Goal: Task Accomplishment & Management: Manage account settings

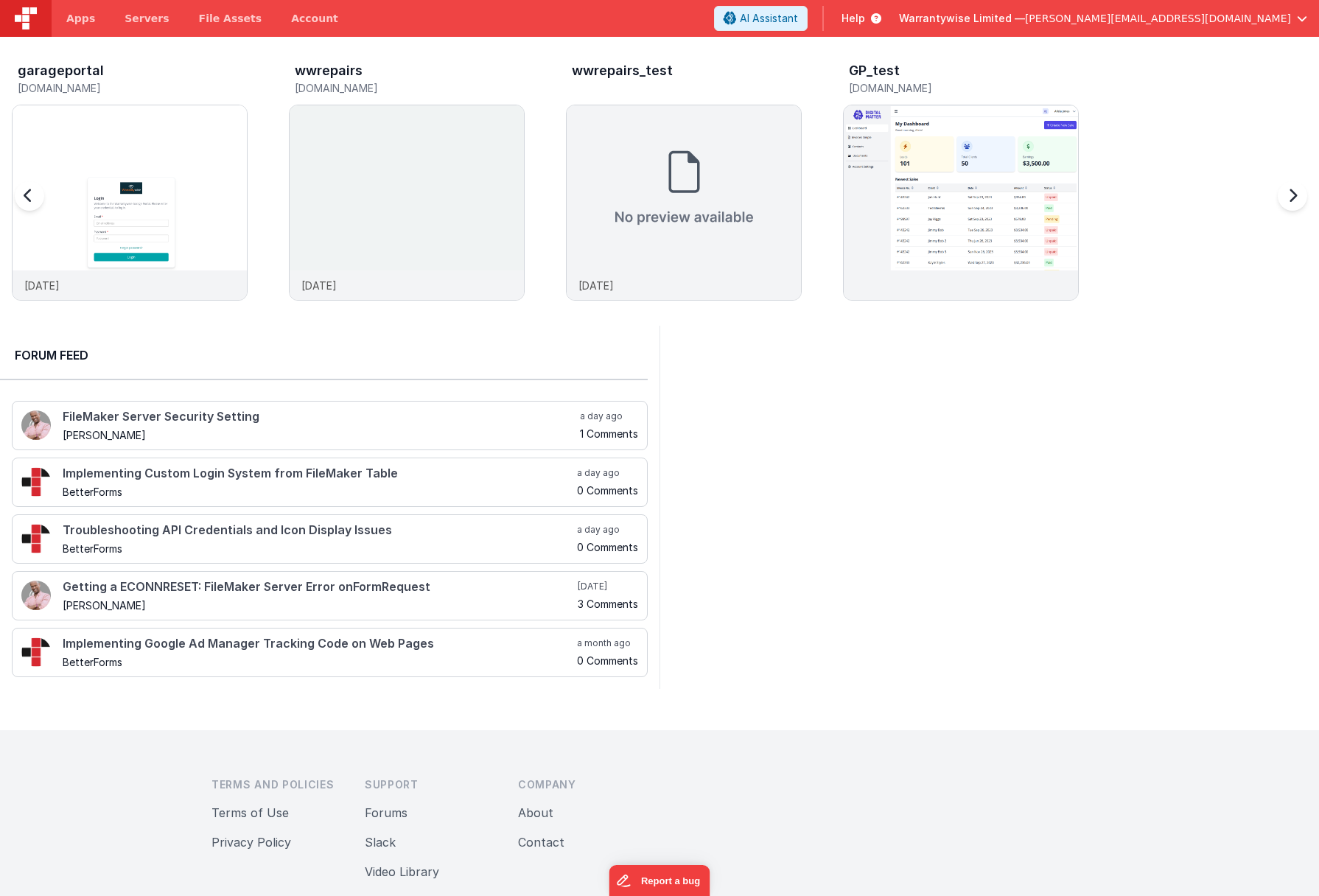
click at [973, 86] on h5 "[DOMAIN_NAME]" at bounding box center [963, 88] width 230 height 11
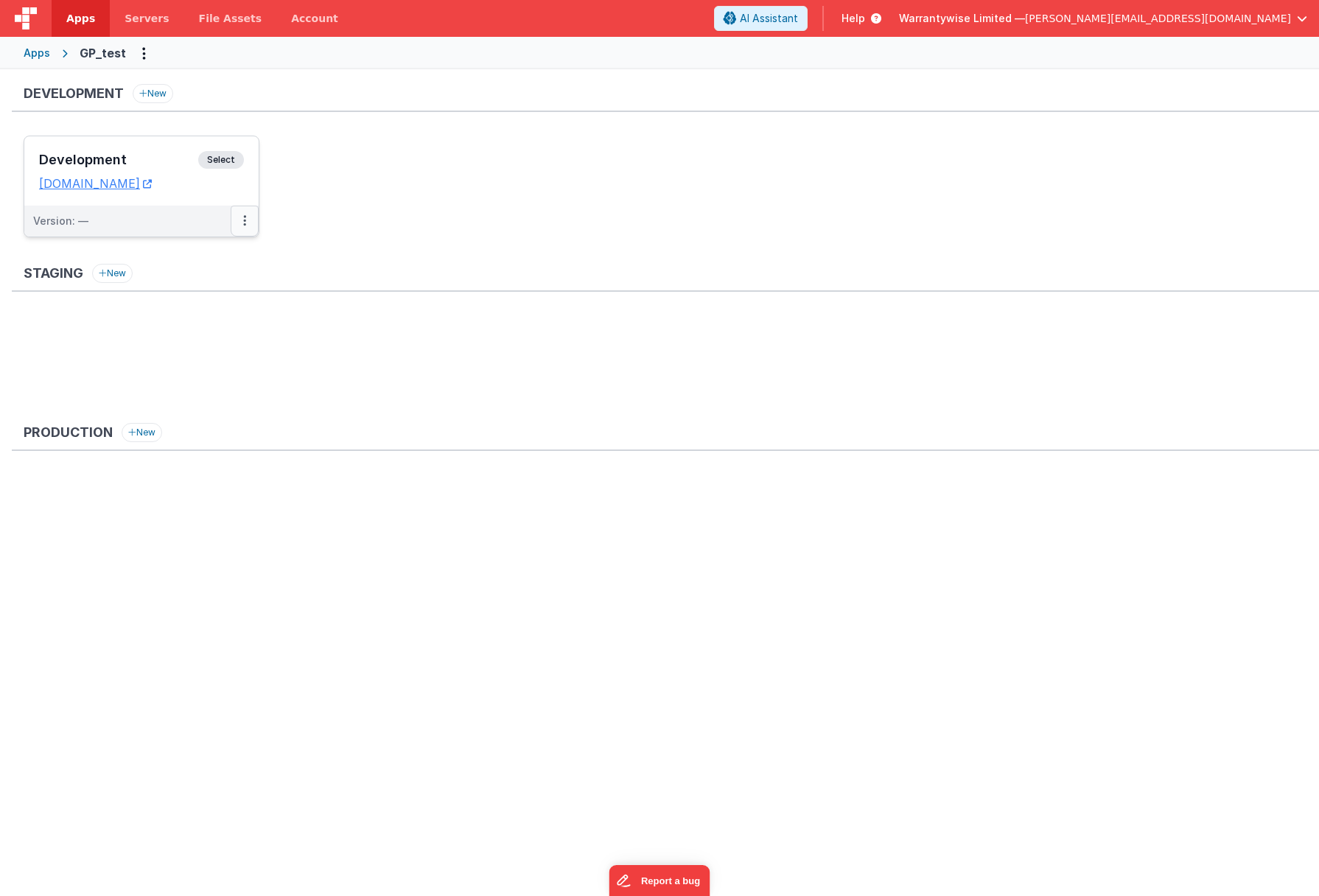
click at [246, 225] on button at bounding box center [245, 222] width 28 height 31
click at [454, 363] on div at bounding box center [660, 448] width 1319 height 896
click at [42, 56] on div "Apps" at bounding box center [37, 53] width 27 height 15
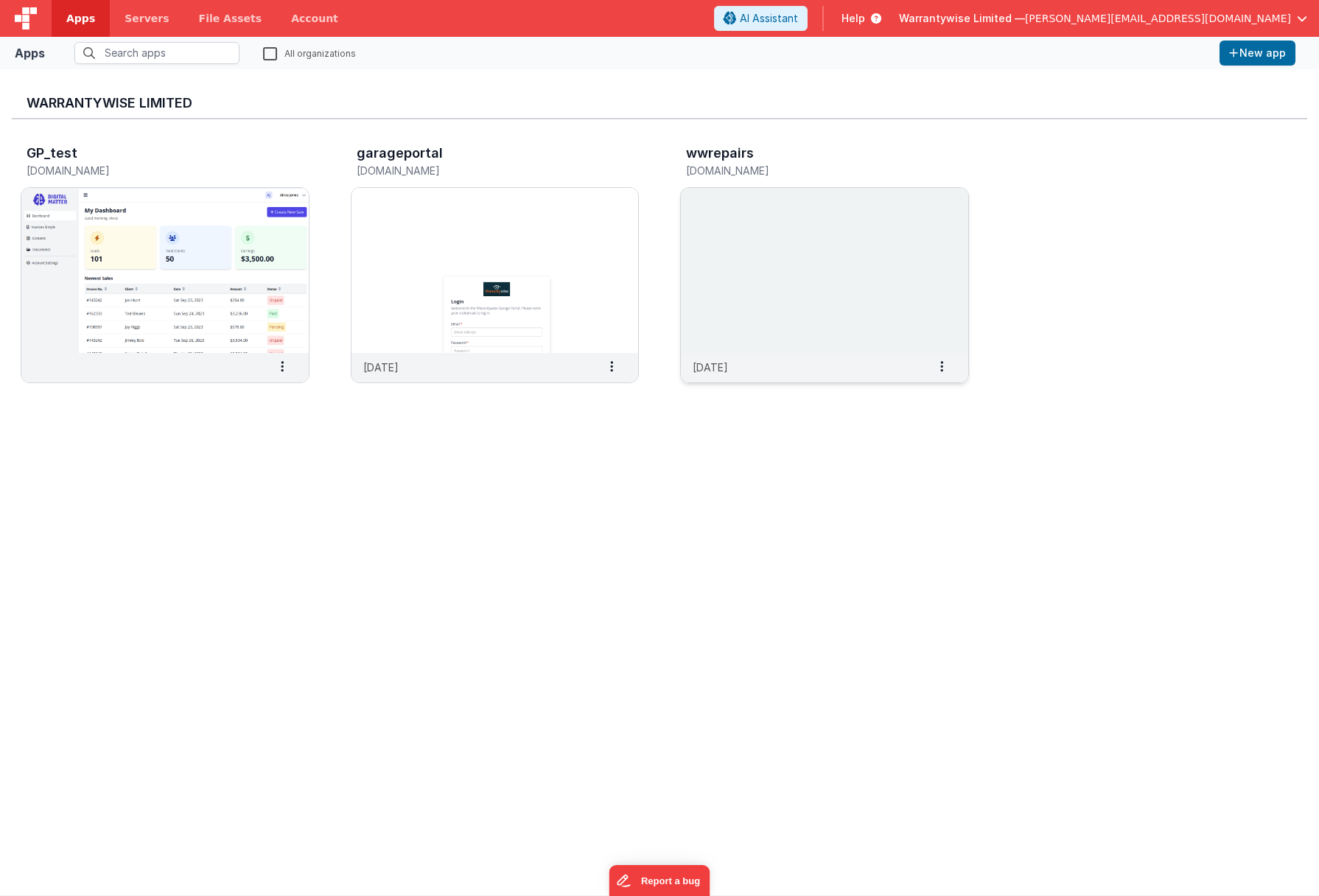
click at [781, 228] on img at bounding box center [824, 270] width 287 height 165
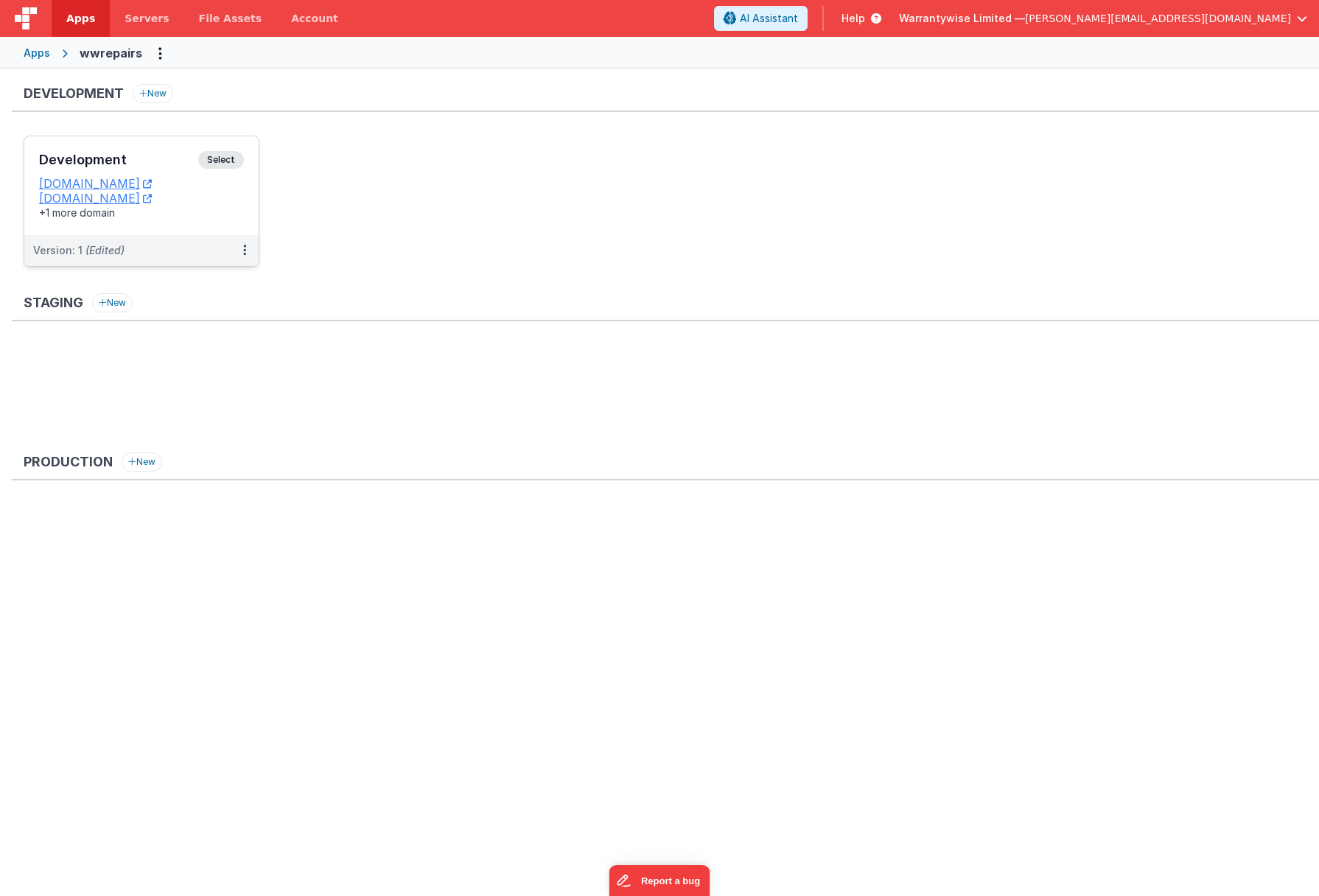
click at [137, 155] on h3 "Development" at bounding box center [118, 160] width 159 height 15
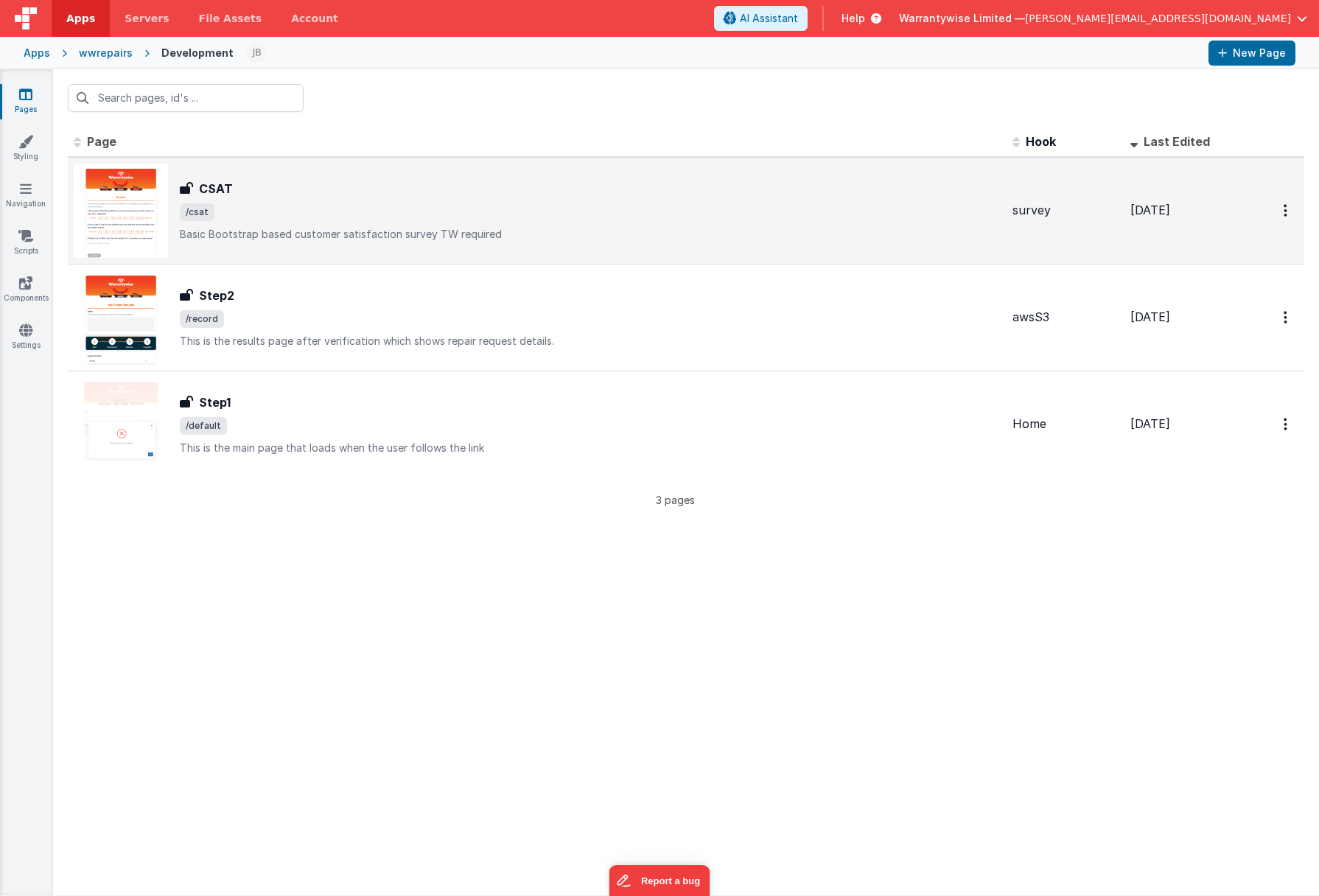
click at [328, 194] on div "CSAT" at bounding box center [590, 188] width 821 height 18
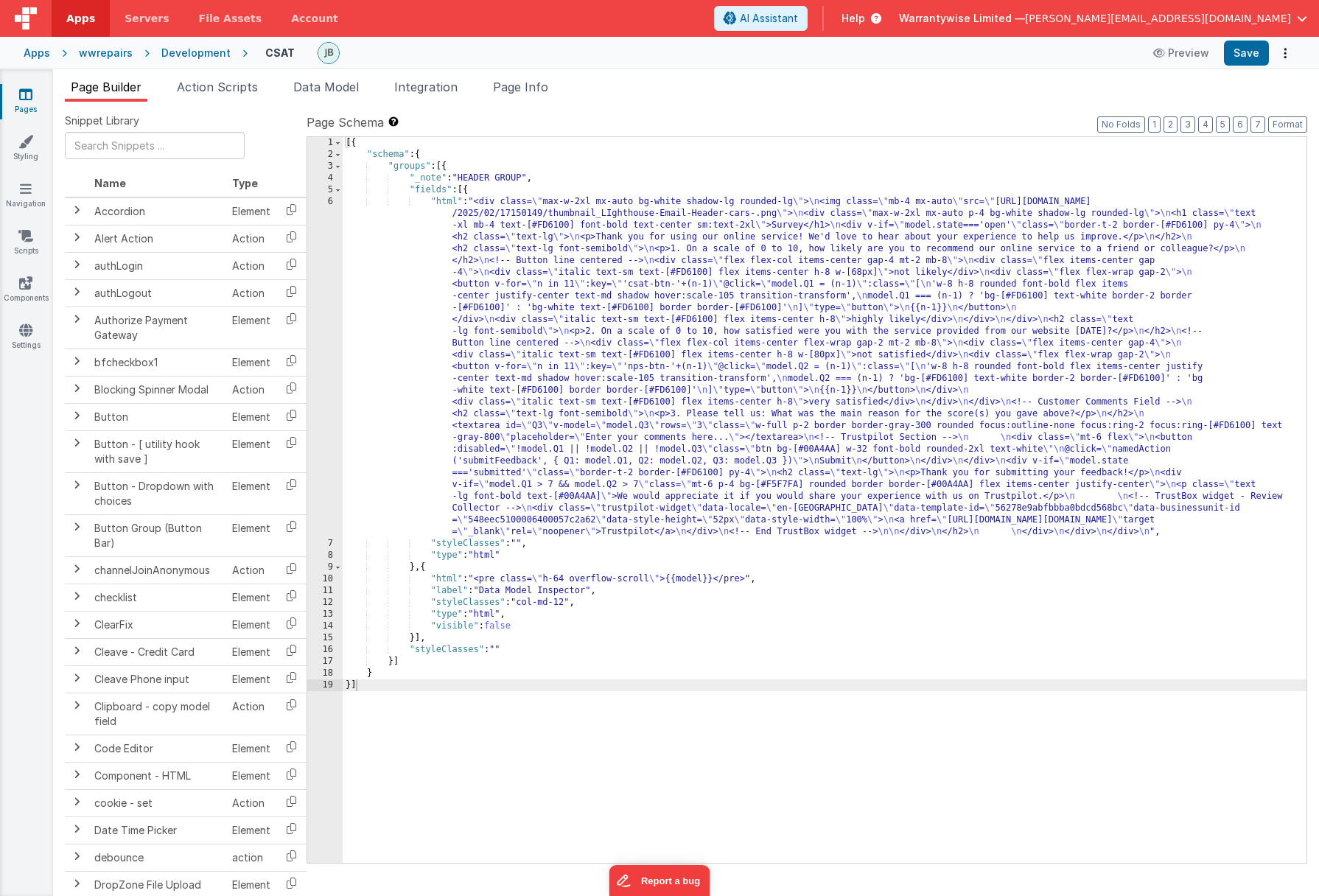
click at [169, 48] on div "Development" at bounding box center [196, 53] width 69 height 15
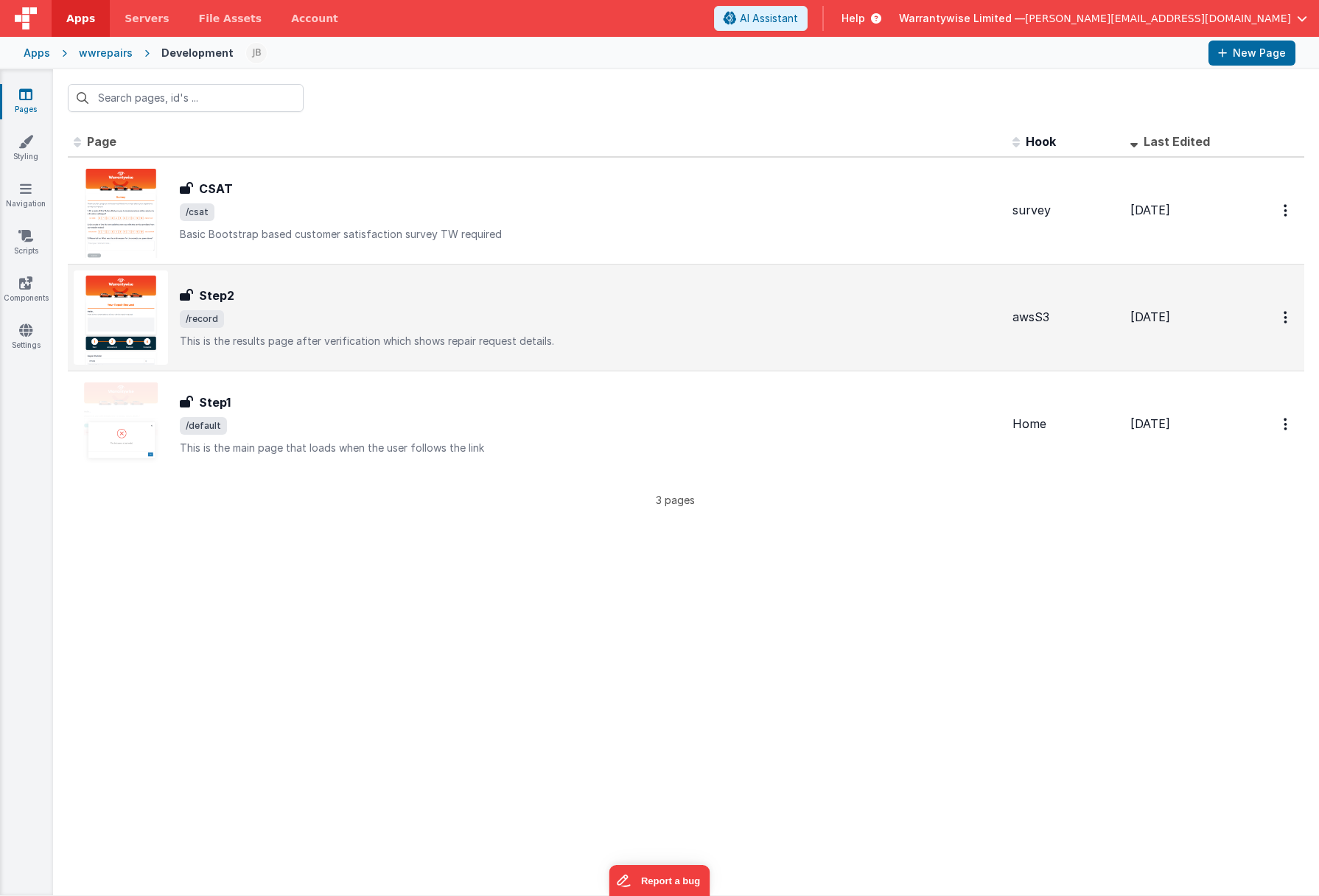
click at [404, 307] on div "Step2 Step2 /record This is the results page after verification which shows rep…" at bounding box center [590, 317] width 821 height 62
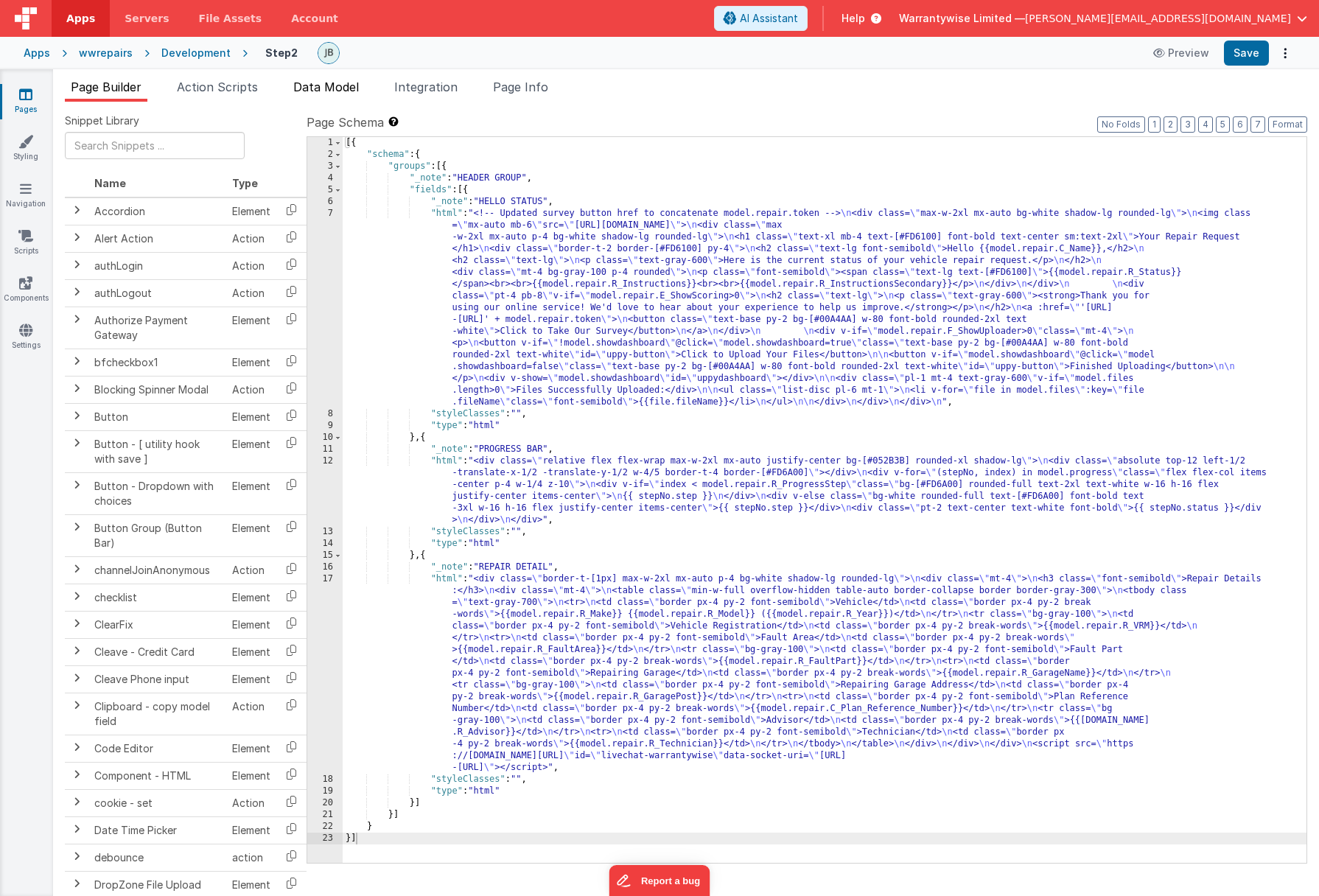
click at [337, 87] on span "Data Model" at bounding box center [326, 87] width 66 height 15
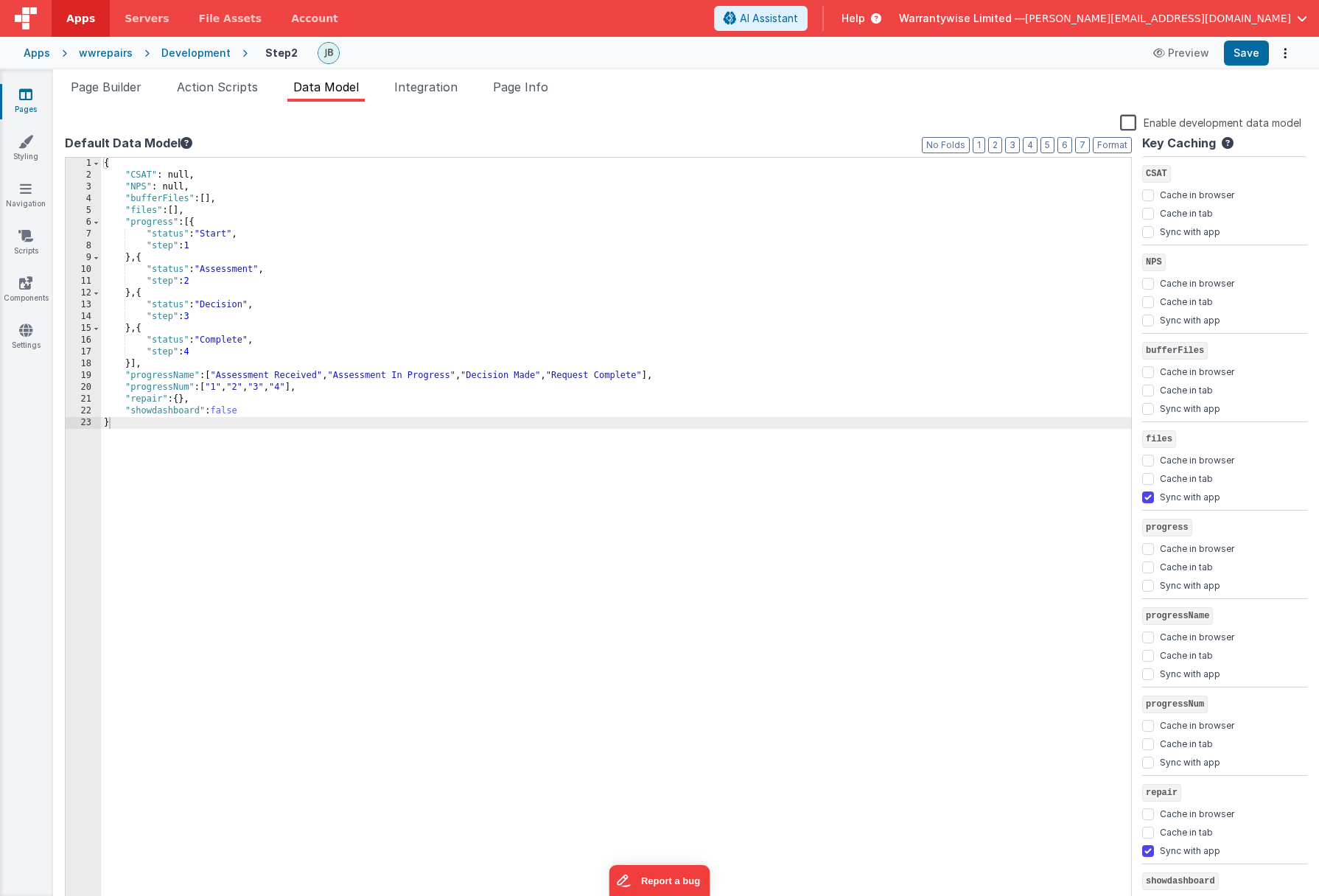
click at [200, 55] on div "Development" at bounding box center [196, 53] width 69 height 15
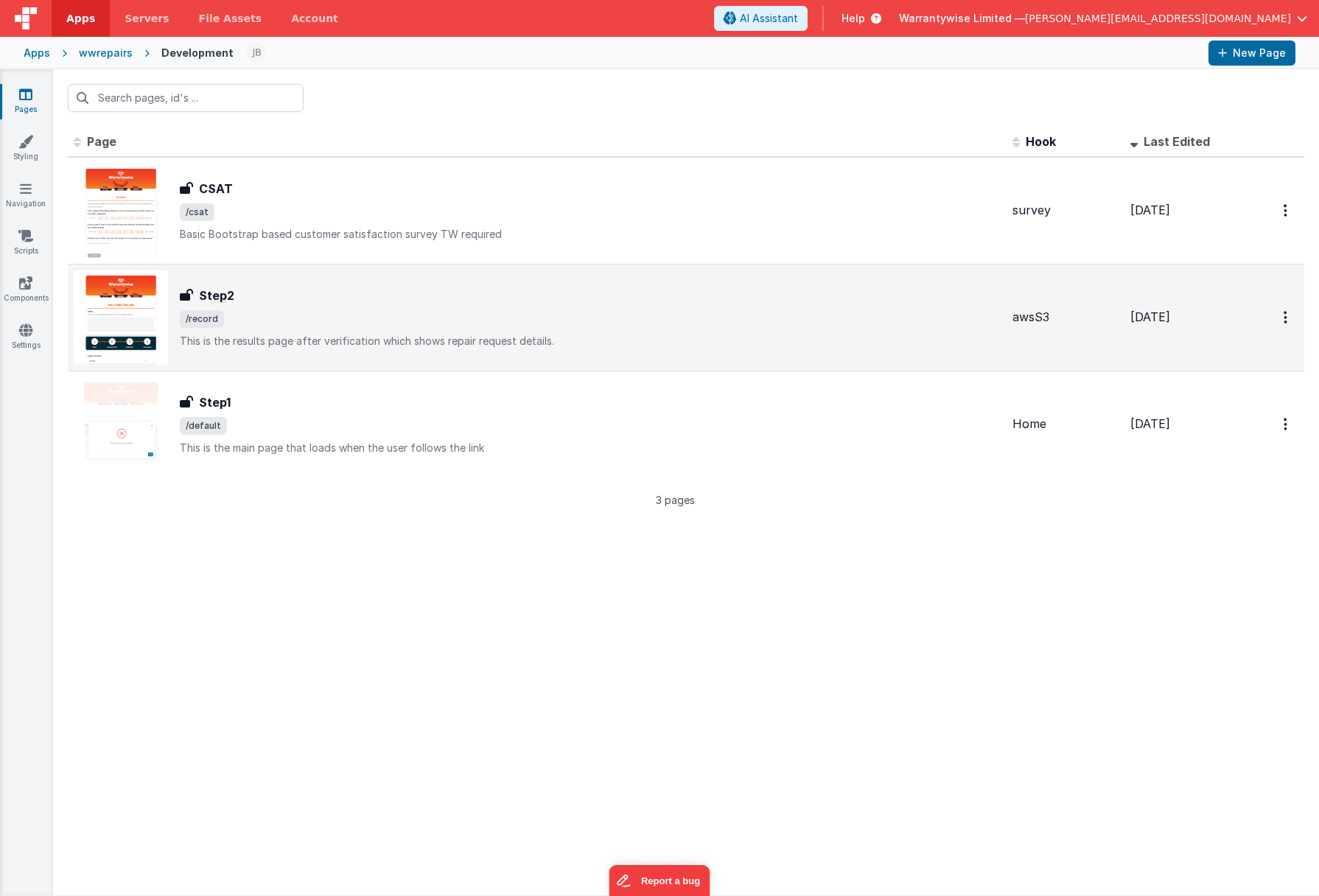
click at [296, 330] on div "Step2 Step2 /record This is the results page after verification which shows rep…" at bounding box center [590, 317] width 821 height 62
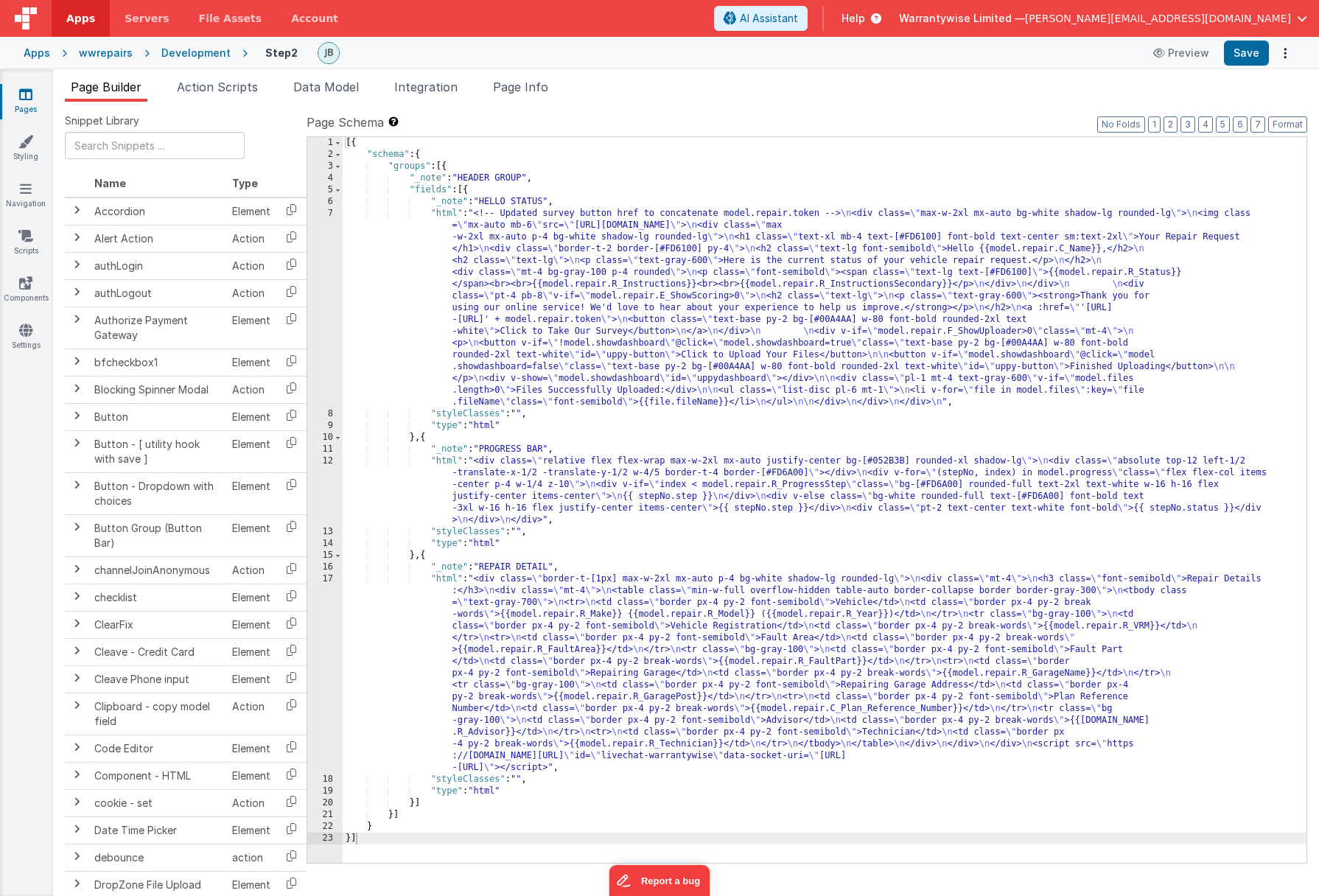
click at [525, 308] on div "[{ "schema" : { "groups" : [{ "_note" : "HEADER GROUP" , "fields" : [{ "_note" …" at bounding box center [824, 511] width 963 height 749
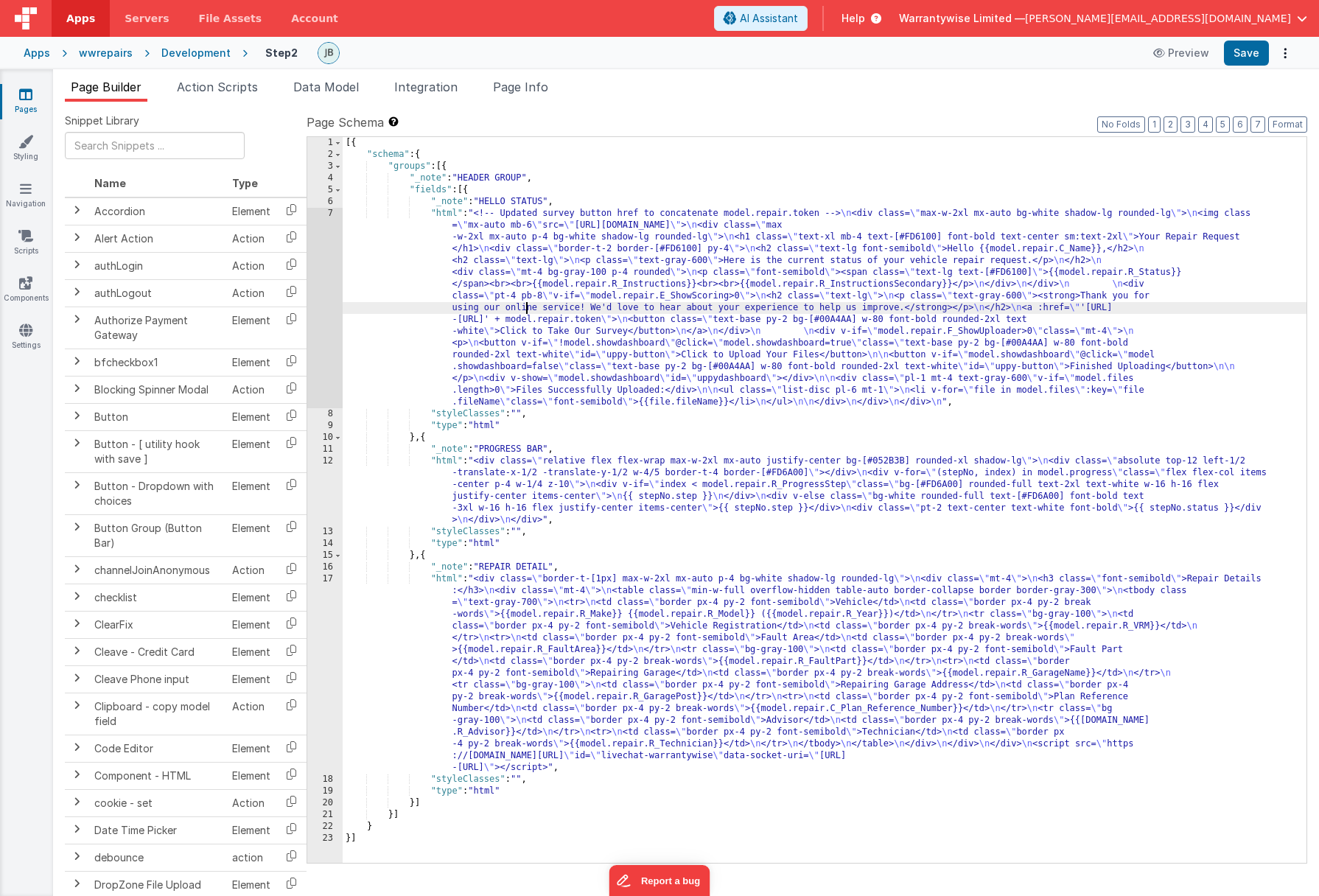
click at [313, 257] on div "7" at bounding box center [325, 308] width 35 height 200
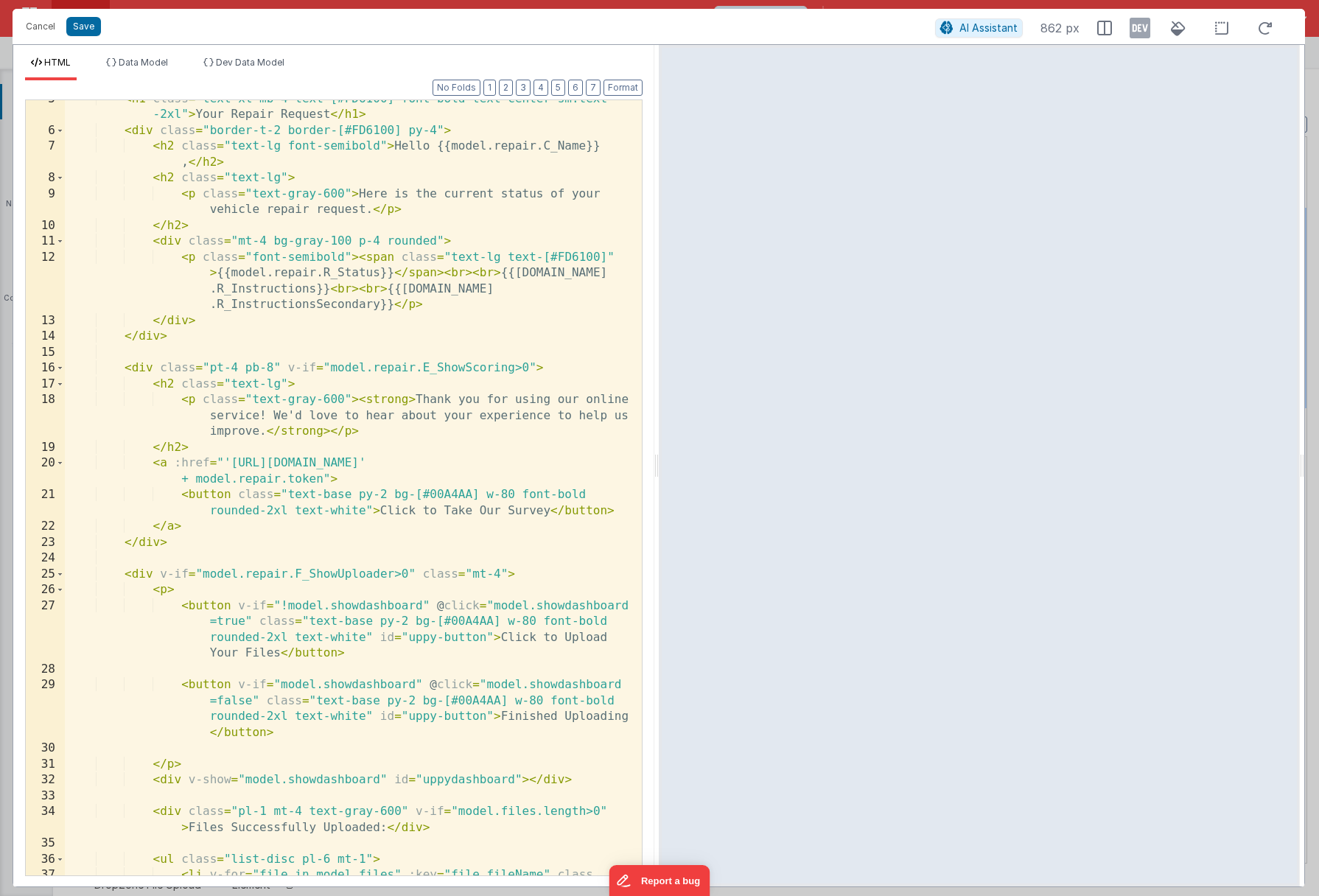
scroll to position [207, 0]
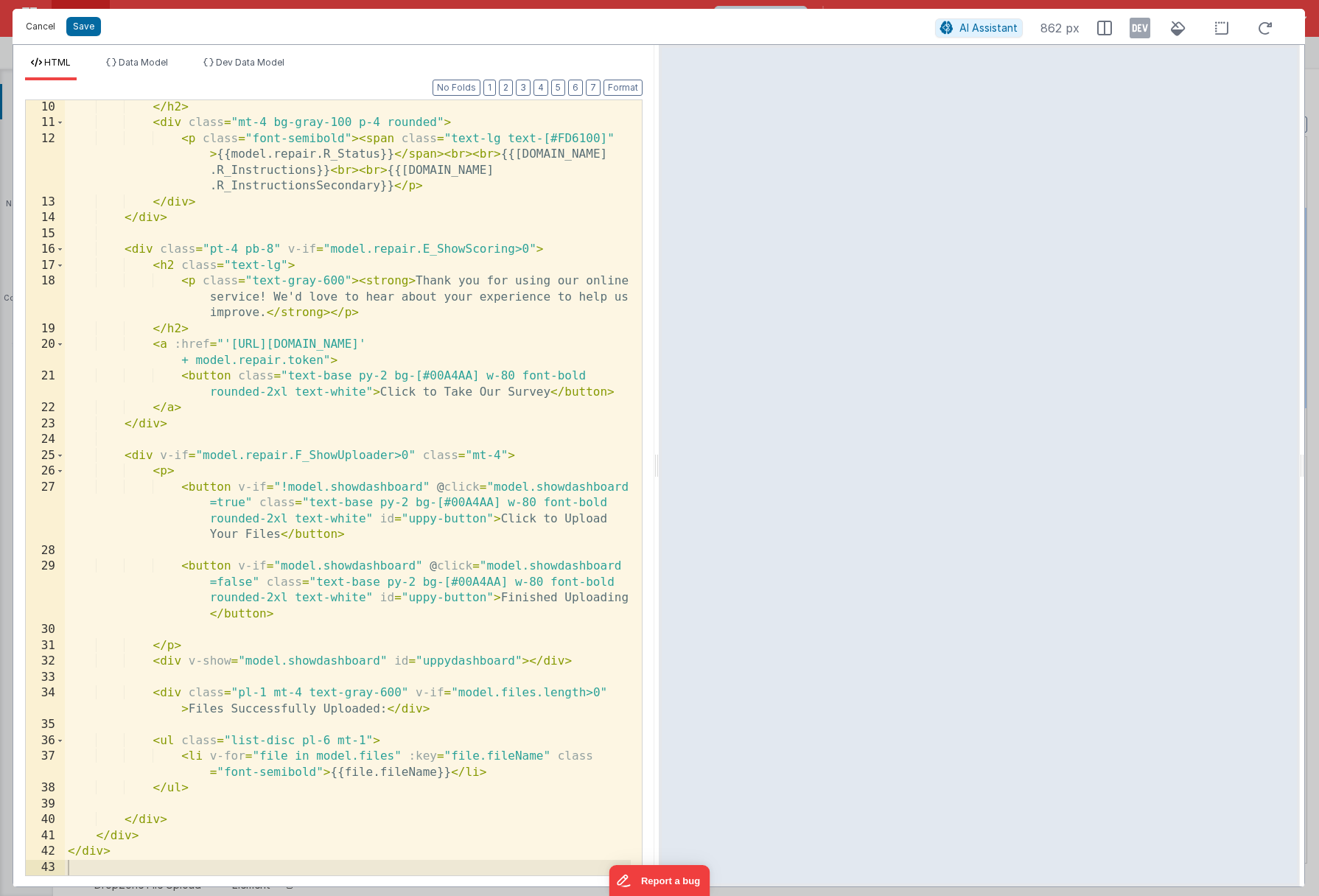
click at [29, 26] on button "Cancel" at bounding box center [41, 27] width 44 height 20
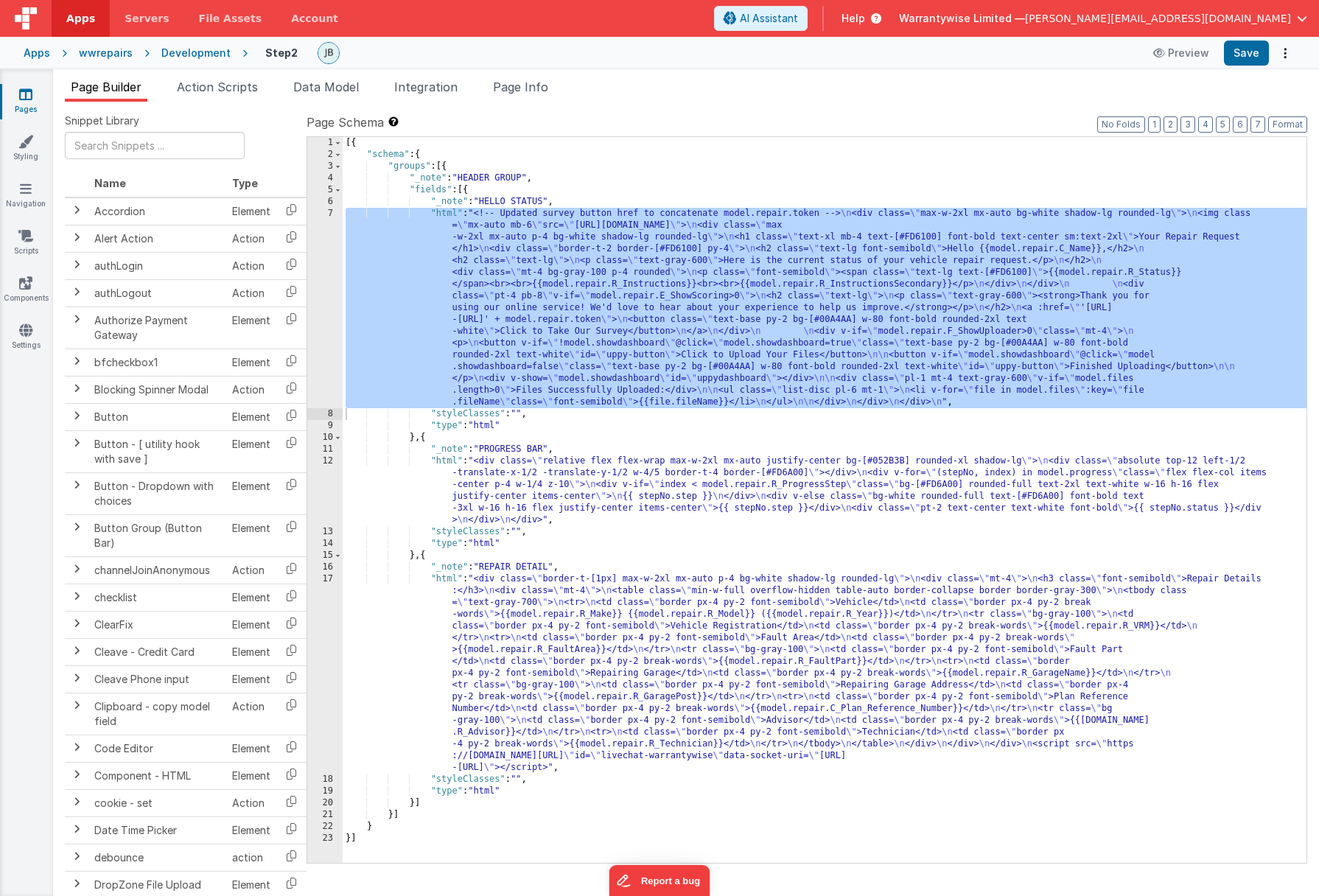
click at [180, 50] on div "Development" at bounding box center [196, 53] width 69 height 15
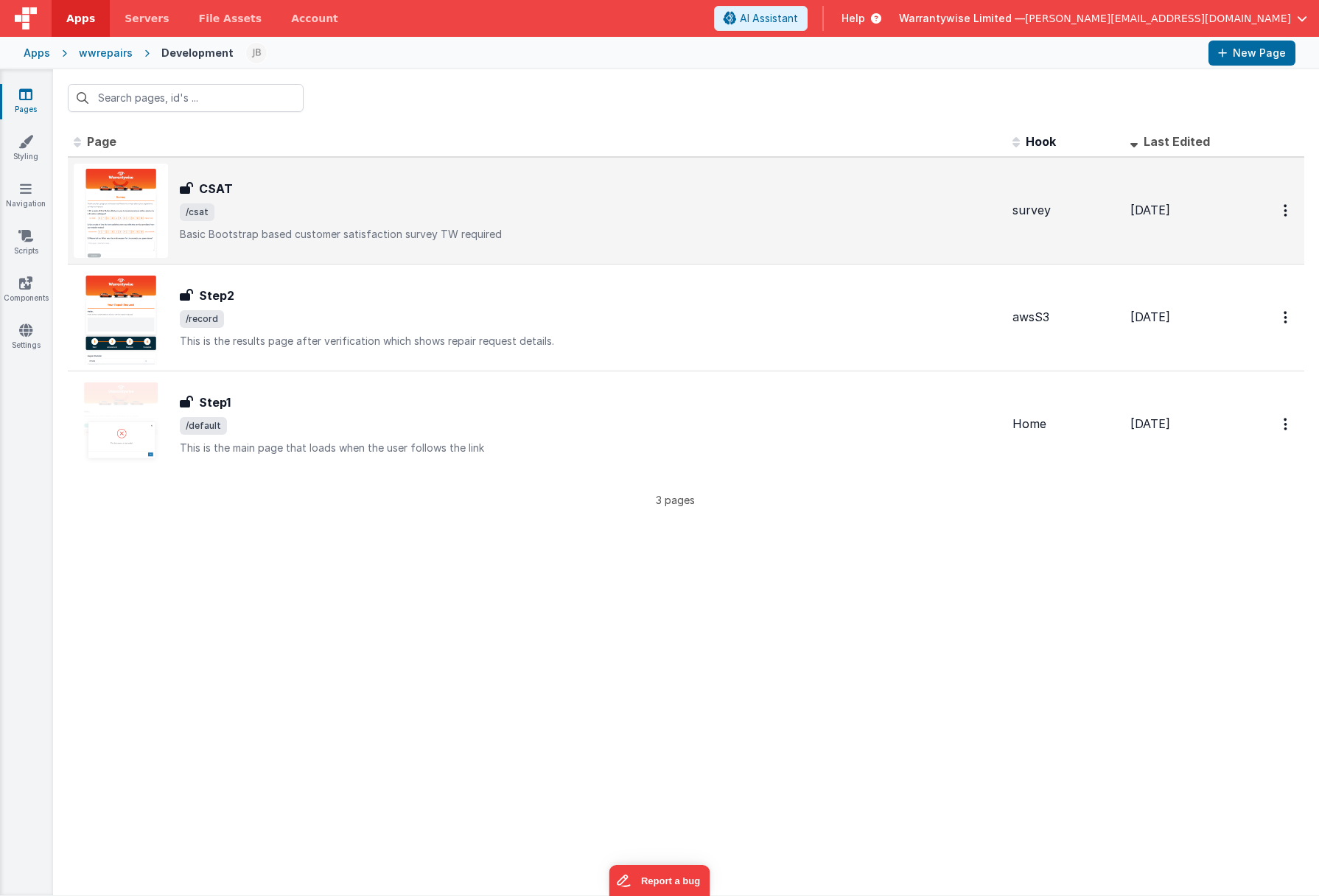
click at [315, 203] on span "/csat" at bounding box center [590, 212] width 821 height 18
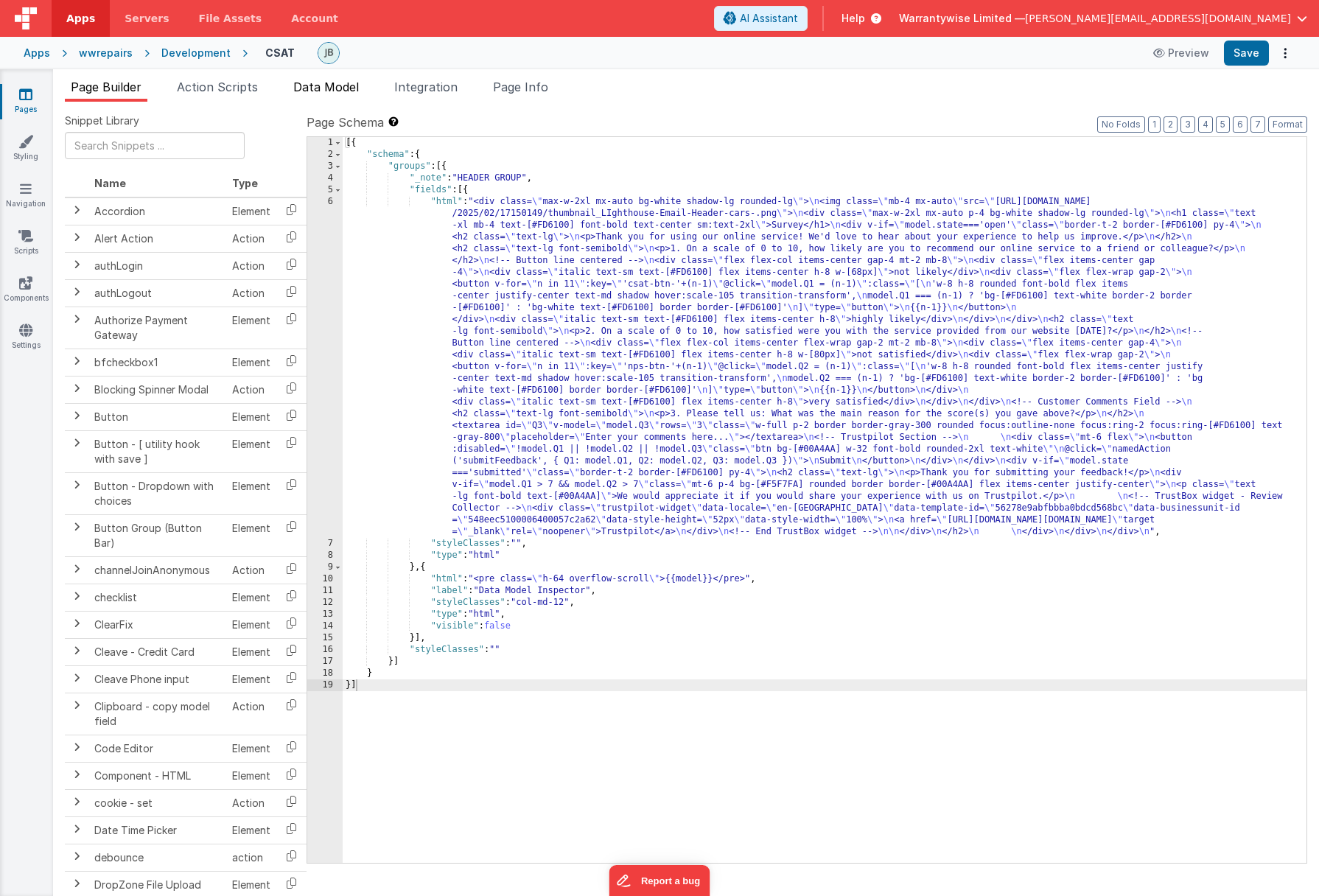
click at [329, 86] on span "Data Model" at bounding box center [326, 87] width 66 height 15
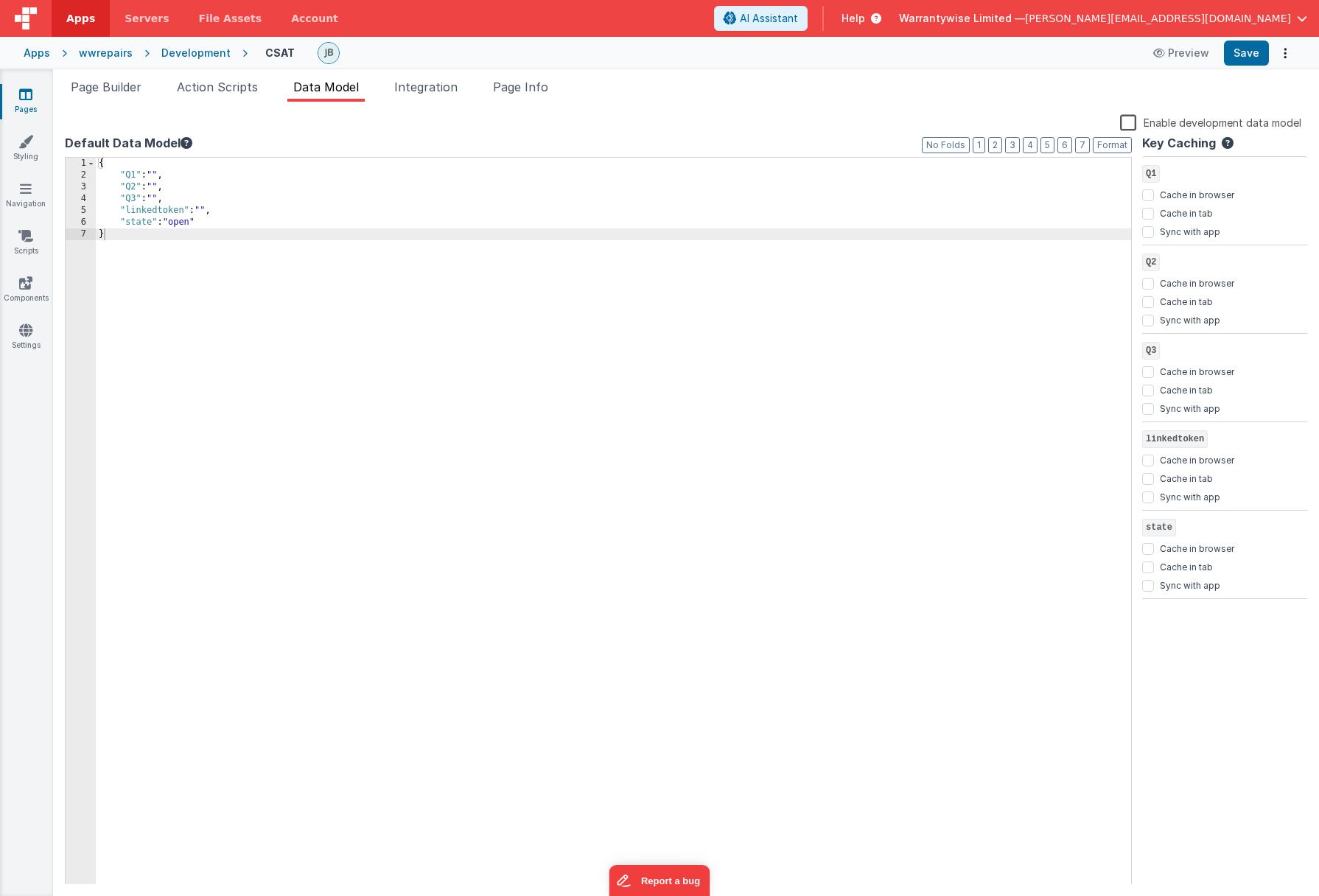
click at [201, 53] on div "Development" at bounding box center [196, 53] width 69 height 15
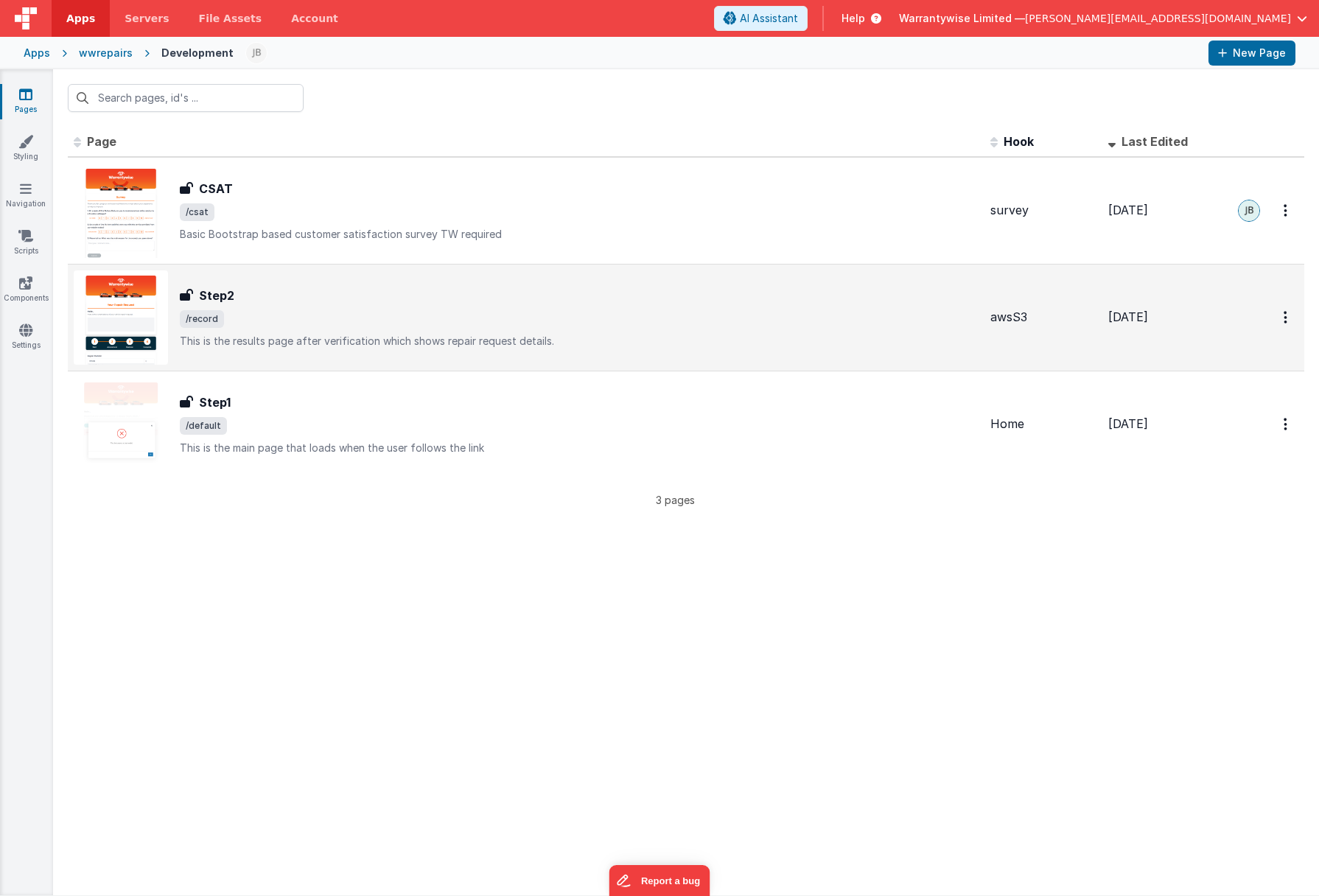
click at [388, 308] on div "Step2 Step2 /record This is the results page after verification which shows rep…" at bounding box center [579, 317] width 799 height 62
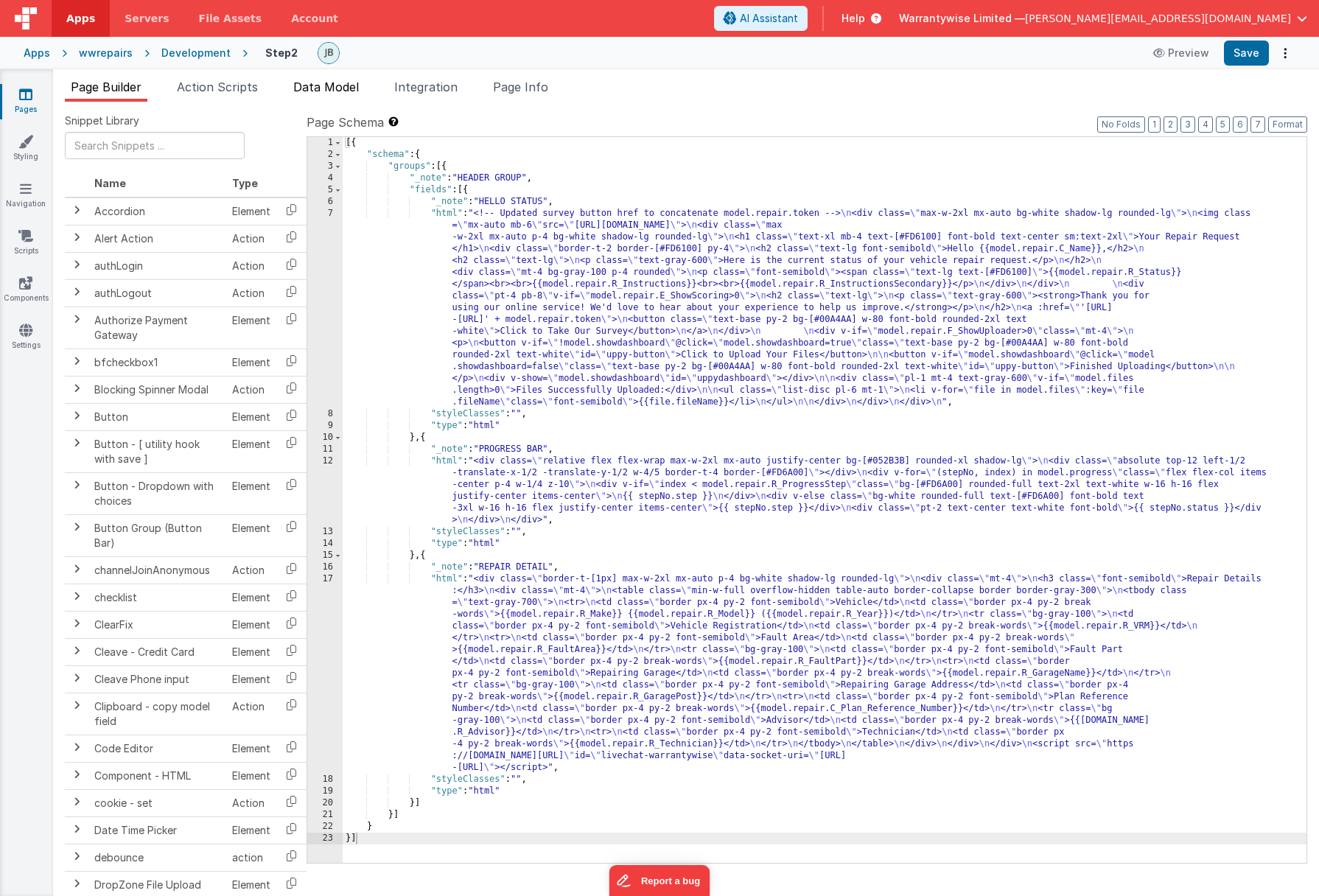
click at [315, 86] on span "Data Model" at bounding box center [326, 87] width 66 height 15
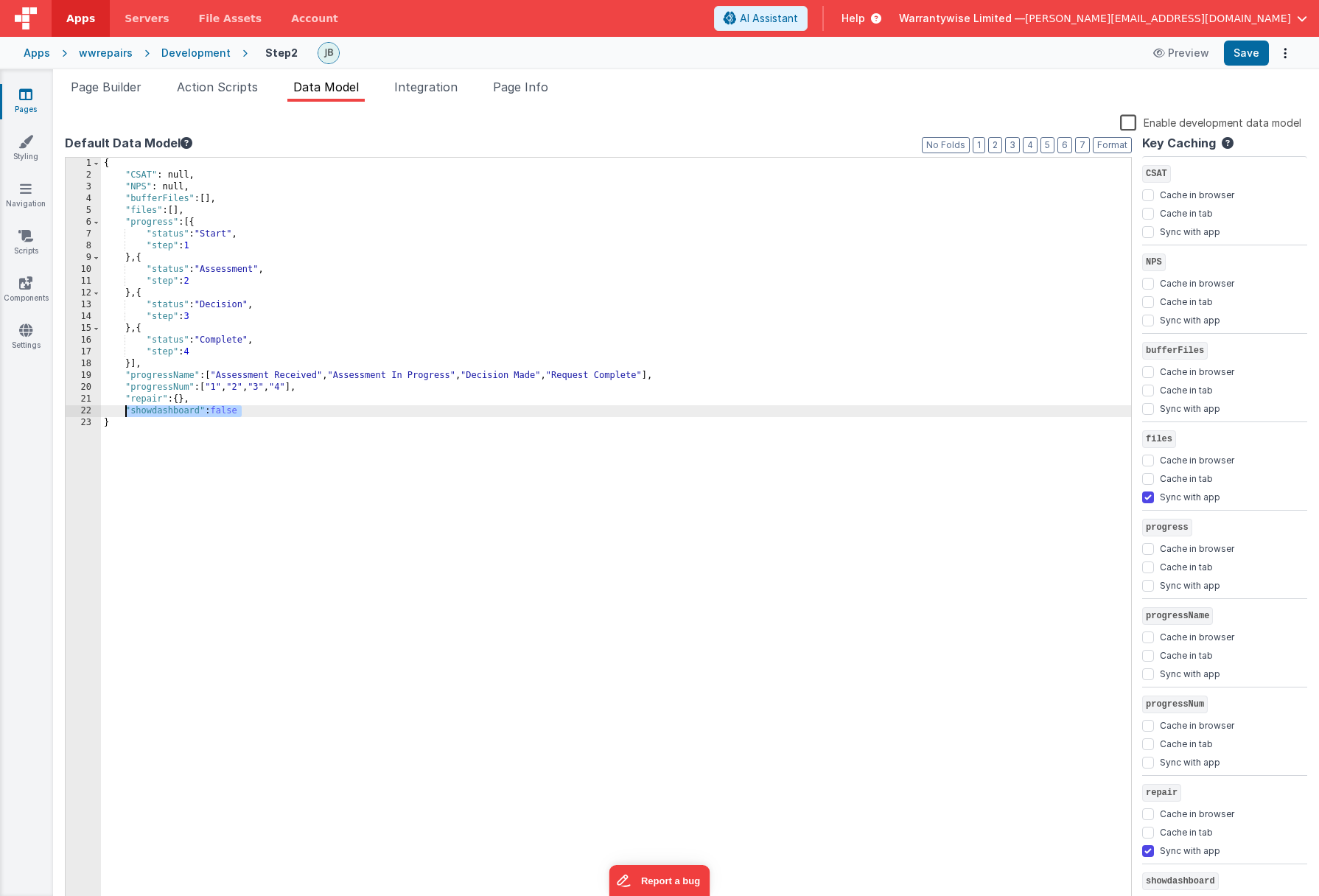
drag, startPoint x: 259, startPoint y: 413, endPoint x: 123, endPoint y: 411, distance: 136.0
click at [123, 411] on div "{ "CSAT" : null, "NPS" : null, "bufferFiles" : [ ] , "files" : [ ] , "progress"…" at bounding box center [615, 545] width 1030 height 774
click at [179, 54] on div "Development" at bounding box center [196, 53] width 69 height 15
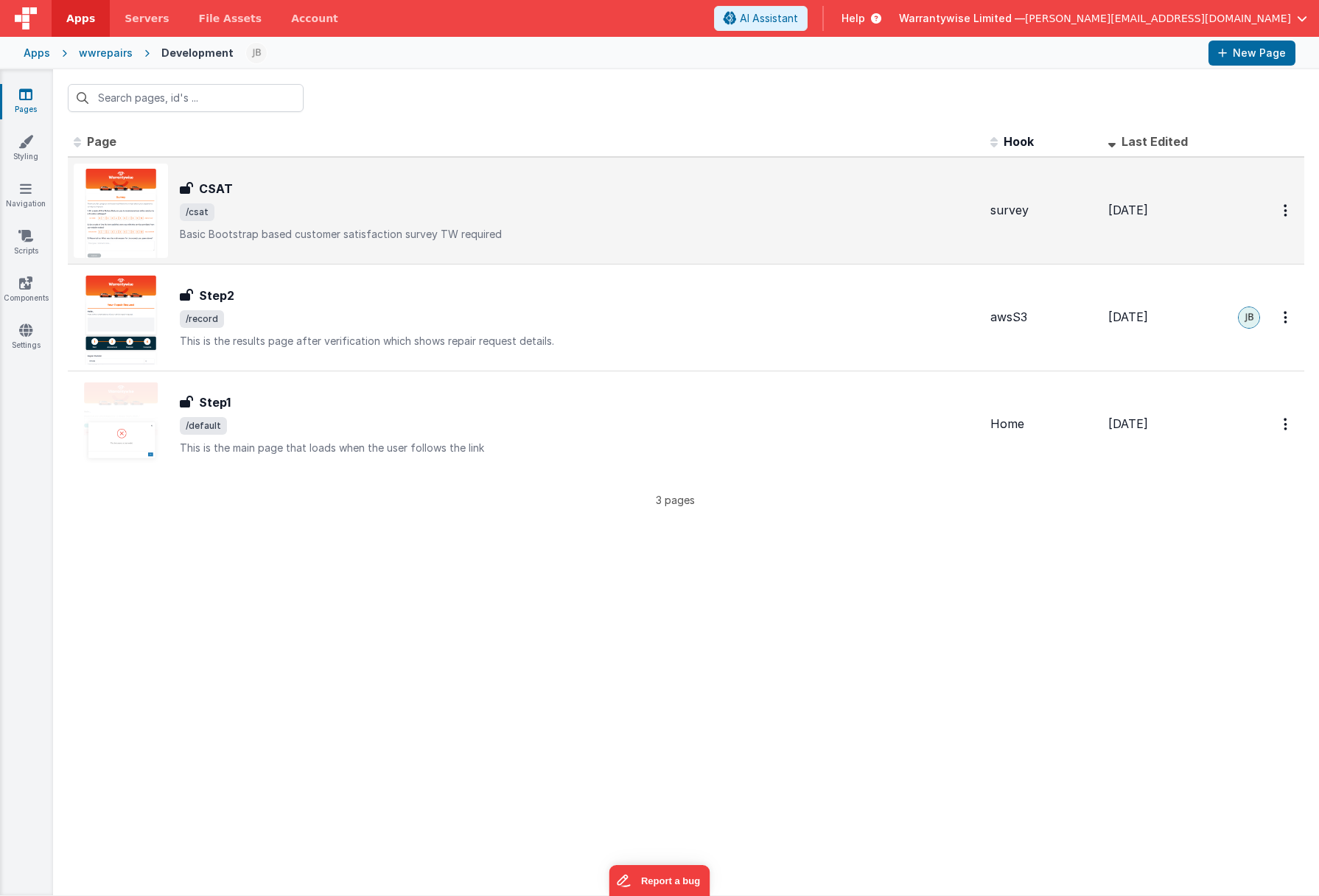
click at [313, 199] on div "CSAT CSAT /csat Basic Bootstrap based customer satisfaction survey TW required" at bounding box center [579, 211] width 799 height 62
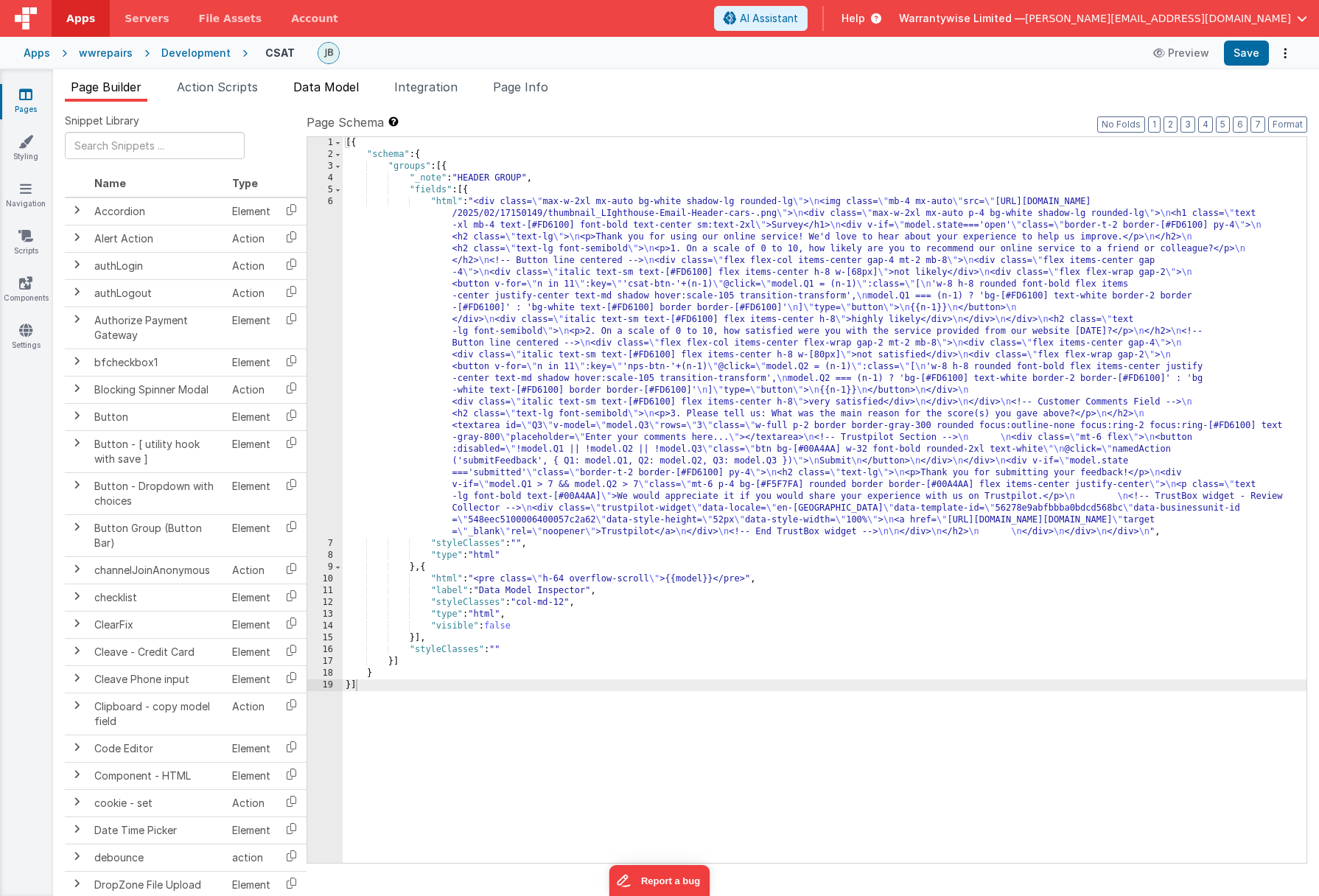
click at [348, 88] on span "Data Model" at bounding box center [326, 87] width 66 height 15
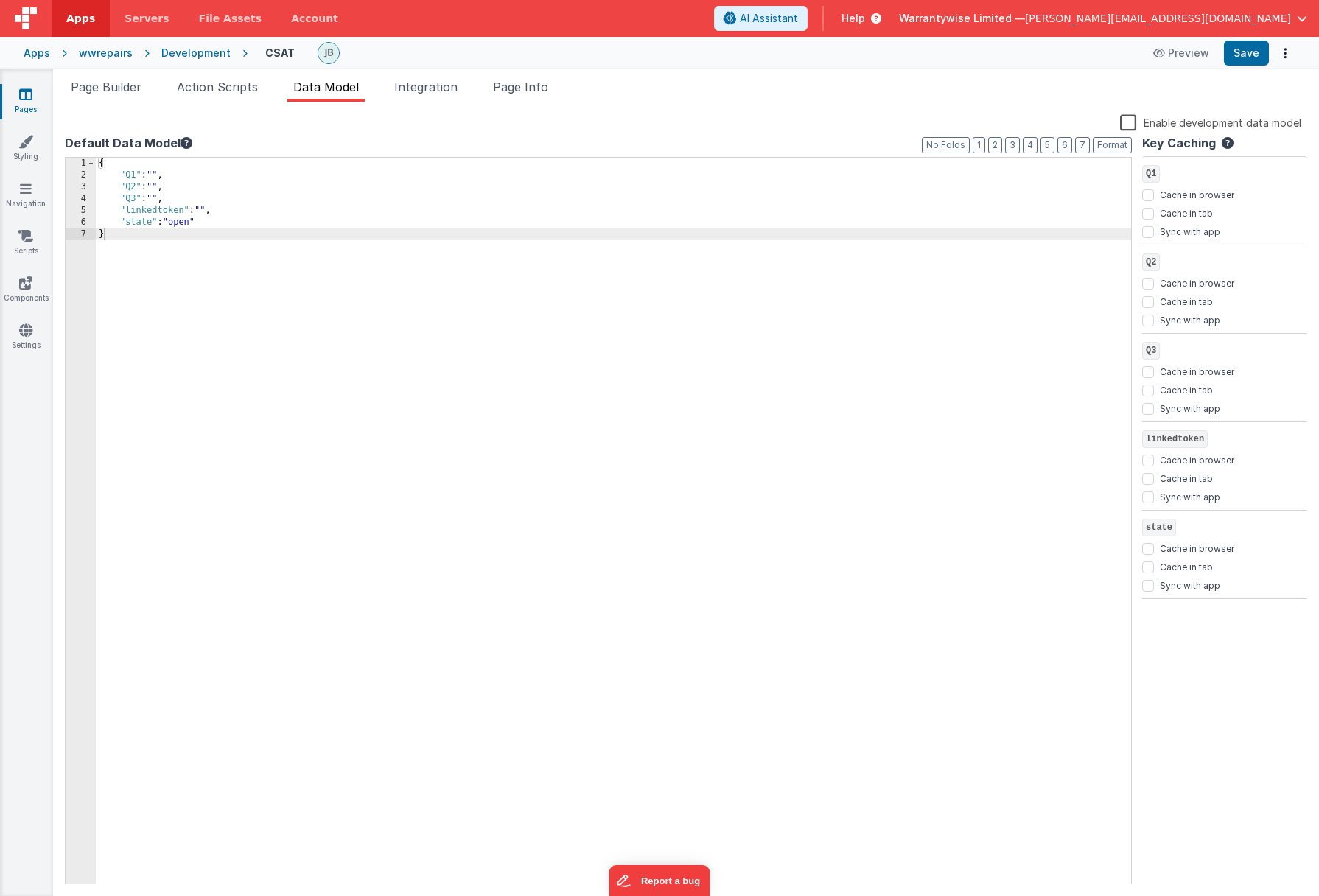
click at [213, 222] on div "{ "Q1" : "" , "Q2" : "" , "Q3" : "" , "linkedtoken" : "" , "state" : "open" }" at bounding box center [613, 533] width 1035 height 751
click at [224, 231] on div "{ "Q1" : "" , "Q2" : "" , "Q3" : "" , "linkedtoken" : "" , "state" : "open" , "…" at bounding box center [613, 533] width 1035 height 751
click at [136, 235] on div "{ "Q1" : "" , "Q2" : "" , "Q3" : "" , "linkedtoken" : "" , "state" : "open" , "…" at bounding box center [613, 533] width 1035 height 751
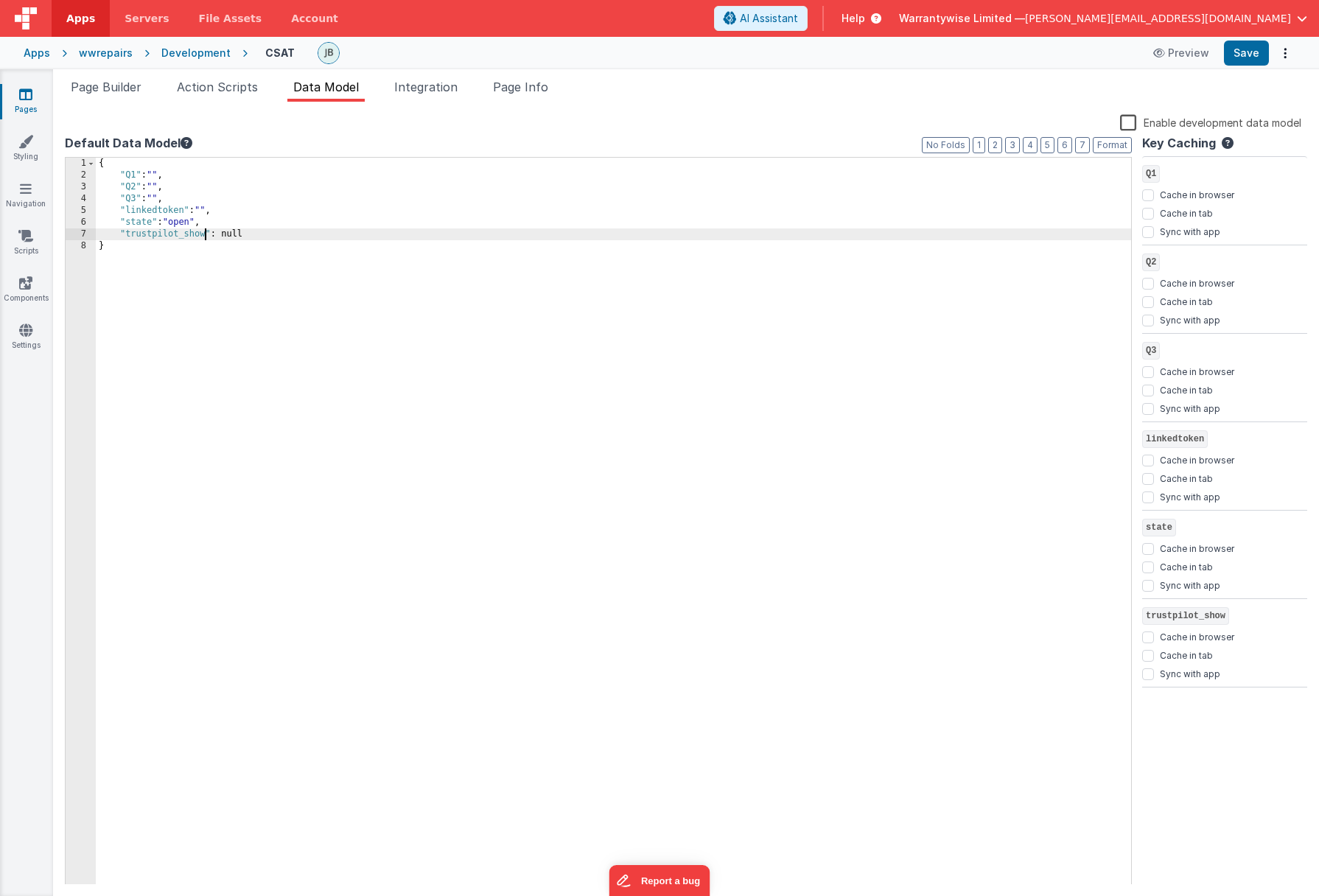
click at [188, 316] on div "{ "Q1" : "" , "Q2" : "" , "Q3" : "" , "linkedtoken" : "" , "state" : "open" , "…" at bounding box center [613, 533] width 1035 height 751
click at [973, 51] on button "Save" at bounding box center [1246, 53] width 45 height 25
click at [162, 49] on div "Development" at bounding box center [196, 53] width 69 height 15
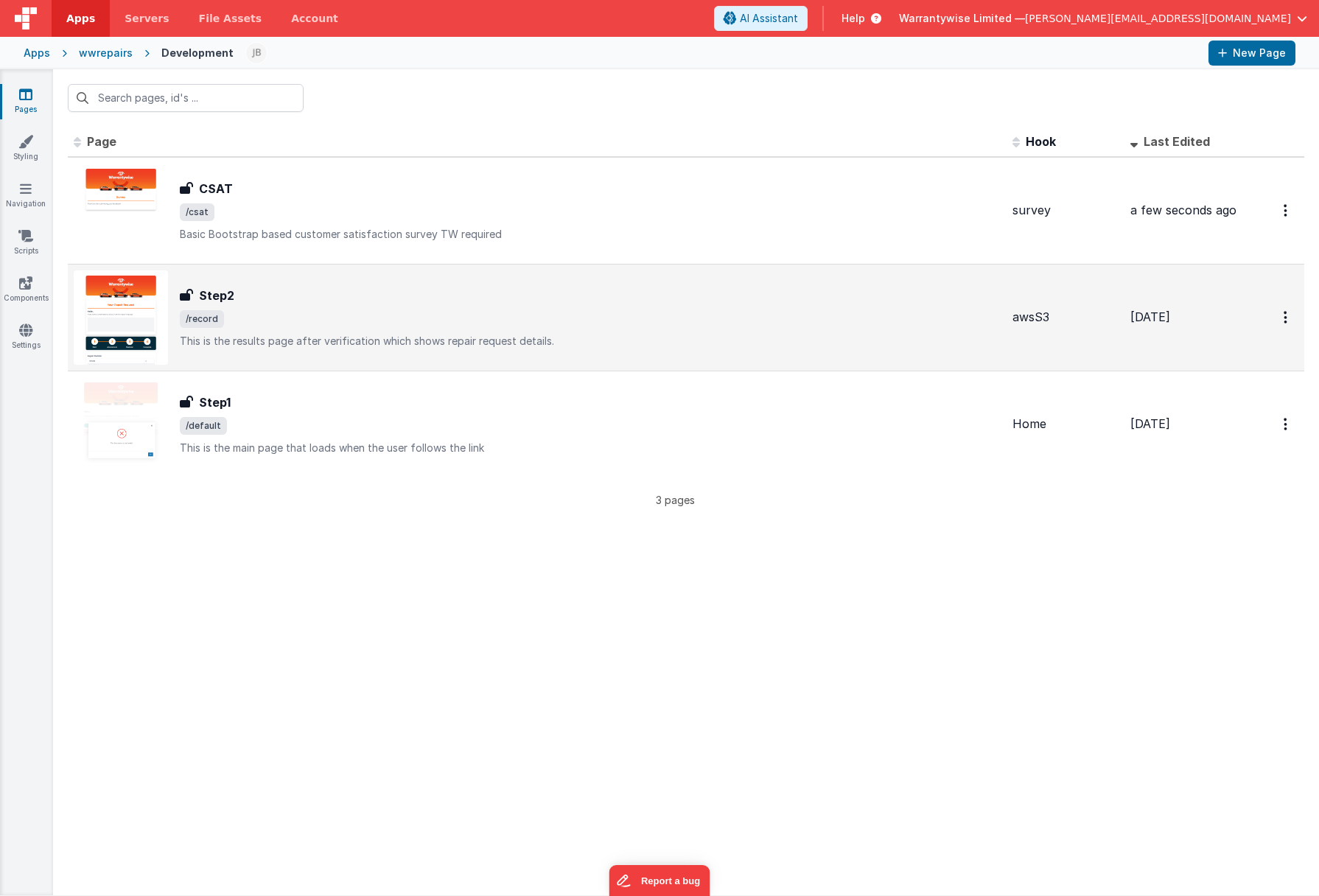
click at [298, 305] on div "Step2 Step2 /record This is the results page after verification which shows rep…" at bounding box center [590, 317] width 821 height 62
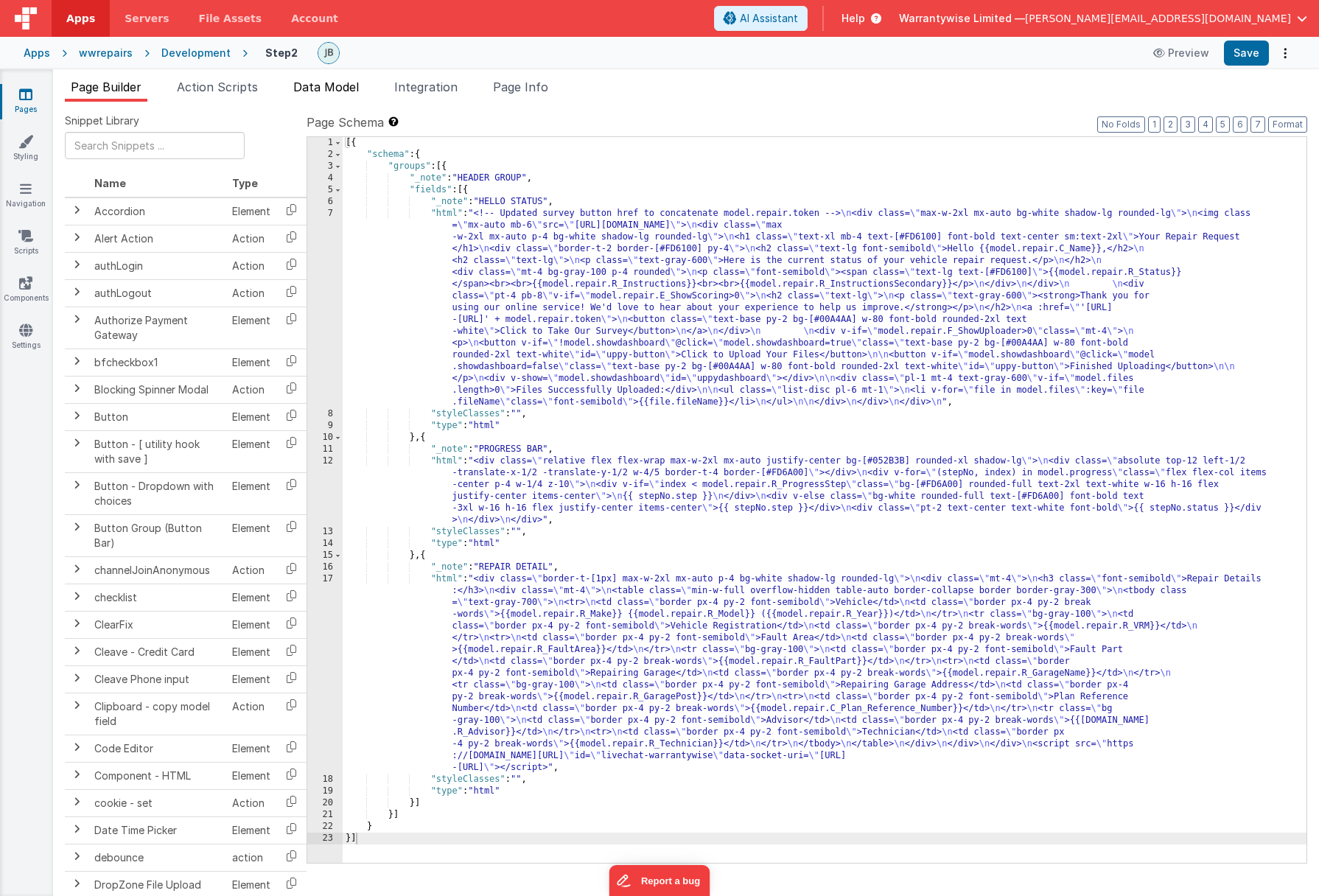
click at [309, 85] on span "Data Model" at bounding box center [326, 87] width 66 height 15
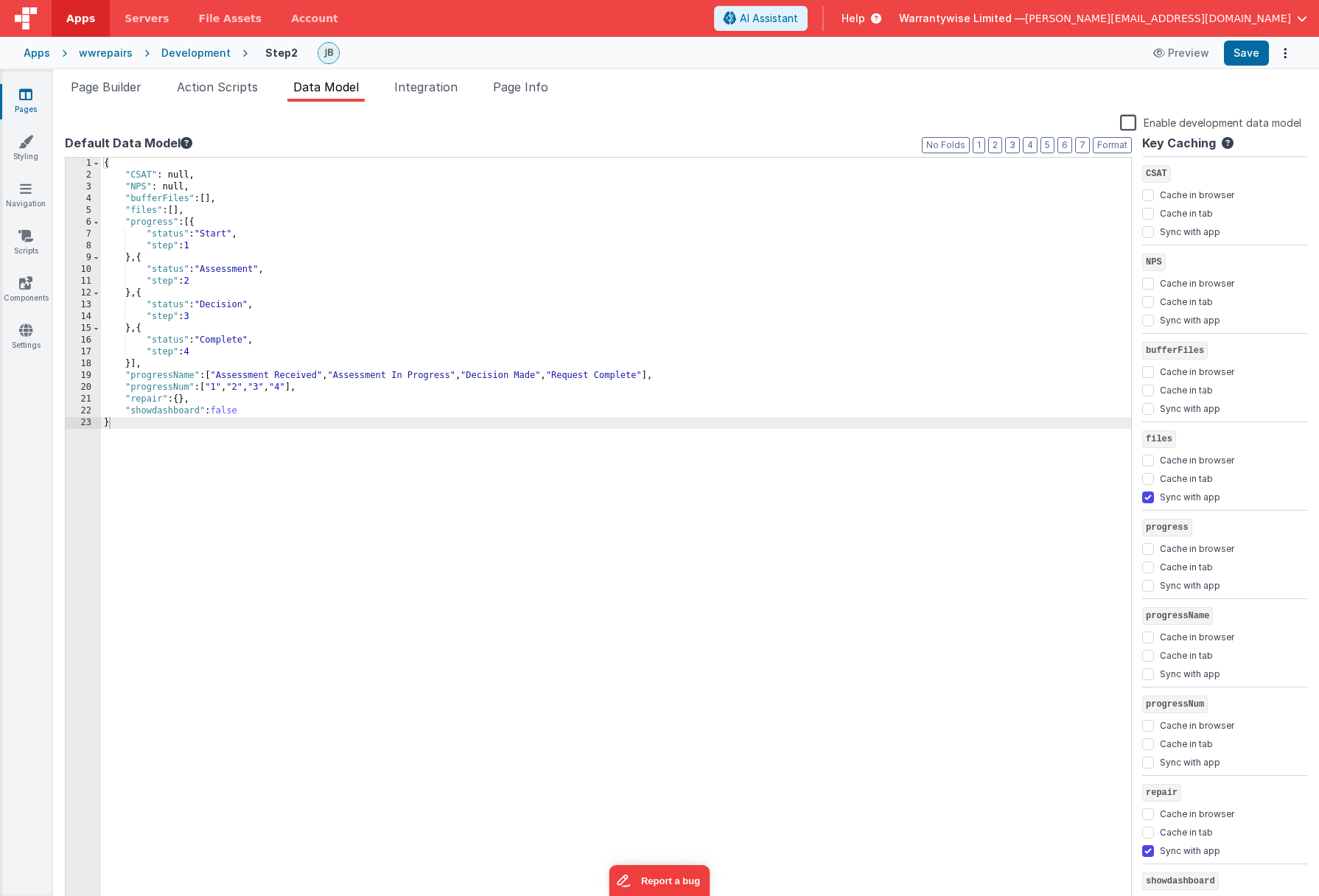
click at [189, 48] on div "Development" at bounding box center [196, 53] width 69 height 15
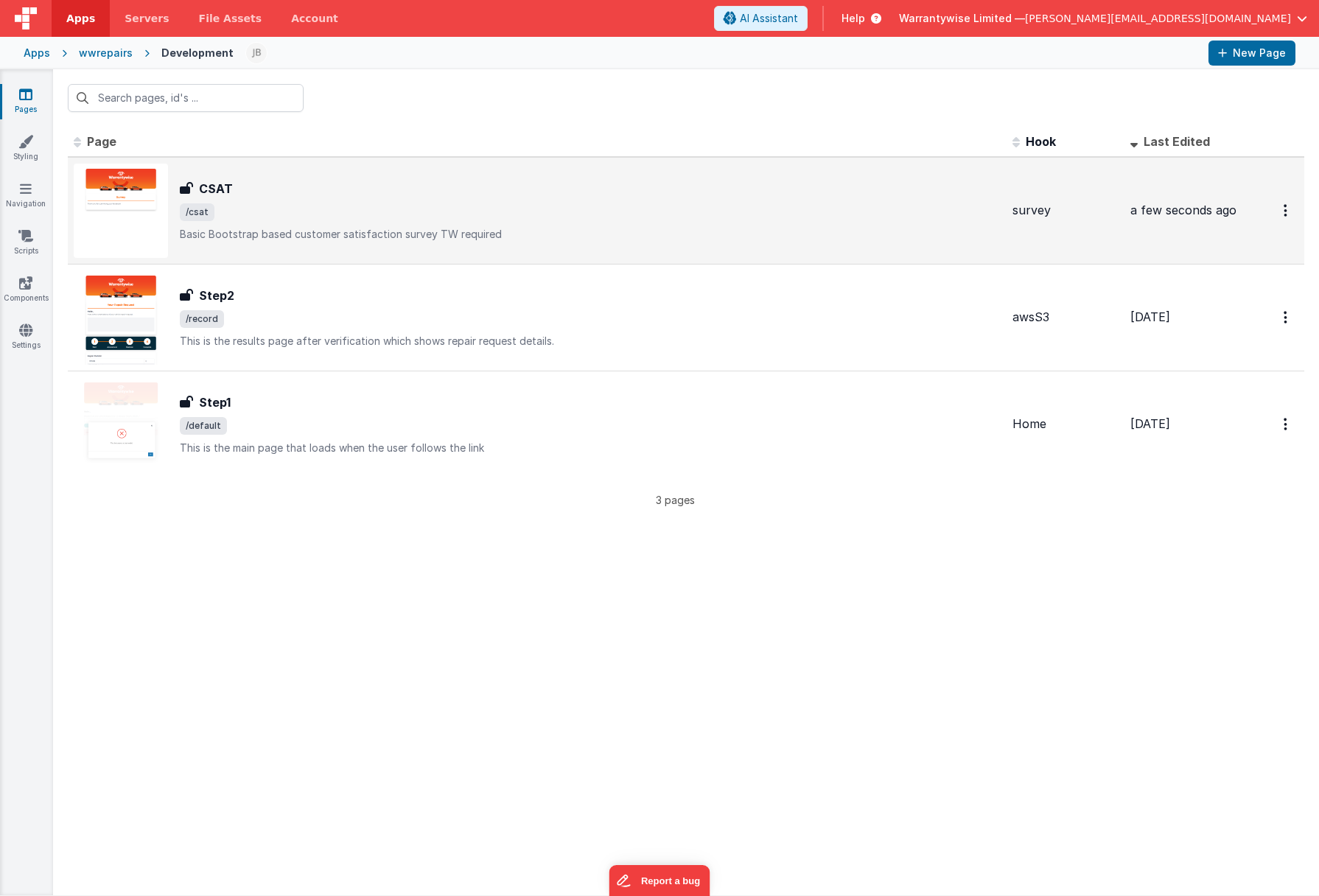
click at [265, 182] on div "CSAT" at bounding box center [590, 188] width 821 height 18
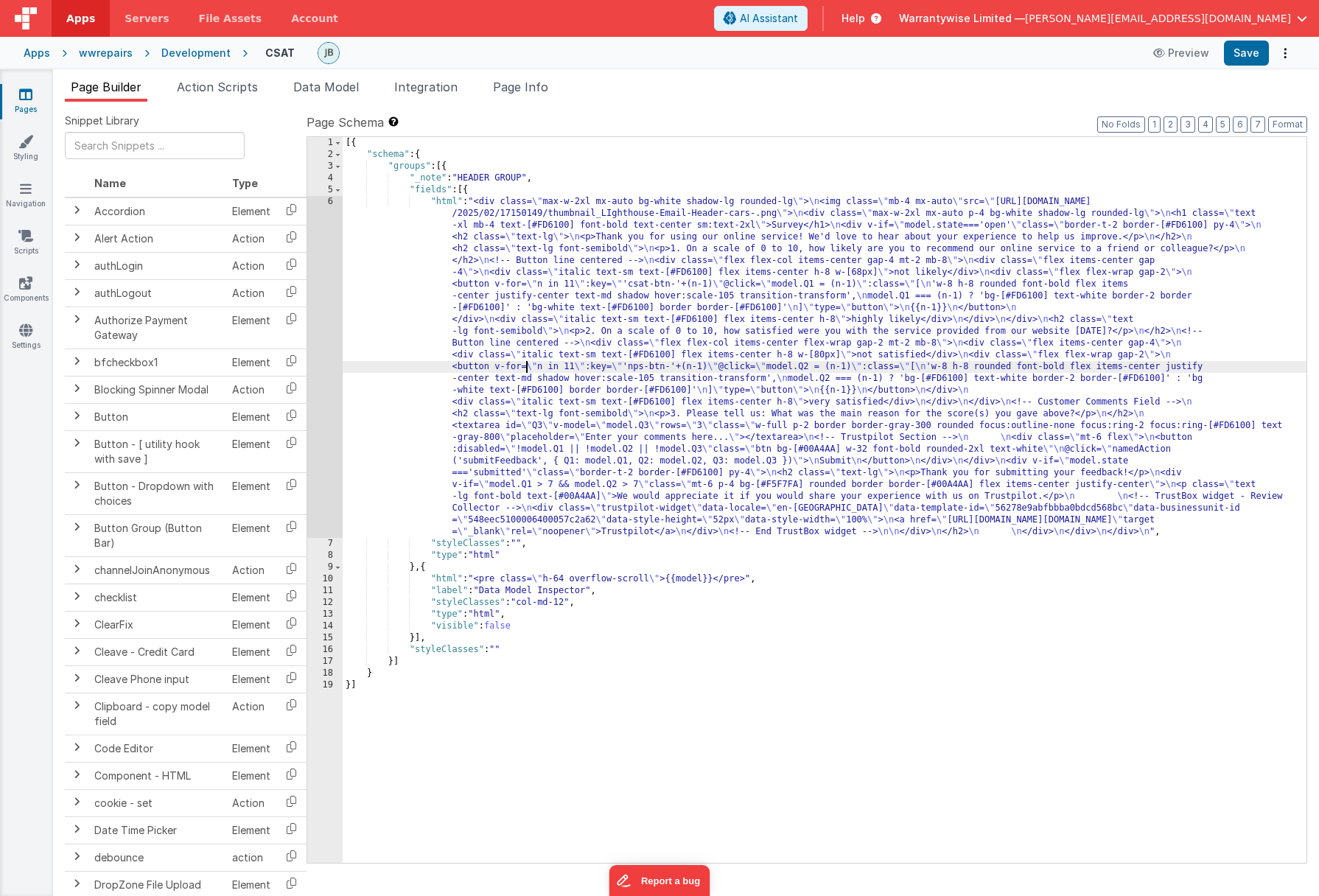
click at [526, 370] on div "[{ "schema" : { "groups" : [{ "_note" : "HEADER GROUP" , "fields" : [{ "html" :…" at bounding box center [824, 511] width 963 height 749
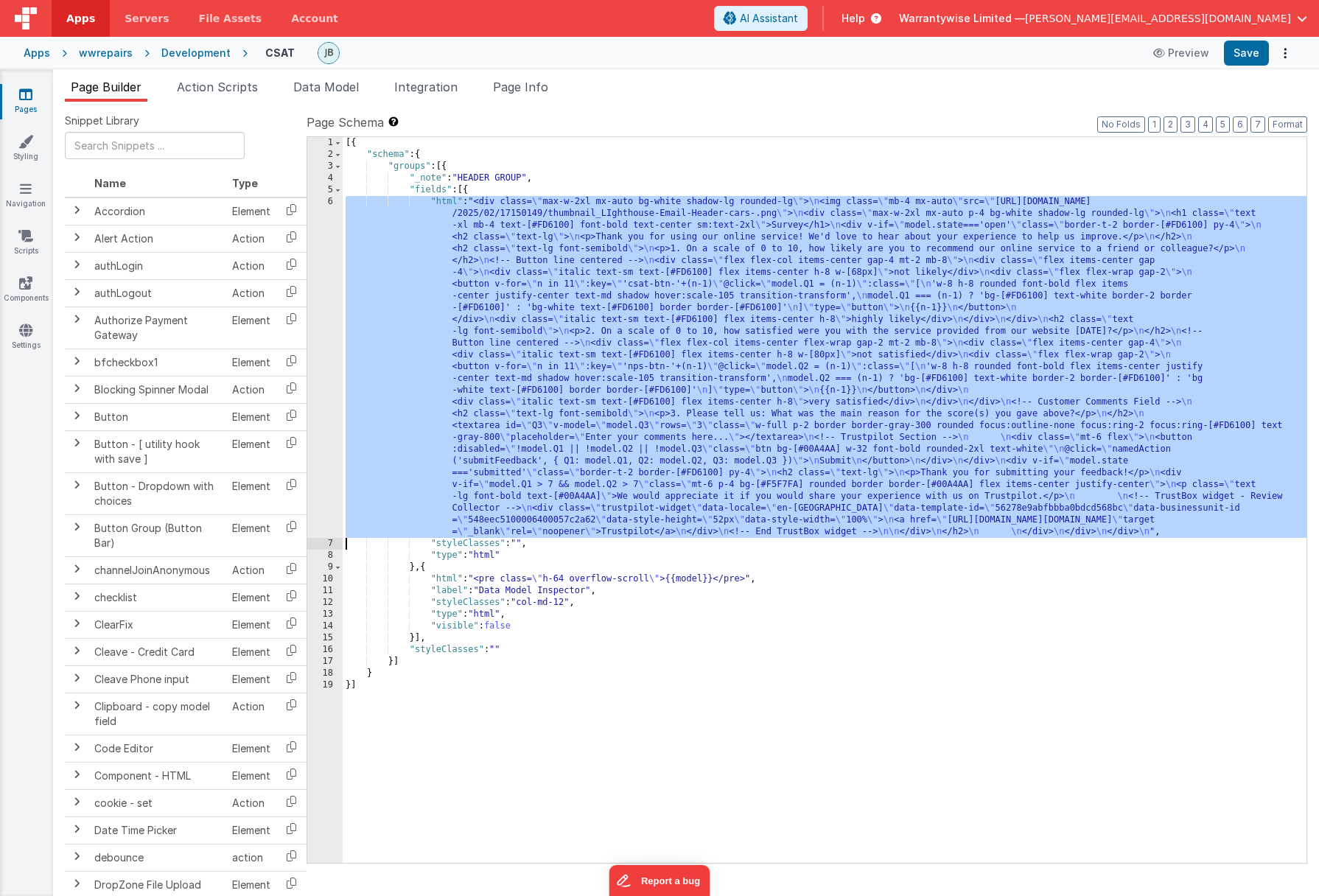
click at [313, 234] on div "6" at bounding box center [325, 367] width 35 height 342
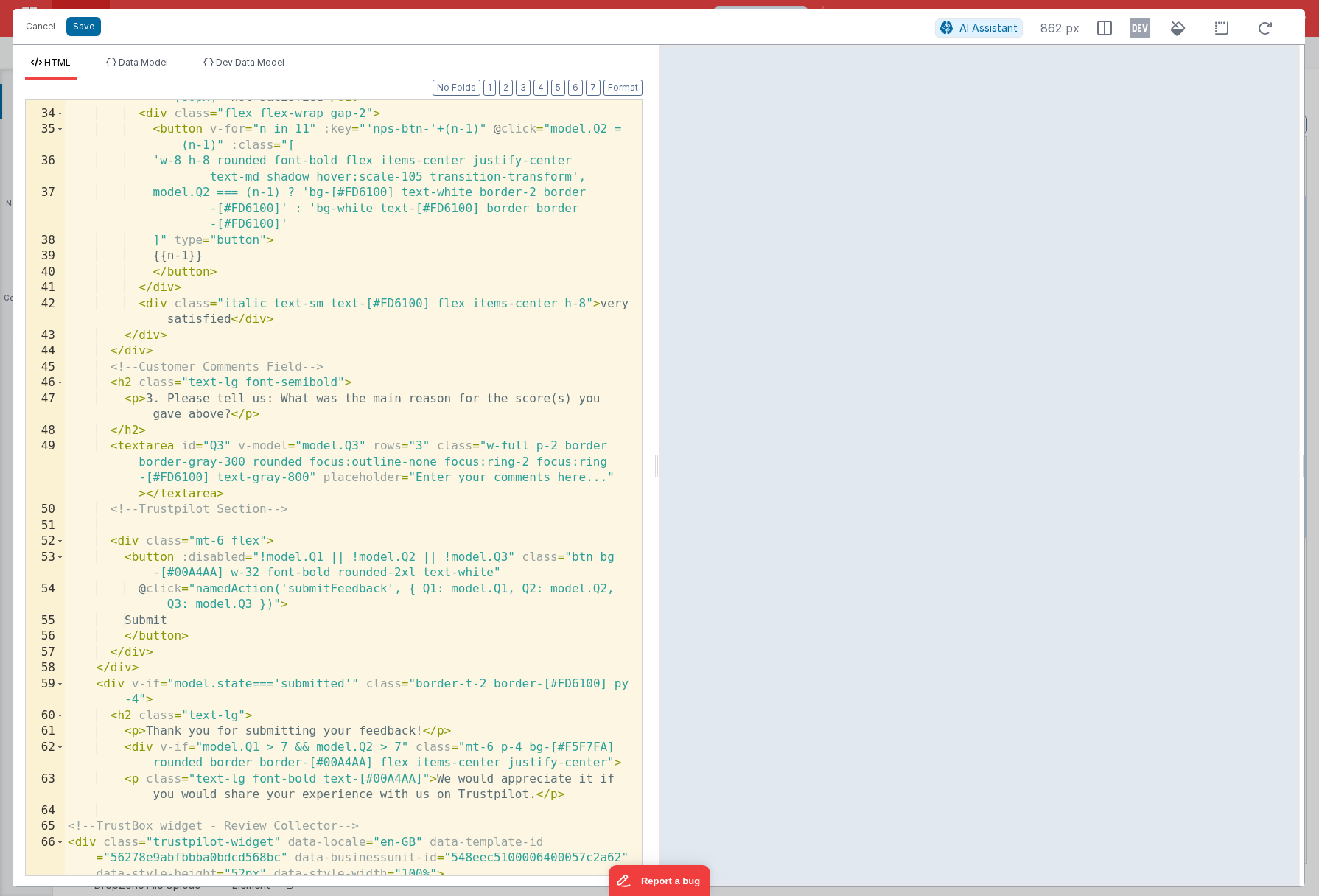
scroll to position [796, 0]
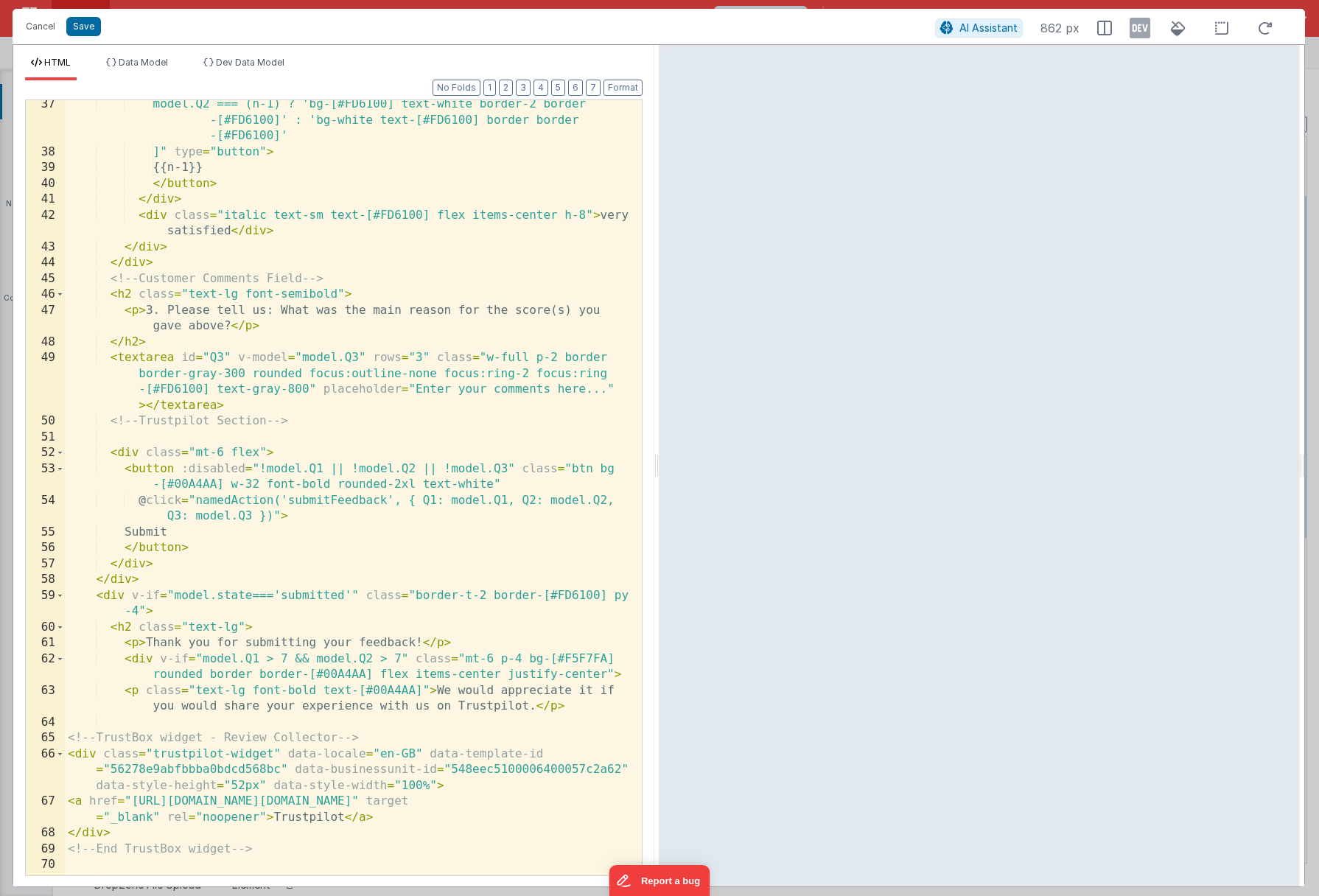
click at [400, 660] on div "model.Q2 === (n-1) ? 'bg-[#FD6100] text-white border-2 border -[#FD6100]' : 'bg…" at bounding box center [347, 516] width 566 height 839
click at [204, 660] on div "model.Q2 === (n-1) ? 'bg-[#FD6100] text-white border-2 border -[#FD6100]' : 'bg…" at bounding box center [347, 516] width 566 height 839
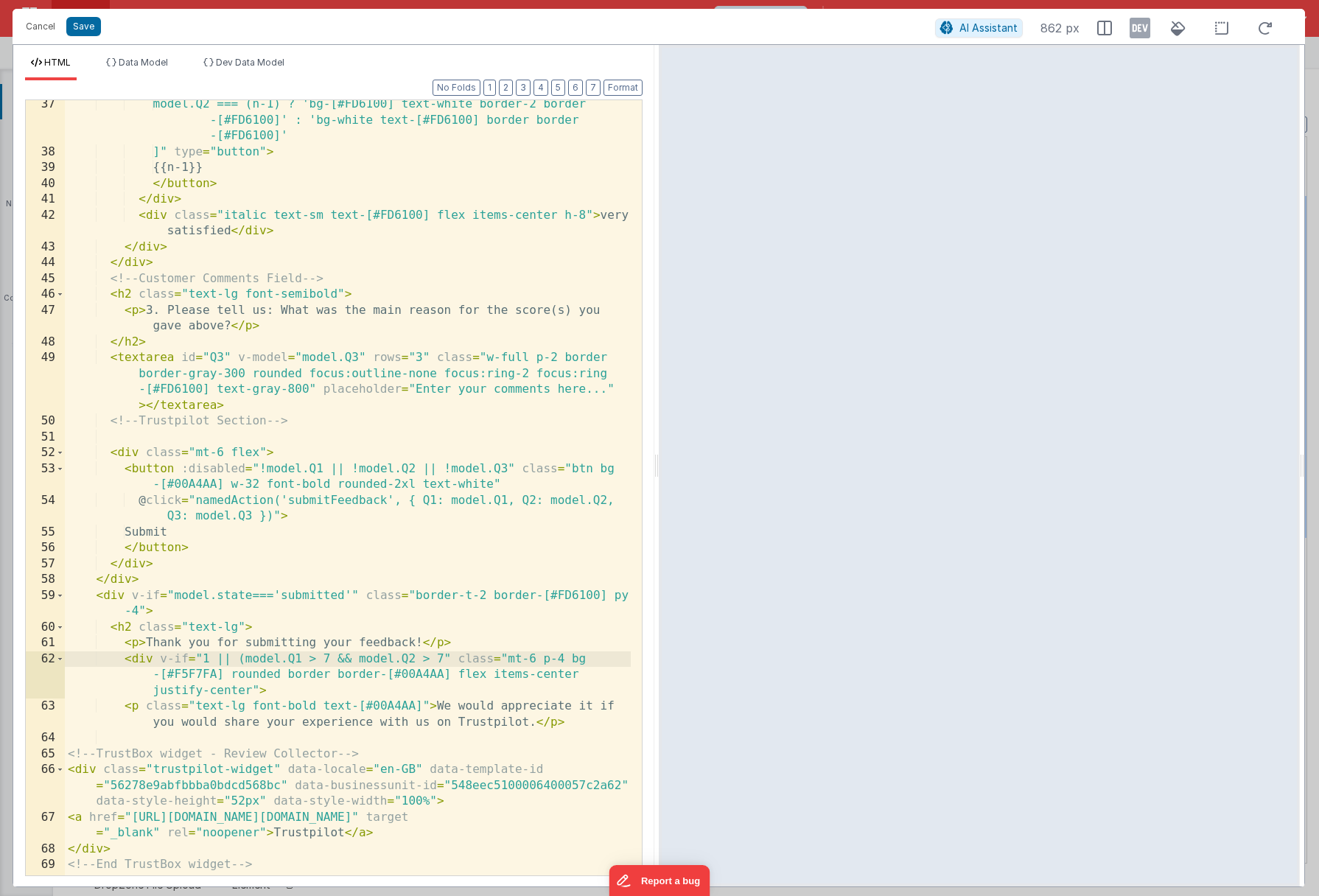
click at [442, 658] on div "model.Q2 === (n-1) ? 'bg-[#FD6100] text-white border-2 border -[#FD6100]' : 'bg…" at bounding box center [347, 516] width 566 height 839
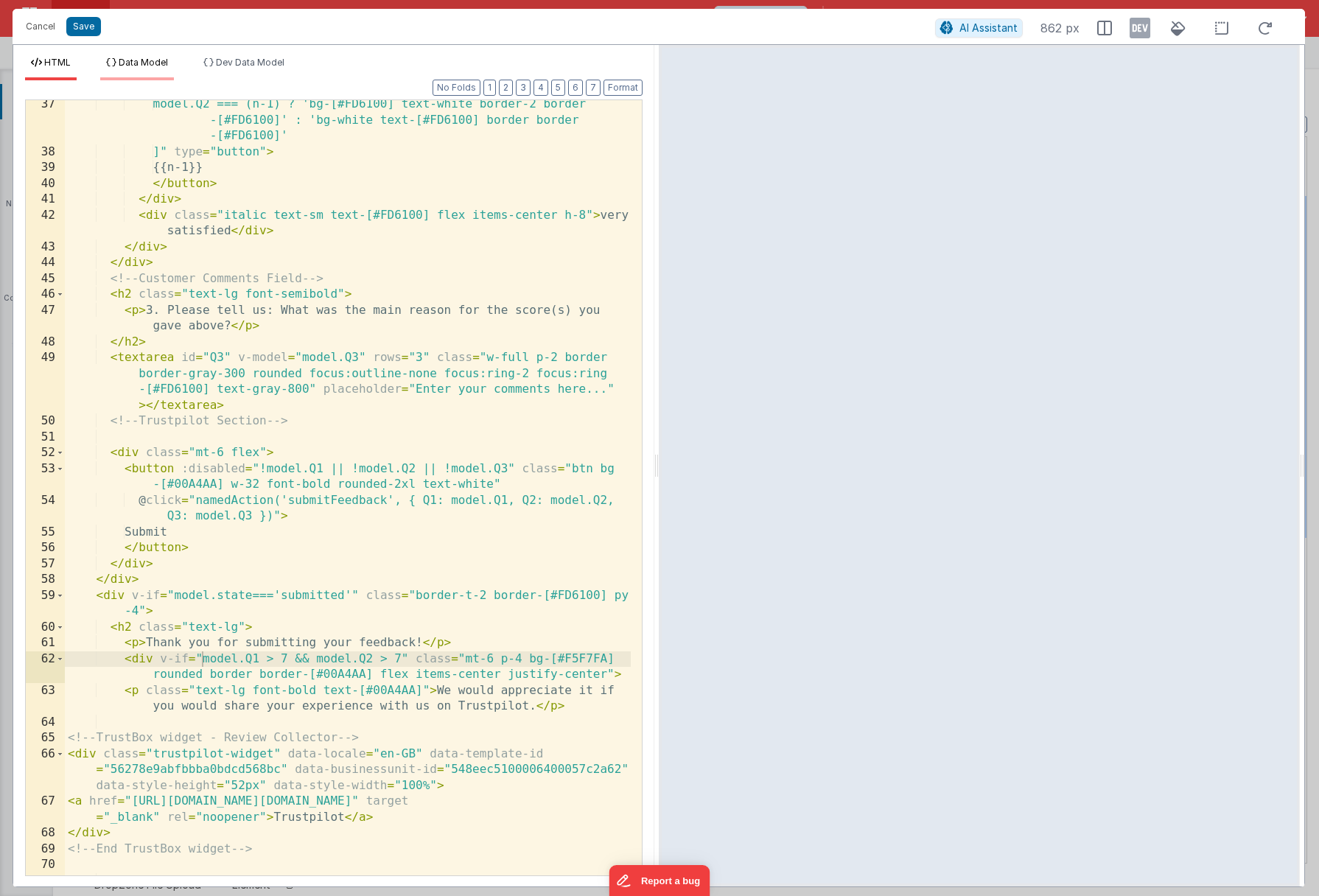
click at [127, 63] on span "Data Model" at bounding box center [142, 62] width 49 height 11
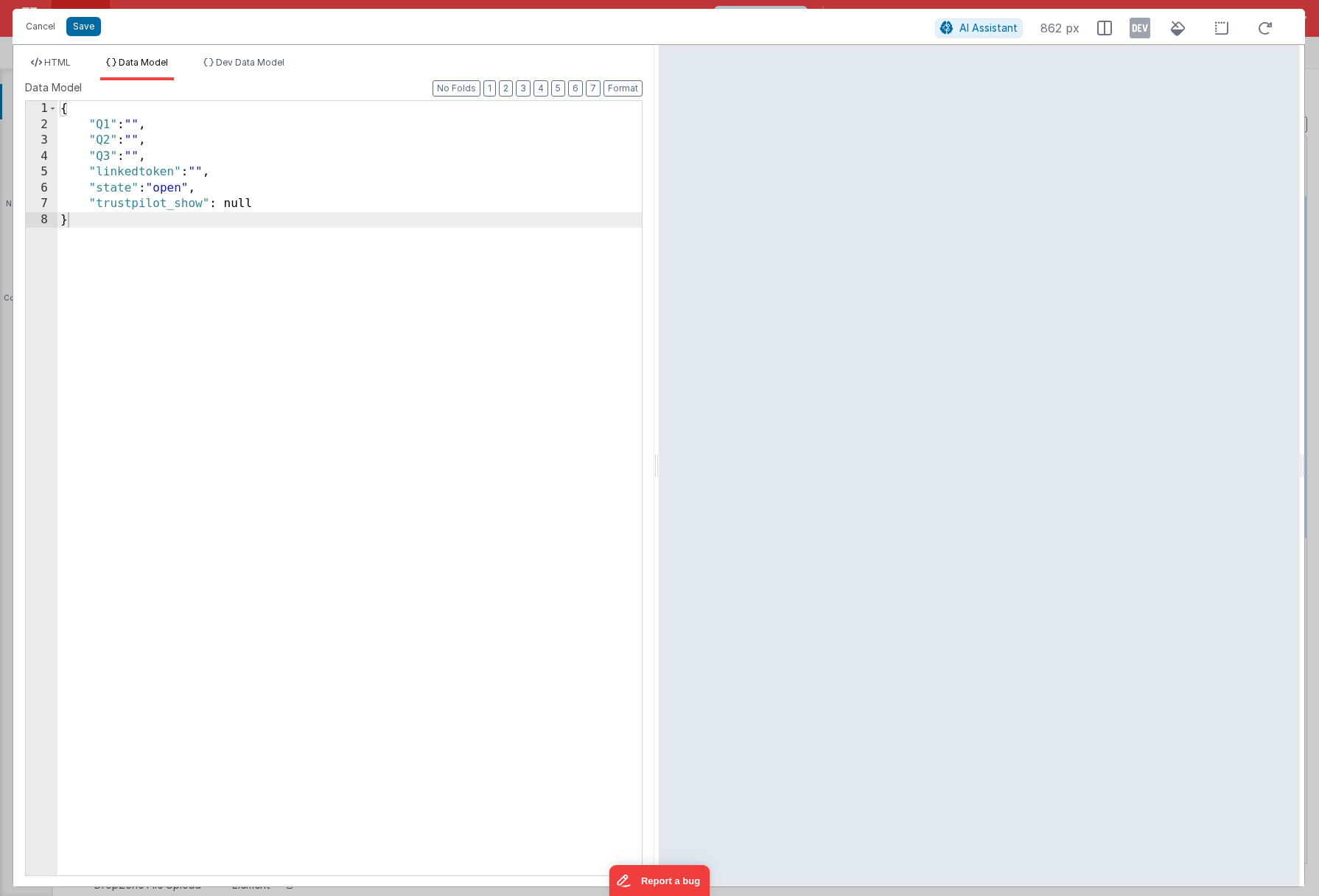
click at [219, 54] on div "HTML Data Model Dev Data Model Format 7 6 5 4 3 2 1 No Folds 37 38 39 40 41 42 …" at bounding box center [333, 466] width 641 height 842
click at [222, 64] on span "Dev Data Model" at bounding box center [250, 62] width 68 height 11
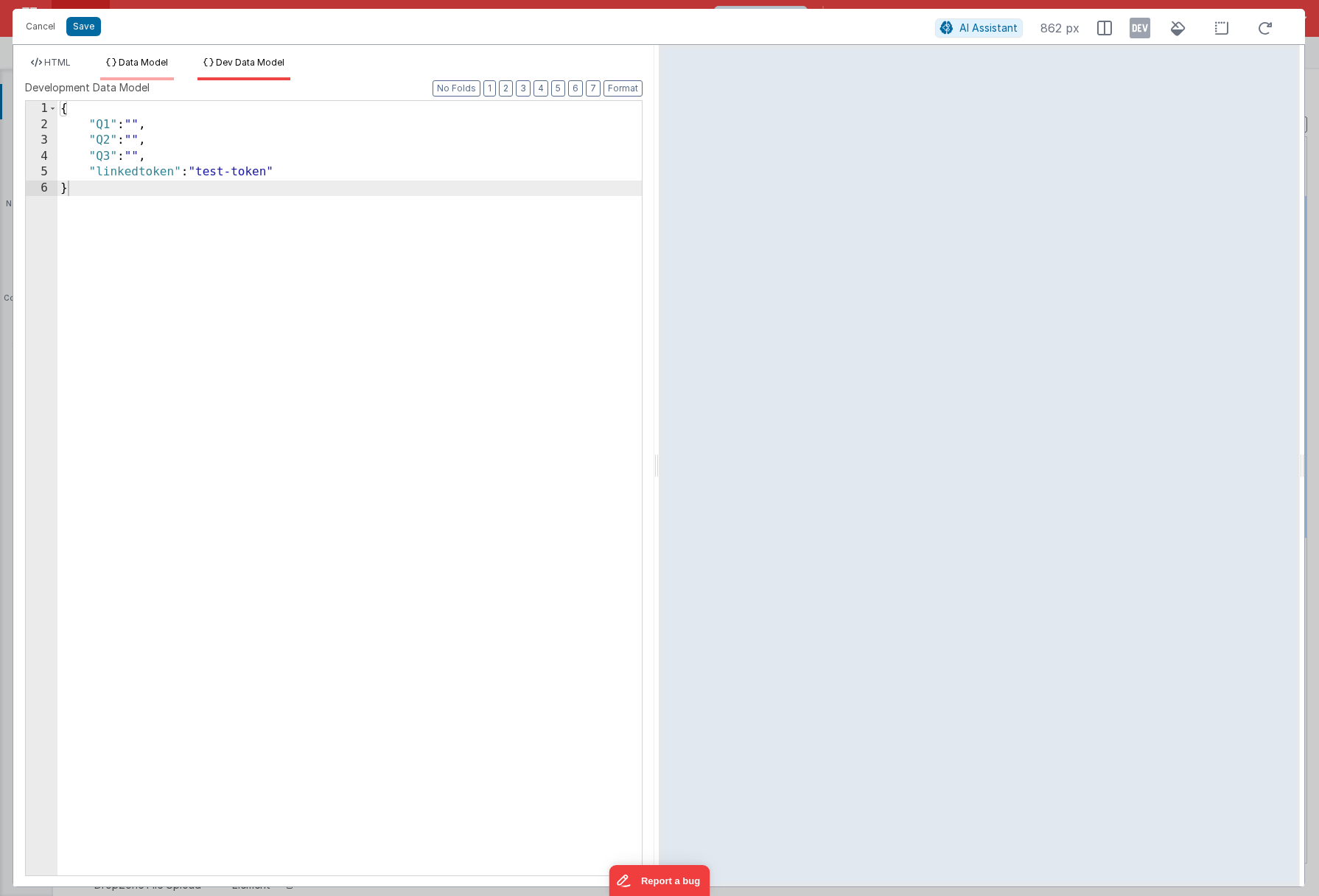
click at [143, 61] on span "Data Model" at bounding box center [142, 62] width 49 height 11
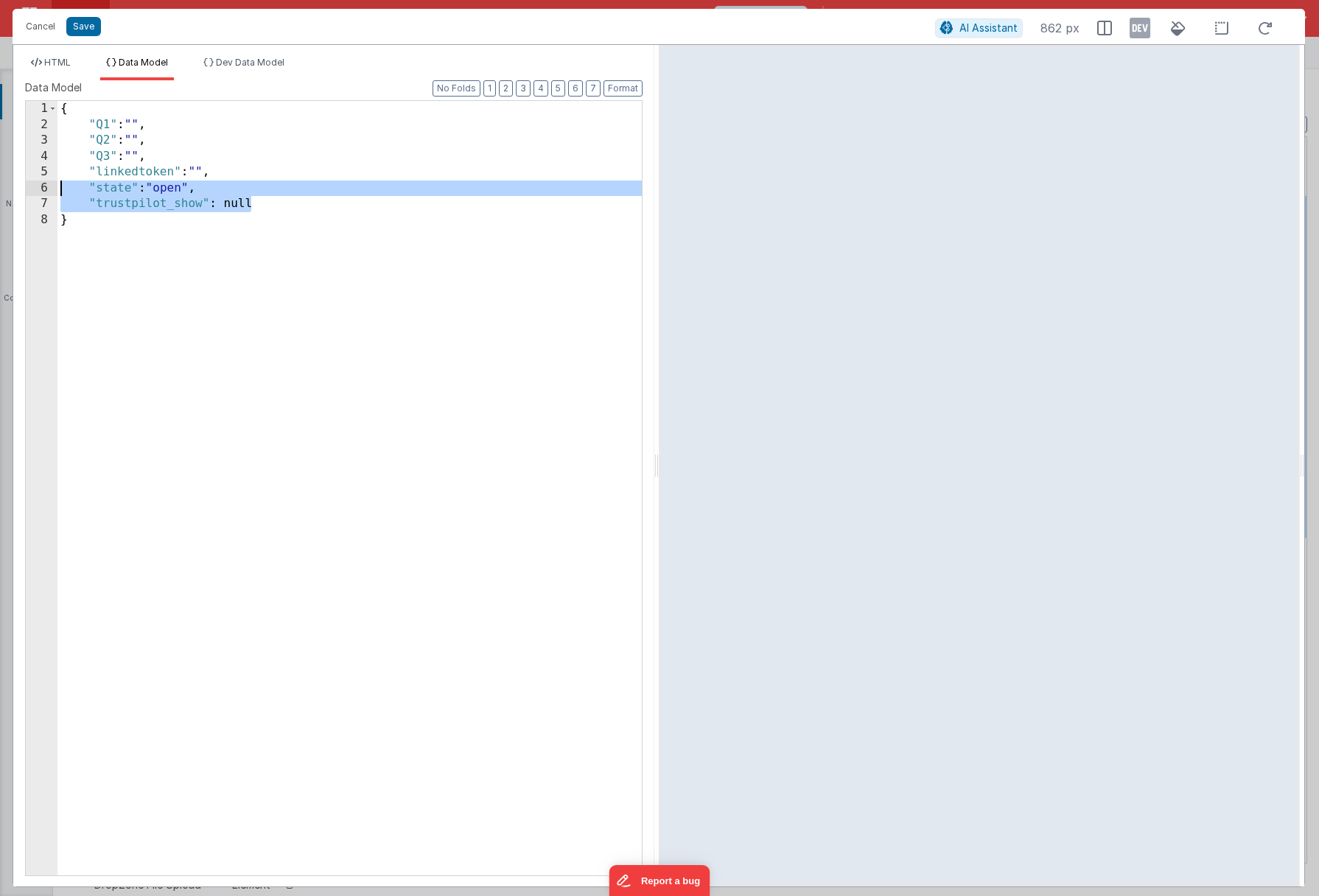
drag, startPoint x: 260, startPoint y: 203, endPoint x: 61, endPoint y: 191, distance: 199.4
click at [61, 191] on div "{ "Q1" : "" , "Q2" : "" , "Q3" : "" , "linkedtoken" : "" , "state" : "open" , "…" at bounding box center [349, 503] width 585 height 806
click at [52, 61] on span "HTML" at bounding box center [57, 62] width 27 height 11
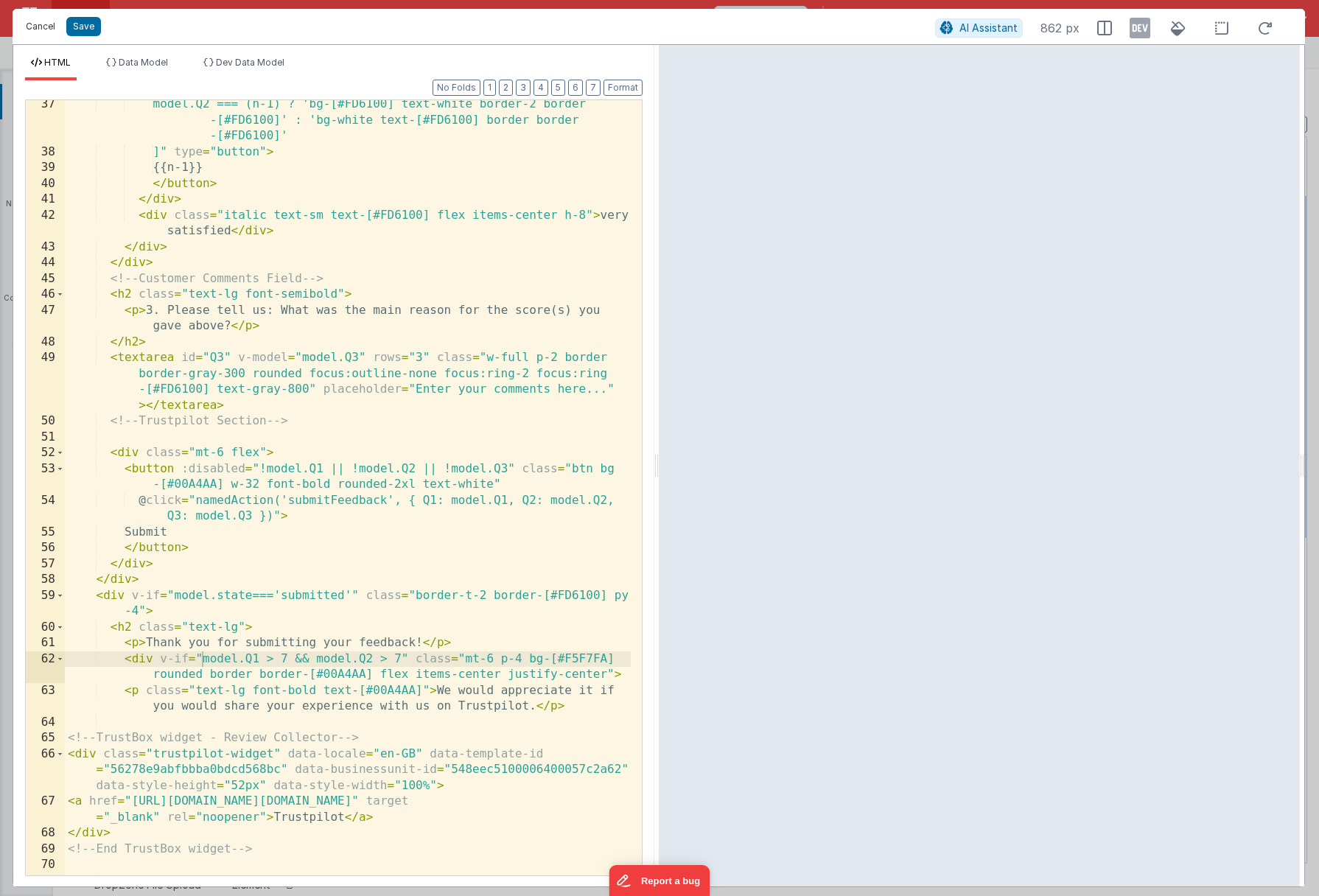
click at [37, 28] on button "Cancel" at bounding box center [41, 27] width 44 height 20
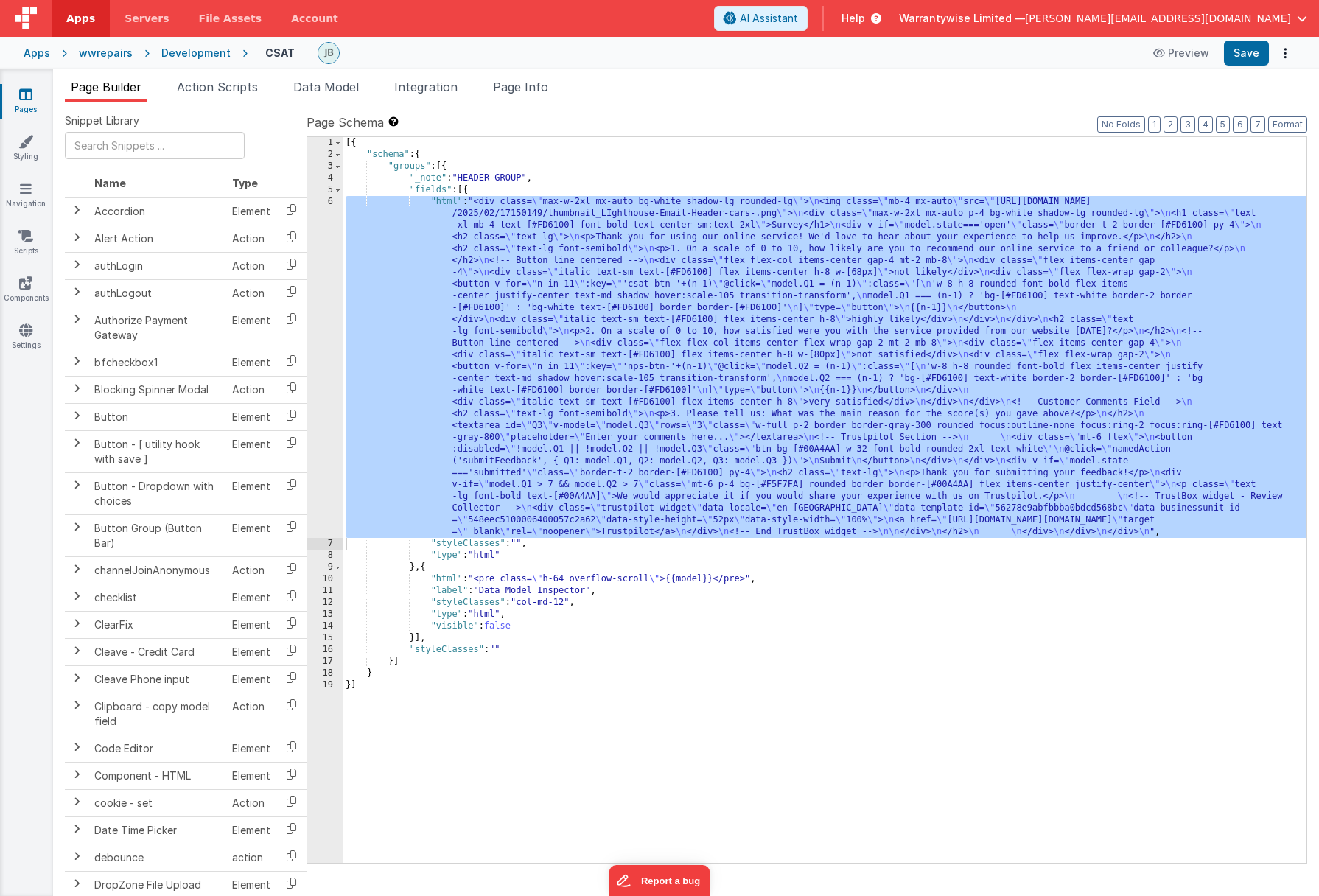
click at [180, 54] on div "Development" at bounding box center [196, 53] width 69 height 15
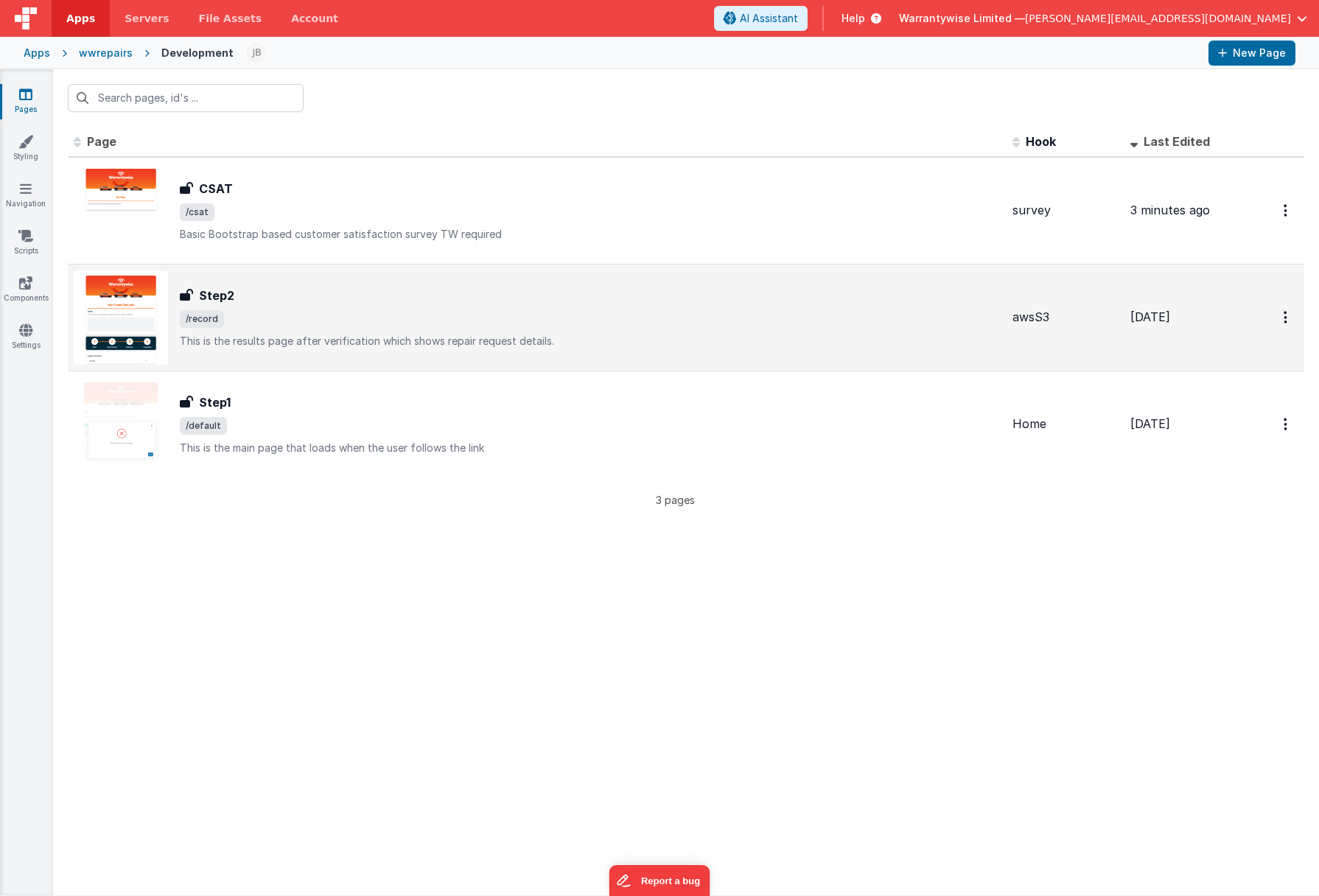
click at [335, 293] on div "Step2" at bounding box center [590, 295] width 821 height 18
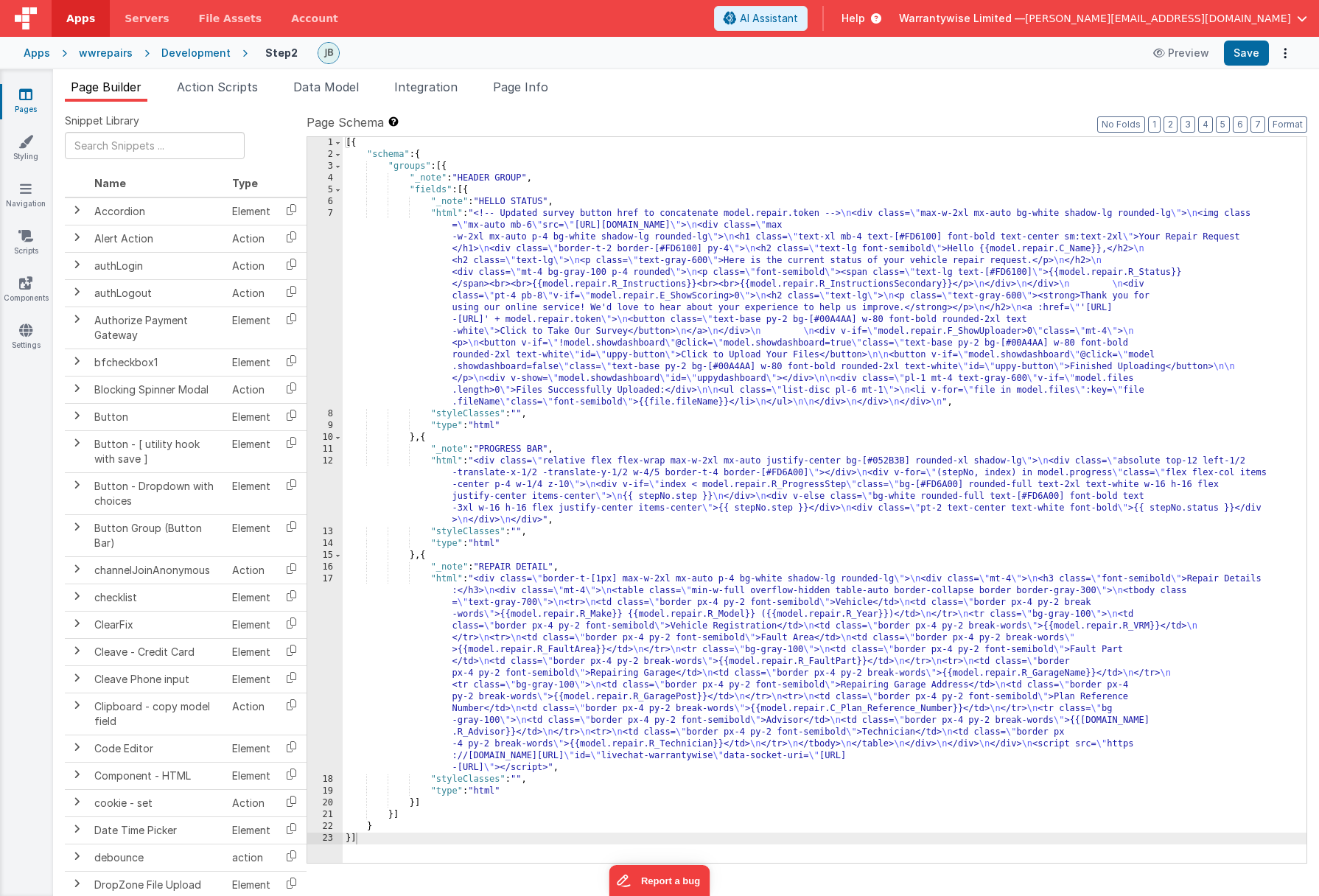
click at [504, 329] on div "[{ "schema" : { "groups" : [{ "_note" : "HEADER GROUP" , "fields" : [{ "_note" …" at bounding box center [824, 511] width 963 height 749
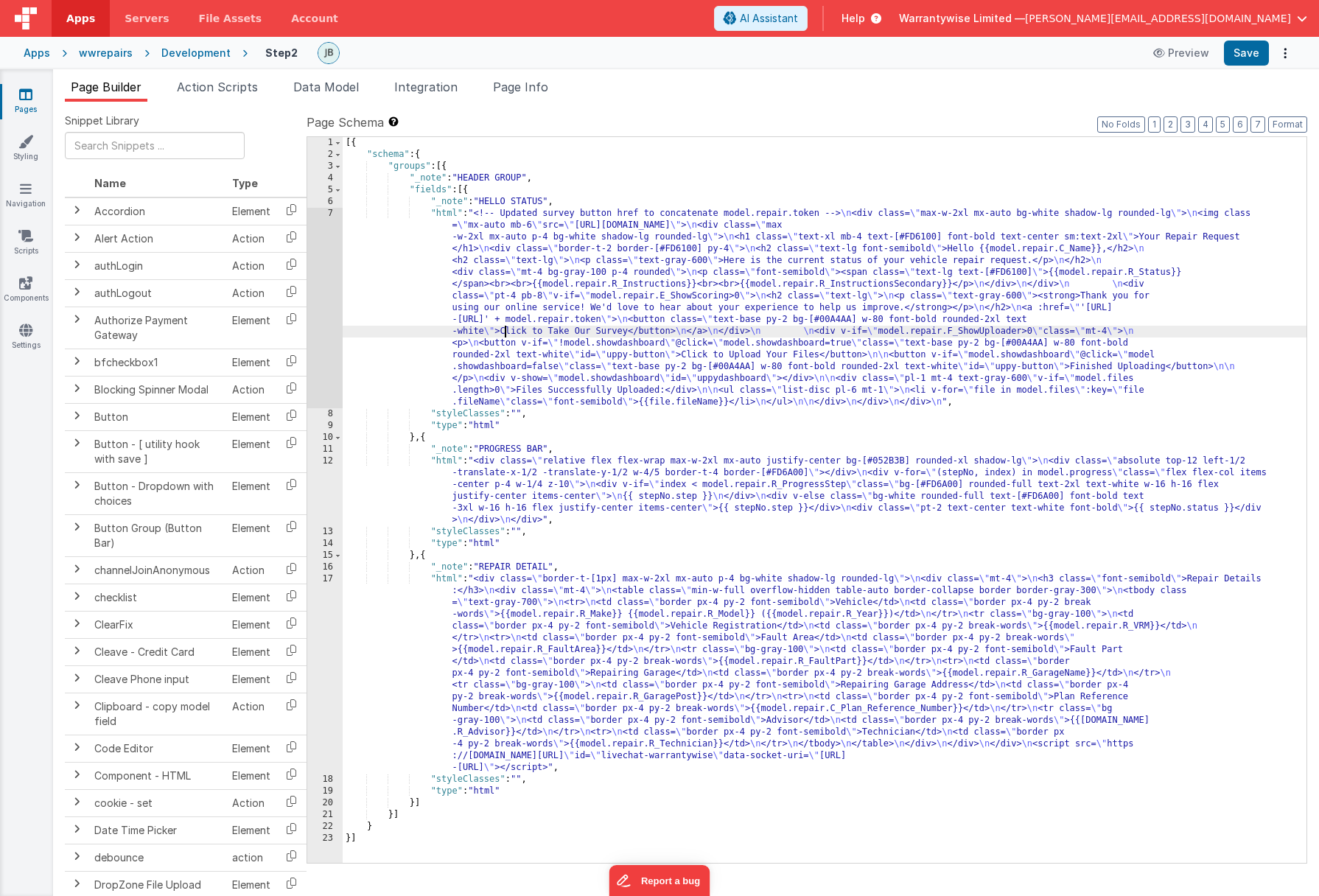
click at [313, 248] on div "7" at bounding box center [325, 308] width 35 height 200
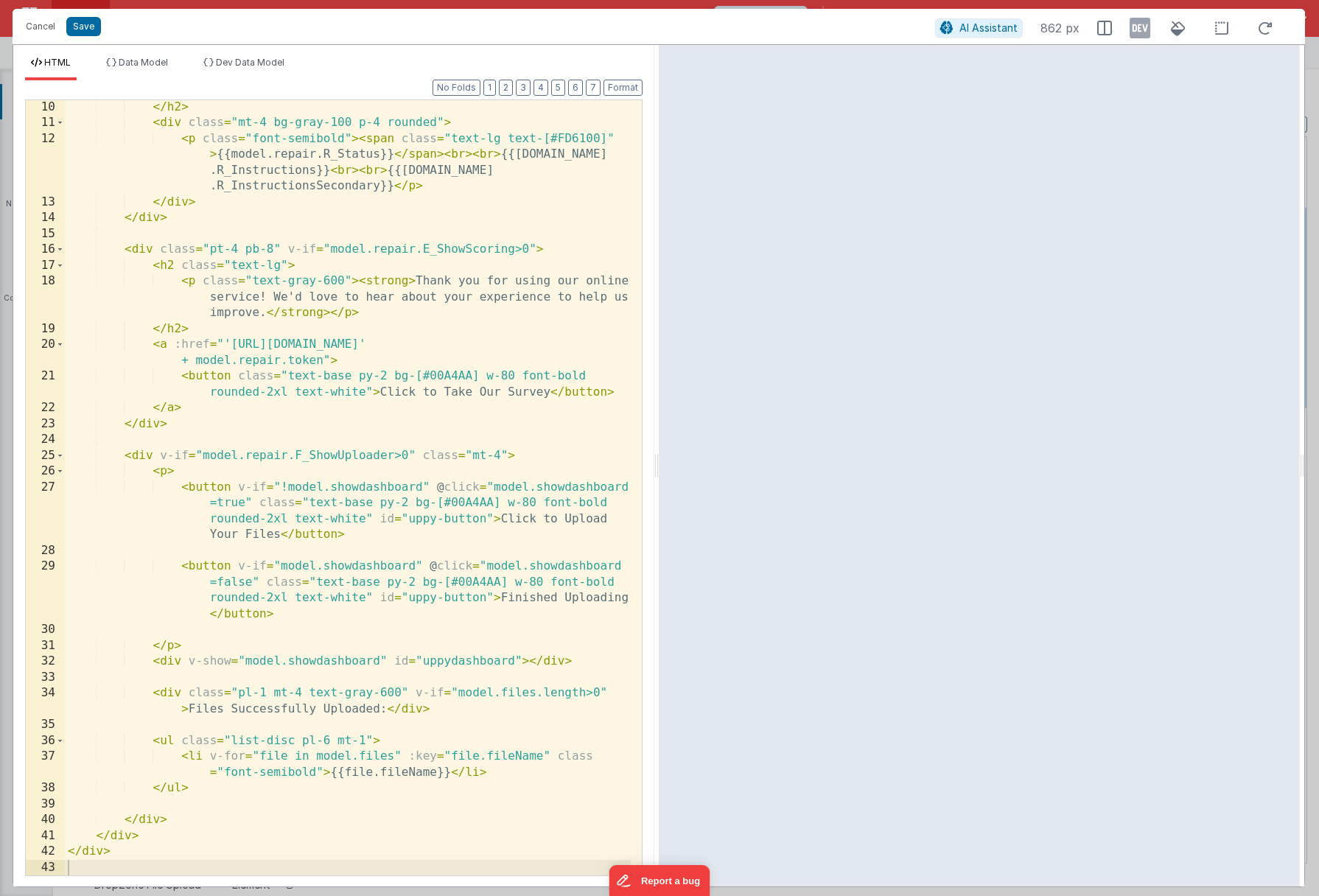
scroll to position [207, 0]
click at [137, 64] on span "Data Model" at bounding box center [142, 62] width 49 height 11
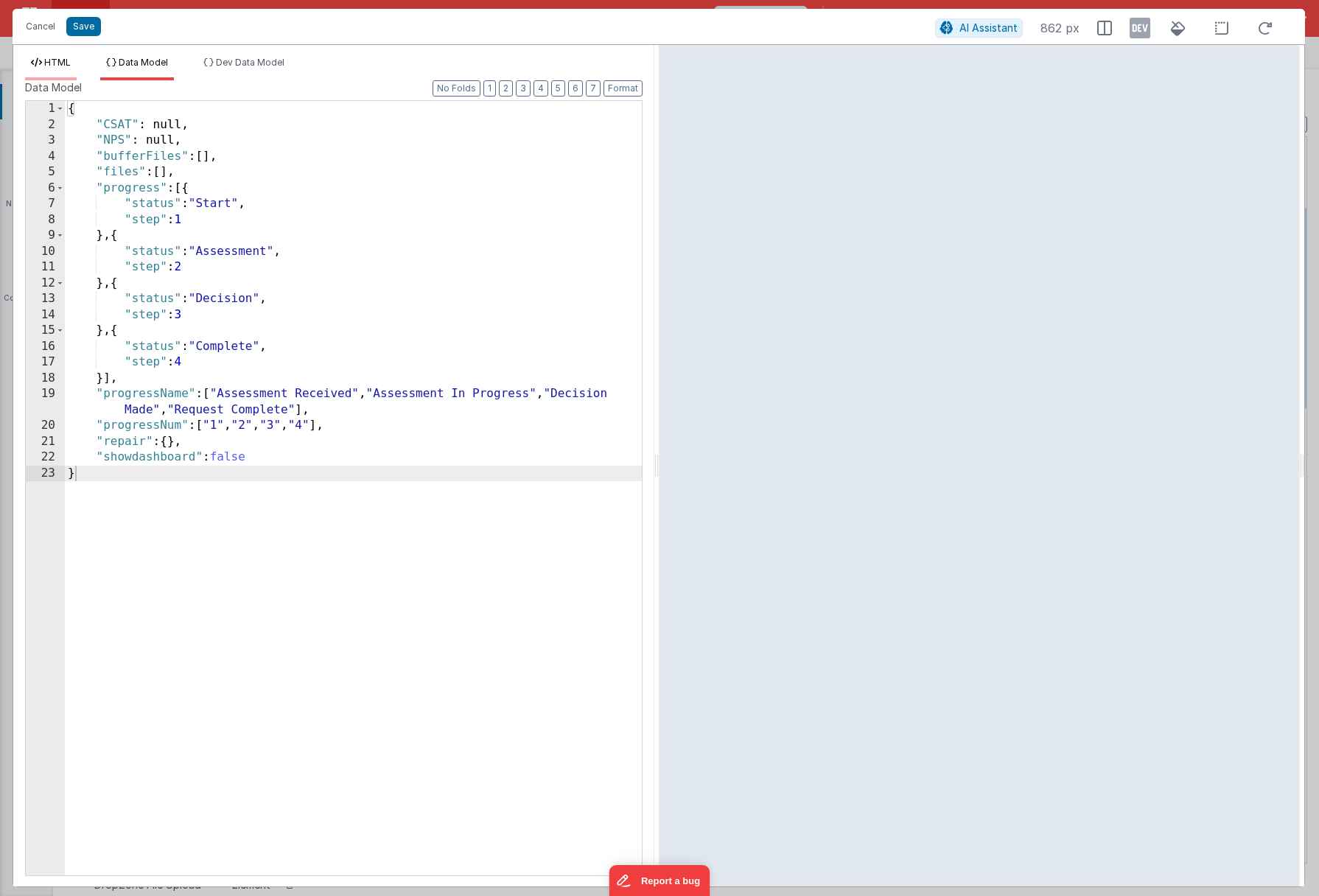
click at [49, 59] on span "HTML" at bounding box center [57, 62] width 27 height 11
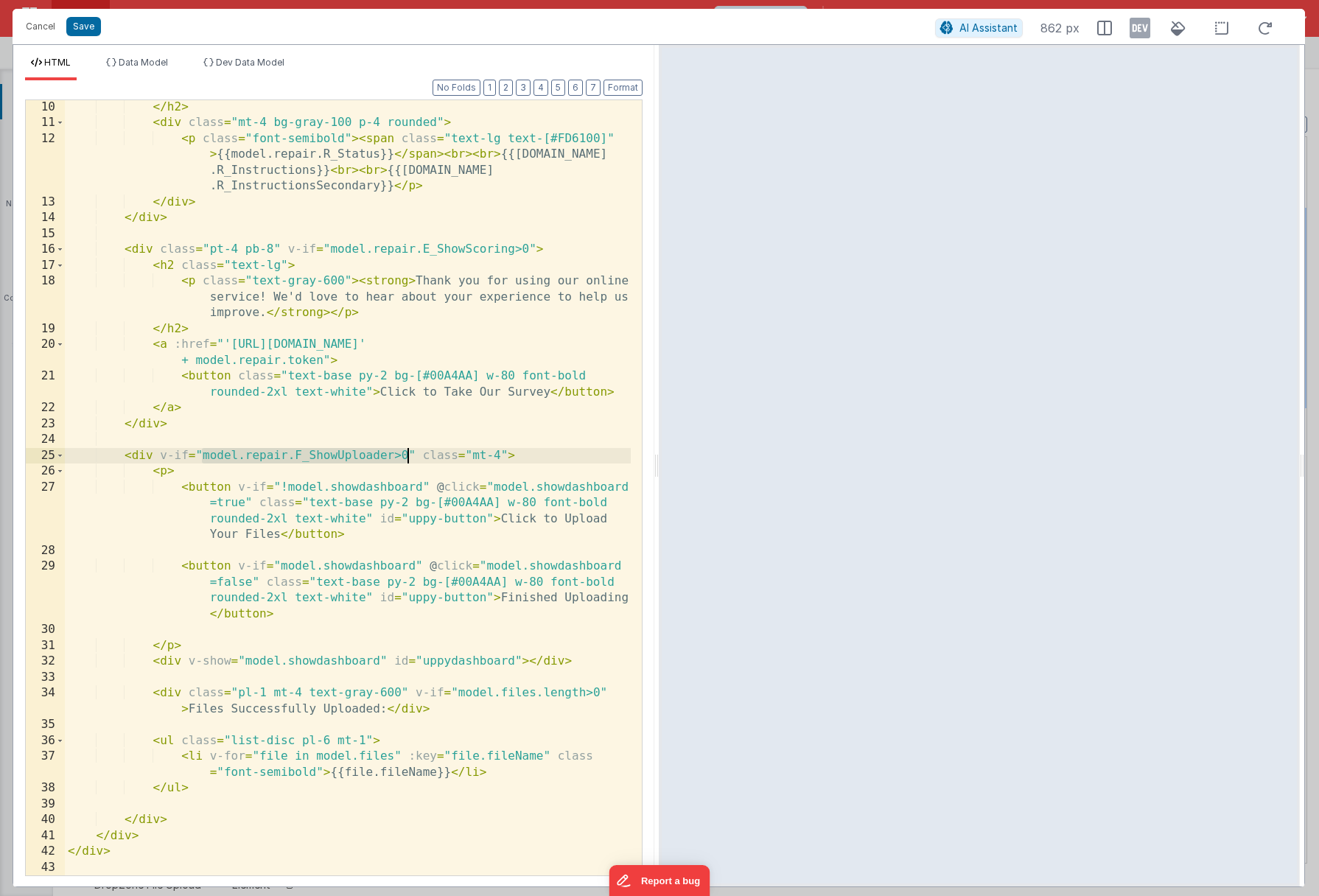
drag, startPoint x: 203, startPoint y: 456, endPoint x: 406, endPoint y: 455, distance: 203.0
click at [406, 455] on div "</ h2 > < div class = "mt-4 bg-gray-100 p-4 rounded" > < p class = "font-semibo…" at bounding box center [347, 503] width 566 height 807
click at [49, 27] on button "Cancel" at bounding box center [41, 27] width 44 height 20
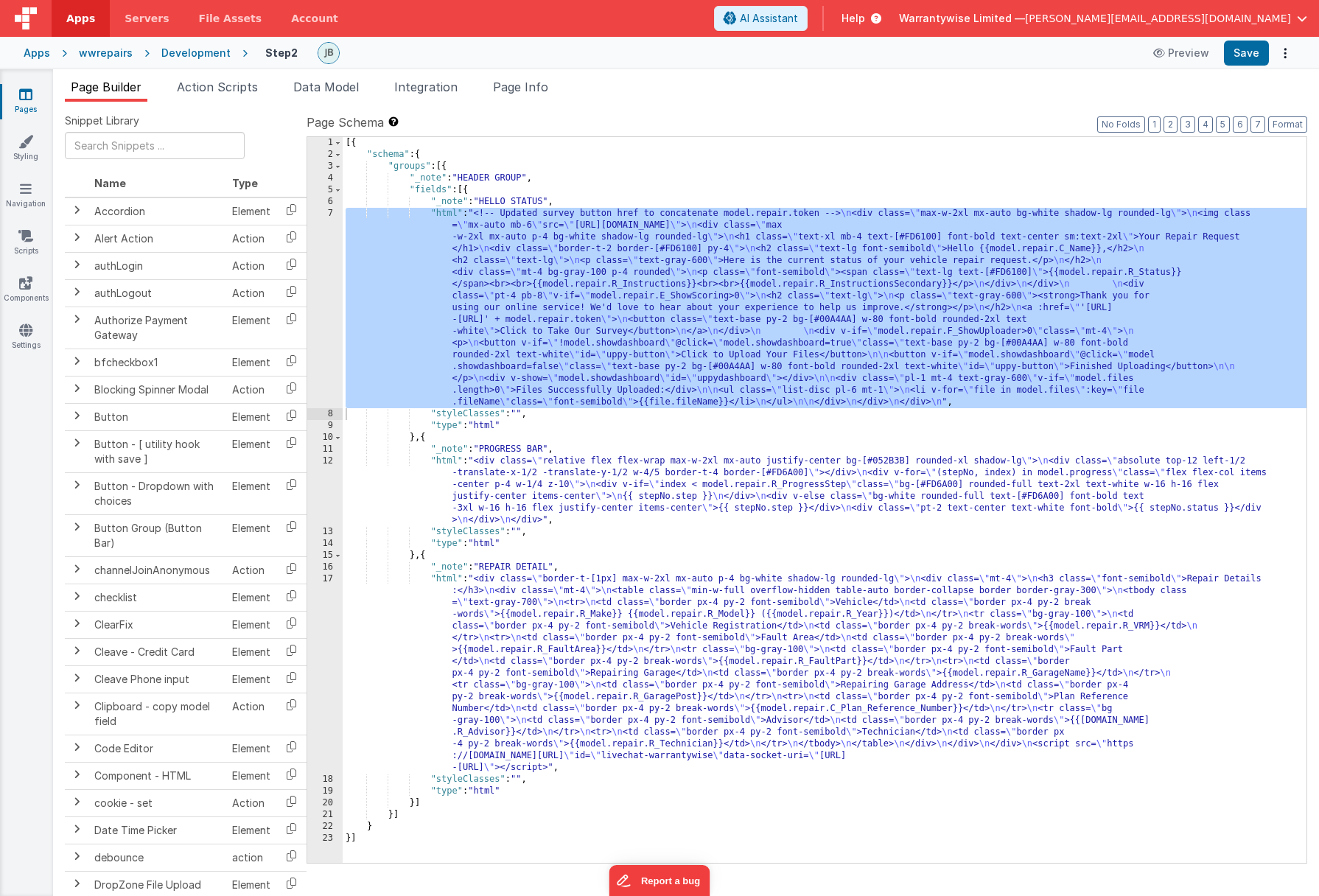
click at [179, 47] on div "Development" at bounding box center [196, 53] width 69 height 15
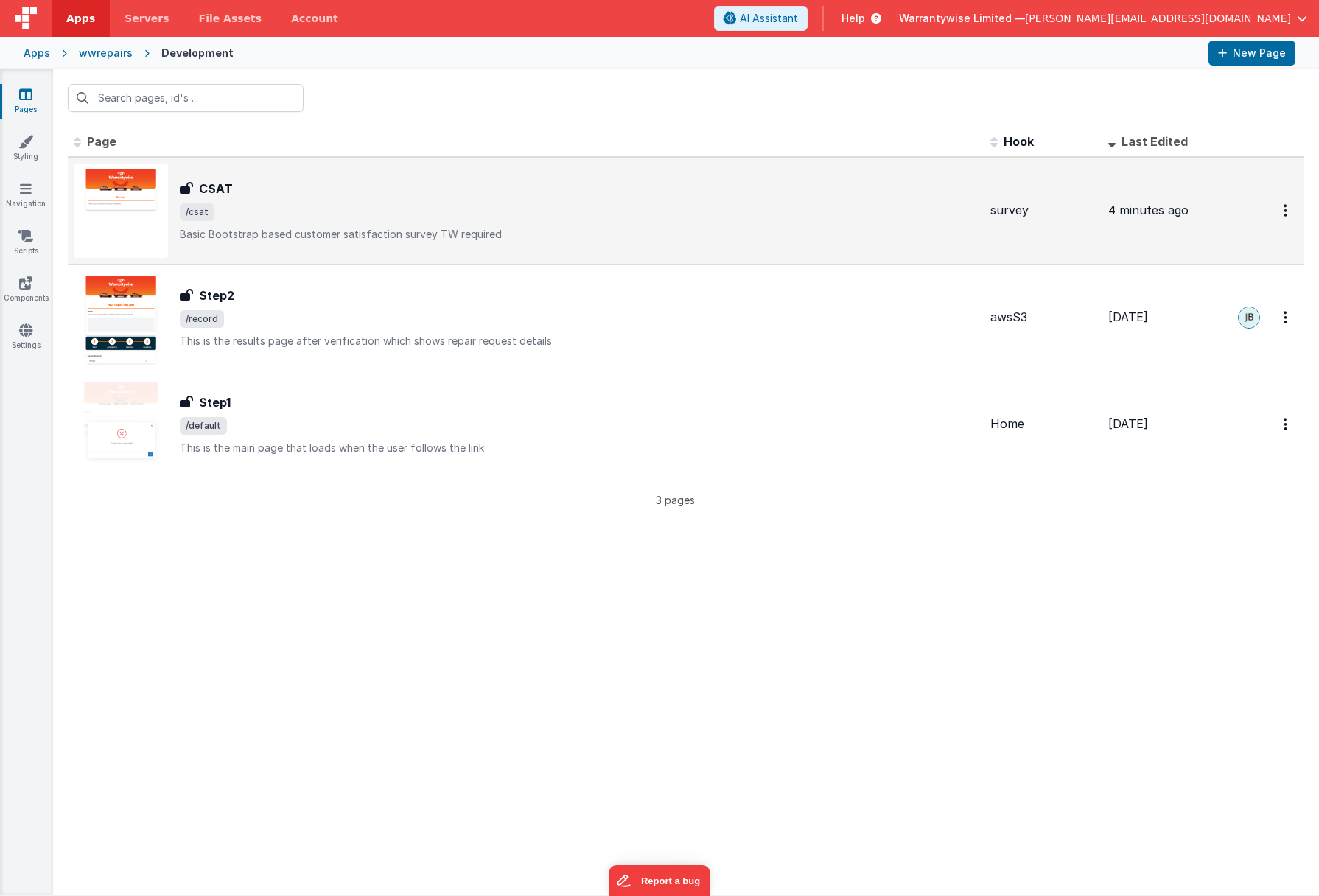
click at [290, 220] on span "/csat" at bounding box center [579, 212] width 799 height 18
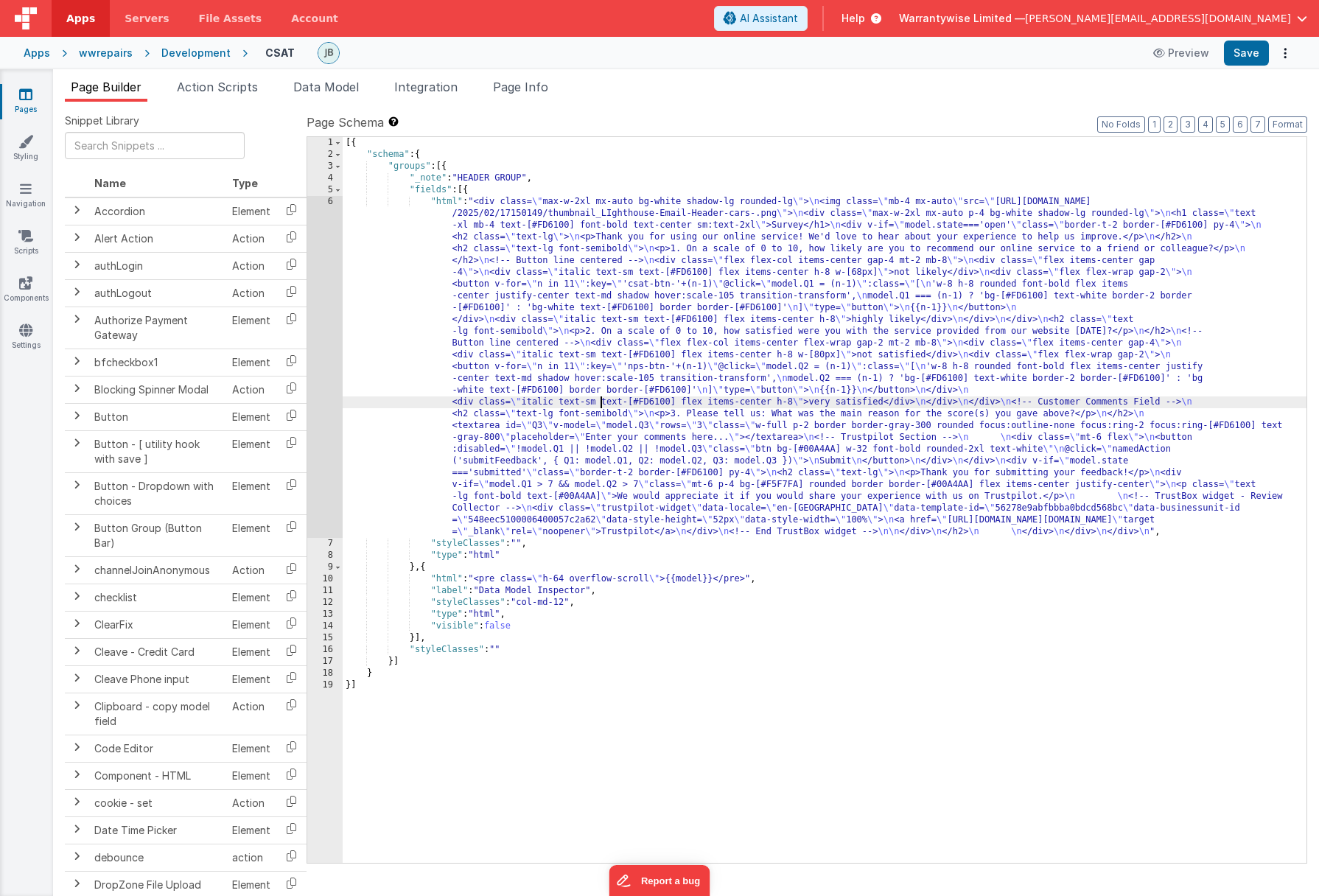
click at [599, 401] on div "[{ "schema" : { "groups" : [{ "_note" : "HEADER GROUP" , "fields" : [{ "html" :…" at bounding box center [824, 511] width 963 height 749
click at [311, 228] on div "6" at bounding box center [325, 367] width 35 height 342
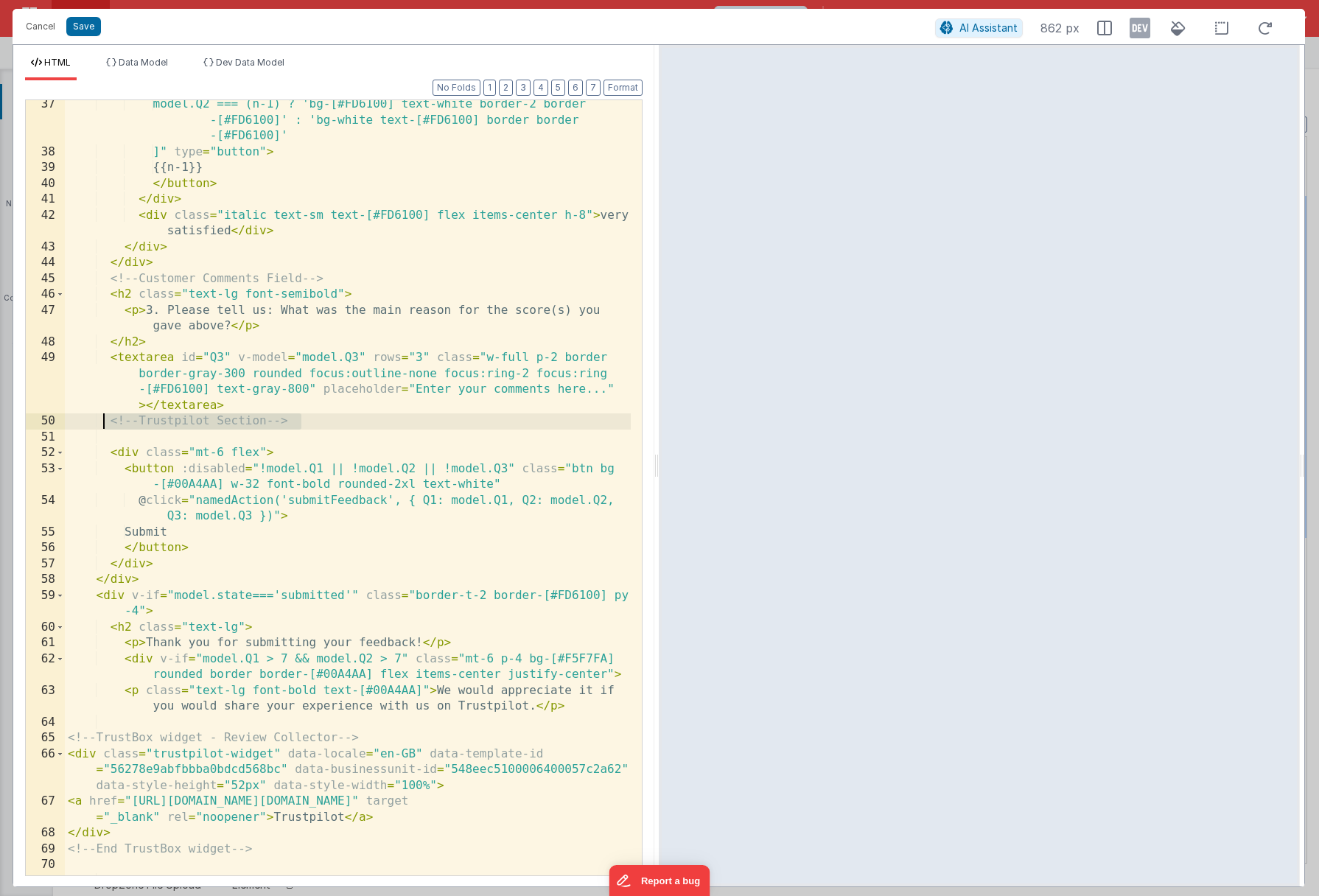
drag, startPoint x: 309, startPoint y: 420, endPoint x: 100, endPoint y: 422, distance: 209.0
click at [100, 422] on div "model.Q2 === (n-1) ? 'bg-[#FD6100] text-white border-2 border -[#FD6100]' : 'bg…" at bounding box center [347, 516] width 566 height 839
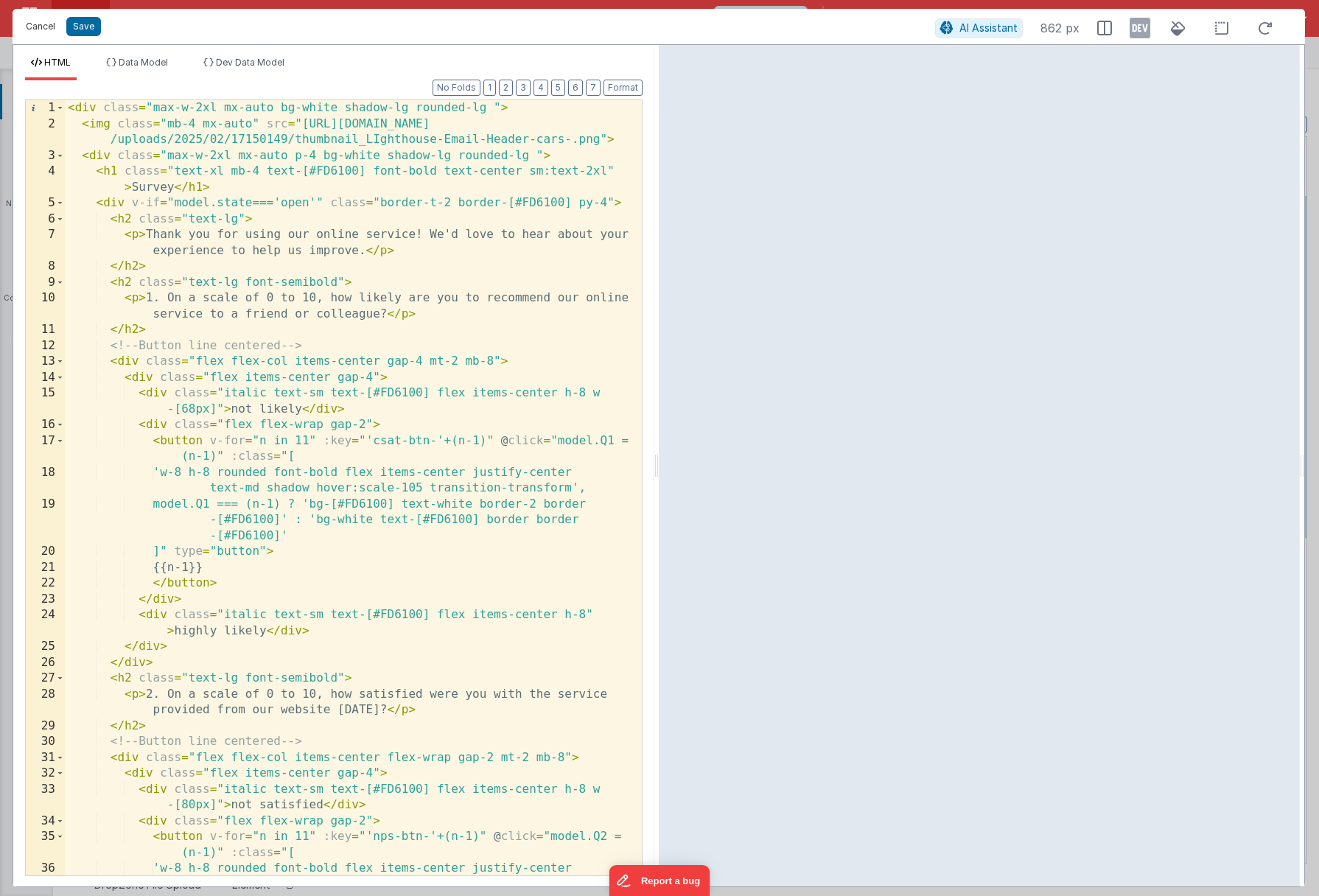
click at [44, 23] on button "Cancel" at bounding box center [41, 27] width 44 height 20
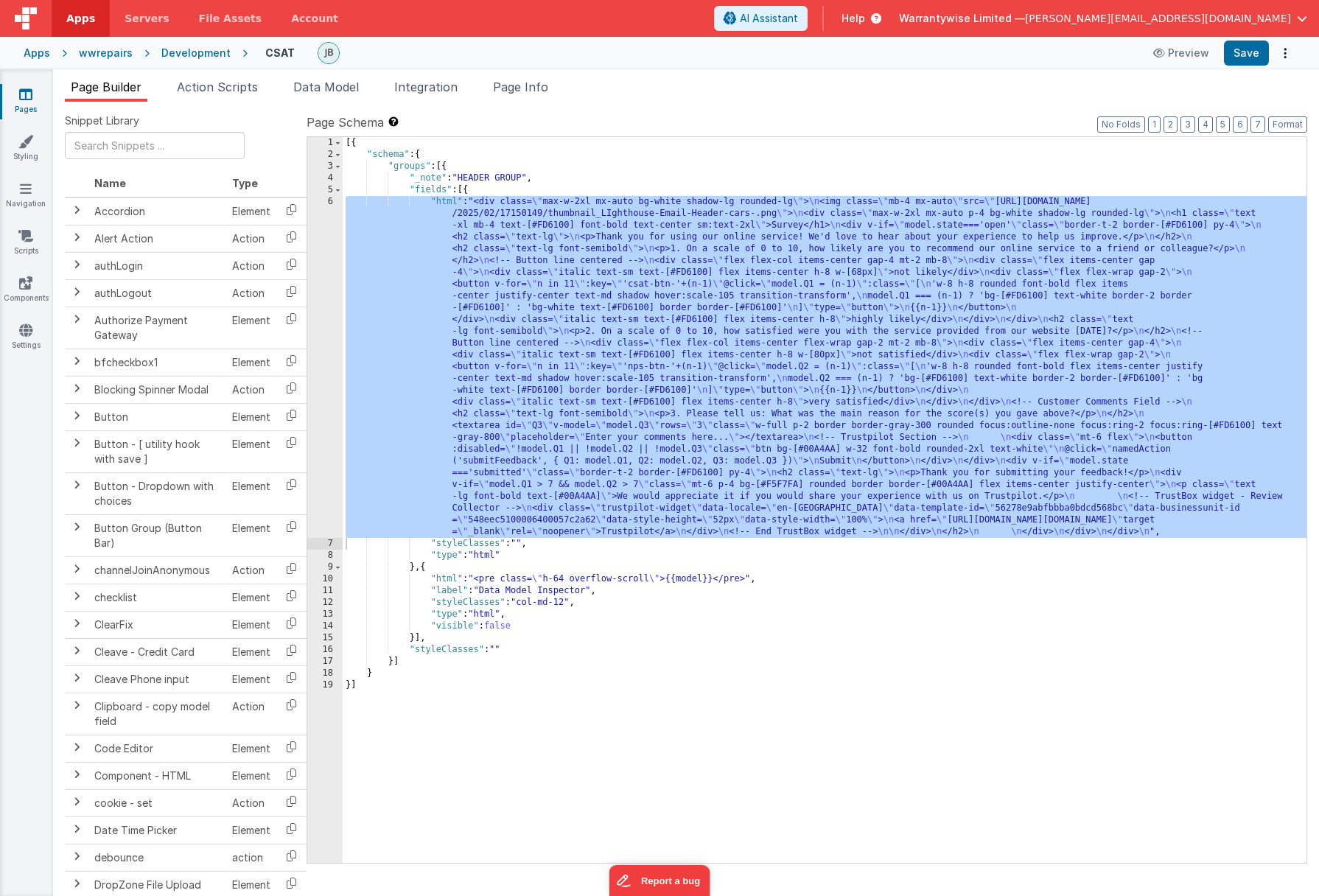
click at [187, 56] on div "Development" at bounding box center [196, 53] width 69 height 15
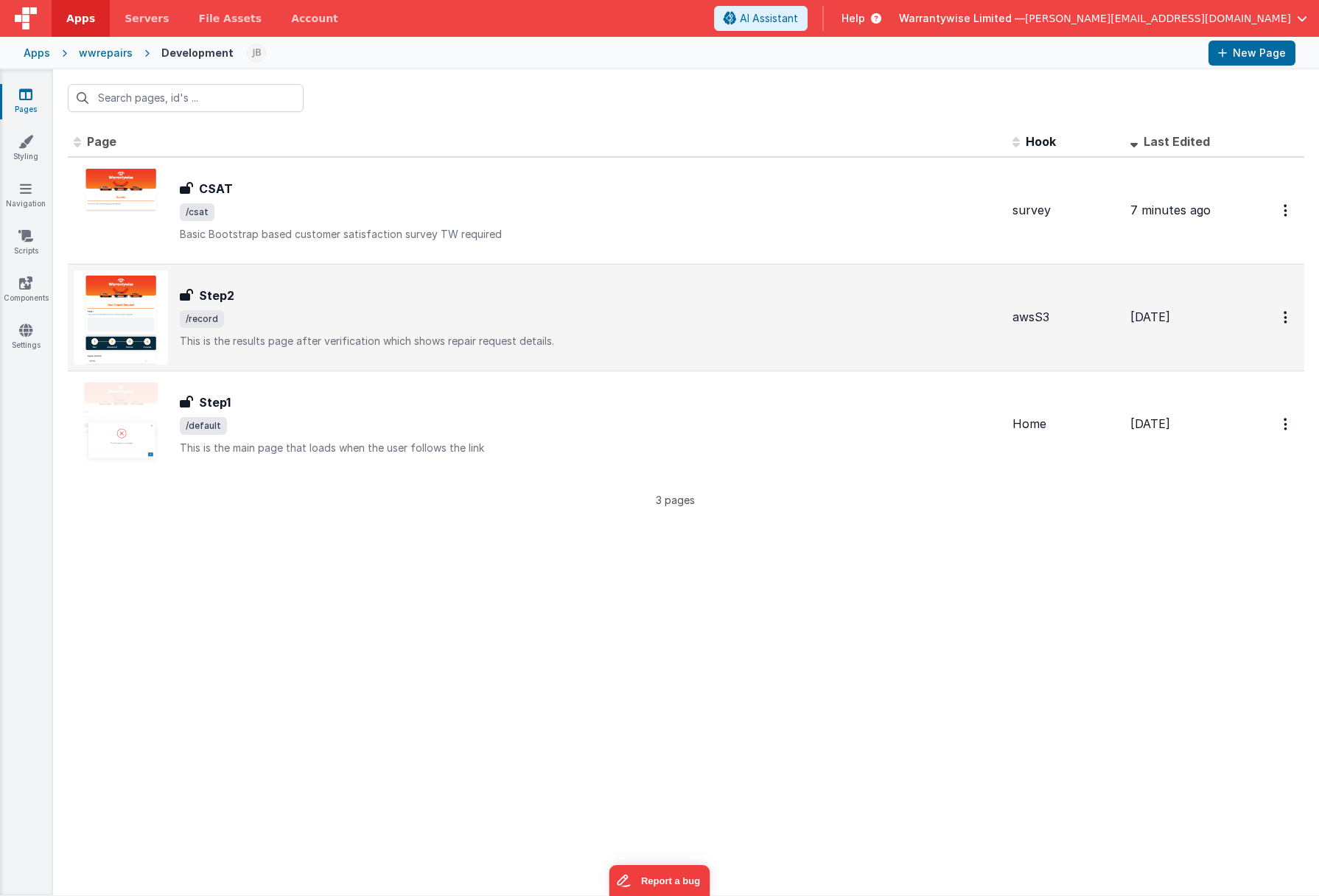
click at [326, 322] on span "/record" at bounding box center [590, 319] width 821 height 18
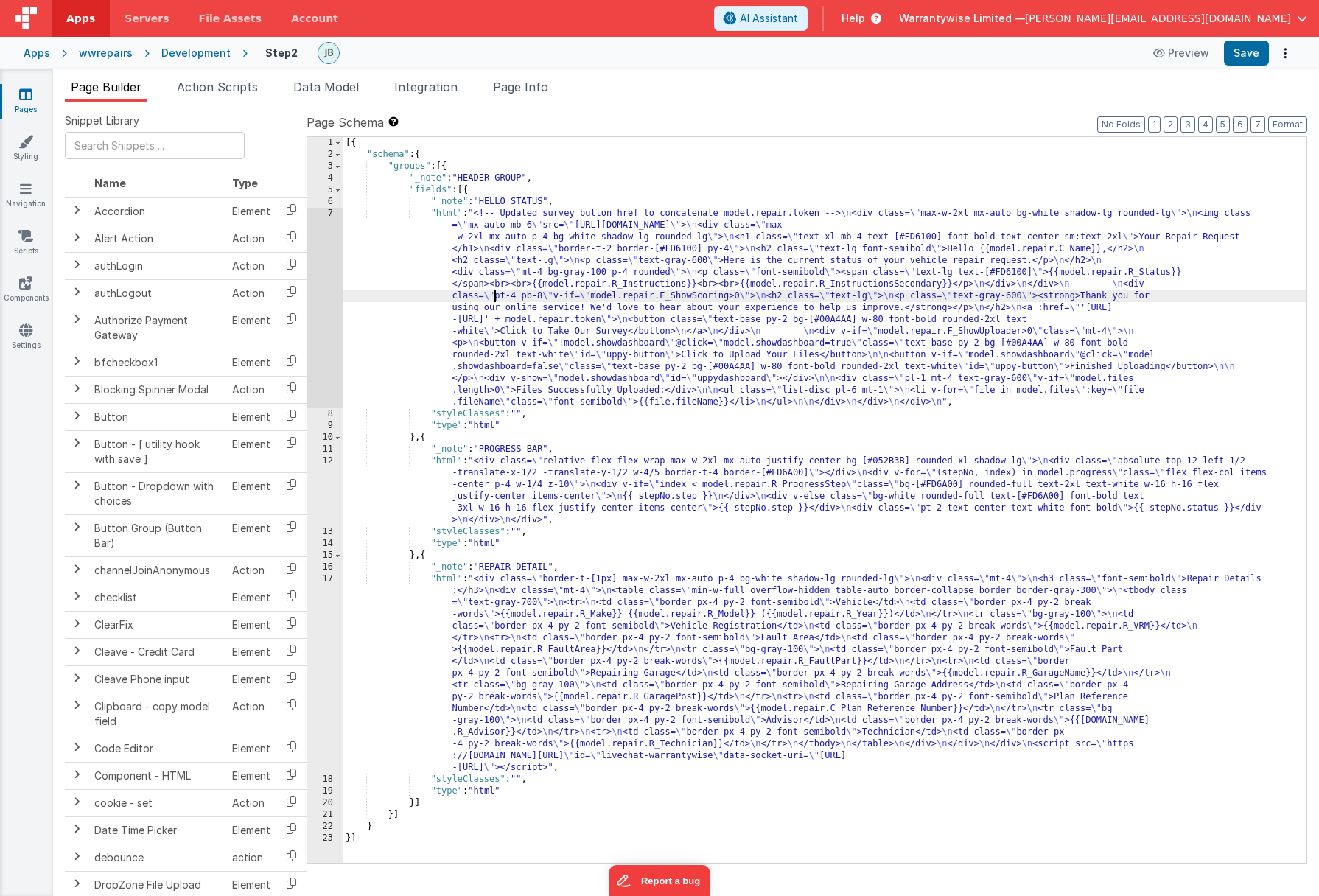
click at [496, 290] on div "[{ "schema" : { "groups" : [{ "_note" : "HEADER GROUP" , "fields" : [{ "_note" …" at bounding box center [824, 511] width 963 height 749
click at [312, 274] on div "7" at bounding box center [325, 308] width 35 height 200
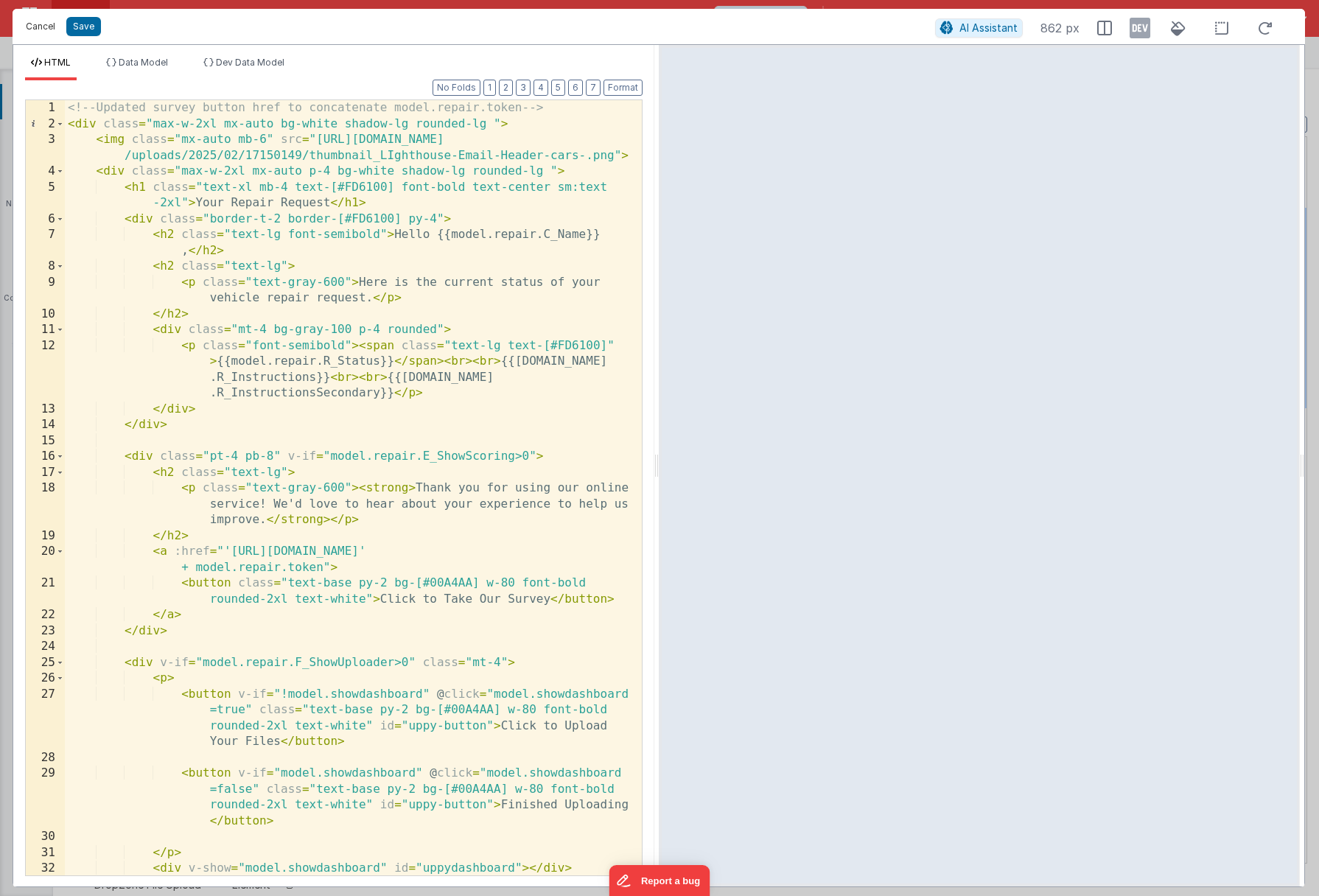
click at [45, 30] on button "Cancel" at bounding box center [41, 27] width 44 height 20
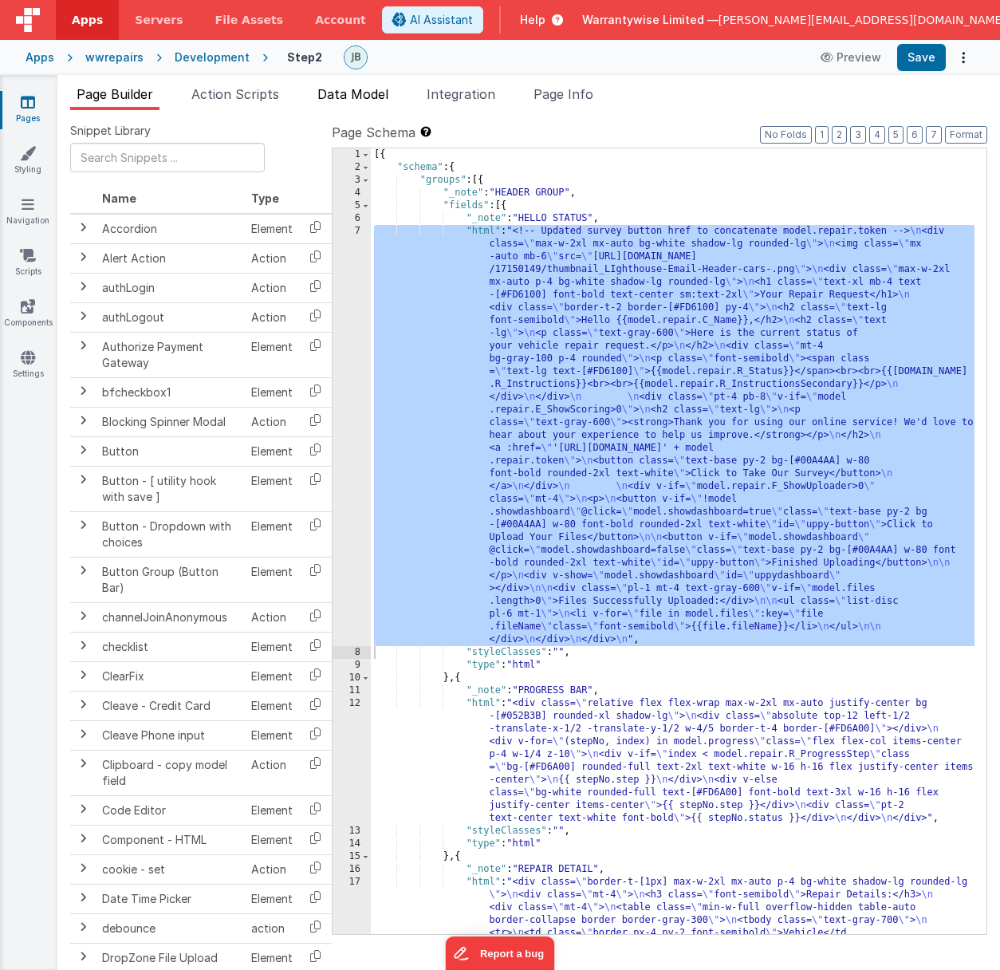
click at [351, 96] on span "Data Model" at bounding box center [353, 94] width 71 height 16
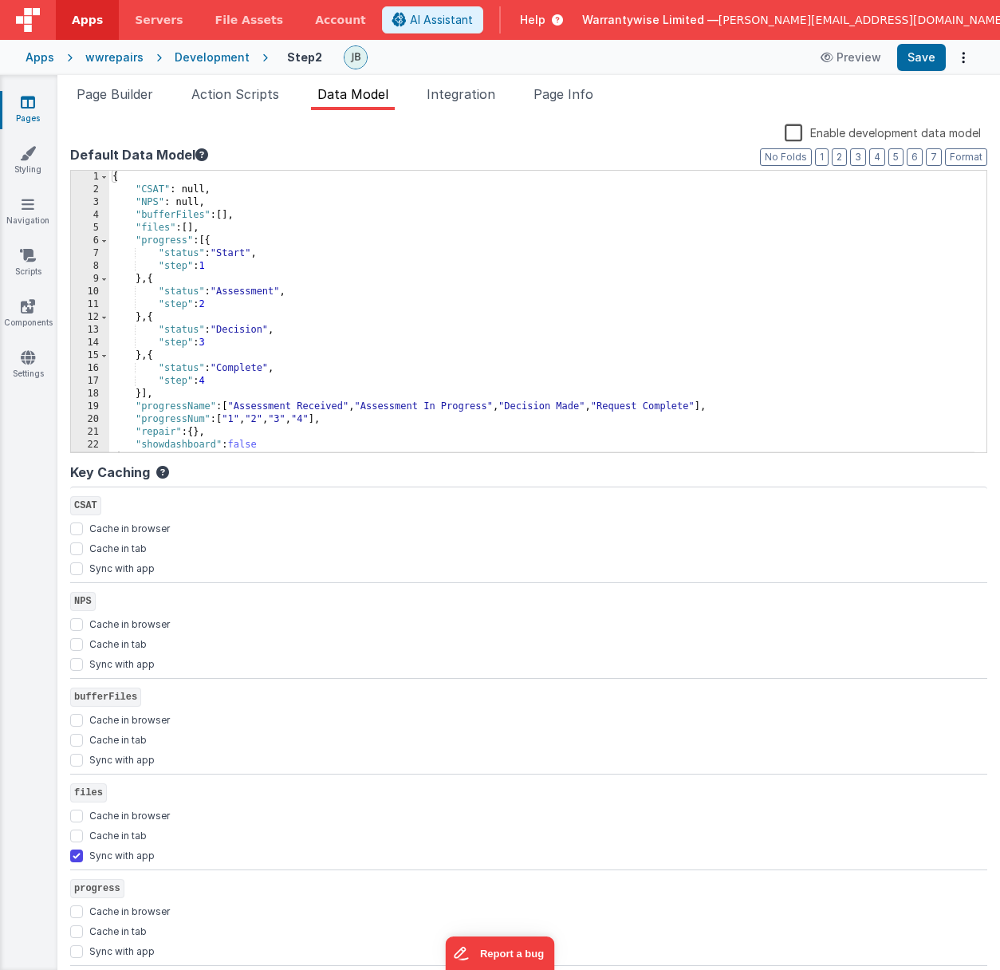
click at [205, 55] on div "Development" at bounding box center [212, 57] width 75 height 16
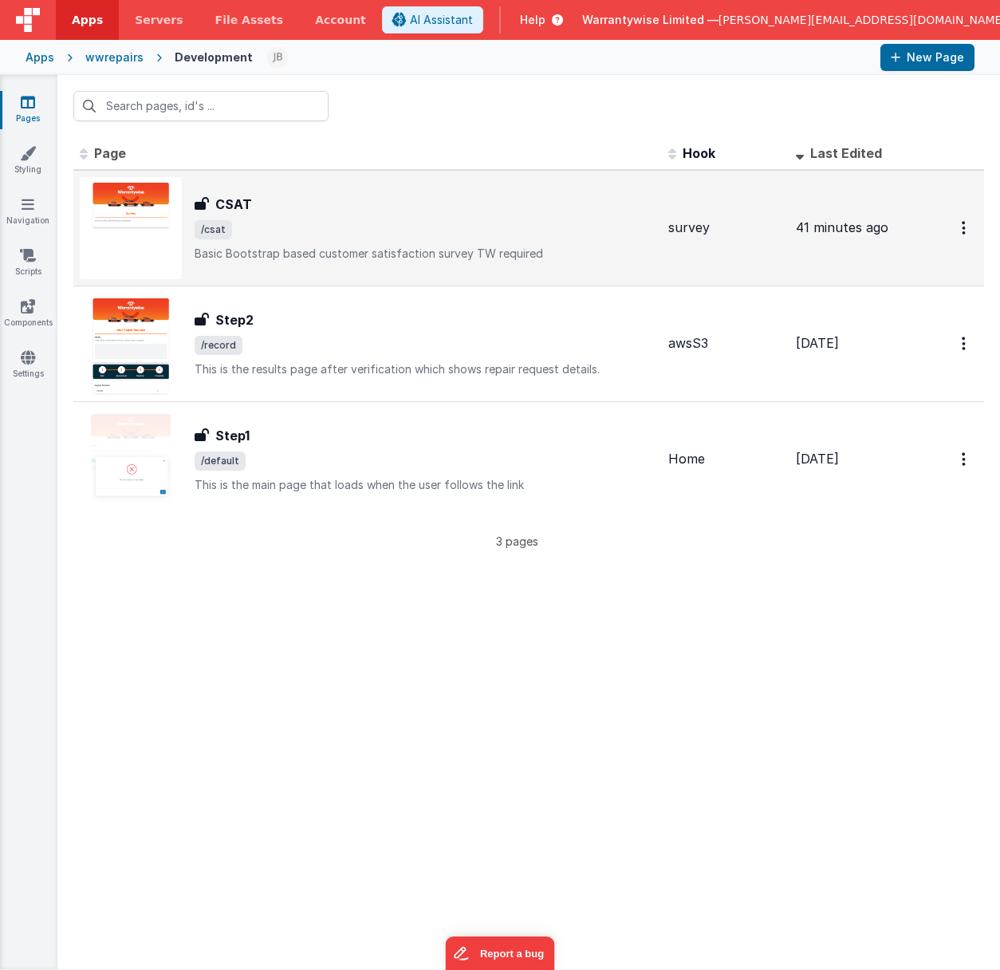
click at [296, 210] on div "CSAT" at bounding box center [425, 204] width 461 height 19
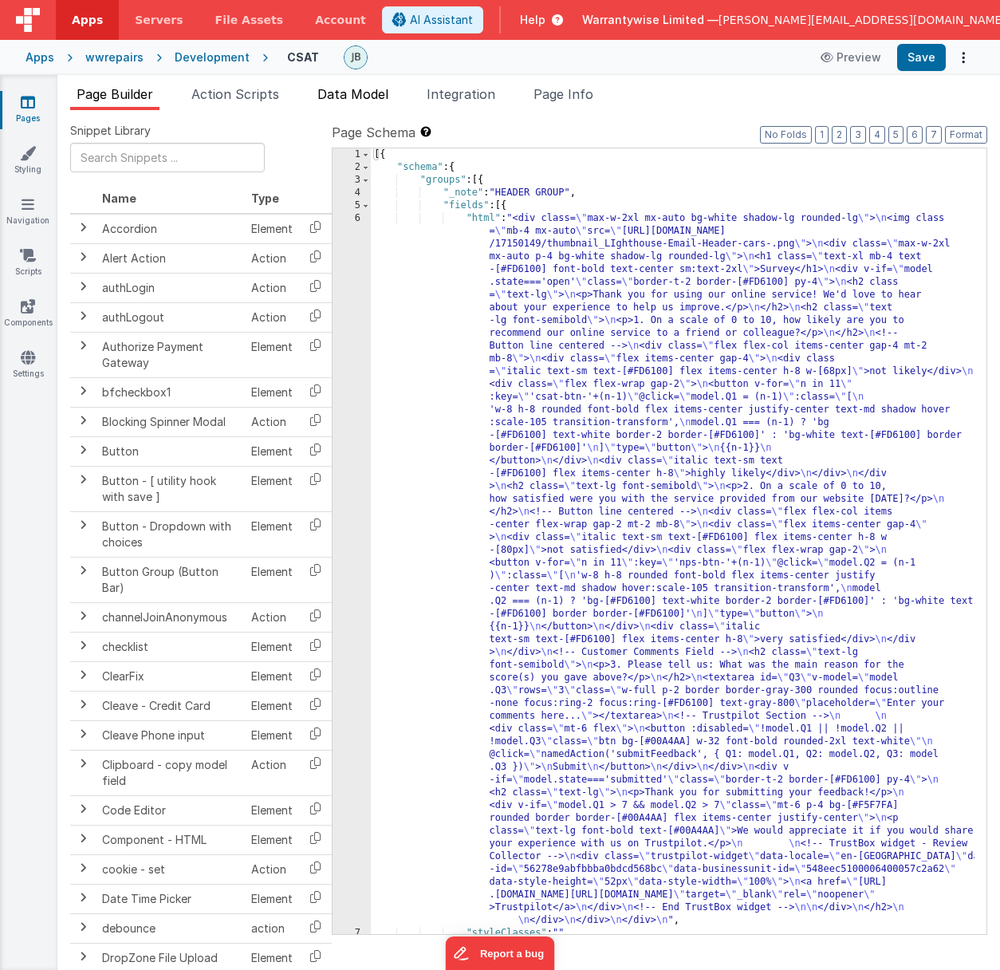
click at [368, 94] on span "Data Model" at bounding box center [353, 94] width 71 height 16
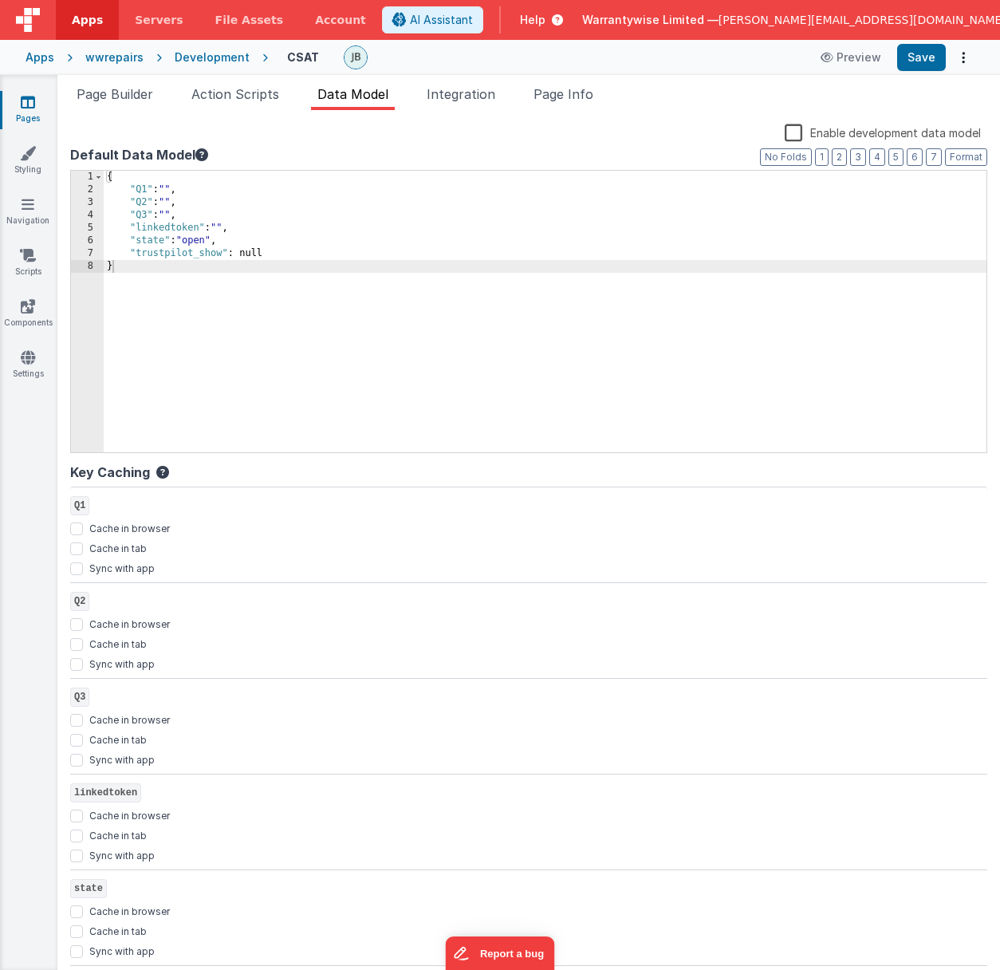
click at [206, 254] on div "{ "Q1" : "" , "Q2" : "" , "Q3" : "" , "linkedtoken" : "" , "state" : "open" , "…" at bounding box center [545, 324] width 883 height 307
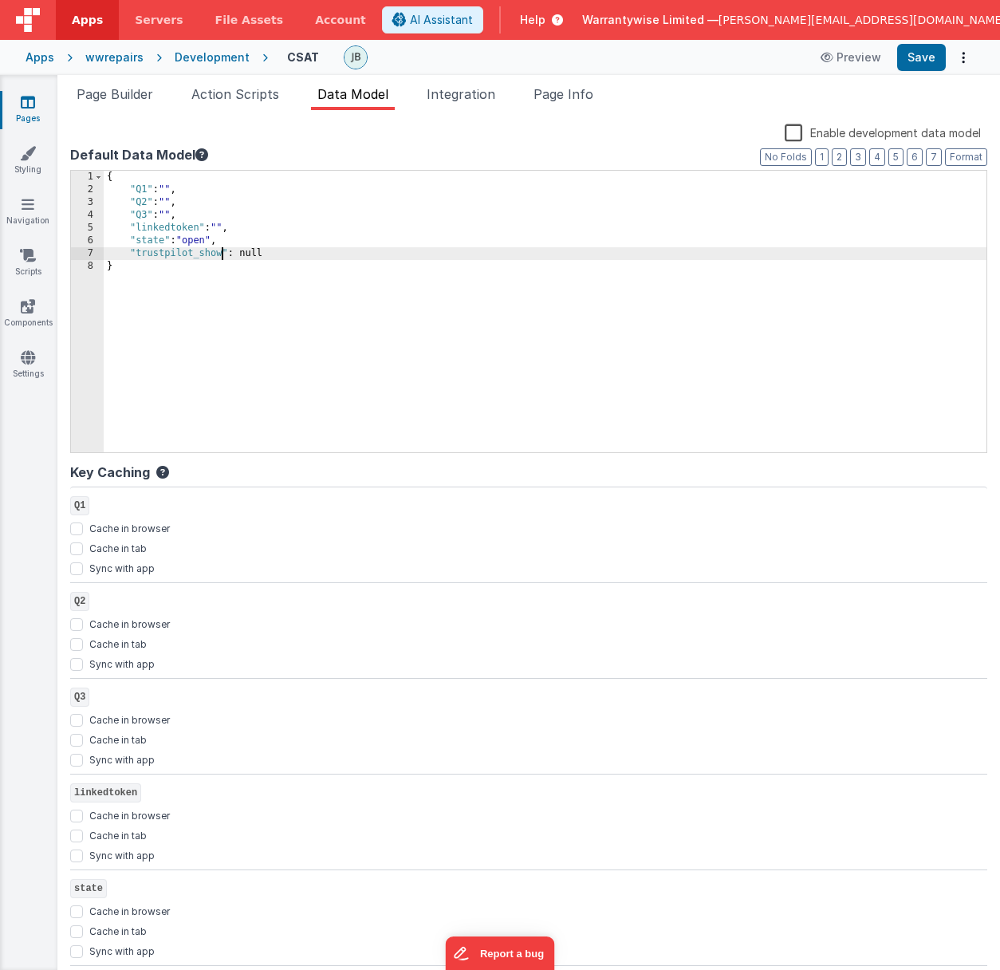
click at [220, 253] on div "{ "Q1" : "" , "Q2" : "" , "Q3" : "" , "linkedtoken" : "" , "state" : "open" , "…" at bounding box center [545, 324] width 883 height 307
drag, startPoint x: 234, startPoint y: 253, endPoint x: 258, endPoint y: 251, distance: 24.0
click at [258, 251] on div "{ "Q1" : "" , "Q2" : "" , "Q3" : "" , "linkedtoken" : "" , "state" : "open" , "…" at bounding box center [545, 324] width 883 height 307
click at [937, 56] on button "Save" at bounding box center [921, 57] width 49 height 27
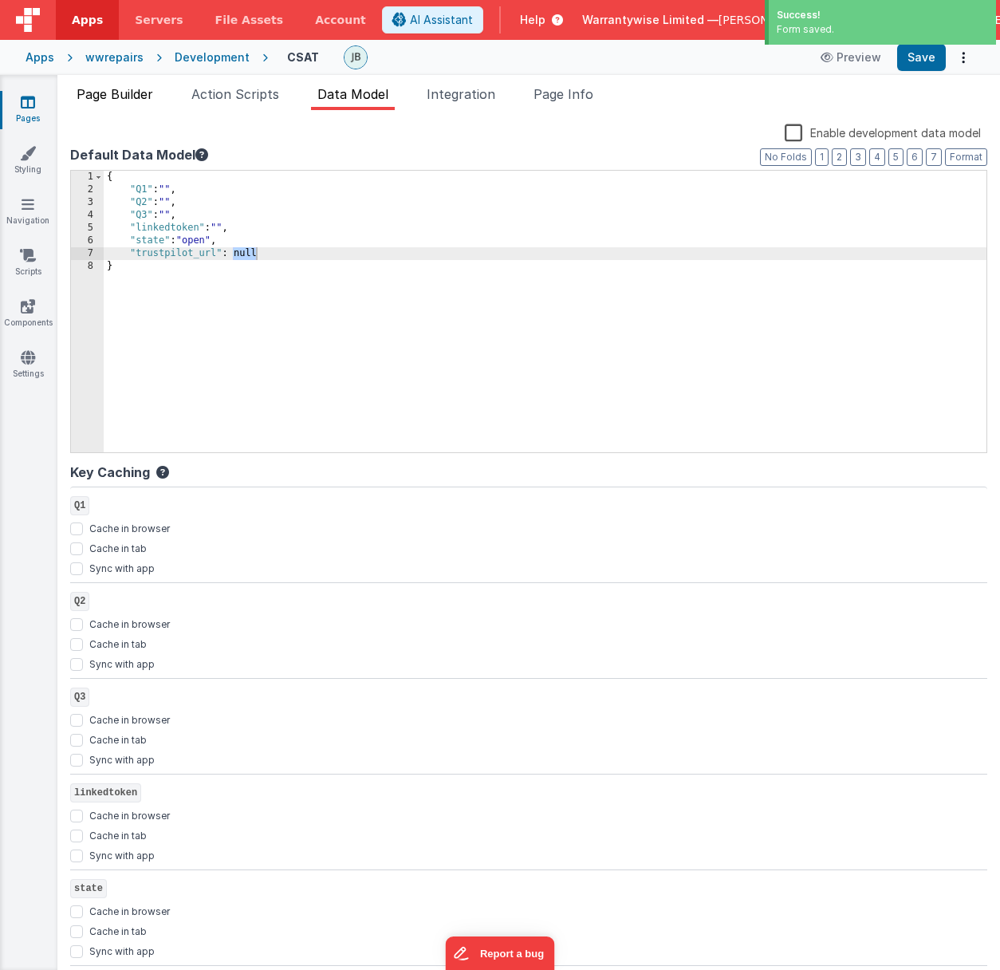
click at [115, 96] on span "Page Builder" at bounding box center [115, 94] width 77 height 16
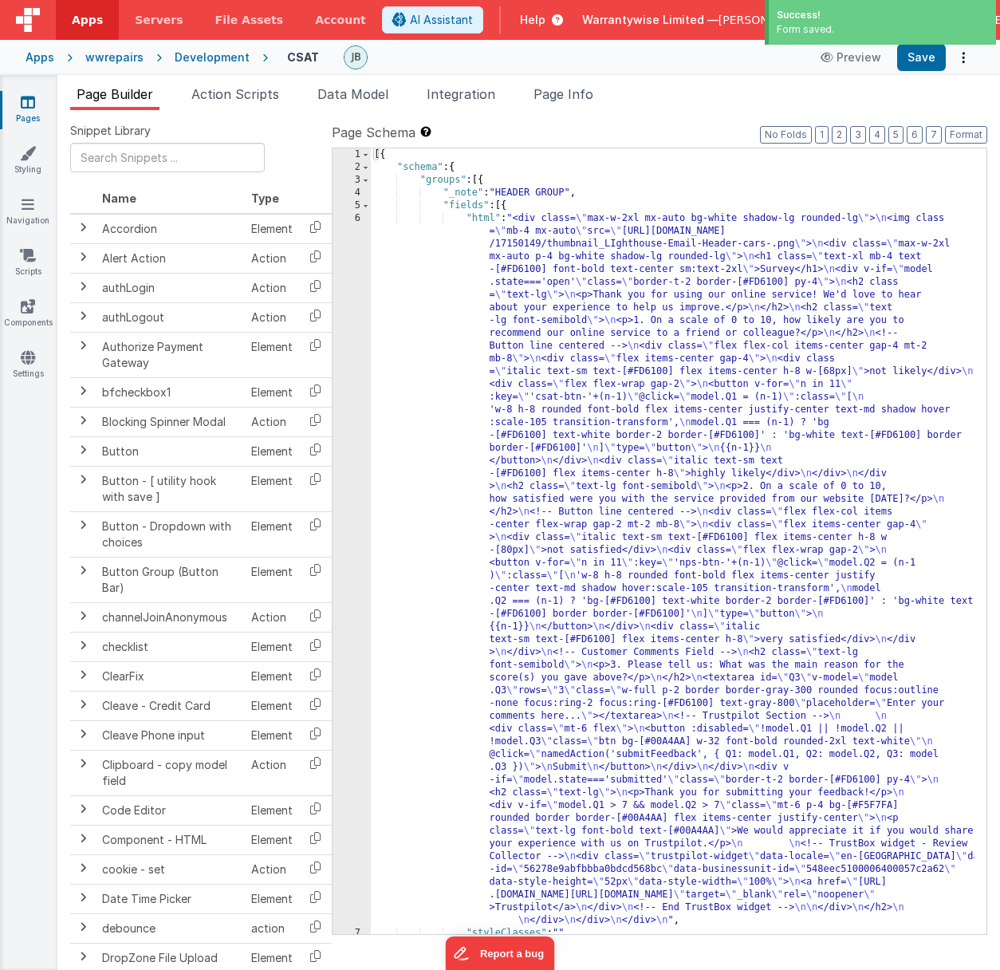
click at [337, 360] on div "6" at bounding box center [352, 569] width 38 height 715
click at [339, 356] on div "6" at bounding box center [352, 569] width 38 height 715
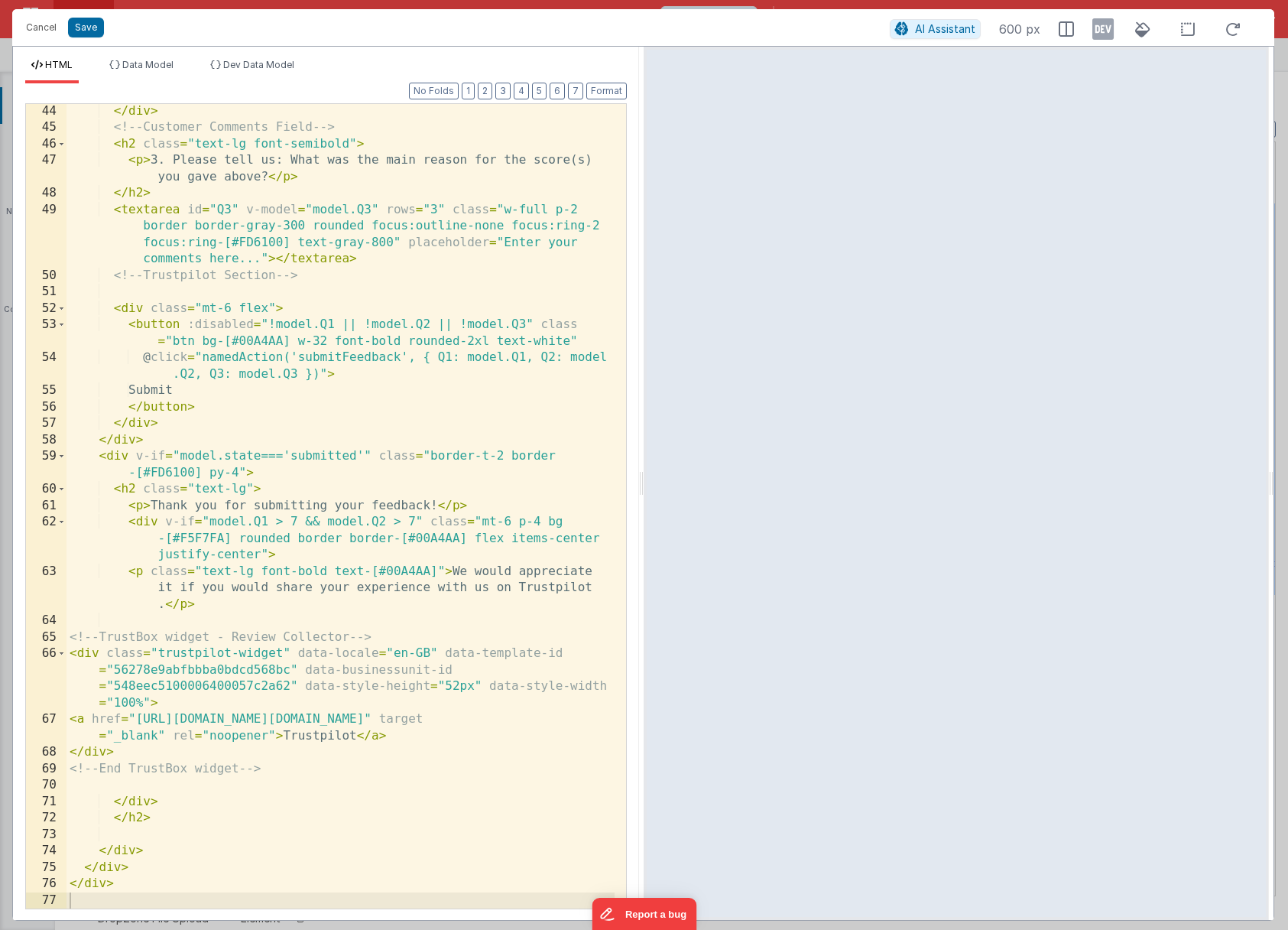
scroll to position [1053, 0]
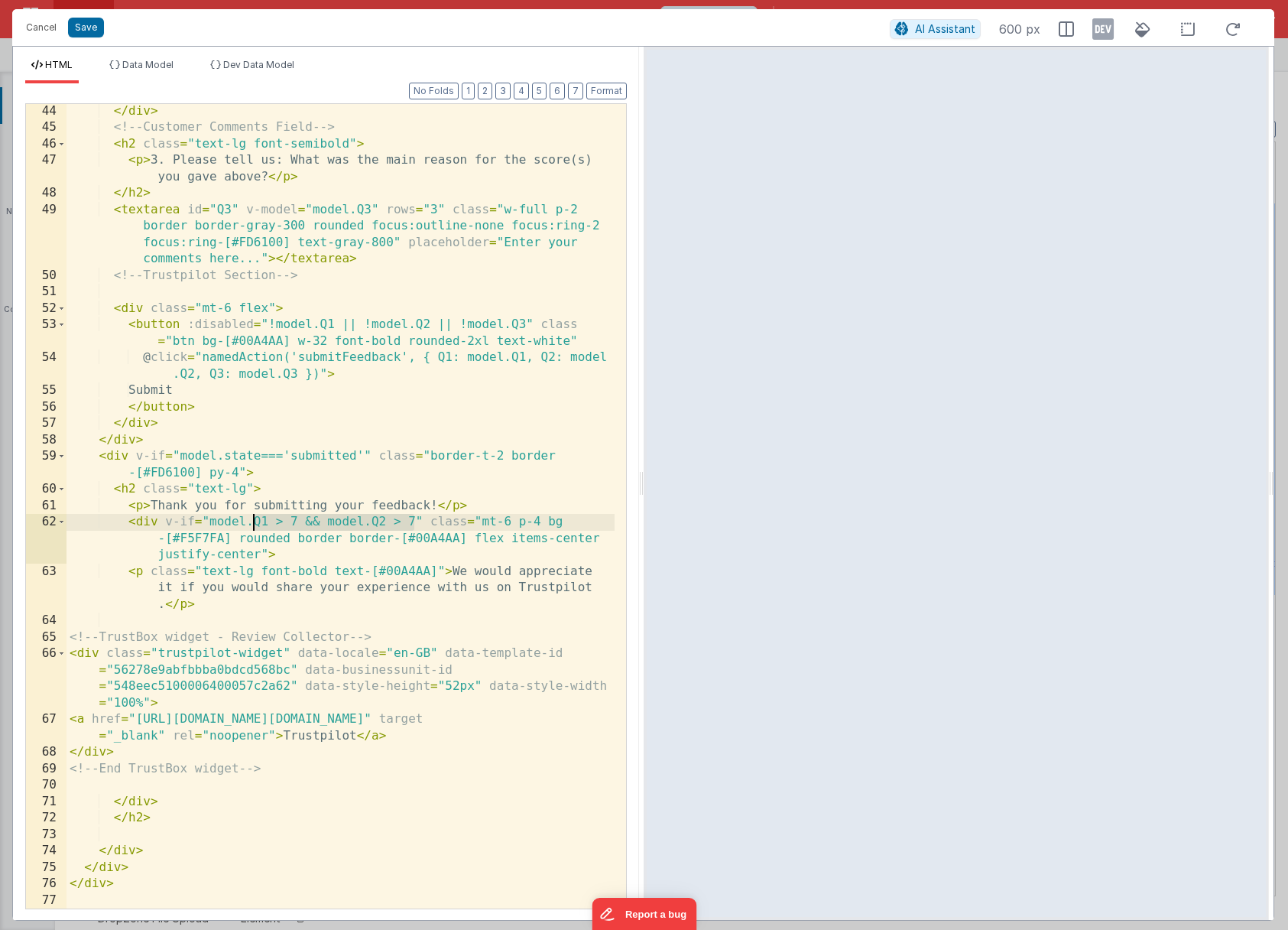
drag, startPoint x: 415, startPoint y: 521, endPoint x: 254, endPoint y: 525, distance: 161.0
click at [254, 525] on div "</ div > <!-- Customer Comments Field --> < h2 class = "text-lg font-semibold" …" at bounding box center [340, 523] width 548 height 838
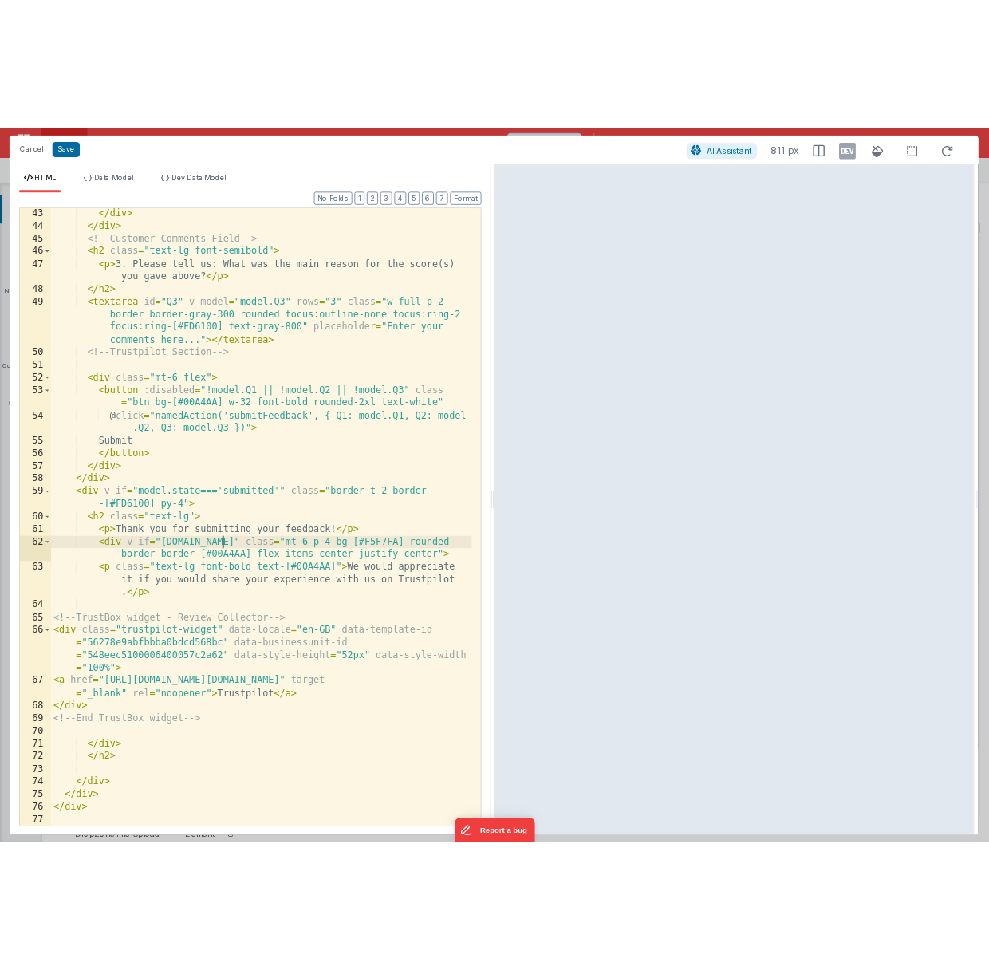
scroll to position [1082, 0]
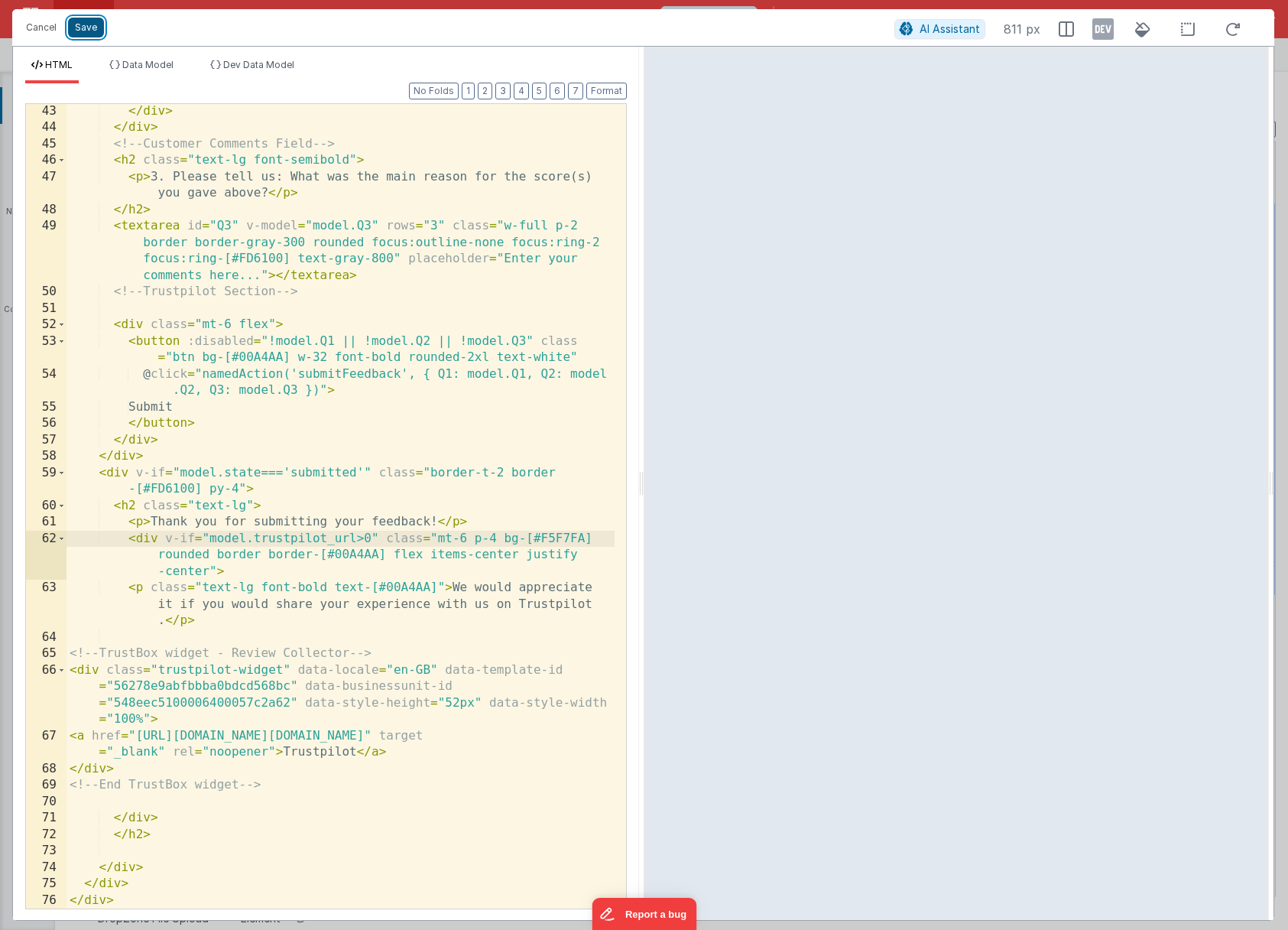
click at [89, 33] on button "Save" at bounding box center [85, 27] width 35 height 20
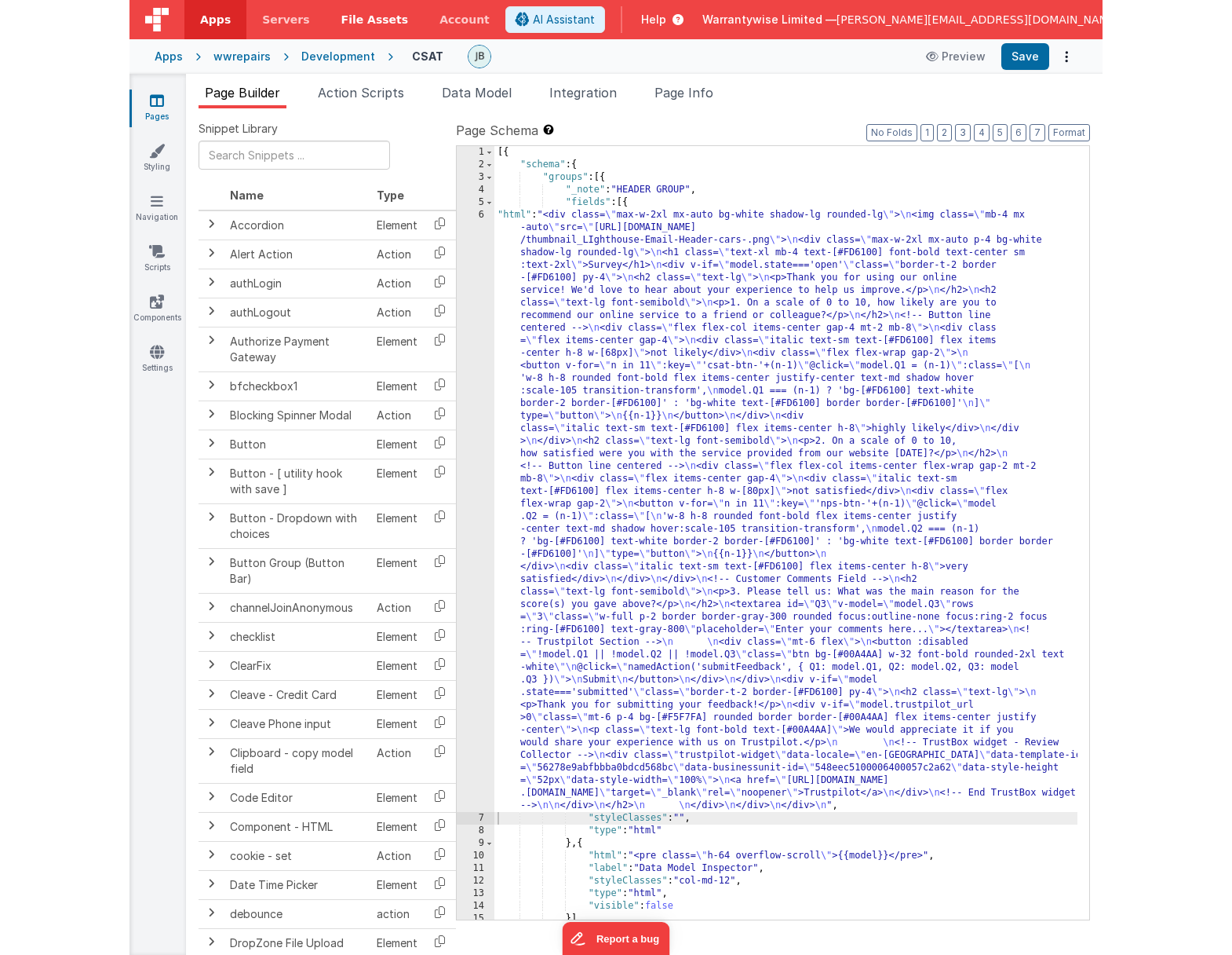
scroll to position [0, 0]
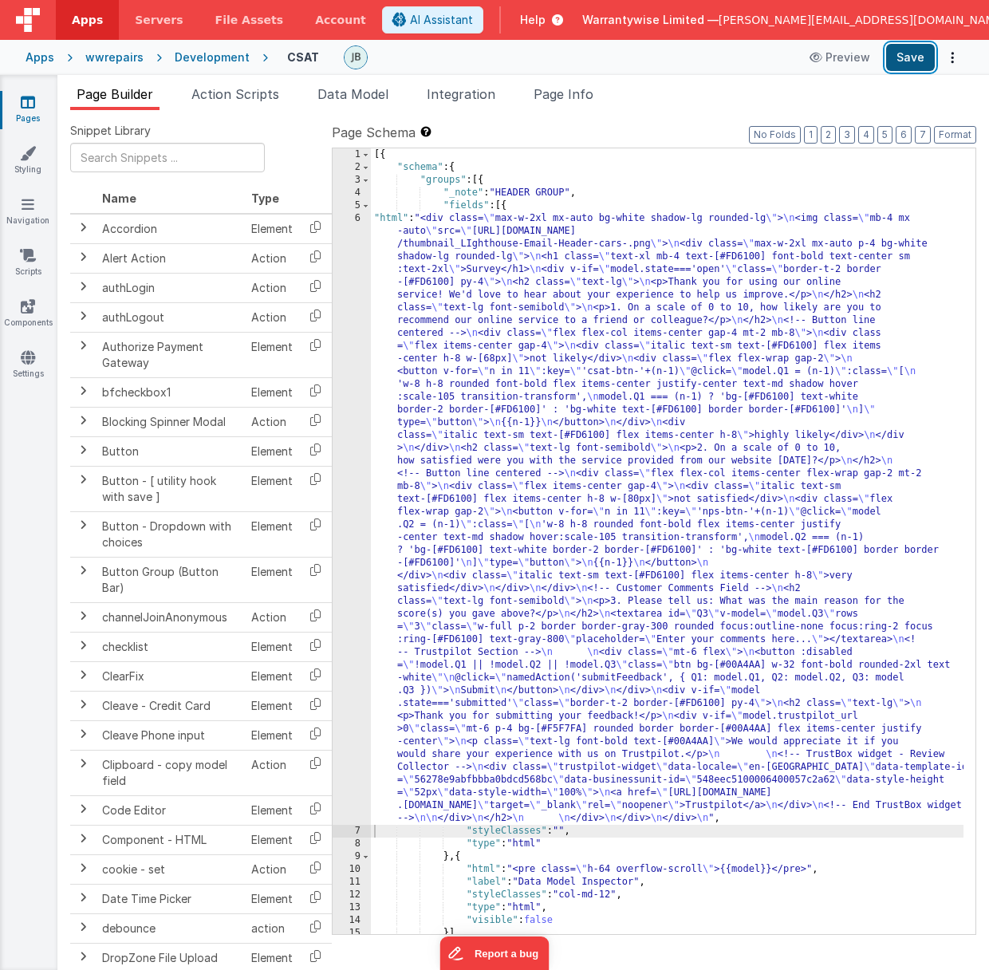
click at [906, 57] on button "Save" at bounding box center [910, 57] width 49 height 27
click at [528, 309] on div "[{ "schema" : { "groups" : [{ "_note" : "HEADER GROUP" , "fields" : [{ "html" :…" at bounding box center [667, 553] width 593 height 811
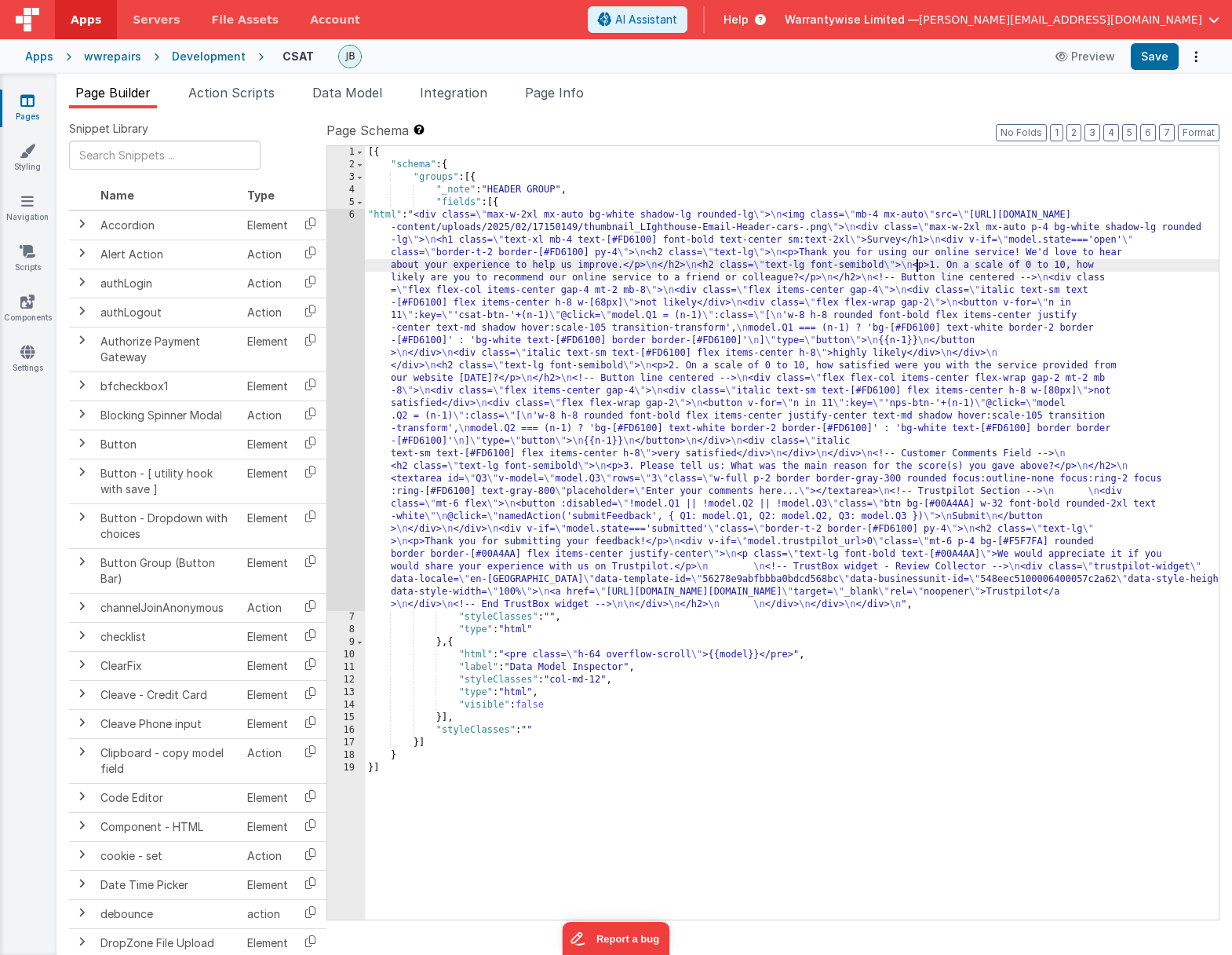
click at [508, 386] on div "[{ "schema" : { "groups" : [{ "_note" : "HEADER GROUP" , "fields" : [{ "html" :…" at bounding box center [792, 544] width 854 height 798
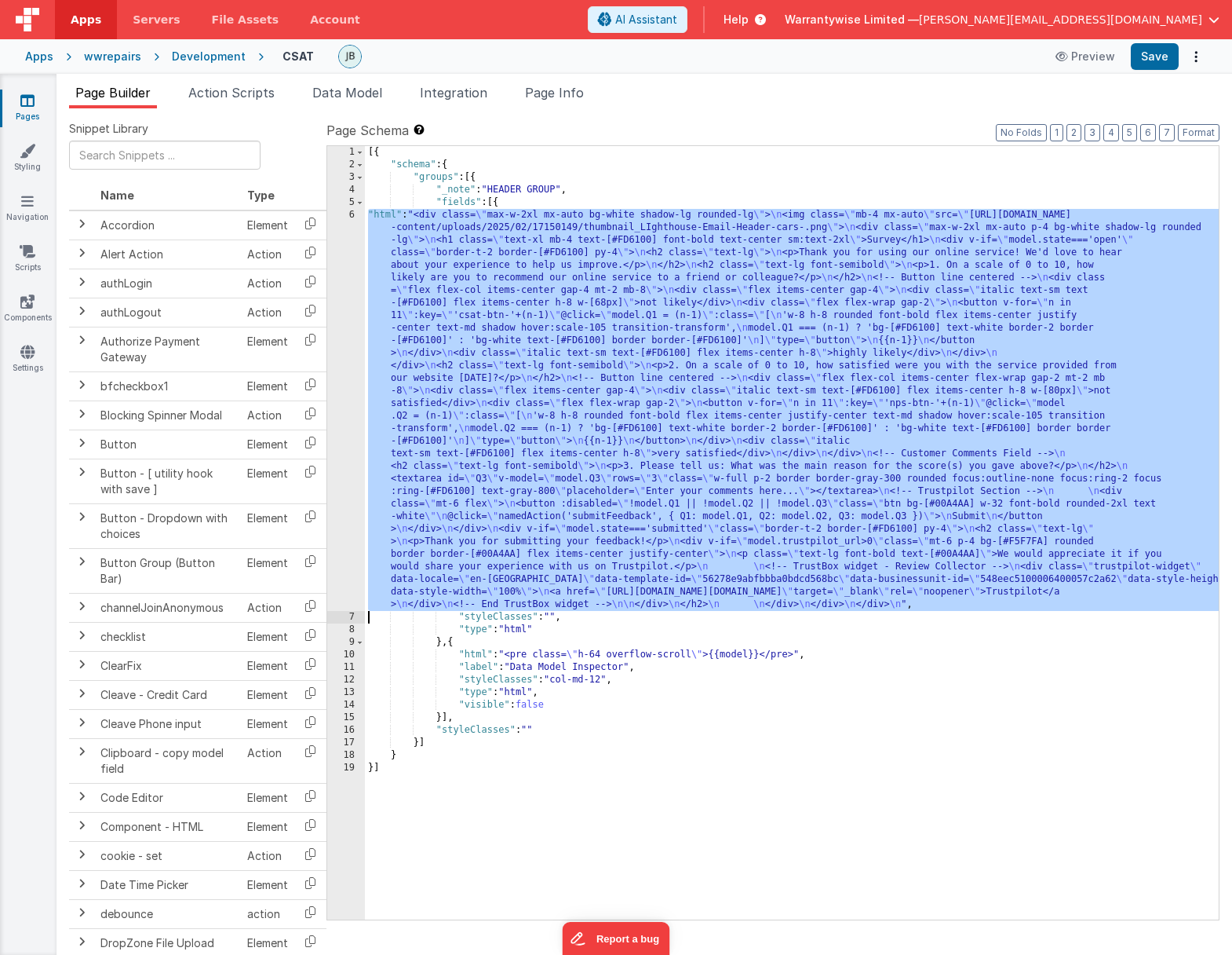
click at [330, 291] on div "6" at bounding box center [346, 410] width 37 height 402
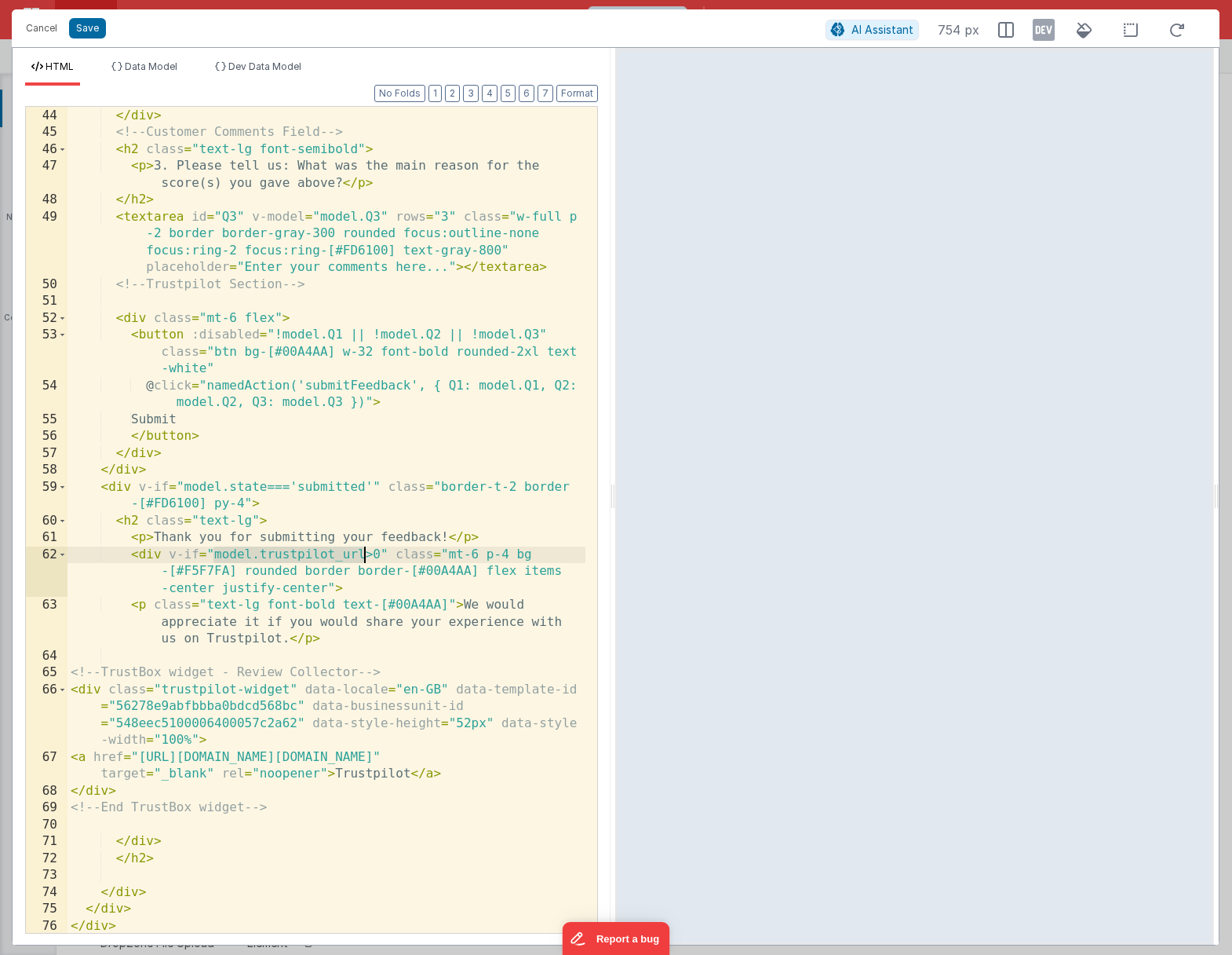
drag, startPoint x: 215, startPoint y: 557, endPoint x: 364, endPoint y: 553, distance: 149.1
click at [364, 553] on div "</ div > </ div > <!-- Customer Comments Field --> < h2 class = "text-lg font-s…" at bounding box center [327, 521] width 519 height 860
click at [494, 538] on div "</ div > </ div > <!-- Customer Comments Field --> < h2 class = "text-lg font-s…" at bounding box center [327, 521] width 519 height 860
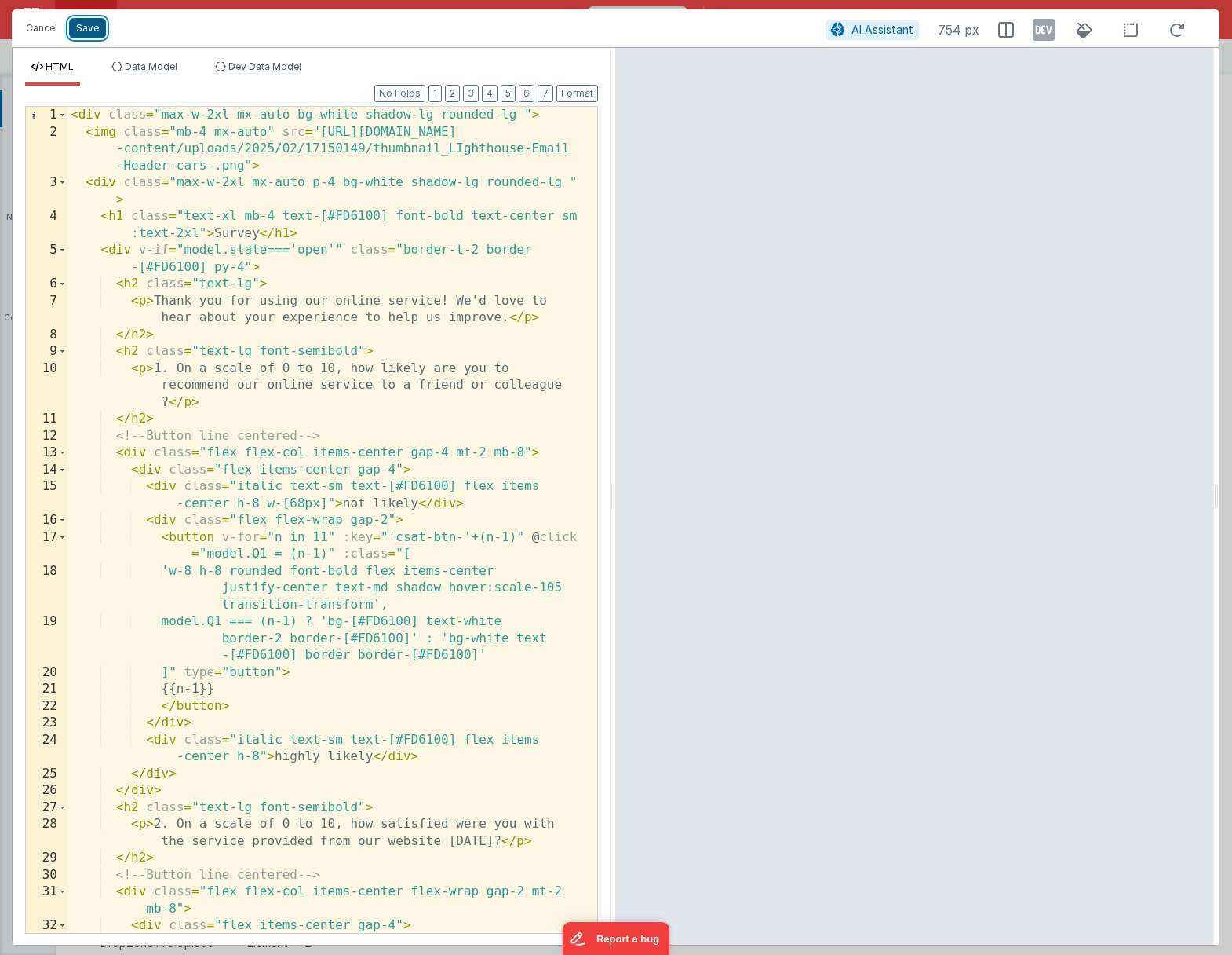
click at [85, 32] on button "Save" at bounding box center [87, 28] width 36 height 21
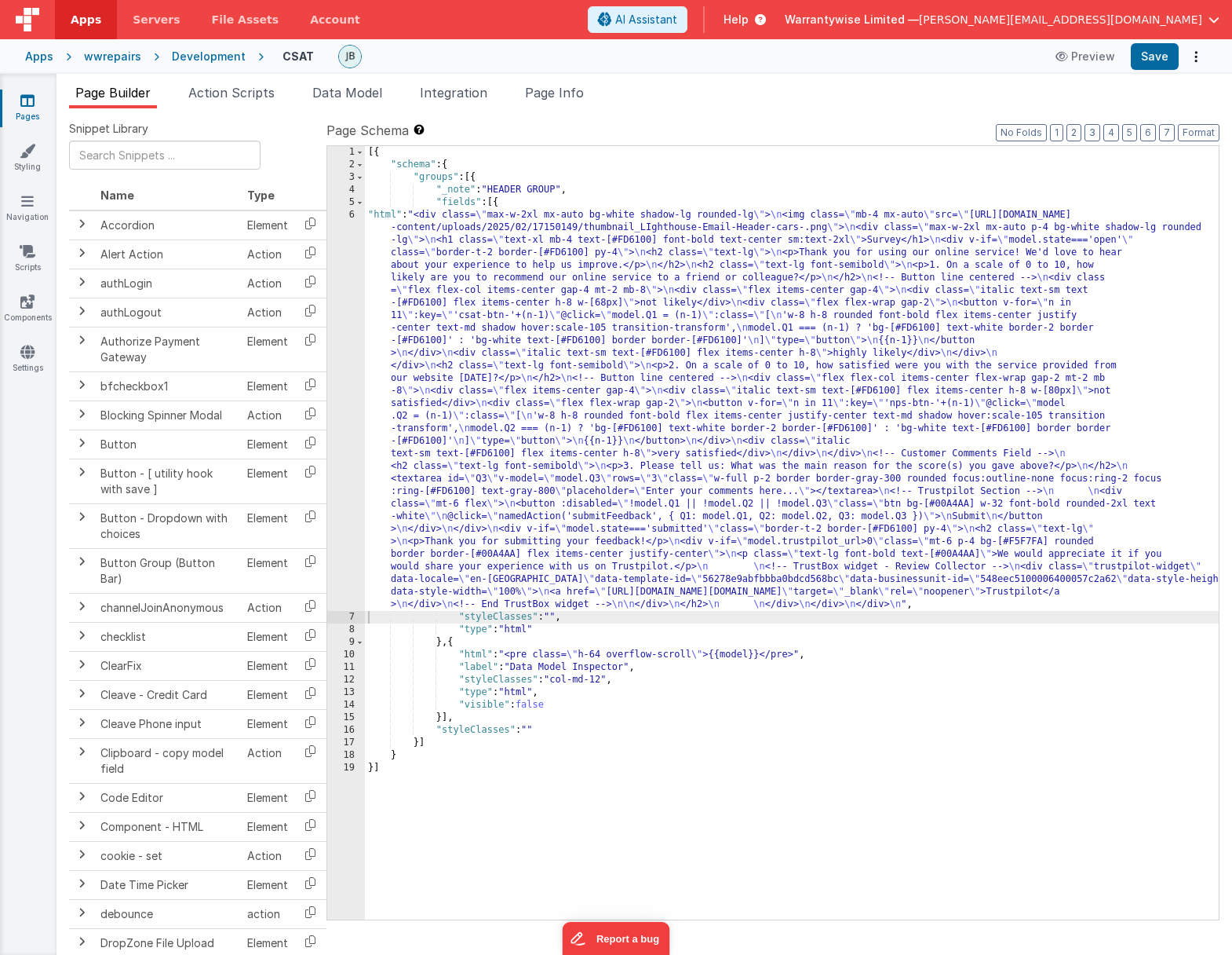
click at [195, 56] on div "Development" at bounding box center [209, 56] width 74 height 16
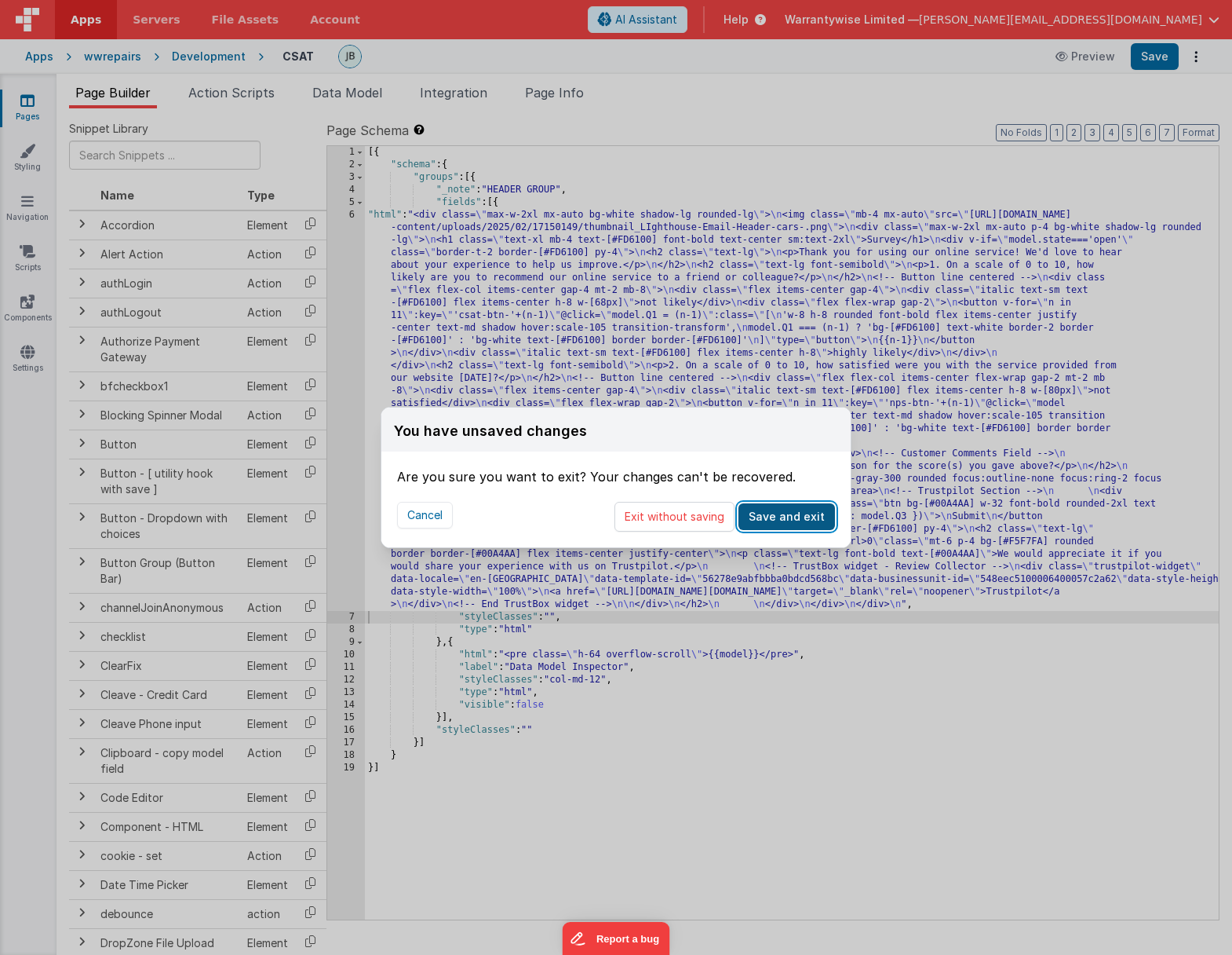
click at [775, 517] on button "Save and exit" at bounding box center [787, 516] width 96 height 27
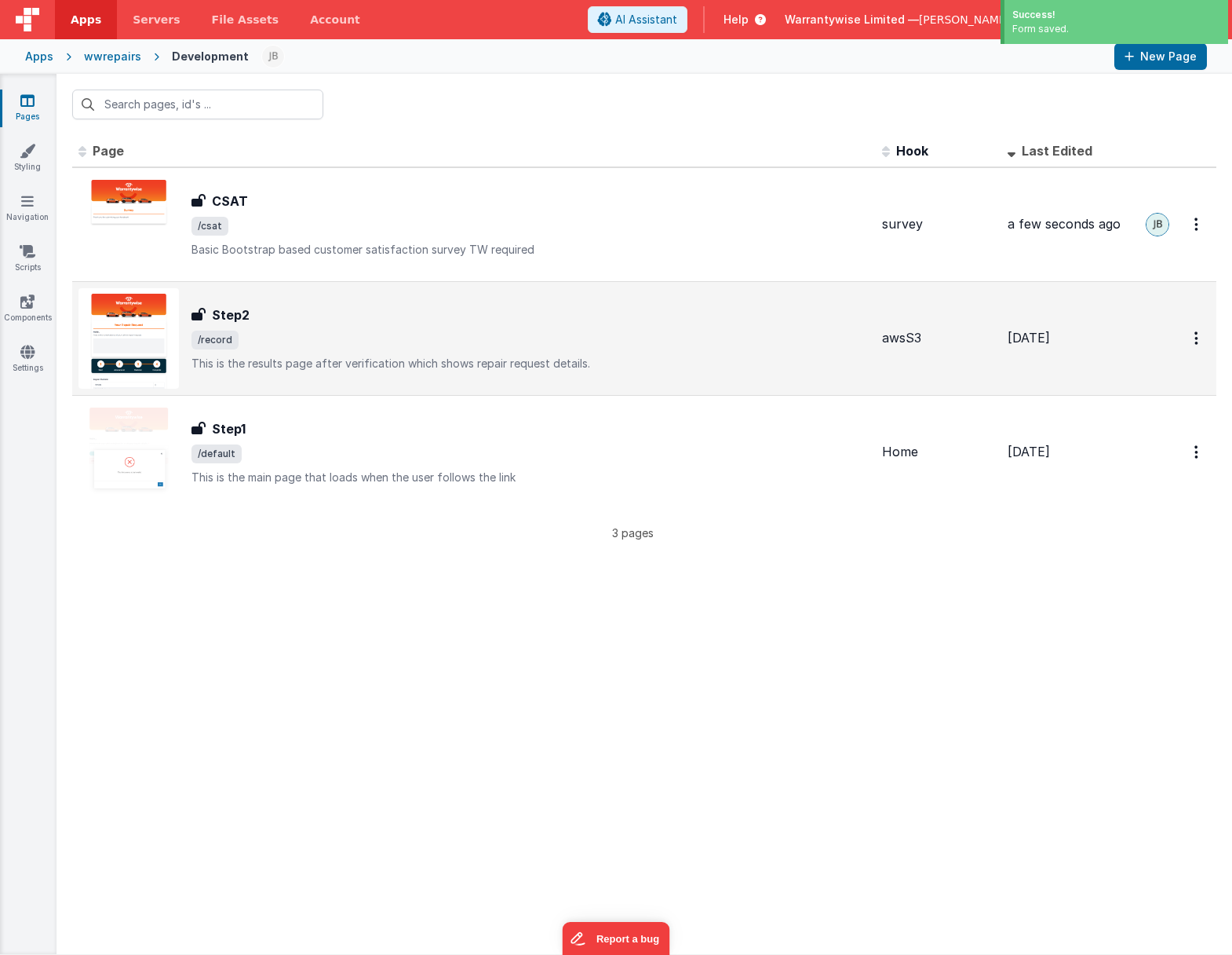
click at [339, 338] on span "/record" at bounding box center [530, 340] width 678 height 19
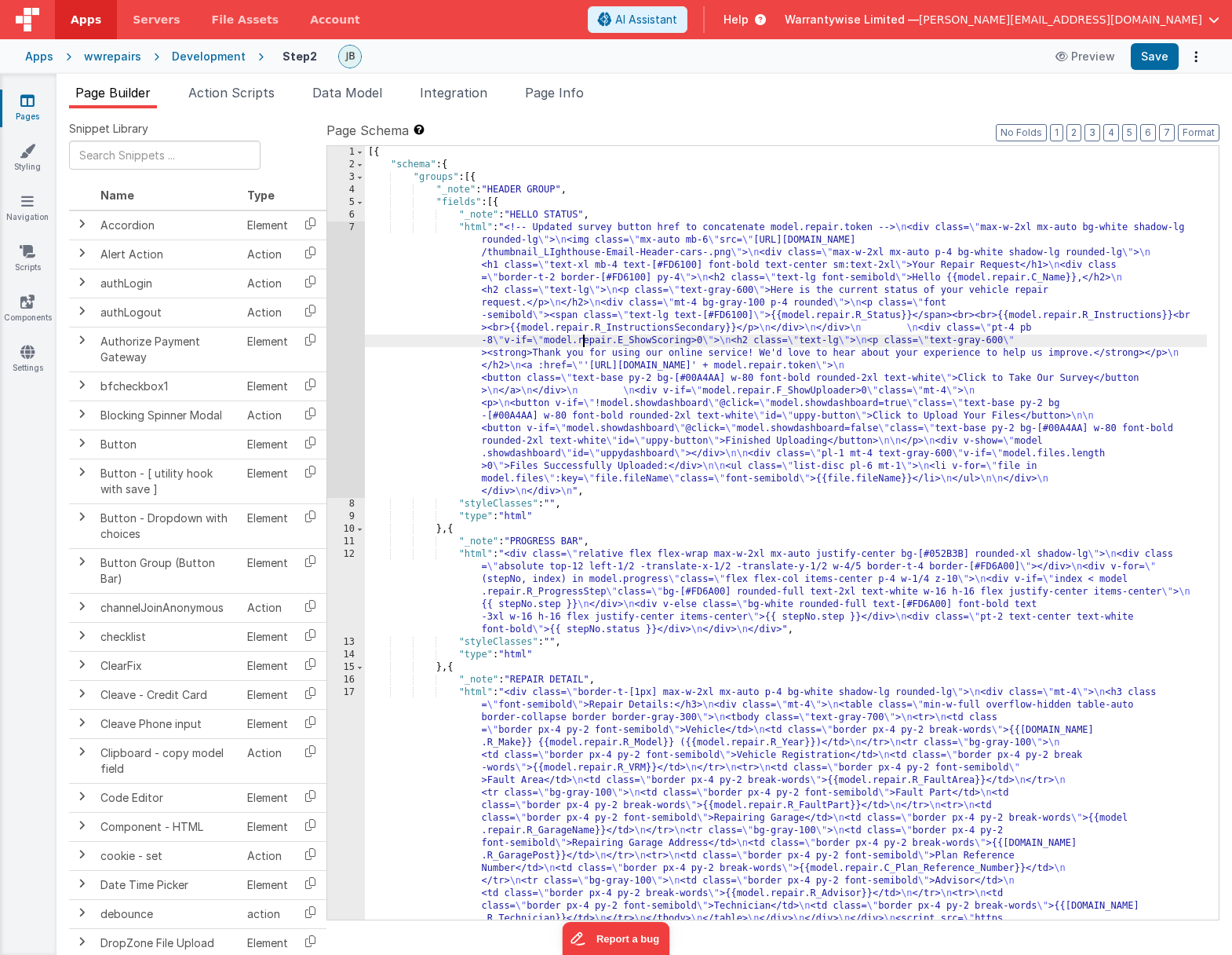
click at [583, 340] on div "[{ "schema" : { "groups" : [{ "_note" : "HEADER GROUP" , "fields" : [{ "_note" …" at bounding box center [786, 670] width 842 height 1050
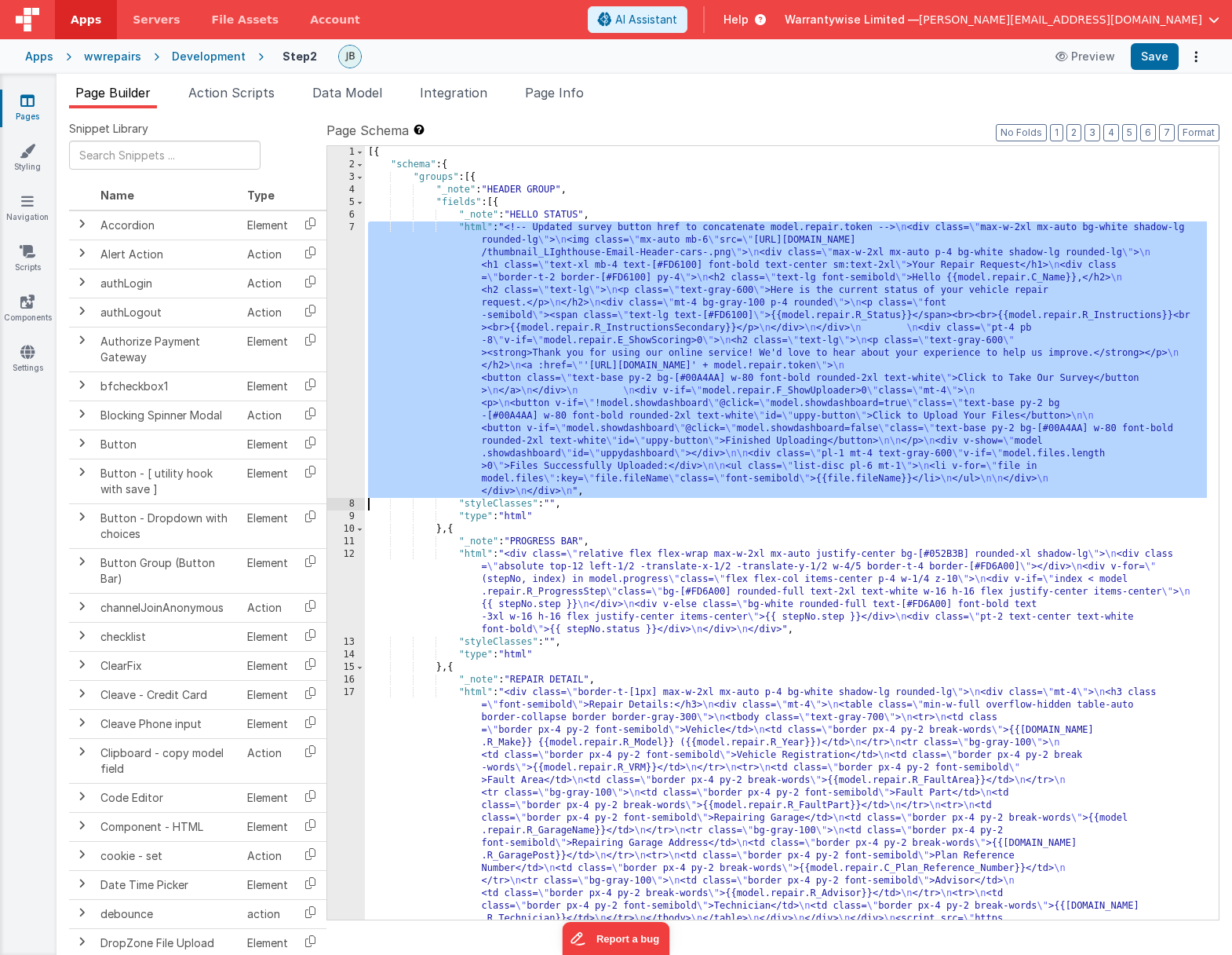
click at [332, 266] on div "7" at bounding box center [346, 359] width 37 height 277
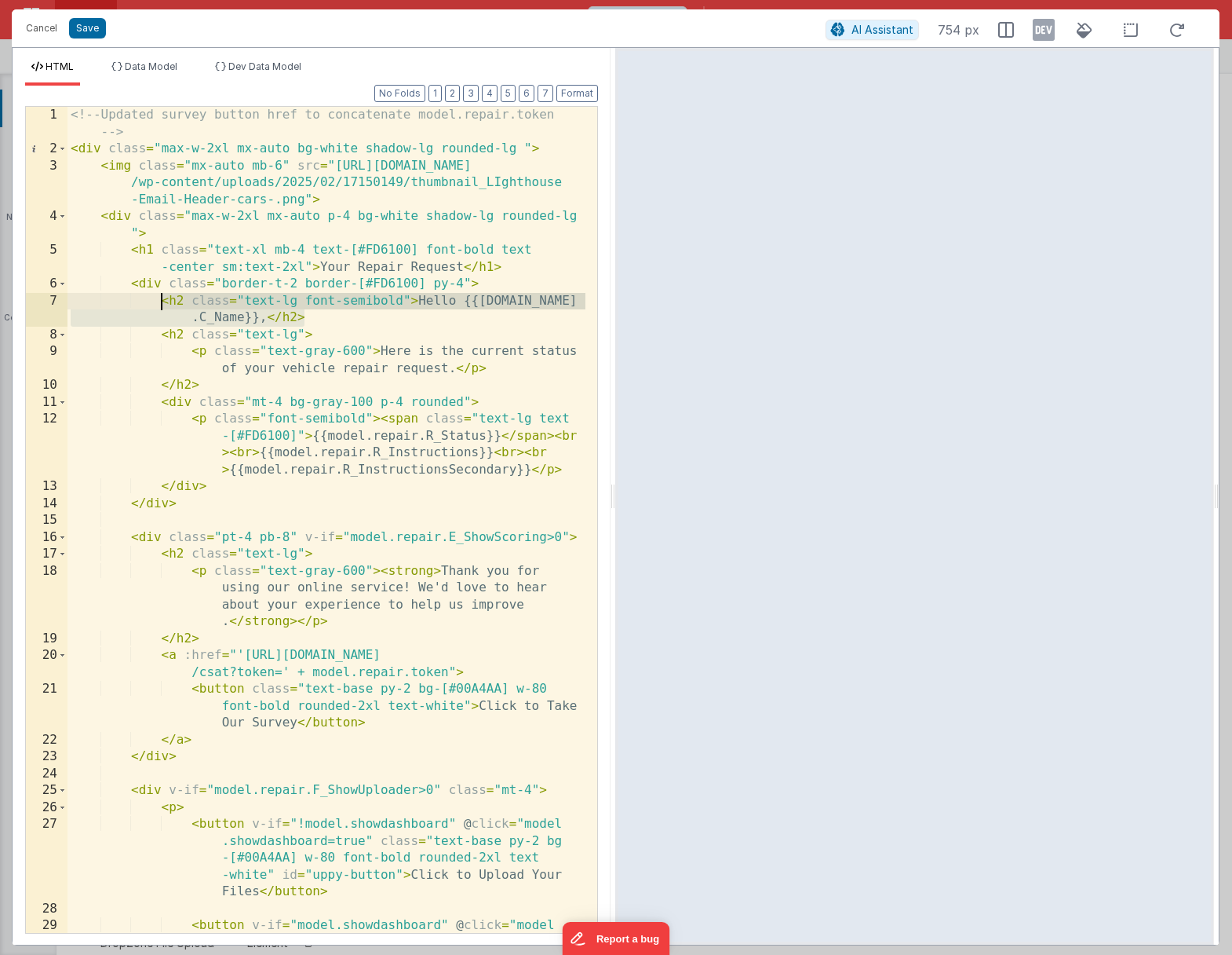
drag, startPoint x: 312, startPoint y: 319, endPoint x: 160, endPoint y: 306, distance: 152.6
click at [160, 306] on div "<!-- Updated survey button href to concatenate model.repair.token --> < div cla…" at bounding box center [327, 579] width 519 height 945
click at [40, 27] on button "Cancel" at bounding box center [41, 29] width 47 height 22
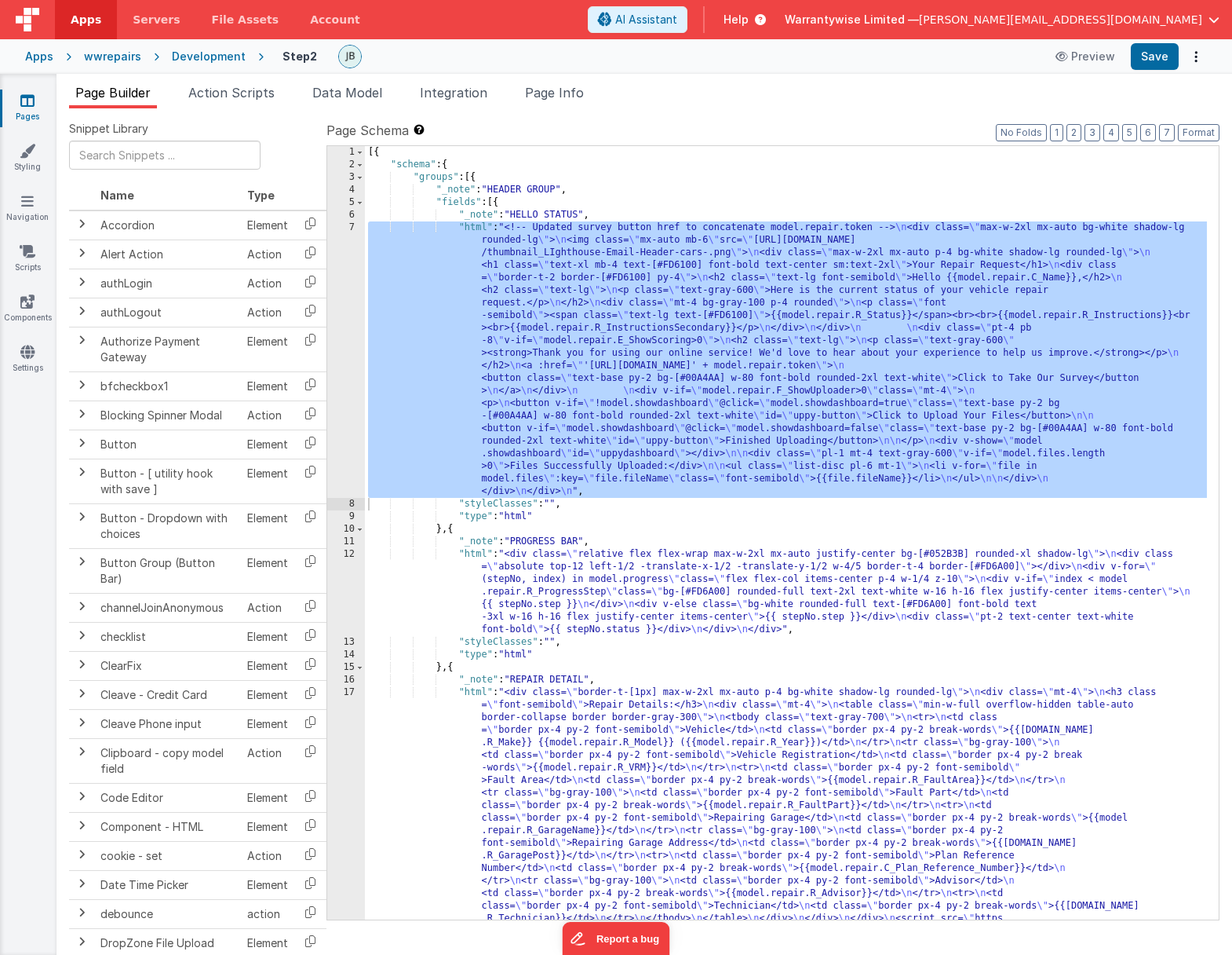
click at [194, 58] on div "Development" at bounding box center [209, 56] width 74 height 16
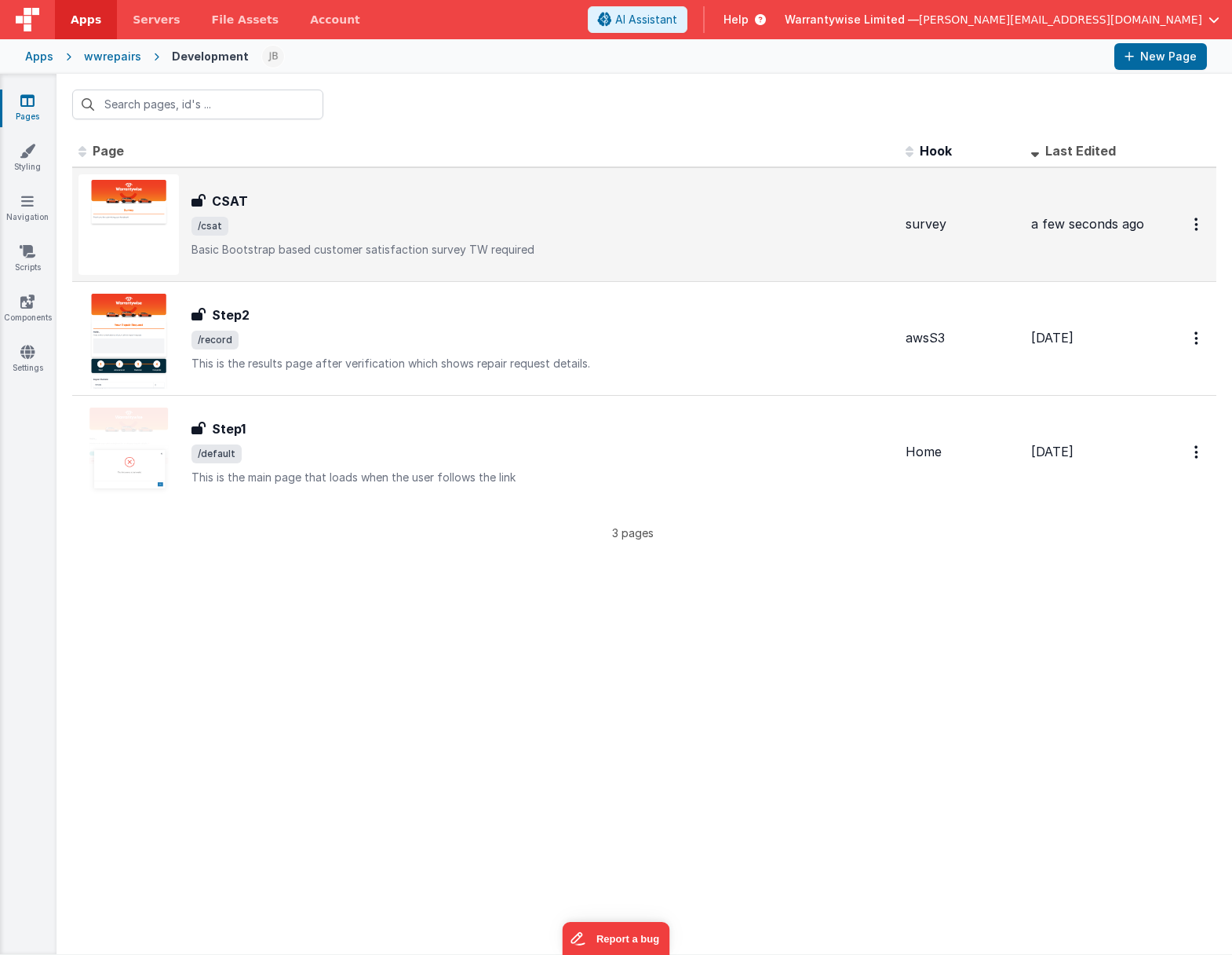
click at [286, 225] on span "/csat" at bounding box center [542, 225] width 702 height 19
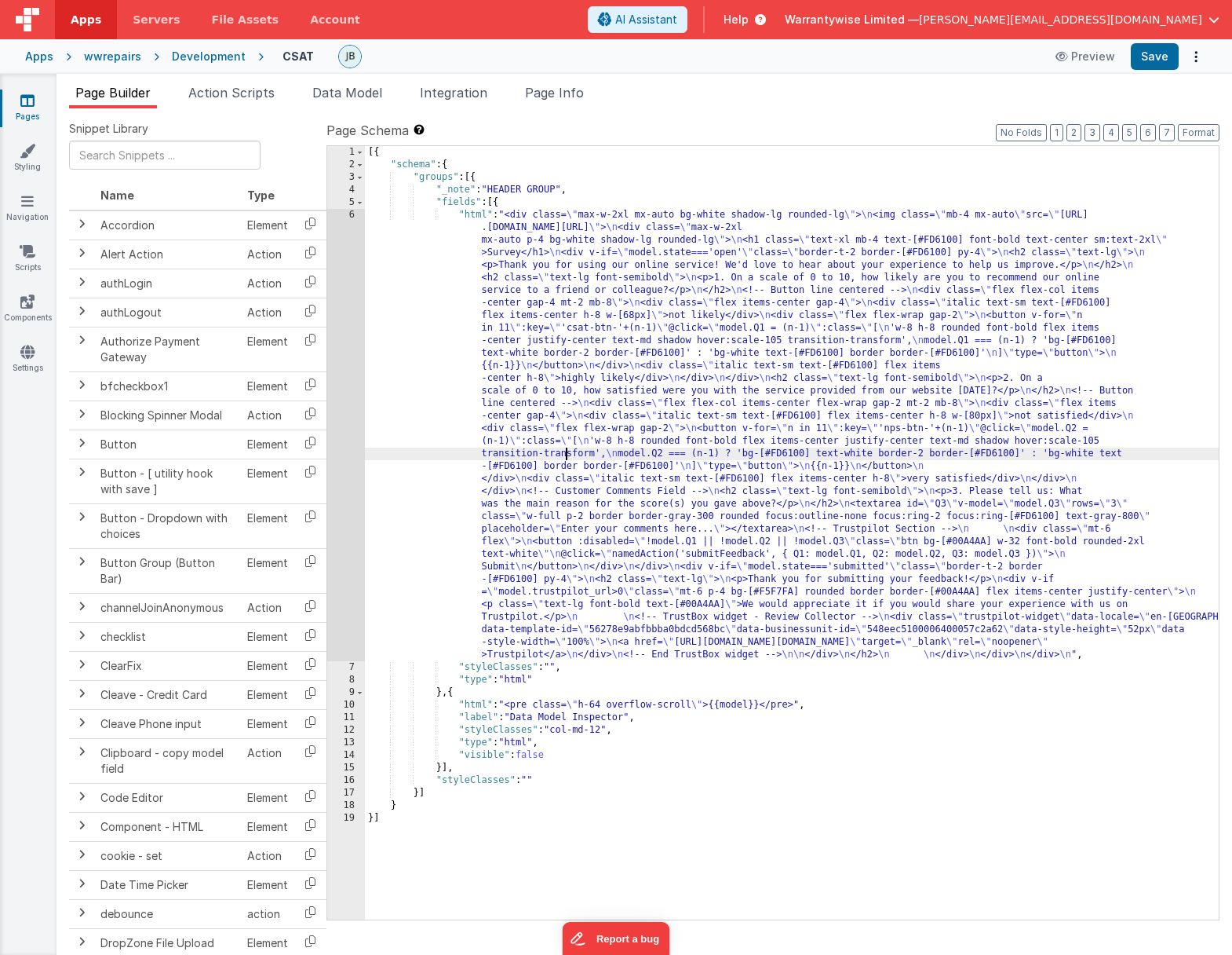
click at [567, 457] on div "[{ "schema" : { "groups" : [{ "_note" : "HEADER GROUP" , "fields" : [{ "html" :…" at bounding box center [792, 544] width 854 height 798
click at [333, 320] on div "6" at bounding box center [346, 434] width 37 height 452
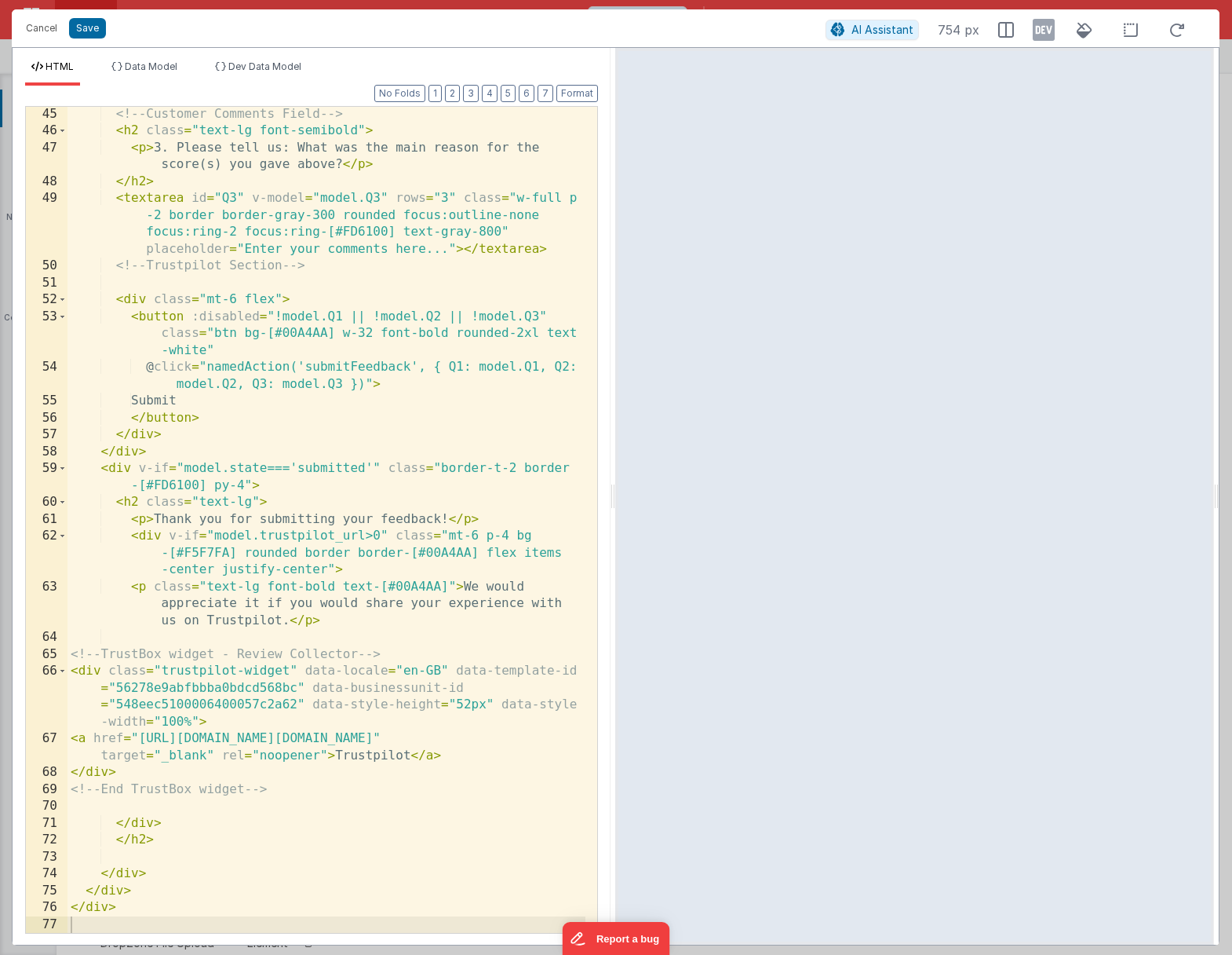
scroll to position [1149, 0]
click at [482, 522] on div "<!-- Customer Comments Field --> < h2 class = "text-lg font-semibold" > < p > 3…" at bounding box center [327, 537] width 519 height 860
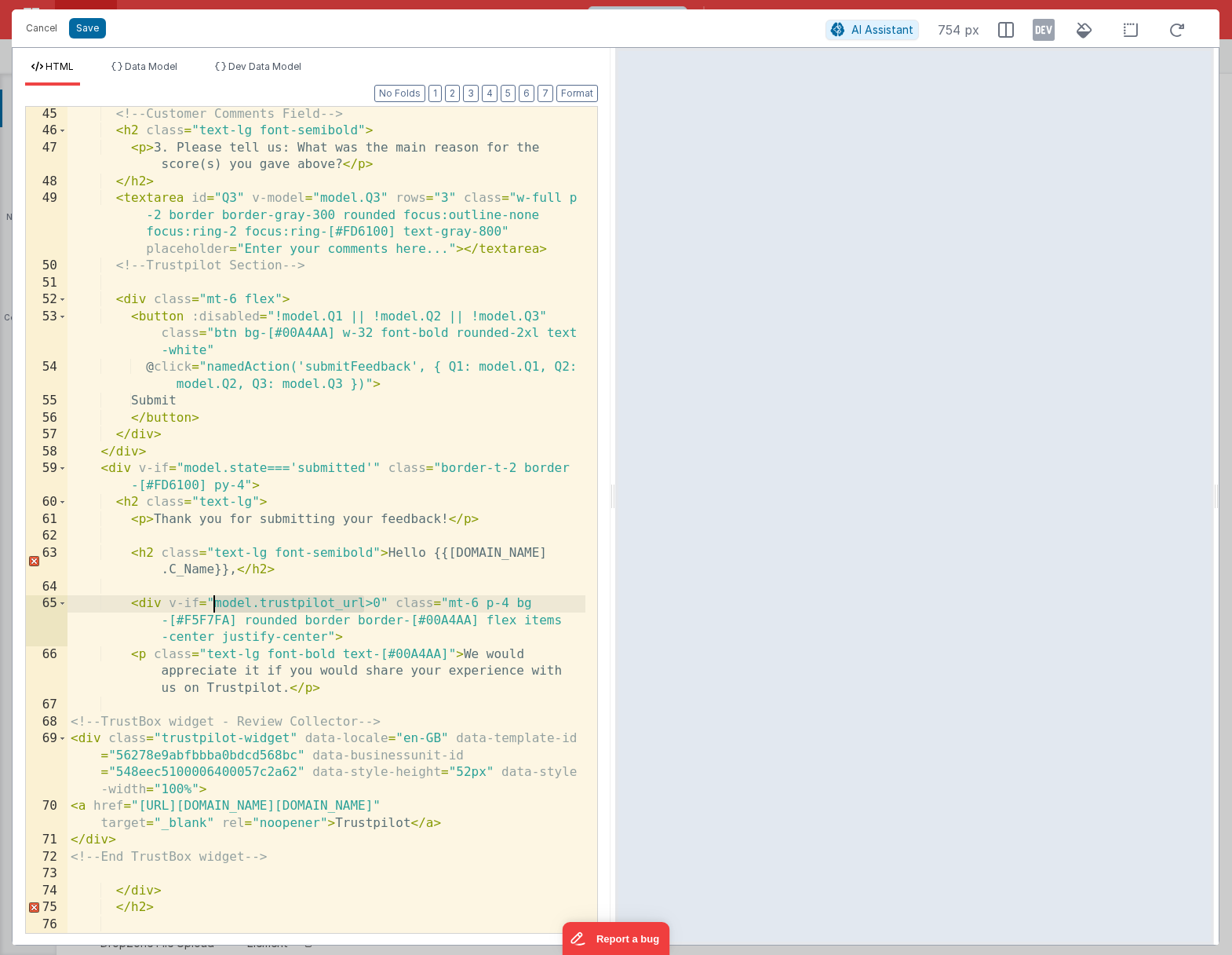
drag, startPoint x: 367, startPoint y: 604, endPoint x: 216, endPoint y: 607, distance: 151.0
click at [216, 607] on div "<!-- Customer Comments Field --> < h2 class = "text-lg font-semibold" > < p > 3…" at bounding box center [327, 537] width 519 height 860
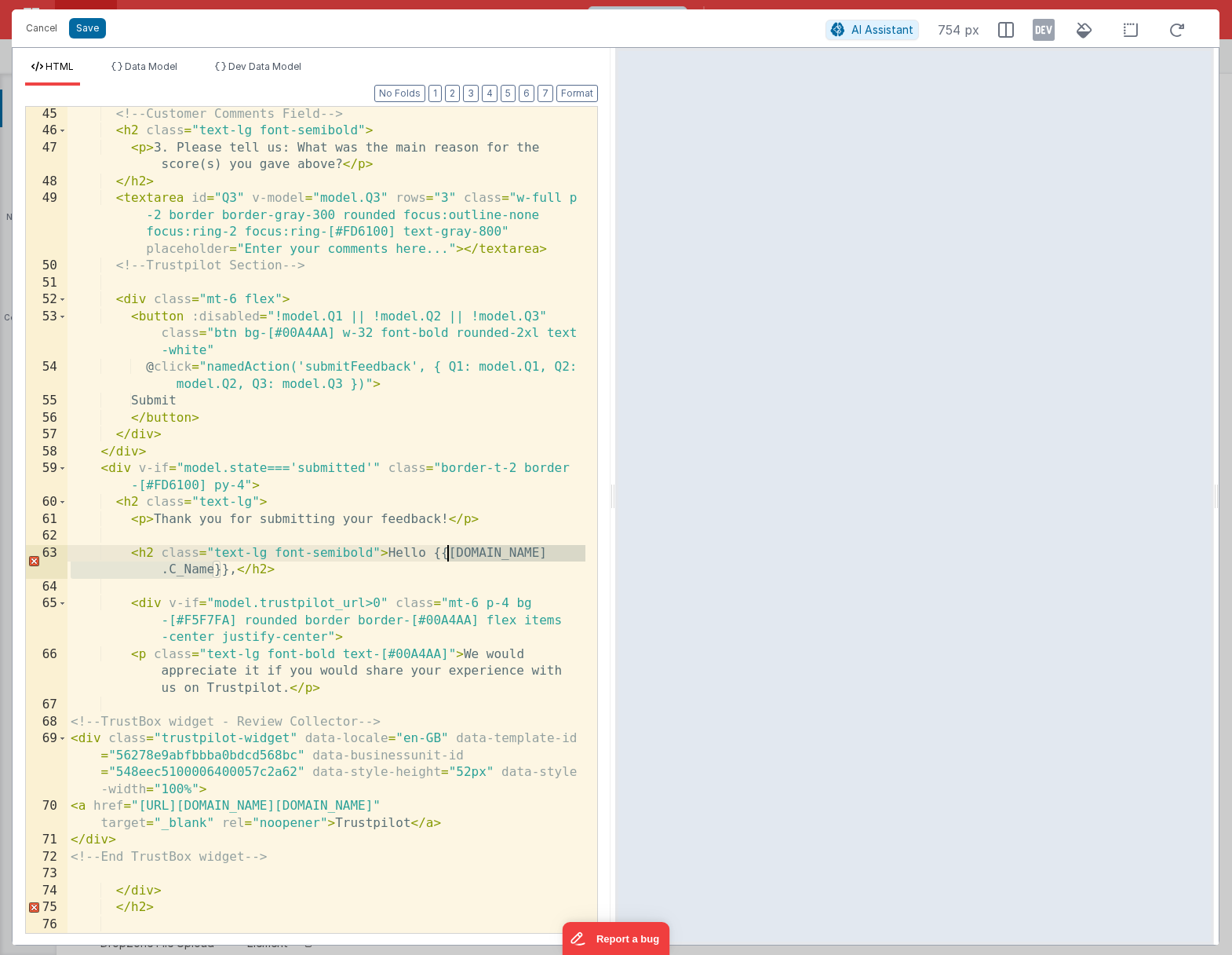
drag, startPoint x: 215, startPoint y: 570, endPoint x: 448, endPoint y: 553, distance: 233.6
click at [448, 553] on div "<!-- Customer Comments Field --> < h2 class = "text-lg font-semibold" > < p > 3…" at bounding box center [327, 537] width 519 height 860
click at [142, 67] on span "Data Model" at bounding box center [151, 66] width 52 height 12
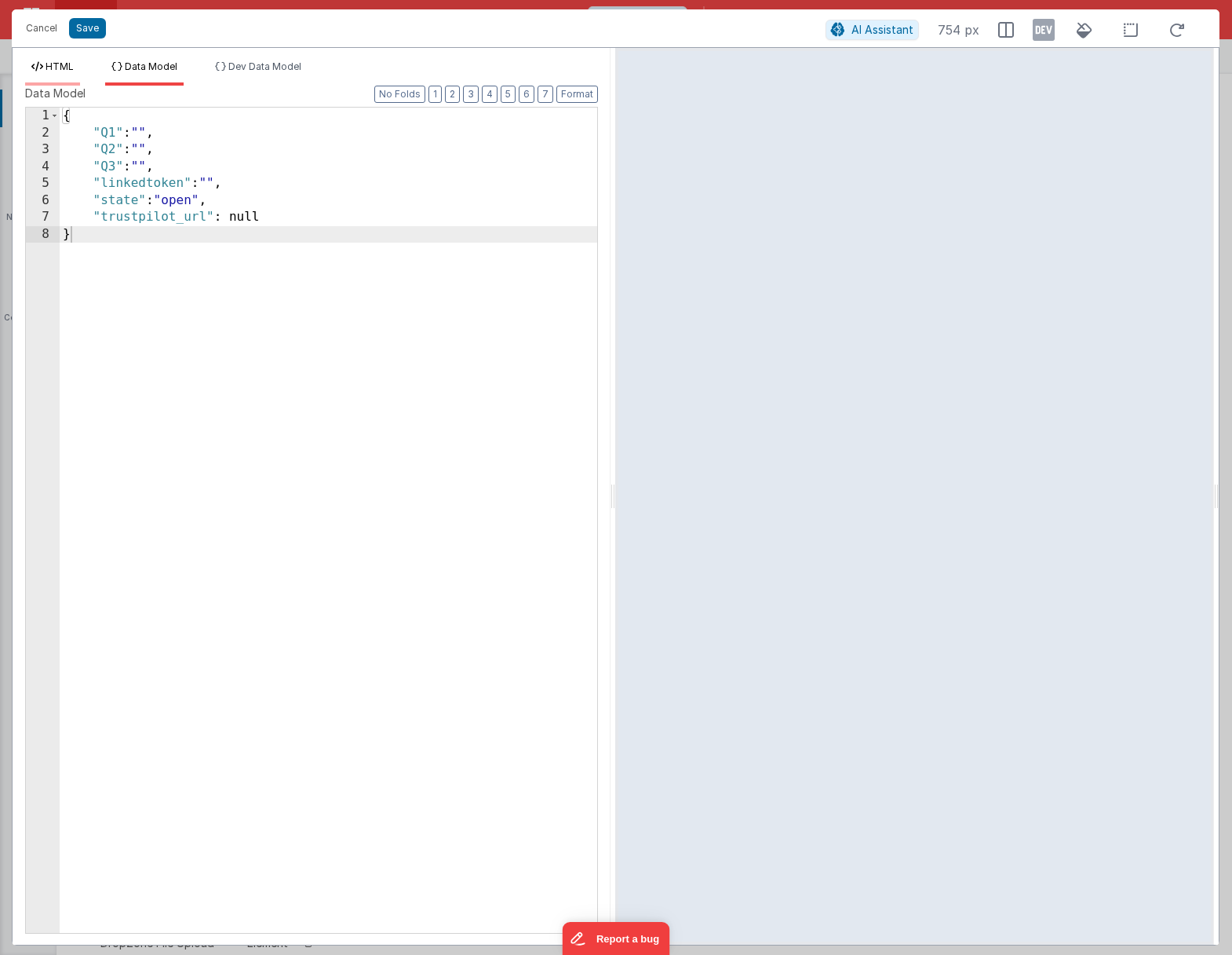
click at [55, 66] on span "HTML" at bounding box center [59, 66] width 29 height 12
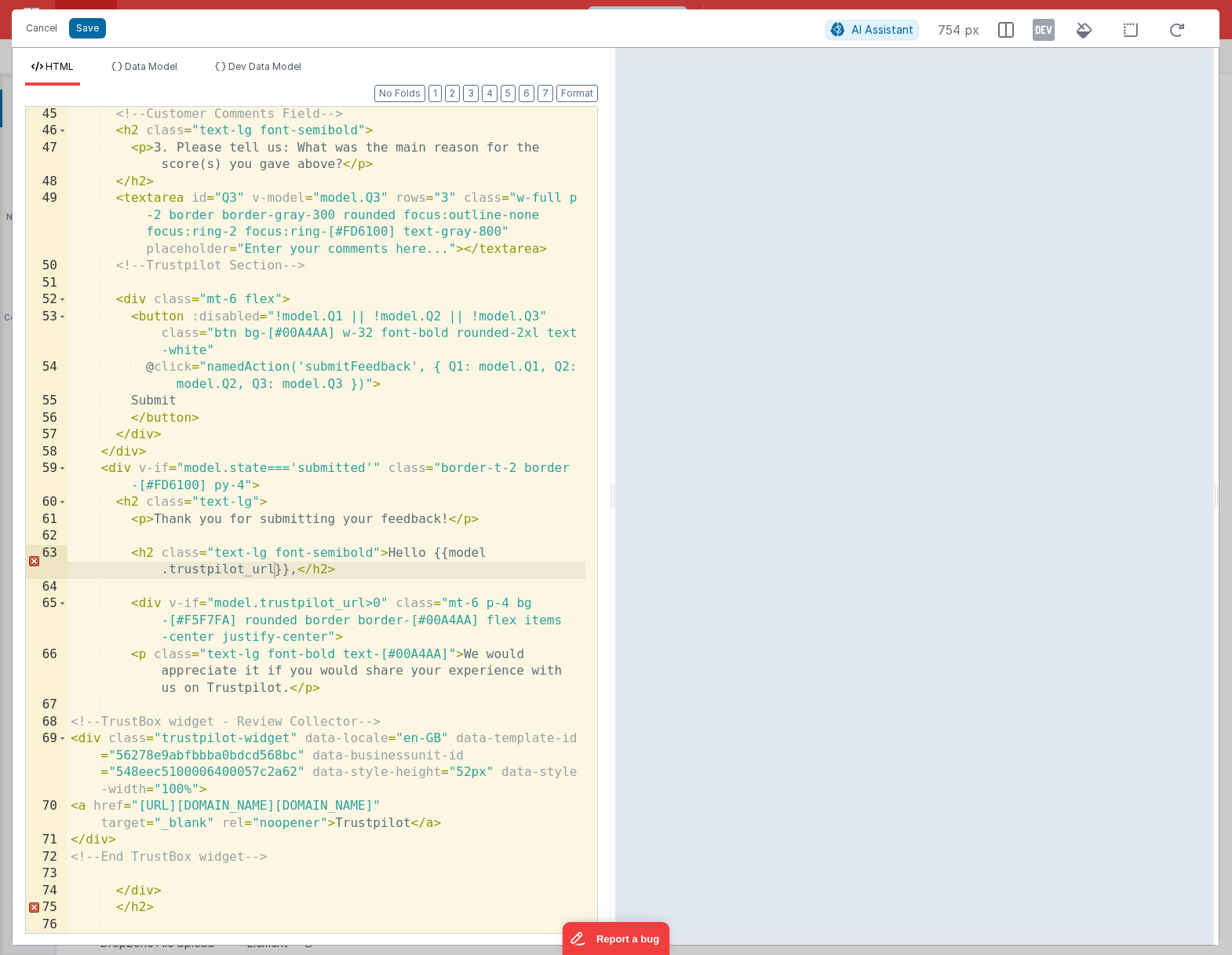
click at [205, 561] on div "<!-- Customer Comments Field --> < h2 class = "text-lg font-semibold" > < p > 3…" at bounding box center [327, 537] width 519 height 860
drag, startPoint x: 154, startPoint y: 557, endPoint x: 138, endPoint y: 557, distance: 16.0
click at [138, 557] on div "<!-- Customer Comments Field --> < h2 class = "text-lg font-semibold" > < p > 3…" at bounding box center [327, 537] width 519 height 860
click at [31, 27] on button "Cancel" at bounding box center [41, 29] width 47 height 22
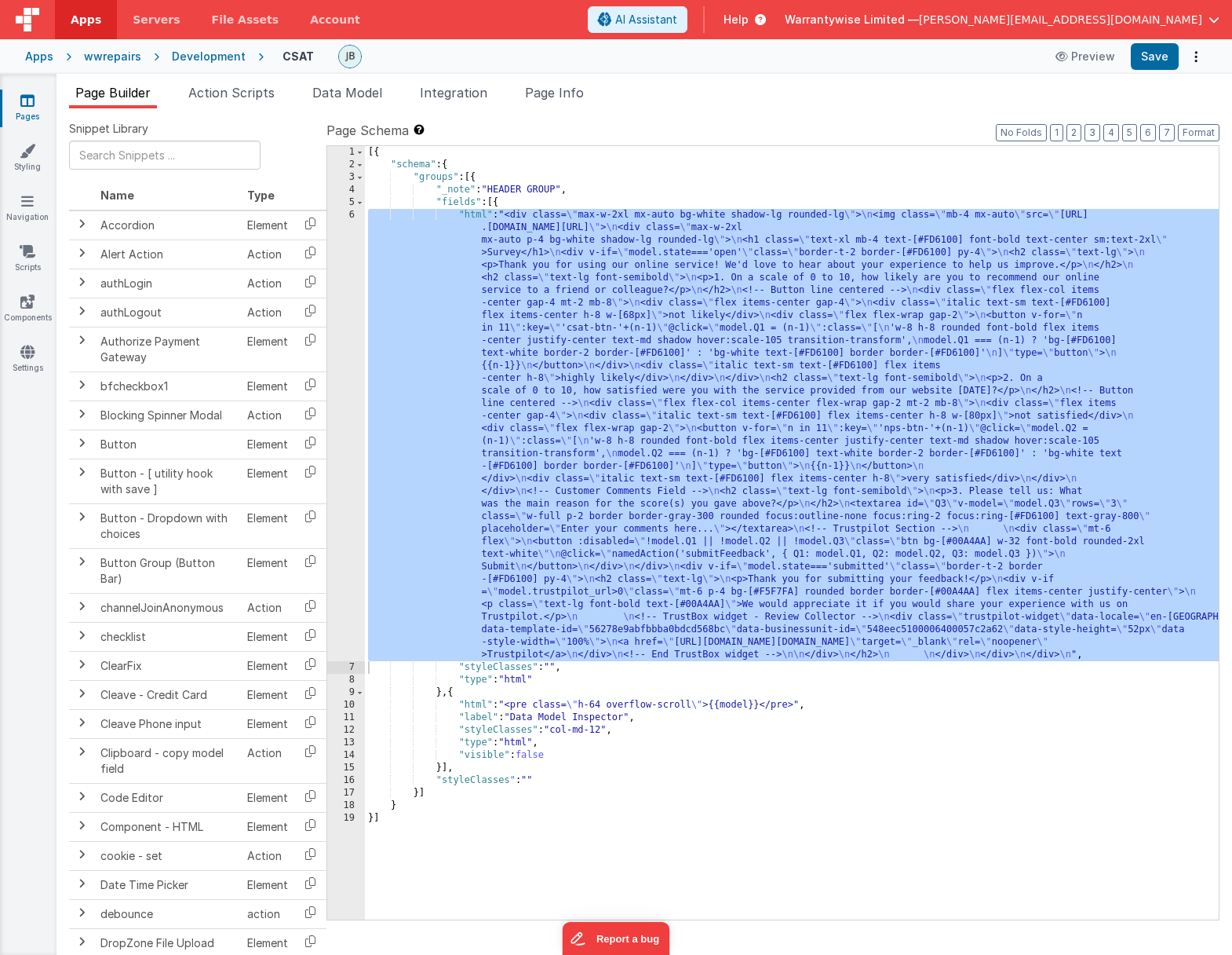
click at [567, 362] on div "[{ "schema" : { "groups" : [{ "_note" : "HEADER GROUP" , "fields" : [{ "html" :…" at bounding box center [792, 544] width 854 height 798
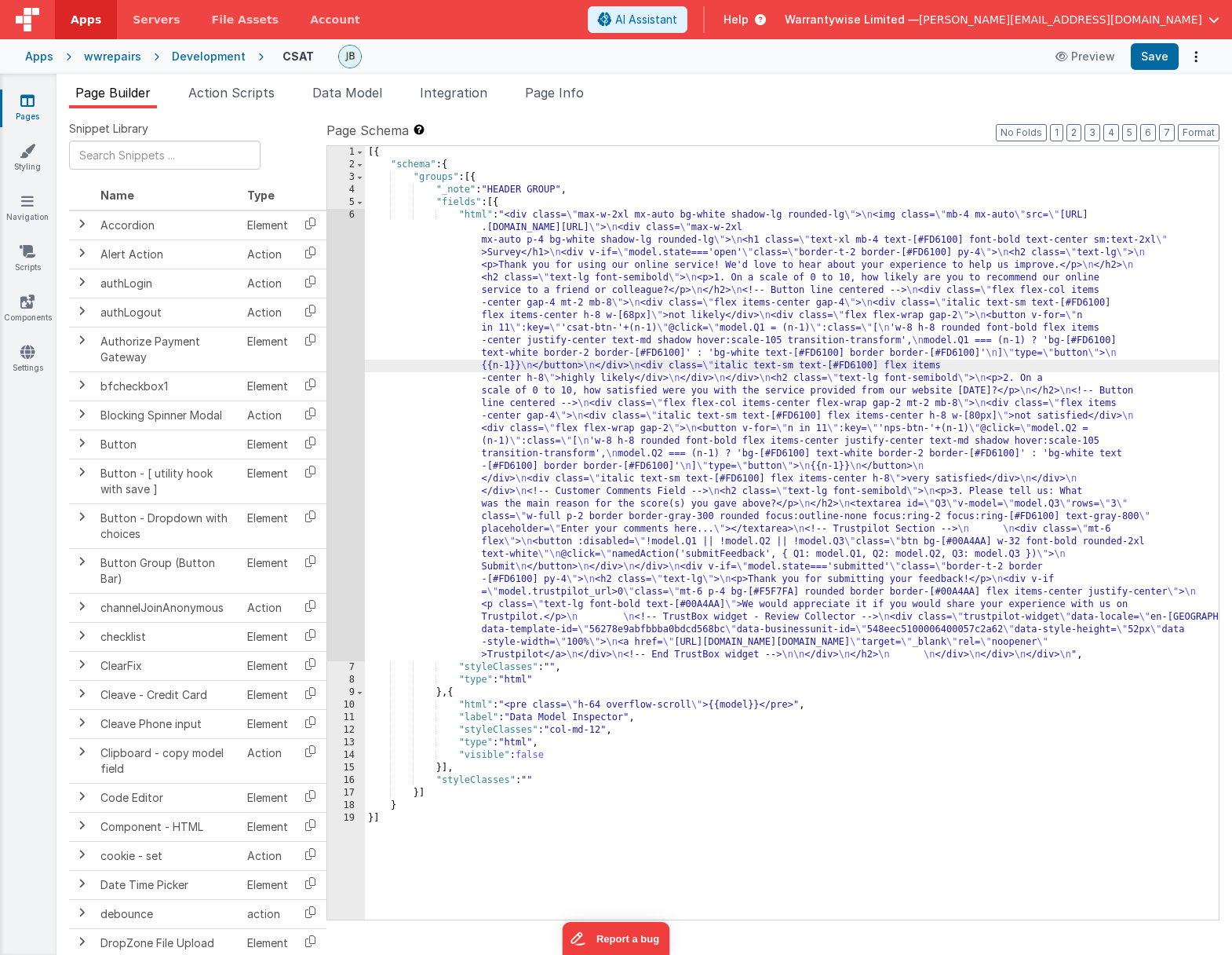
click at [333, 305] on div "6" at bounding box center [346, 434] width 37 height 452
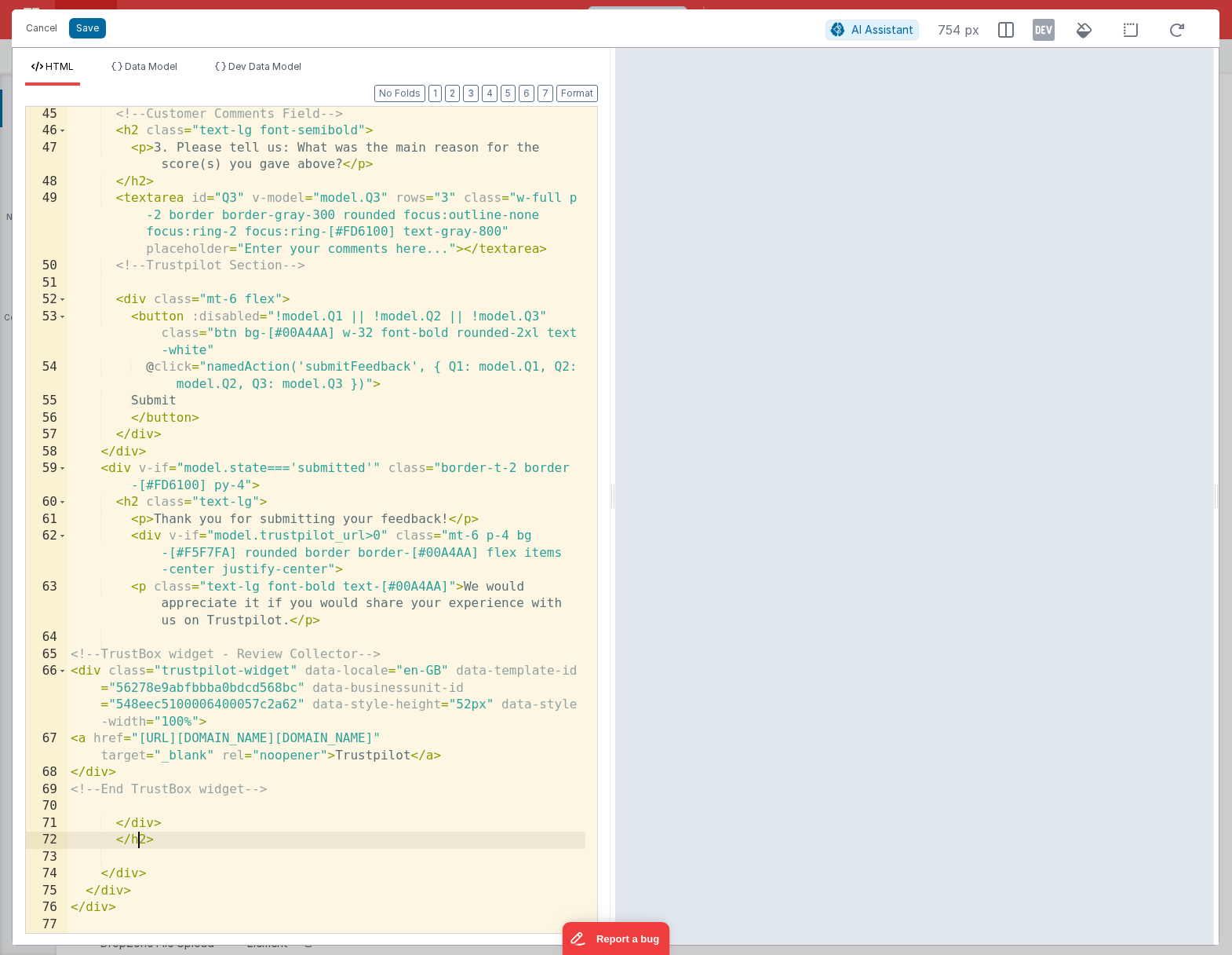
click at [142, 845] on div "<!-- Customer Comments Field --> < h2 class = "text-lg font-semibold" > < p > 3…" at bounding box center [327, 537] width 519 height 860
click at [174, 837] on div "<!-- Customer Comments Field --> < h2 class = "text-lg font-semibold" > < p > 3…" at bounding box center [327, 537] width 519 height 860
click at [487, 518] on div "<!-- Customer Comments Field --> < h2 class = "text-lg font-semibold" > < p > 3…" at bounding box center [327, 537] width 519 height 860
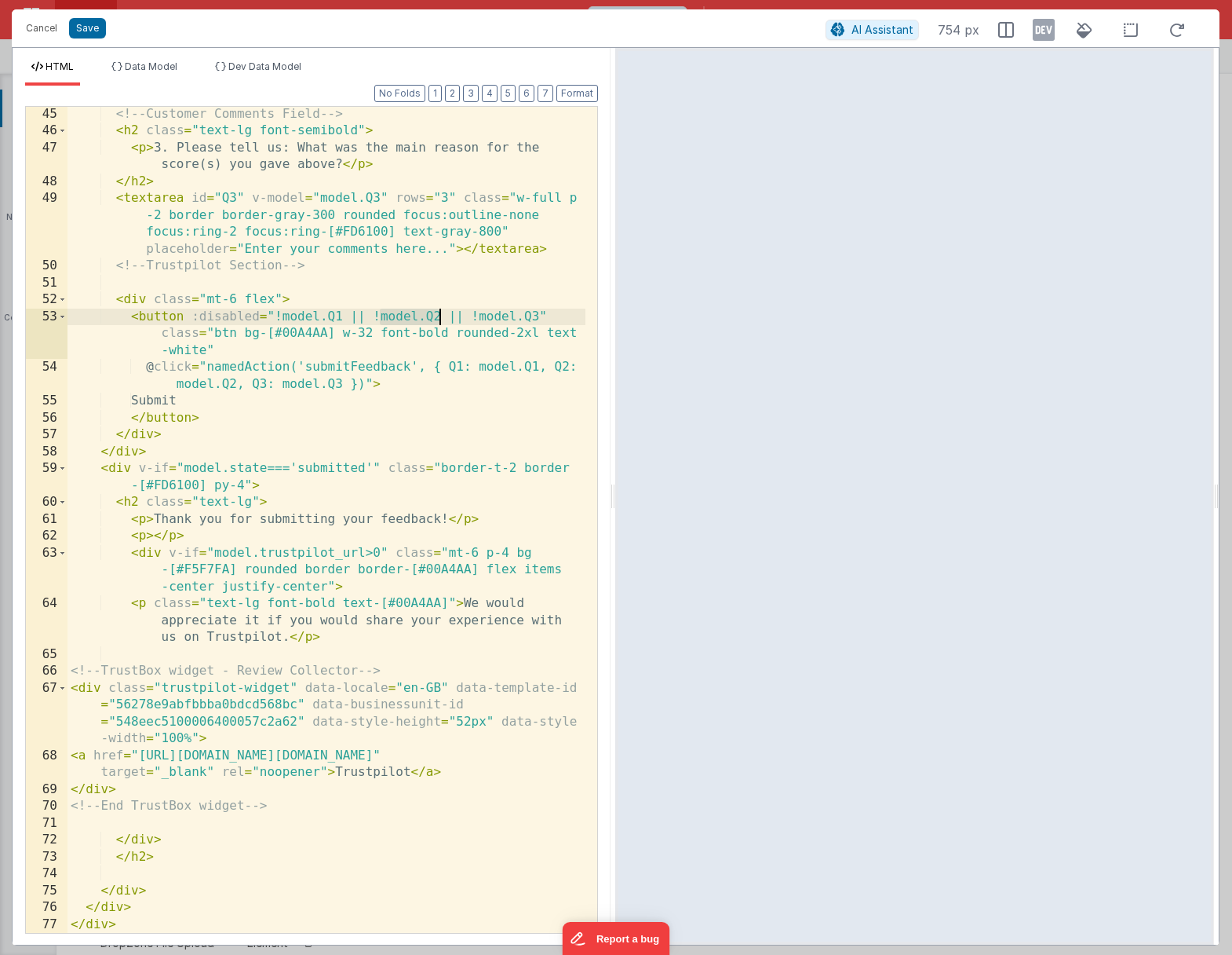
drag, startPoint x: 381, startPoint y: 317, endPoint x: 441, endPoint y: 317, distance: 60.0
click at [441, 317] on div "<!-- Customer Comments Field --> < h2 class = "text-lg font-semibold" > < p > 3…" at bounding box center [327, 537] width 519 height 860
click at [152, 537] on div "<!-- Customer Comments Field --> < h2 class = "text-lg font-semibold" > < p > 3…" at bounding box center [327, 537] width 519 height 860
drag, startPoint x: 202, startPoint y: 536, endPoint x: 212, endPoint y: 535, distance: 10.0
click at [212, 535] on div "<!-- Customer Comments Field --> < h2 class = "text-lg font-semibold" > < p > 3…" at bounding box center [327, 537] width 519 height 860
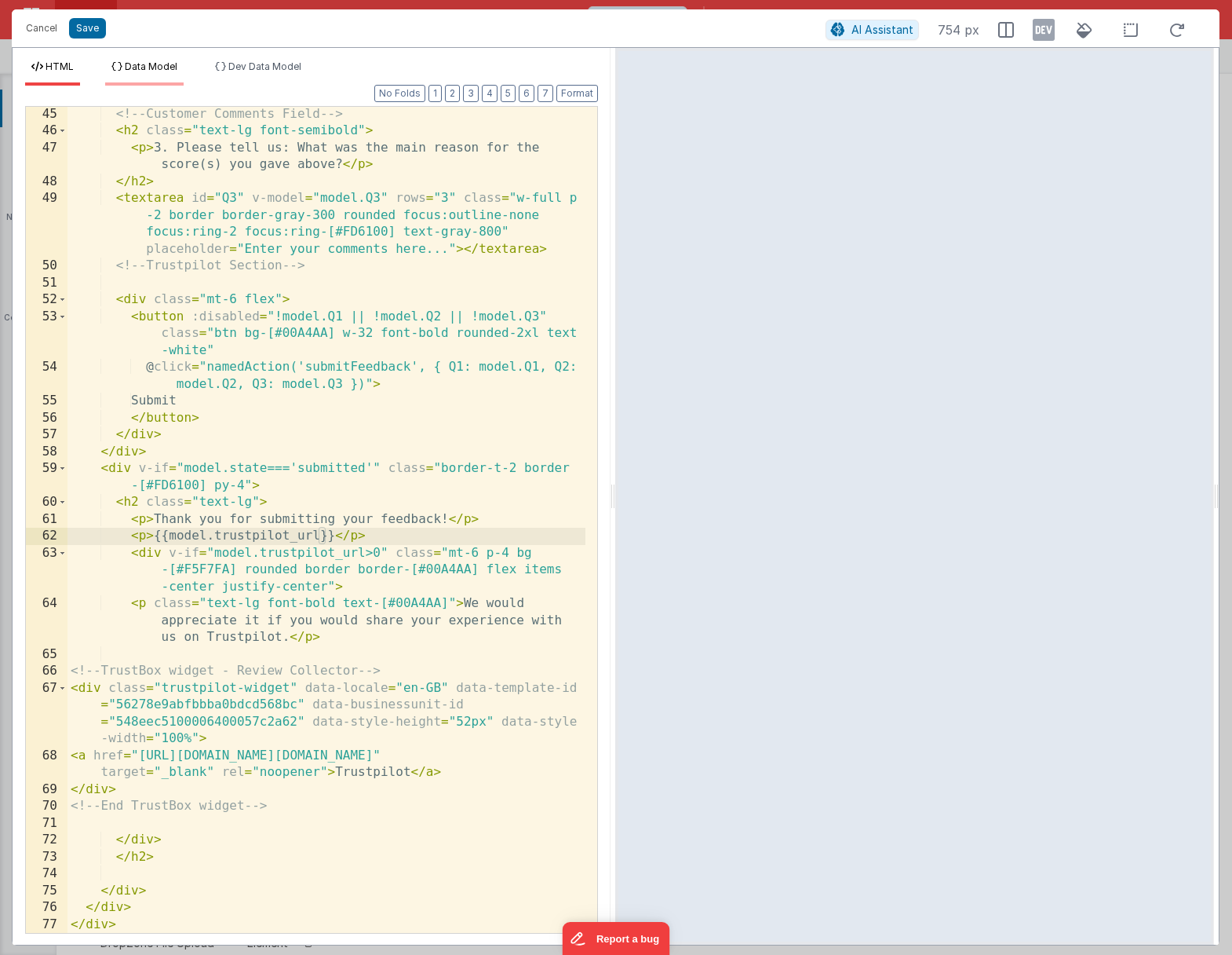
click at [154, 66] on span "Data Model" at bounding box center [151, 66] width 52 height 12
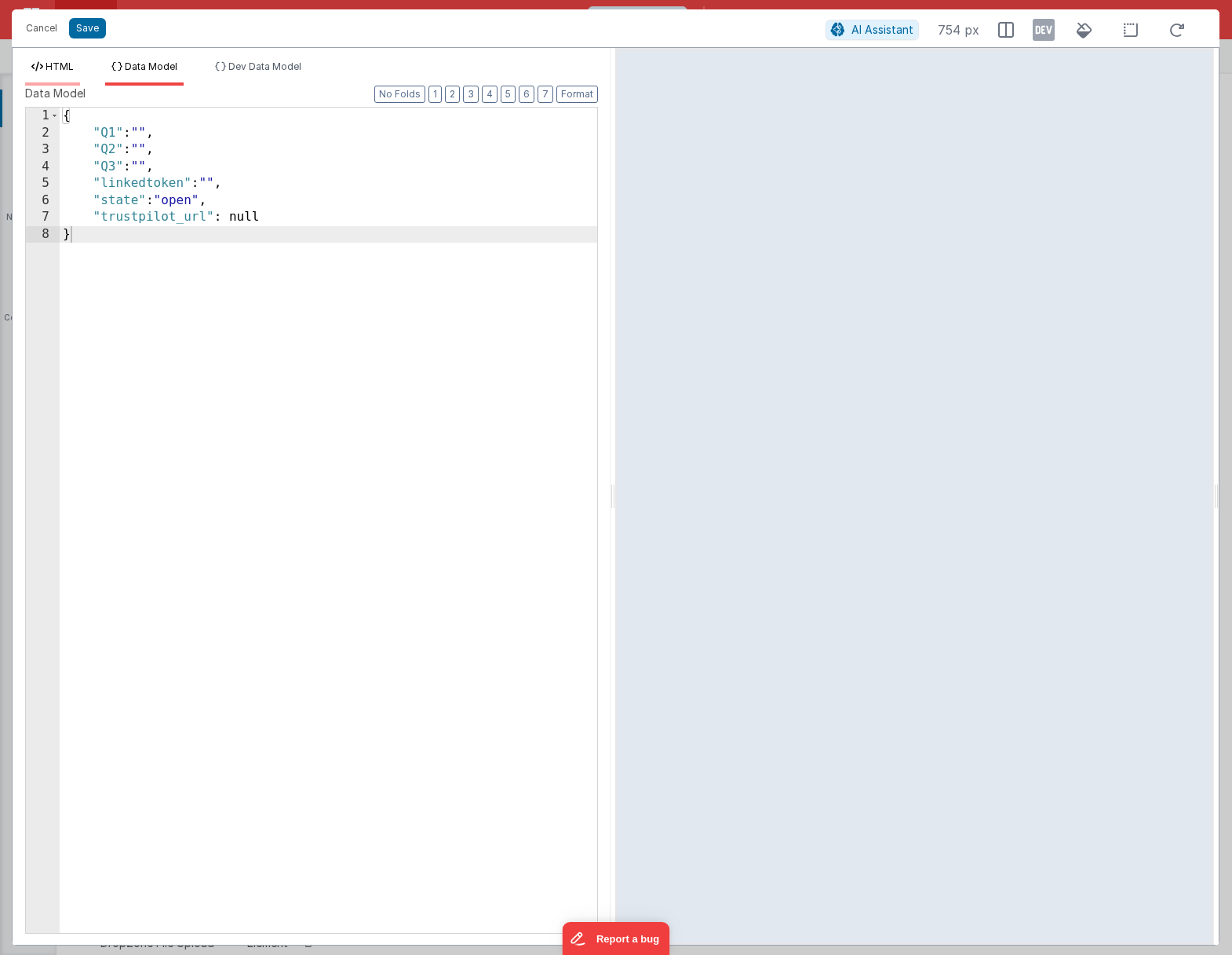
click at [63, 68] on span "HTML" at bounding box center [59, 66] width 29 height 12
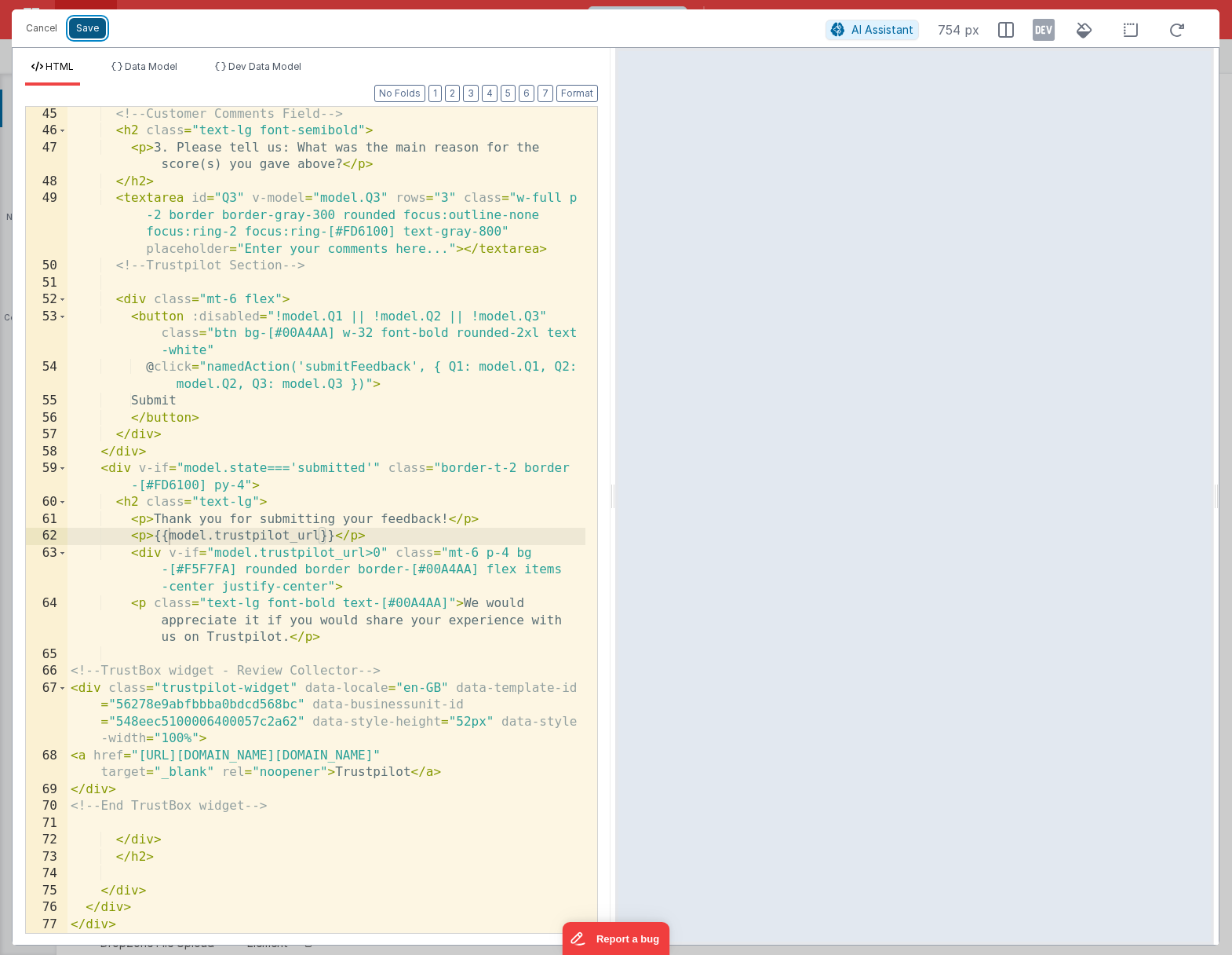
click at [82, 33] on button "Save" at bounding box center [87, 28] width 36 height 21
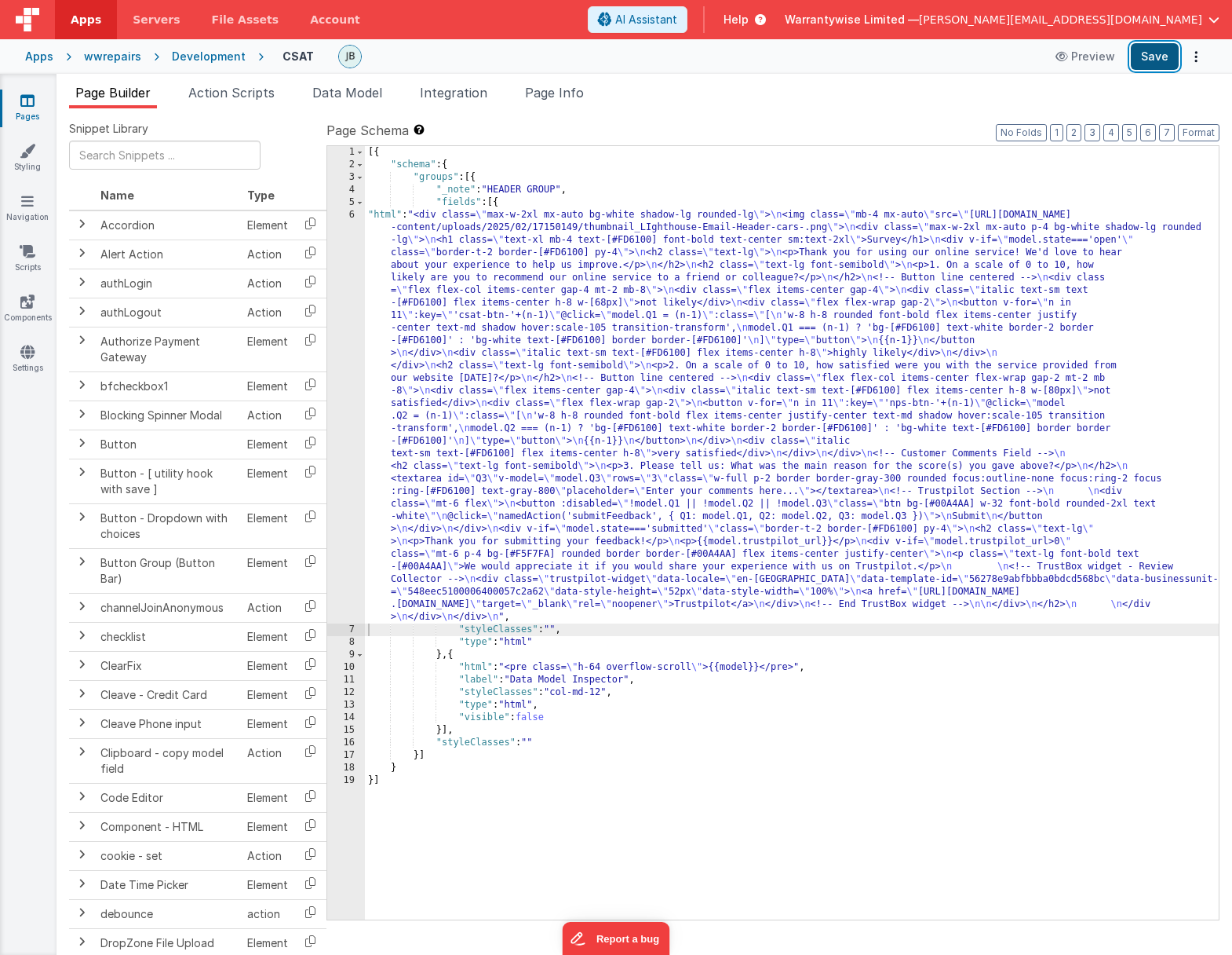
click at [1036, 51] on button "Save" at bounding box center [1155, 56] width 48 height 27
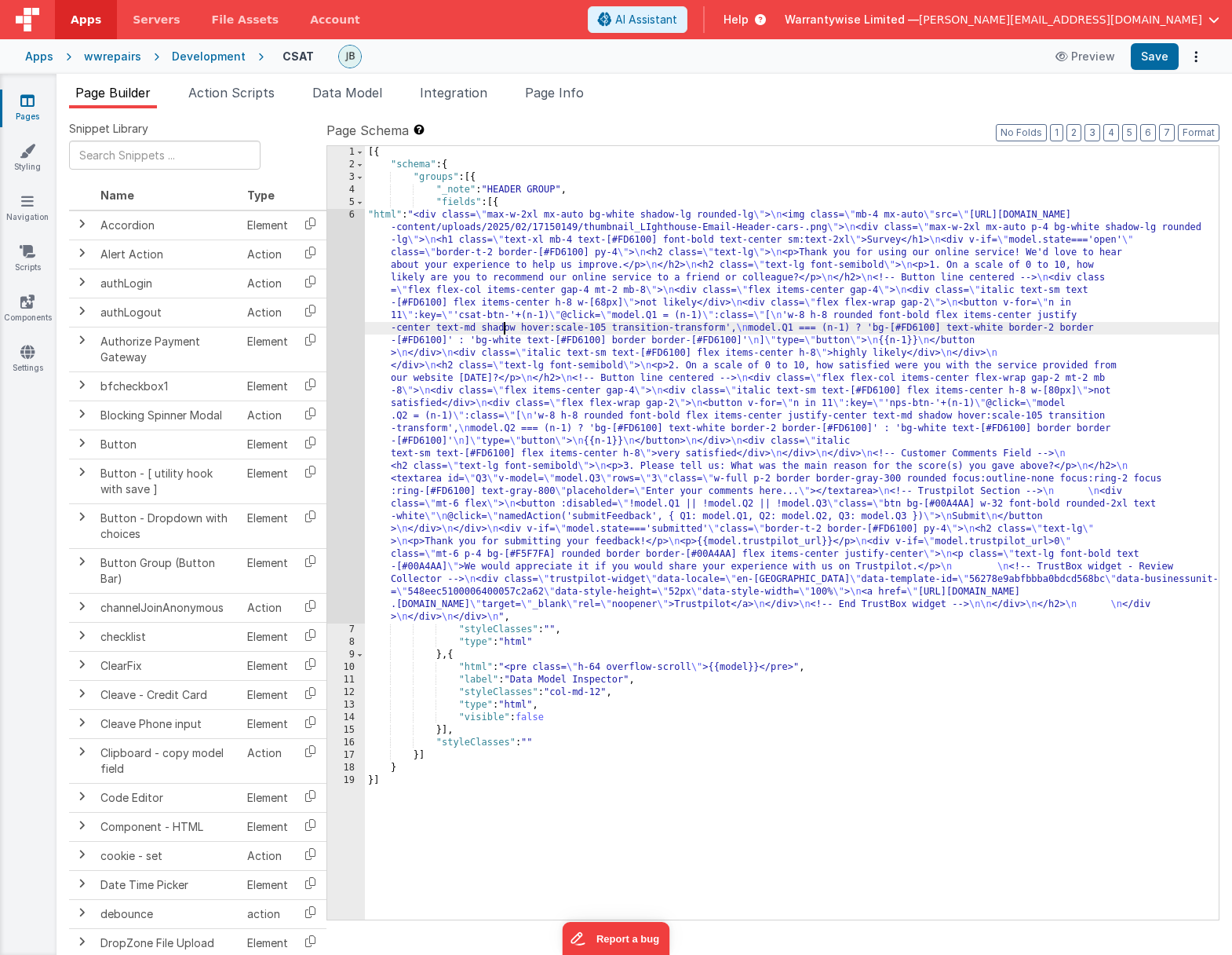
click at [504, 325] on div "[{ "schema" : { "groups" : [{ "_note" : "HEADER GROUP" , "fields" : [{ "html" :…" at bounding box center [792, 544] width 854 height 798
click at [332, 289] on div "6" at bounding box center [346, 415] width 37 height 414
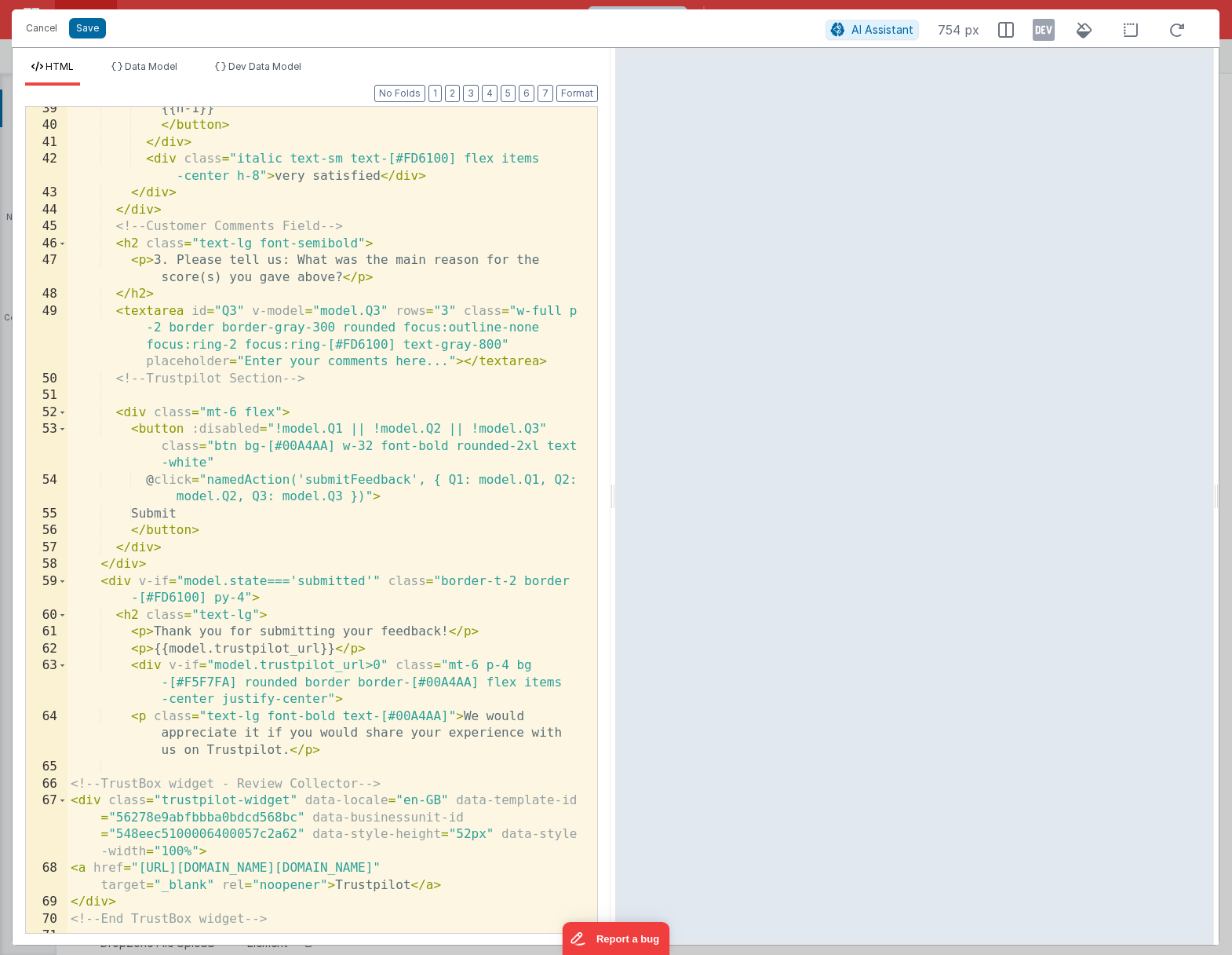
scroll to position [1131, 0]
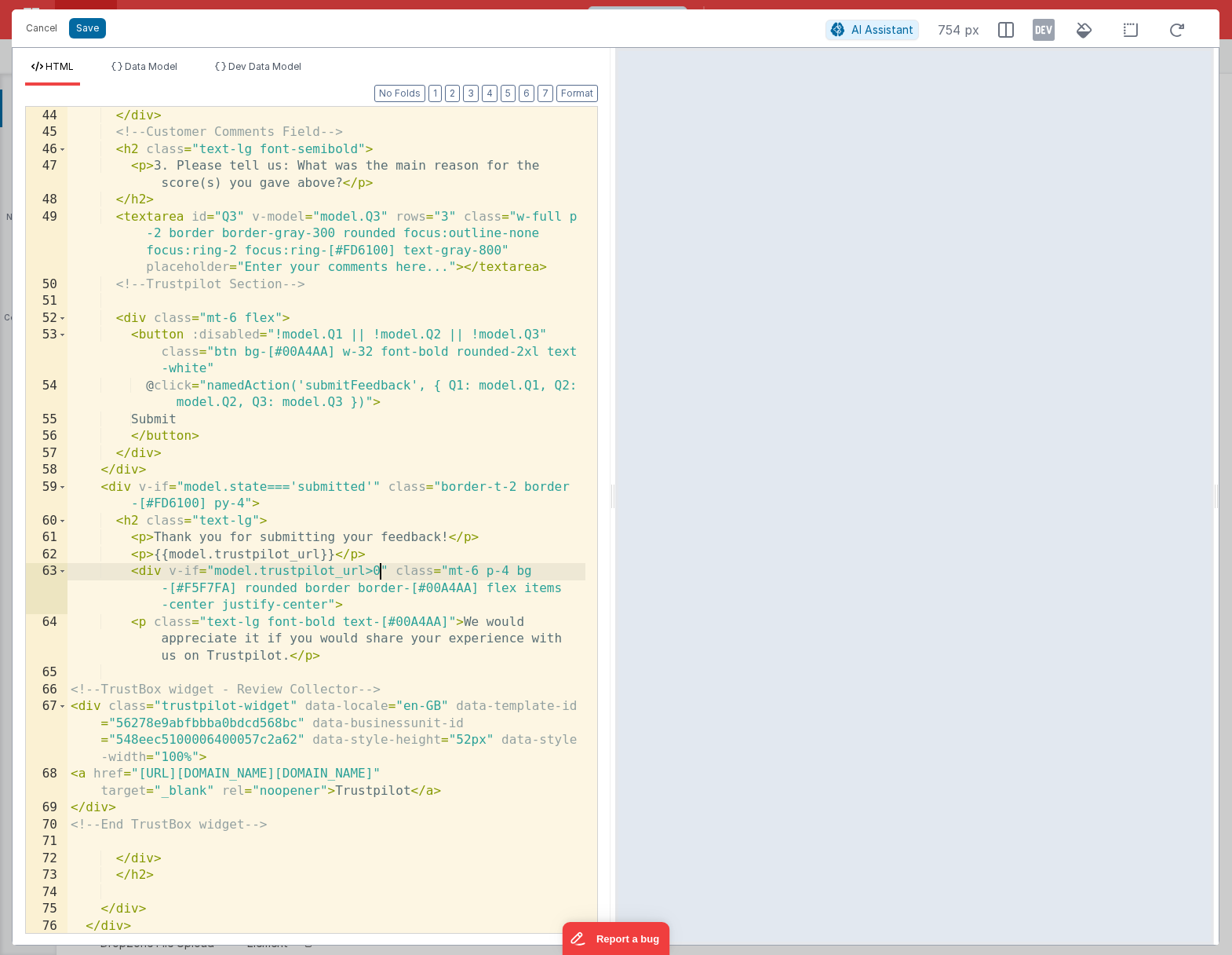
click at [382, 571] on div "</ div > </ div > <!-- Customer Comments Field --> < h2 class = "text-lg font-s…" at bounding box center [327, 521] width 519 height 860
click at [85, 32] on button "Save" at bounding box center [87, 28] width 36 height 21
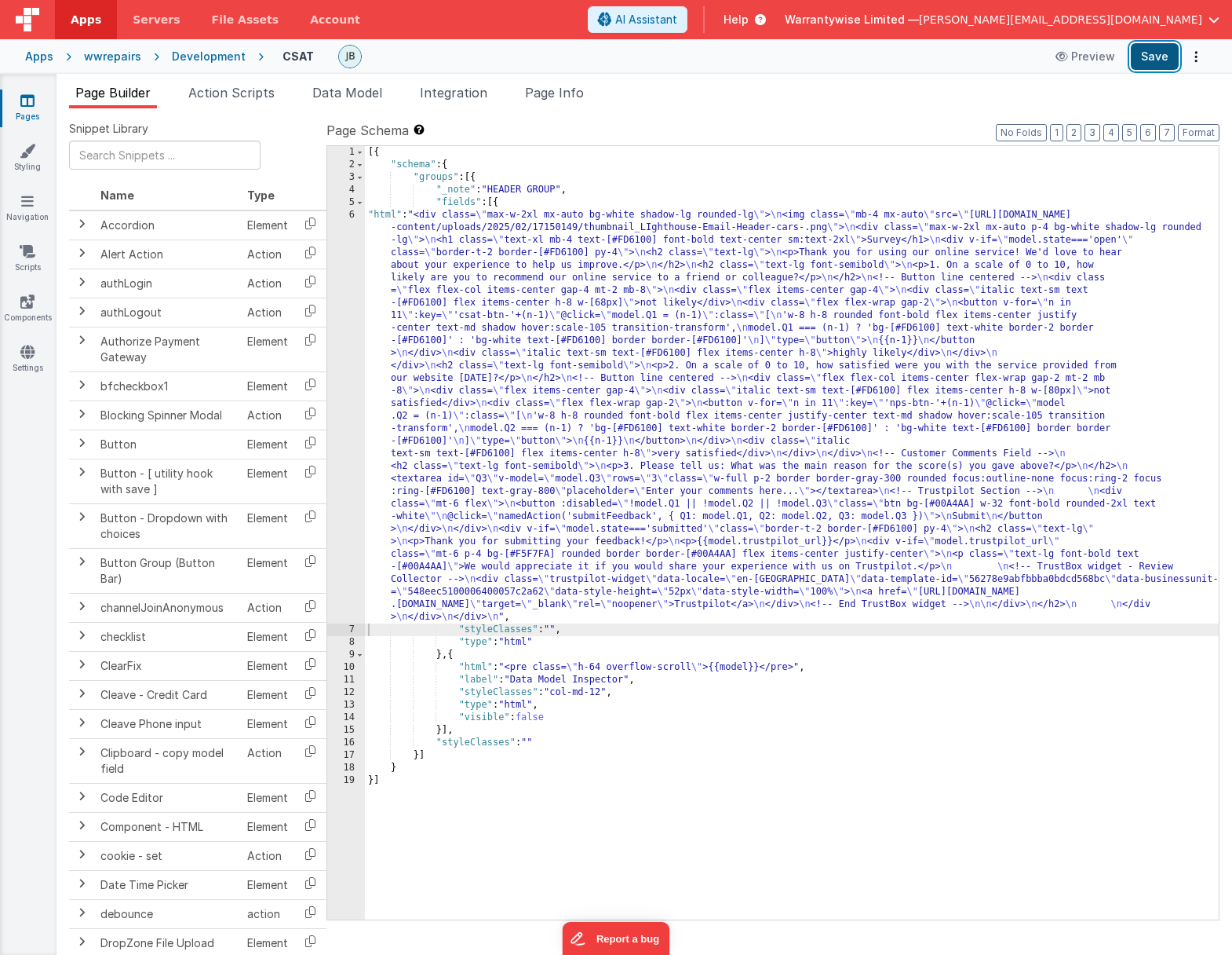
click at [1036, 52] on button "Save" at bounding box center [1155, 56] width 48 height 27
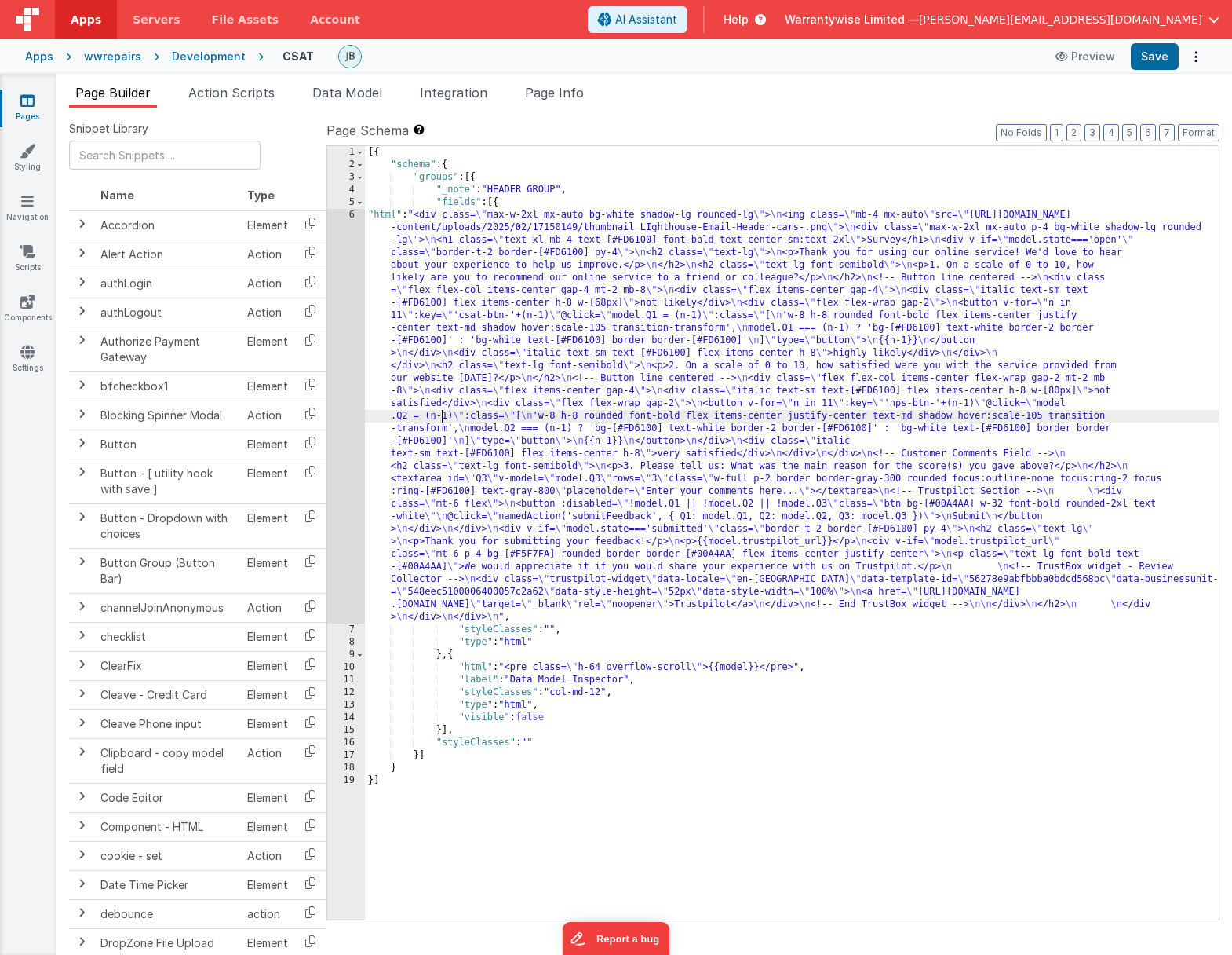
click at [445, 417] on div "[{ "schema" : { "groups" : [{ "_note" : "HEADER GROUP" , "fields" : [{ "html" :…" at bounding box center [792, 544] width 854 height 798
click at [332, 361] on div "6" at bounding box center [346, 415] width 37 height 414
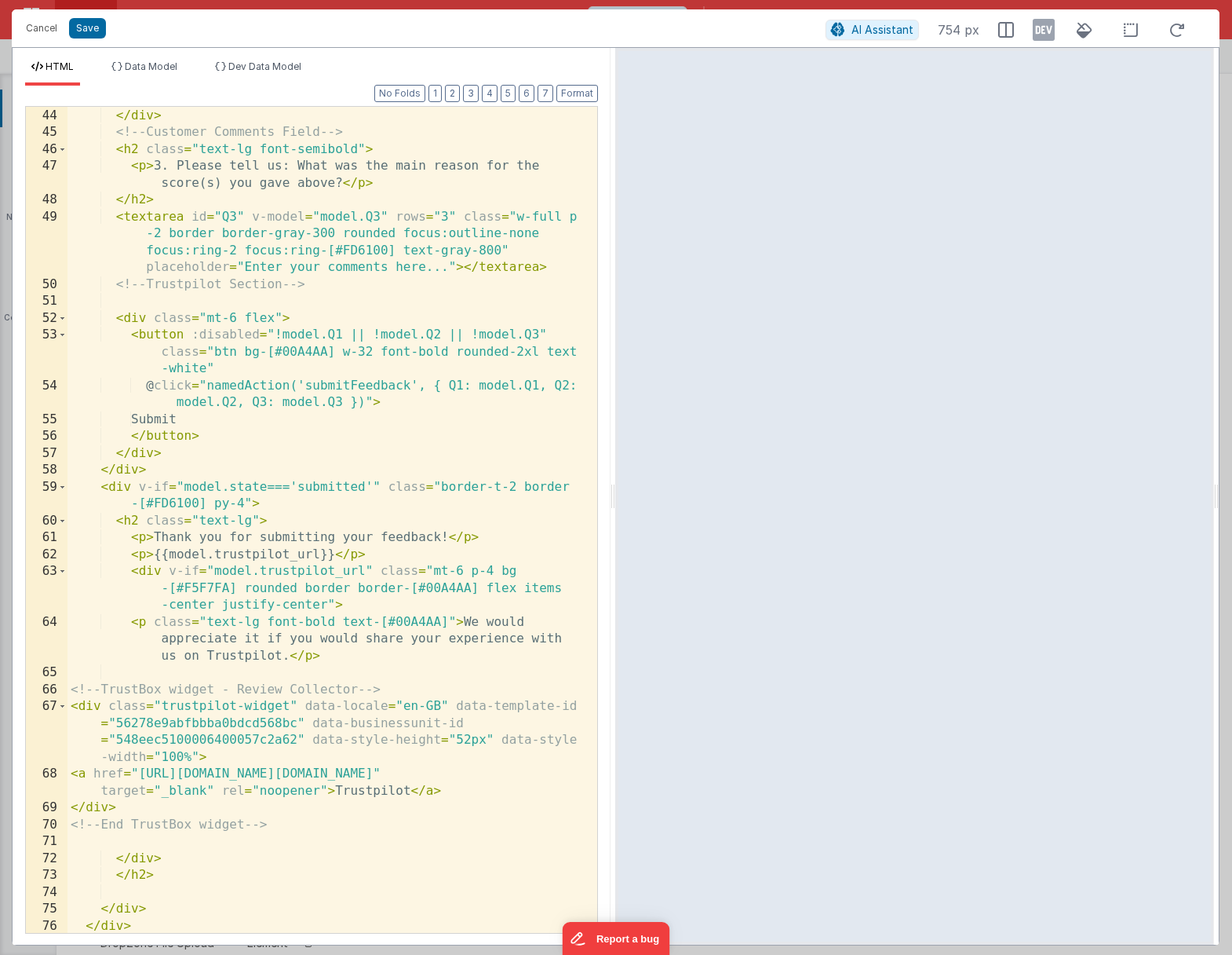
scroll to position [1167, 0]
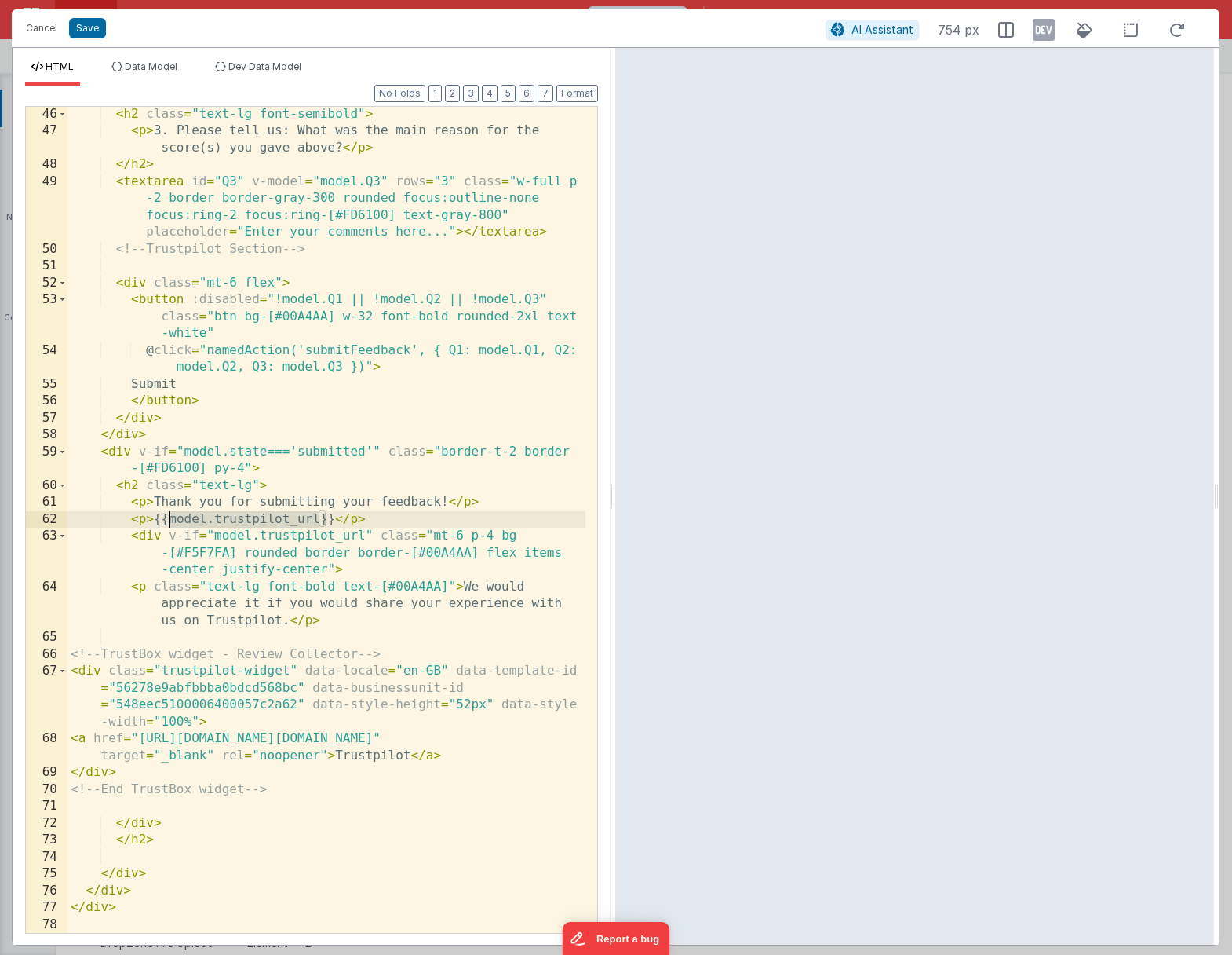
drag, startPoint x: 318, startPoint y: 520, endPoint x: 171, endPoint y: 522, distance: 147.0
click at [171, 522] on div "< h2 class = "text-lg font-semibold" > < p > 3. Please tell us: What was the ma…" at bounding box center [327, 537] width 519 height 860
click at [189, 515] on div "< h2 class = "text-lg font-semibold" > < p > 3. Please tell us: What was the ma…" at bounding box center [327, 537] width 519 height 860
drag, startPoint x: 154, startPoint y: 520, endPoint x: 335, endPoint y: 515, distance: 181.1
click at [335, 515] on div "< h2 class = "text-lg font-semibold" > < p > 3. Please tell us: What was the ma…" at bounding box center [327, 537] width 519 height 860
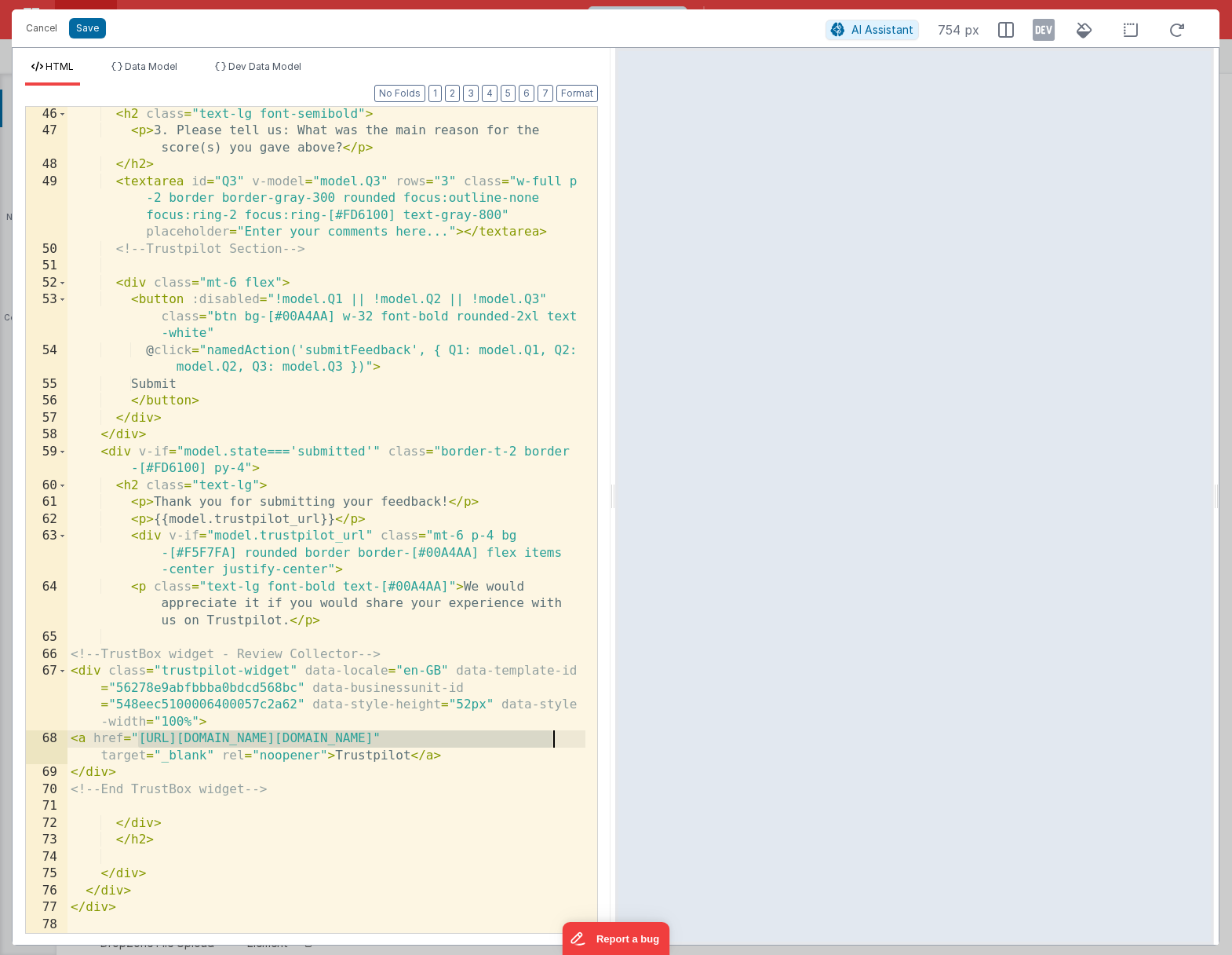
drag, startPoint x: 139, startPoint y: 739, endPoint x: 552, endPoint y: 739, distance: 413.0
click at [552, 739] on div "< h2 class = "text-lg font-semibold" > < p > 3. Please tell us: What was the ma…" at bounding box center [327, 537] width 519 height 860
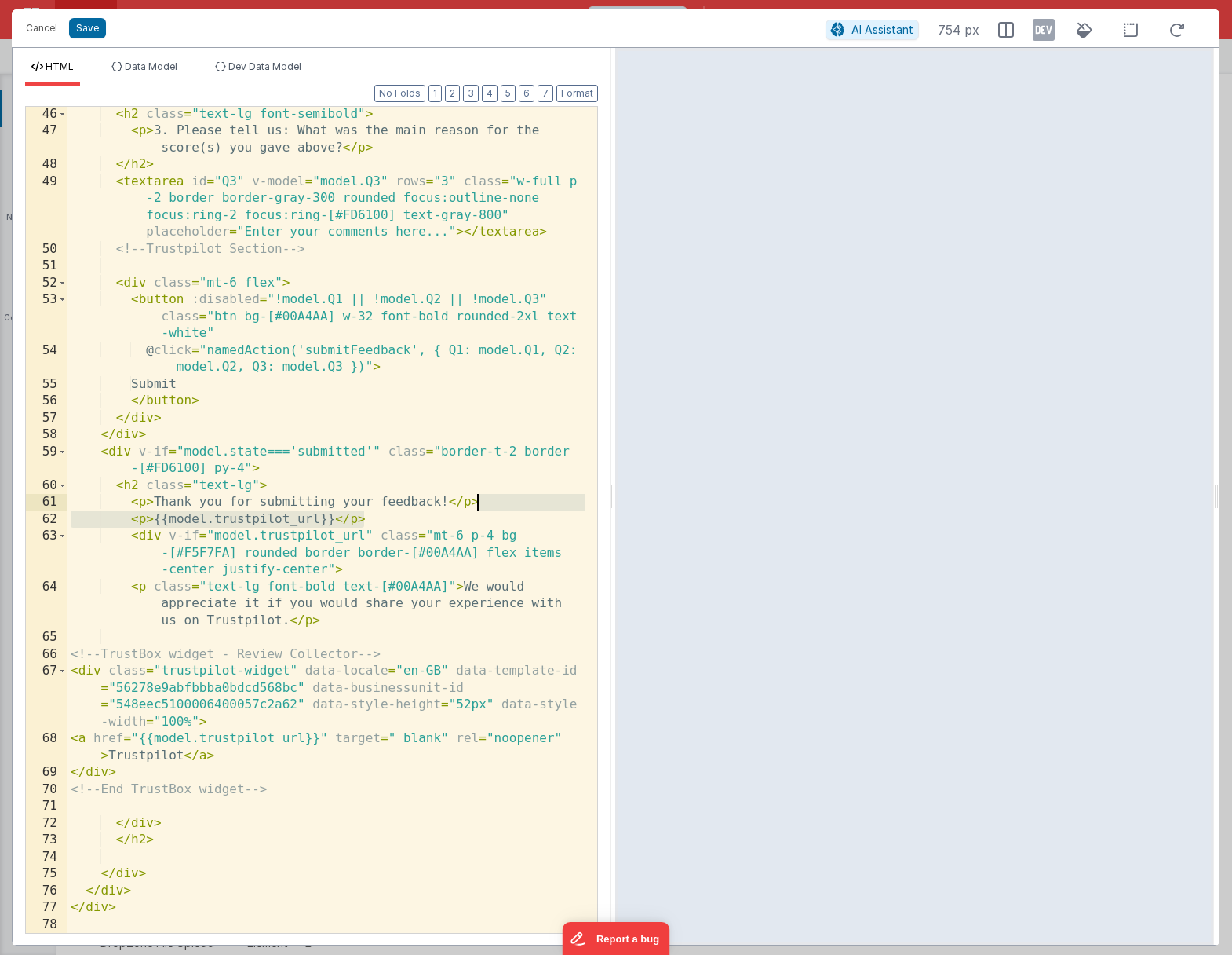
drag, startPoint x: 399, startPoint y: 520, endPoint x: 479, endPoint y: 505, distance: 81.4
click at [479, 505] on div "< h2 class = "text-lg font-semibold" > < p > 3. Please tell us: What was the ma…" at bounding box center [327, 537] width 519 height 860
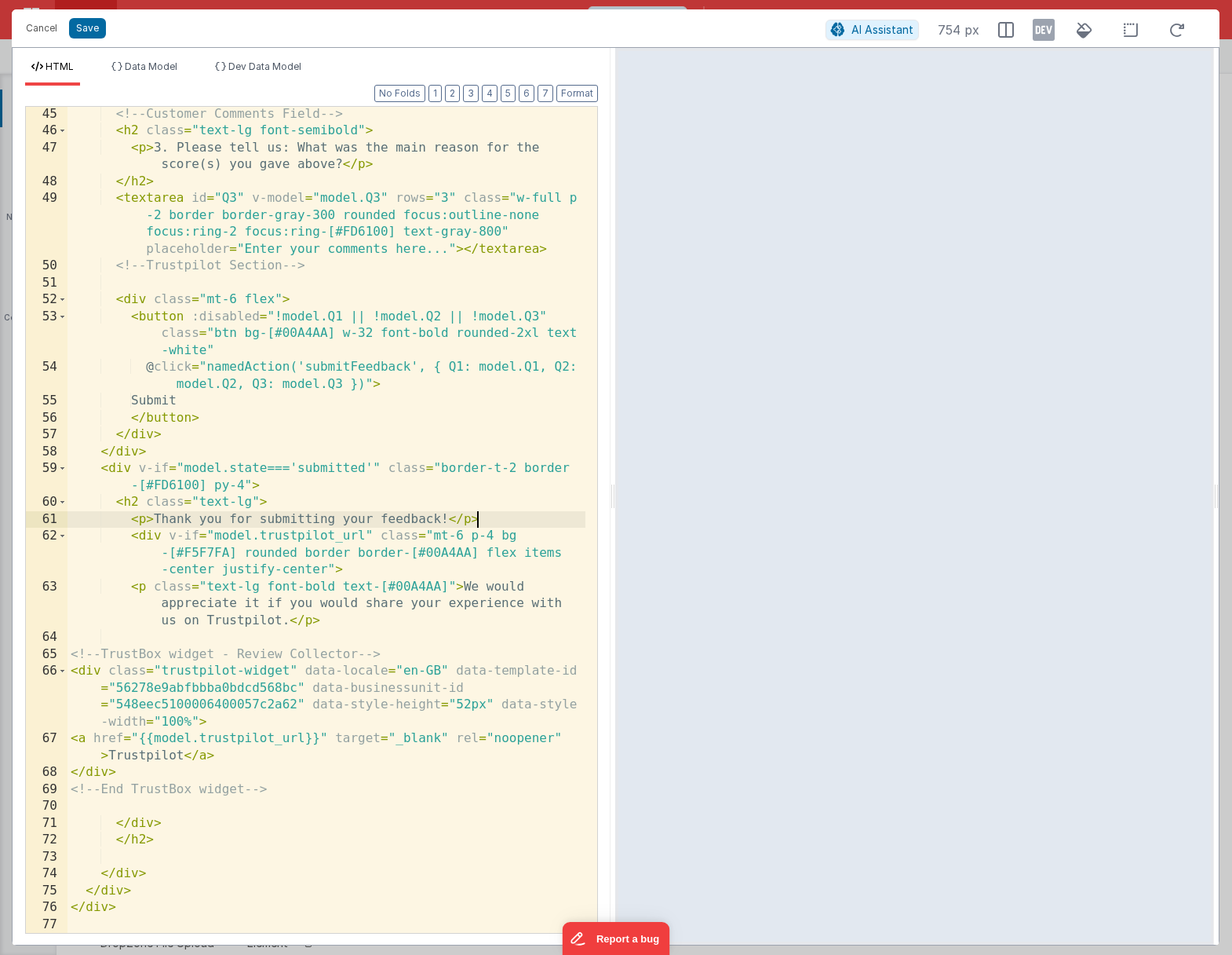
scroll to position [1149, 0]
click at [92, 33] on button "Save" at bounding box center [87, 28] width 36 height 21
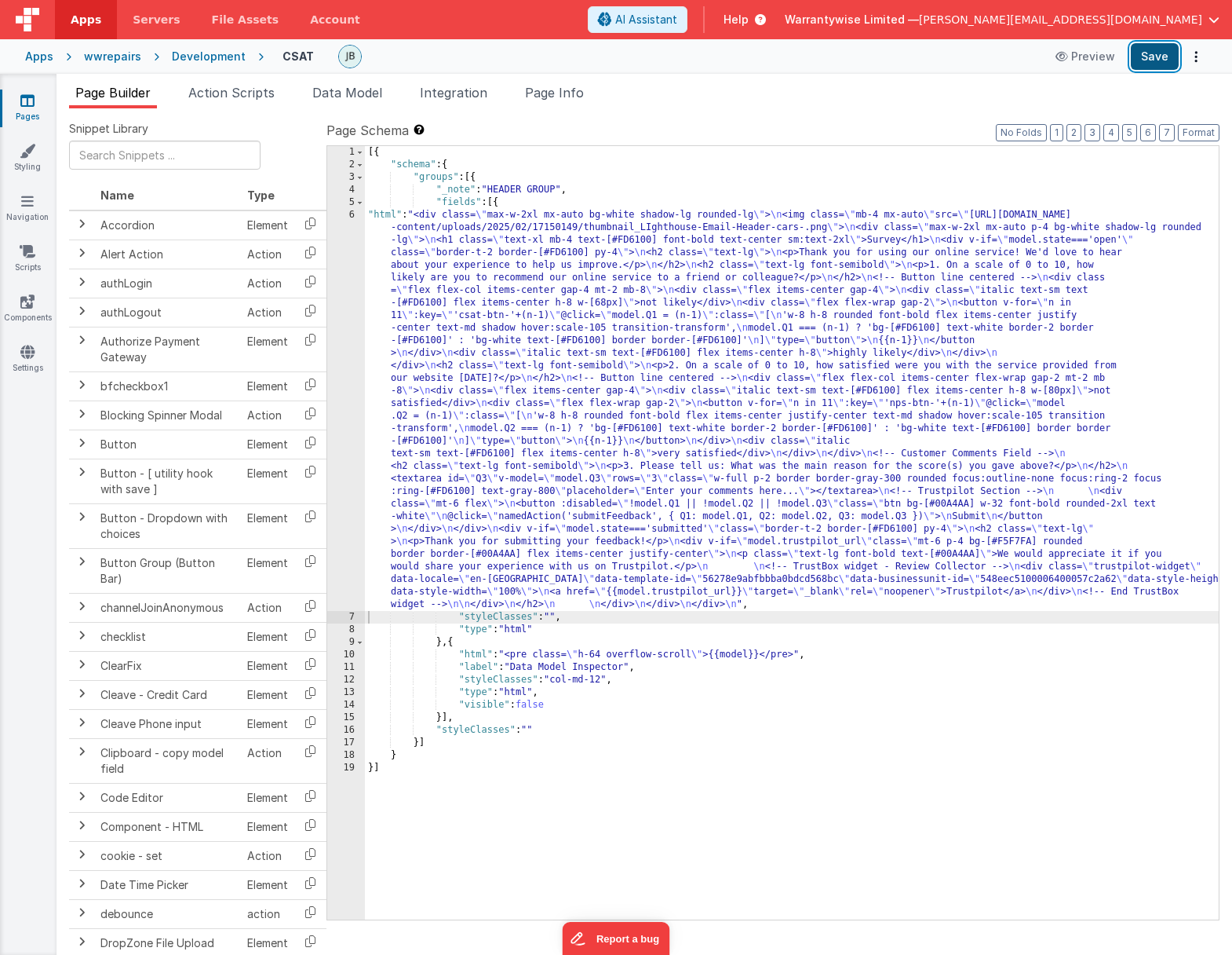
click at [1036, 52] on button "Save" at bounding box center [1155, 56] width 48 height 27
click at [201, 57] on div "Development" at bounding box center [209, 56] width 74 height 16
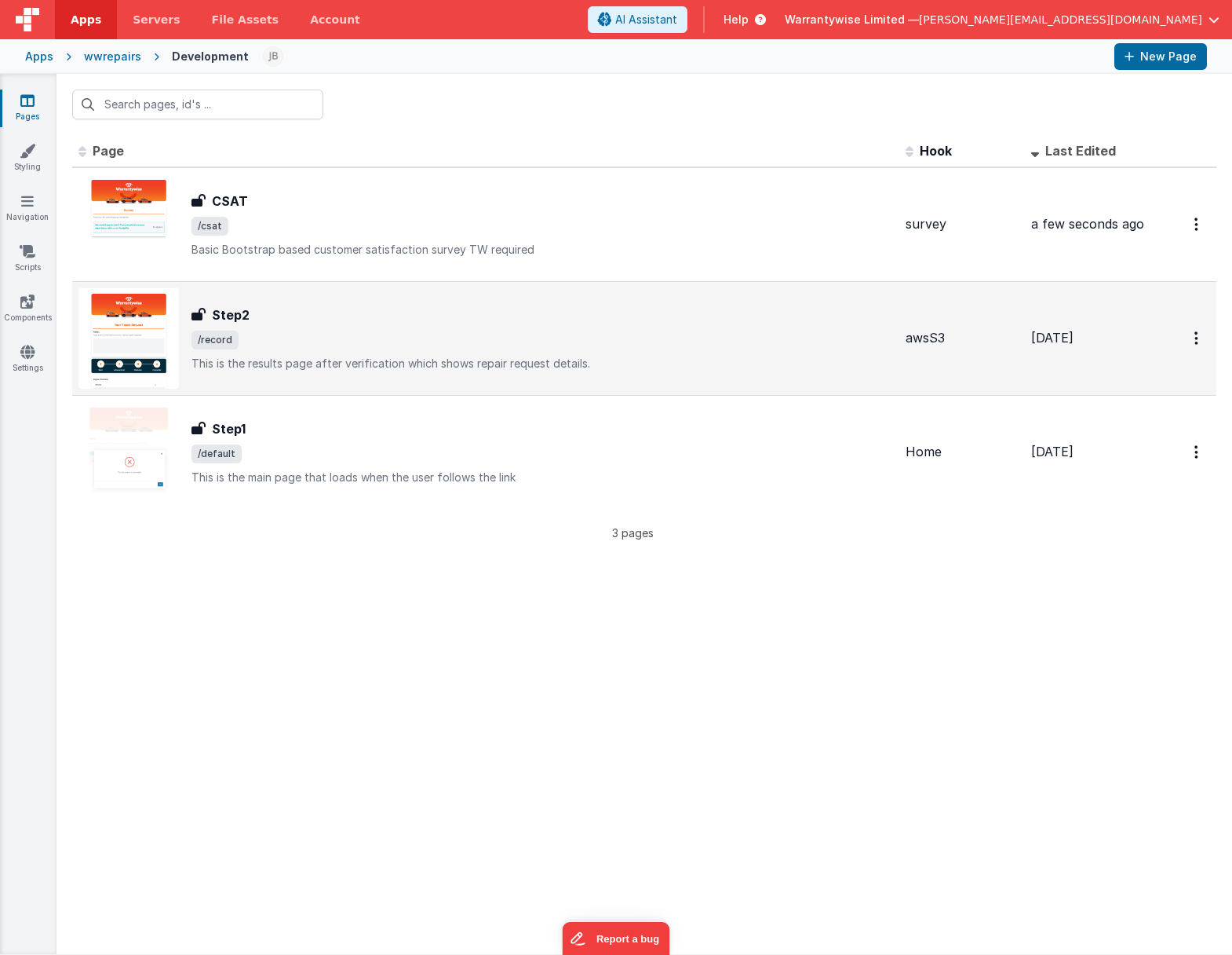
click at [318, 344] on span "/record" at bounding box center [542, 340] width 702 height 19
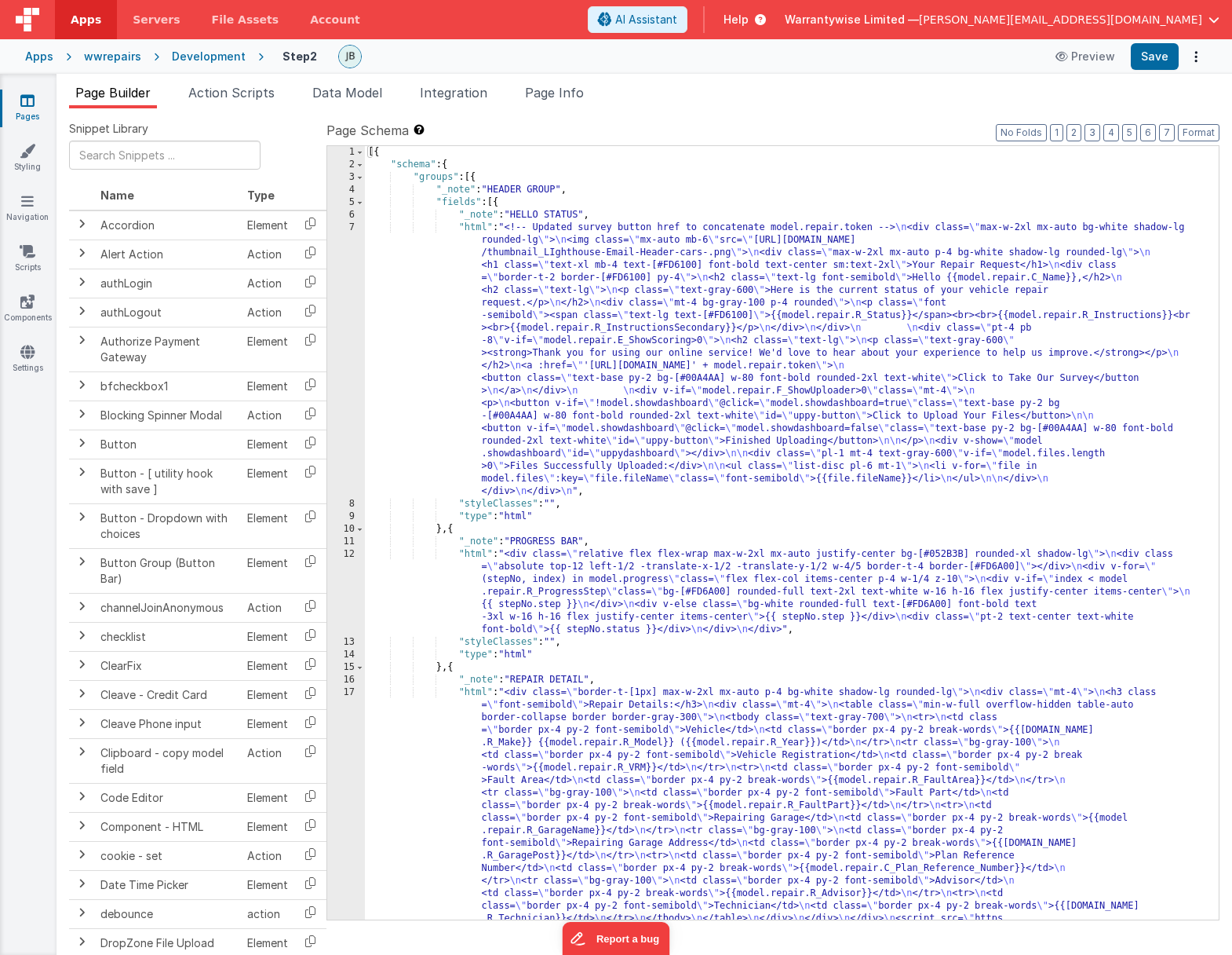
click at [531, 342] on div "[{ "schema" : { "groups" : [{ "_note" : "HEADER GROUP" , "fields" : [{ "_note" …" at bounding box center [786, 670] width 842 height 1050
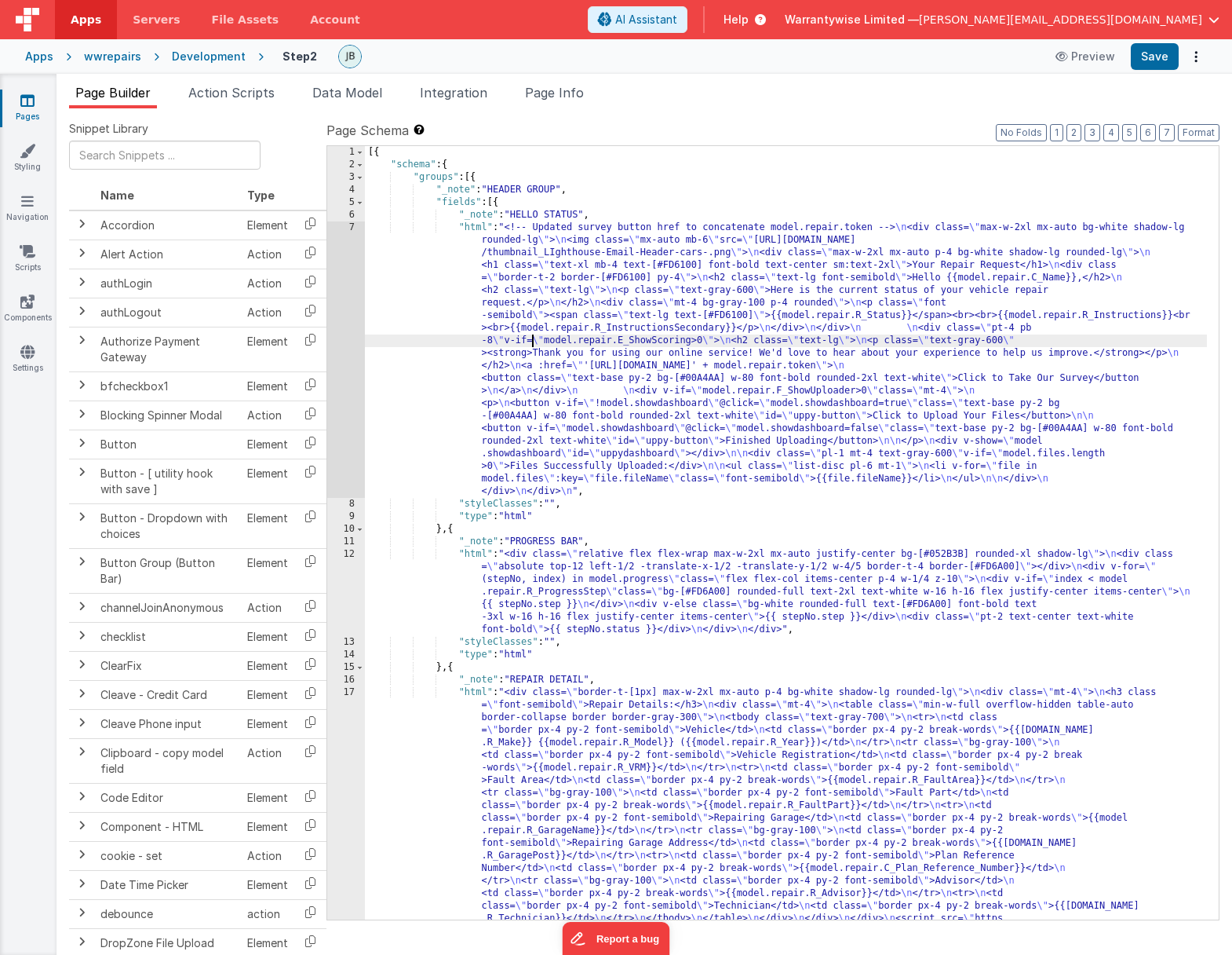
click at [334, 337] on div "7" at bounding box center [346, 359] width 37 height 277
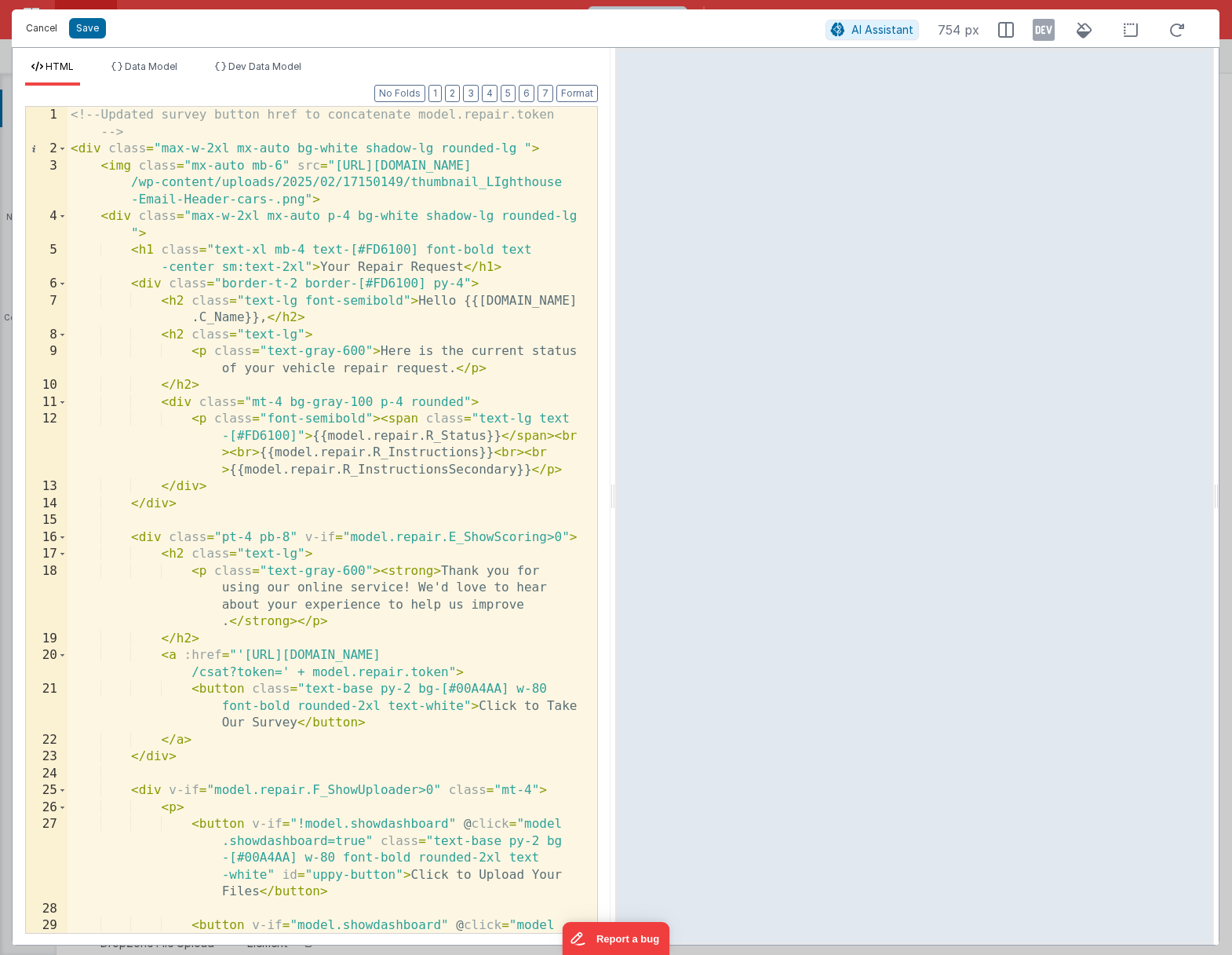
click at [52, 31] on button "Cancel" at bounding box center [41, 29] width 47 height 22
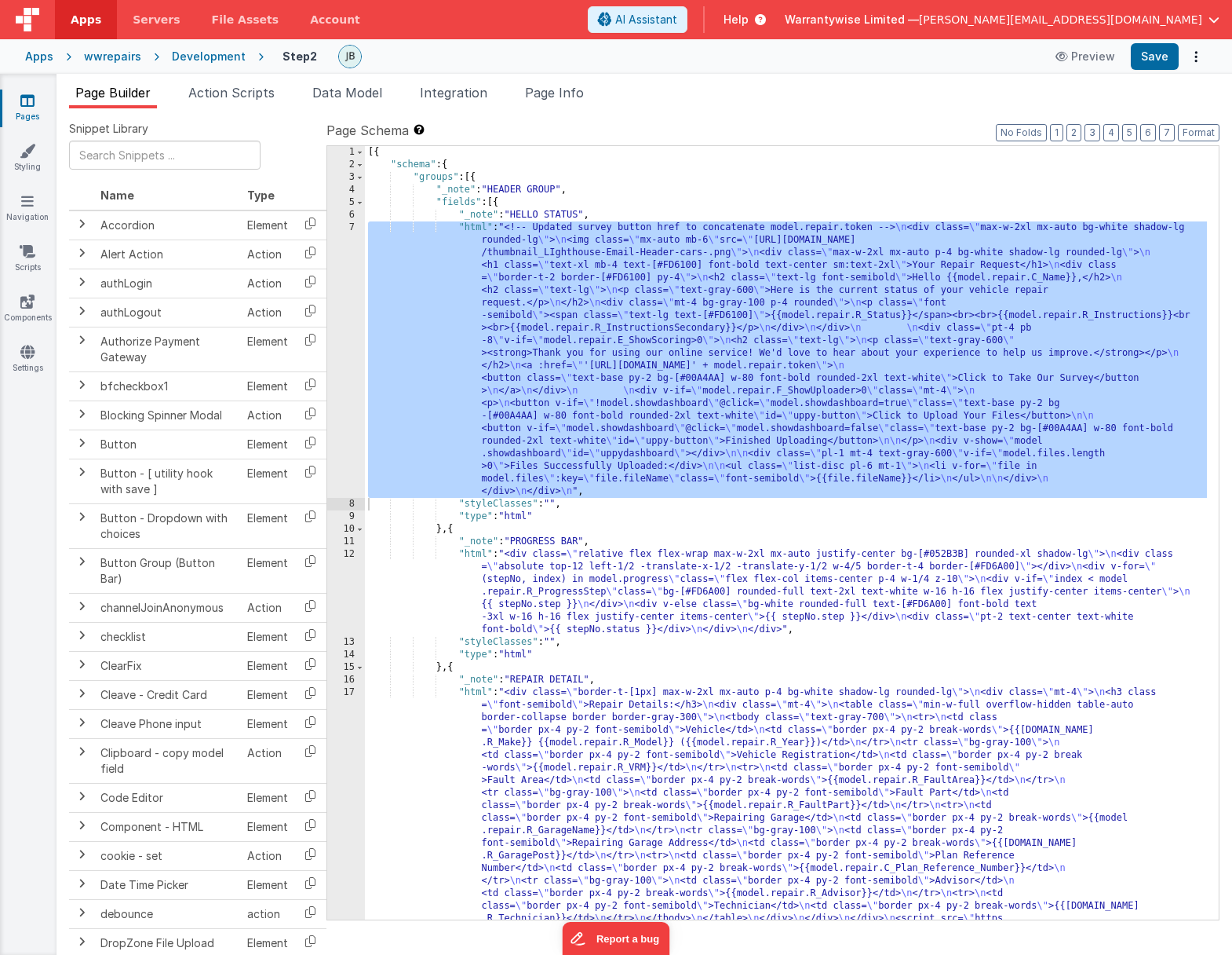
click at [210, 58] on div "Development" at bounding box center [209, 56] width 74 height 16
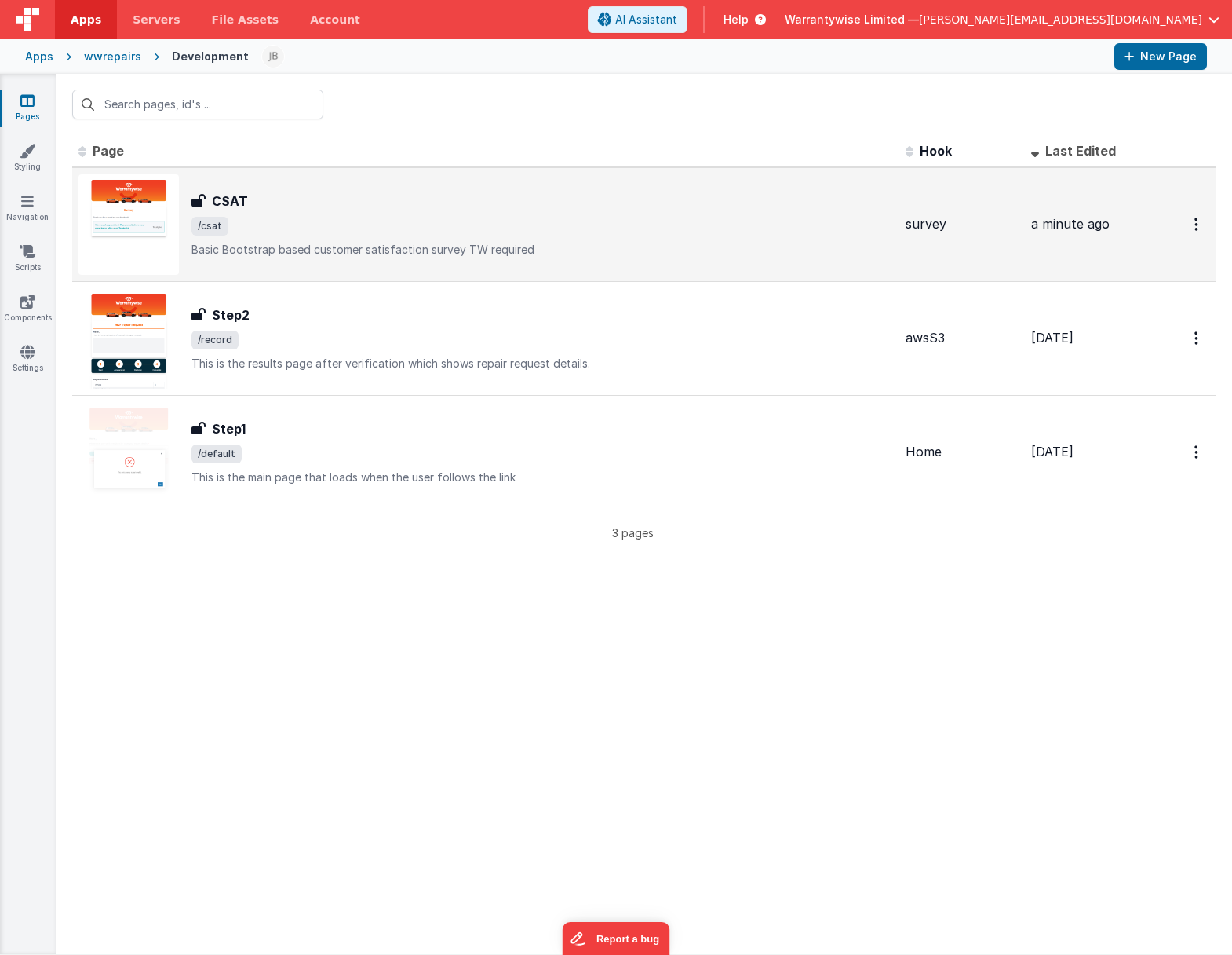
click at [364, 203] on div "CSAT" at bounding box center [542, 201] width 702 height 19
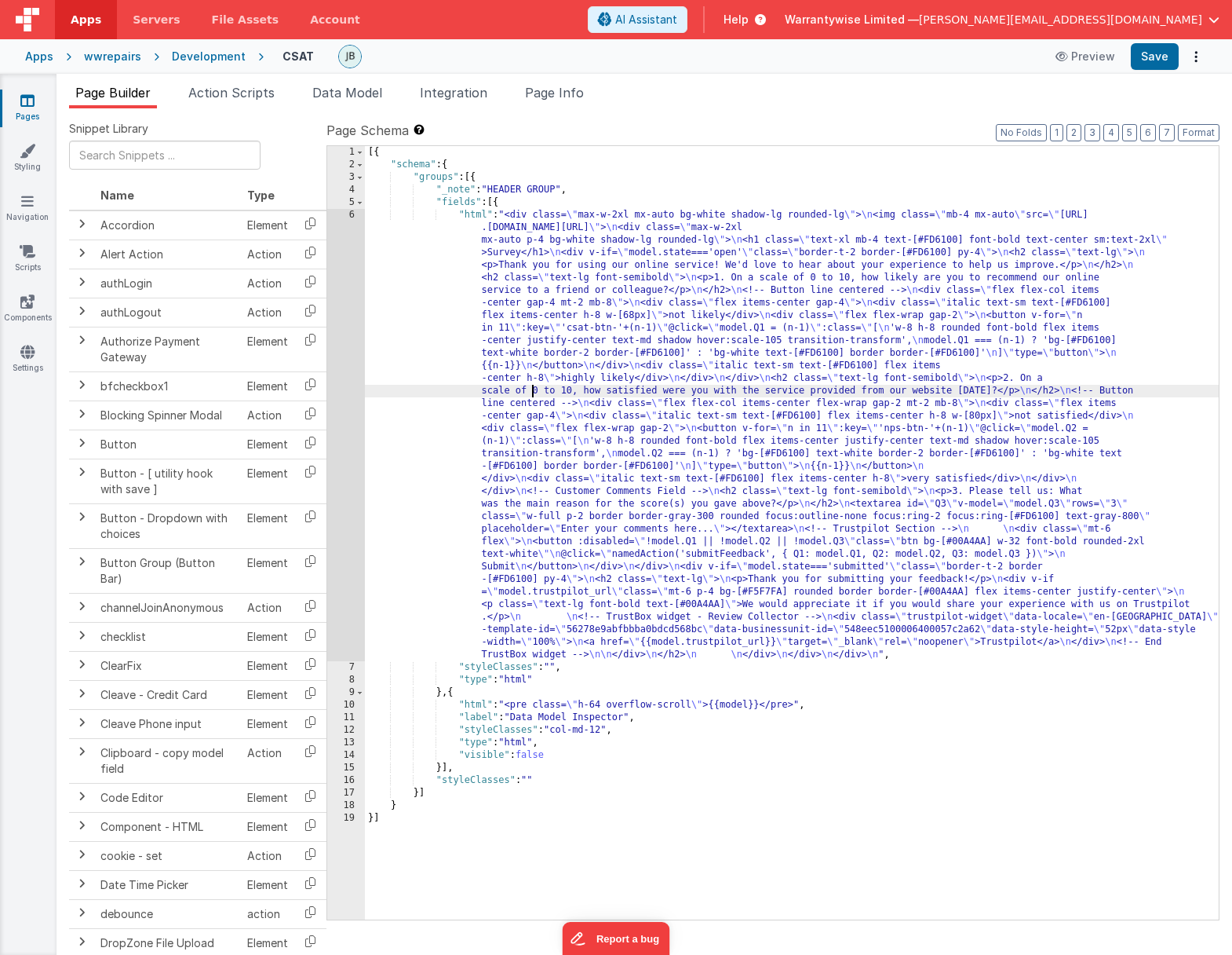
click at [531, 390] on div "[{ "schema" : { "groups" : [{ "_note" : "HEADER GROUP" , "fields" : [{ "html" :…" at bounding box center [792, 544] width 854 height 798
click at [334, 391] on div "6" at bounding box center [346, 434] width 37 height 452
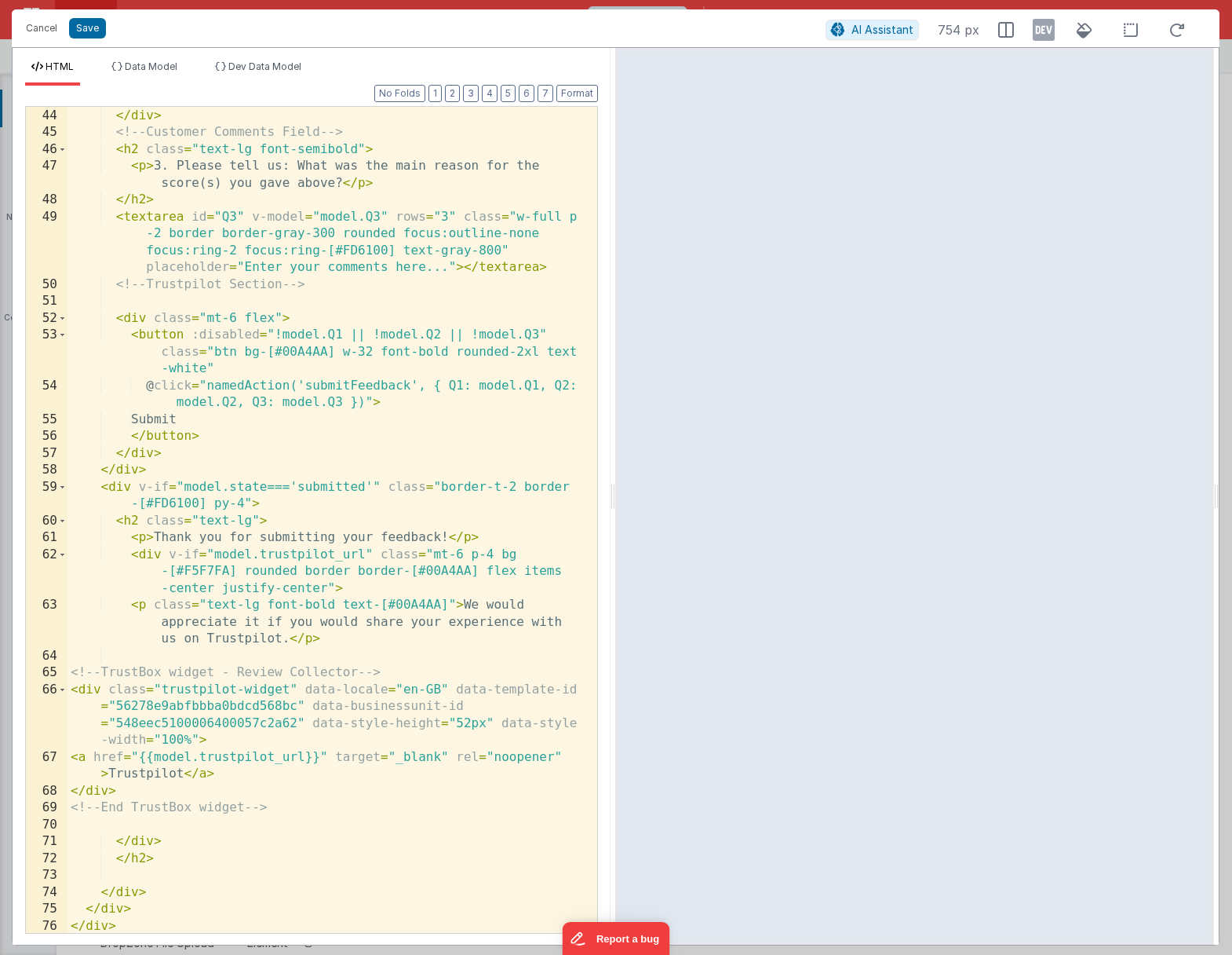
scroll to position [1149, 0]
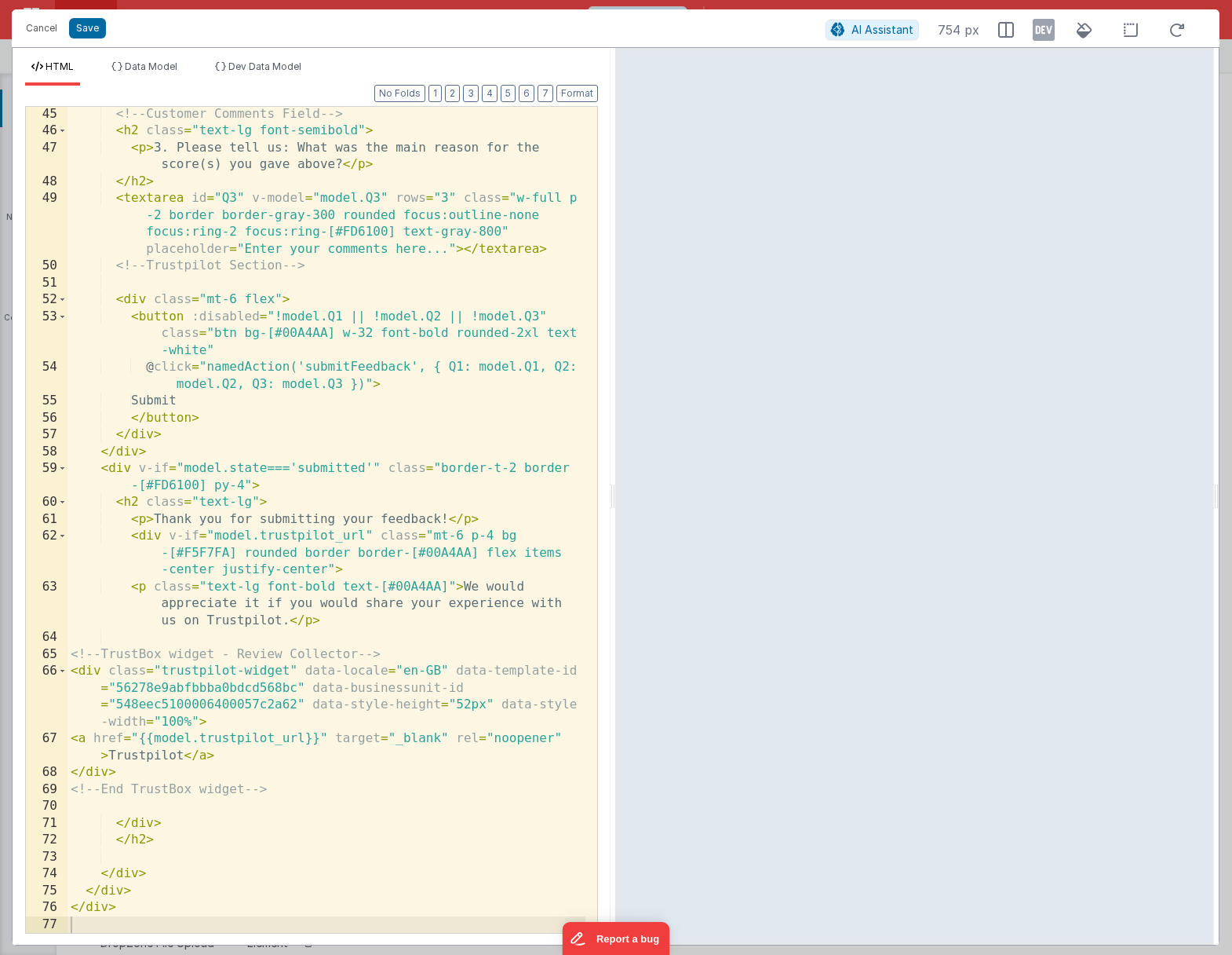
click at [141, 740] on div "<!-- Customer Comments Field --> < h2 class = "text-lg font-semibold" > < p > 3…" at bounding box center [327, 537] width 519 height 860
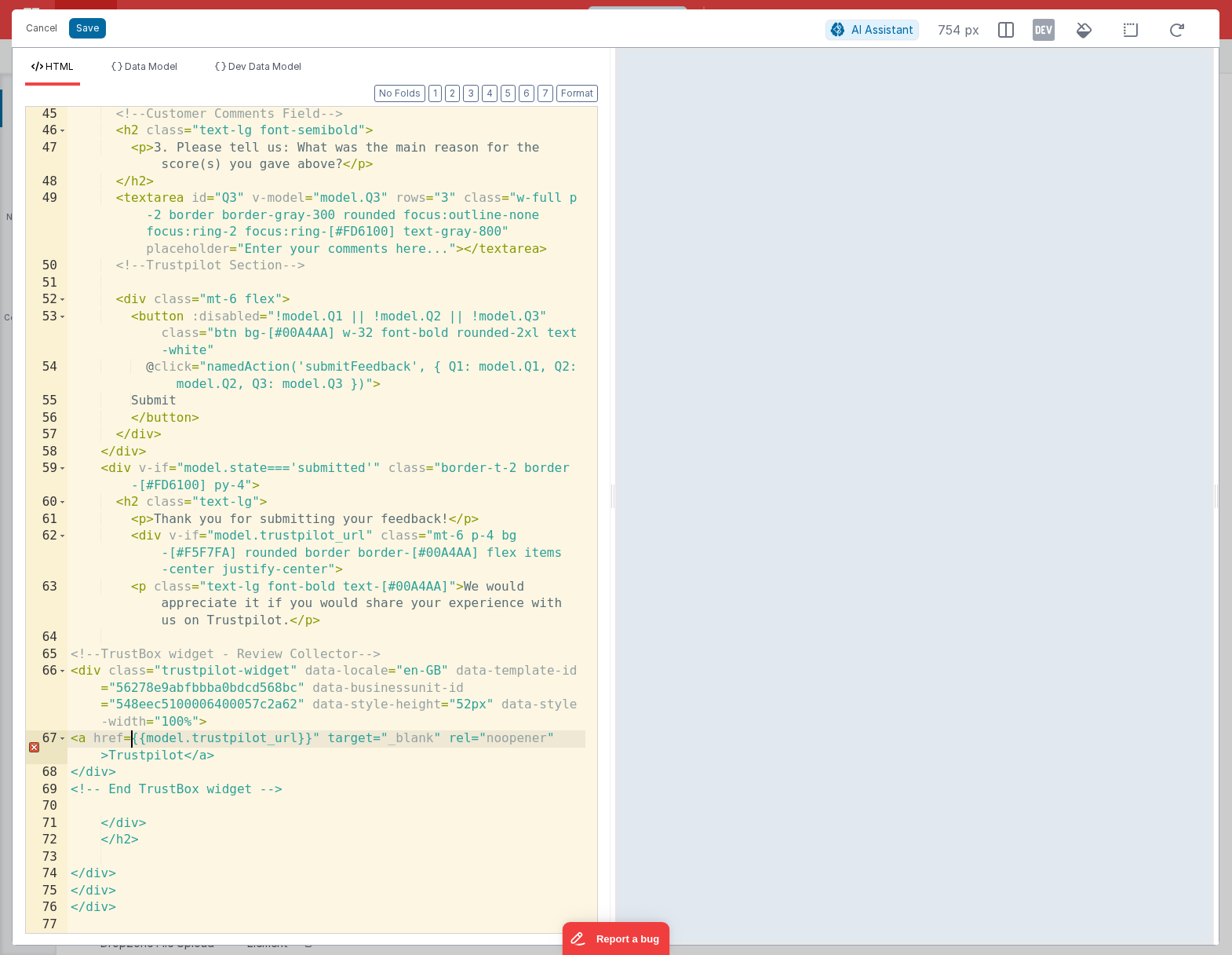
click at [319, 738] on div "<!-- Customer Comments Field --> < h2 class = "text-lg font-semibold" > < p > 3…" at bounding box center [327, 537] width 519 height 860
click at [86, 35] on button "Save" at bounding box center [87, 28] width 36 height 21
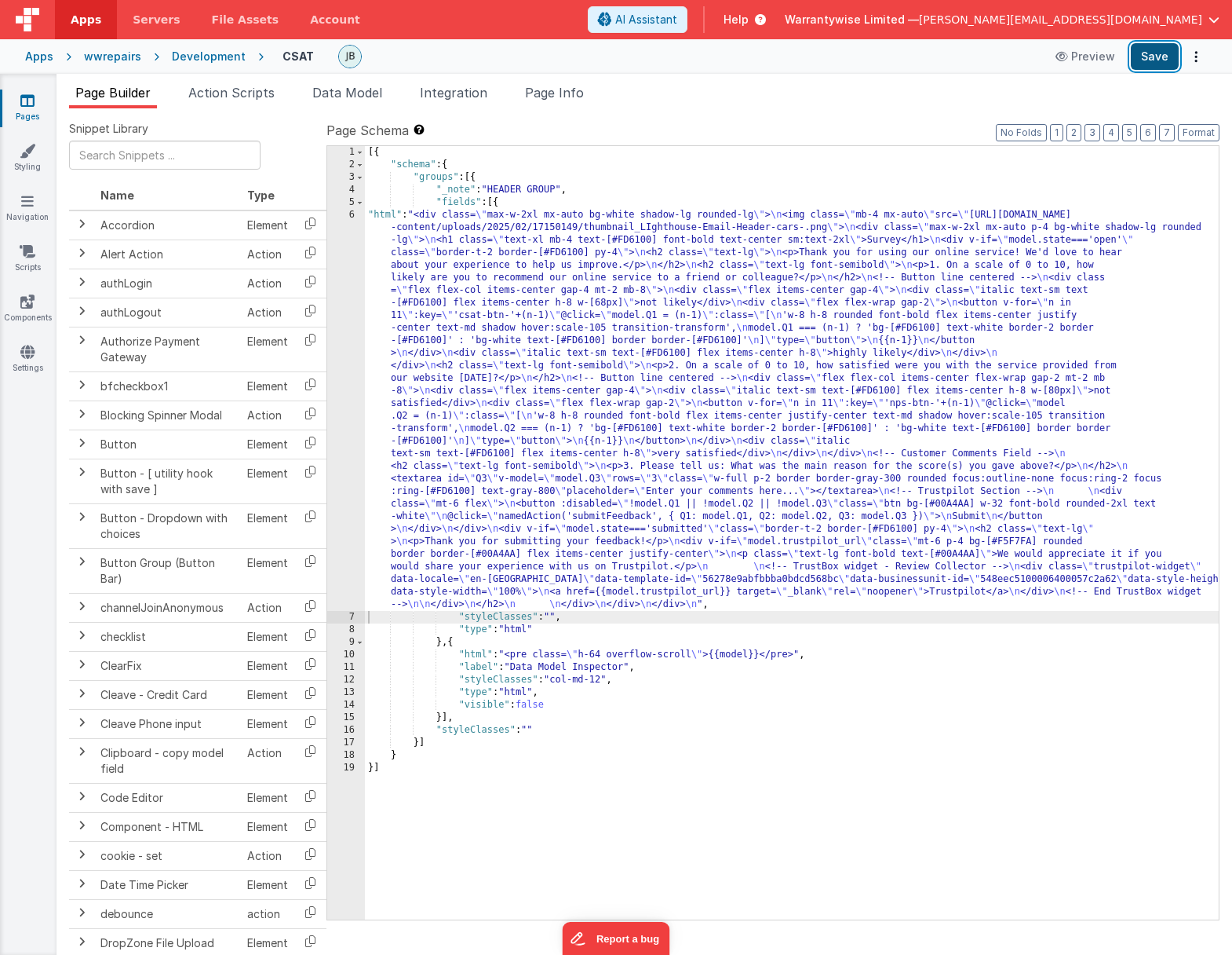
click at [1036, 49] on button "Save" at bounding box center [1155, 56] width 48 height 27
click at [1036, 55] on button "Save" at bounding box center [1155, 56] width 48 height 27
click at [551, 96] on span "Page Info" at bounding box center [555, 93] width 59 height 16
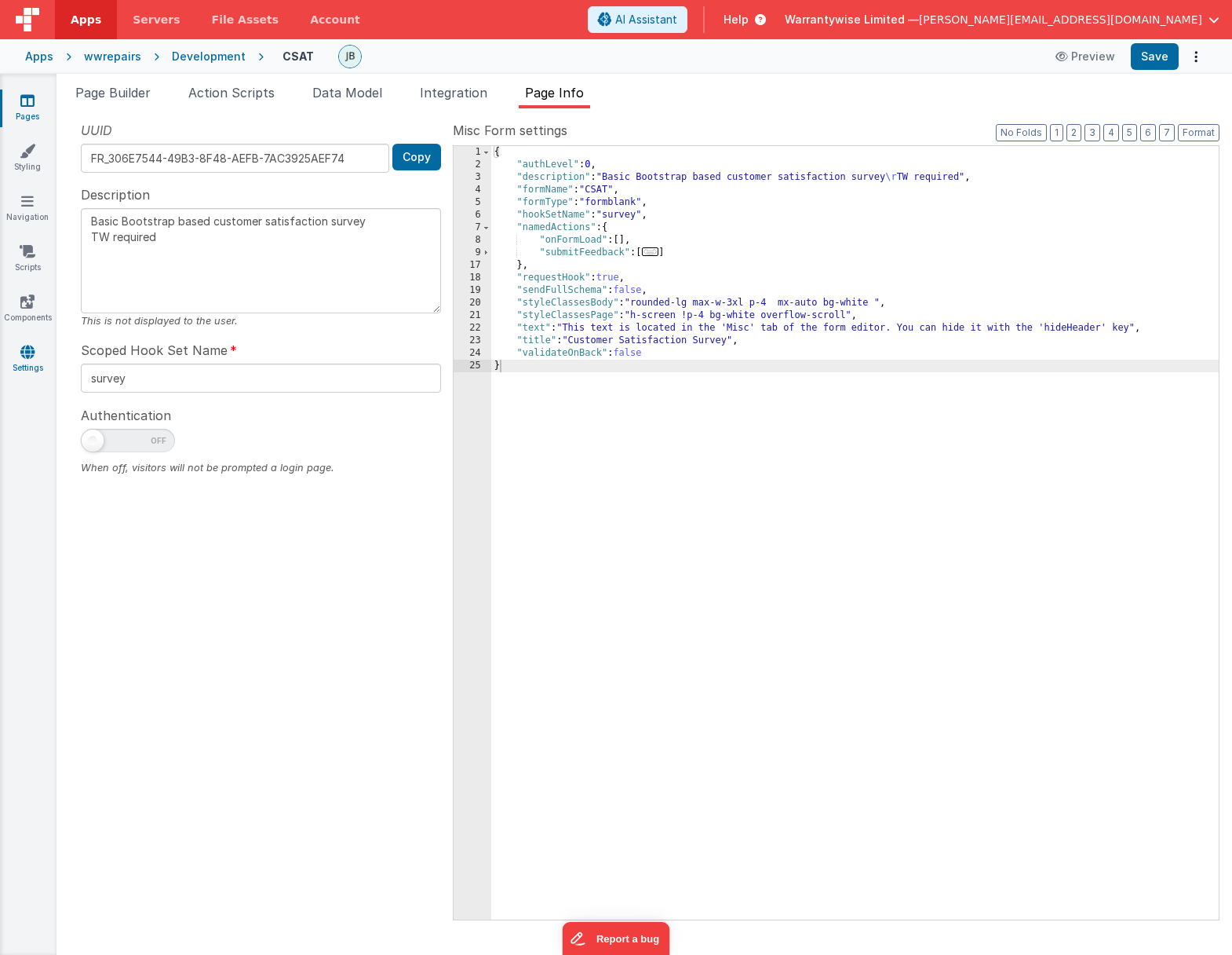
click at [25, 355] on icon at bounding box center [28, 351] width 14 height 16
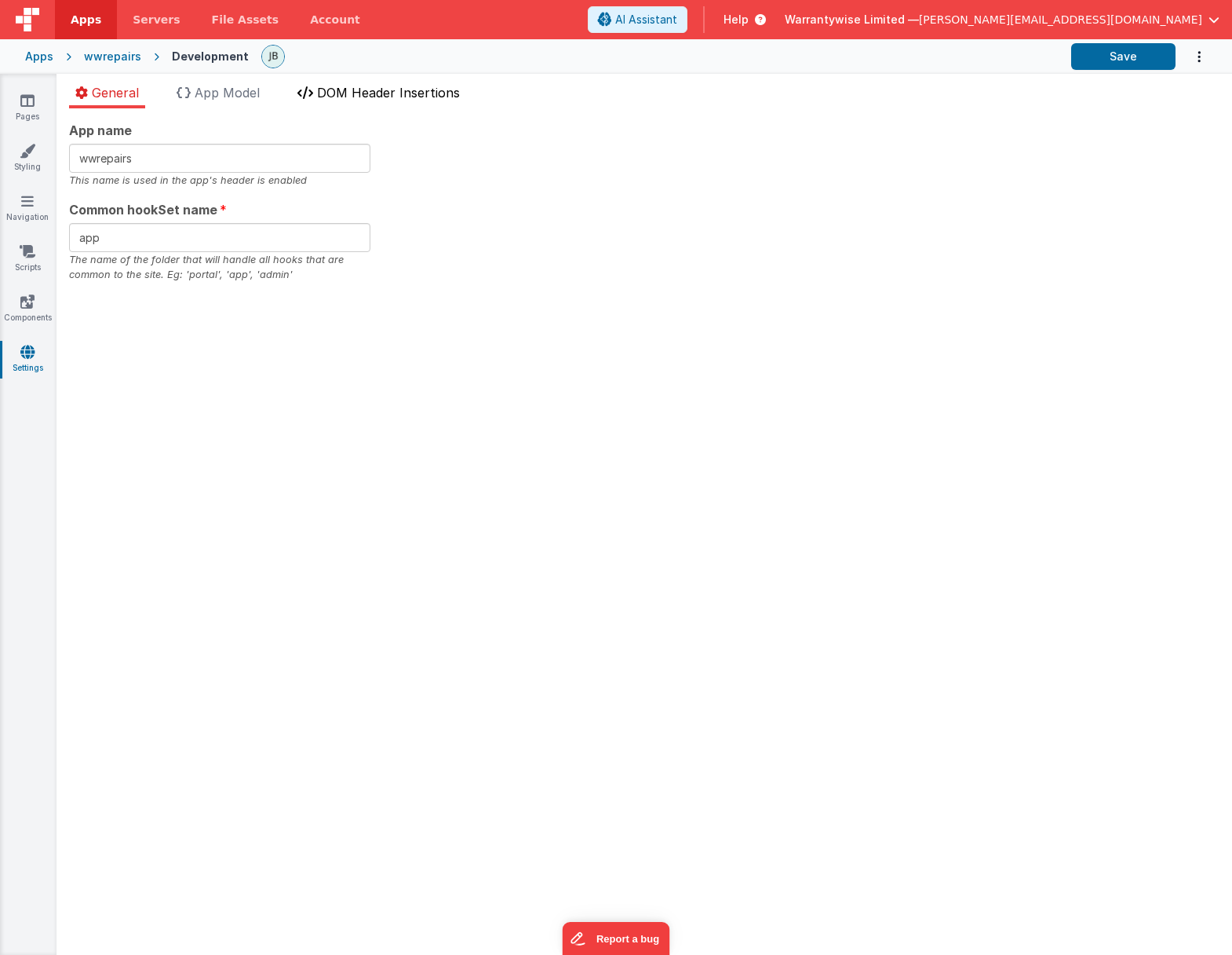
click at [380, 93] on span "DOM Header Insertions" at bounding box center [388, 93] width 143 height 16
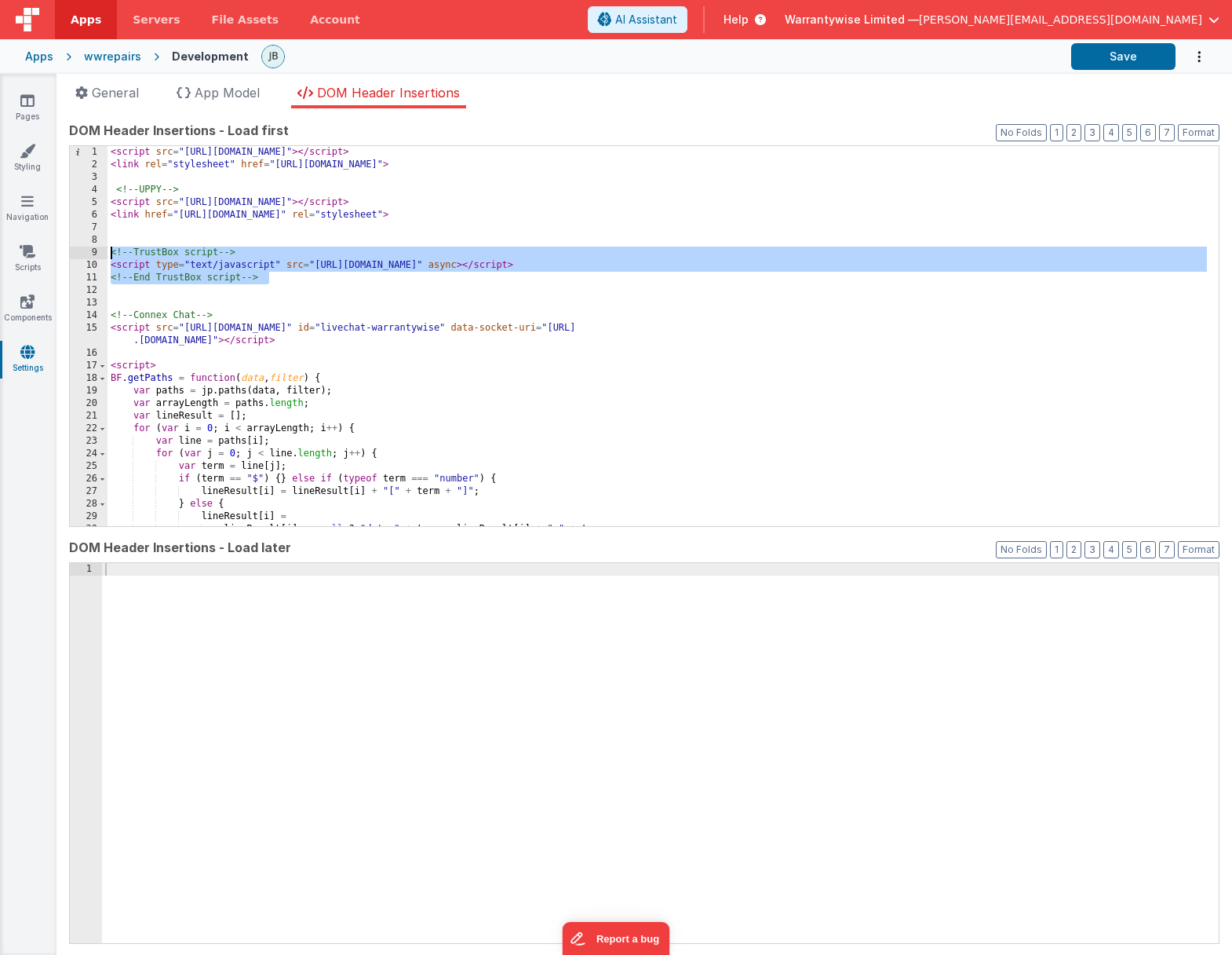
drag, startPoint x: 282, startPoint y: 280, endPoint x: 85, endPoint y: 248, distance: 199.6
click at [85, 248] on div "1 2 3 4 5 6 7 8 9 10 11 12 13 14 15 16 17 18 19 20 21 22 23 24 25 26 27 28 29 3…" at bounding box center [644, 337] width 1150 height 382
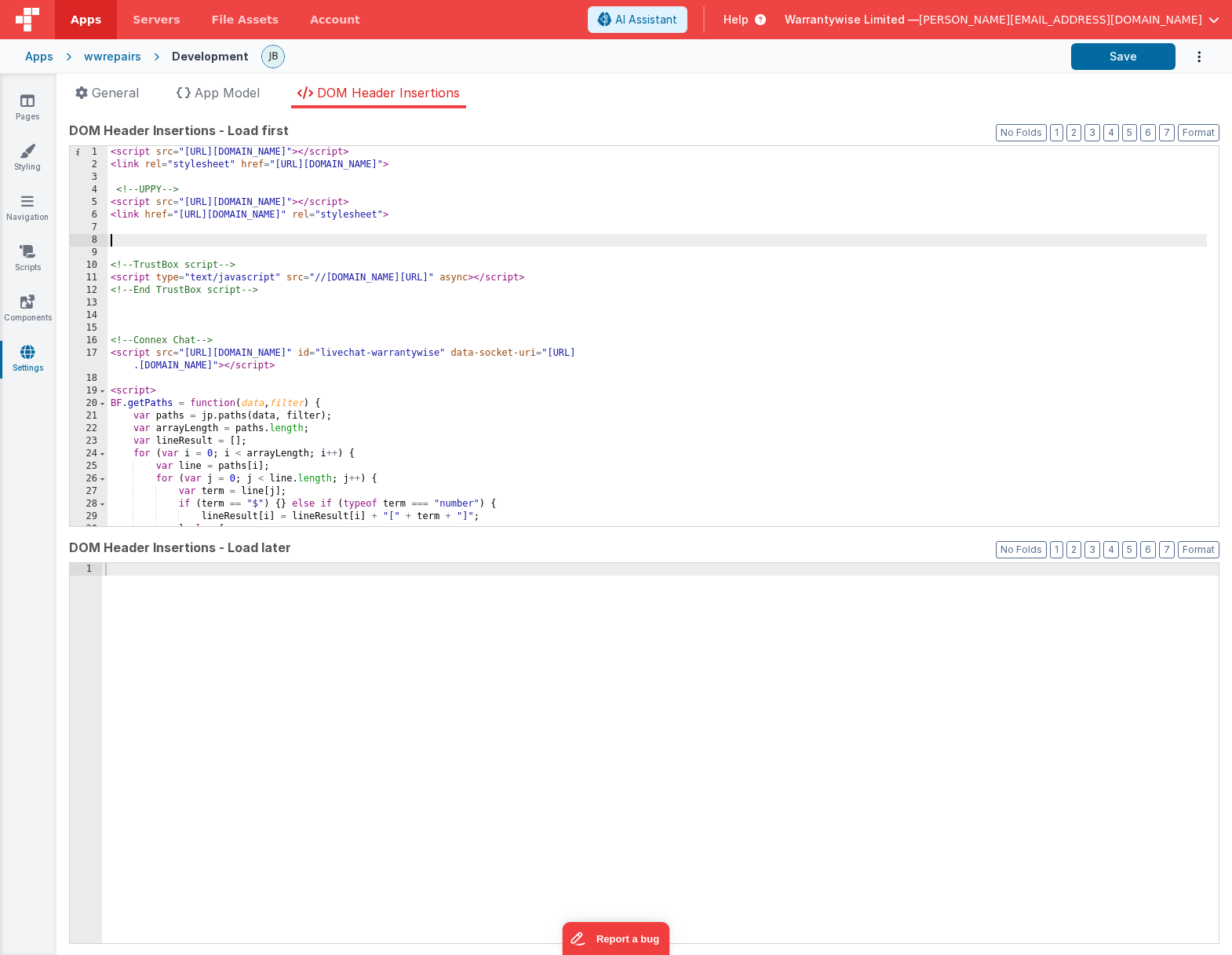
click at [149, 246] on div "< script src = "[URL][DOMAIN_NAME]" > </ script > < link rel = "stylesheet" hre…" at bounding box center [657, 349] width 1100 height 406
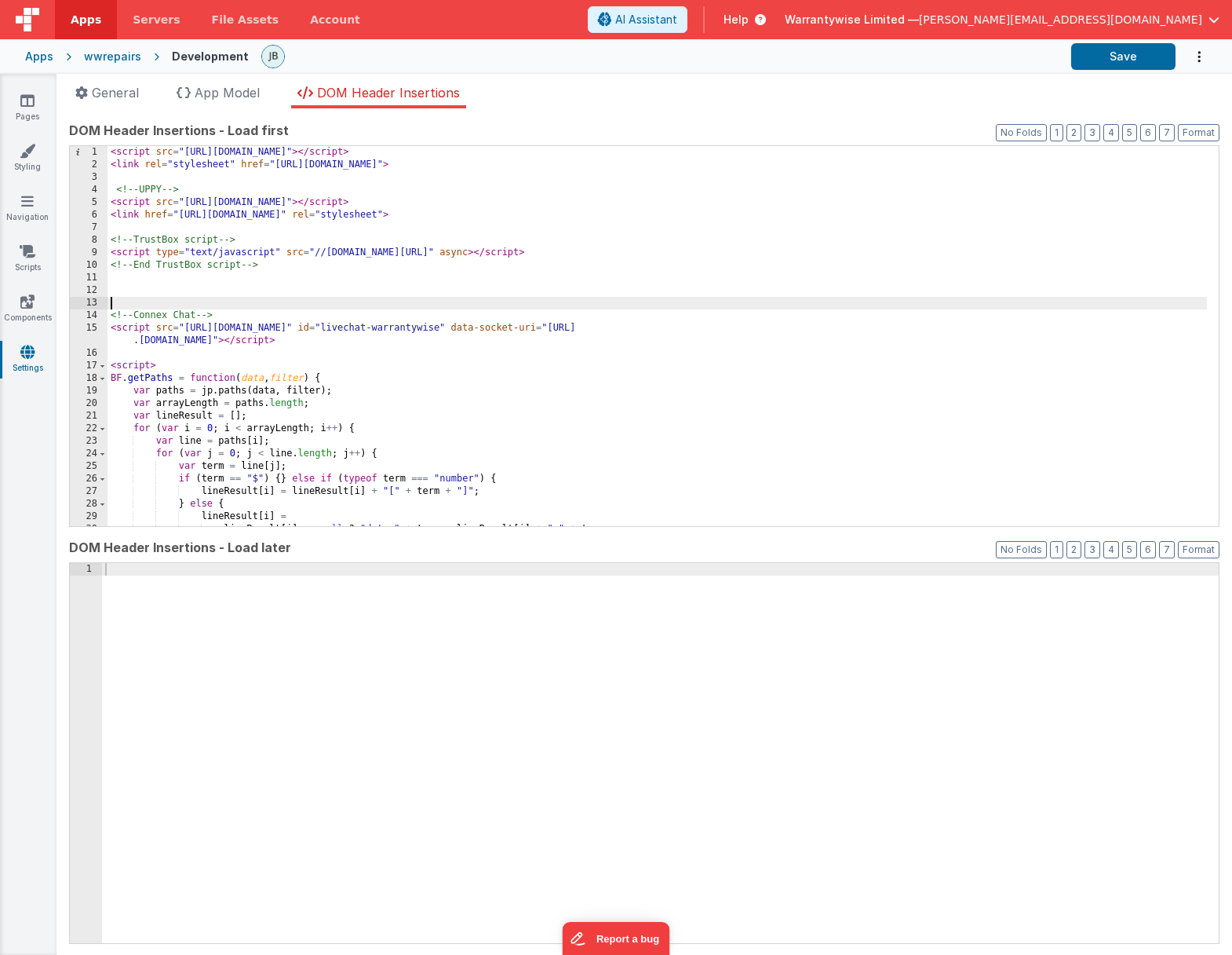
click at [129, 308] on div "< script src = "[URL][DOMAIN_NAME]" > </ script > < link rel = "stylesheet" hre…" at bounding box center [657, 349] width 1100 height 406
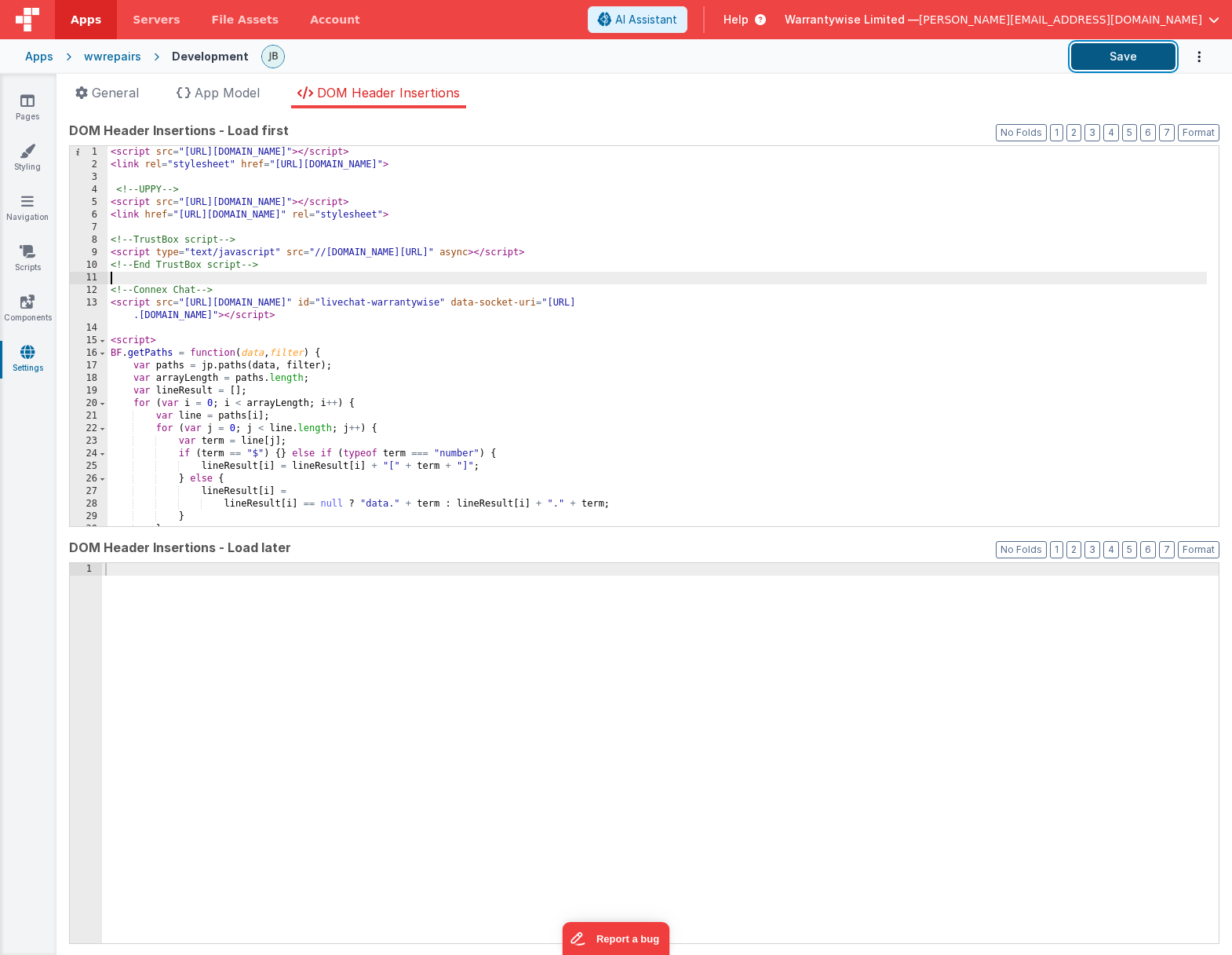
click at [1036, 56] on button "Save" at bounding box center [1124, 56] width 104 height 27
click at [23, 110] on link "Pages" at bounding box center [27, 108] width 56 height 32
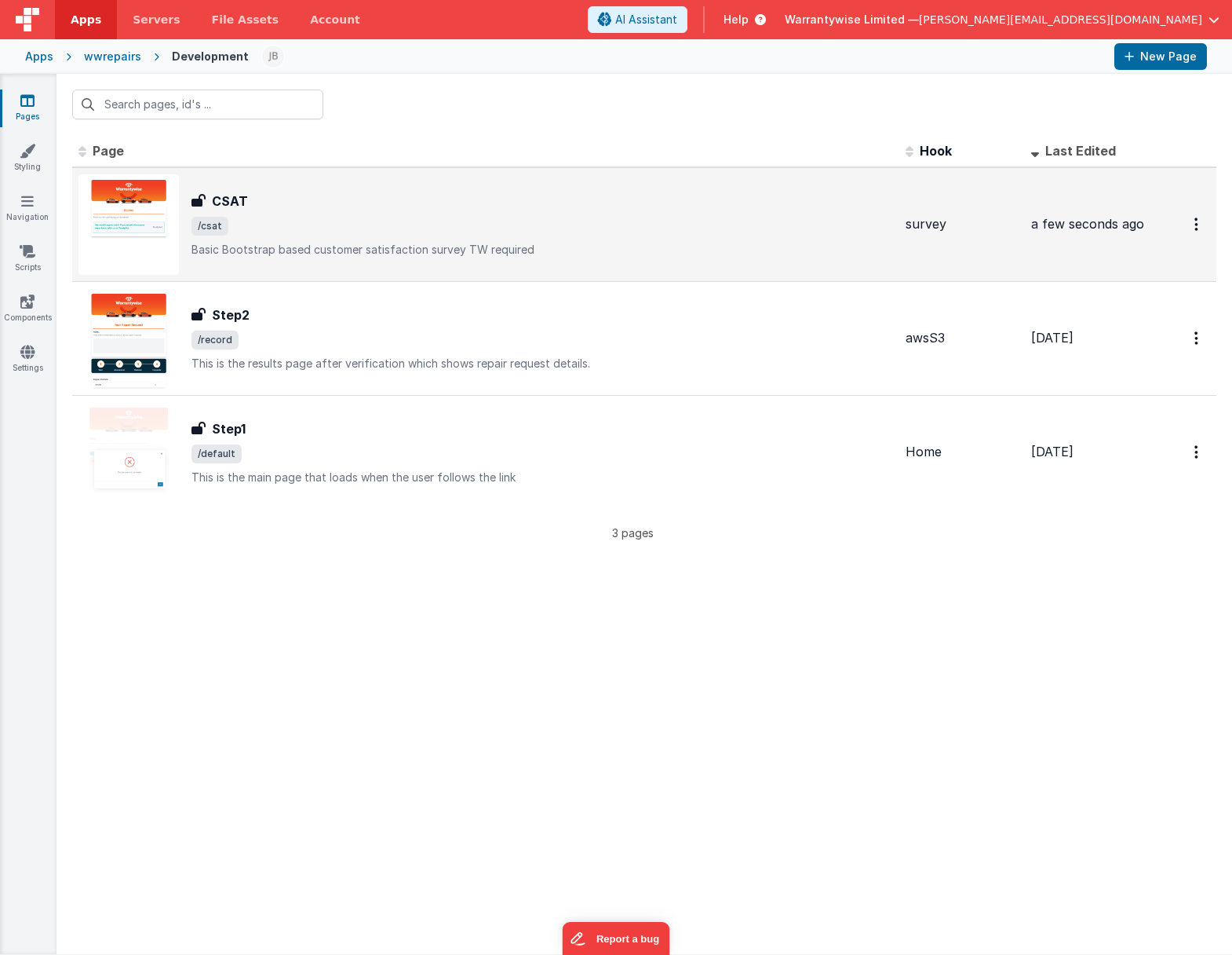
click at [313, 211] on div "CSAT CSAT /csat Basic Bootstrap based customer satisfaction survey TW required" at bounding box center [542, 224] width 702 height 66
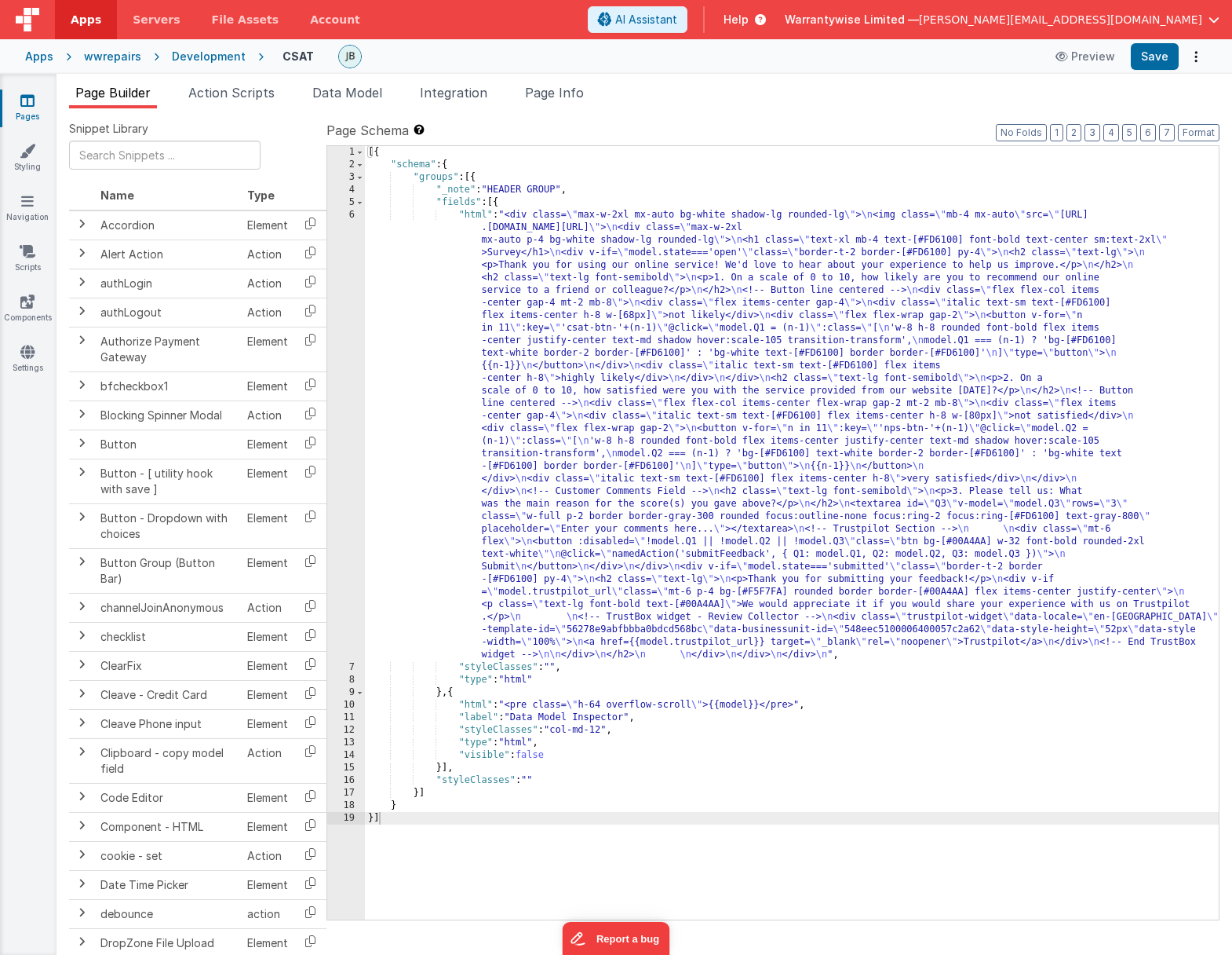
click at [557, 351] on div "[{ "schema" : { "groups" : [{ "_note" : "HEADER GROUP" , "fields" : [{ "html" :…" at bounding box center [792, 544] width 854 height 798
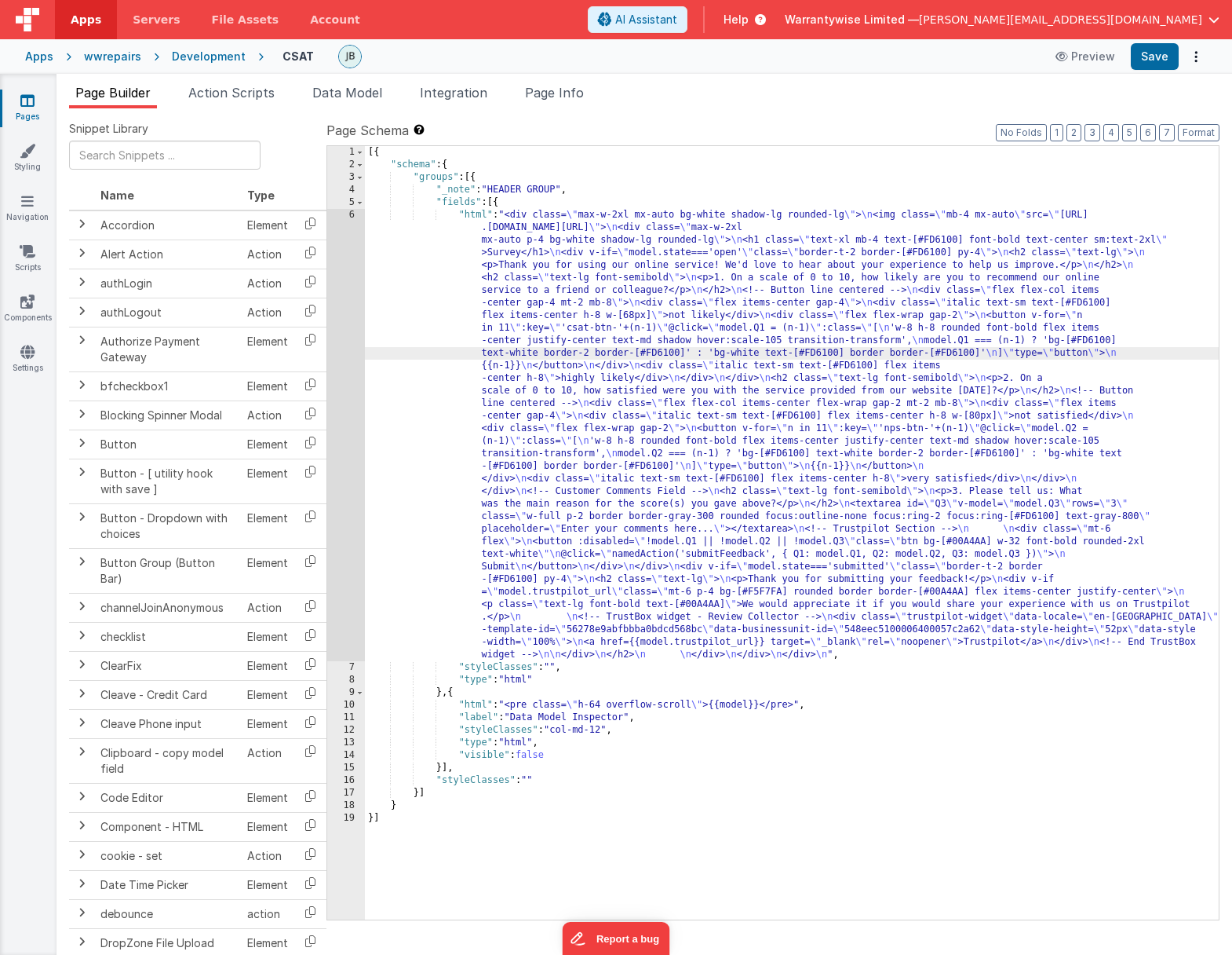
click at [334, 281] on div "6" at bounding box center [346, 434] width 37 height 452
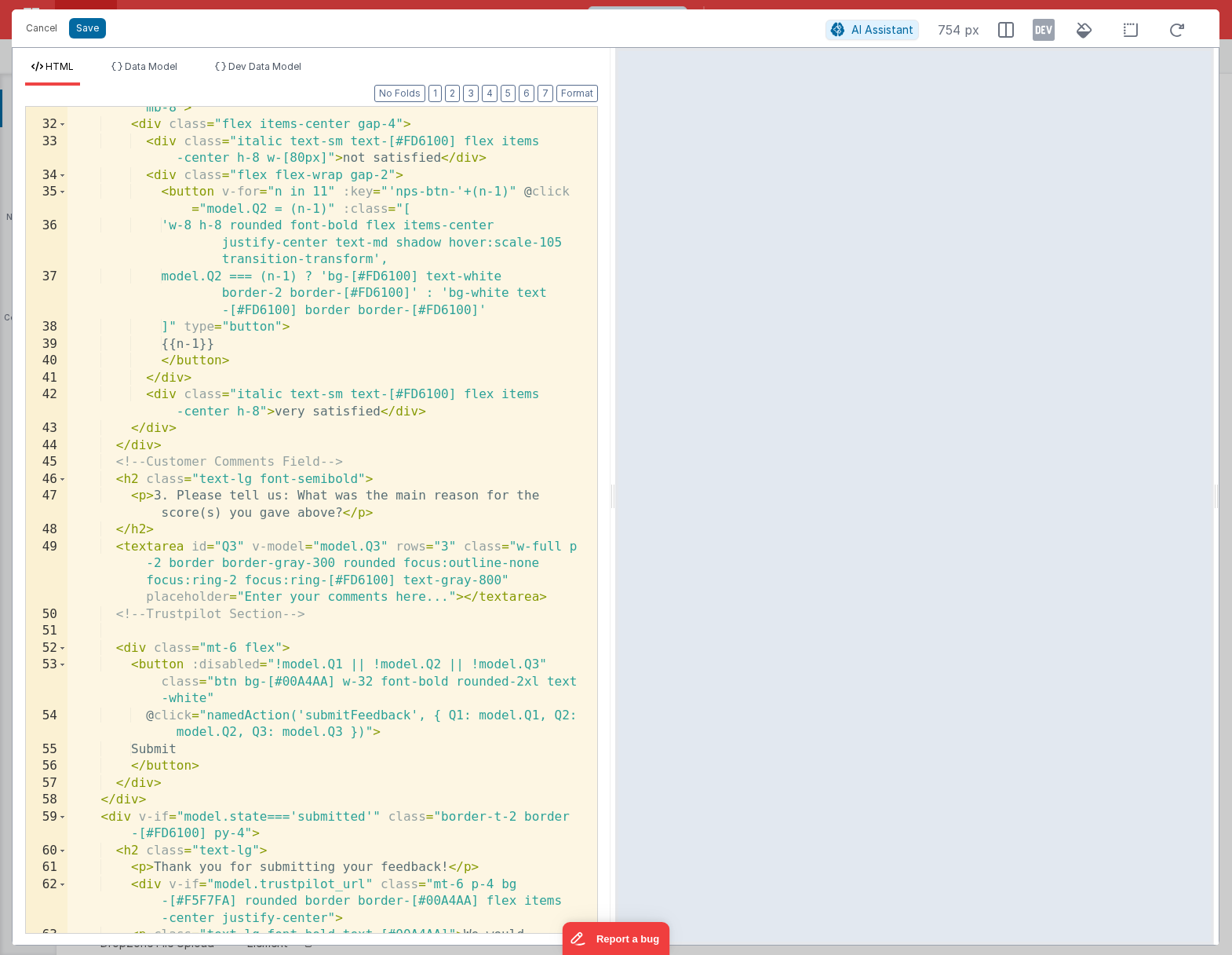
scroll to position [1037, 0]
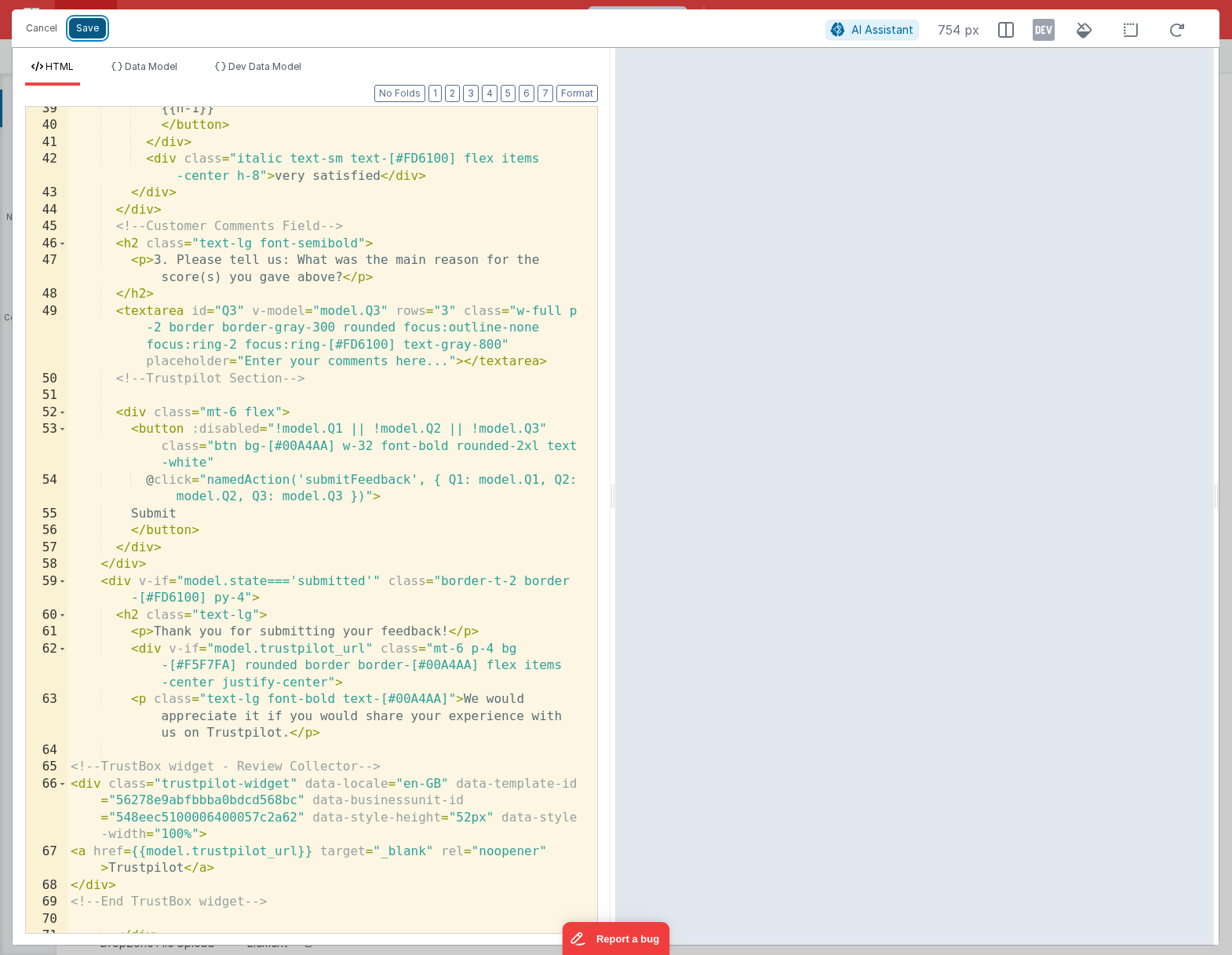
click at [87, 31] on button "Save" at bounding box center [87, 28] width 36 height 21
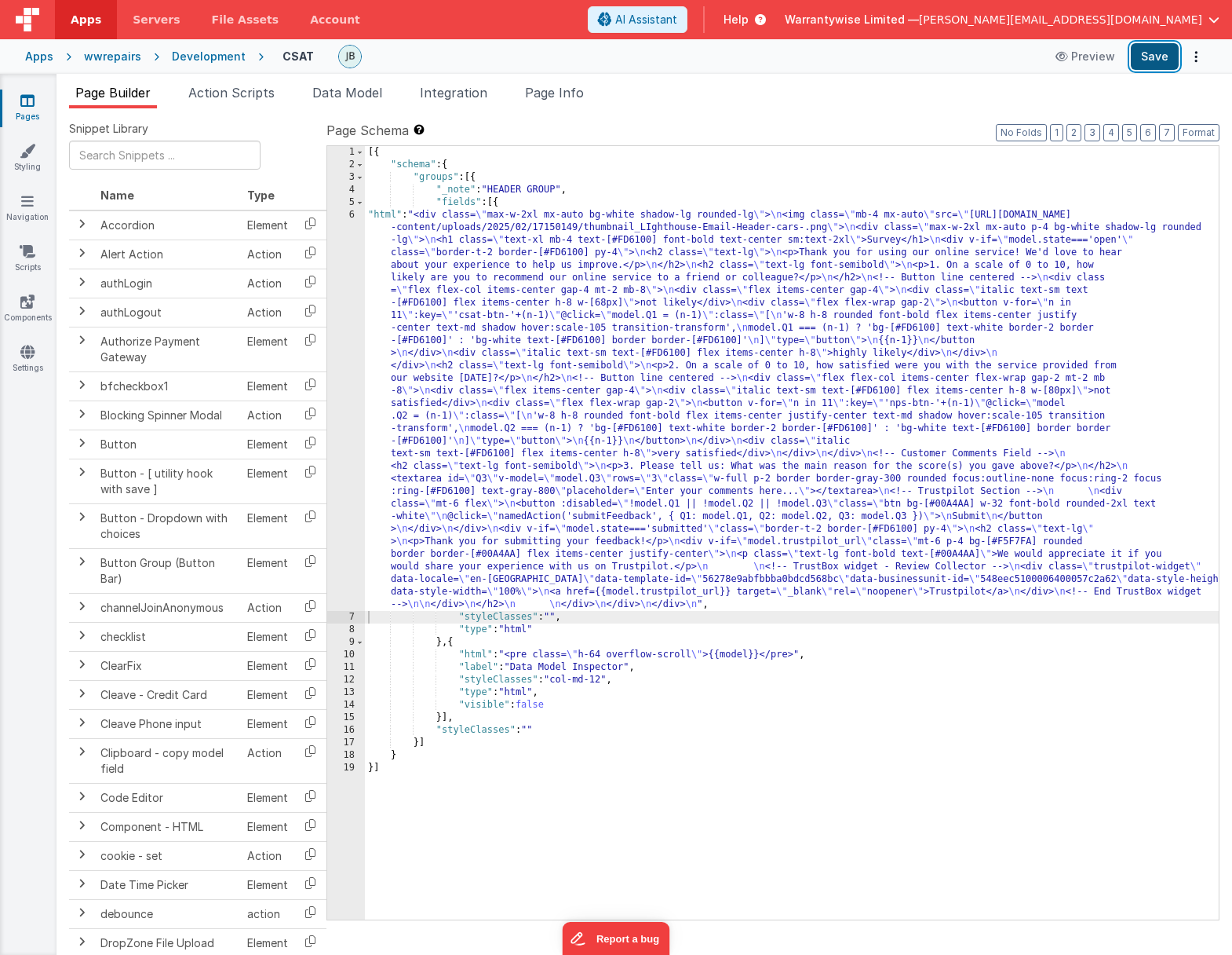
click at [1036, 56] on button "Save" at bounding box center [1155, 56] width 48 height 27
click at [477, 432] on div "[{ "schema" : { "groups" : [{ "_note" : "HEADER GROUP" , "fields" : [{ "html" :…" at bounding box center [792, 544] width 854 height 798
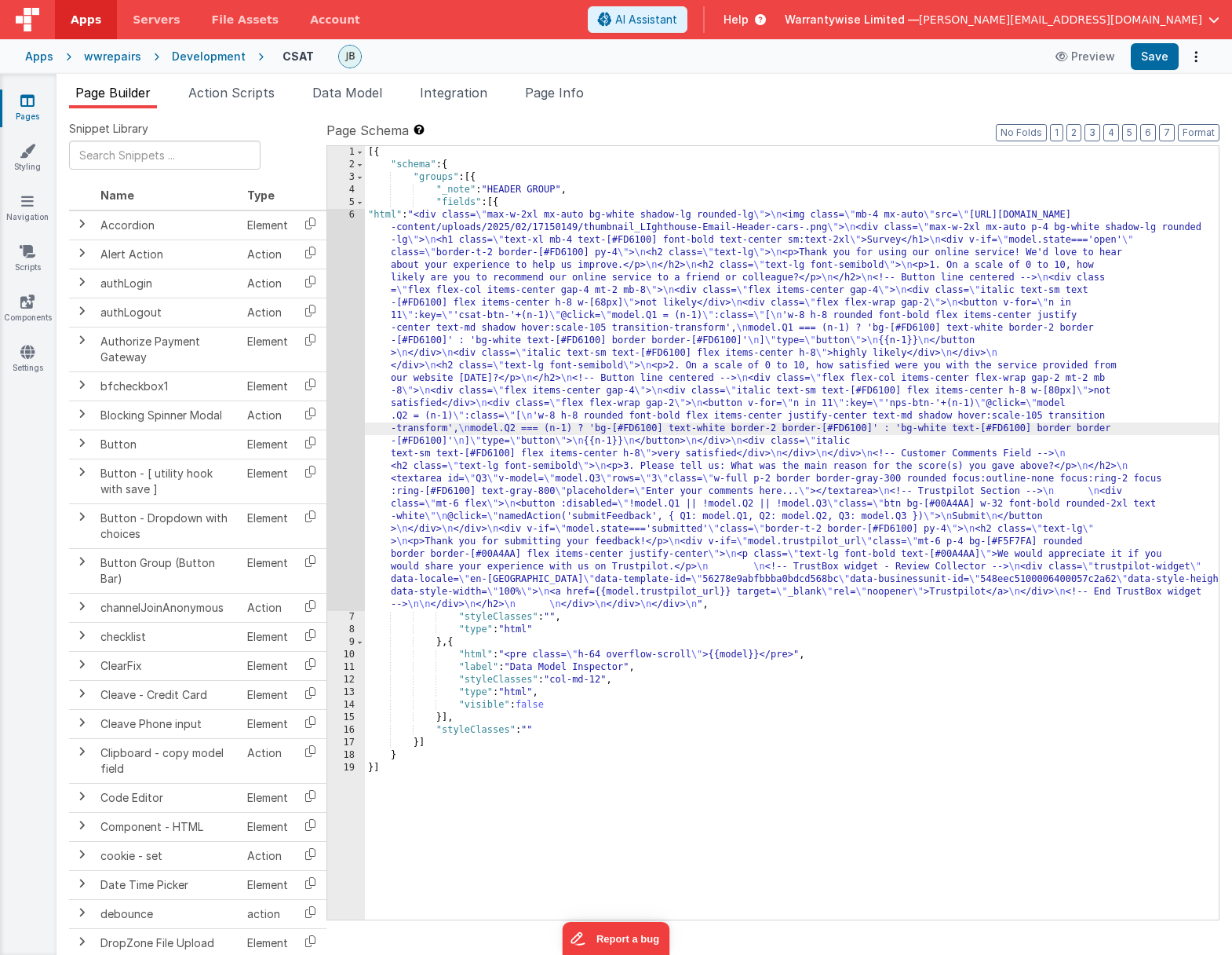
click at [336, 372] on div "6" at bounding box center [346, 410] width 37 height 402
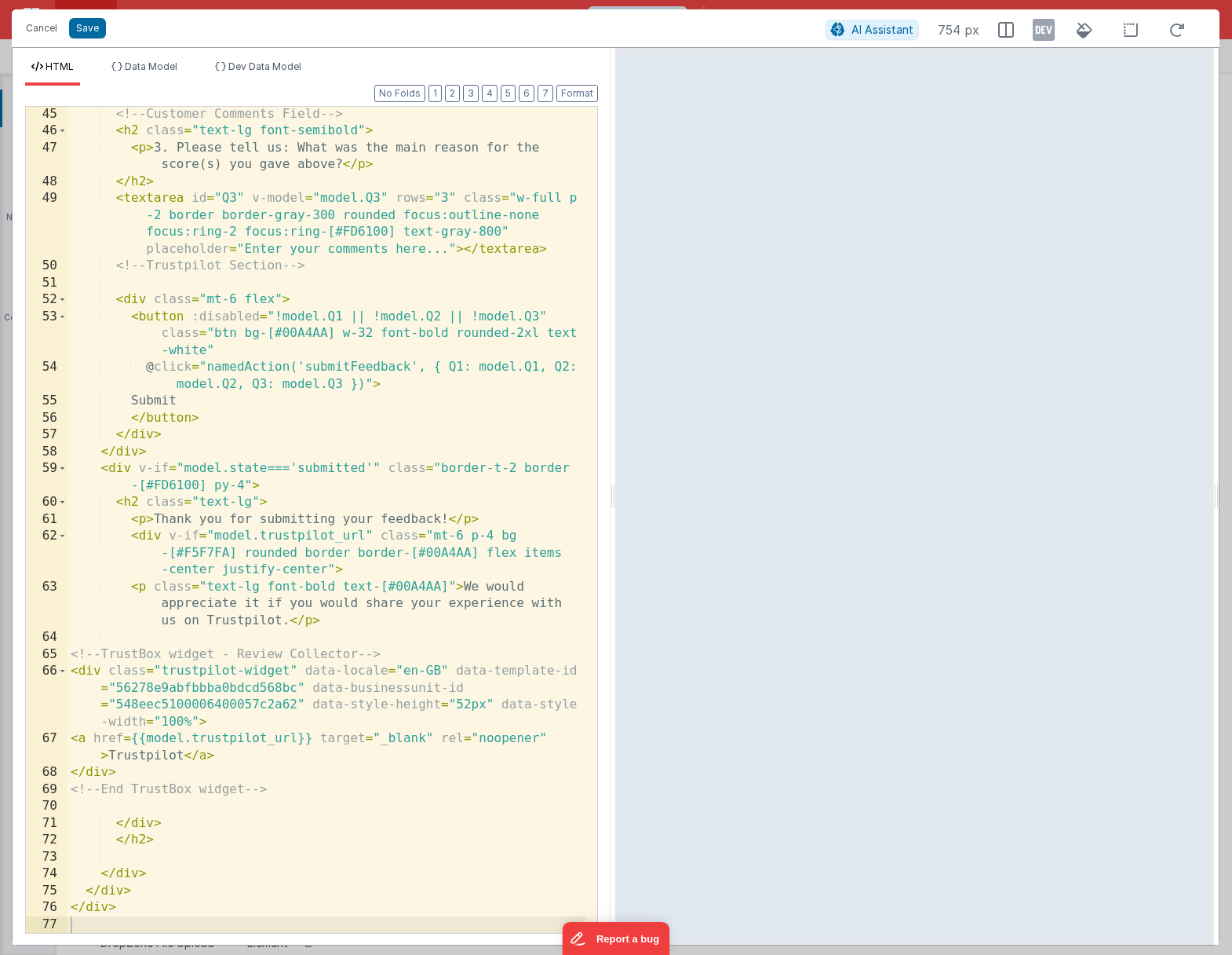
scroll to position [1149, 0]
click at [146, 739] on div "<!-- Customer Comments Field --> < h2 class = "text-lg font-semibold" > < p > 3…" at bounding box center [327, 537] width 519 height 860
click at [285, 620] on div "<!-- Customer Comments Field --> < h2 class = "text-lg font-semibold" > < p > 3…" at bounding box center [327, 537] width 519 height 860
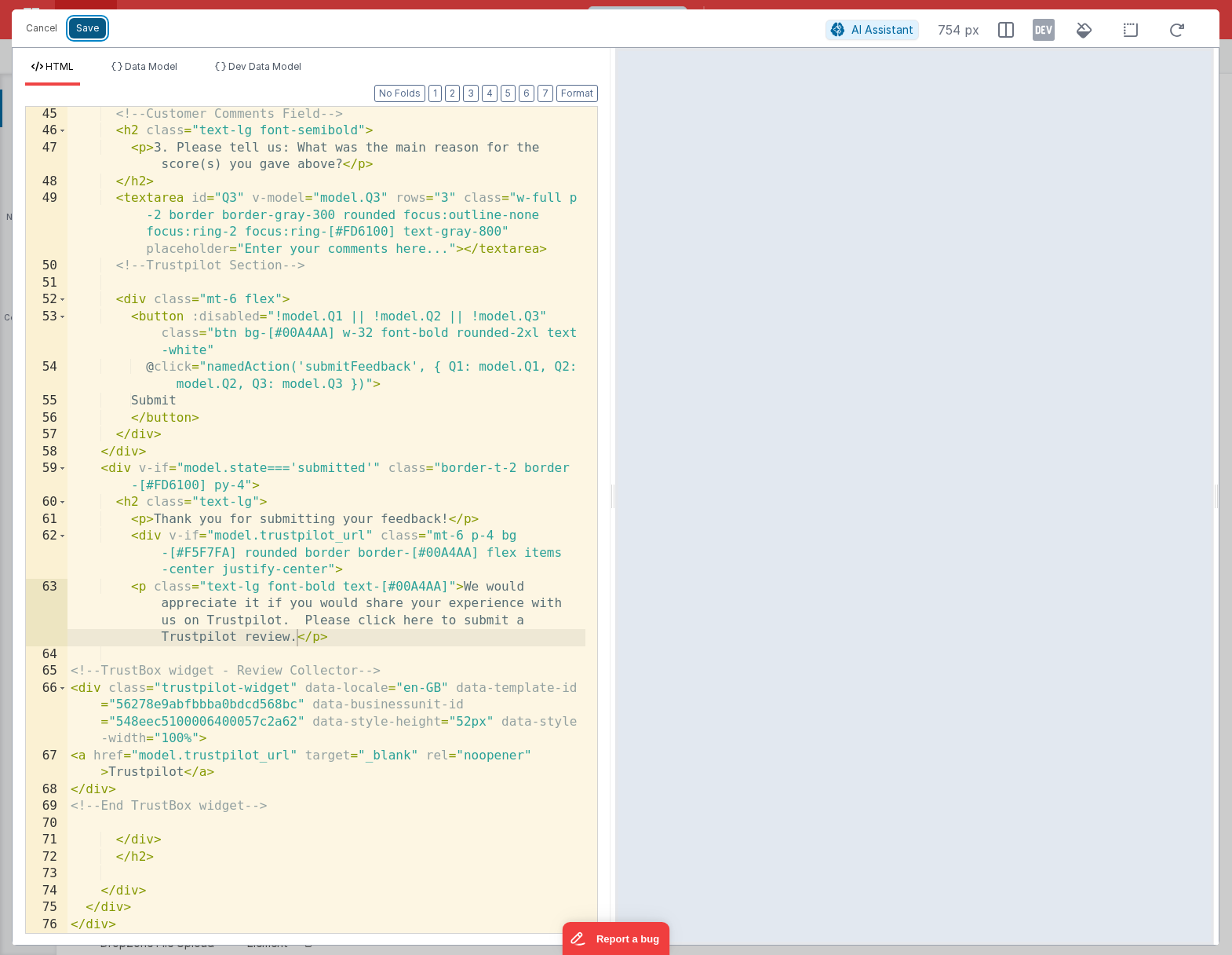
click at [83, 32] on button "Save" at bounding box center [87, 28] width 36 height 21
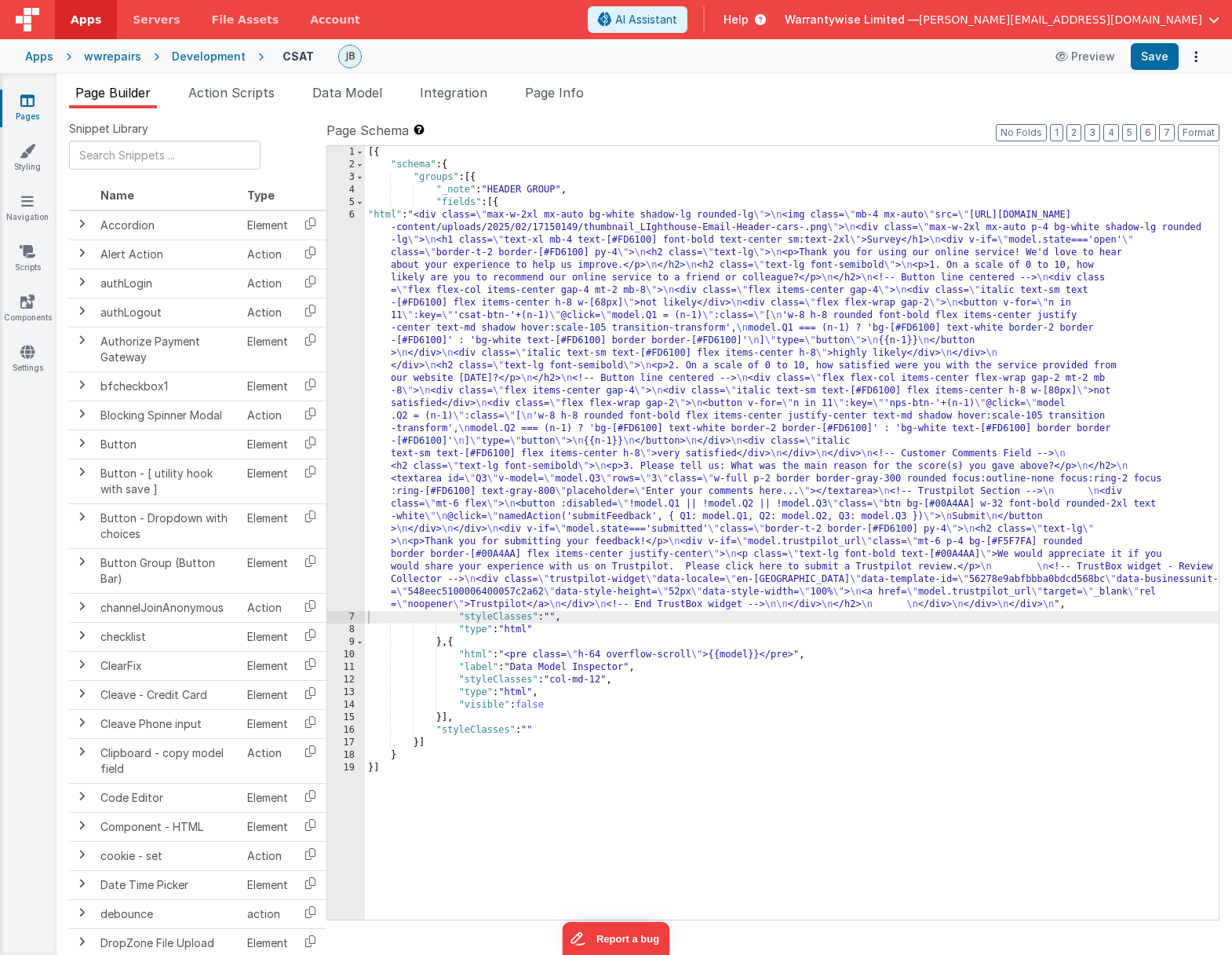
click at [459, 324] on div "[{ "schema" : { "groups" : [{ "_note" : "HEADER GROUP" , "fields" : [{ "html" :…" at bounding box center [792, 544] width 854 height 798
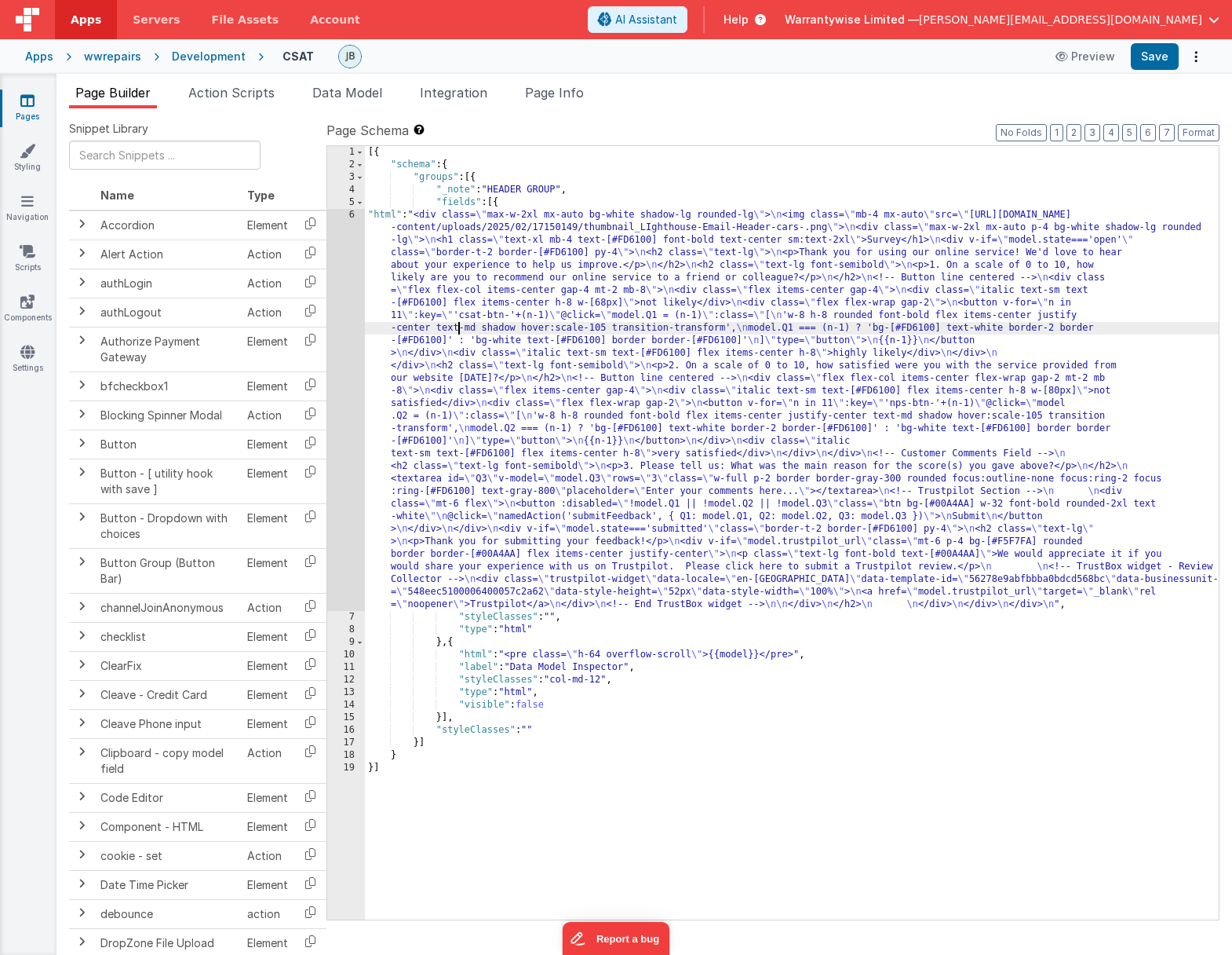
click at [333, 297] on div "6" at bounding box center [346, 410] width 37 height 402
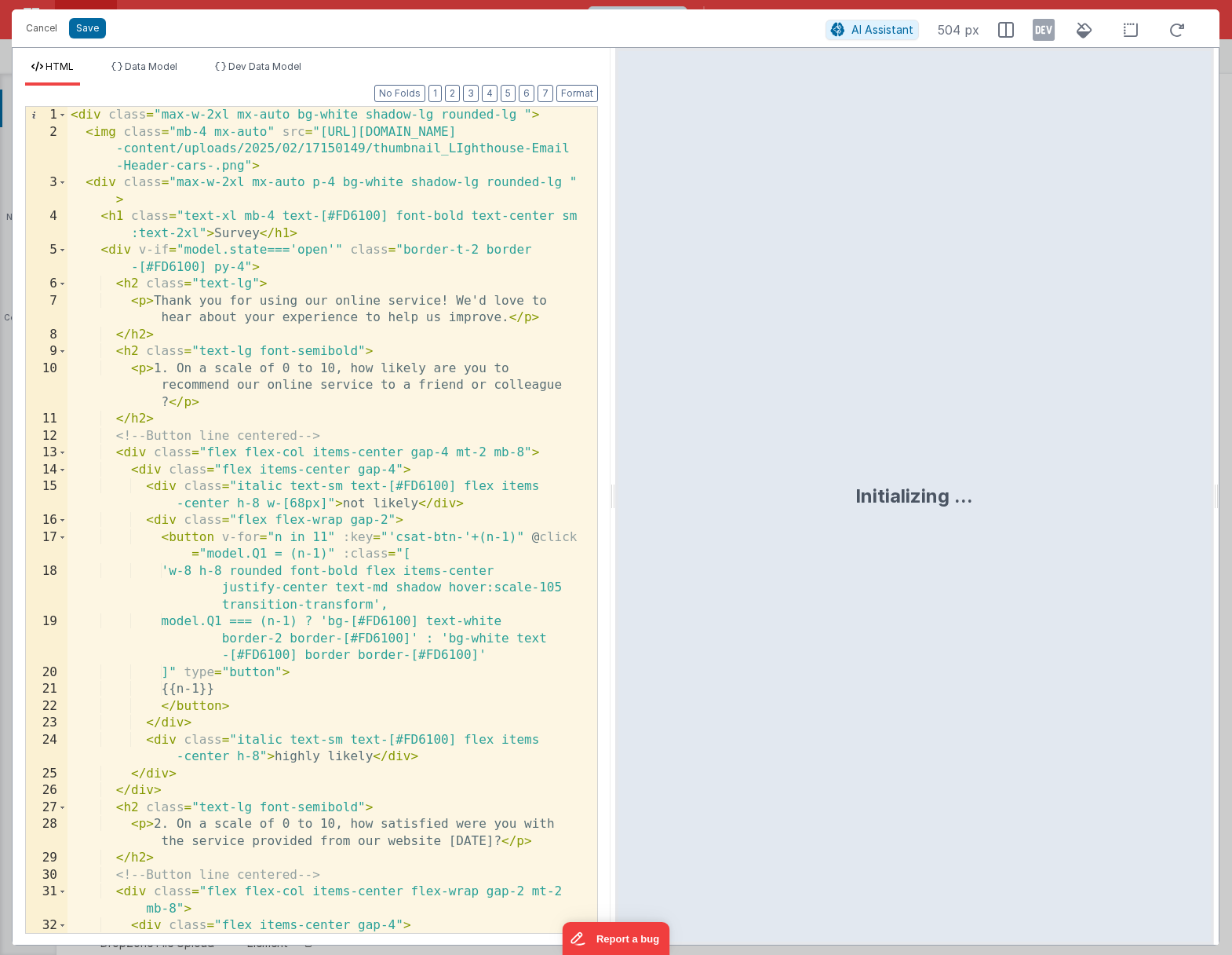
scroll to position [1167, 0]
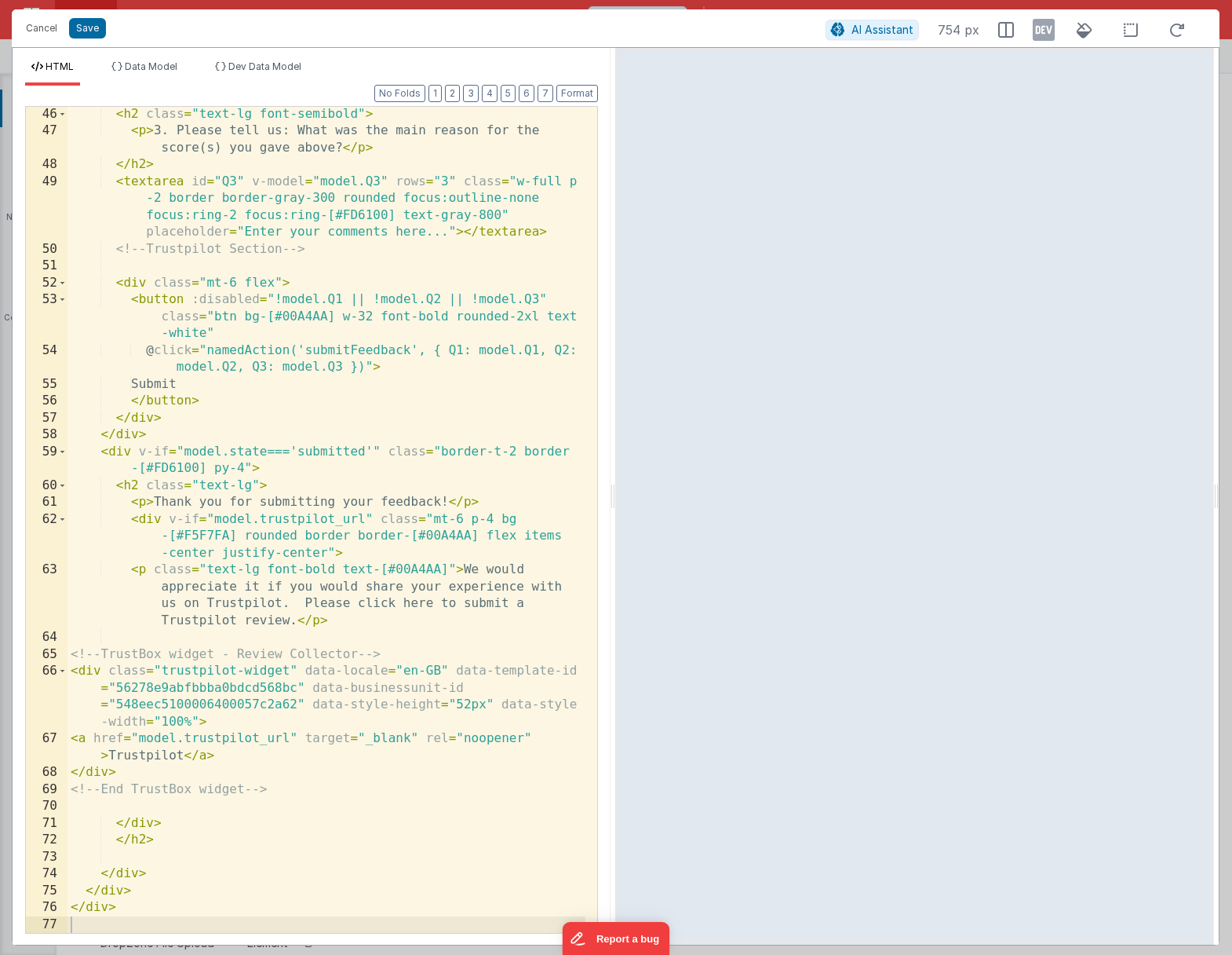
click at [137, 738] on div "< h2 class = "text-lg font-semibold" > < p > 3. Please tell us: What was the ma…" at bounding box center [327, 537] width 519 height 860
click at [82, 30] on button "Save" at bounding box center [87, 28] width 36 height 21
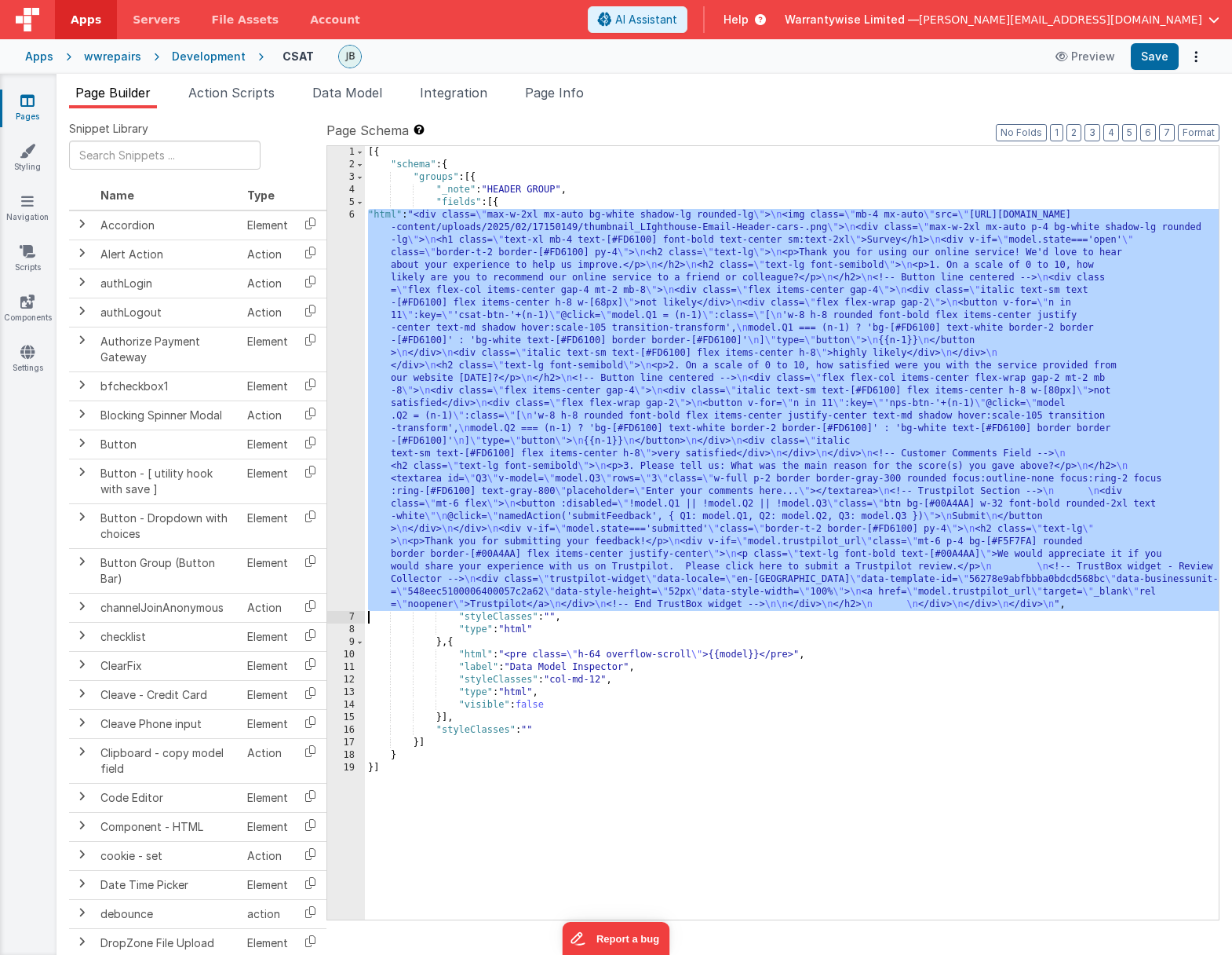
click at [405, 261] on div "[{ "schema" : { "groups" : [{ "_note" : "HEADER GROUP" , "fields" : [{ "html" :…" at bounding box center [792, 544] width 854 height 798
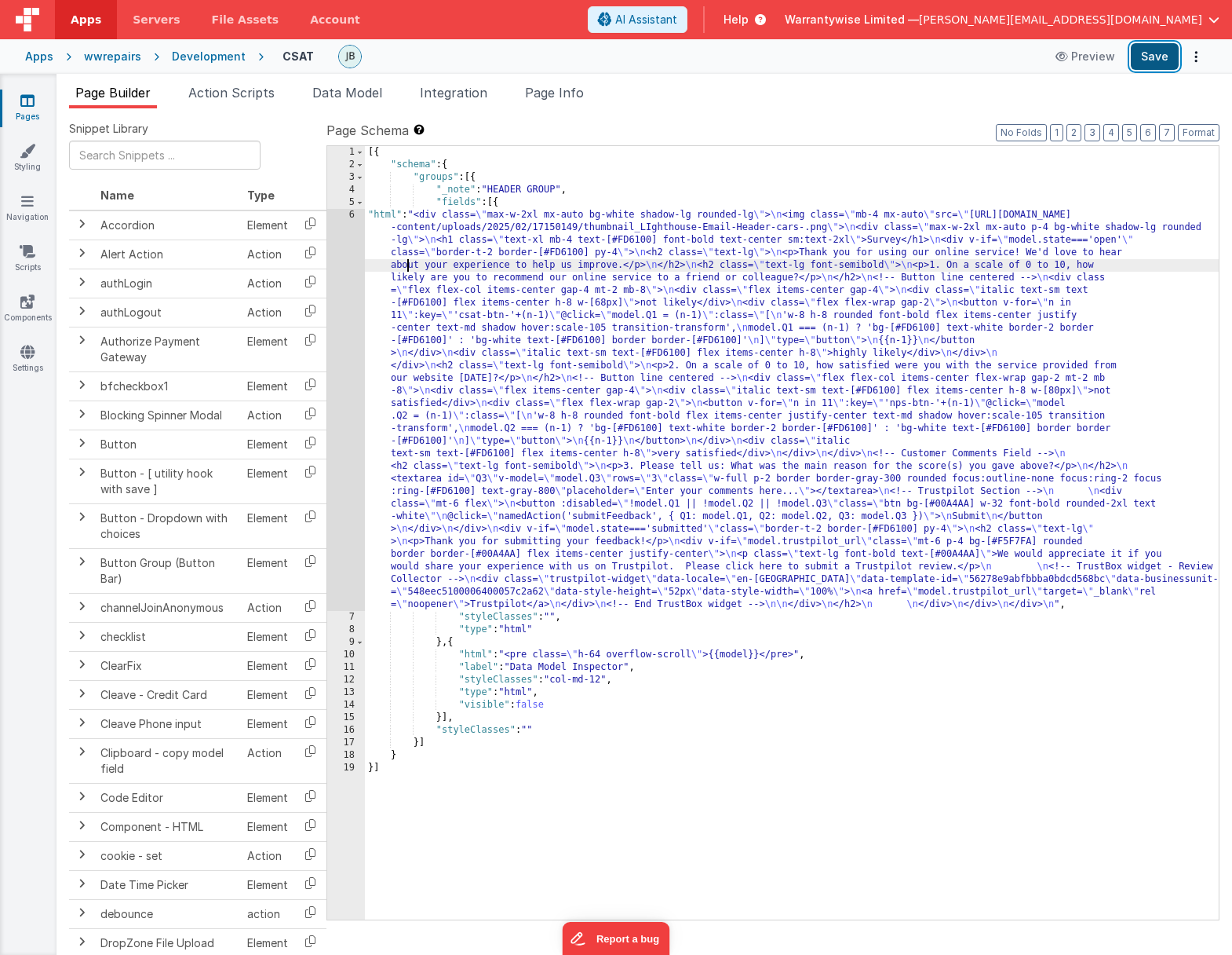
click at [1036, 56] on button "Save" at bounding box center [1155, 56] width 48 height 27
click at [413, 347] on div "[{ "schema" : { "groups" : [{ "_note" : "HEADER GROUP" , "fields" : [{ "html" :…" at bounding box center [792, 544] width 854 height 798
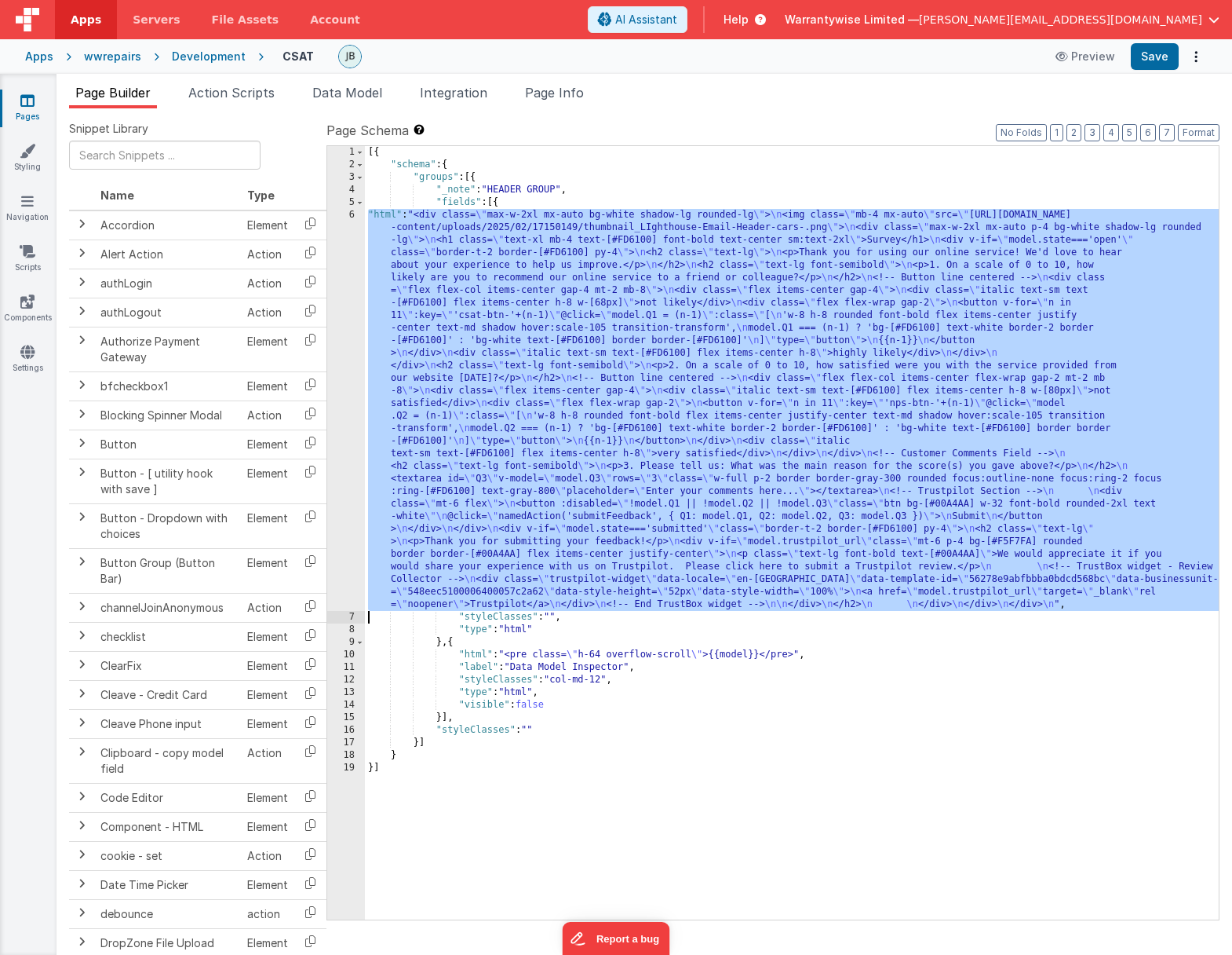
click at [335, 355] on div "6" at bounding box center [346, 410] width 37 height 402
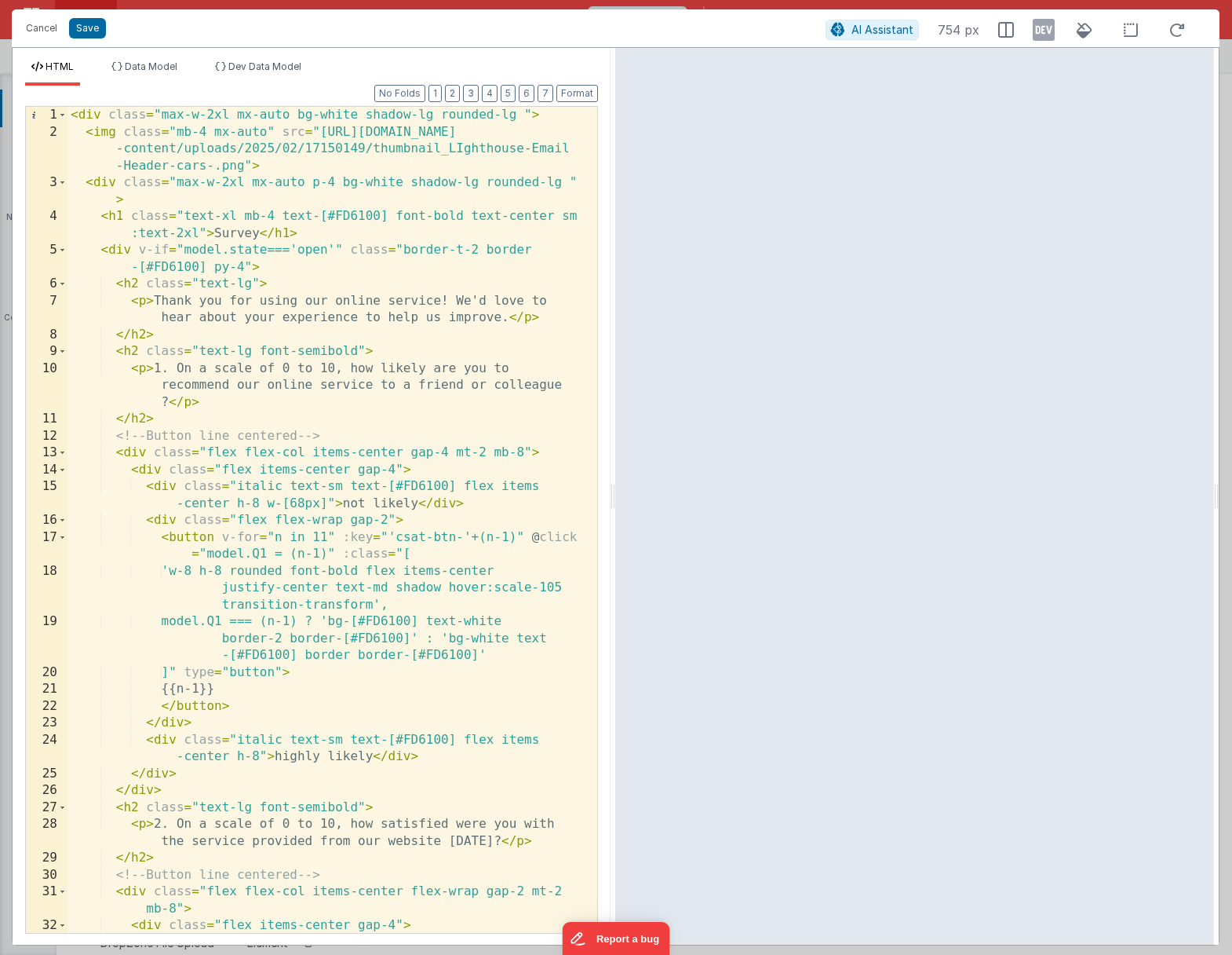
scroll to position [0, 0]
drag, startPoint x: 377, startPoint y: 349, endPoint x: 94, endPoint y: 355, distance: 283.1
click at [94, 355] on div "< div class = "max-w-2xl mx-auto bg-white shadow-lg rounded-lg " > < img class …" at bounding box center [327, 544] width 519 height 877
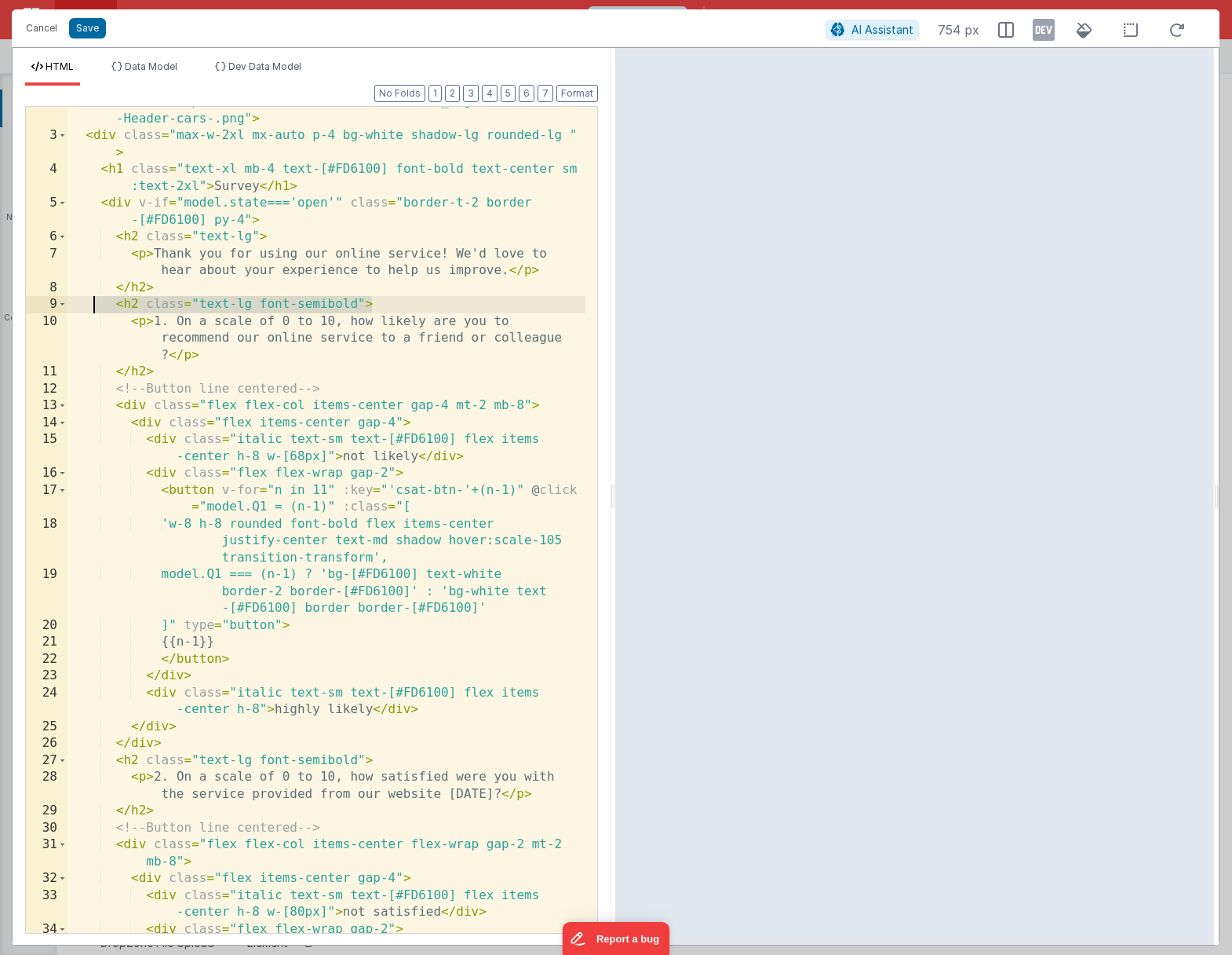
scroll to position [1167, 0]
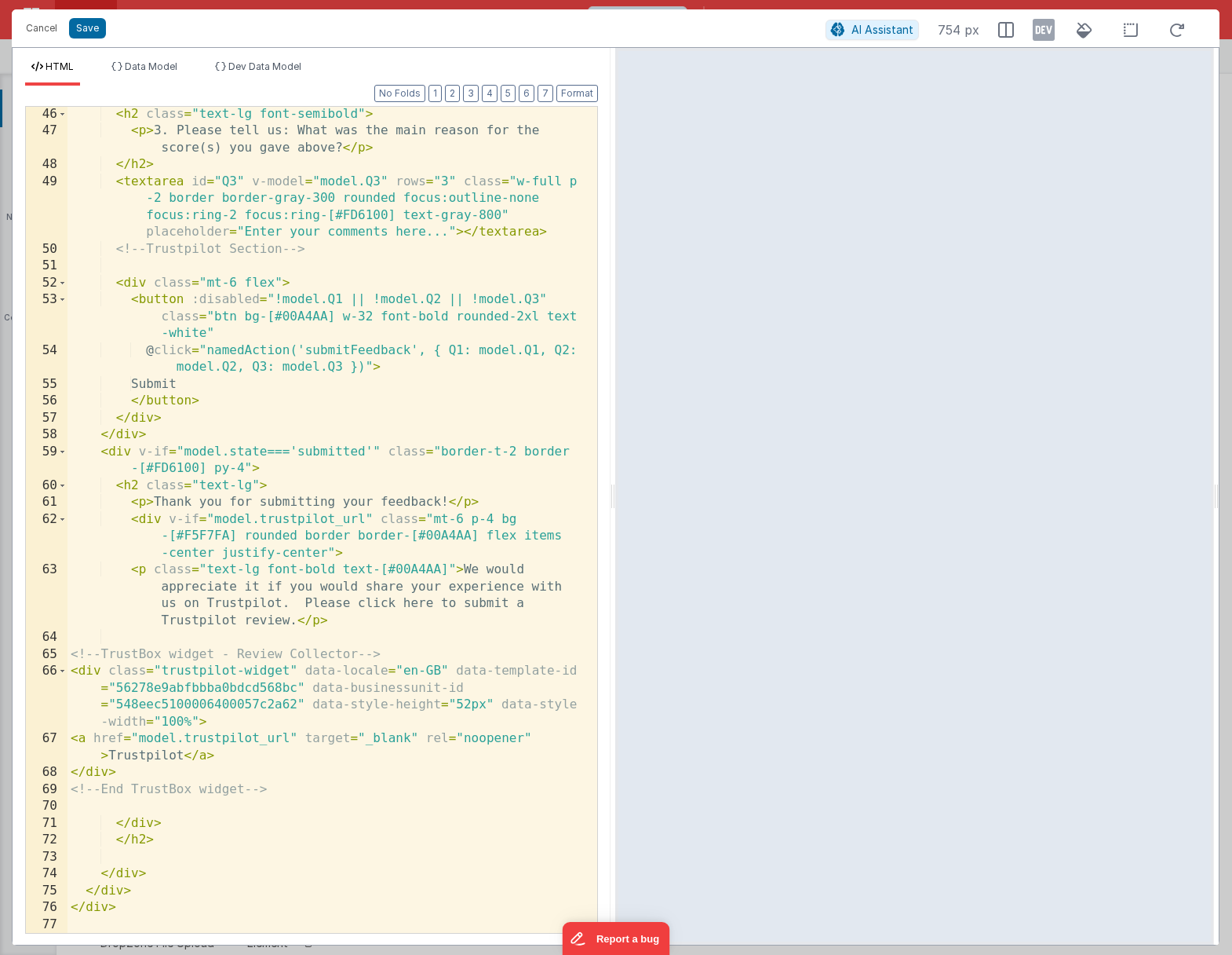
click at [355, 552] on div "< h2 class = "text-lg font-semibold" > < p > 3. Please tell us: What was the ma…" at bounding box center [327, 537] width 519 height 860
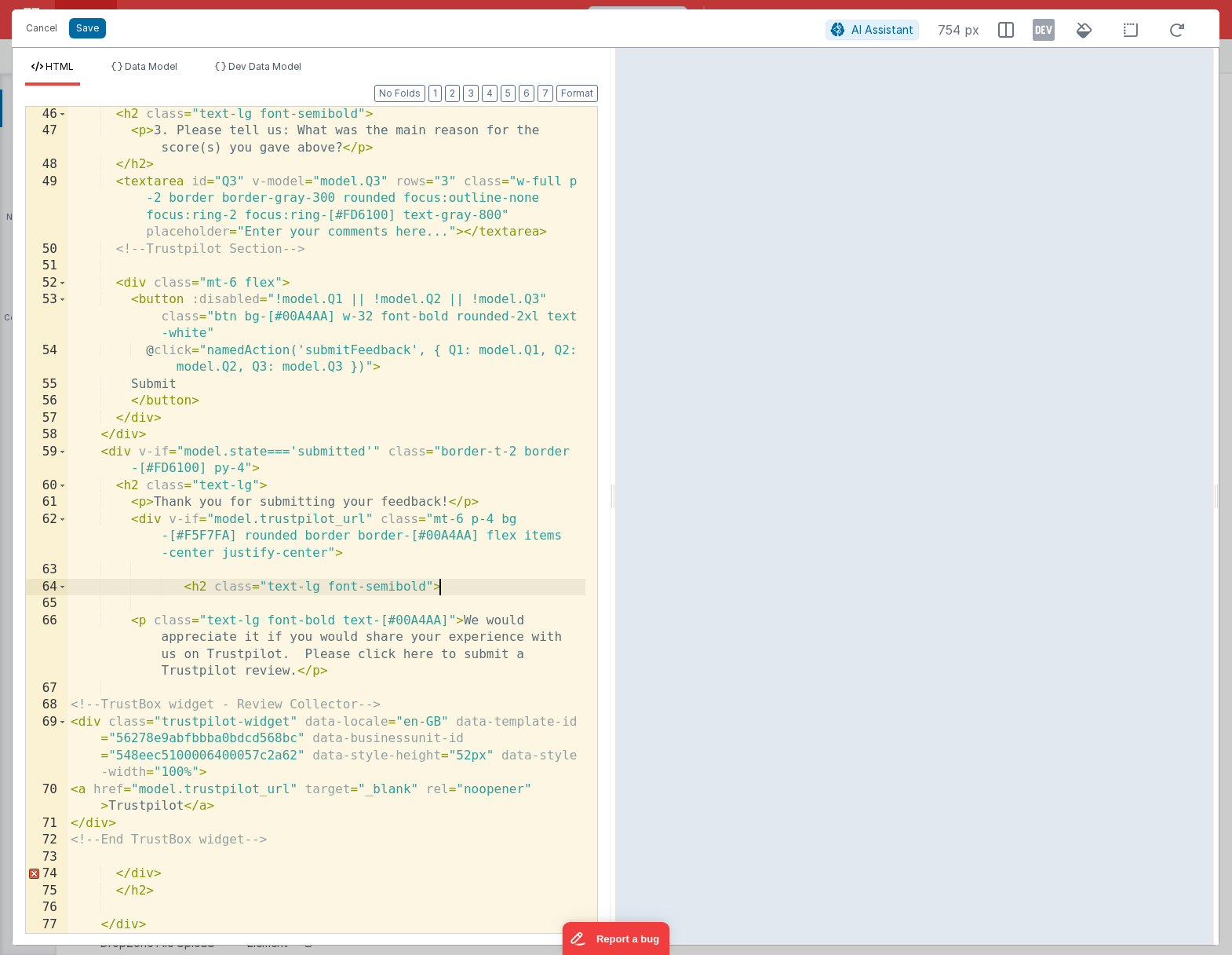
scroll to position [1217, 0]
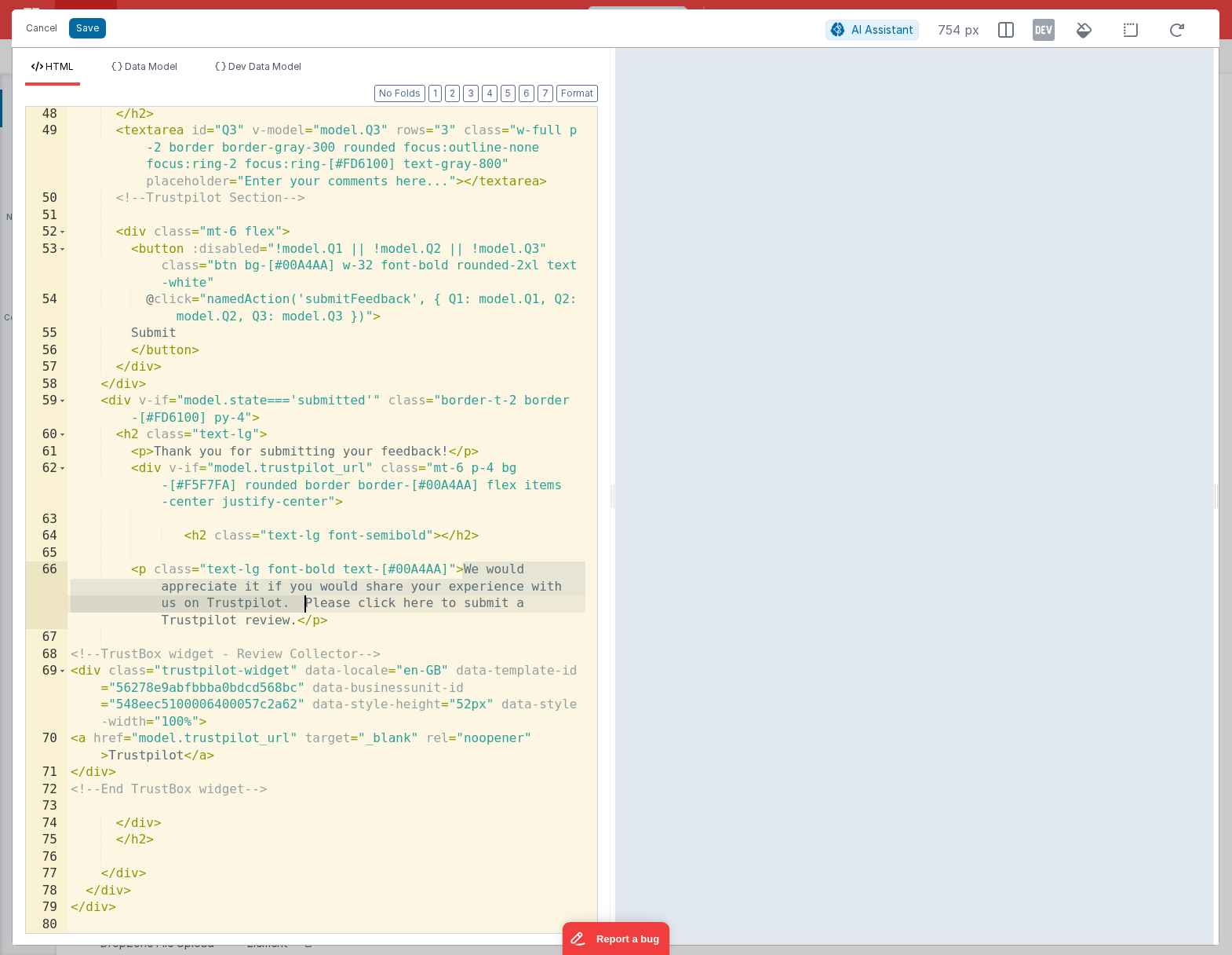
drag, startPoint x: 462, startPoint y: 570, endPoint x: 302, endPoint y: 605, distance: 163.8
click at [302, 605] on div "</ h2 > < textarea id = "Q3" v-model = "model.Q3" rows = "3" class = "w-full p …" at bounding box center [327, 537] width 519 height 860
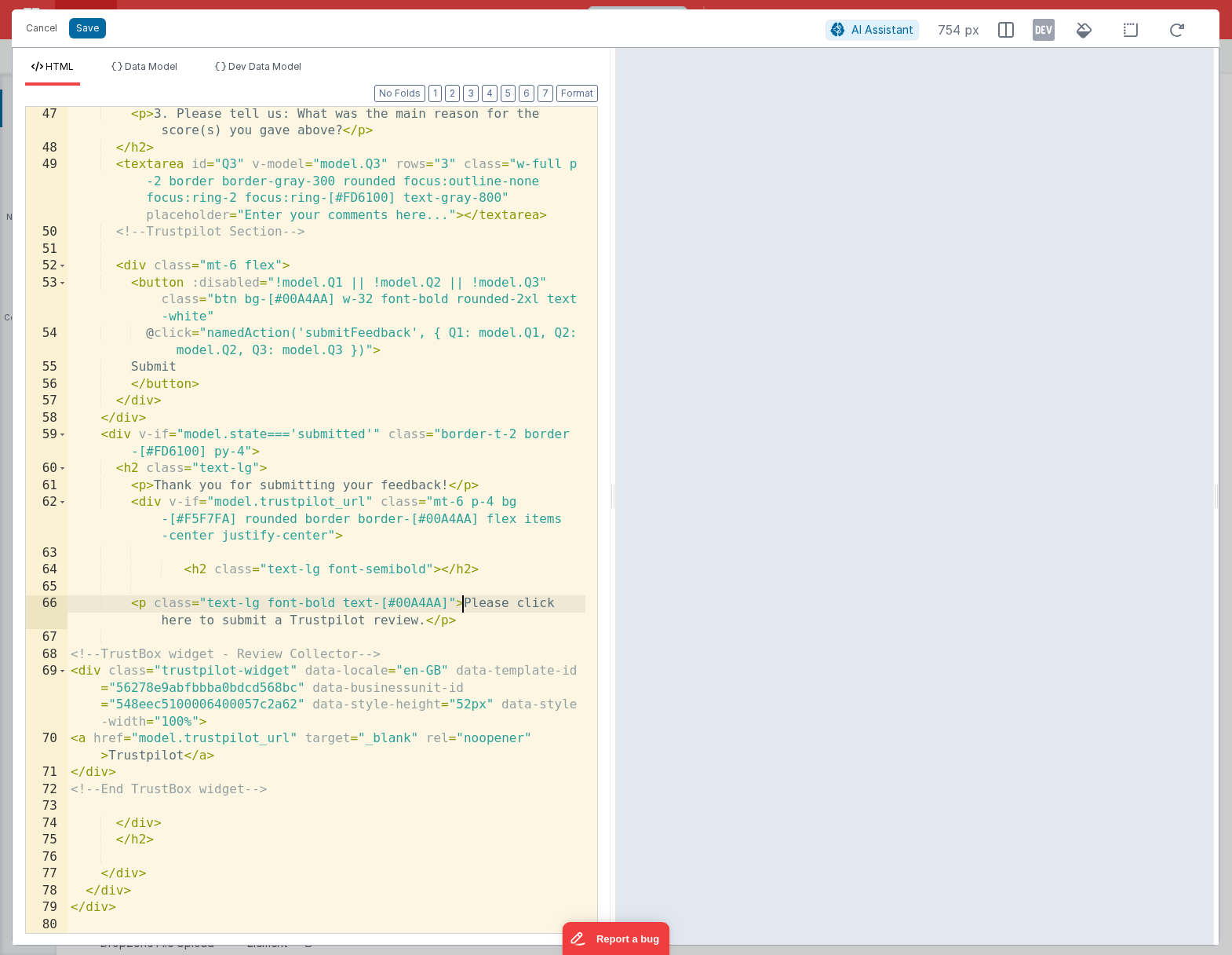
scroll to position [1182, 0]
click at [441, 569] on div "< p > 3. Please tell us: What was the main reason for the score(s) you gave abo…" at bounding box center [327, 544] width 519 height 877
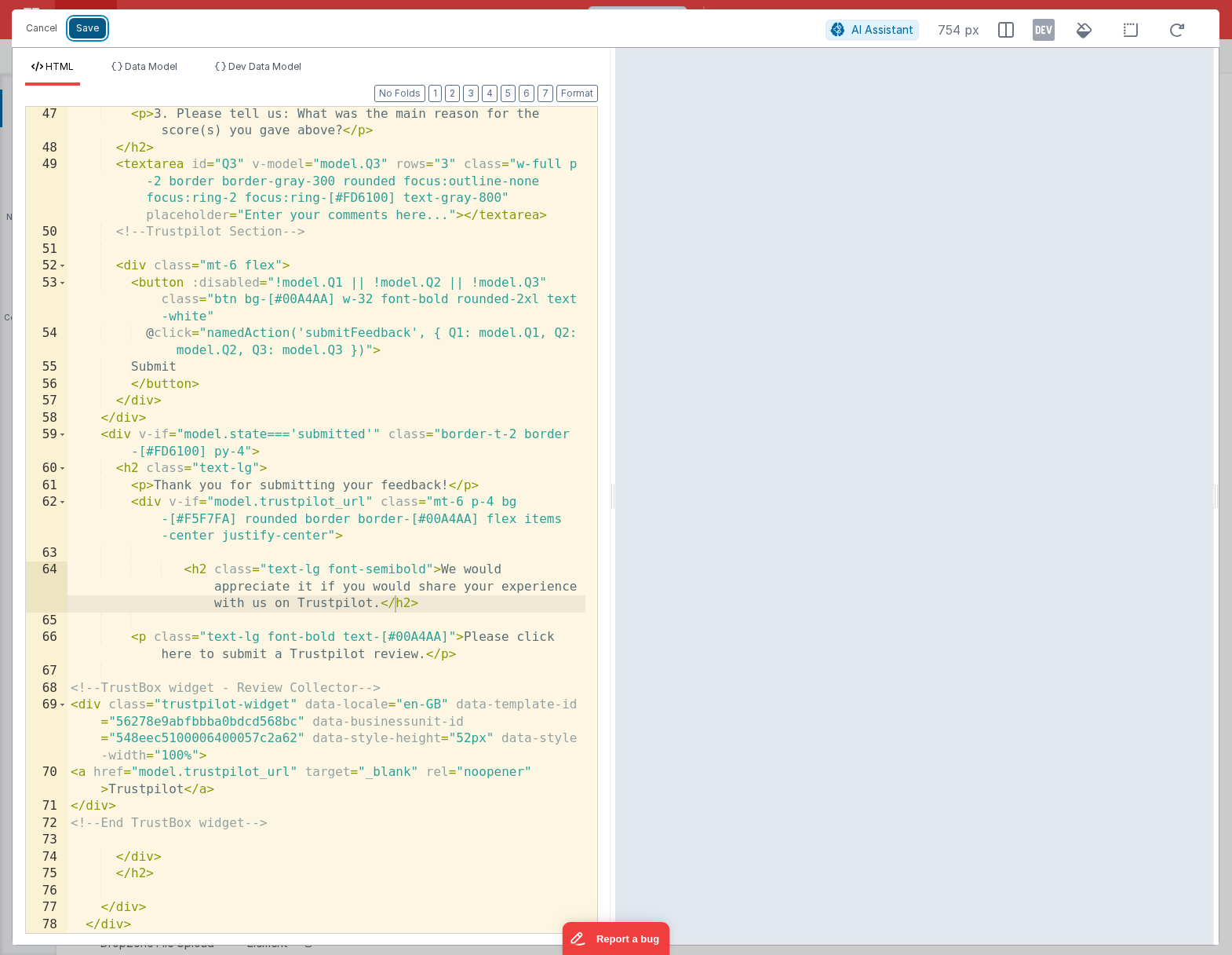
click at [83, 29] on button "Save" at bounding box center [87, 28] width 36 height 21
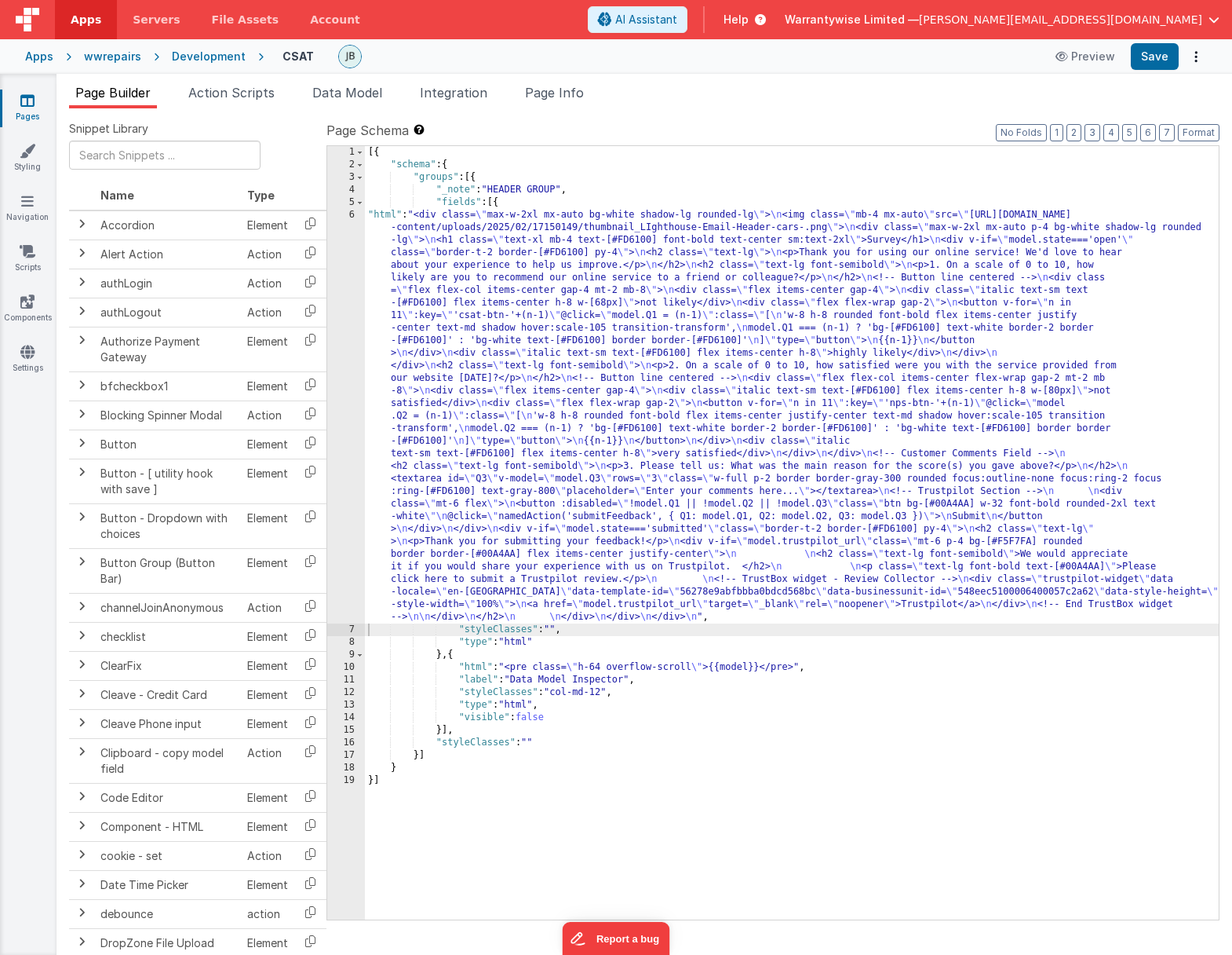
click at [454, 460] on div "[{ "schema" : { "groups" : [{ "_note" : "HEADER GROUP" , "fields" : [{ "html" :…" at bounding box center [792, 544] width 854 height 798
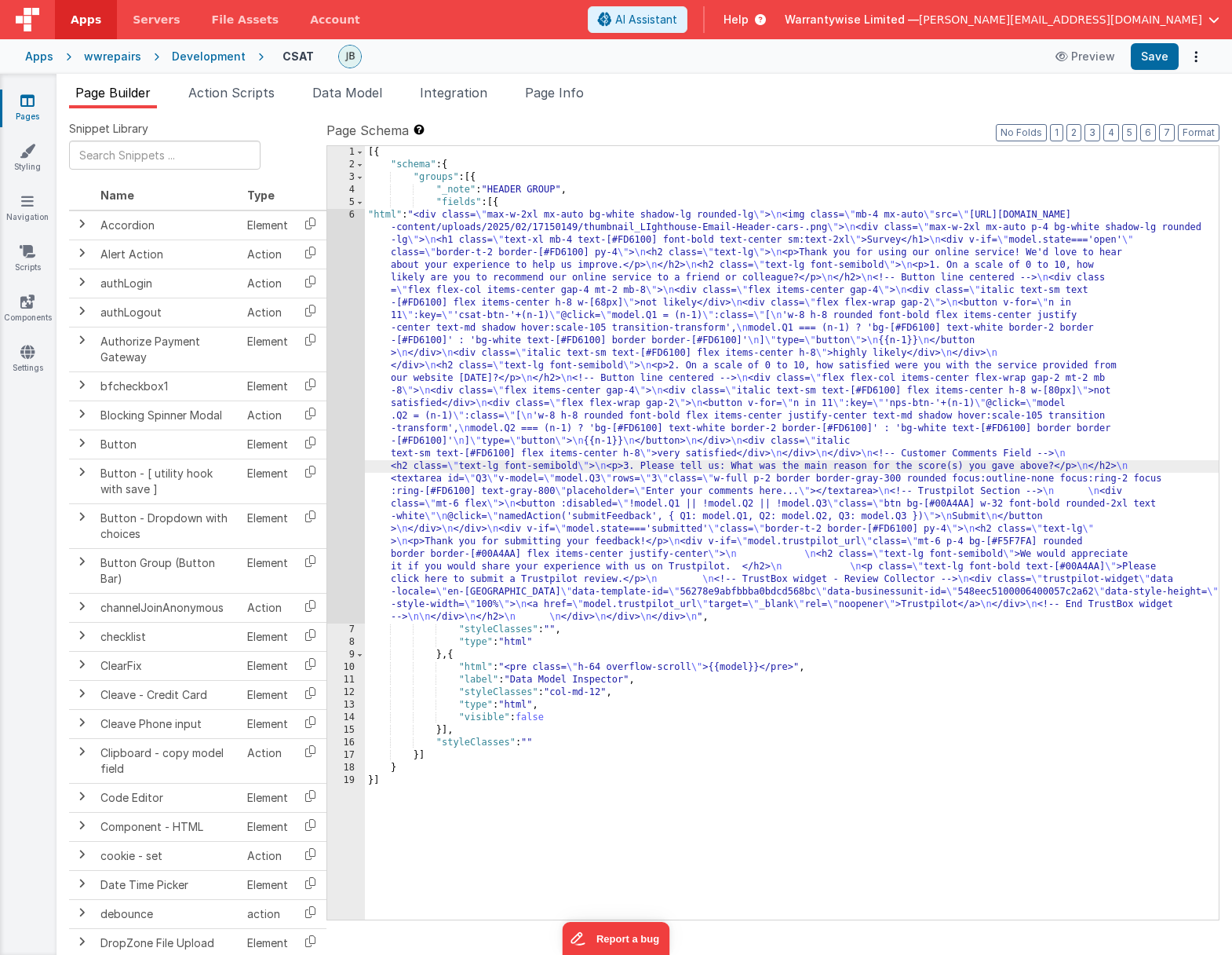
click at [333, 433] on div "6" at bounding box center [346, 415] width 37 height 414
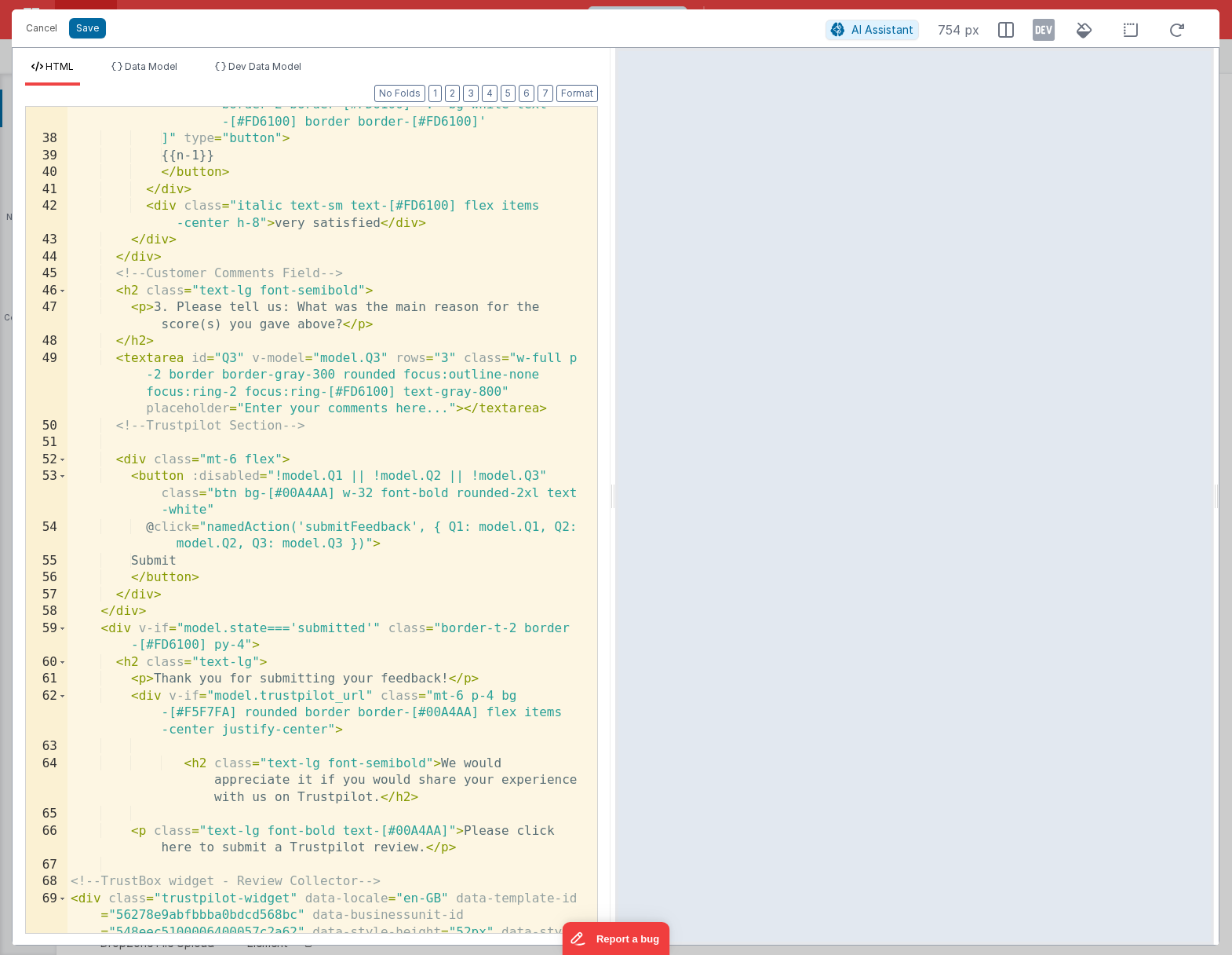
scroll to position [1217, 0]
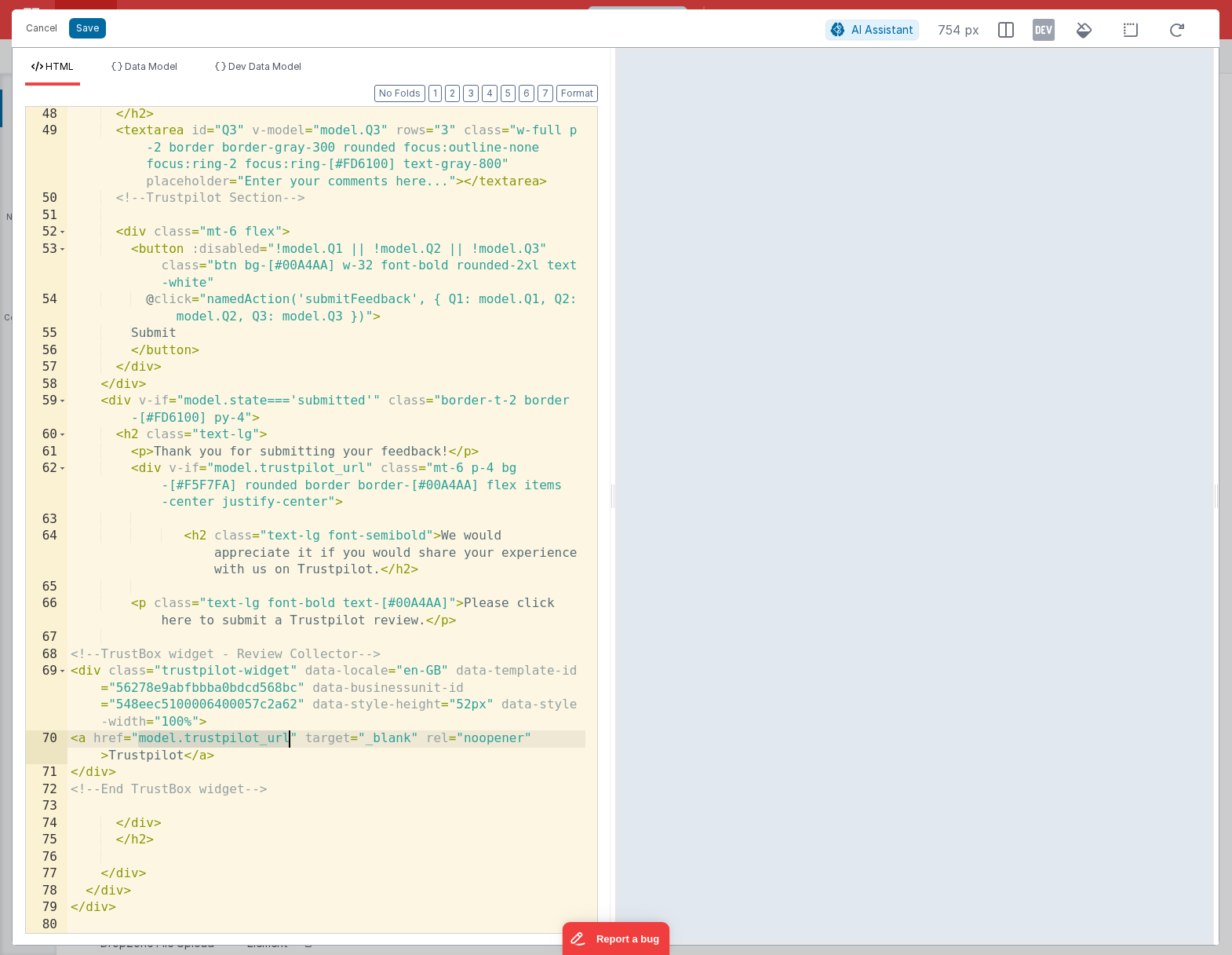
drag, startPoint x: 139, startPoint y: 739, endPoint x: 289, endPoint y: 741, distance: 150.0
click at [289, 741] on div "</ h2 > < textarea id = "Q3" v-model = "model.Q3" rows = "3" class = "w-full p …" at bounding box center [327, 537] width 519 height 860
drag, startPoint x: 294, startPoint y: 734, endPoint x: 72, endPoint y: 745, distance: 222.3
click at [72, 745] on div "</ h2 > < textarea id = "Q3" v-model = "model.Q3" rows = "3" class = "w-full p …" at bounding box center [327, 537] width 519 height 860
click at [886, 34] on span "AI Assistant" at bounding box center [883, 30] width 62 height 14
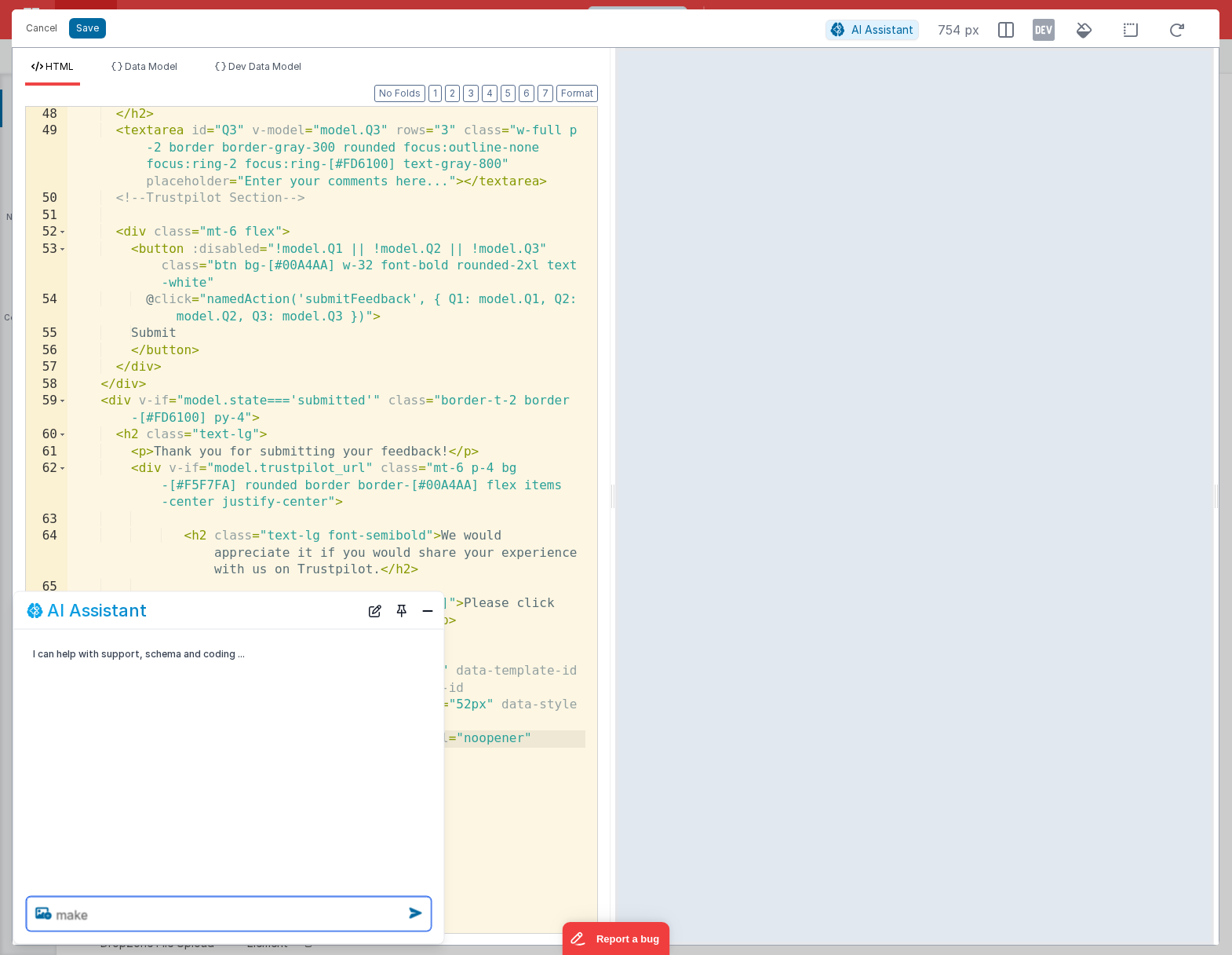
paste textarea "<a href="model.trustpilot_url""
type textarea "make <a href="model.trustpilot_url" a valid hyperlink"
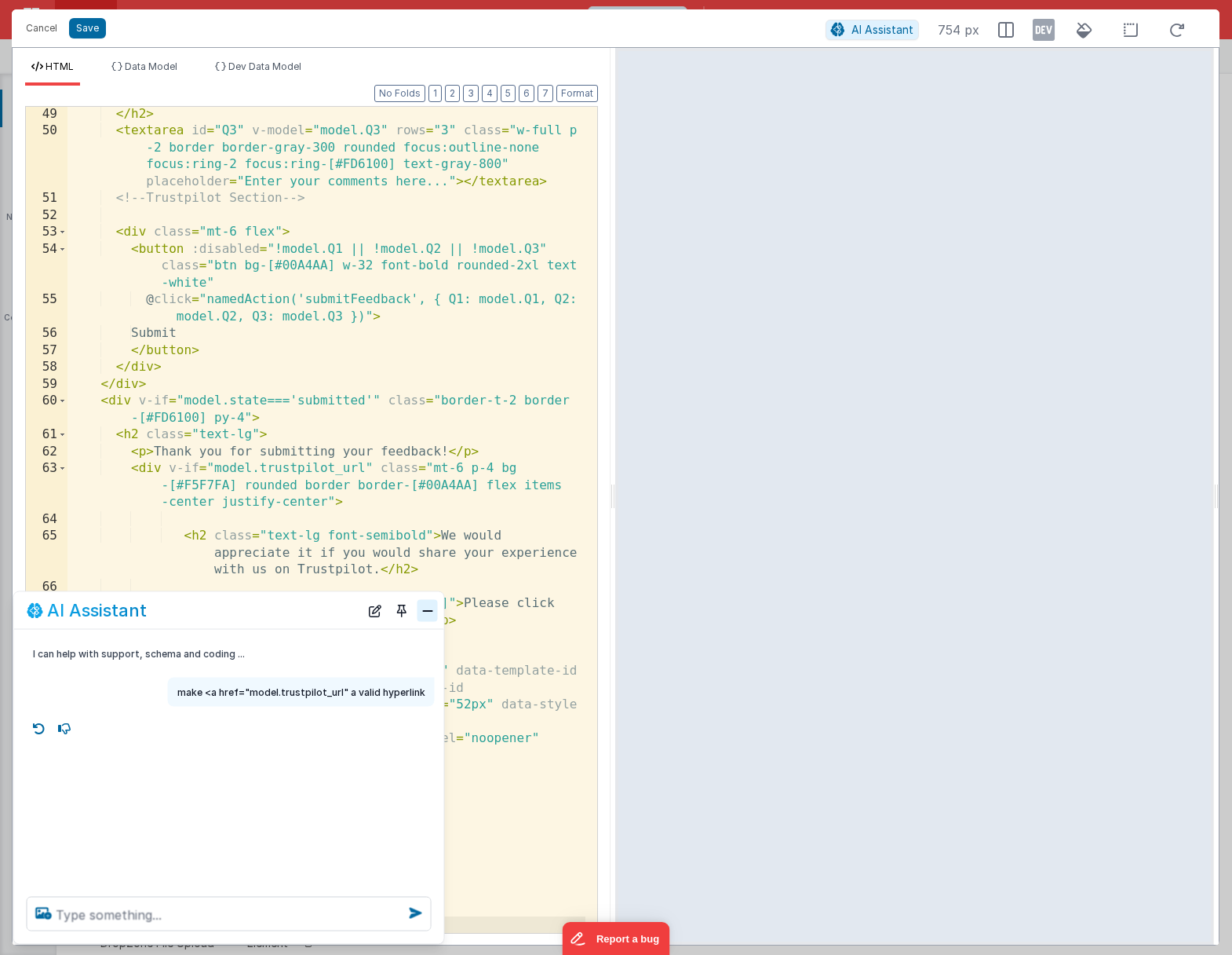
click at [424, 614] on button "Close" at bounding box center [427, 610] width 21 height 22
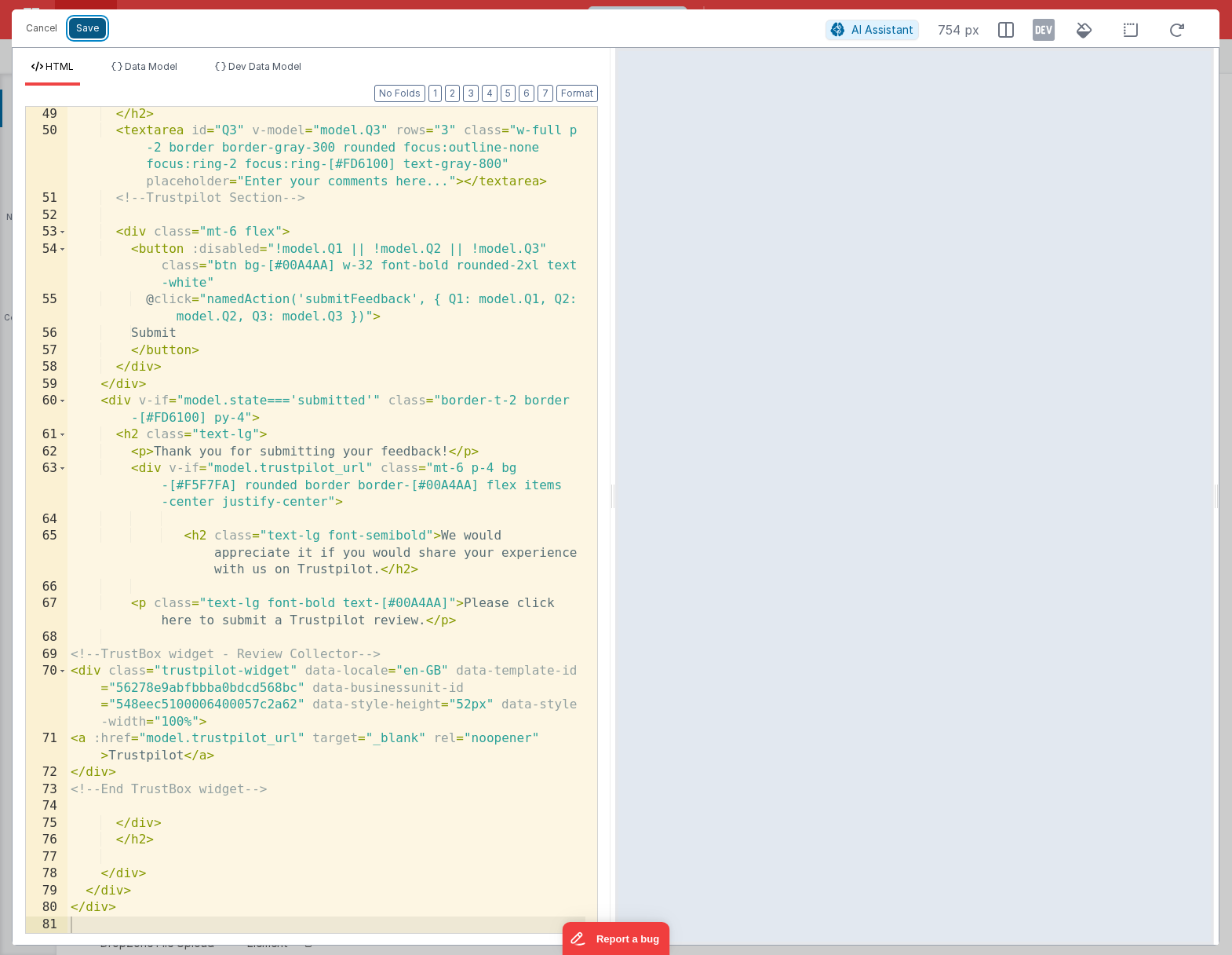
click at [84, 31] on button "Save" at bounding box center [87, 28] width 36 height 21
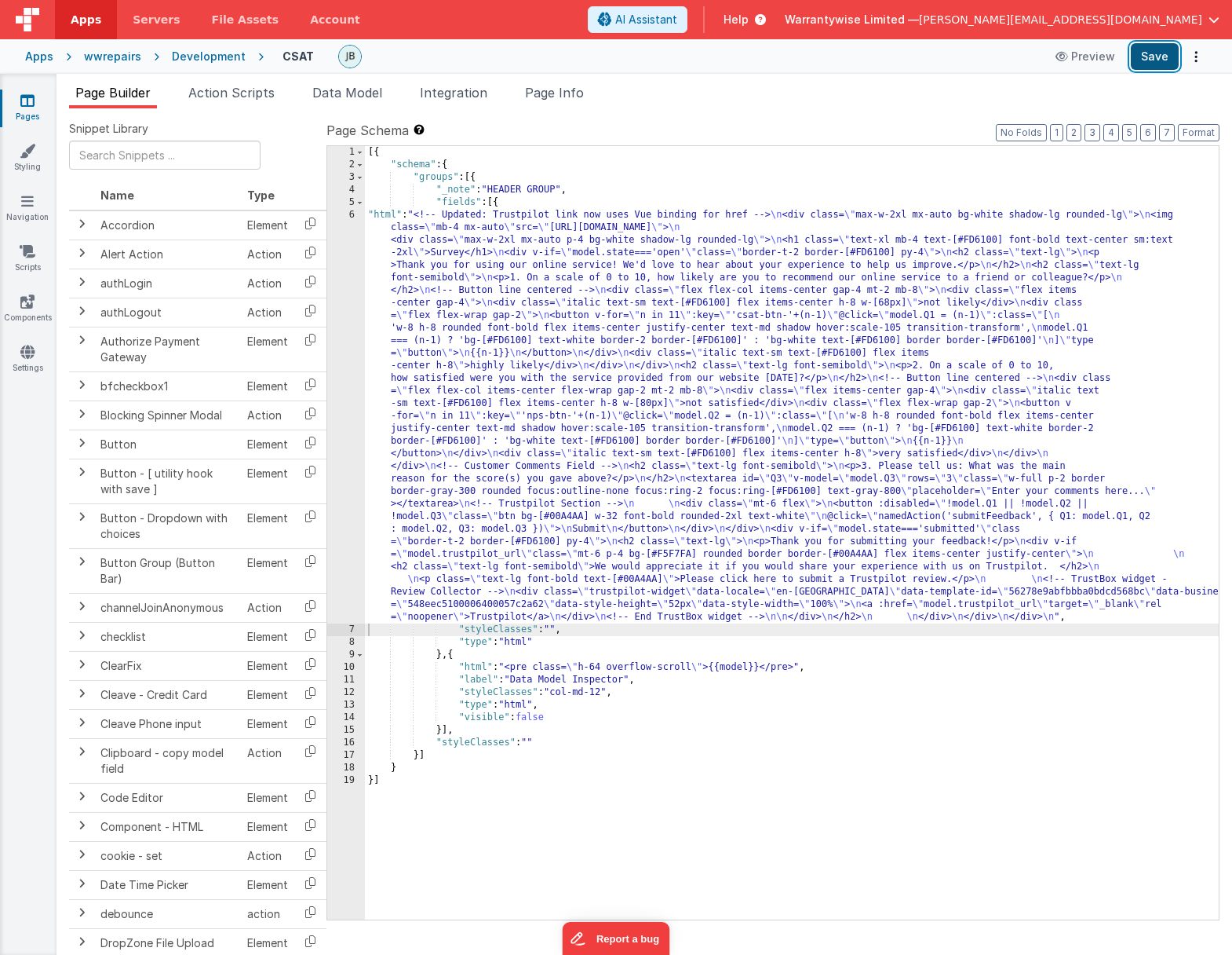
click at [1036, 57] on button "Save" at bounding box center [1155, 56] width 48 height 27
click at [1036, 60] on button "Save" at bounding box center [1155, 56] width 48 height 27
click at [449, 369] on div "[{ "schema" : { "groups" : [{ "_note" : "HEADER GROUP" , "fields" : [{ "html" :…" at bounding box center [792, 544] width 854 height 798
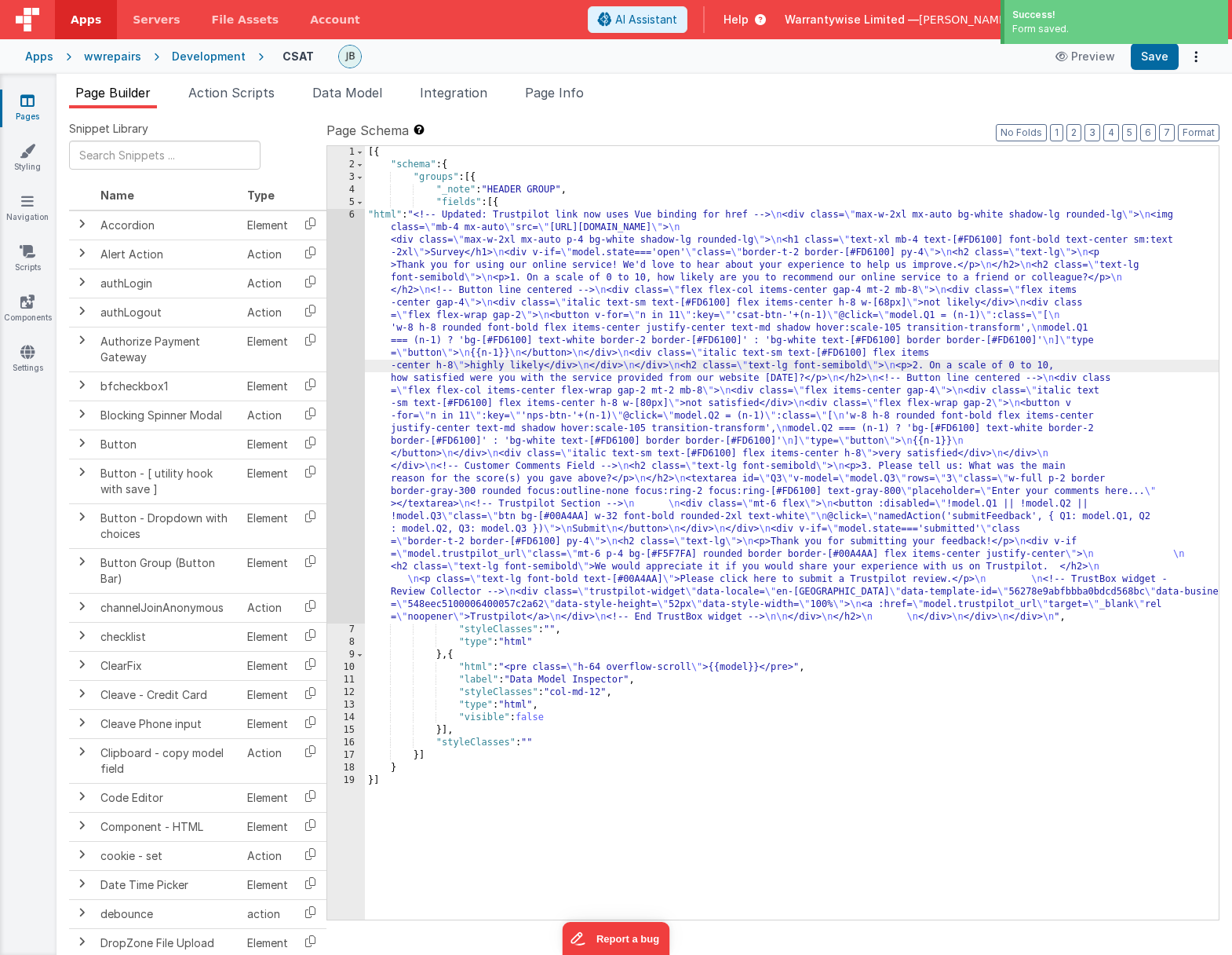
click at [332, 357] on div "6" at bounding box center [346, 415] width 37 height 414
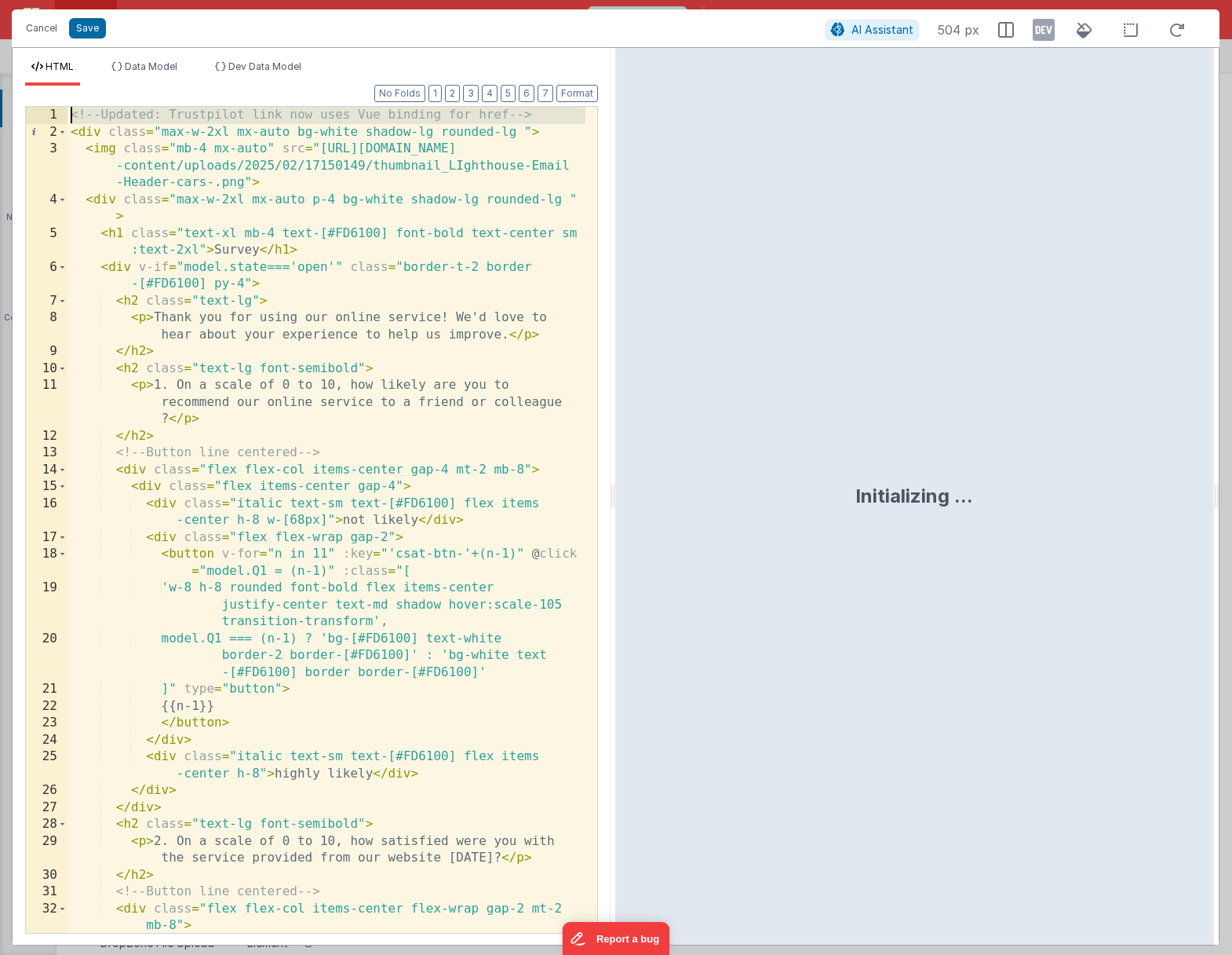
drag, startPoint x: 71, startPoint y: 137, endPoint x: 69, endPoint y: 115, distance: 22.1
click at [69, 115] on div "<!-- Updated: Trustpilot link now uses Vue binding for href --> < div class = "…" at bounding box center [327, 537] width 519 height 860
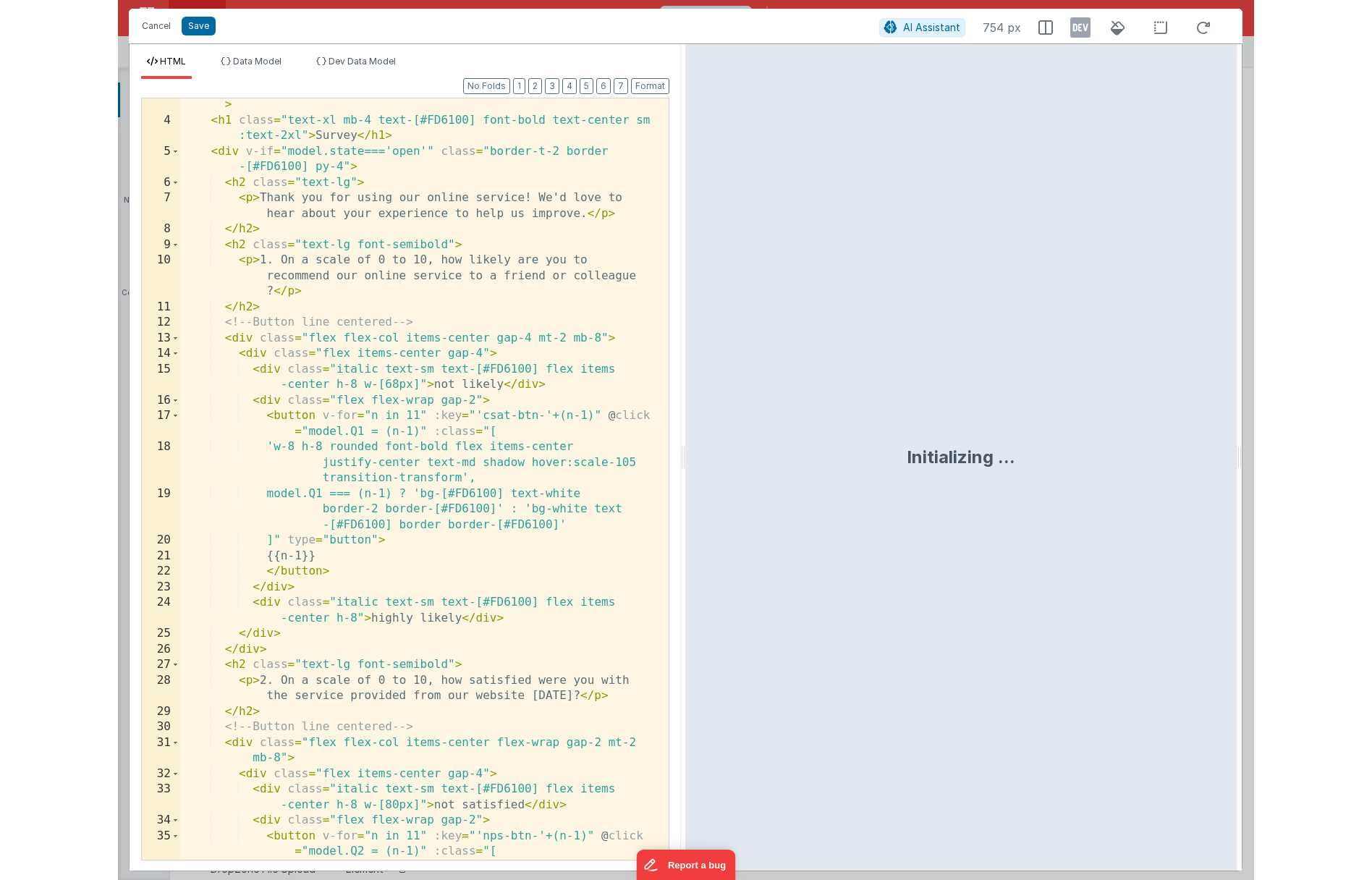
scroll to position [0, 0]
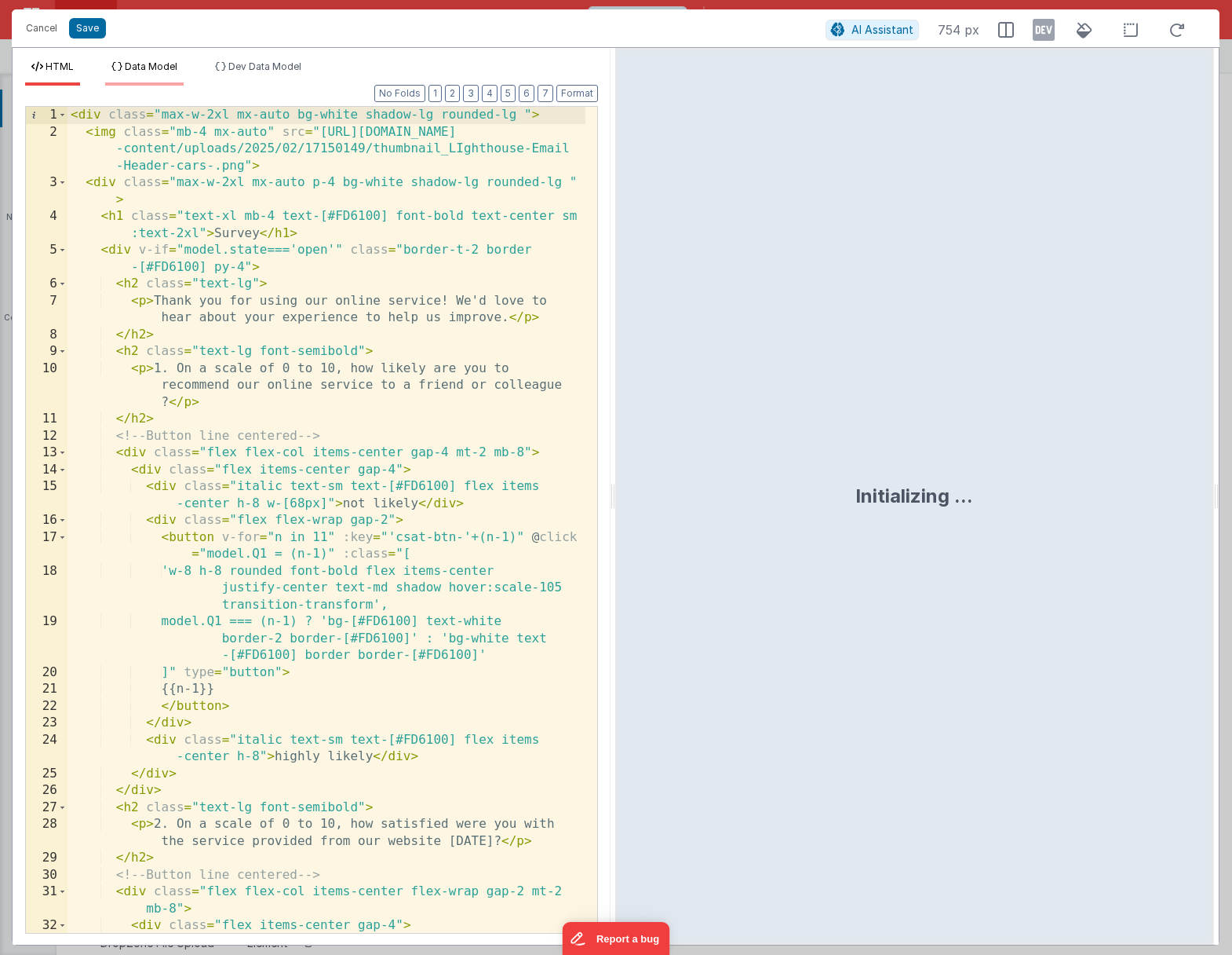
click at [136, 64] on span "Data Model" at bounding box center [151, 66] width 52 height 12
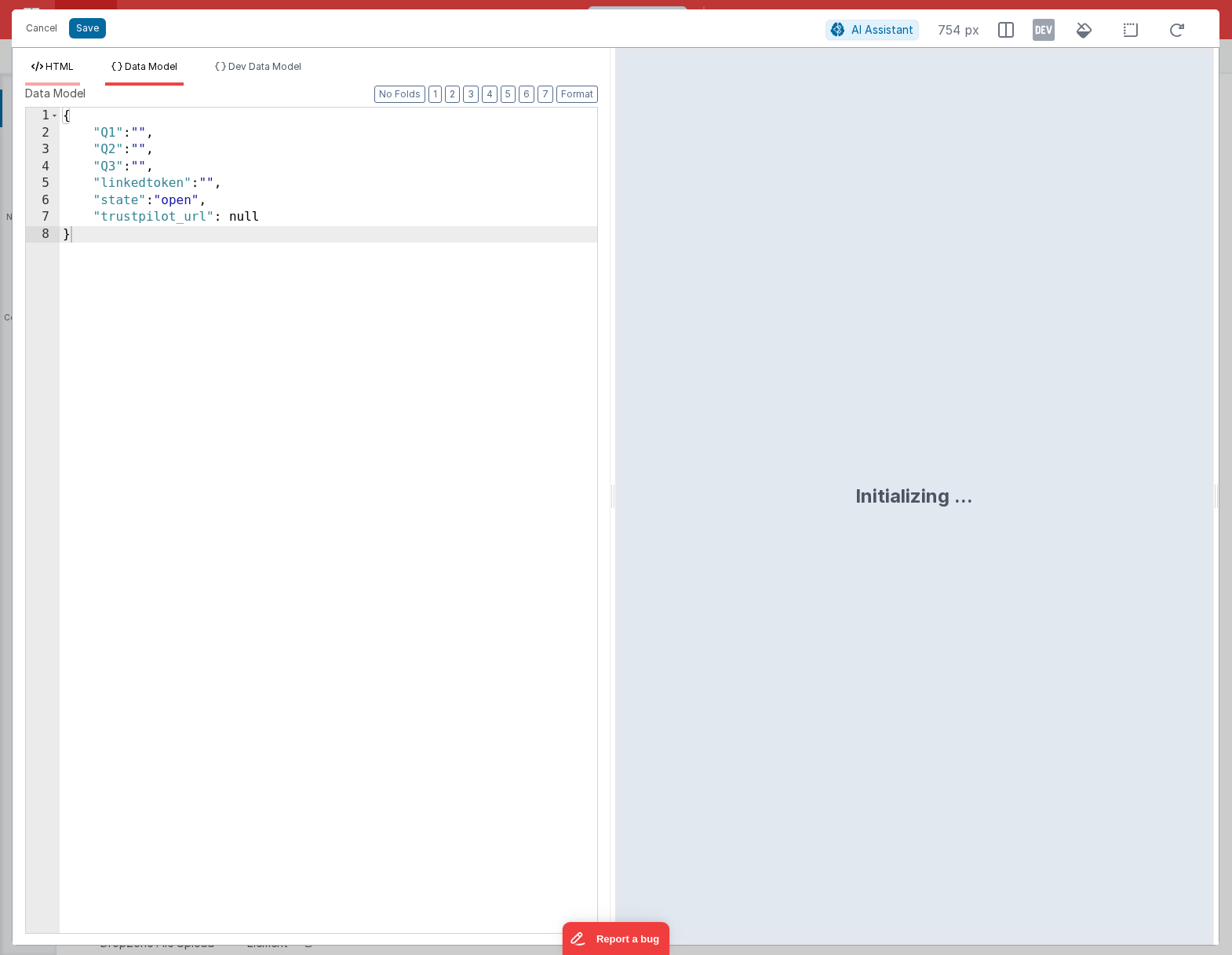
click at [74, 70] on span "HTML" at bounding box center [59, 66] width 29 height 12
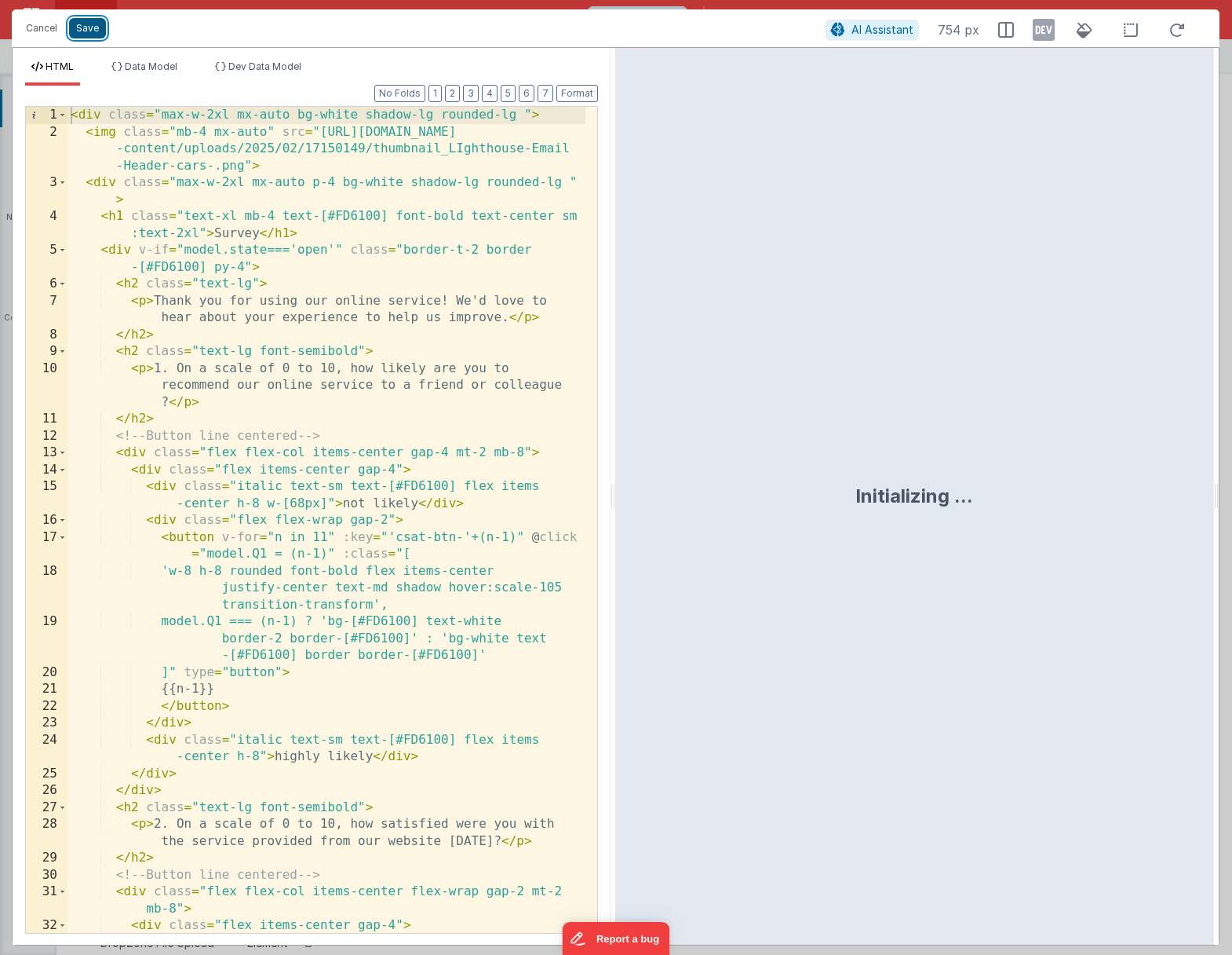
click at [78, 30] on button "Save" at bounding box center [87, 28] width 36 height 21
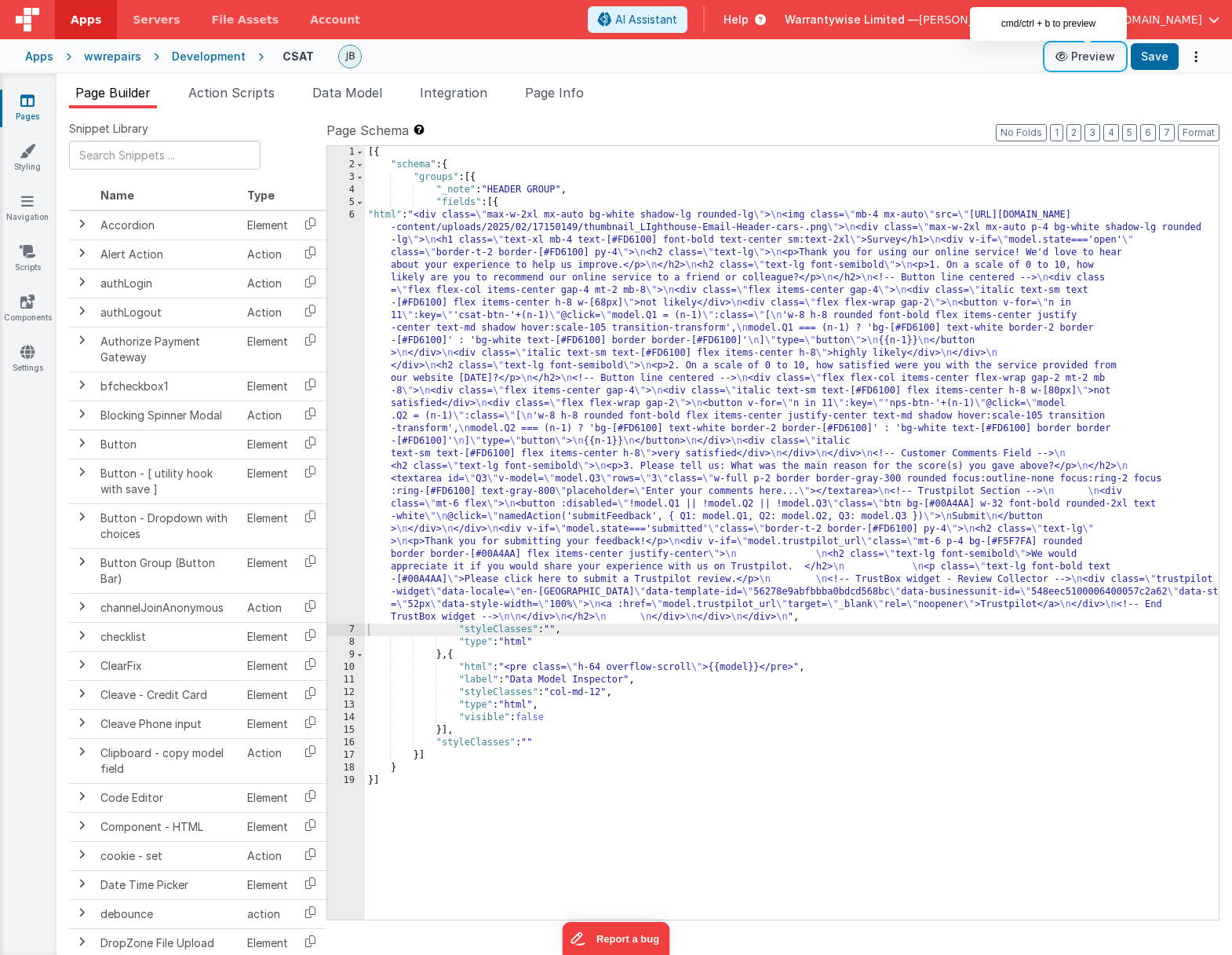
click at [1036, 63] on button "Preview" at bounding box center [1085, 57] width 79 height 26
click at [463, 258] on div "[{ "schema" : { "groups" : [{ "_note" : "HEADER GROUP" , "fields" : [{ "html" :…" at bounding box center [792, 544] width 854 height 798
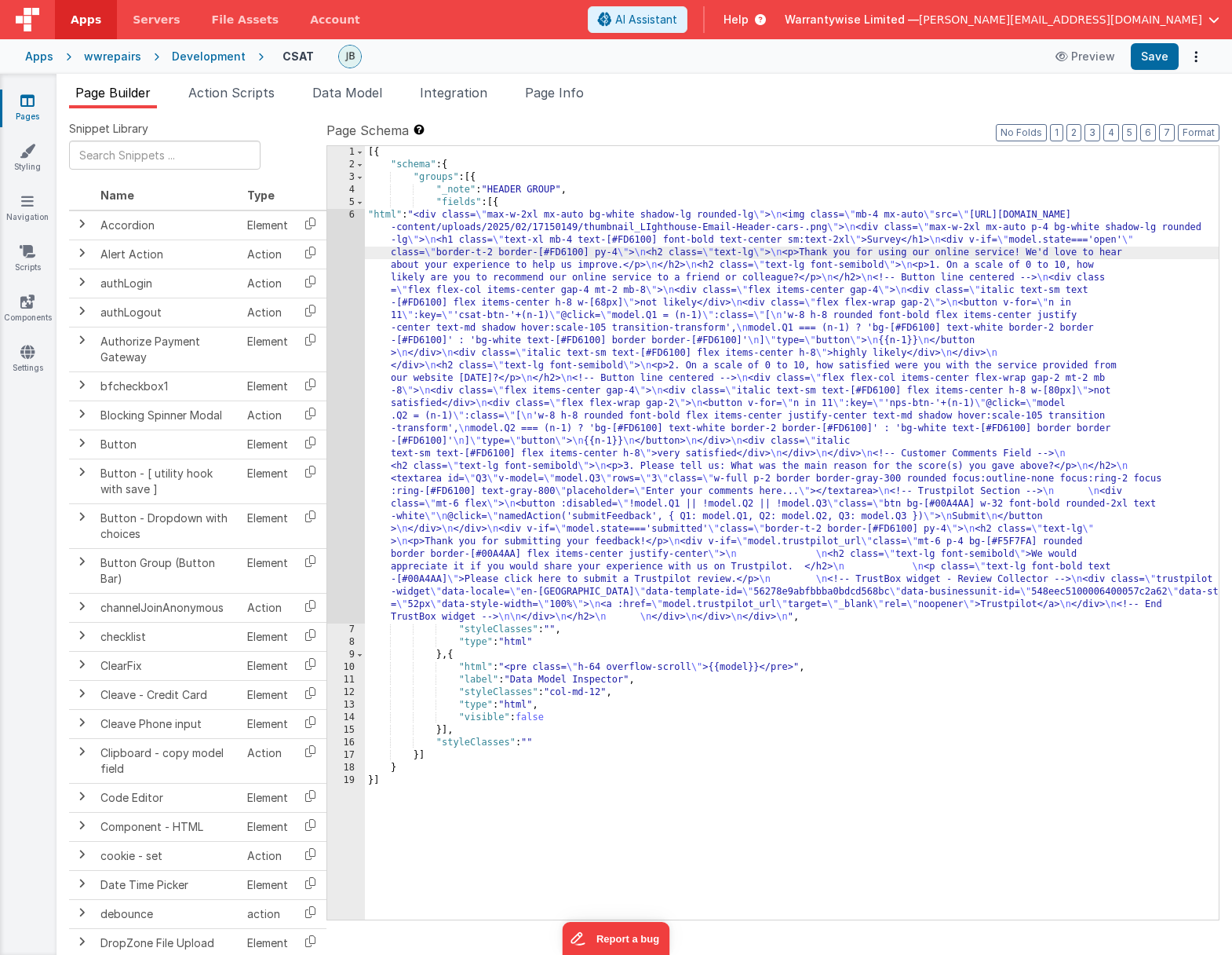
click at [328, 241] on div "6" at bounding box center [346, 415] width 37 height 414
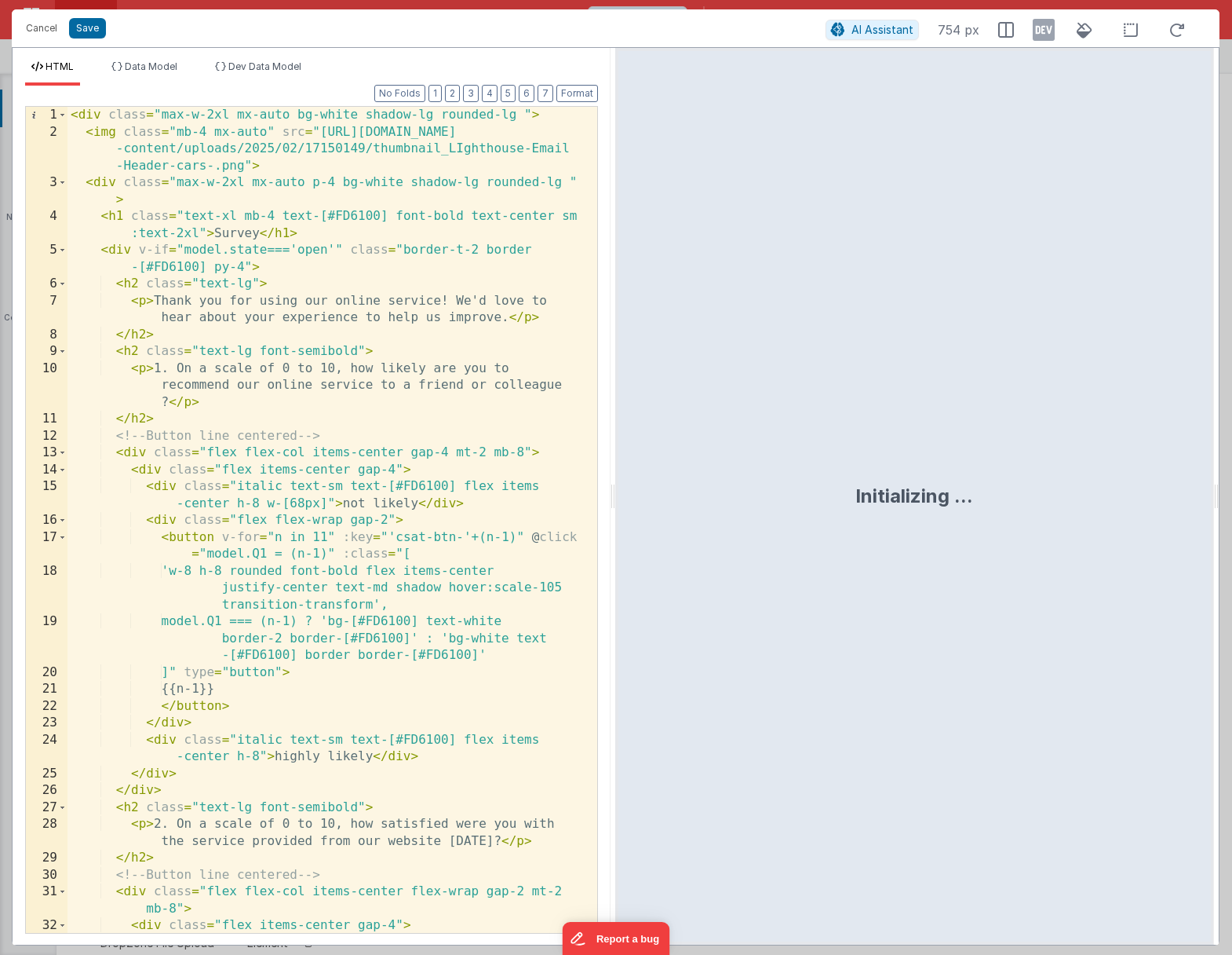
drag, startPoint x: 1216, startPoint y: 375, endPoint x: 1449, endPoint y: 405, distance: 234.9
click at [1036, 405] on html "Cancel Save AI Assistant 754 px HTML Data Model Dev Data Model Format 7 6 5 4 3…" at bounding box center [616, 478] width 1232 height 955
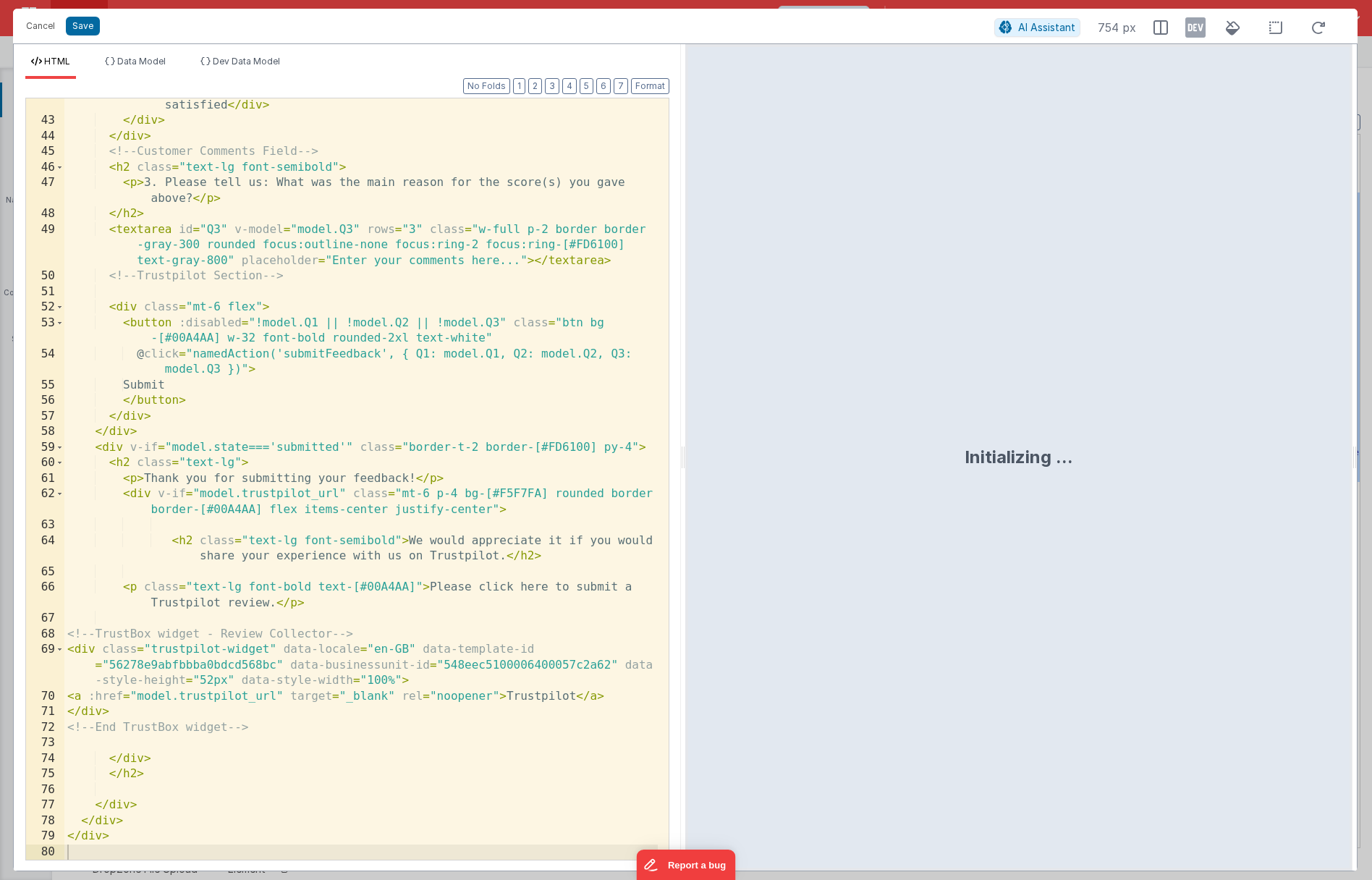
scroll to position [872, 0]
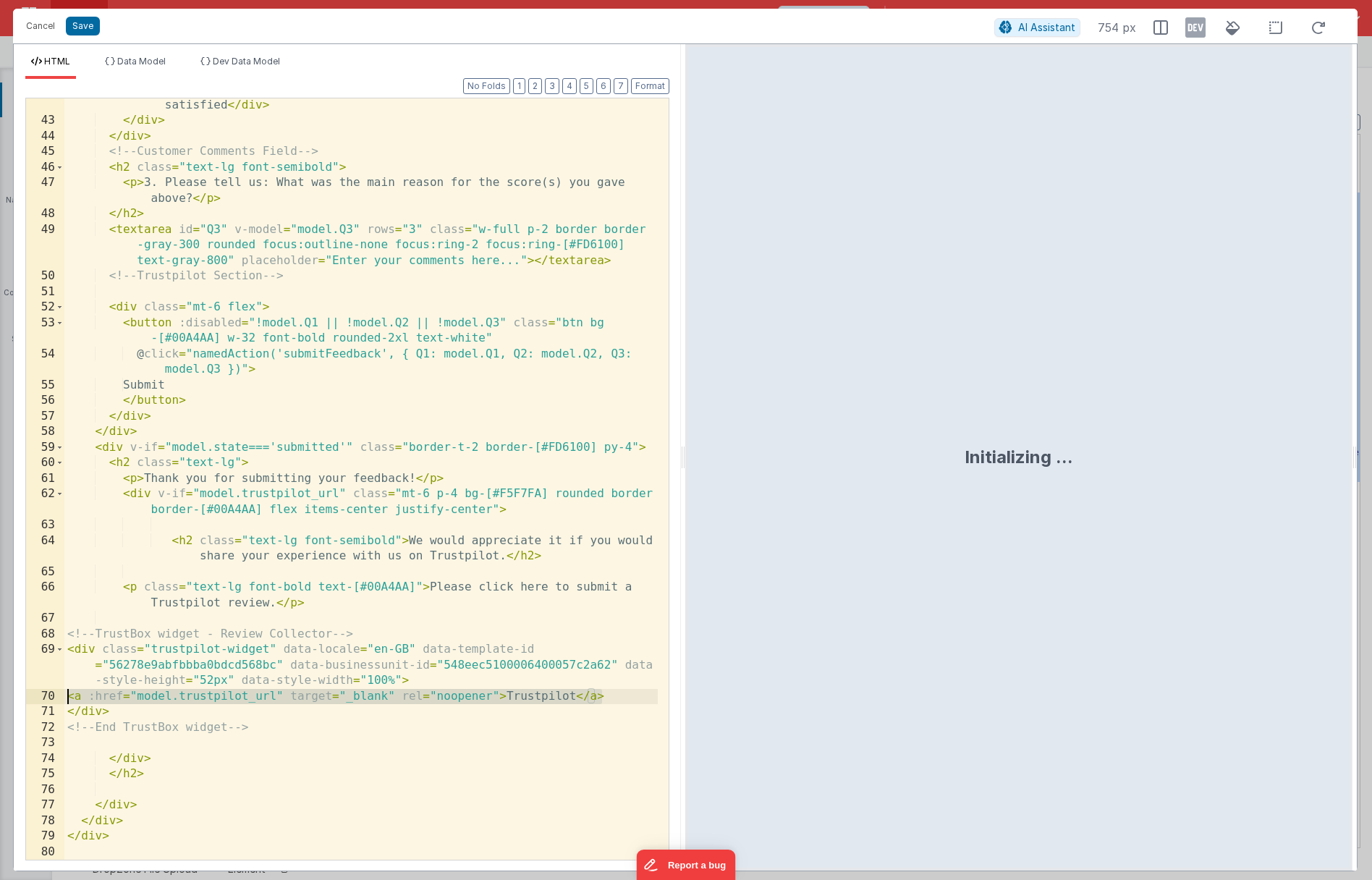
drag, startPoint x: 616, startPoint y: 699, endPoint x: 68, endPoint y: 699, distance: 548.0
click at [68, 699] on div "< div class = "italic text-sm text-[#FD6100] flex items-center h-8" > very sati…" at bounding box center [361, 485] width 593 height 808
click at [91, 31] on button "Save" at bounding box center [83, 25] width 34 height 19
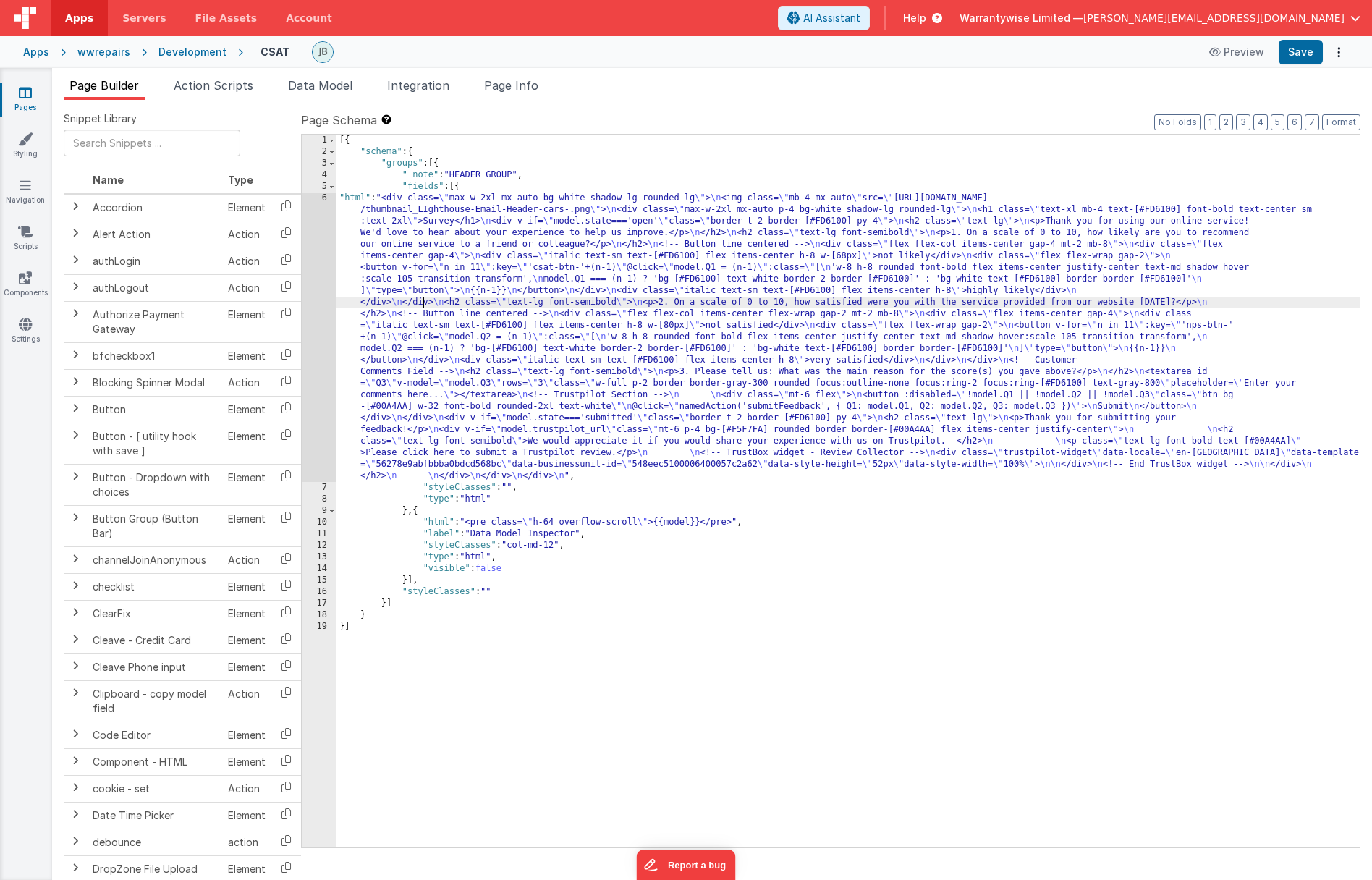
click at [423, 301] on div "[{ "schema" : { "groups" : [{ "_note" : "HEADER GROUP" , "fields" : [{ "html" :…" at bounding box center [848, 502] width 1023 height 736
click at [306, 278] on div "6" at bounding box center [319, 337] width 34 height 289
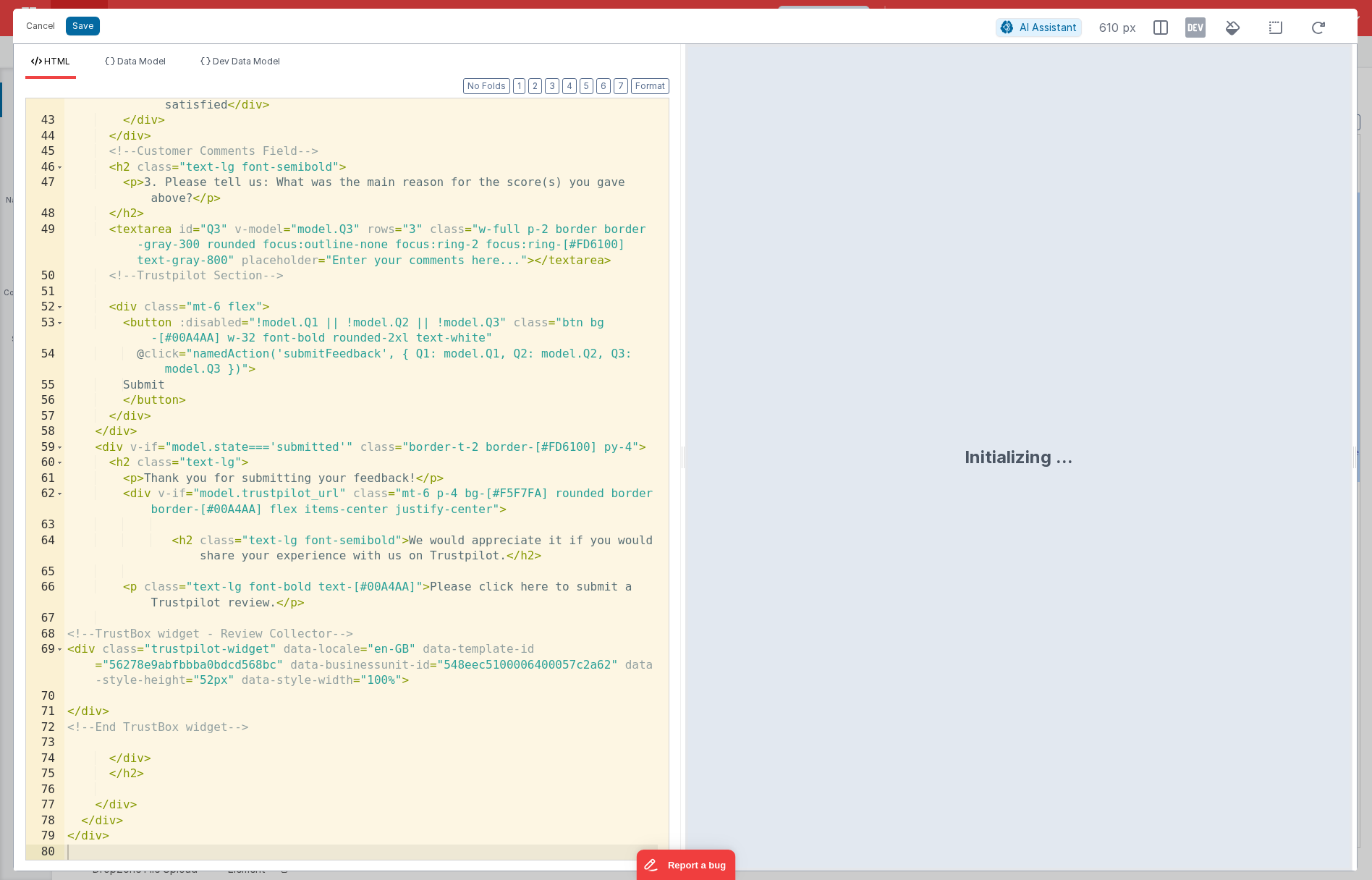
click at [125, 696] on div "< div class = "italic text-sm text-[#FD6100] flex items-center h-8" > very sati…" at bounding box center [361, 485] width 593 height 808
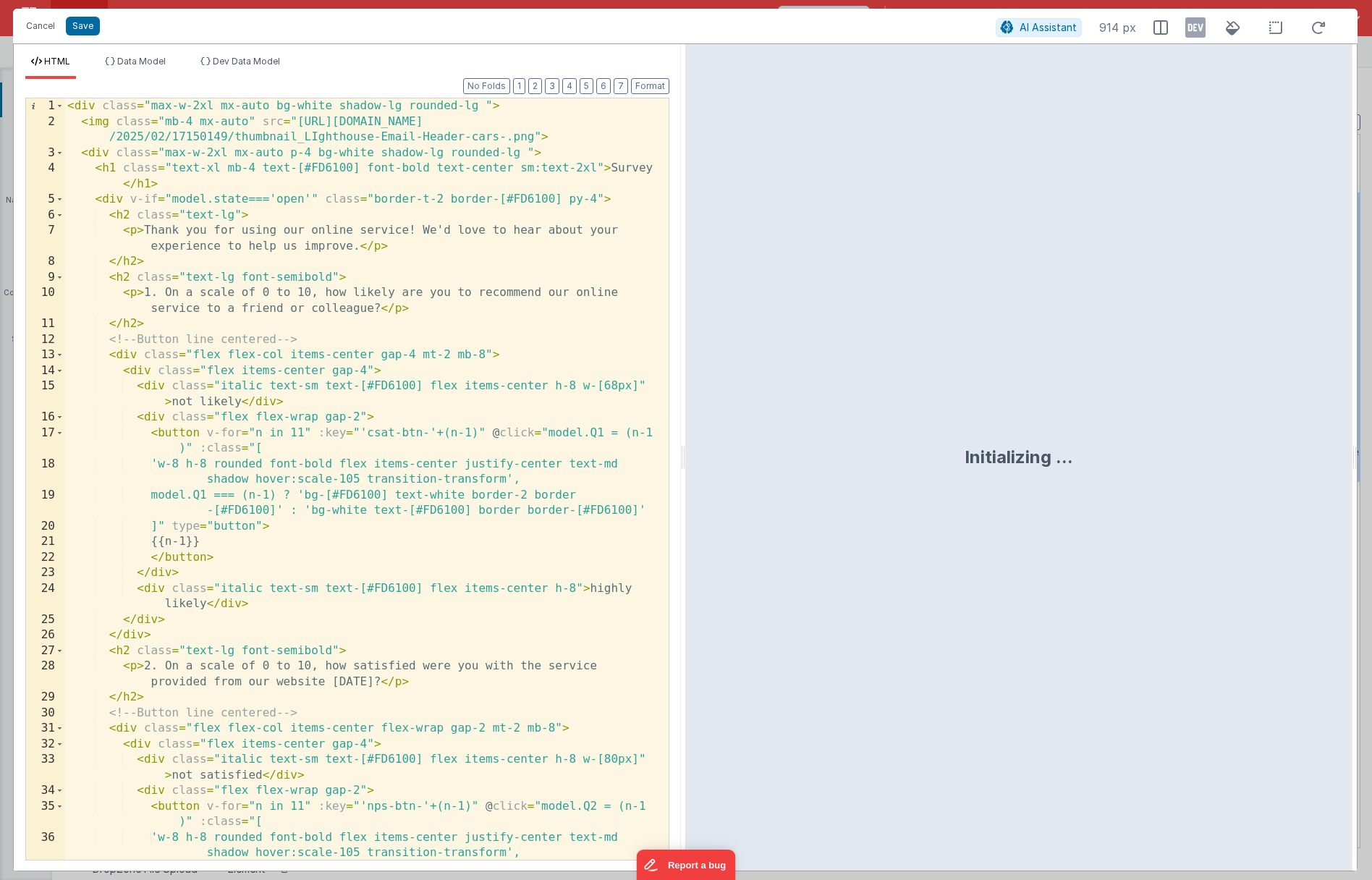
scroll to position [0, 0]
click at [77, 34] on button "Save" at bounding box center [83, 25] width 34 height 19
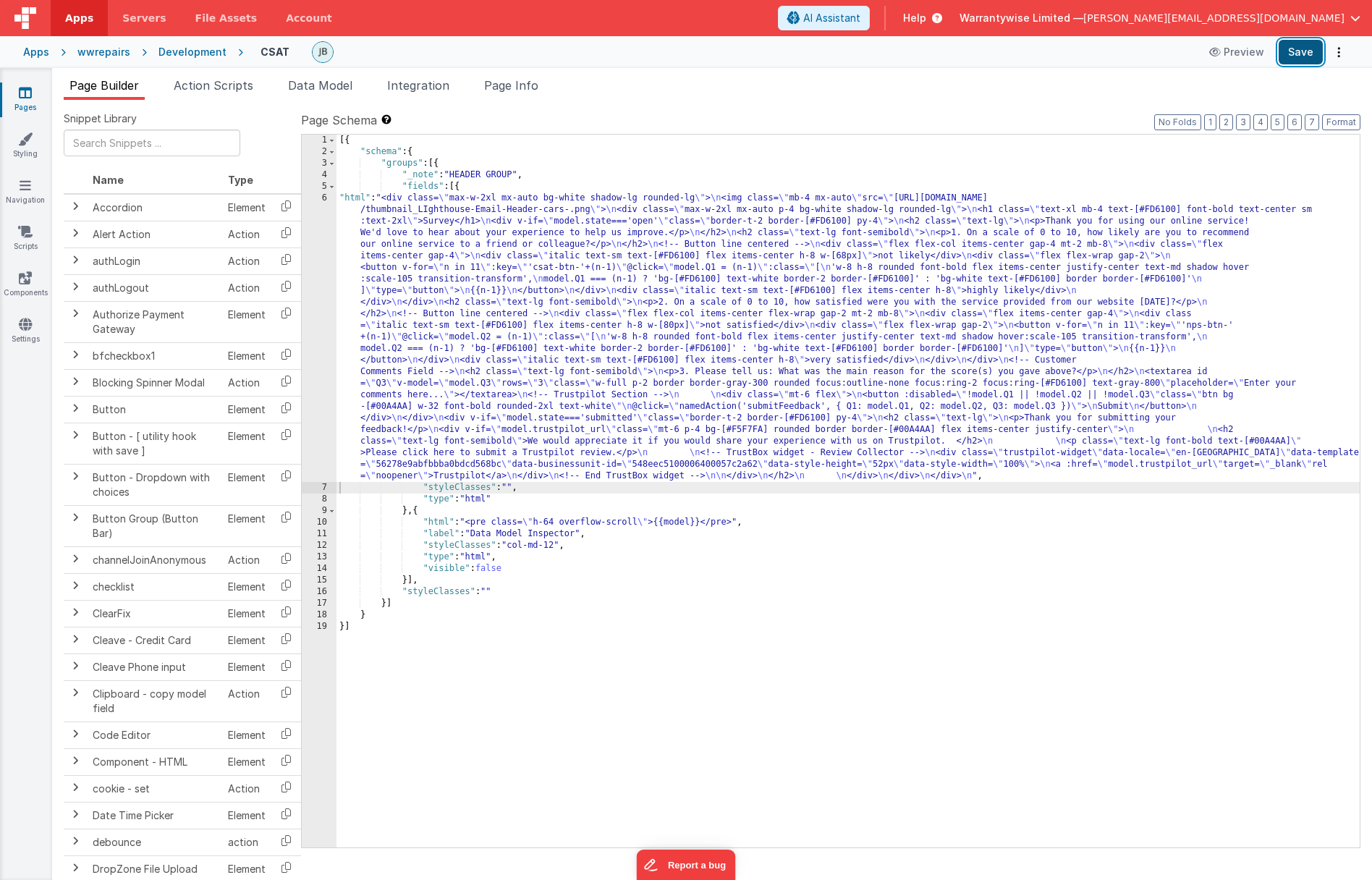
click at [955, 54] on button "Save" at bounding box center [1300, 52] width 44 height 24
click at [395, 254] on div "[{ "schema" : { "groups" : [{ "_note" : "HEADER GROUP" , "fields" : [{ "html" :…" at bounding box center [848, 502] width 1023 height 736
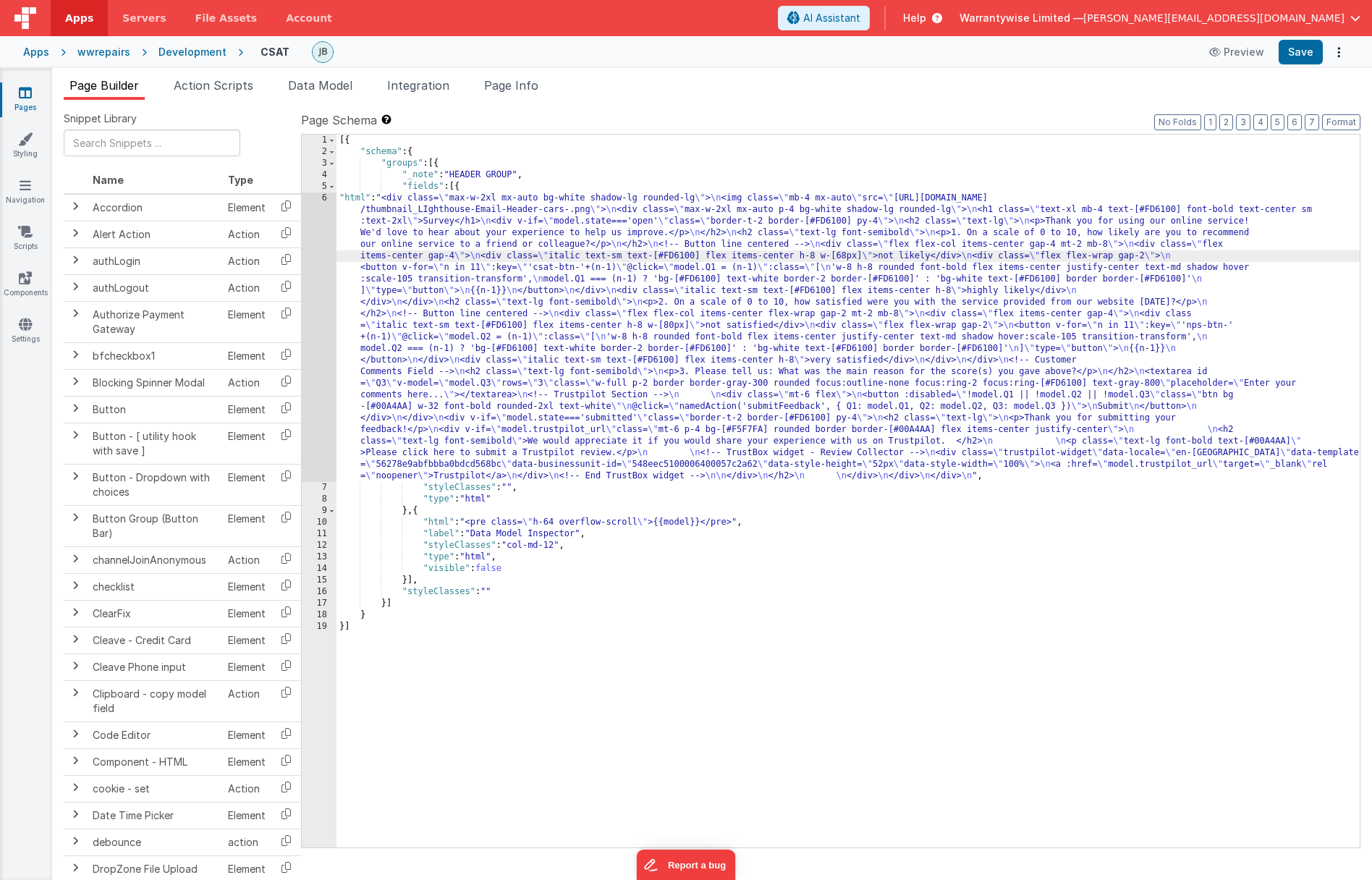
click at [304, 245] on div "6" at bounding box center [319, 337] width 34 height 289
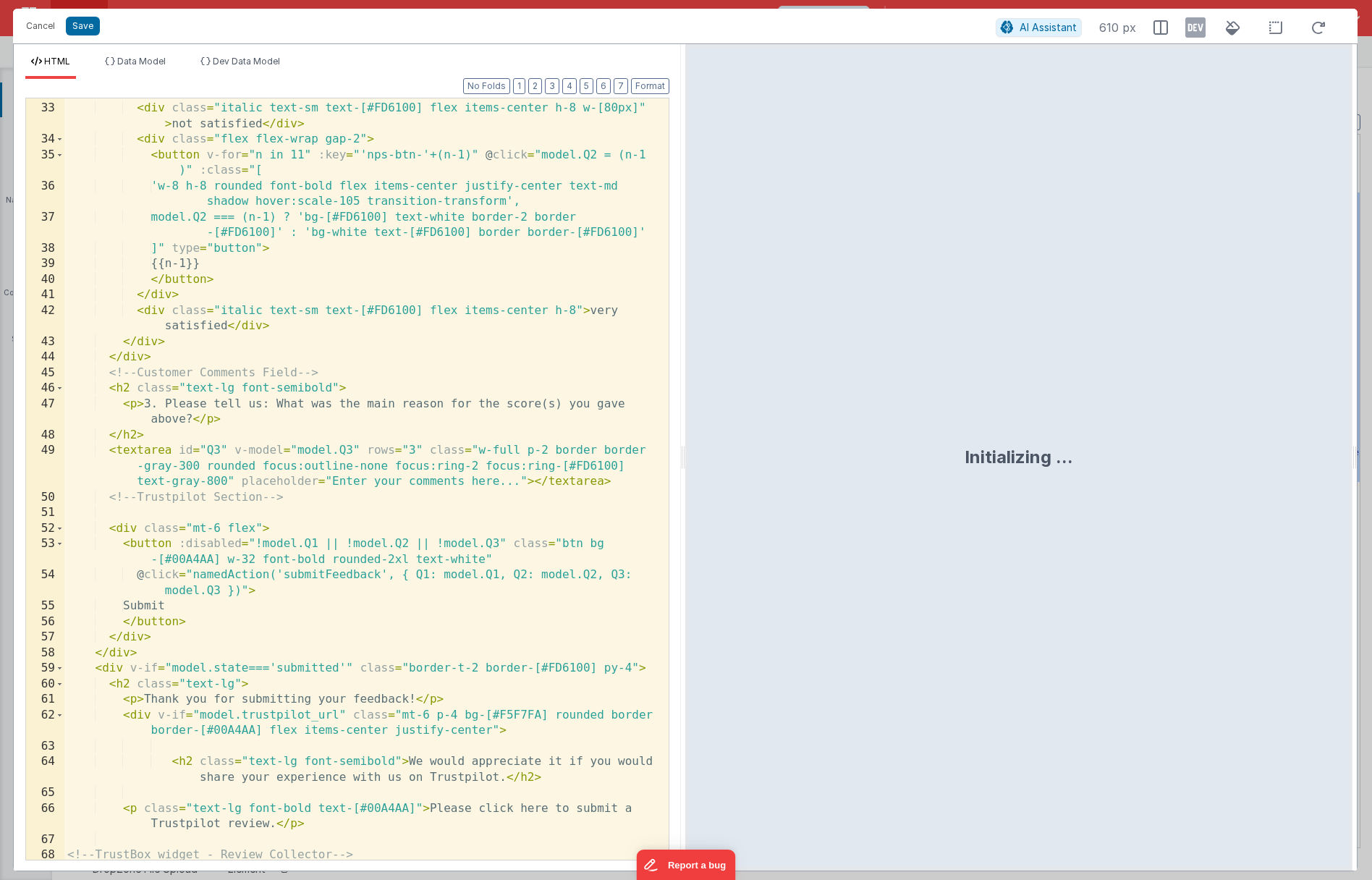
scroll to position [872, 0]
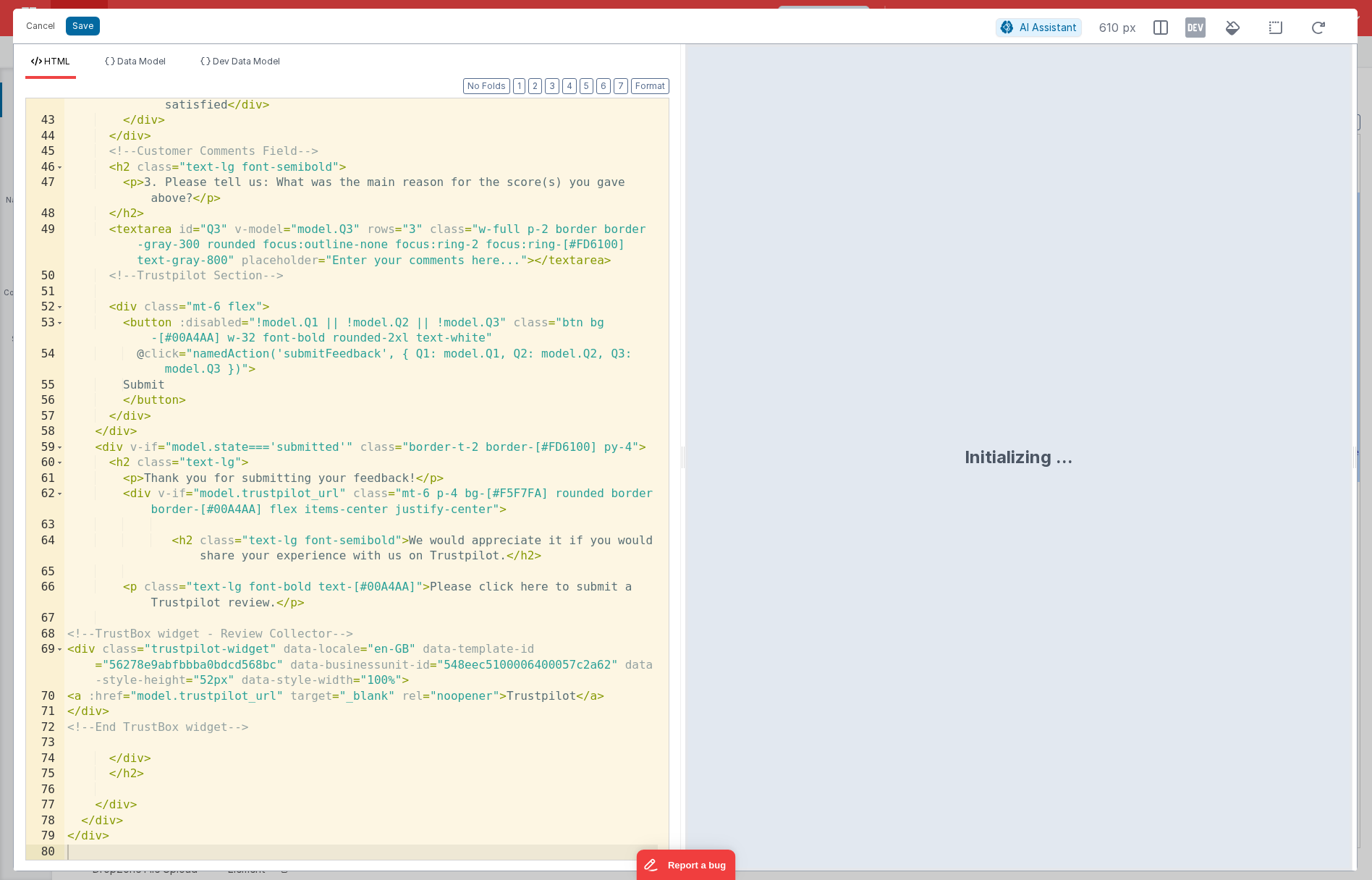
click at [100, 449] on div "< div class = "italic text-sm text-[#FD6100] flex items-center h-8" > very sati…" at bounding box center [361, 485] width 593 height 808
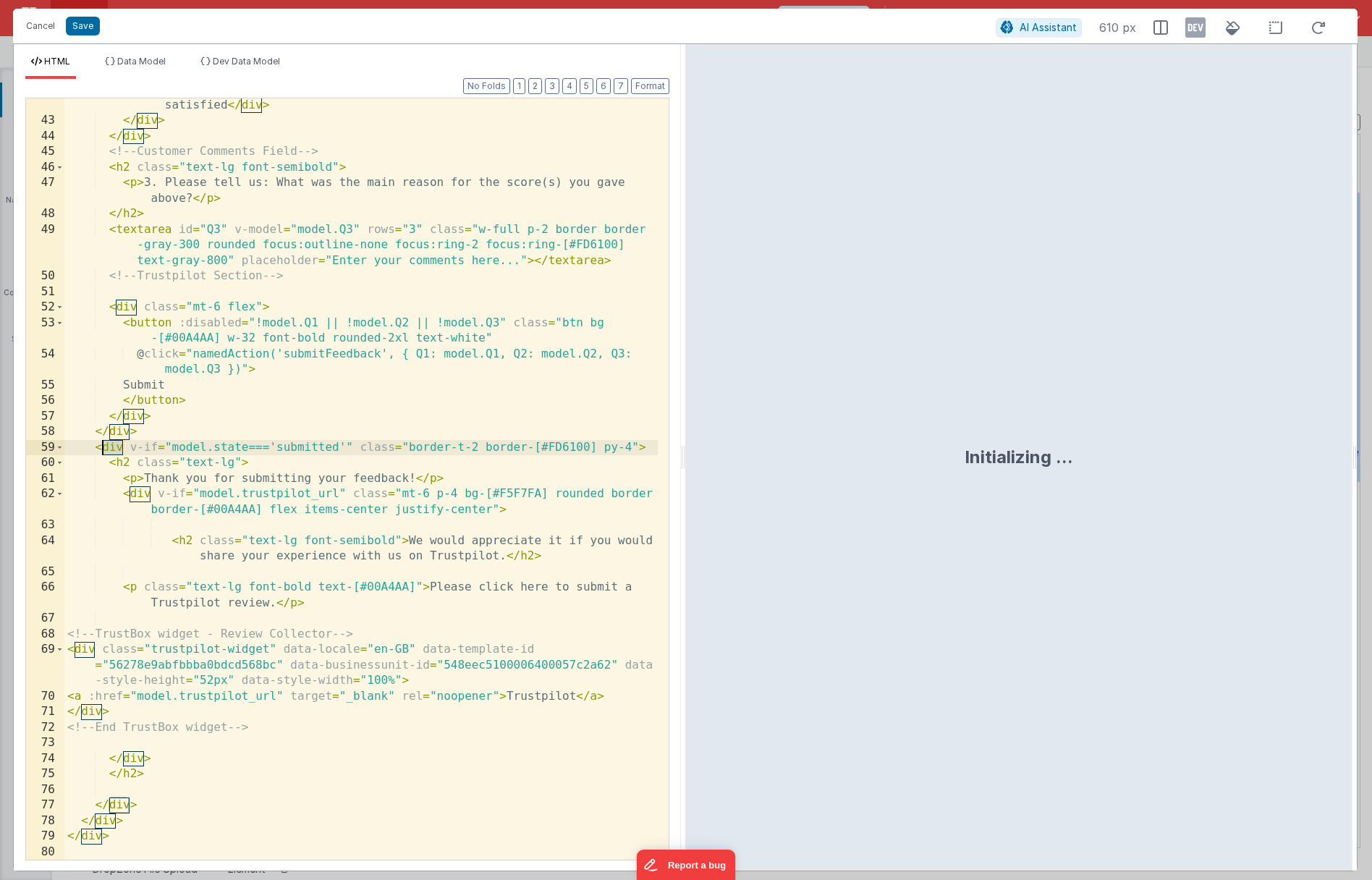
click at [98, 449] on div "< div class = "italic text-sm text-[#FD6100] flex items-center h-8" > very sati…" at bounding box center [361, 485] width 593 height 808
click at [132, 449] on div "< div class = "italic text-sm text-[#FD6100] flex items-center h-8" > very sati…" at bounding box center [361, 485] width 593 height 808
click at [97, 451] on div "< div class = "italic text-sm text-[#FD6100] flex items-center h-8" > very sati…" at bounding box center [361, 485] width 593 height 808
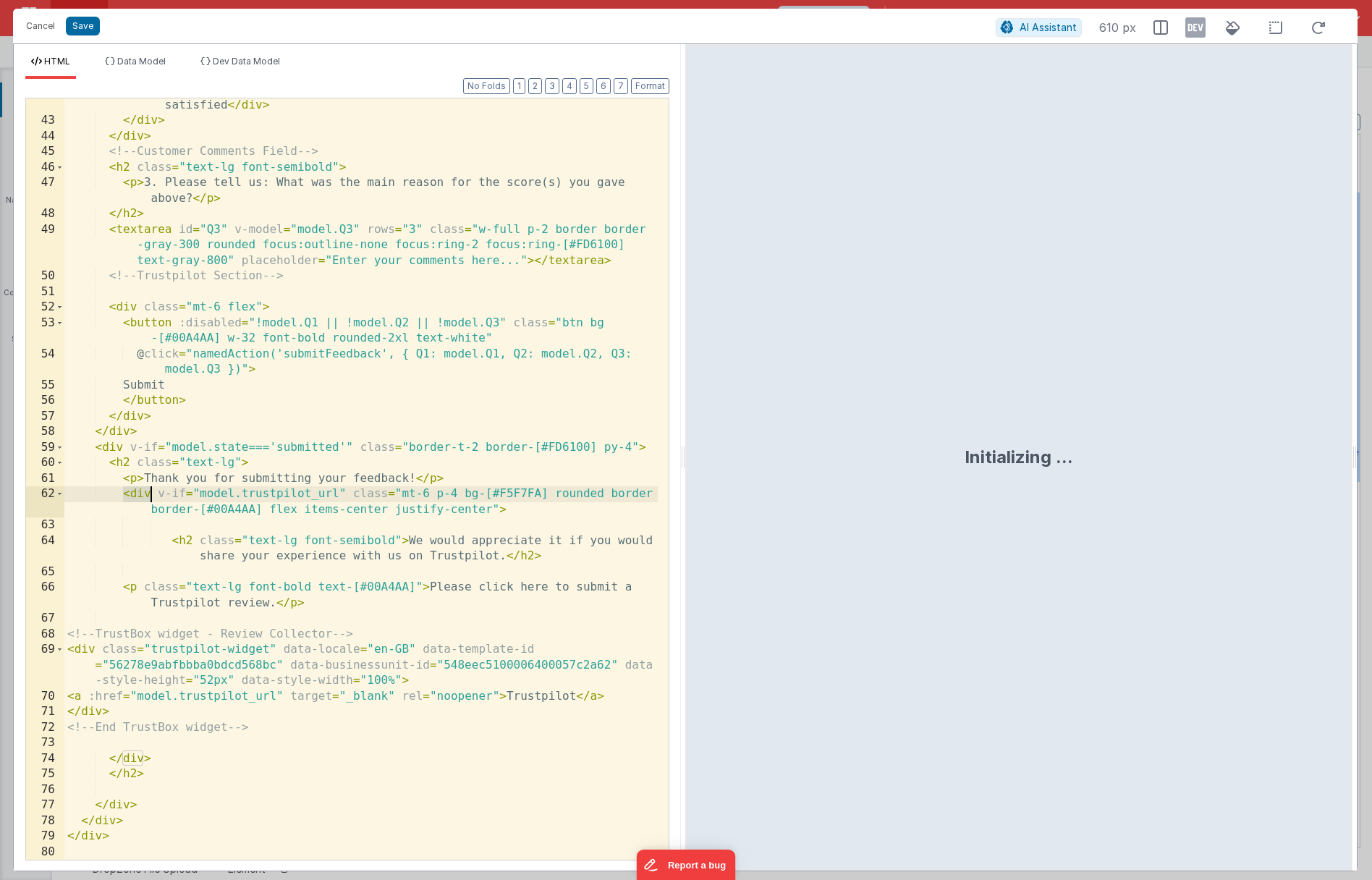
drag, startPoint x: 124, startPoint y: 495, endPoint x: 151, endPoint y: 496, distance: 27.0
click at [151, 496] on div "< div class = "italic text-sm text-[#FD6100] flex items-center h-8" > very sati…" at bounding box center [361, 485] width 593 height 808
click at [158, 758] on div "< div class = "italic text-sm text-[#FD6100] flex items-center h-8" > very sati…" at bounding box center [361, 485] width 593 height 808
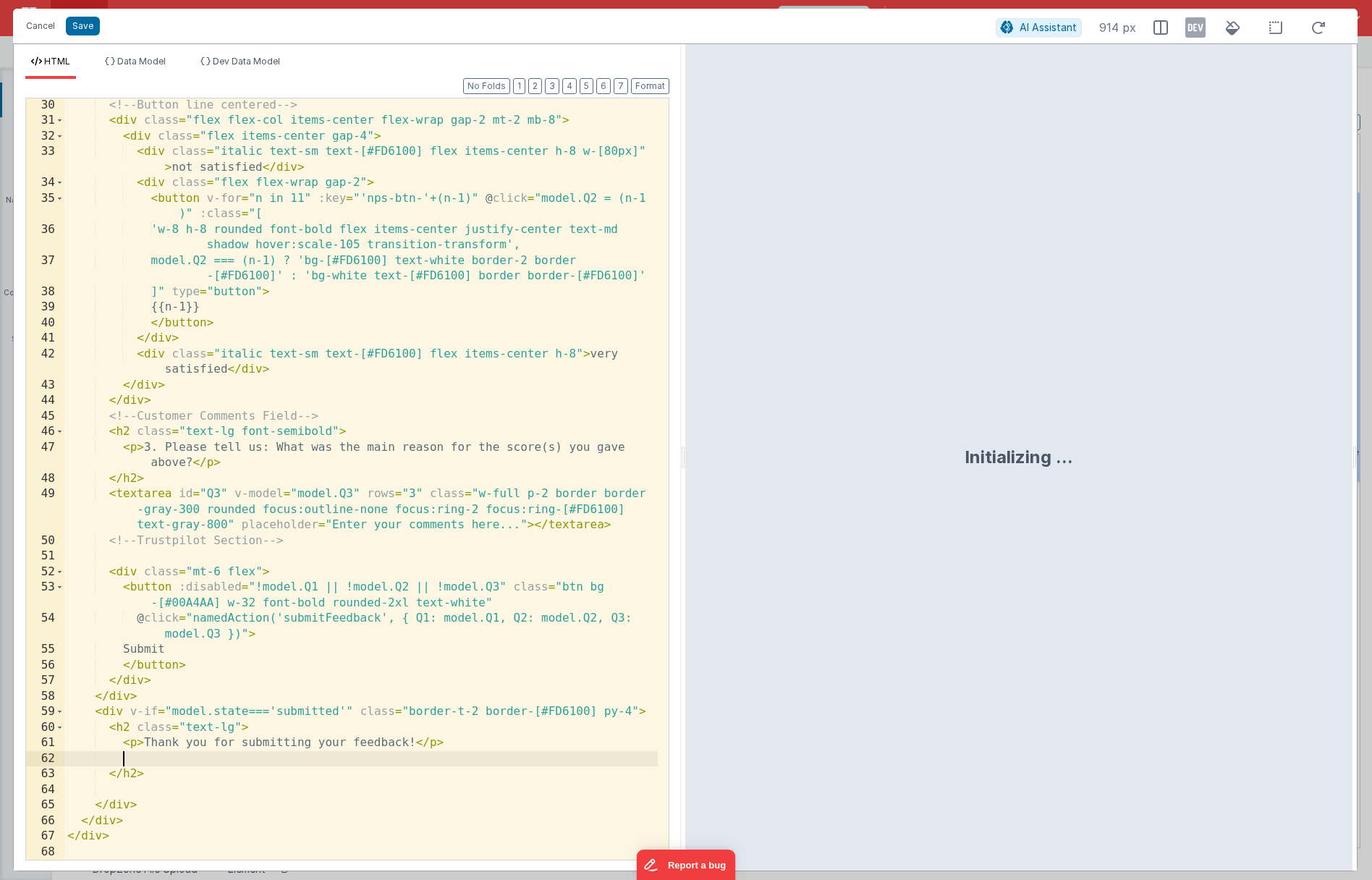
scroll to position [608, 0]
click at [81, 24] on button "Save" at bounding box center [83, 25] width 34 height 19
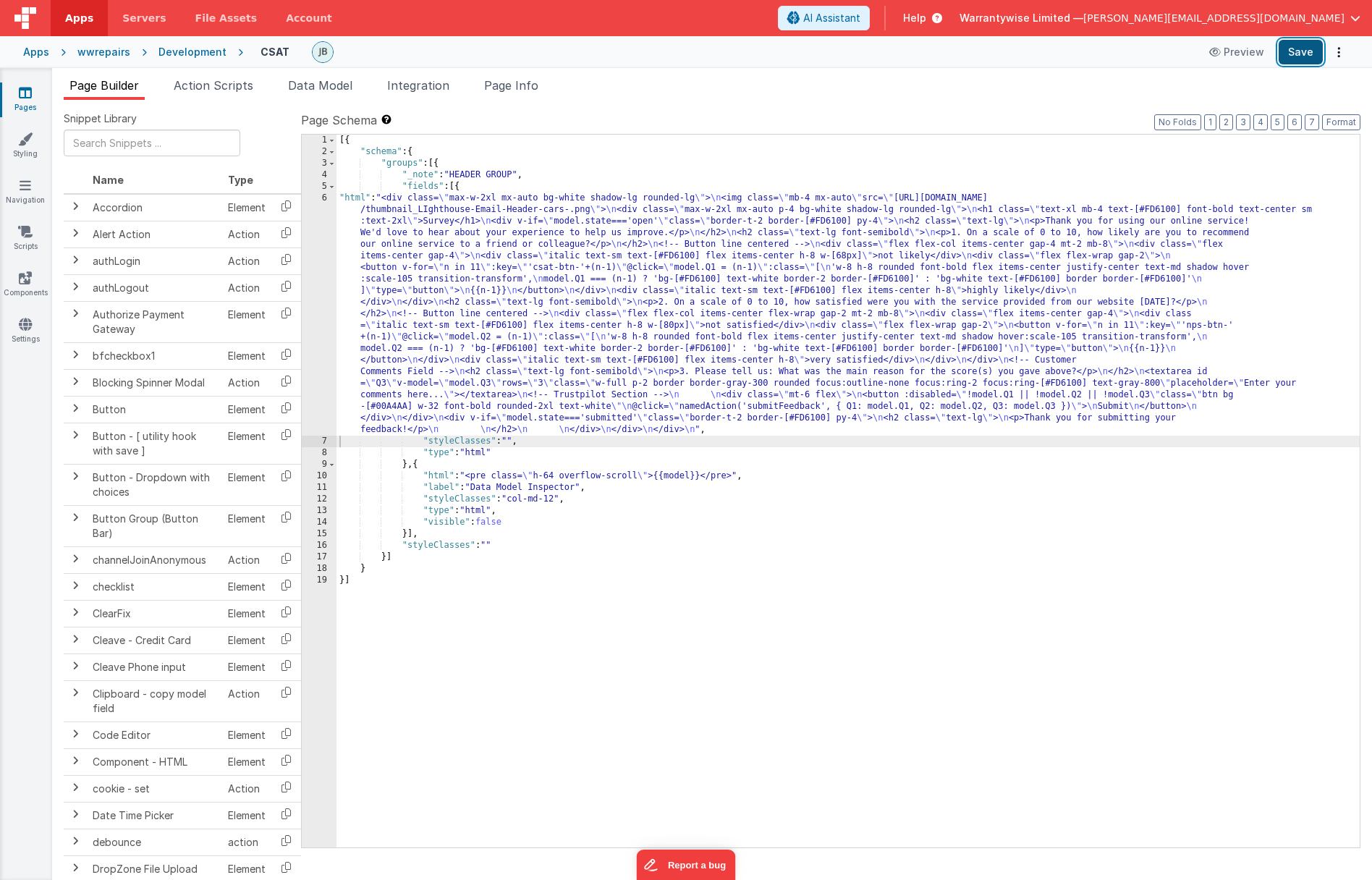
click at [955, 55] on button "Save" at bounding box center [1300, 52] width 44 height 24
click at [955, 54] on button "Preview" at bounding box center [1236, 53] width 73 height 24
click at [447, 324] on div "[{ "schema" : { "groups" : [{ "_note" : "HEADER GROUP" , "fields" : [{ "html" :…" at bounding box center [848, 502] width 1023 height 736
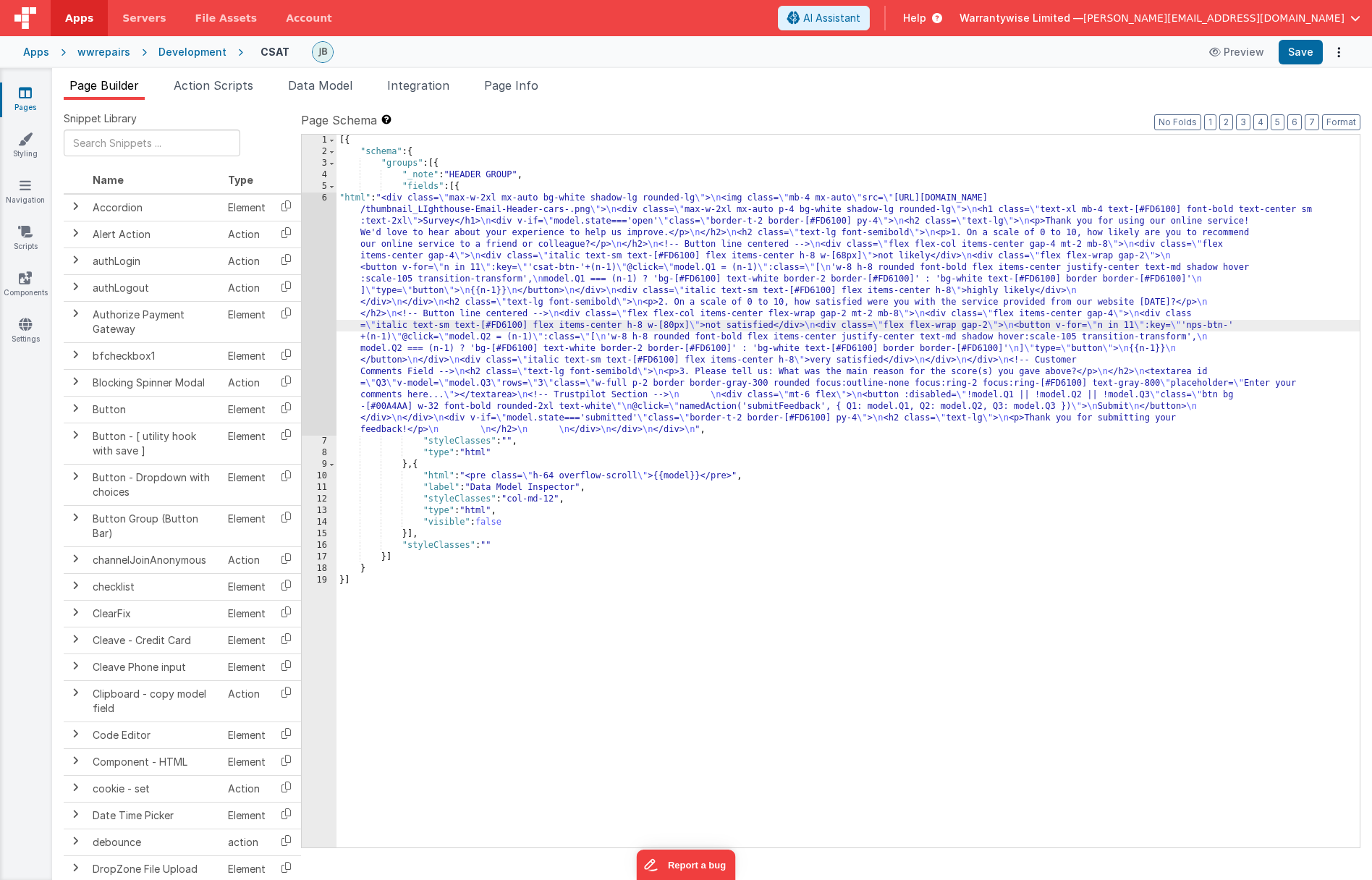
click at [307, 274] on div "6" at bounding box center [319, 314] width 34 height 243
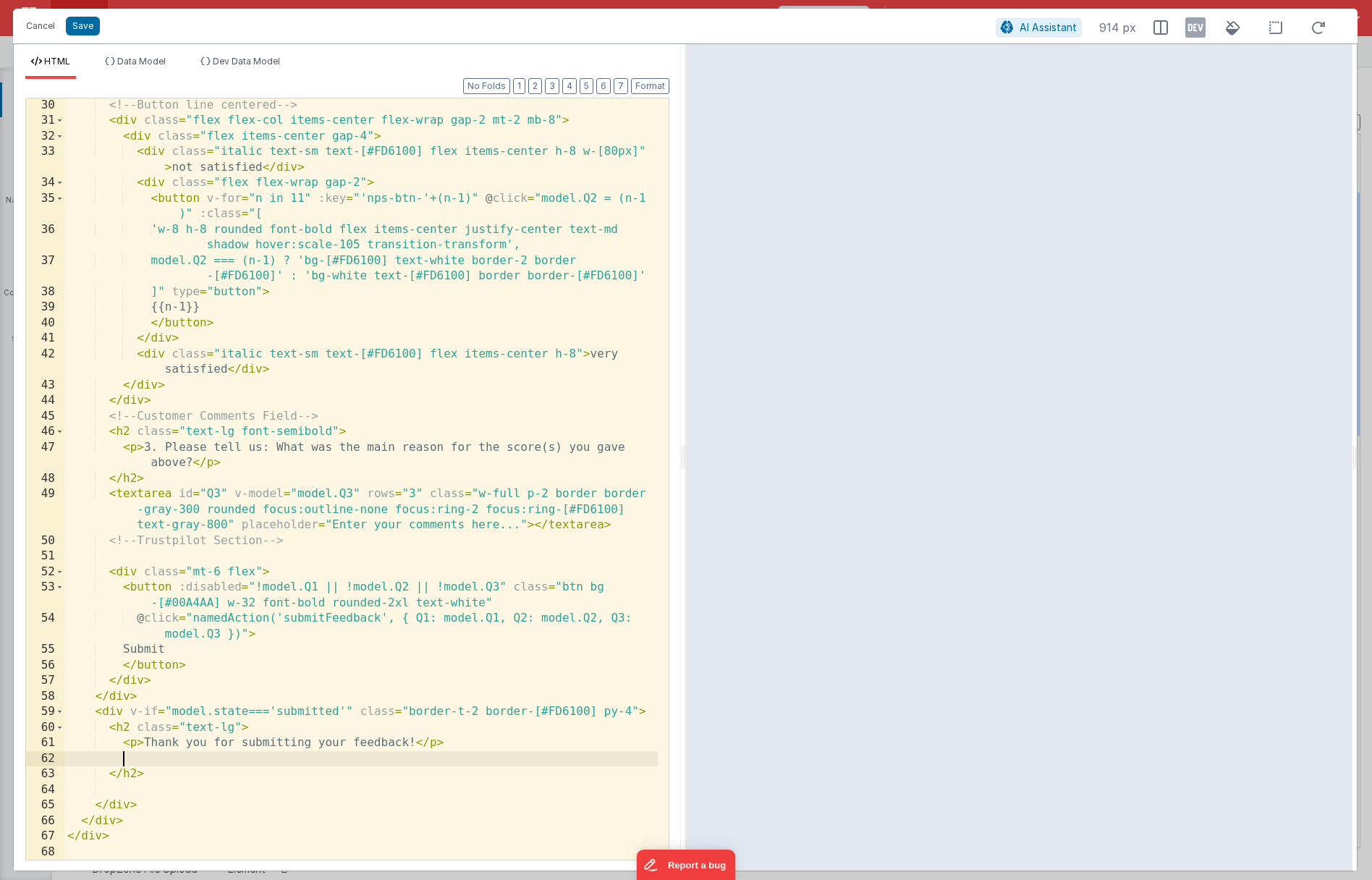
click at [147, 762] on div "<!-- Button line centered --> < div class = "flex flex-col items-center flex-wr…" at bounding box center [361, 494] width 593 height 793
click at [142, 793] on div "<!-- Button line centered --> < div class = "flex flex-col items-center flex-wr…" at bounding box center [361, 494] width 593 height 793
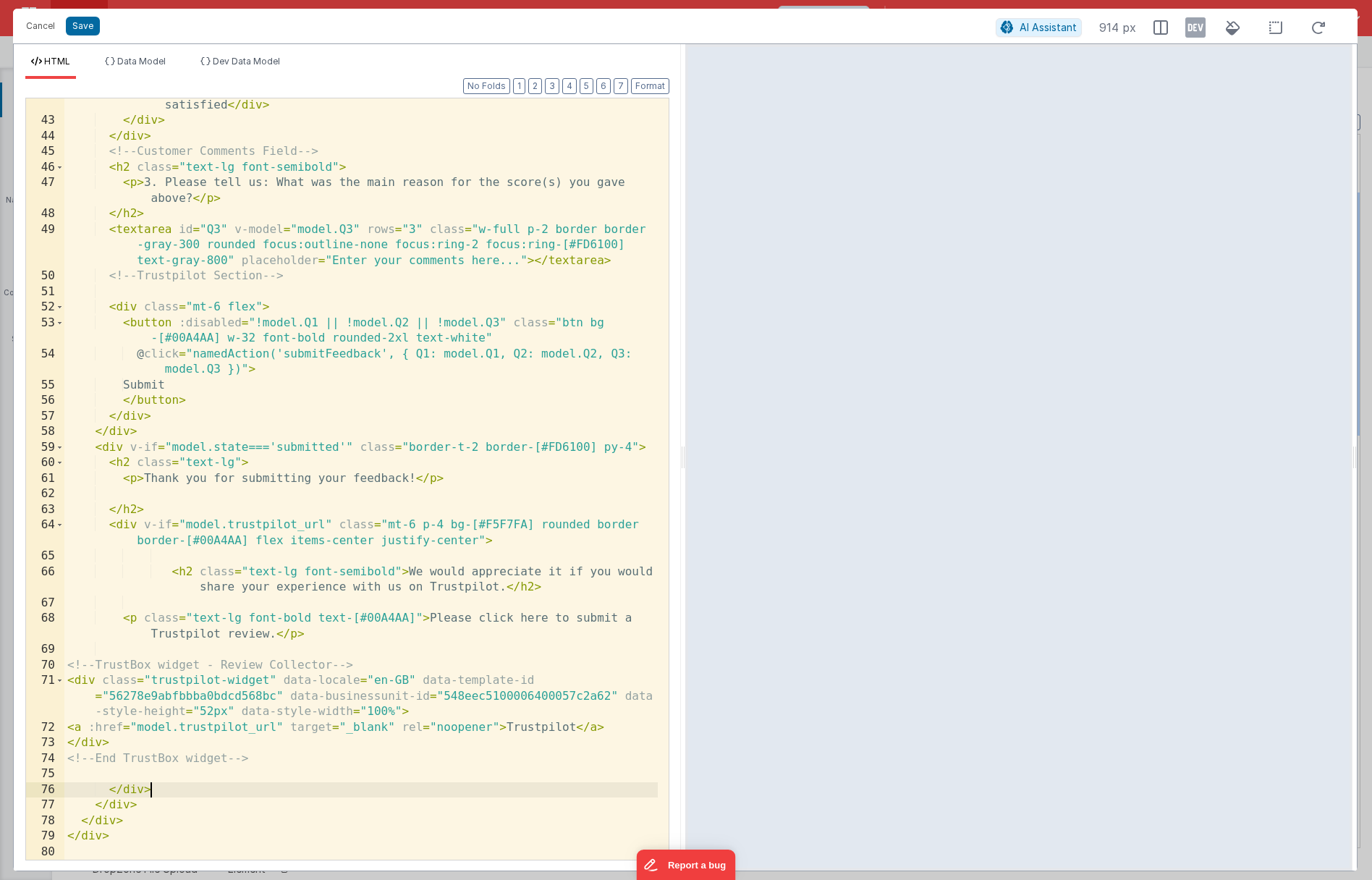
scroll to position [872, 0]
click at [77, 24] on button "Save" at bounding box center [83, 25] width 34 height 19
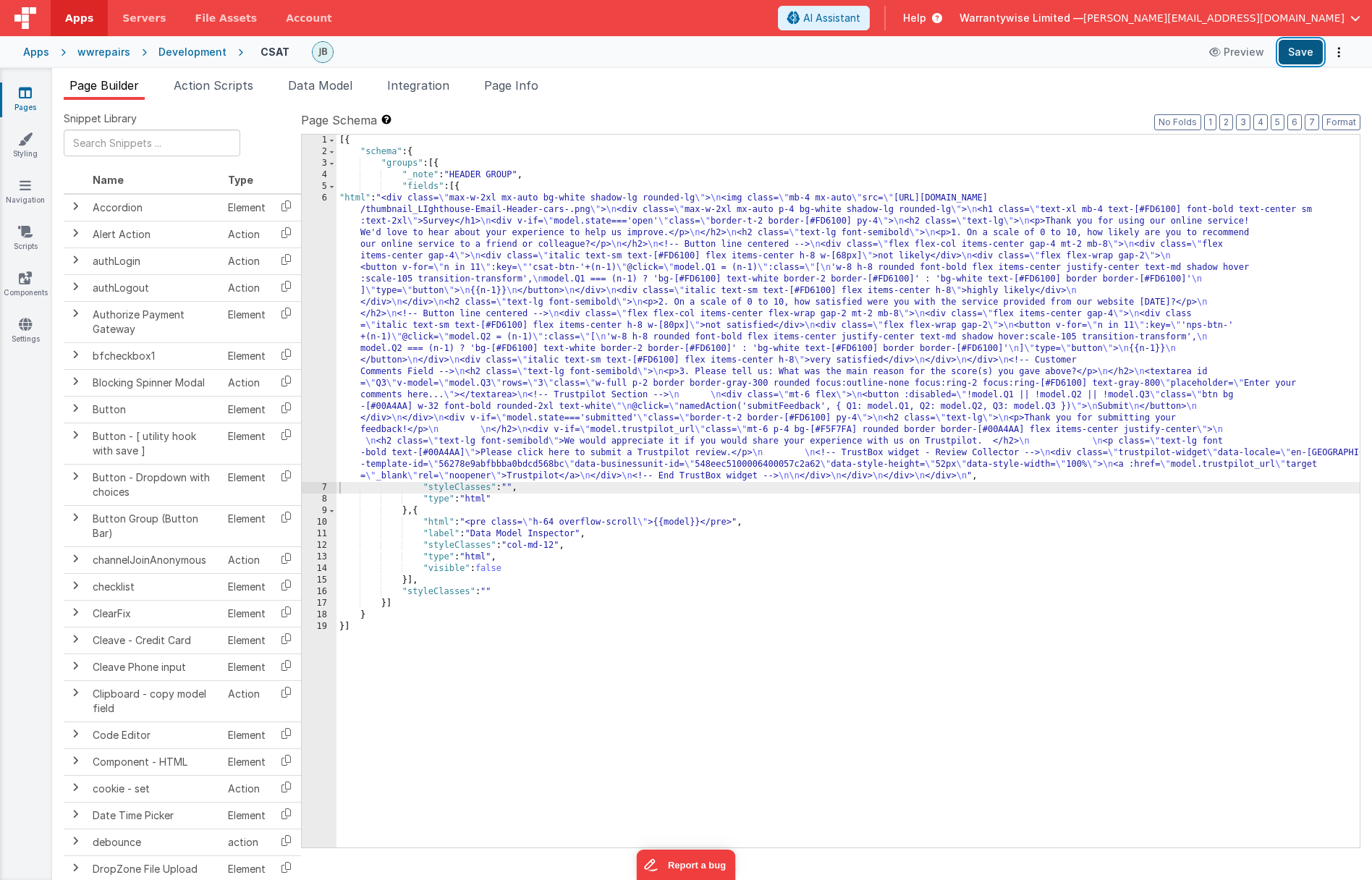
click at [955, 54] on button "Save" at bounding box center [1300, 52] width 44 height 24
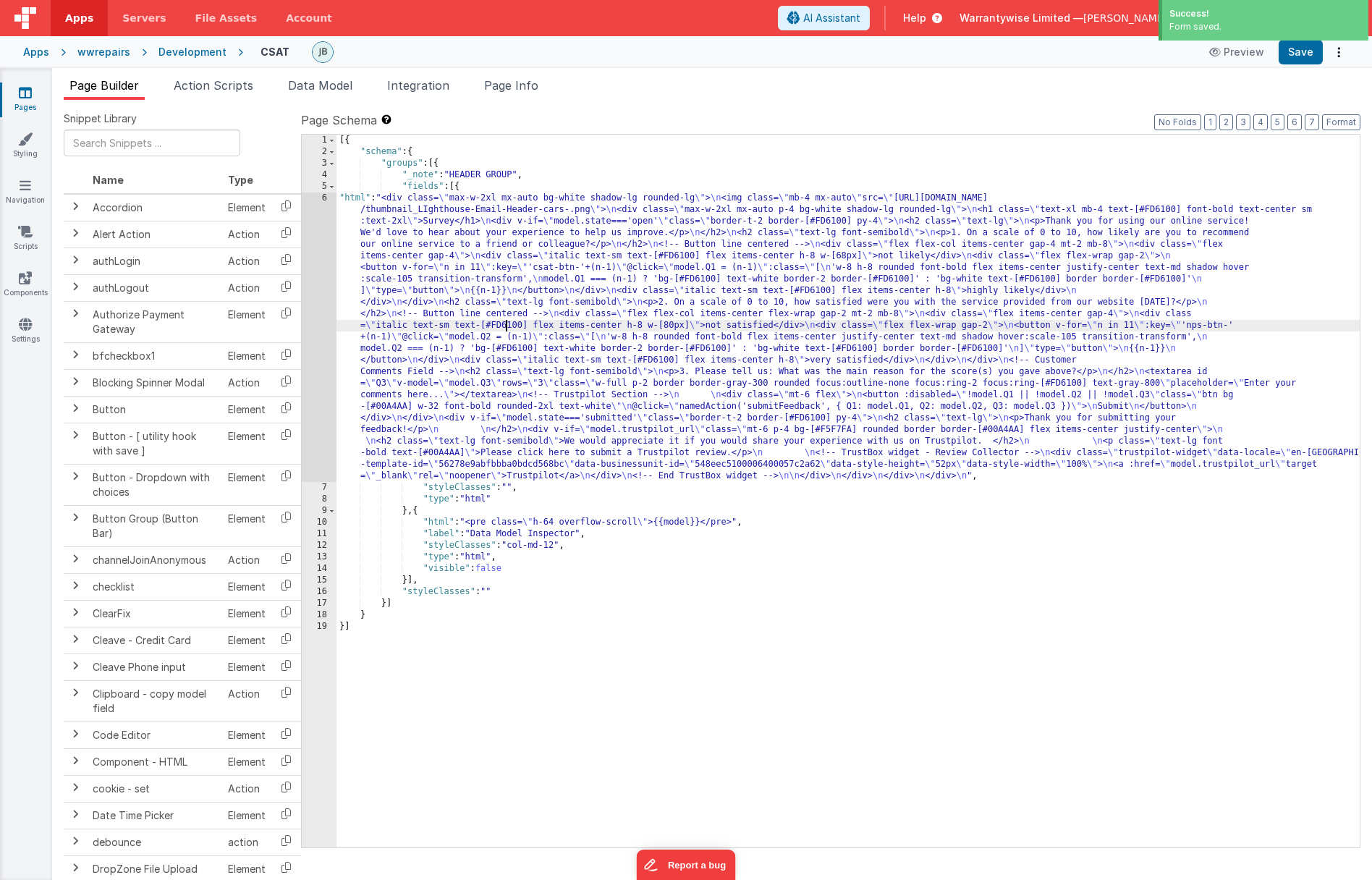
click at [505, 320] on div "[{ "schema" : { "groups" : [{ "_note" : "HEADER GROUP" , "fields" : [{ "html" :…" at bounding box center [848, 502] width 1023 height 736
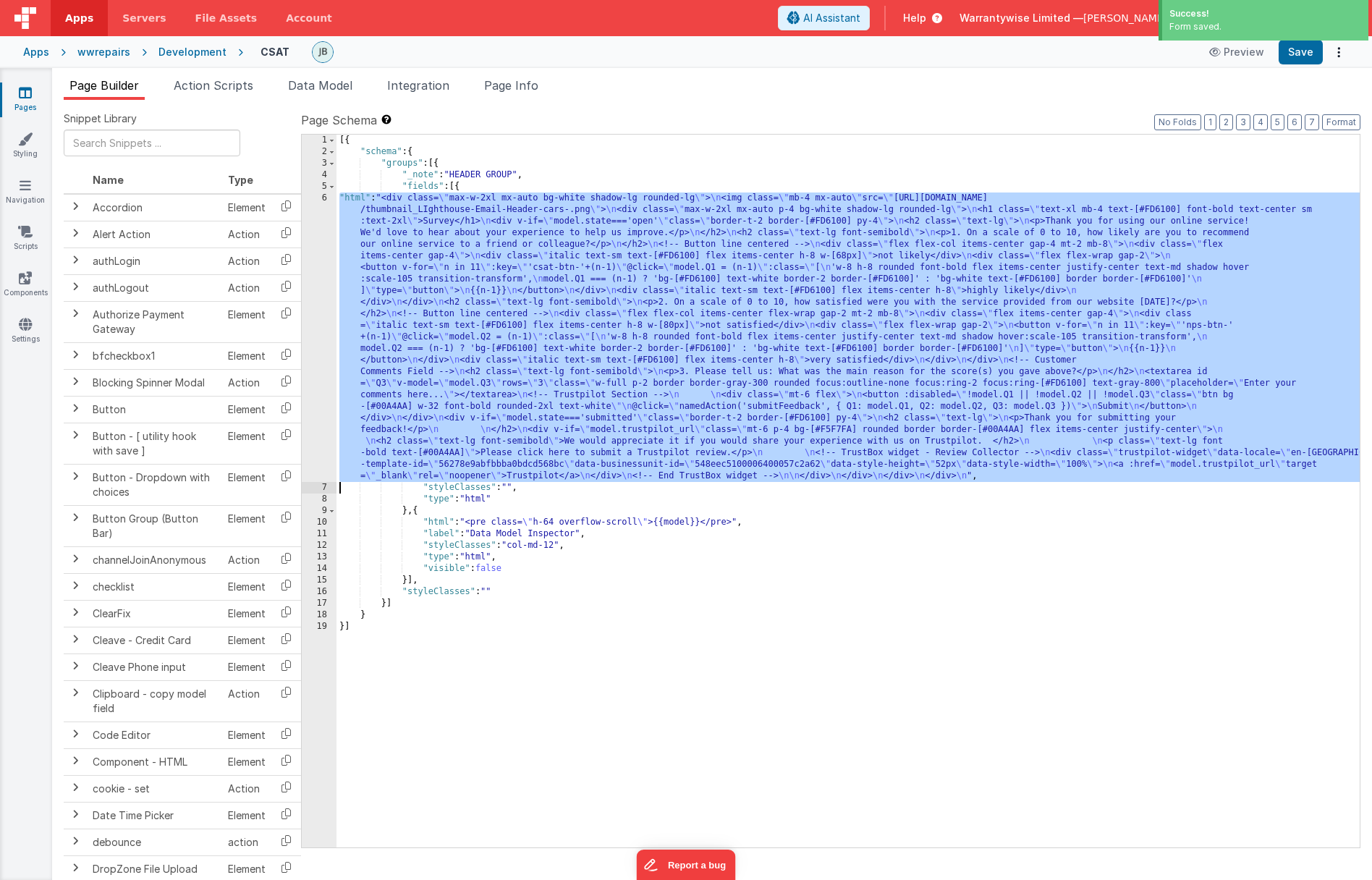
click at [316, 241] on div "6" at bounding box center [319, 337] width 34 height 289
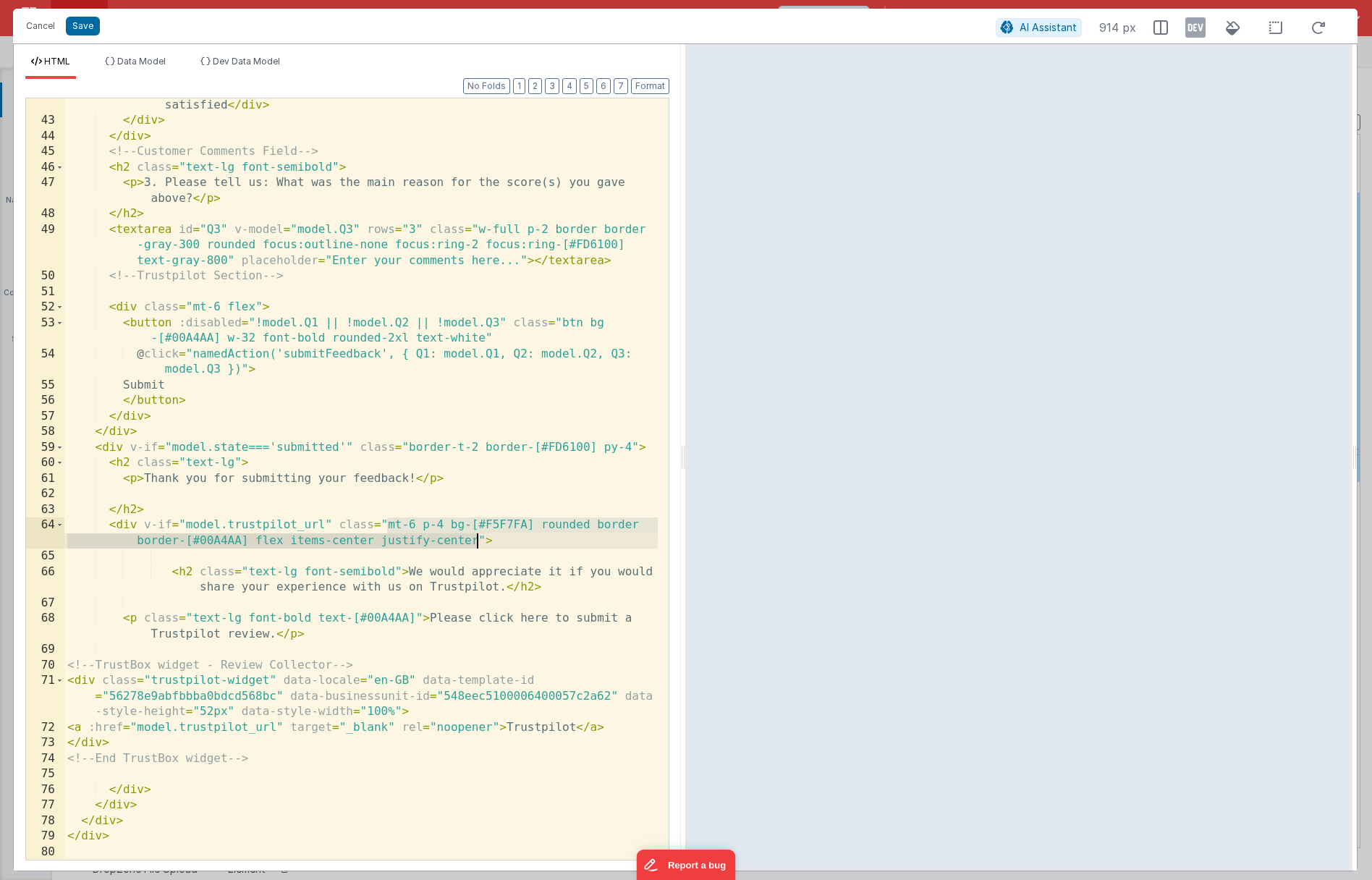
drag, startPoint x: 385, startPoint y: 525, endPoint x: 477, endPoint y: 539, distance: 93.1
click at [477, 539] on div "< div class = "italic text-sm text-[#FD6100] flex items-center h-8" > very sati…" at bounding box center [361, 485] width 593 height 808
click at [233, 542] on div "< div class = "italic text-sm text-[#FD6100] flex items-center h-8" > very sati…" at bounding box center [361, 485] width 593 height 808
drag, startPoint x: 493, startPoint y: 536, endPoint x: 106, endPoint y: 526, distance: 387.1
click at [106, 526] on div "< div class = "italic text-sm text-[#FD6100] flex items-center h-8" > very sati…" at bounding box center [361, 485] width 593 height 808
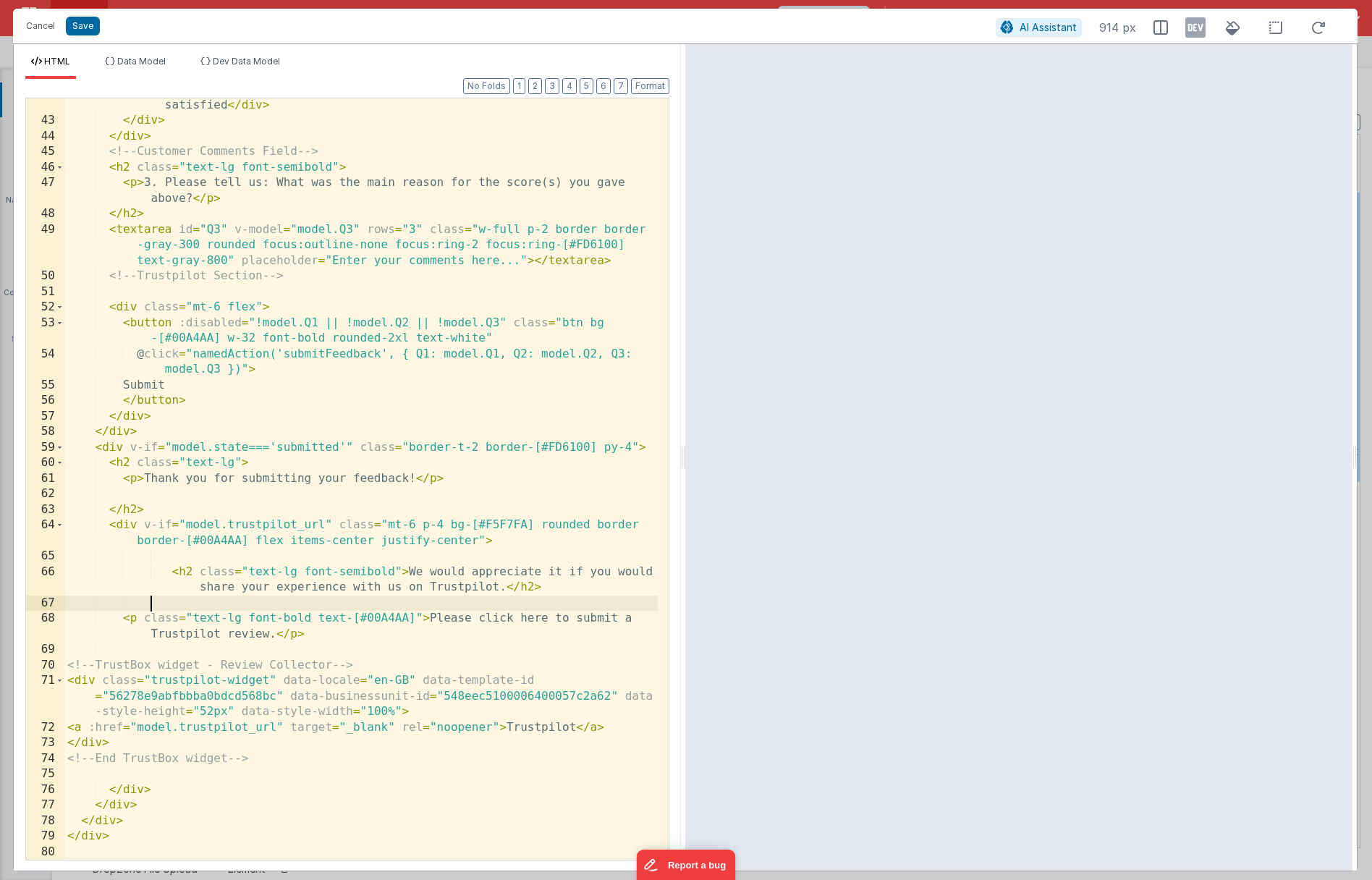
click at [197, 600] on div "< div class = "italic text-sm text-[#FD6100] flex items-center h-8" > very sati…" at bounding box center [361, 485] width 593 height 808
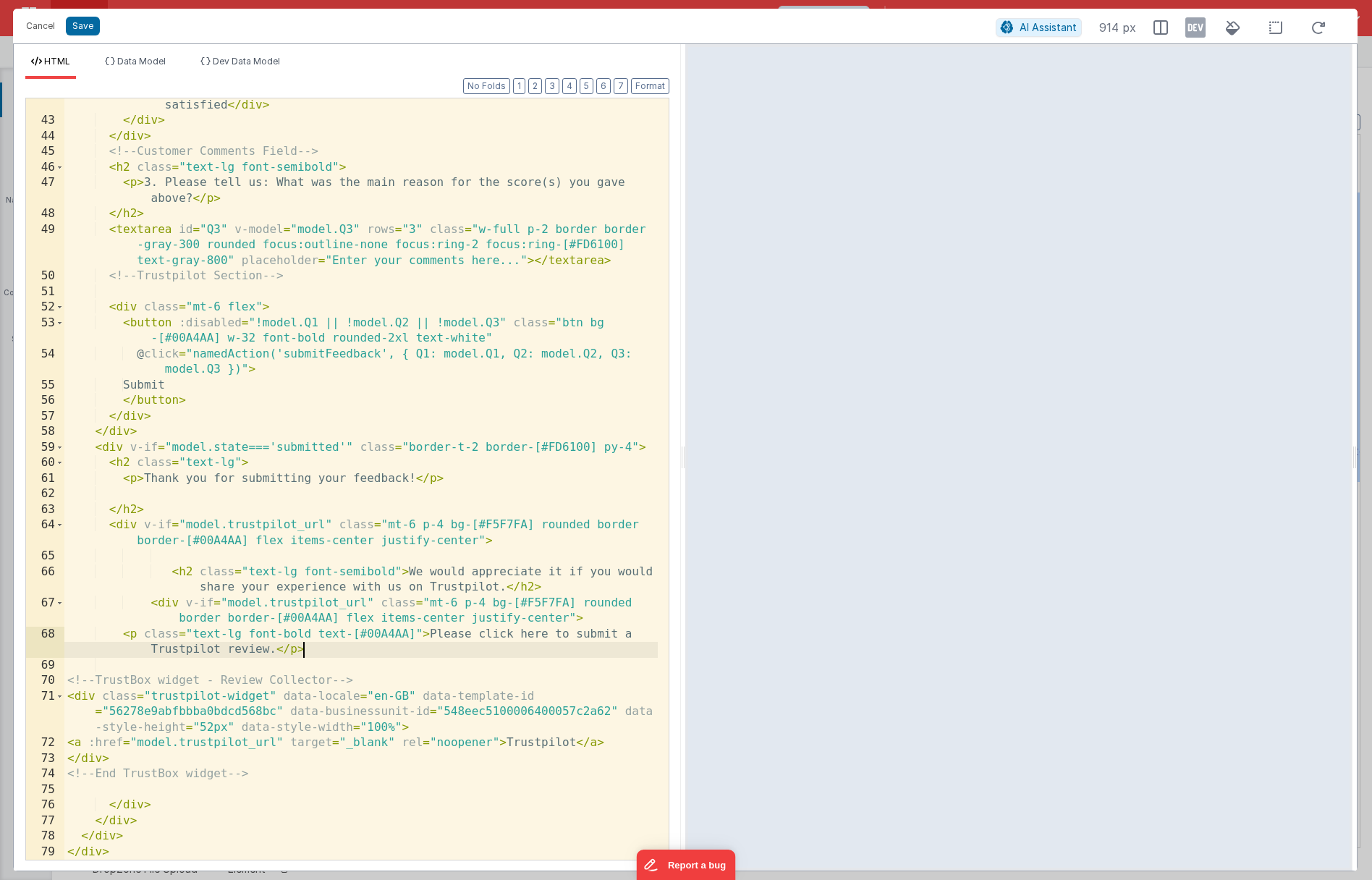
click at [323, 649] on div "< div class = "italic text-sm text-[#FD6100] flex items-center h-8" > very sati…" at bounding box center [361, 485] width 593 height 808
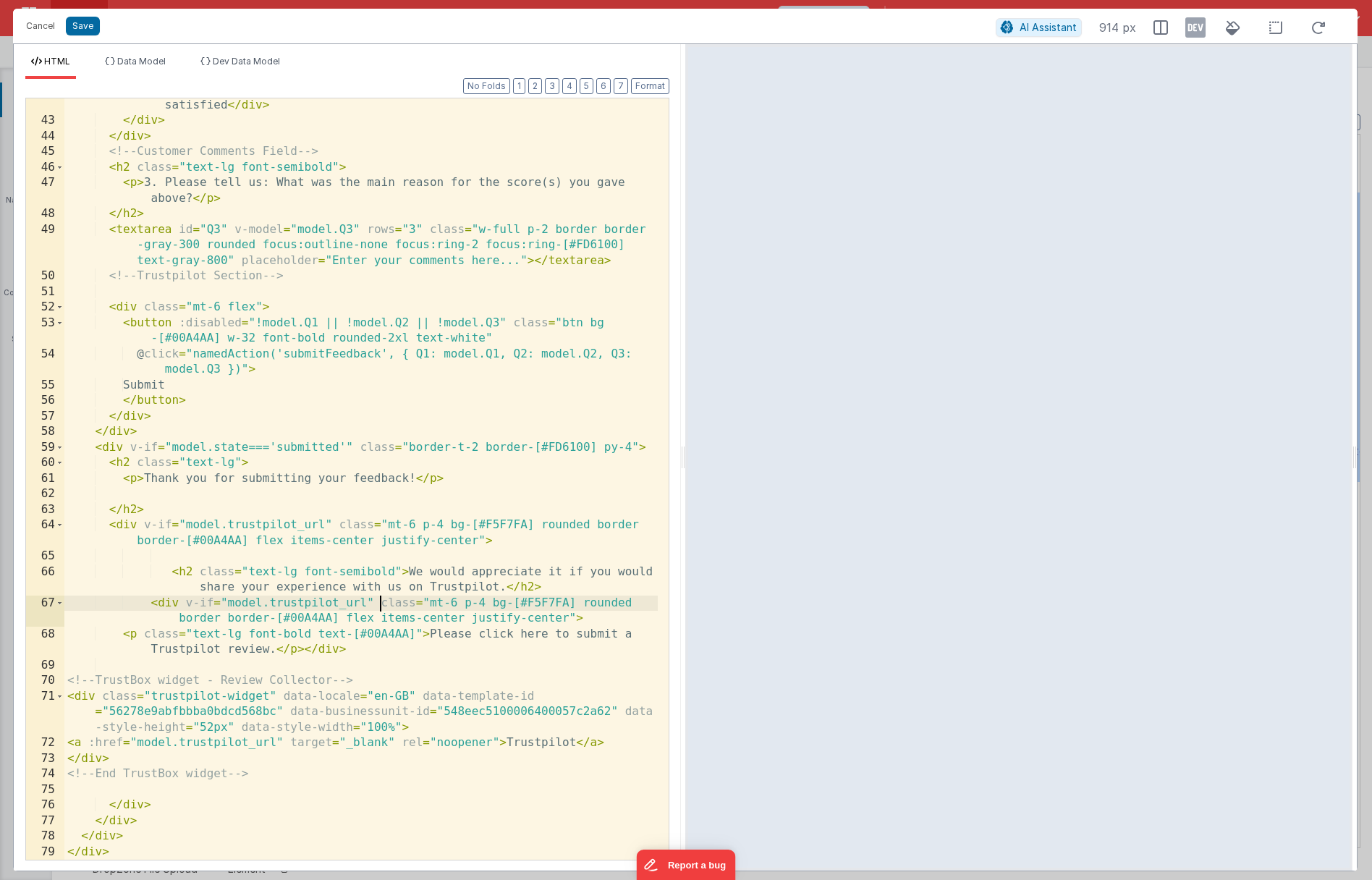
click at [381, 602] on div "< div class = "italic text-sm text-[#FD6100] flex items-center h-8" > very sati…" at bounding box center [361, 485] width 593 height 808
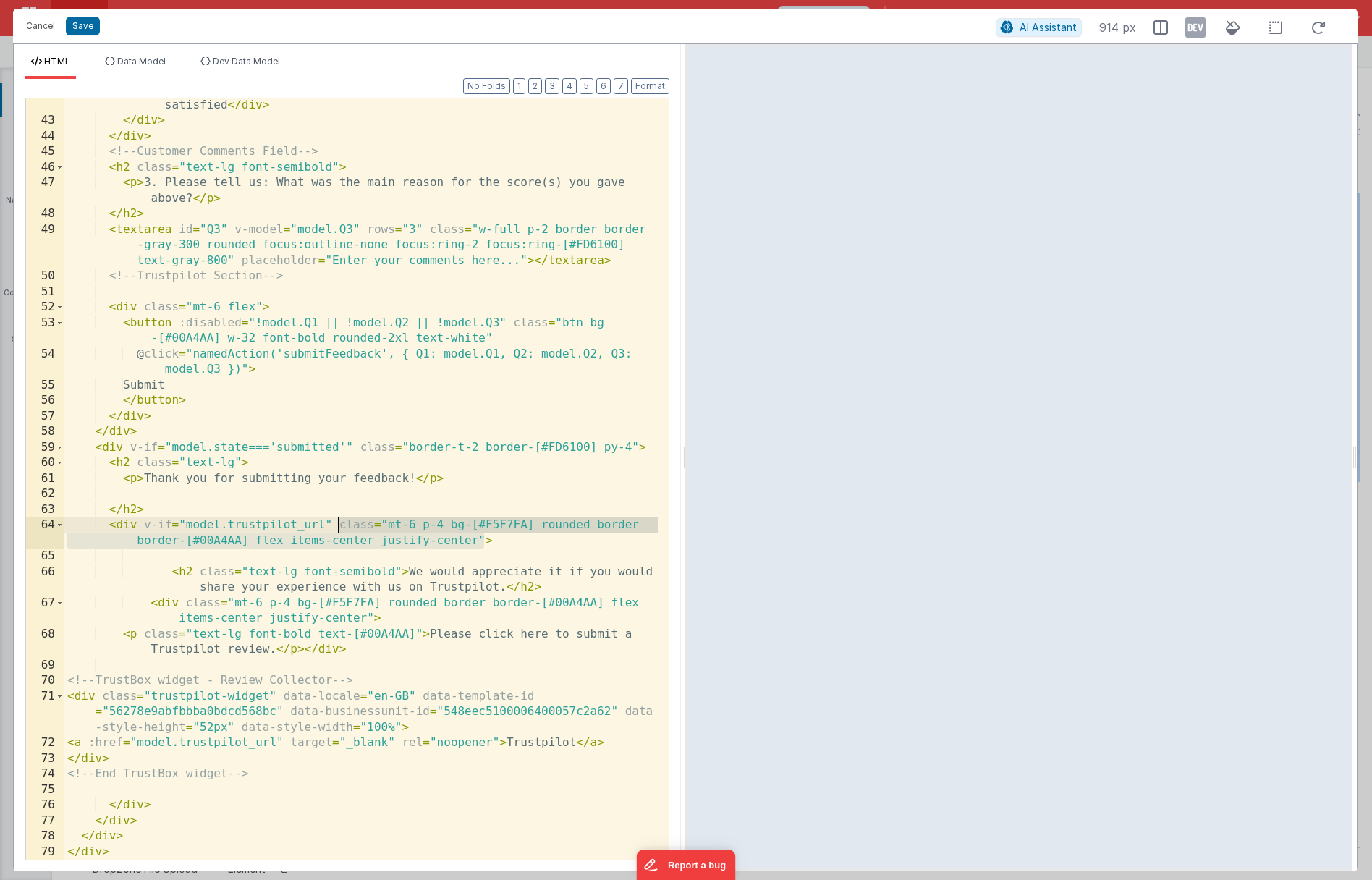
drag, startPoint x: 484, startPoint y: 540, endPoint x: 338, endPoint y: 528, distance: 146.5
click at [338, 528] on div "< div class = "italic text-sm text-[#FD6100] flex items-center h-8" > very sati…" at bounding box center [361, 485] width 593 height 808
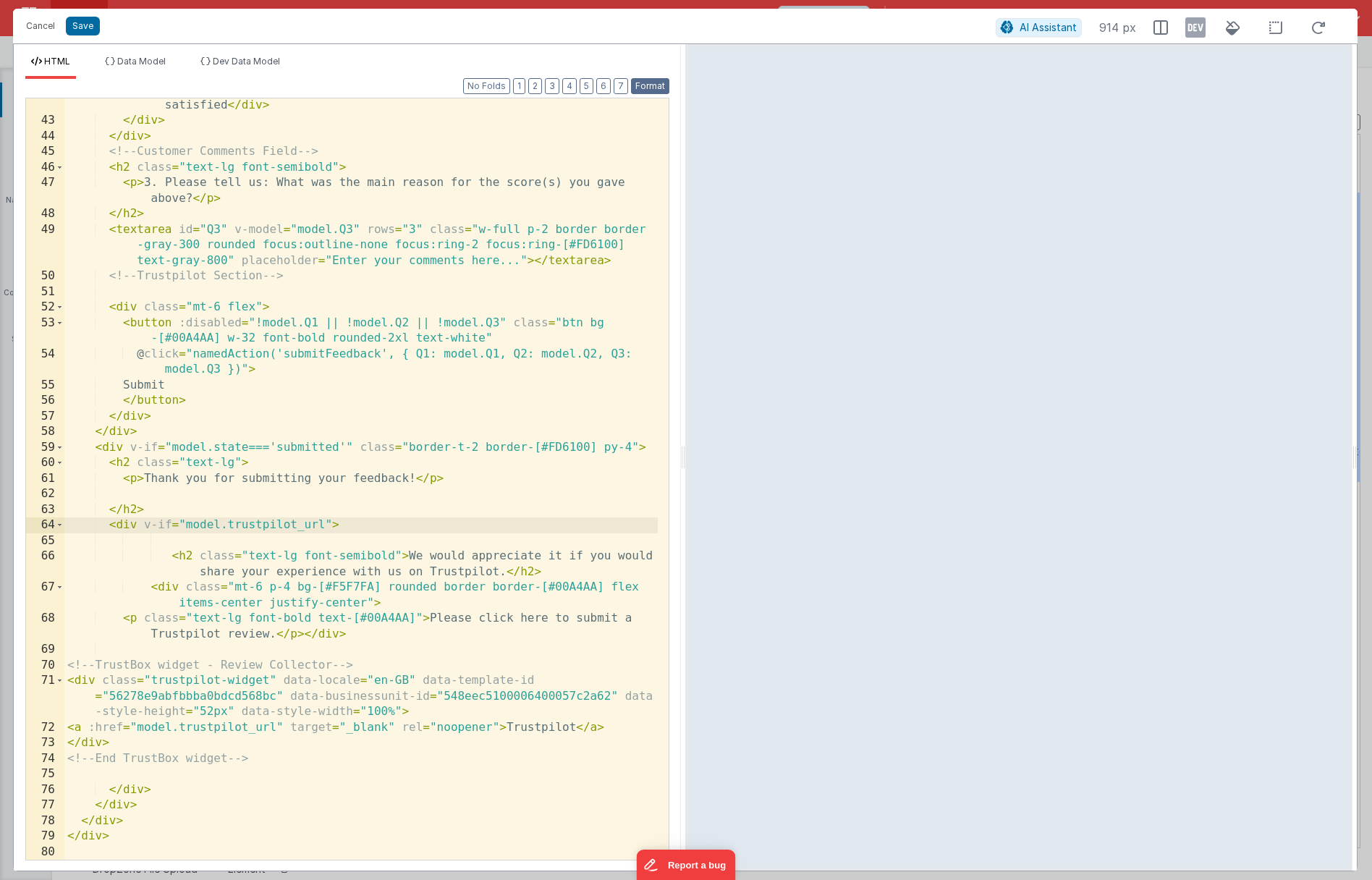
click at [646, 88] on button "Format" at bounding box center [650, 86] width 38 height 16
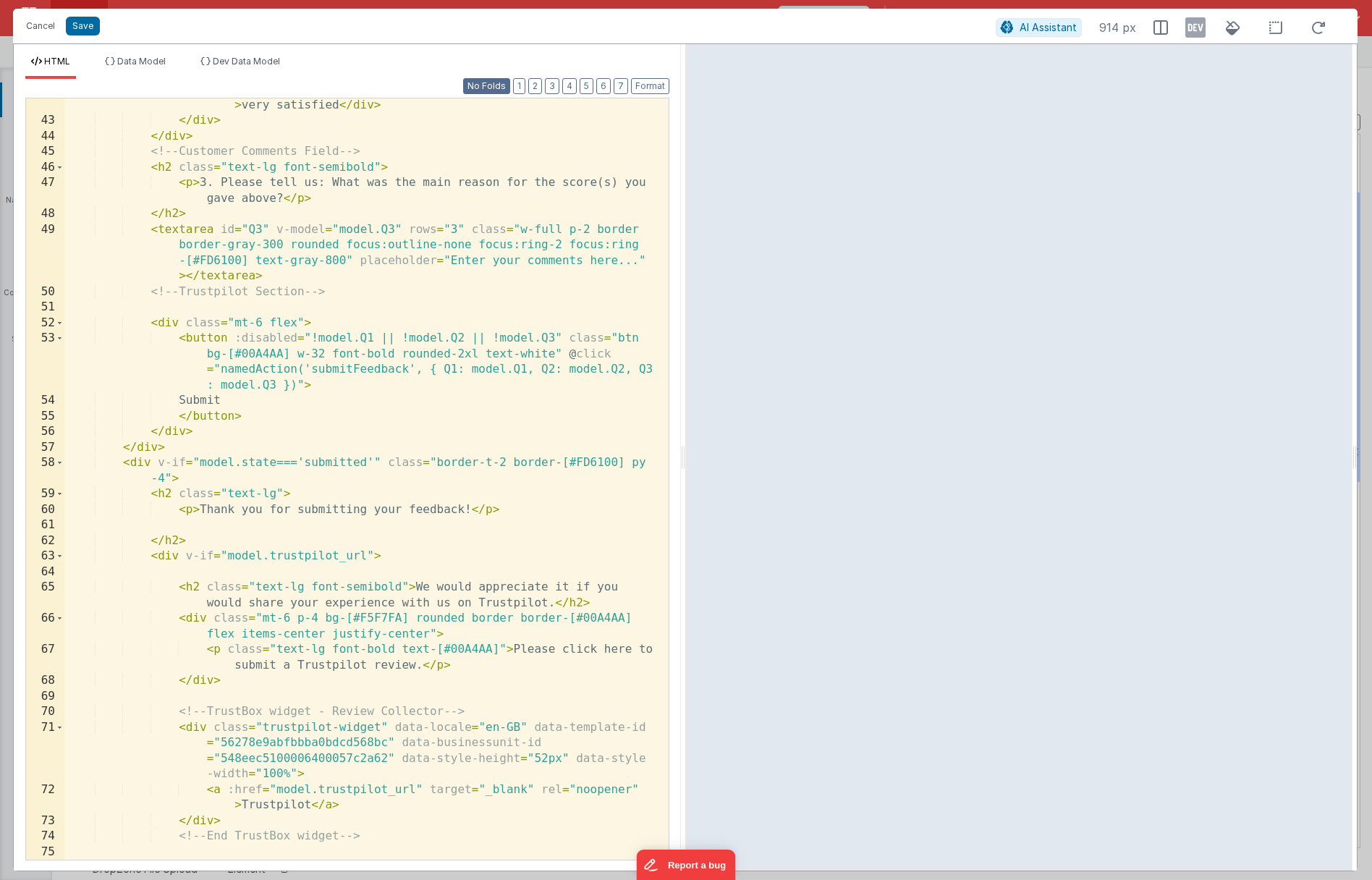
click at [493, 86] on button "No Folds" at bounding box center [487, 86] width 47 height 16
click at [521, 88] on button "1" at bounding box center [520, 86] width 13 height 16
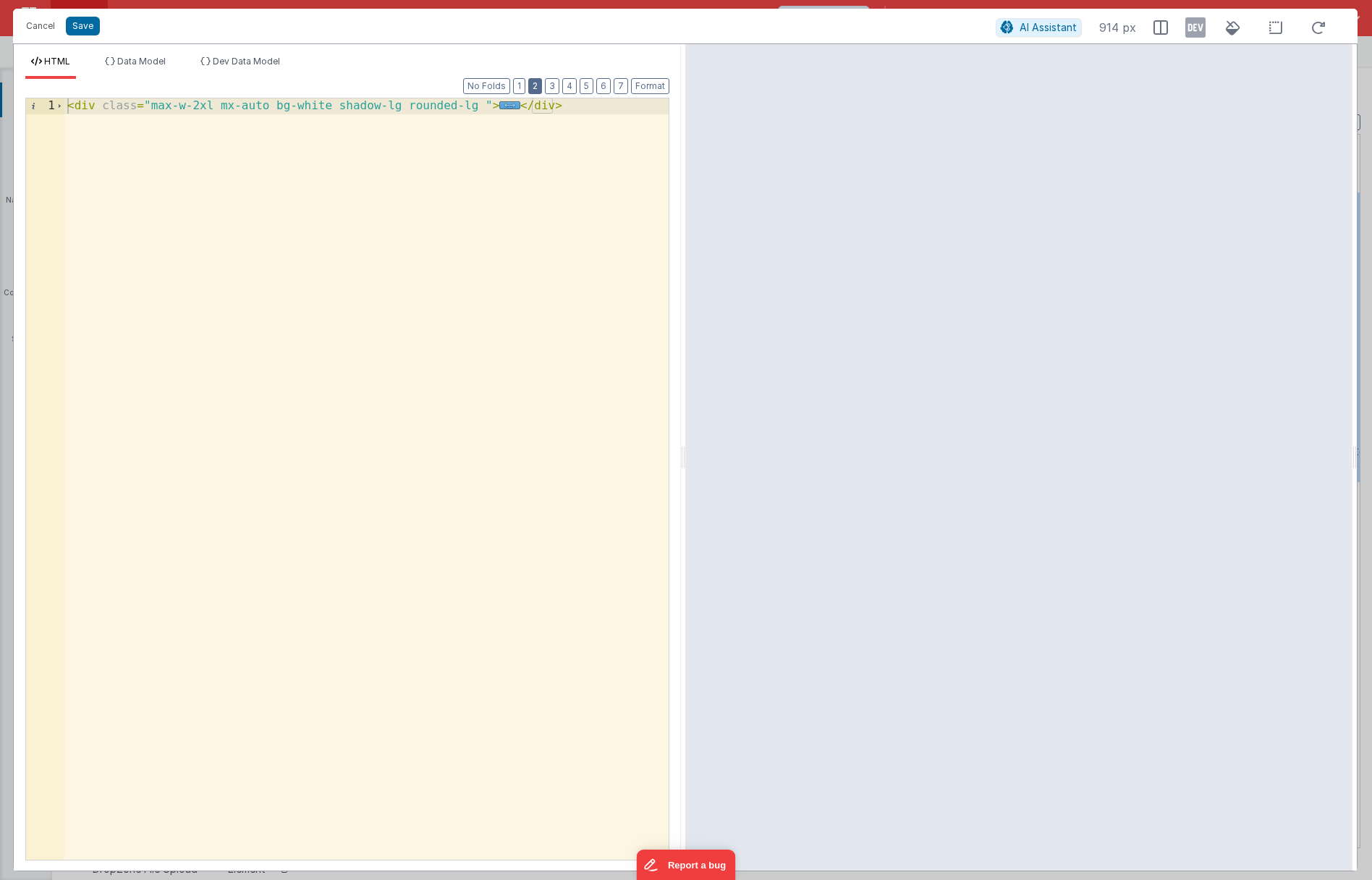
click at [538, 88] on button "2" at bounding box center [534, 86] width 14 height 16
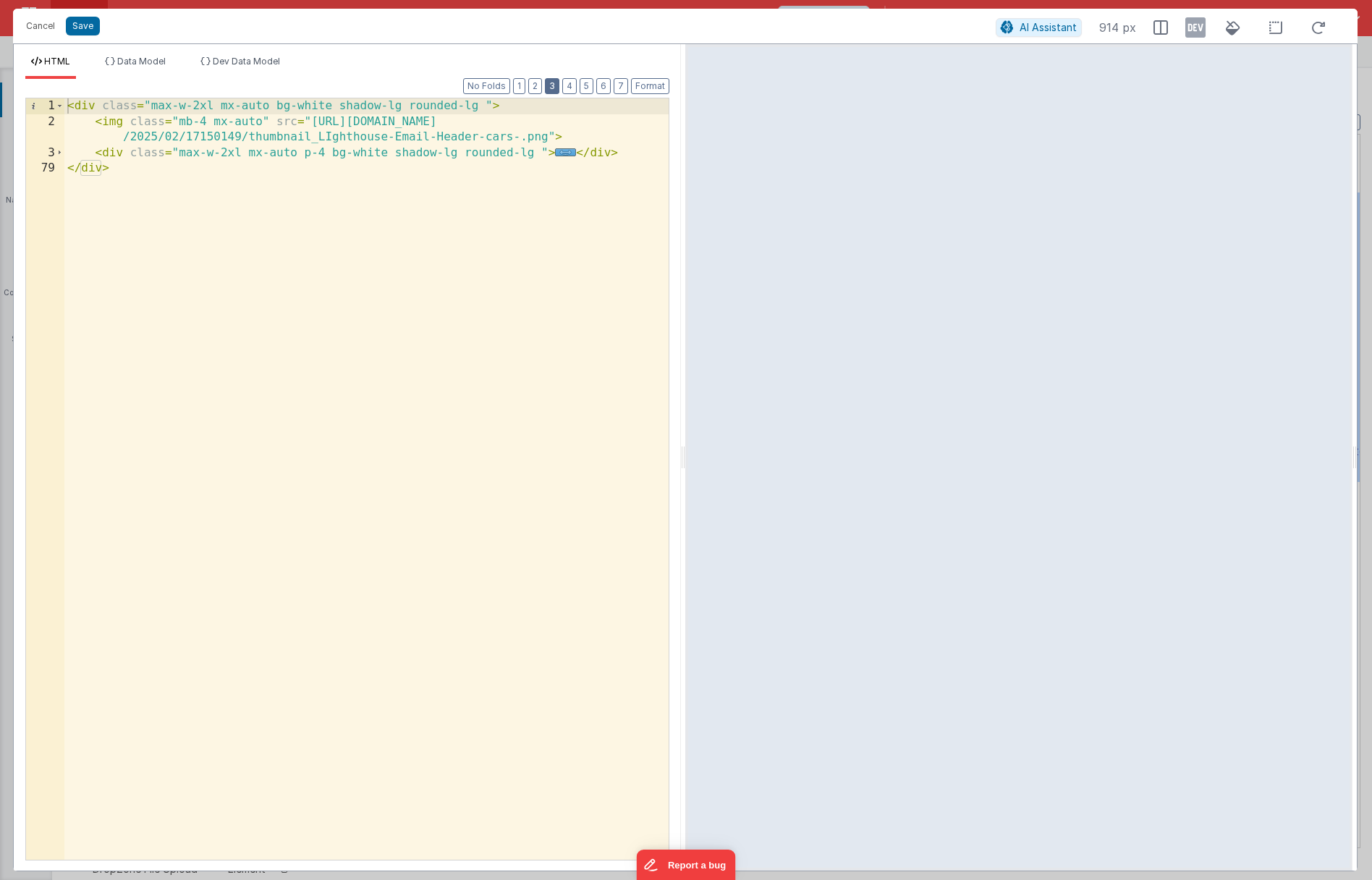
click at [560, 89] on button "3" at bounding box center [552, 86] width 15 height 16
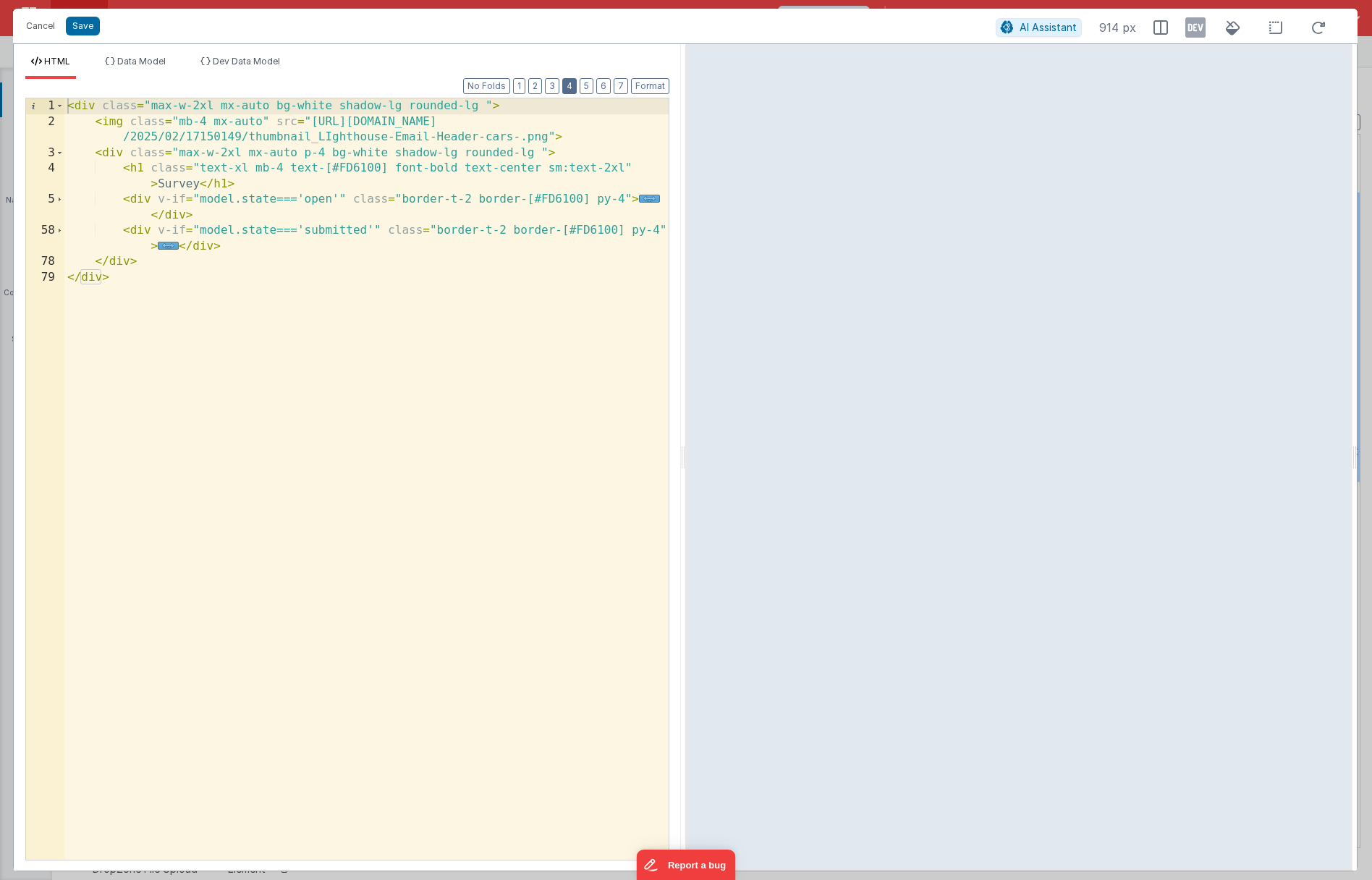
click at [569, 88] on button "4" at bounding box center [569, 86] width 15 height 16
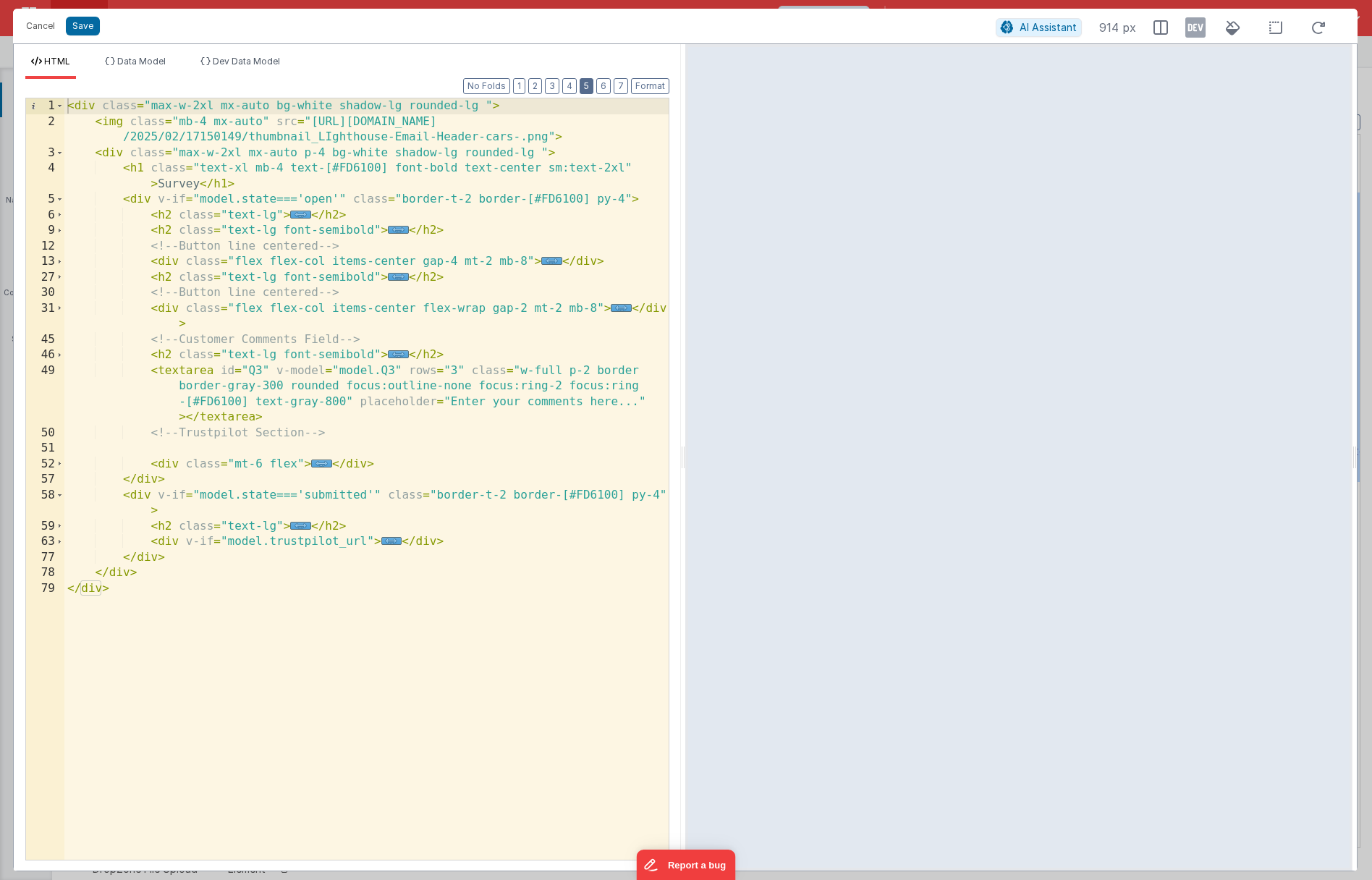
click at [588, 88] on button "5" at bounding box center [586, 86] width 14 height 16
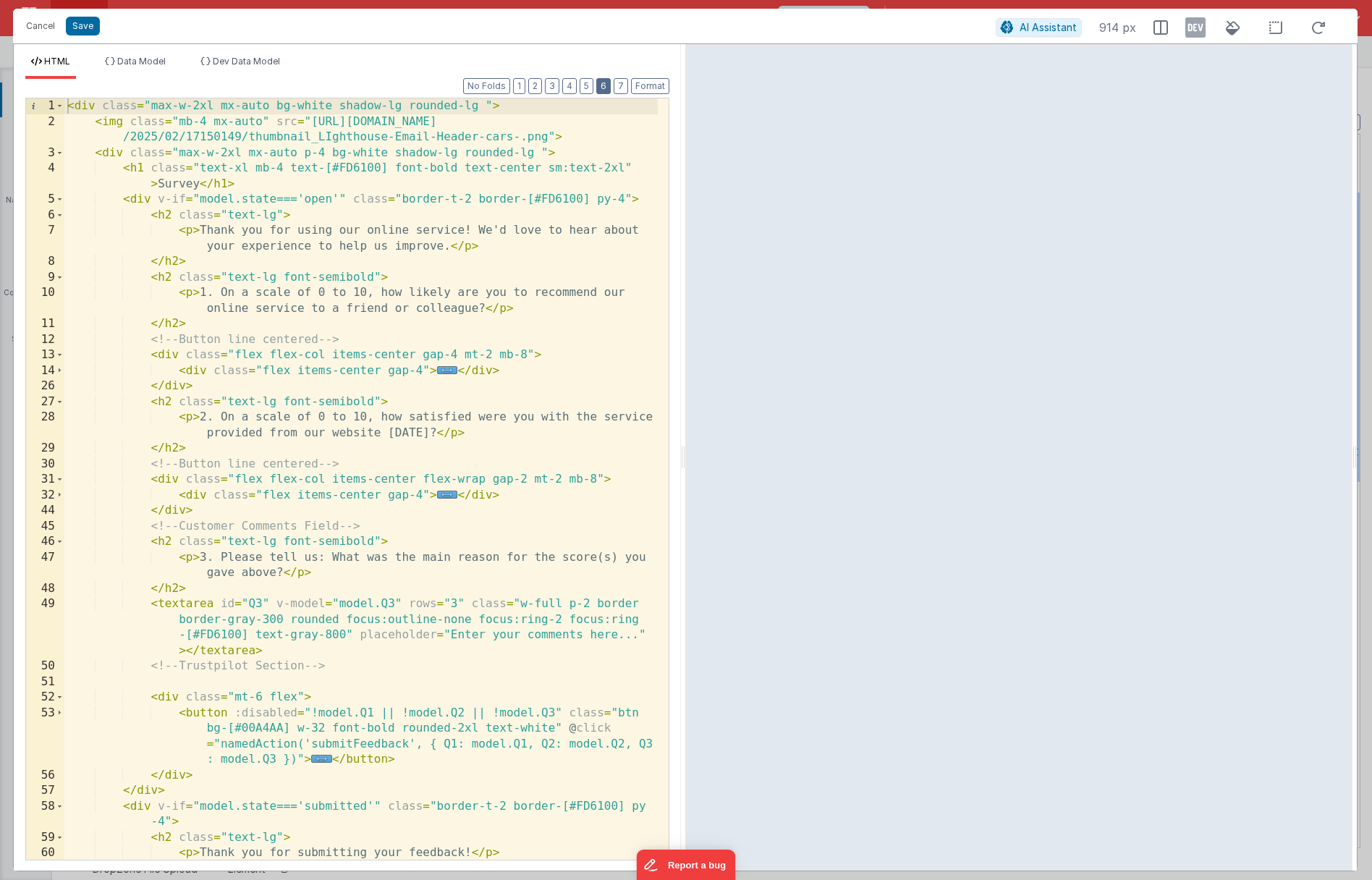
click at [606, 85] on button "6" at bounding box center [603, 86] width 15 height 16
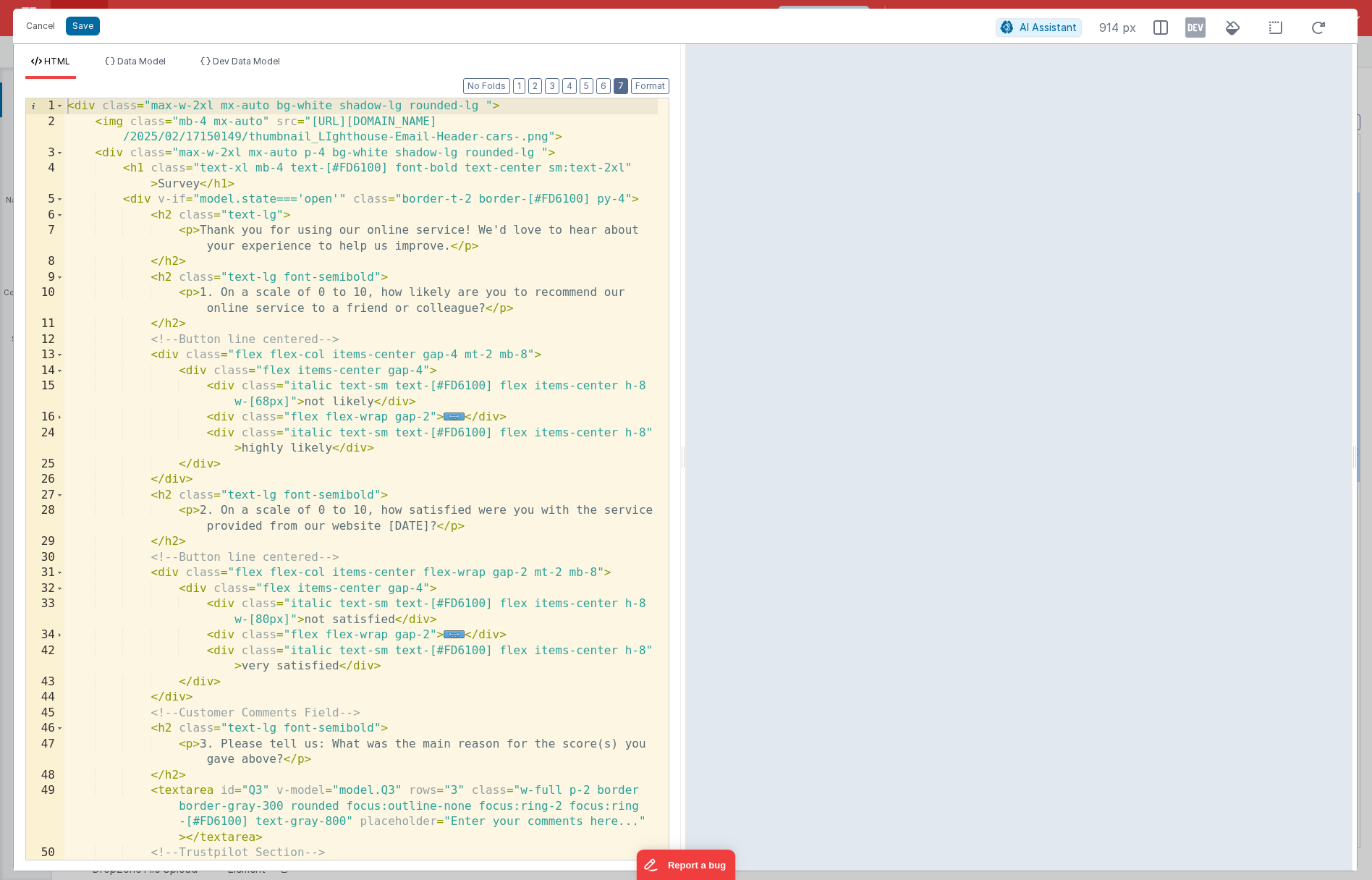
click at [619, 83] on button "7" at bounding box center [620, 86] width 15 height 16
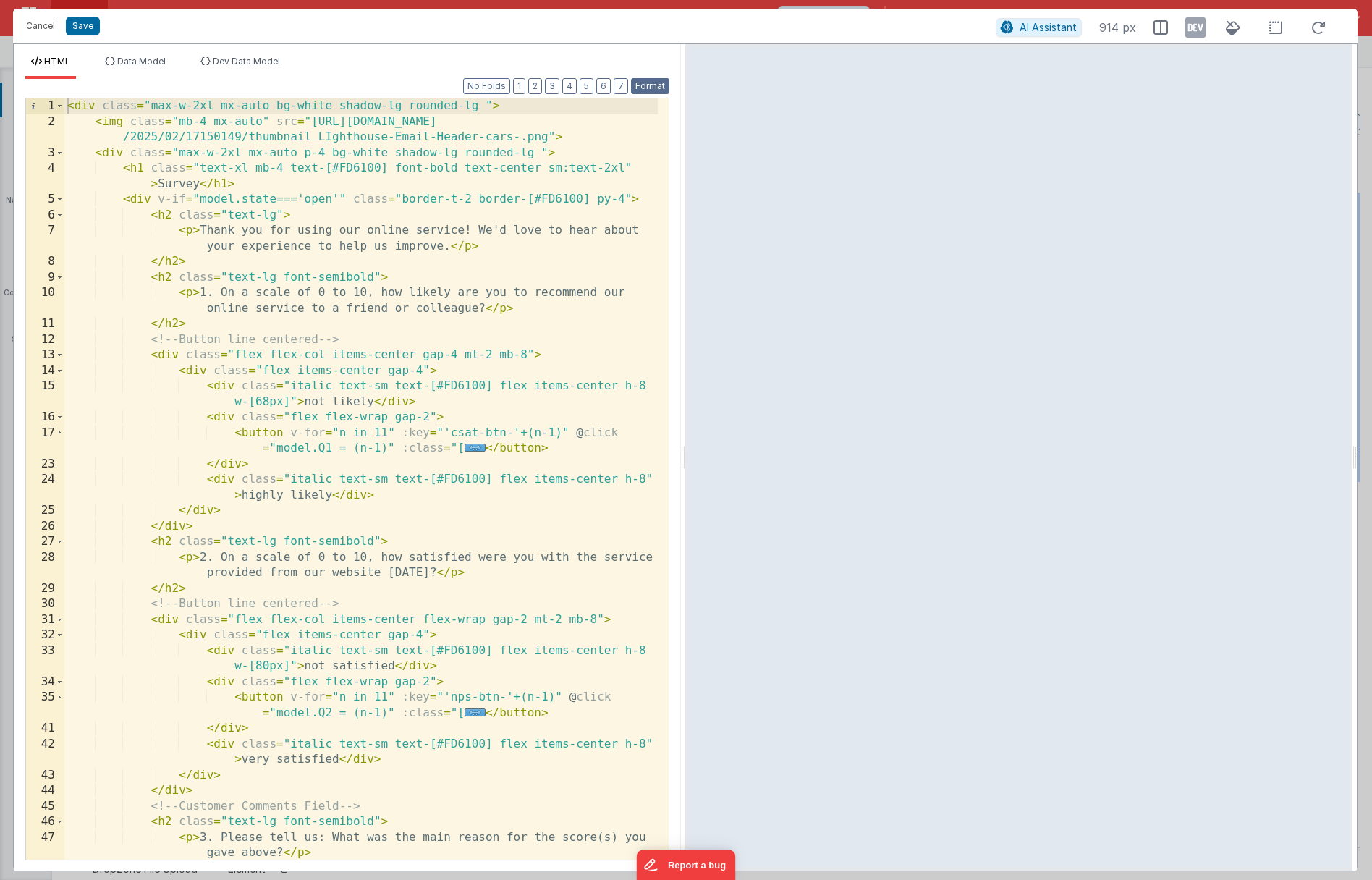
click at [639, 85] on button "Format" at bounding box center [650, 86] width 38 height 16
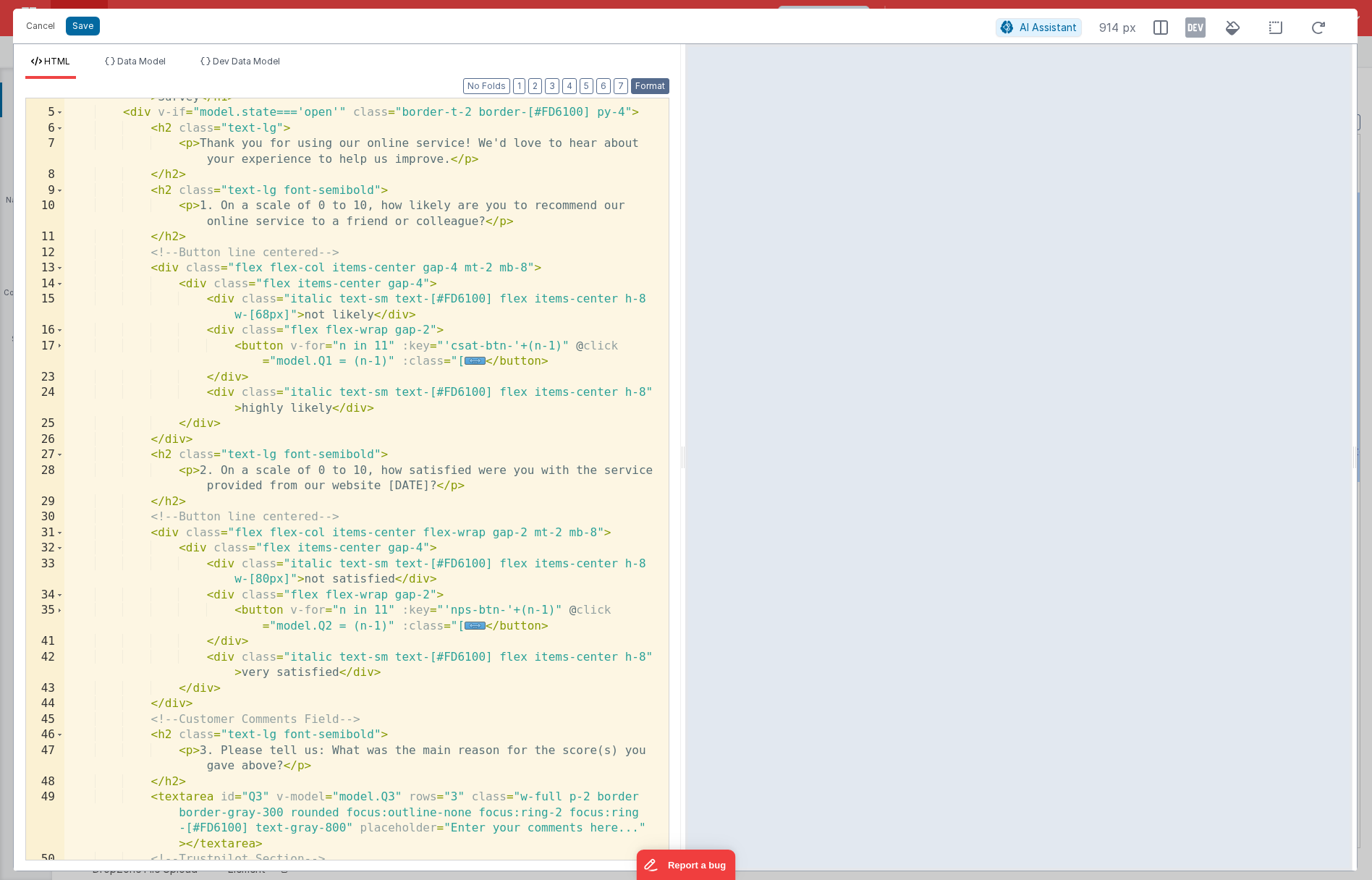
scroll to position [173, 0]
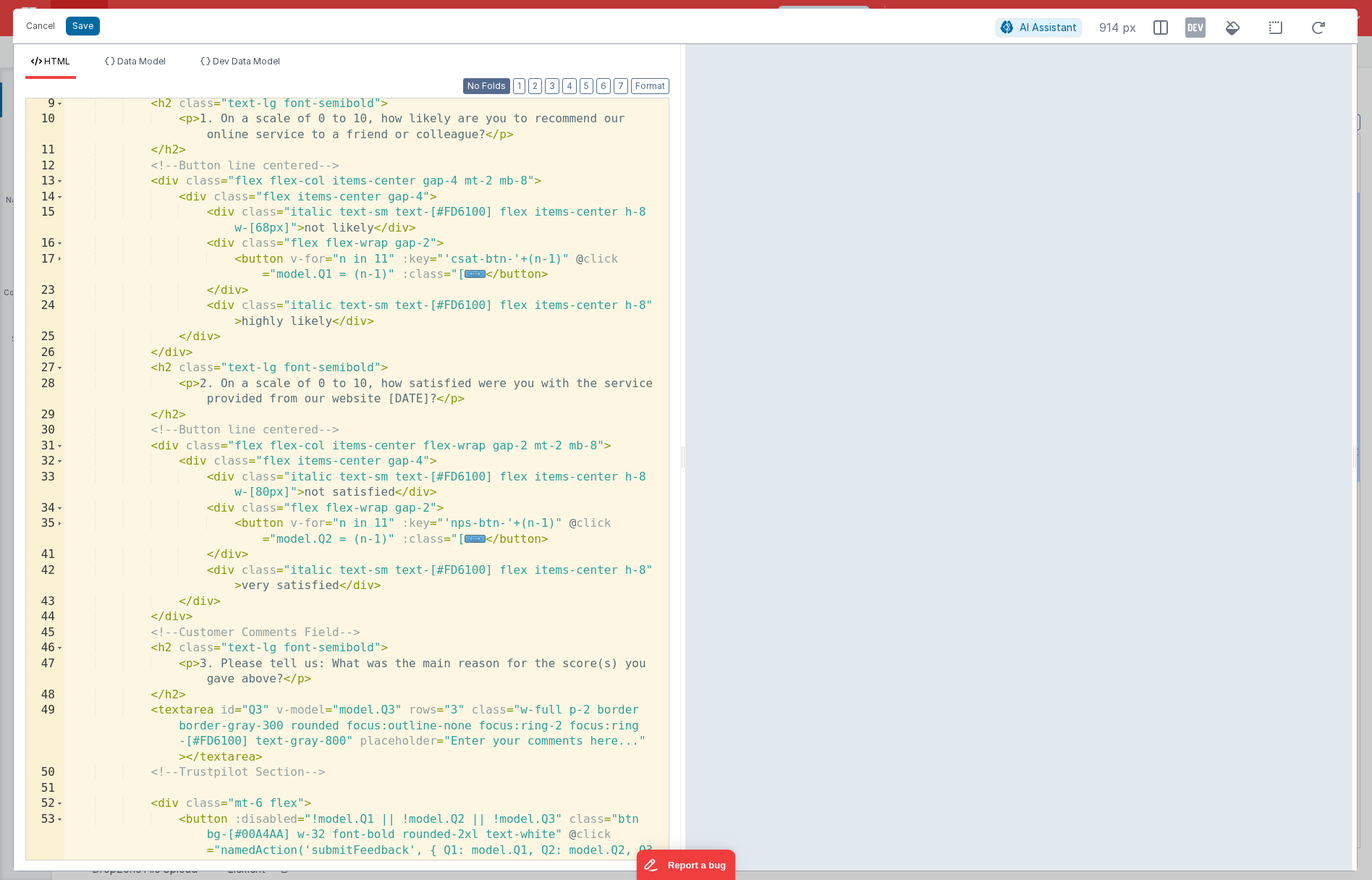
click at [473, 88] on button "No Folds" at bounding box center [487, 86] width 47 height 16
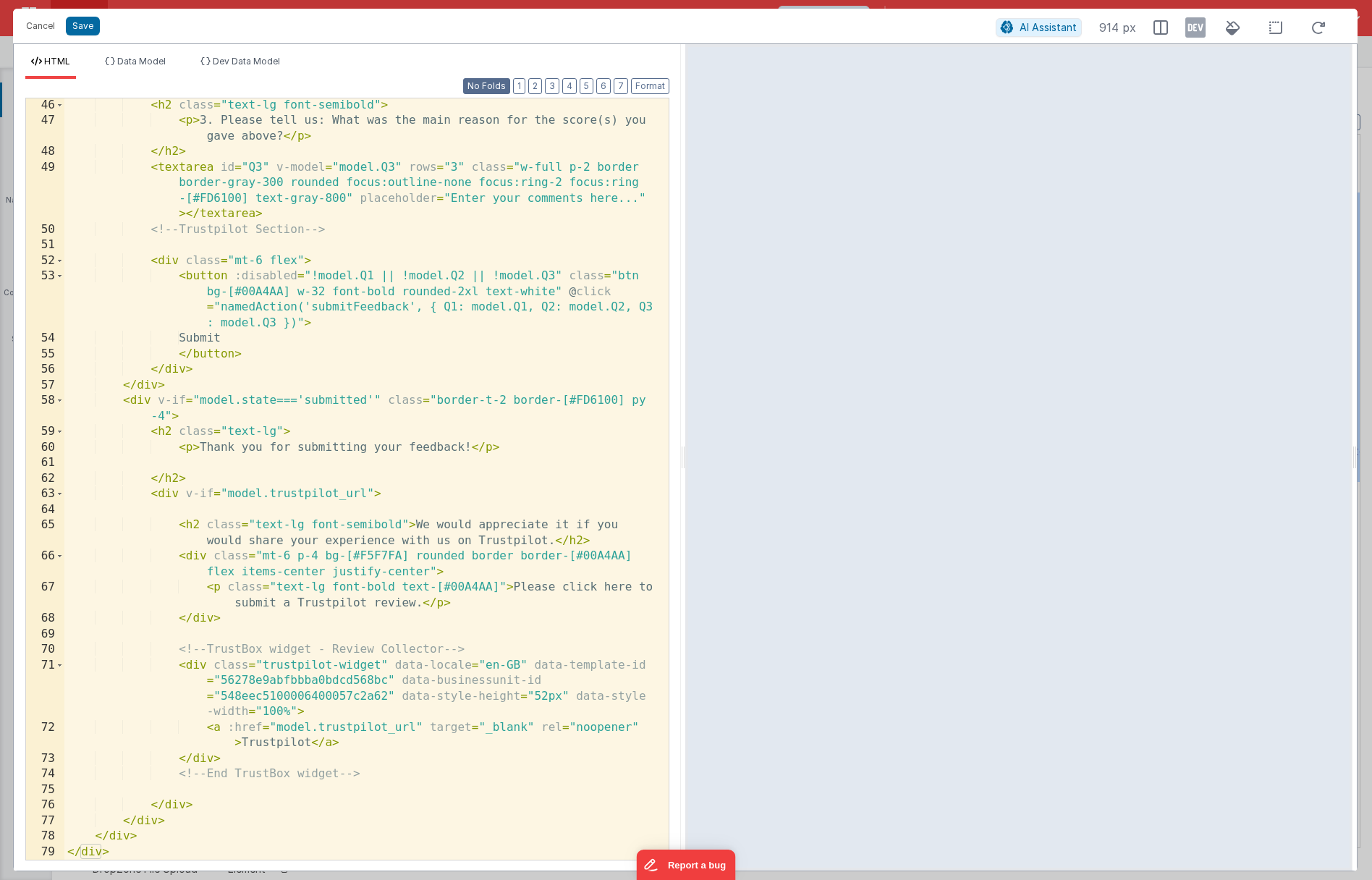
scroll to position [934, 0]
drag, startPoint x: 180, startPoint y: 560, endPoint x: 209, endPoint y: 557, distance: 29.2
click at [209, 557] on div "< h2 class = "text-lg font-semibold" > < p > 3. Please tell us: What was the ma…" at bounding box center [361, 494] width 593 height 793
drag, startPoint x: 242, startPoint y: 621, endPoint x: 180, endPoint y: 621, distance: 62.0
click at [180, 621] on div "< h2 class = "text-lg font-semibold" > < p > 3. Please tell us: What was the ma…" at bounding box center [361, 494] width 593 height 793
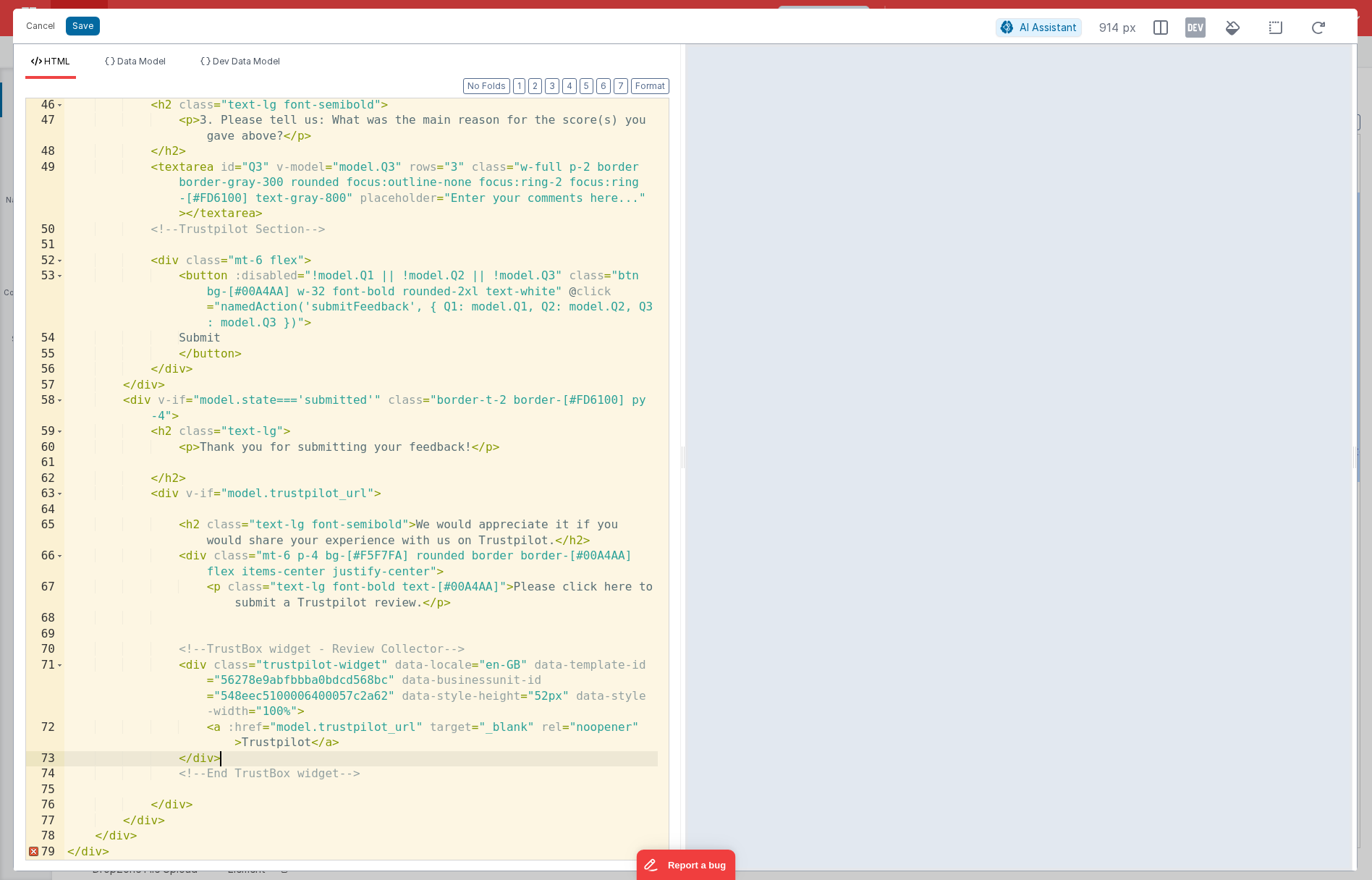
click at [226, 757] on div "< h2 class = "text-lg font-semibold" > < p > 3. Please tell us: What was the ma…" at bounding box center [361, 494] width 593 height 793
click at [647, 79] on button "Format" at bounding box center [650, 86] width 38 height 16
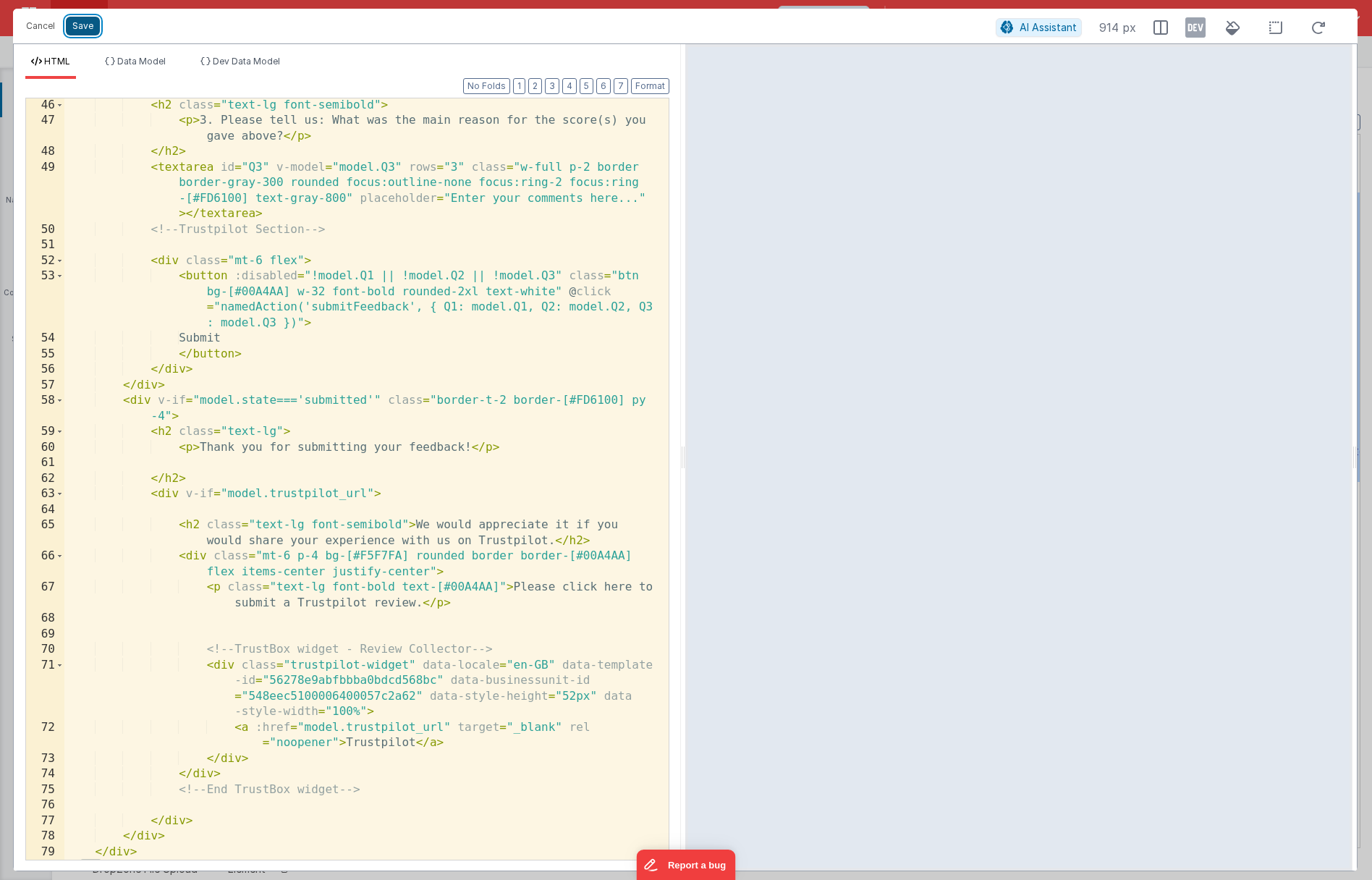
click at [78, 27] on button "Save" at bounding box center [83, 25] width 34 height 19
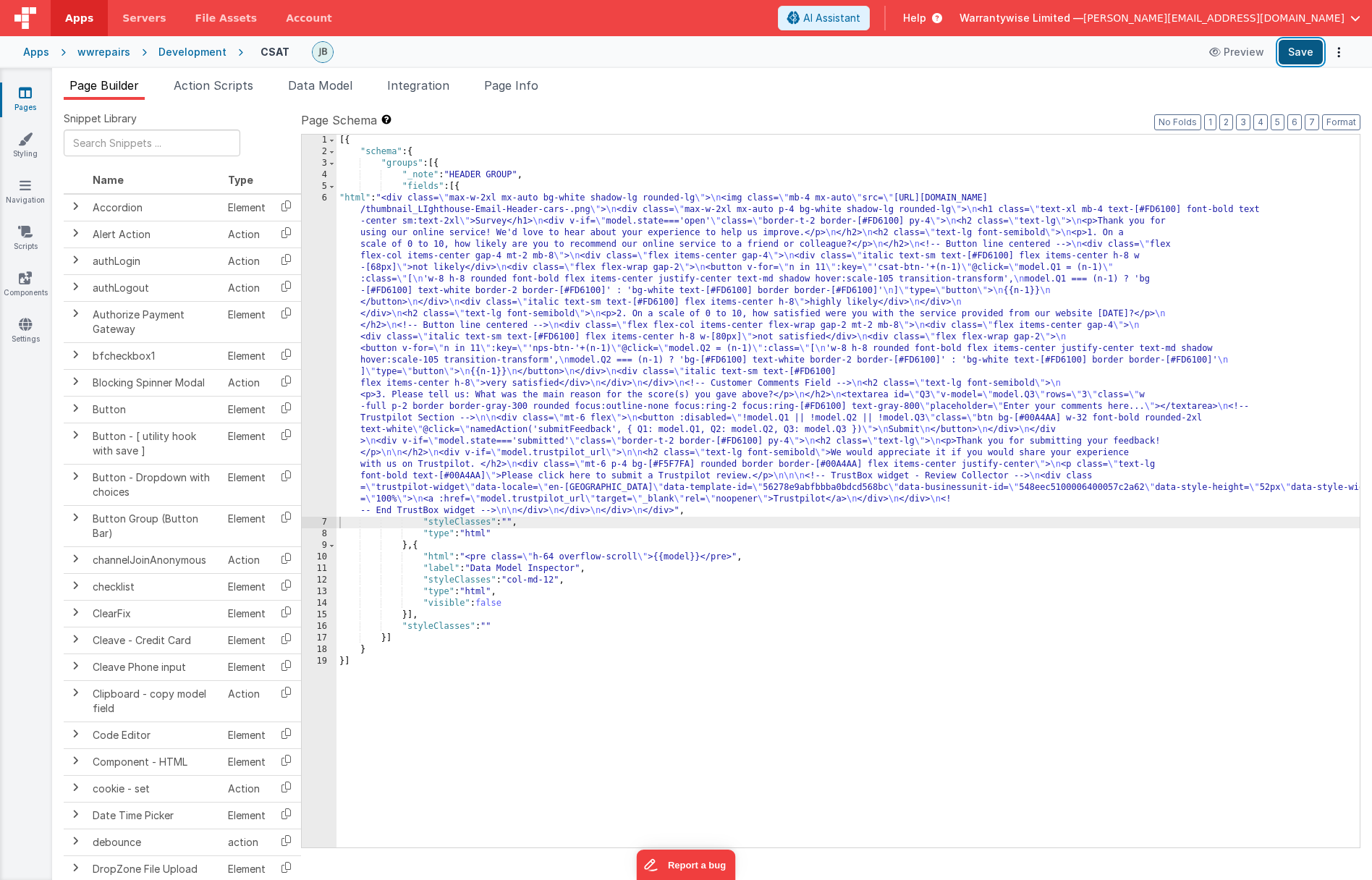
click at [955, 51] on button "Save" at bounding box center [1300, 52] width 44 height 24
click at [384, 331] on div "[{ "schema" : { "groups" : [{ "_note" : "HEADER GROUP" , "fields" : [{ "html" :…" at bounding box center [848, 502] width 1023 height 736
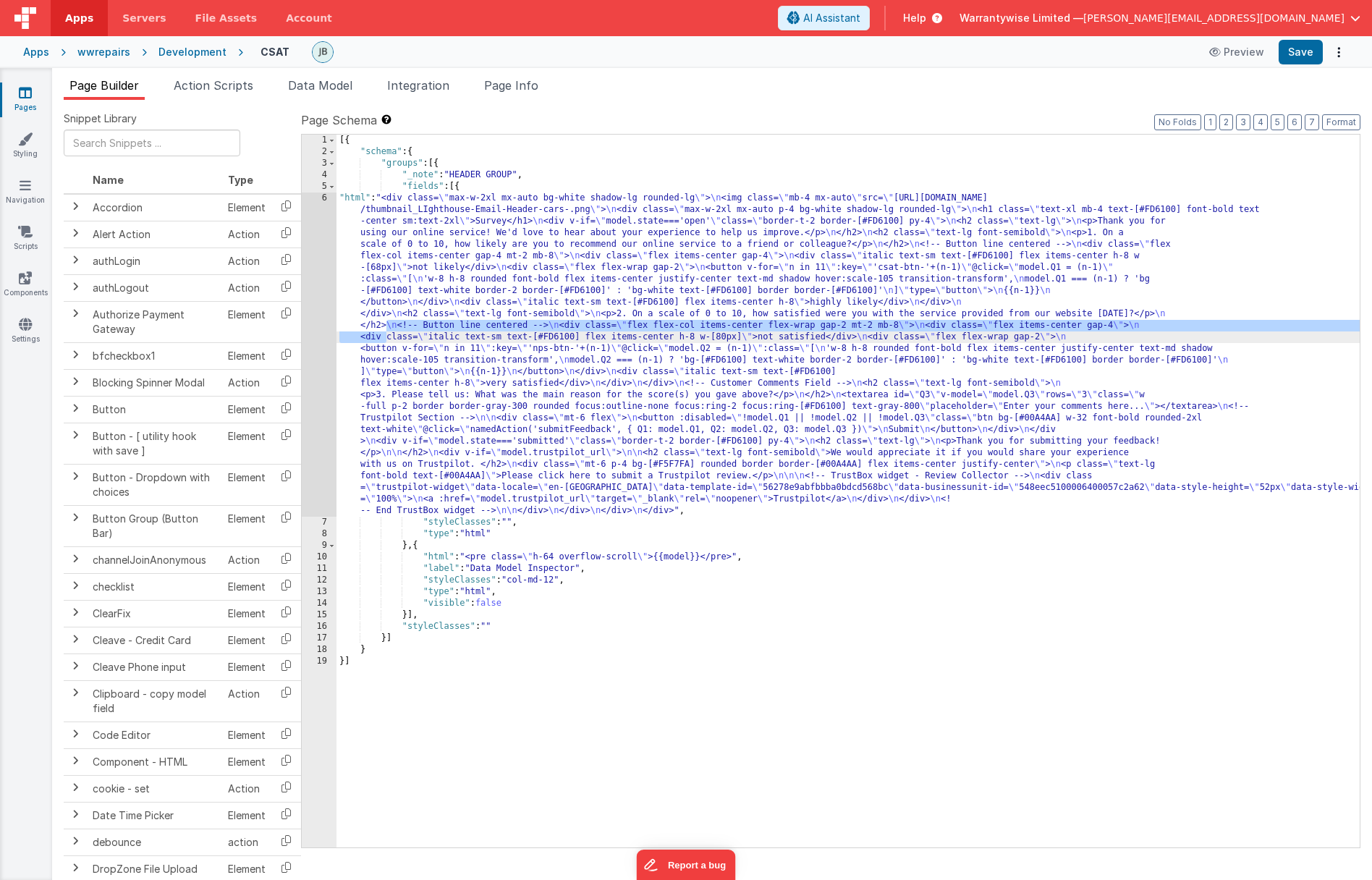
click at [305, 316] on div "6" at bounding box center [319, 354] width 34 height 324
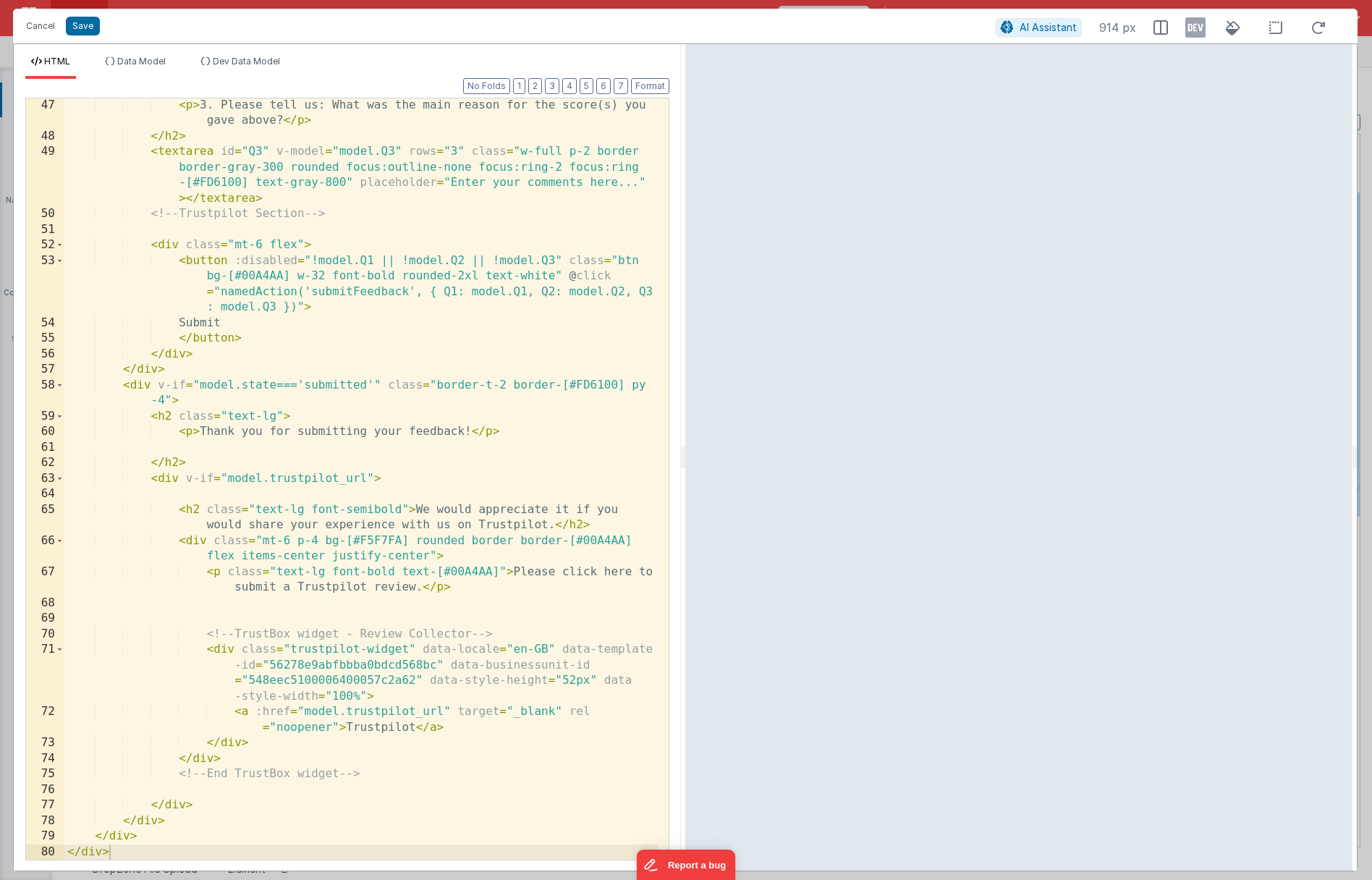
scroll to position [950, 0]
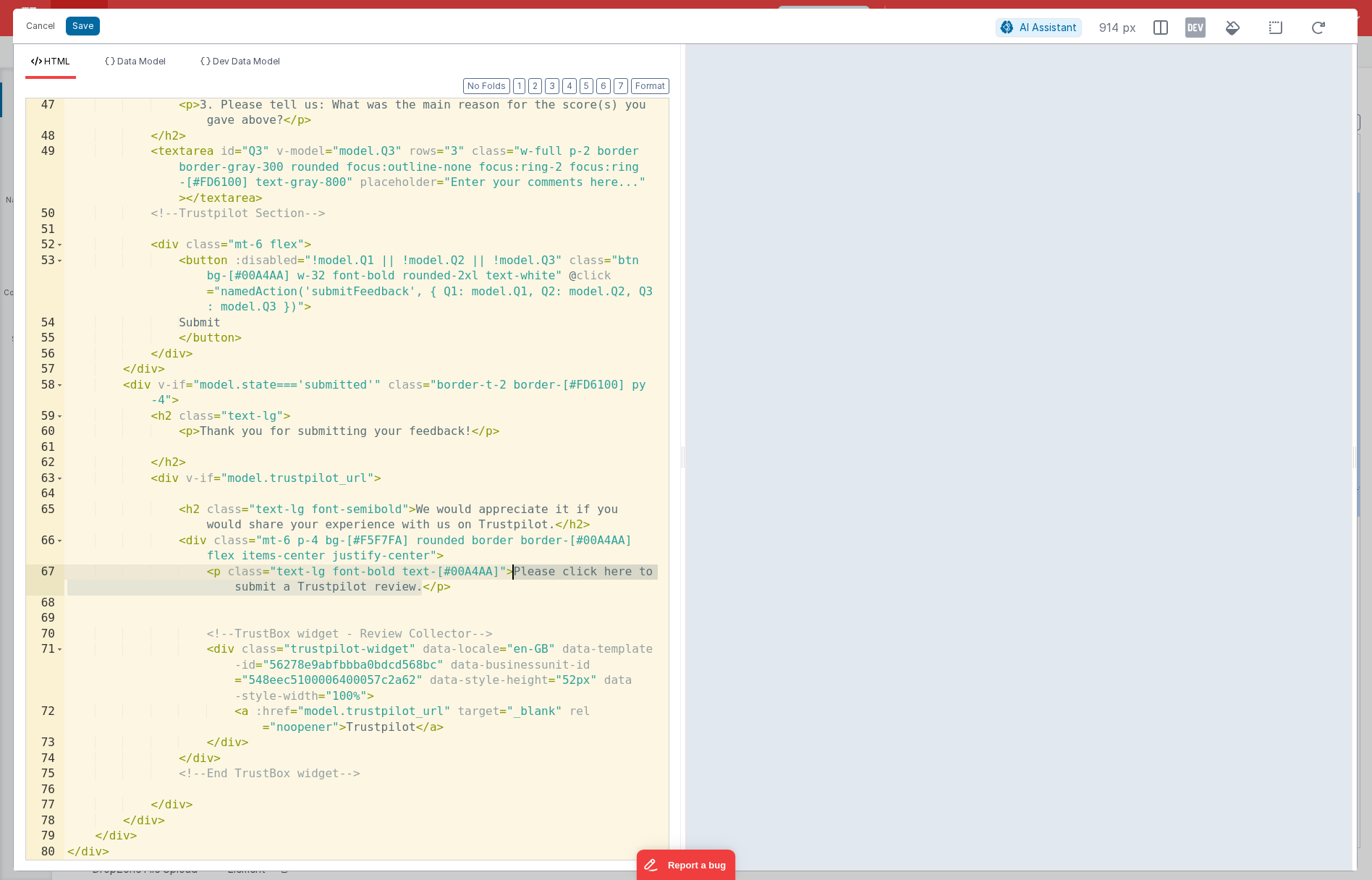
drag, startPoint x: 420, startPoint y: 589, endPoint x: 513, endPoint y: 571, distance: 94.7
click at [513, 571] on div "< p > 3. Please tell us: What was the main reason for the score(s) you gave abo…" at bounding box center [361, 502] width 593 height 808
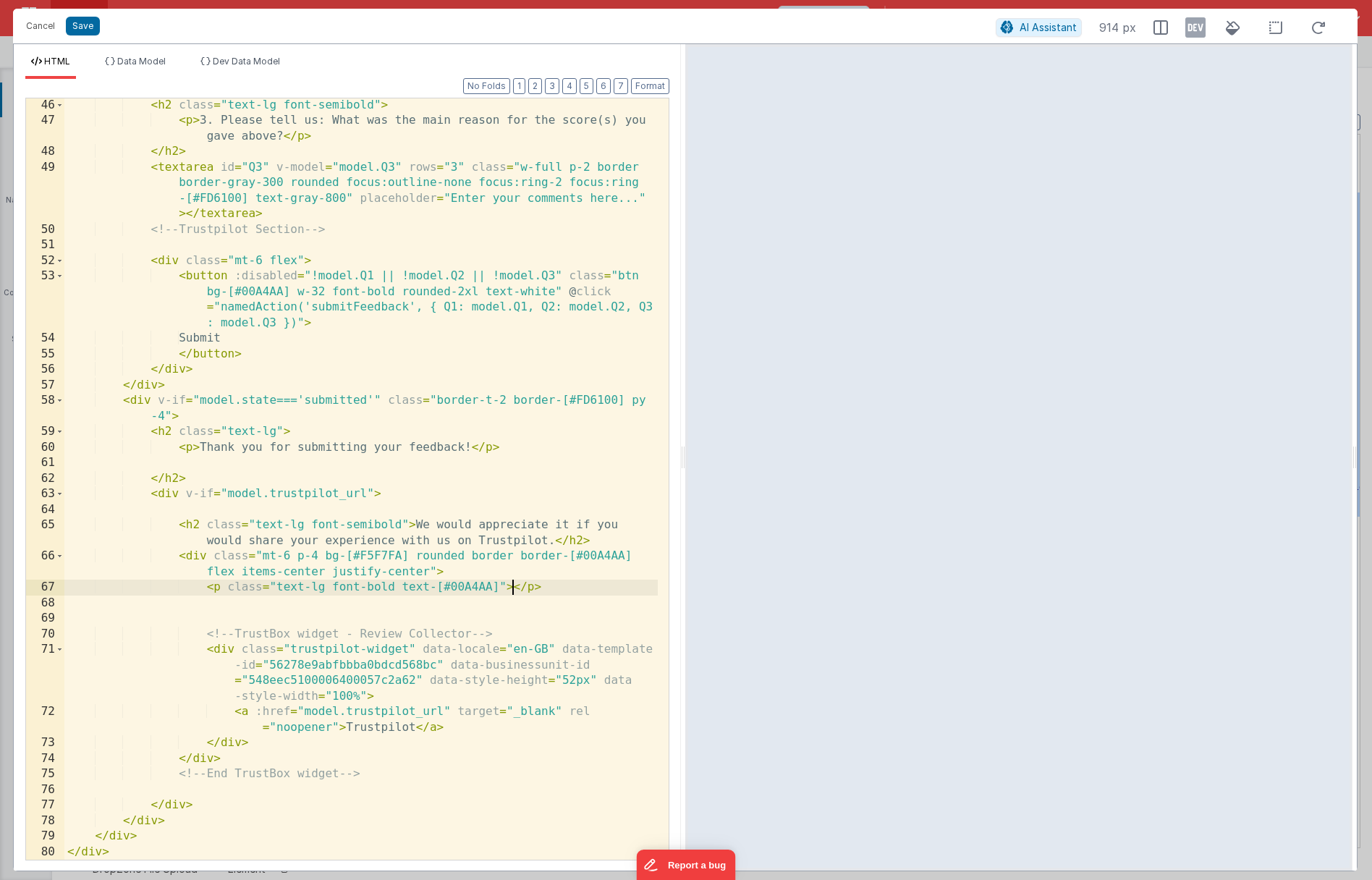
scroll to position [934, 0]
click at [385, 728] on div "< h2 class = "text-lg font-semibold" > < p > 3. Please tell us: What was the ma…" at bounding box center [361, 494] width 593 height 793
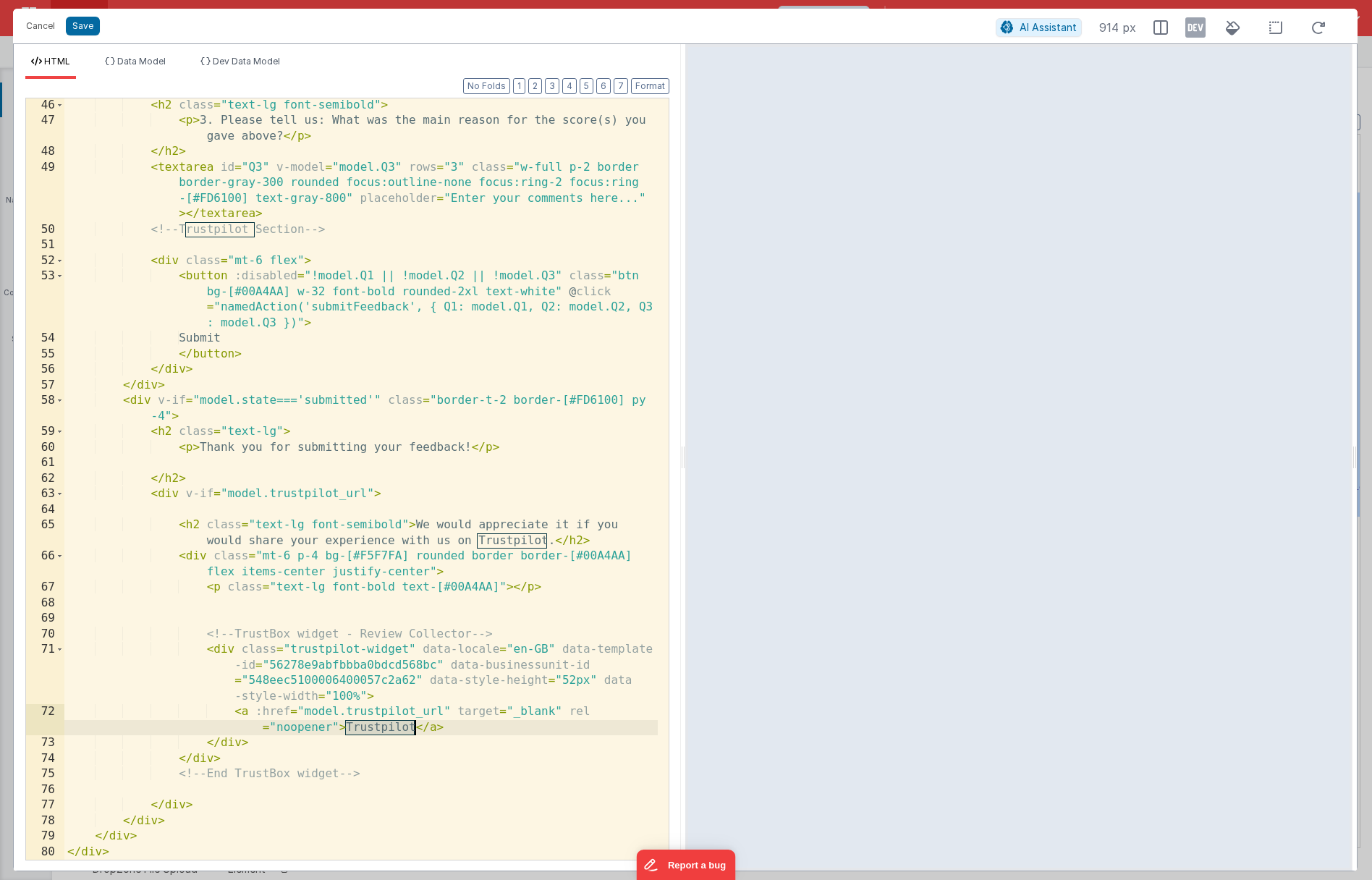
click at [385, 728] on div "< h2 class = "text-lg font-semibold" > < p > 3. Please tell us: What was the ma…" at bounding box center [361, 494] width 593 height 793
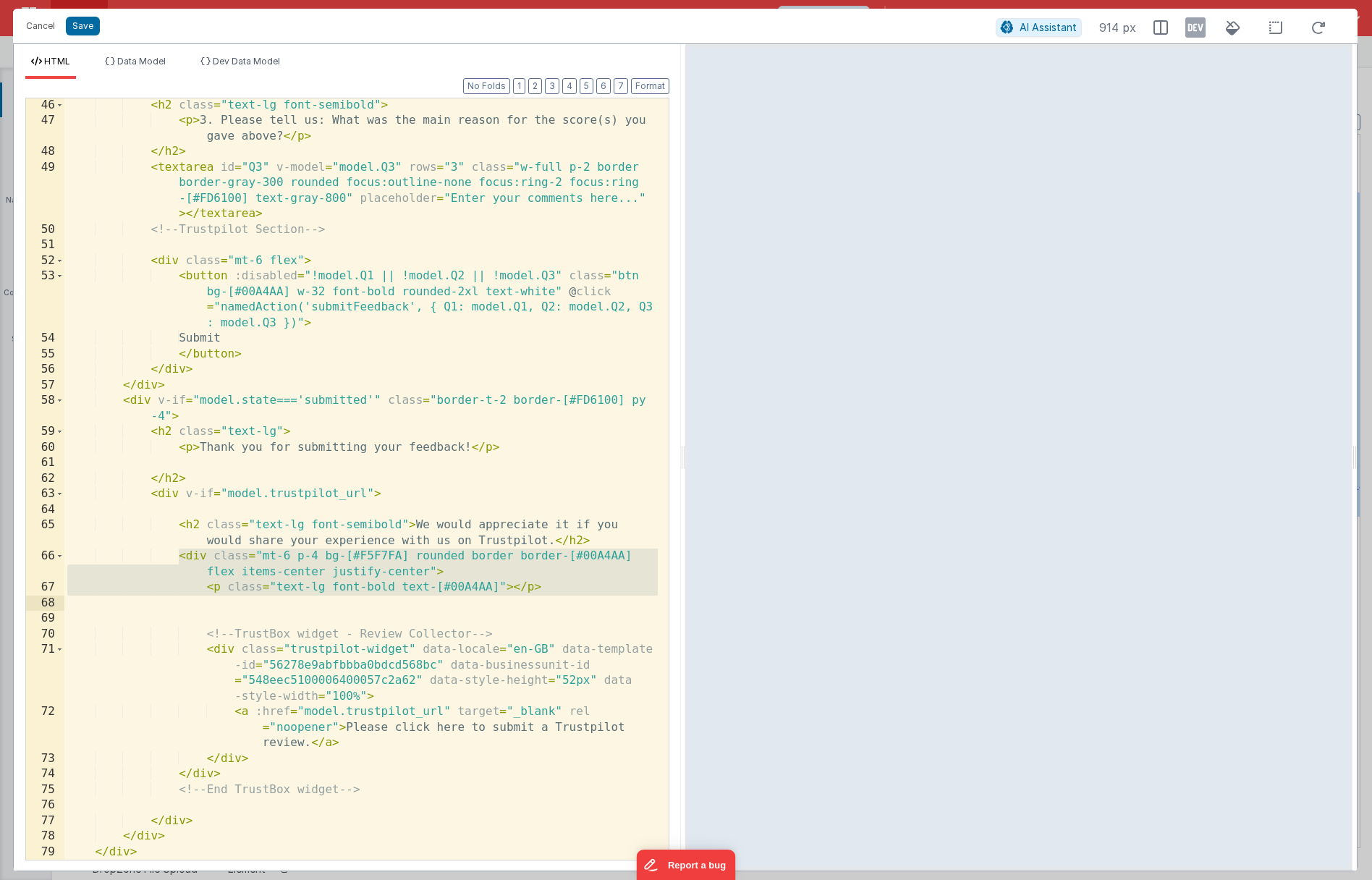
drag, startPoint x: 179, startPoint y: 557, endPoint x: 578, endPoint y: 608, distance: 402.2
click at [578, 608] on div "< h2 class = "text-lg font-semibold" > < p > 3. Please tell us: What was the ma…" at bounding box center [361, 494] width 593 height 793
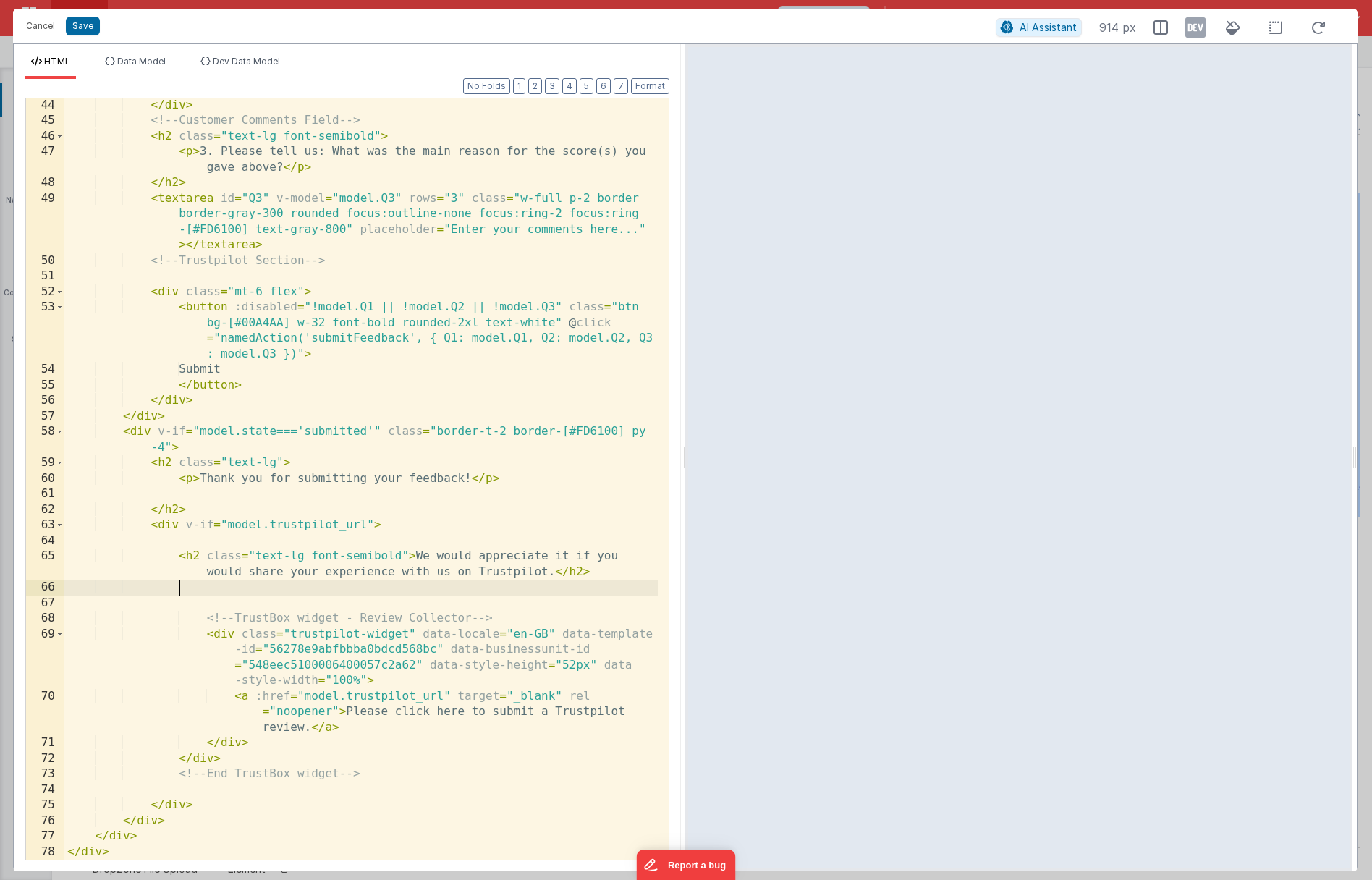
scroll to position [904, 0]
drag, startPoint x: 152, startPoint y: 528, endPoint x: 178, endPoint y: 523, distance: 26.5
click at [178, 523] on div "</ div > <!-- Customer Comments Field --> < h2 class = "text-lg font-semibold" …" at bounding box center [361, 494] width 593 height 793
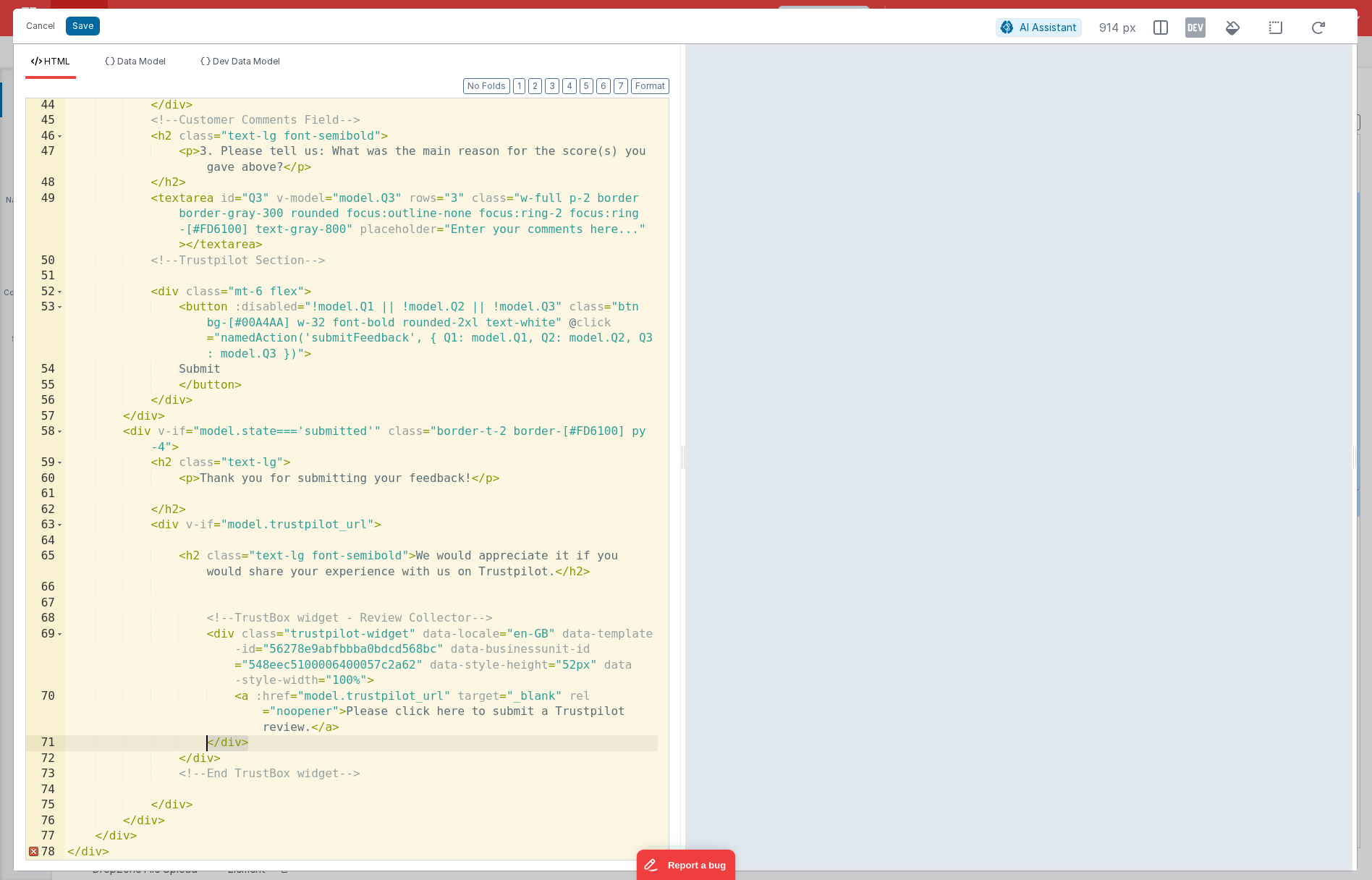
drag, startPoint x: 256, startPoint y: 742, endPoint x: 207, endPoint y: 745, distance: 49.1
click at [207, 745] on div "</ div > <!-- Customer Comments Field --> < h2 class = "text-lg font-semibold" …" at bounding box center [361, 494] width 593 height 793
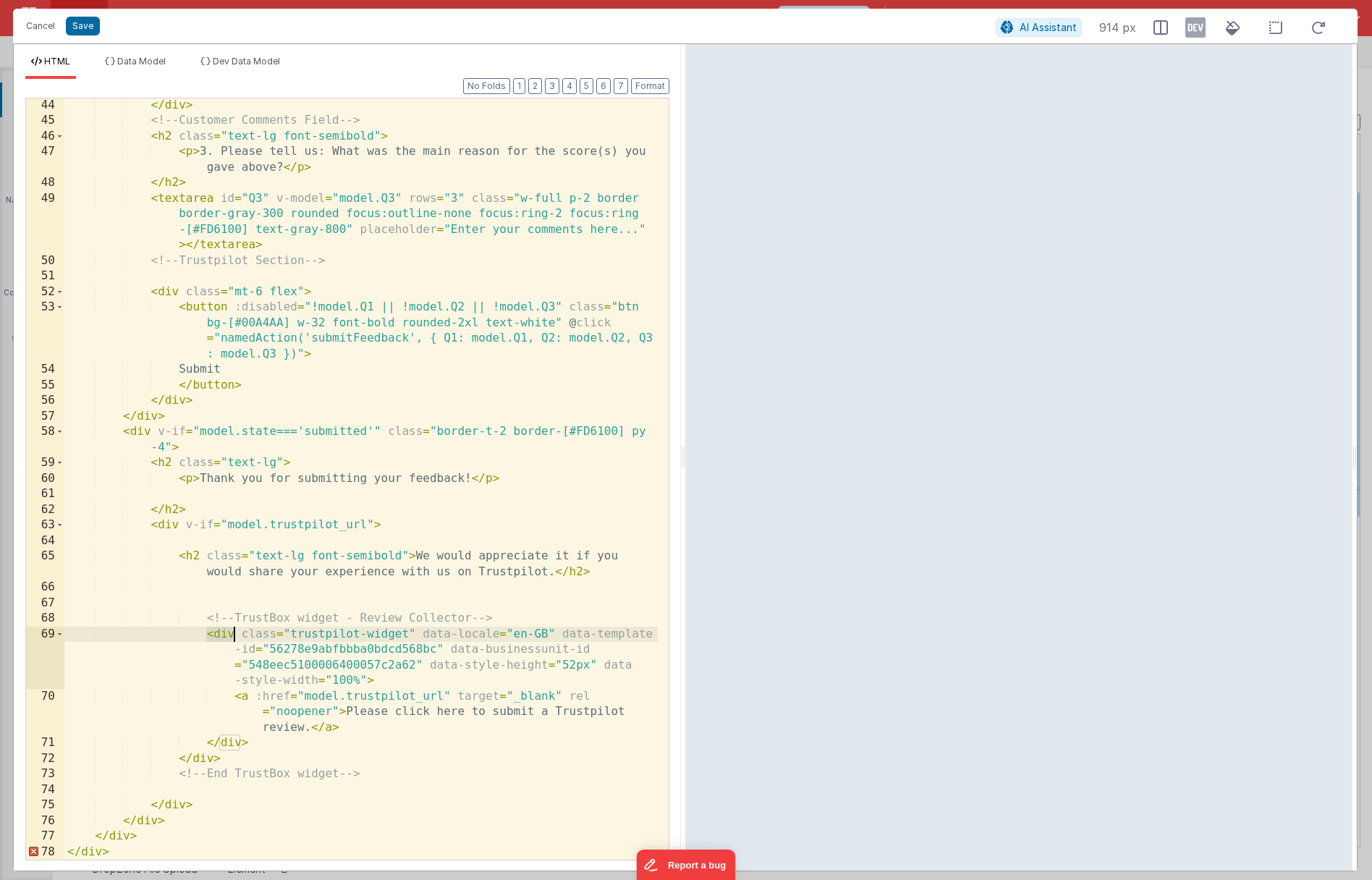
drag, startPoint x: 207, startPoint y: 633, endPoint x: 233, endPoint y: 630, distance: 26.2
click at [233, 630] on div "</ div > <!-- Customer Comments Field --> < h2 class = "text-lg font-semibold" …" at bounding box center [361, 494] width 593 height 793
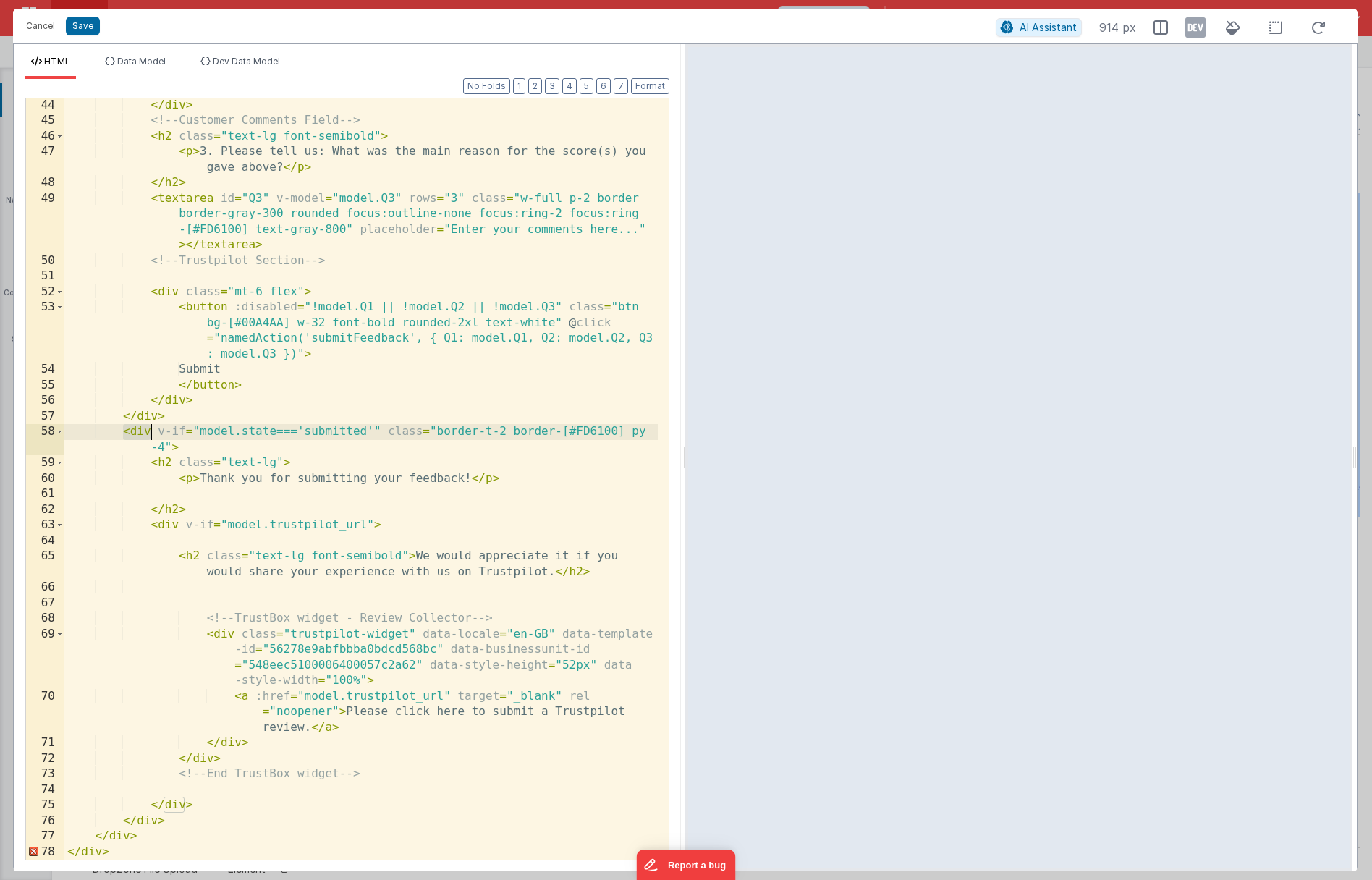
drag, startPoint x: 125, startPoint y: 433, endPoint x: 151, endPoint y: 431, distance: 26.1
click at [151, 431] on div "</ div > <!-- Customer Comments Field --> < h2 class = "text-lg font-semibold" …" at bounding box center [361, 494] width 593 height 793
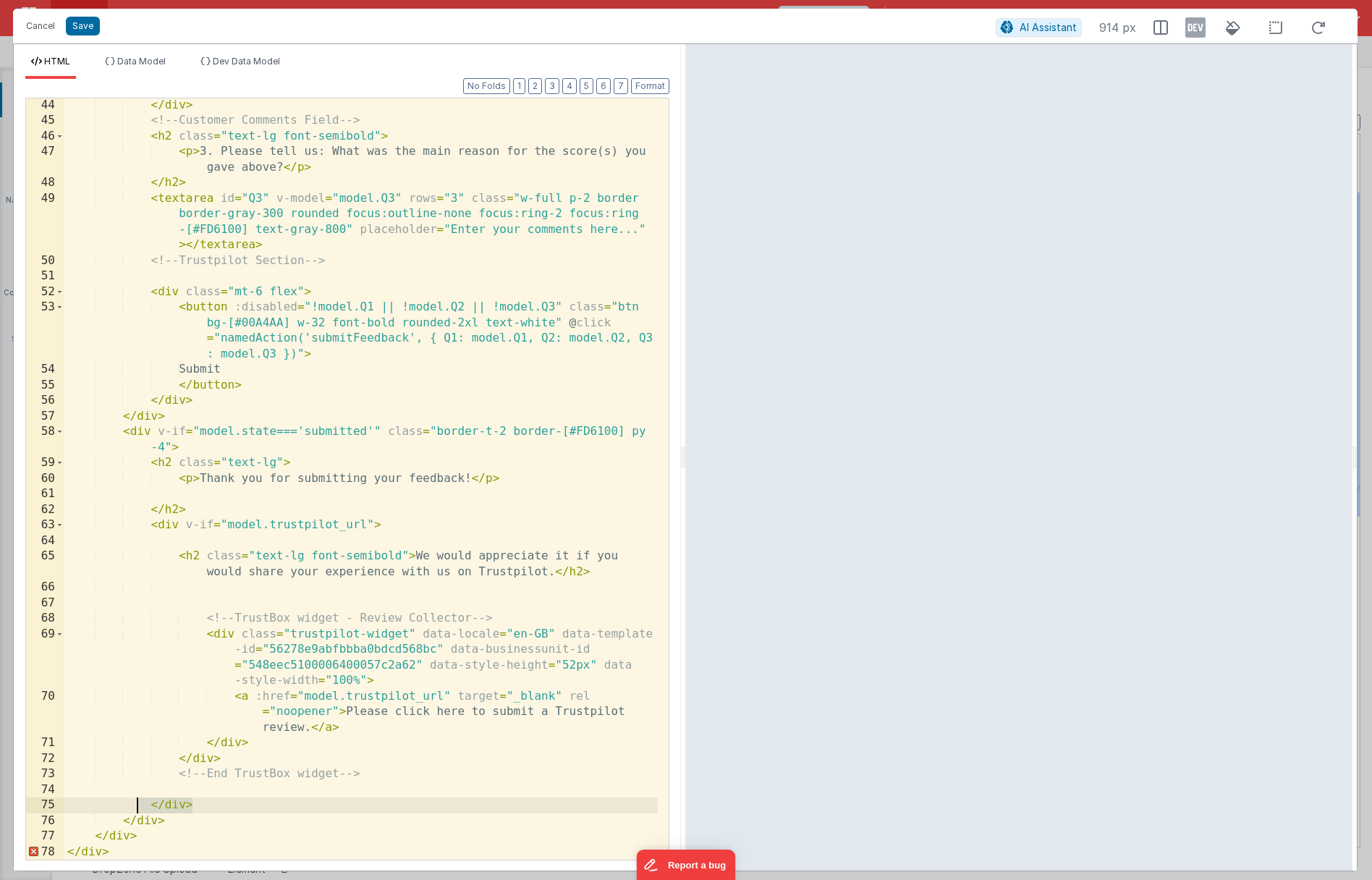
drag, startPoint x: 197, startPoint y: 808, endPoint x: 134, endPoint y: 807, distance: 63.0
click at [134, 807] on div "</ div > <!-- Customer Comments Field --> < h2 class = "text-lg font-semibold" …" at bounding box center [361, 494] width 593 height 793
click at [649, 88] on button "Format" at bounding box center [650, 86] width 38 height 16
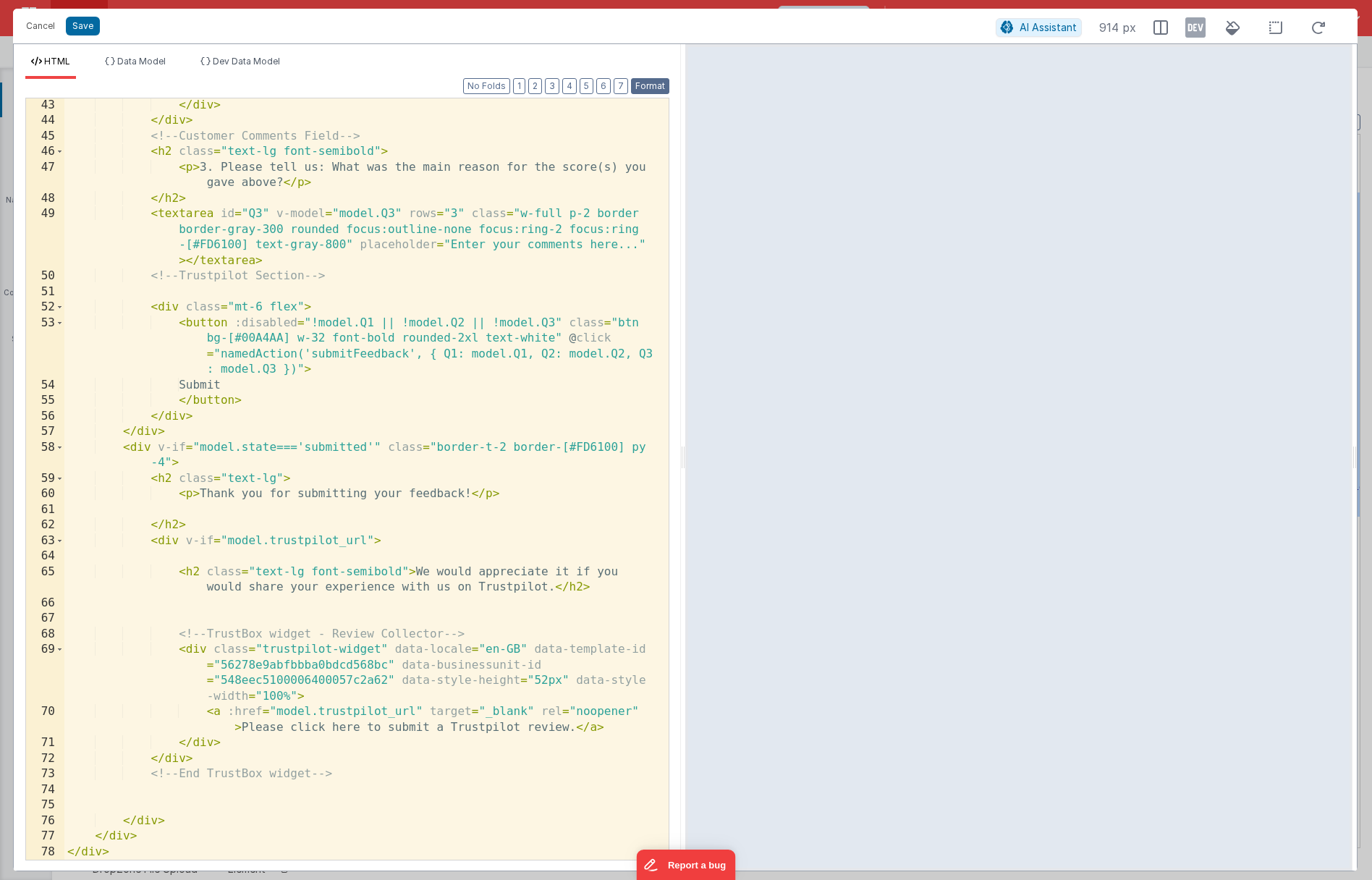
scroll to position [888, 0]
click at [70, 26] on button "Save" at bounding box center [83, 25] width 34 height 19
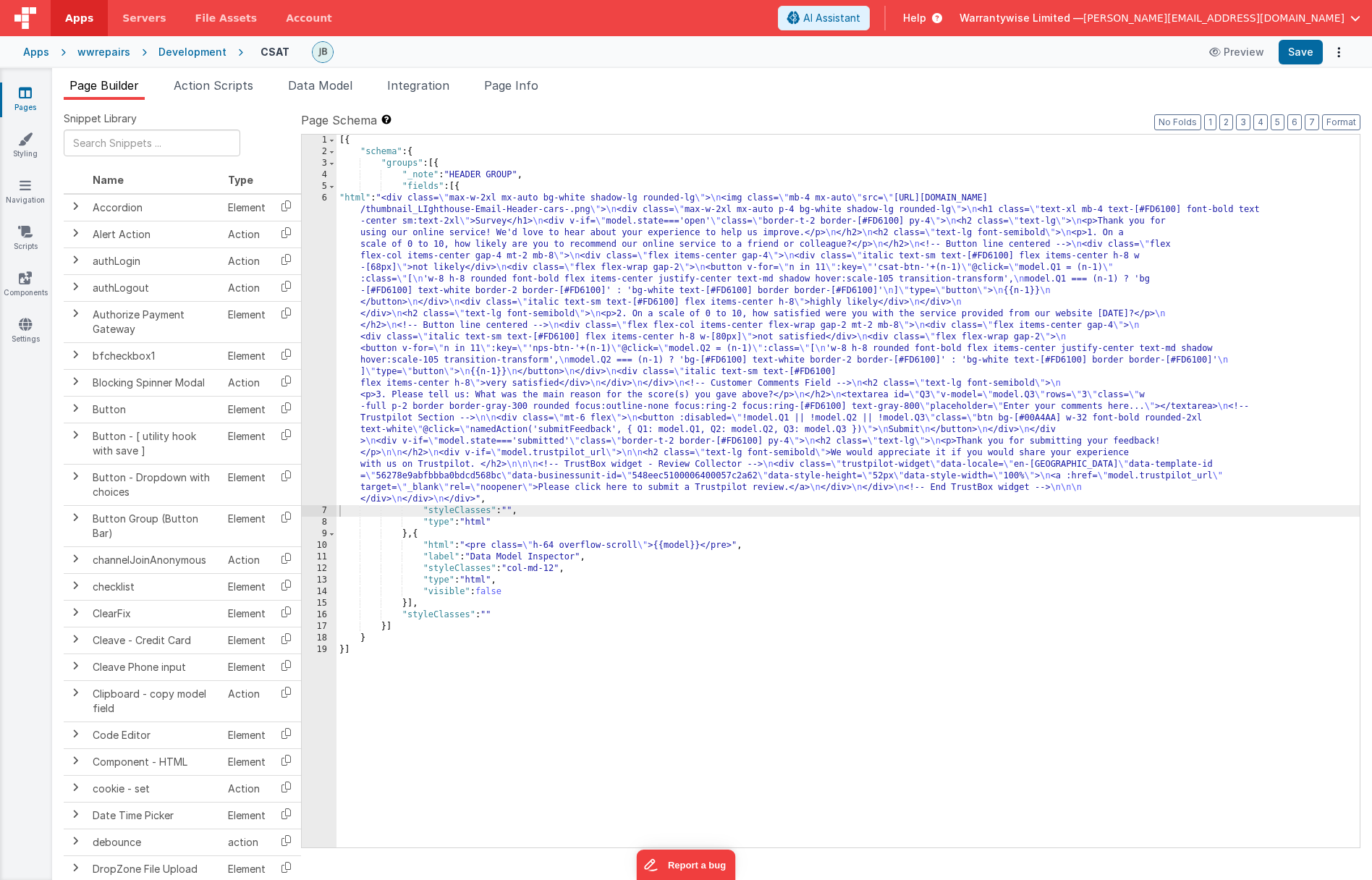
click at [441, 328] on div "[{ "schema" : { "groups" : [{ "_note" : "HEADER GROUP" , "fields" : [{ "html" :…" at bounding box center [848, 502] width 1023 height 736
click at [955, 55] on button "Save" at bounding box center [1300, 52] width 44 height 24
click at [473, 357] on div "[{ "schema" : { "groups" : [{ "_note" : "HEADER GROUP" , "fields" : [{ "html" :…" at bounding box center [848, 502] width 1023 height 736
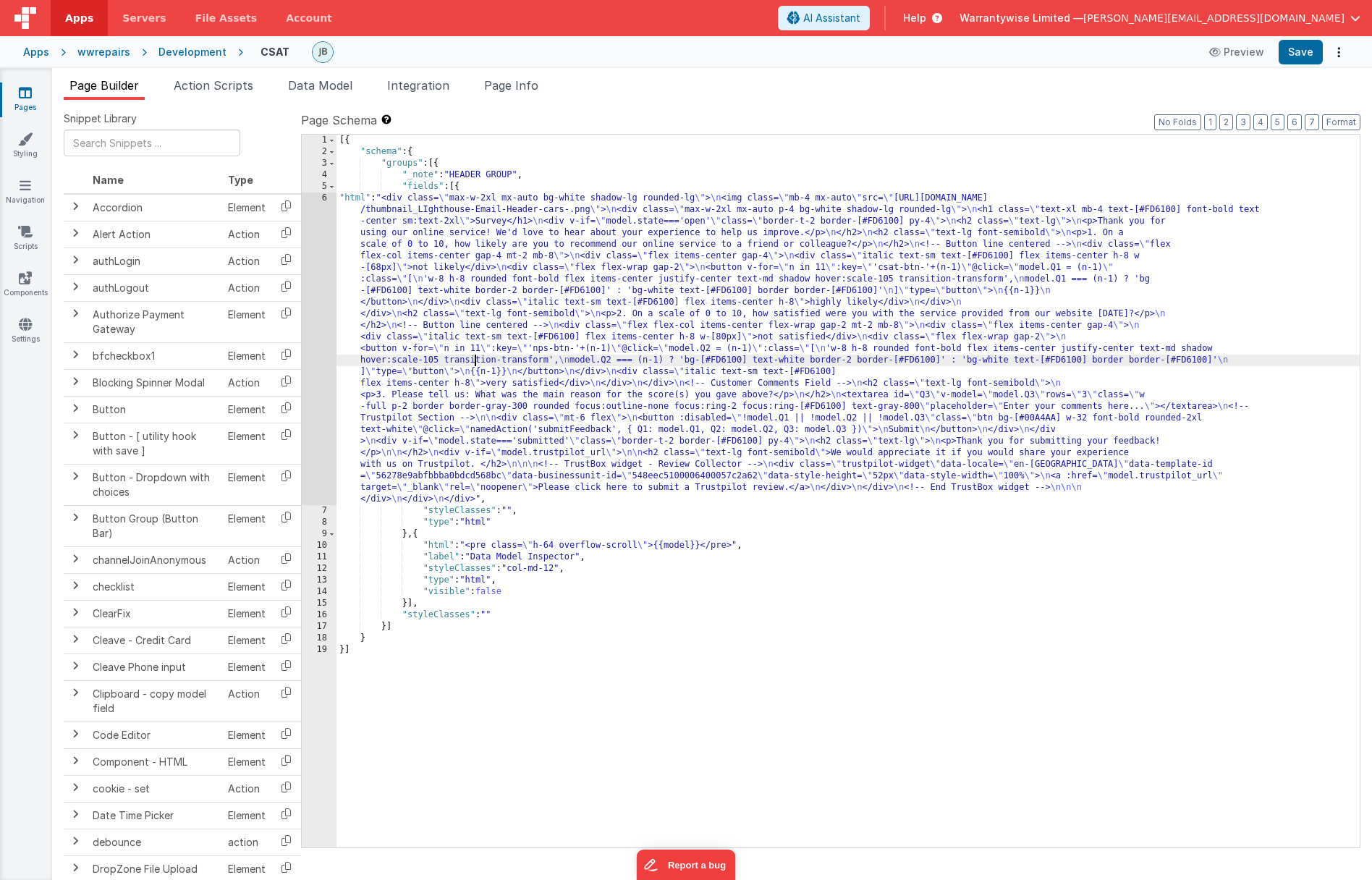
click at [307, 350] on div "6" at bounding box center [319, 348] width 34 height 313
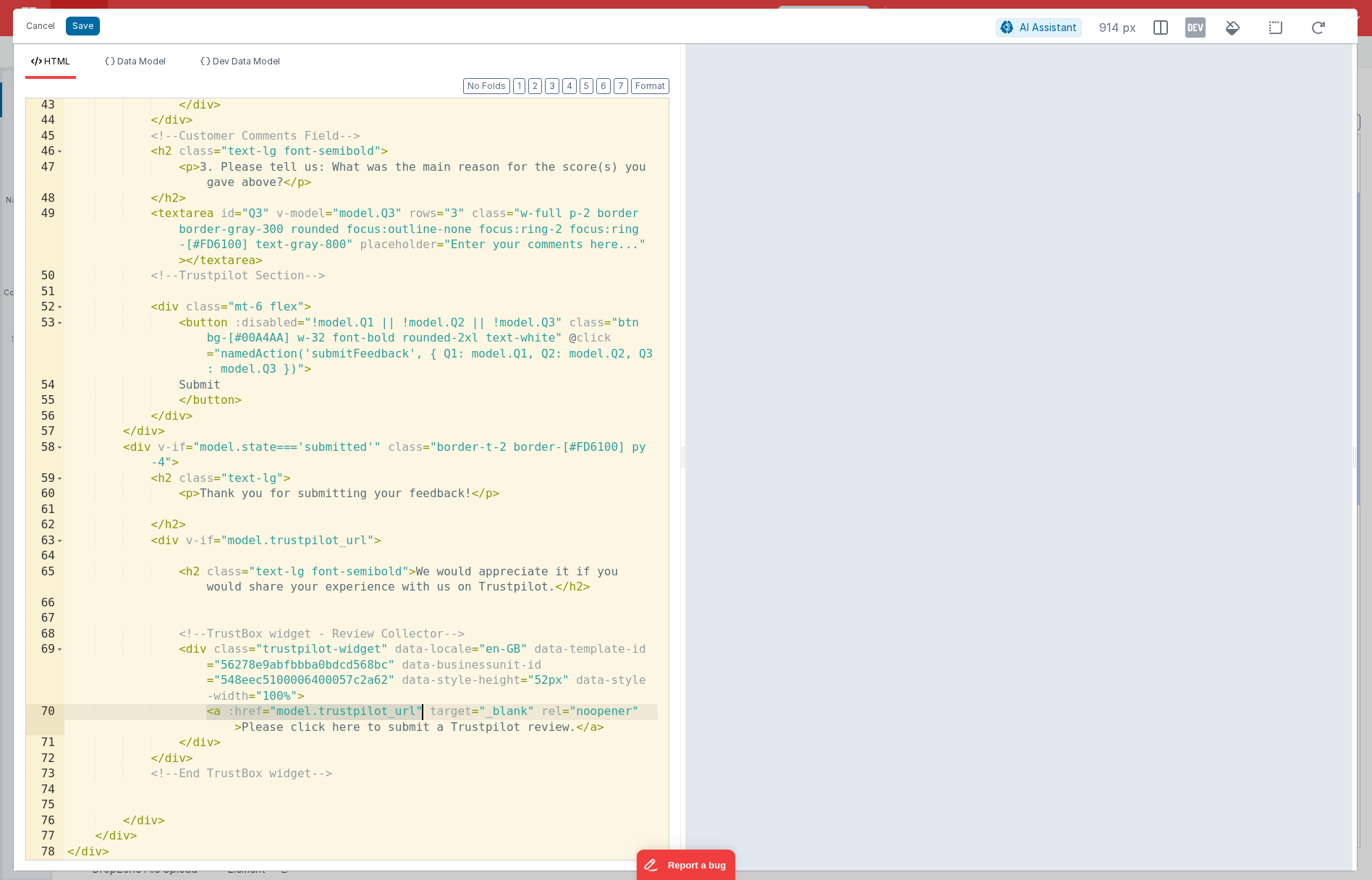
drag, startPoint x: 207, startPoint y: 710, endPoint x: 421, endPoint y: 713, distance: 214.0
click at [421, 713] on div "</ div > </ div > <!-- Customer Comments Field --> < h2 class = "text-lg font-s…" at bounding box center [361, 494] width 593 height 793
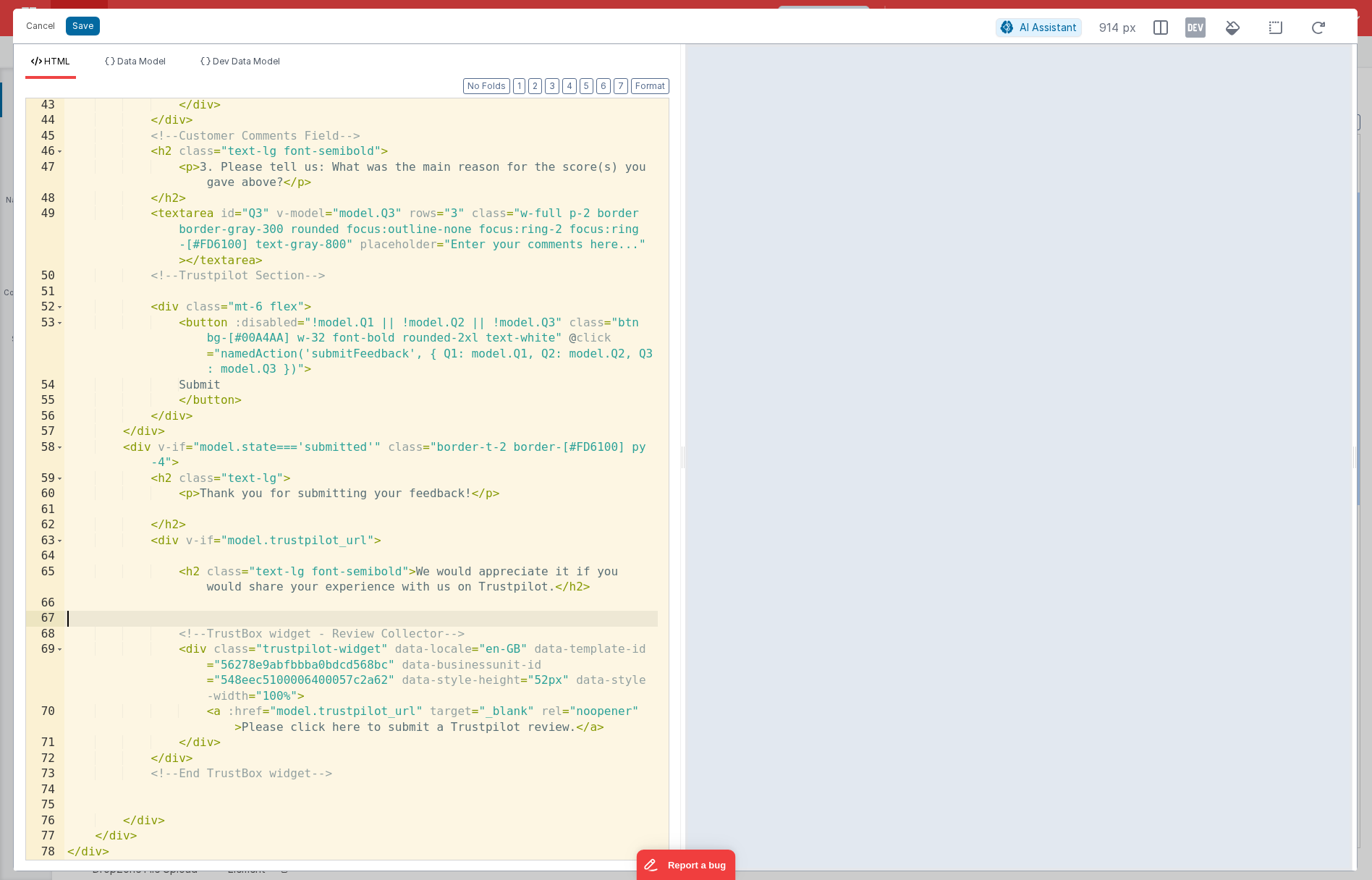
click at [281, 617] on div "</ div > </ div > <!-- Customer Comments Field --> < h2 class = "text-lg font-s…" at bounding box center [361, 494] width 593 height 793
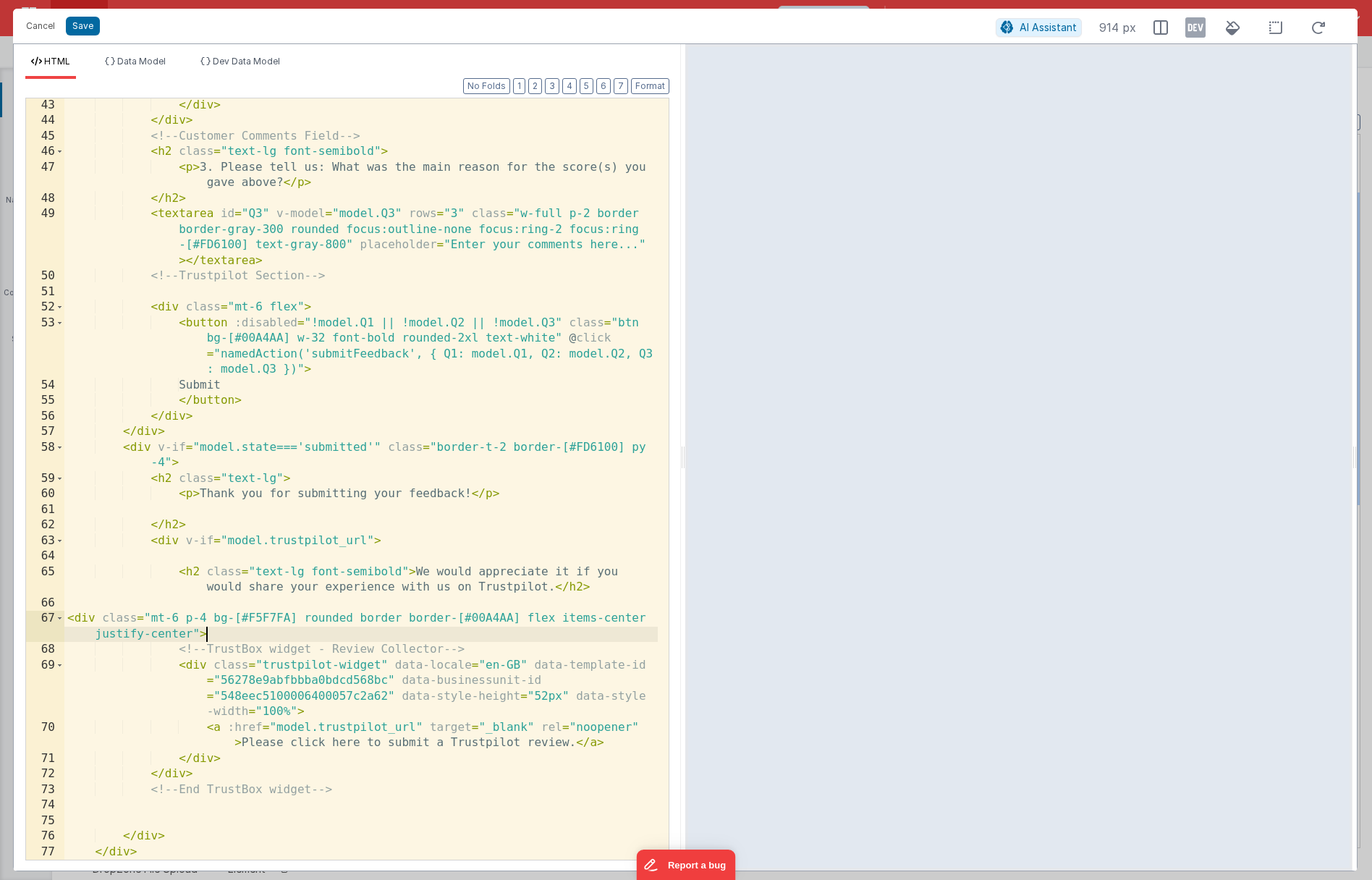
click at [226, 758] on div "</ div > </ div > <!-- Customer Comments Field --> < h2 class = "text-lg font-s…" at bounding box center [361, 494] width 593 height 793
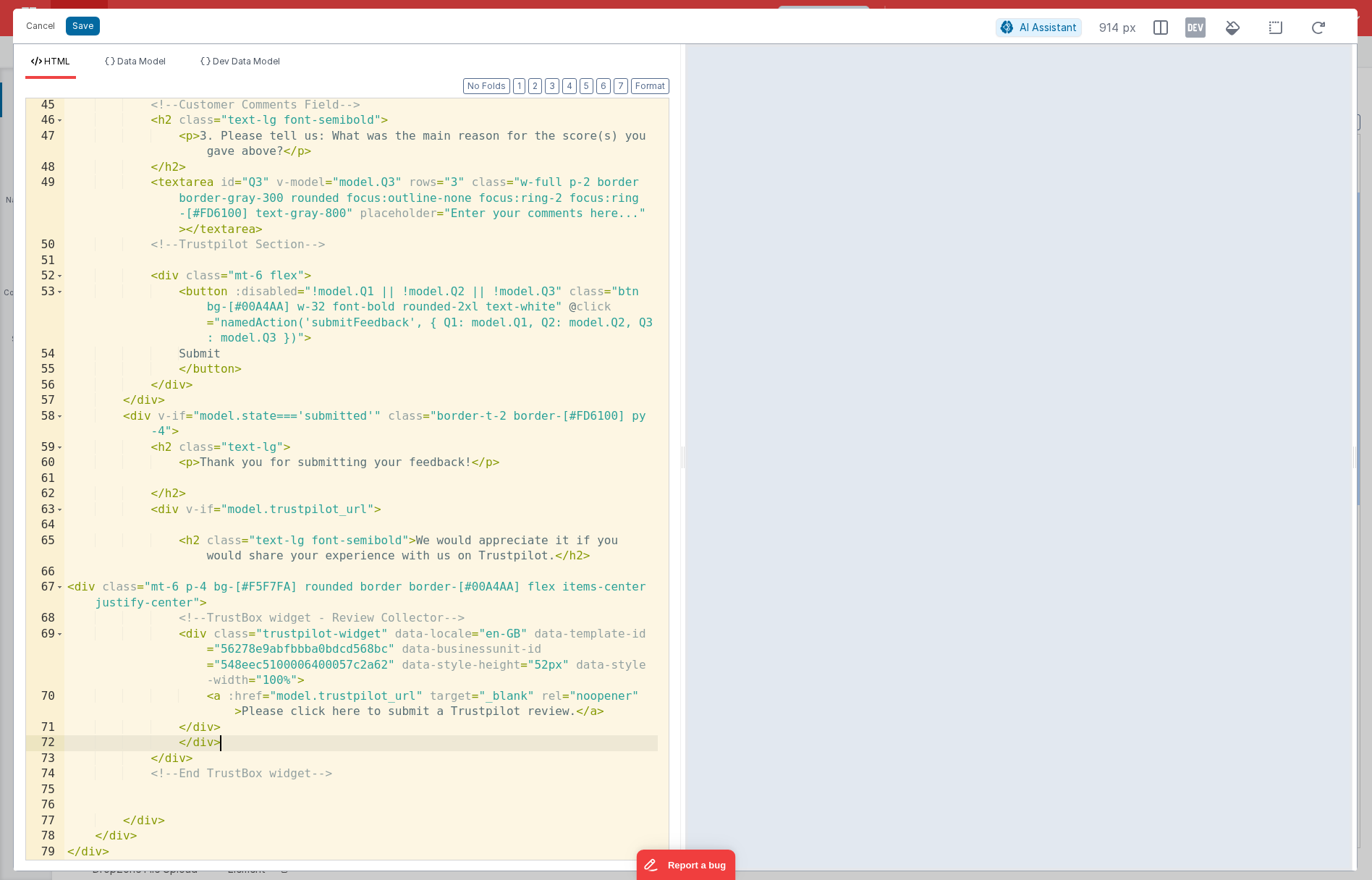
scroll to position [919, 0]
click at [81, 31] on button "Save" at bounding box center [83, 25] width 34 height 19
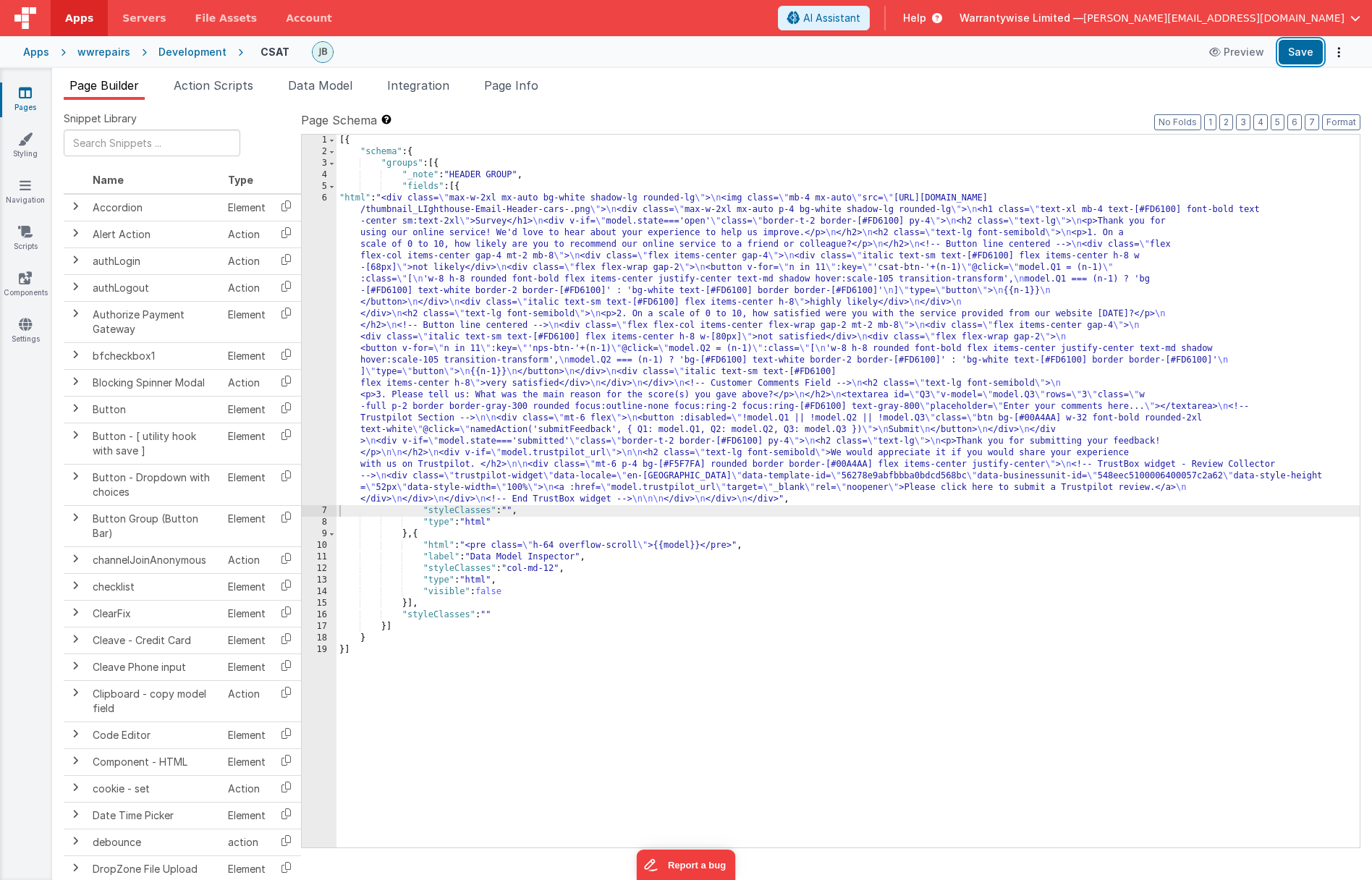
click at [1303, 51] on button "Save" at bounding box center [1300, 52] width 44 height 24
click at [431, 330] on div "[{ "schema" : { "groups" : [{ "_note" : "HEADER GROUP" , "fields" : [{ "html" :…" at bounding box center [848, 502] width 1023 height 736
click at [306, 306] on div "6" at bounding box center [319, 348] width 34 height 313
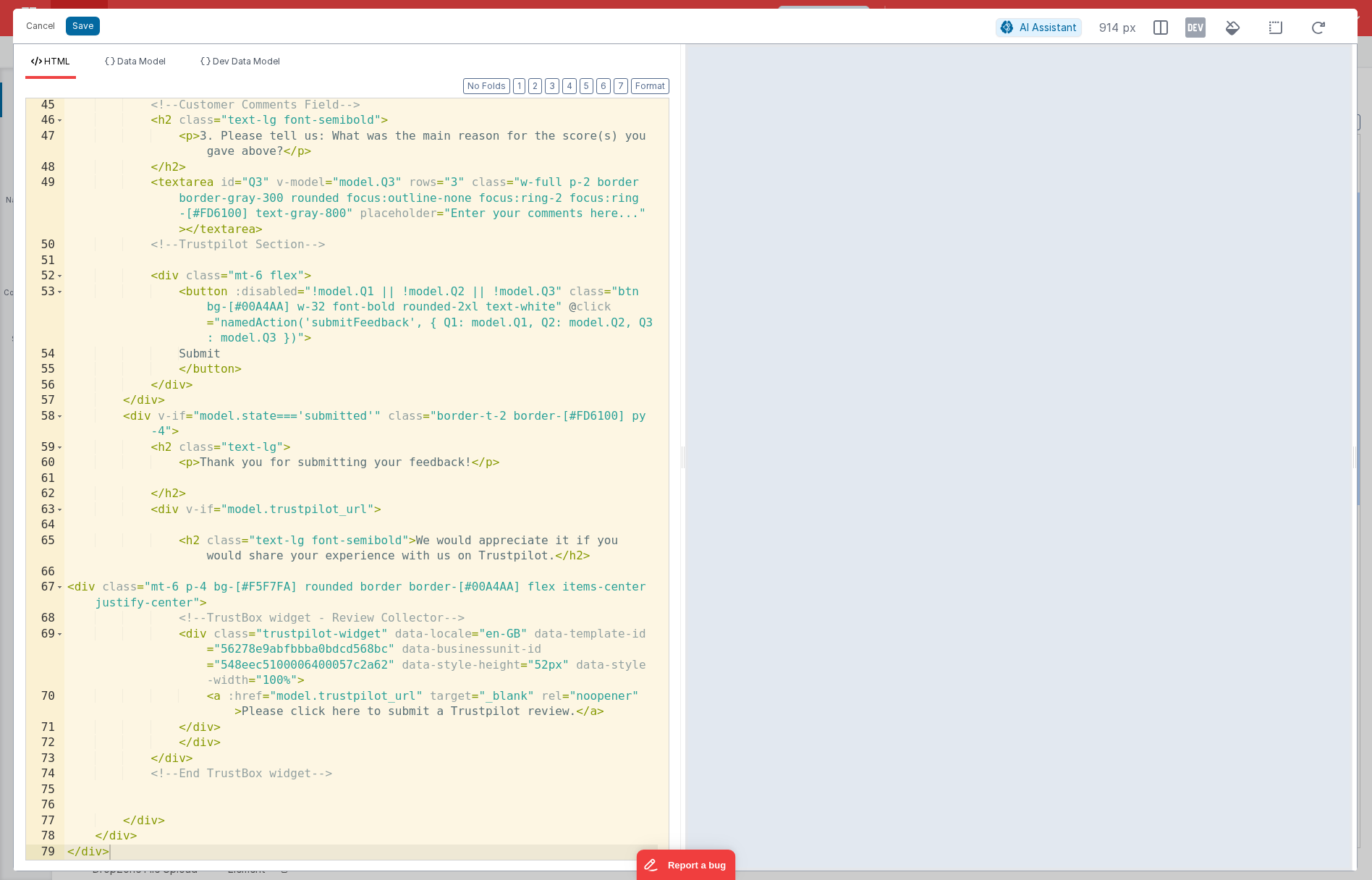
scroll to position [919, 0]
click at [416, 543] on div "<!-- Customer Comments Field --> < h2 class = "text-lg font-semibold" > < p > 3…" at bounding box center [361, 494] width 593 height 793
click at [592, 567] on div "<!-- Customer Comments Field --> < h2 class = "text-lg font-semibold" > < p > 3…" at bounding box center [361, 494] width 593 height 793
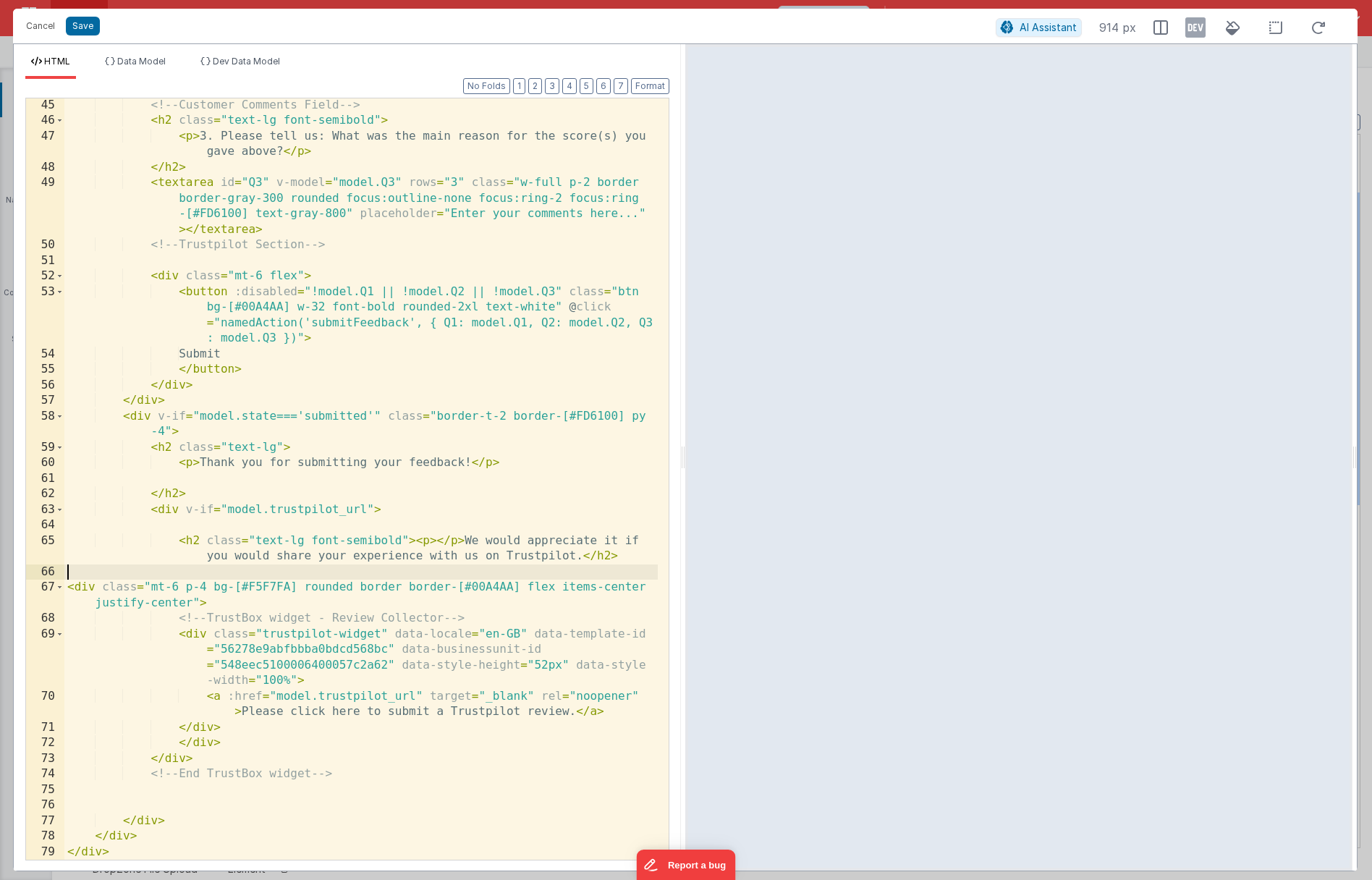
click at [590, 555] on div "<!-- Customer Comments Field --> < h2 class = "text-lg font-semibold" > < p > 3…" at bounding box center [361, 494] width 593 height 793
click at [90, 28] on button "Save" at bounding box center [83, 25] width 34 height 19
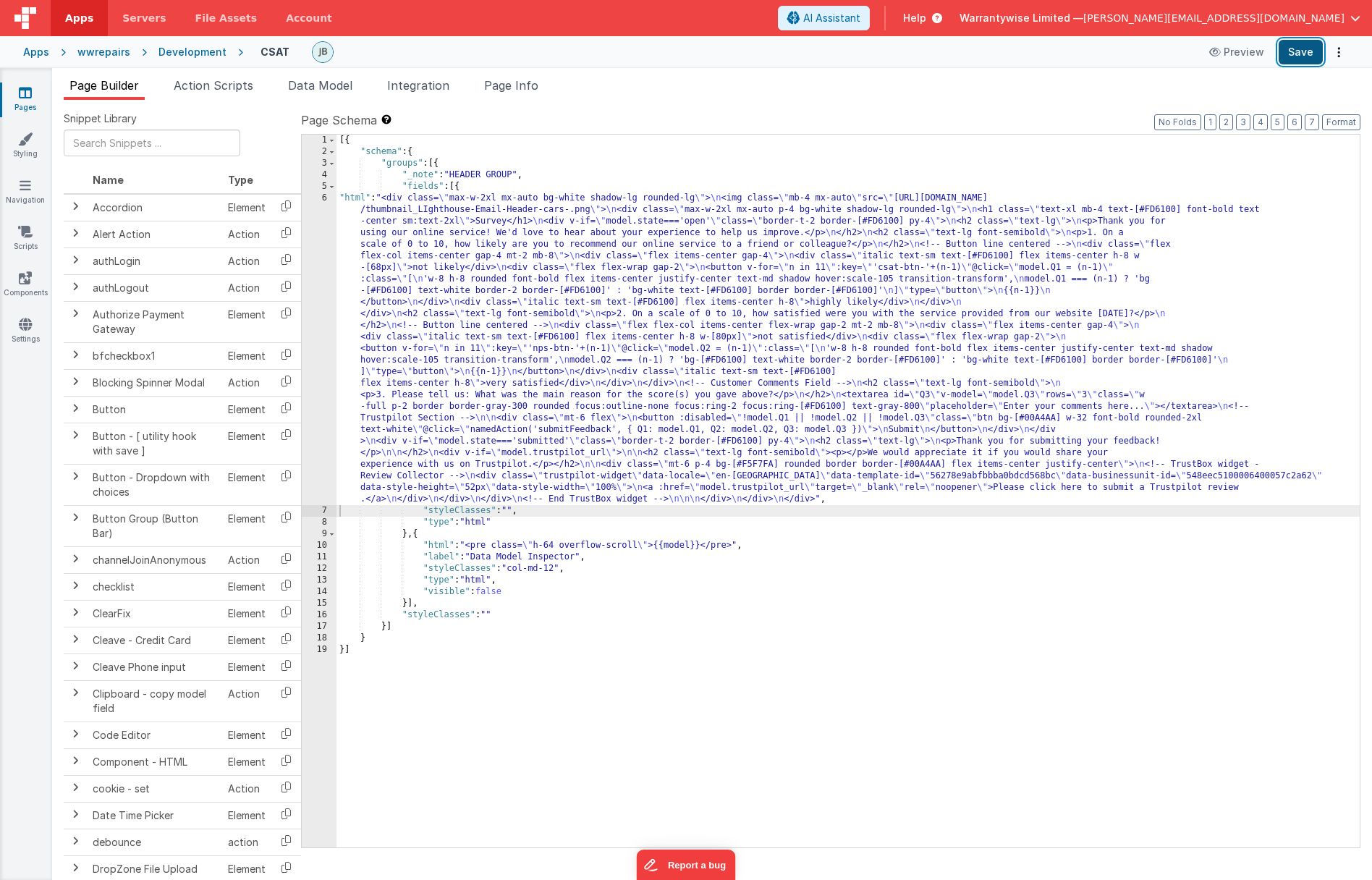
click at [1292, 51] on button "Save" at bounding box center [1300, 52] width 44 height 24
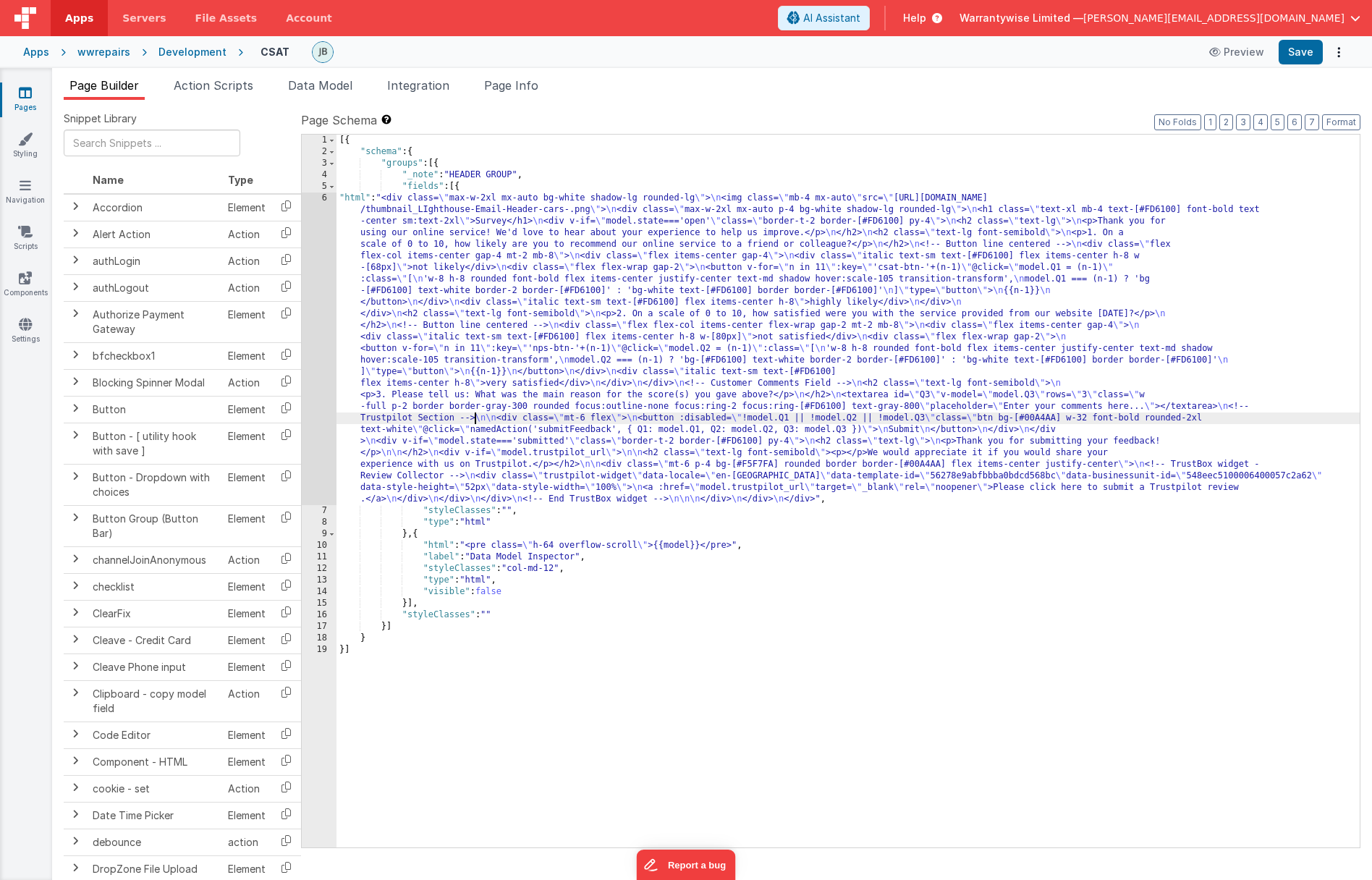
click at [474, 416] on div "[{ "schema" : { "groups" : [{ "_note" : "HEADER GROUP" , "fields" : [{ "html" :…" at bounding box center [848, 502] width 1023 height 736
click at [308, 370] on div "6" at bounding box center [319, 348] width 34 height 313
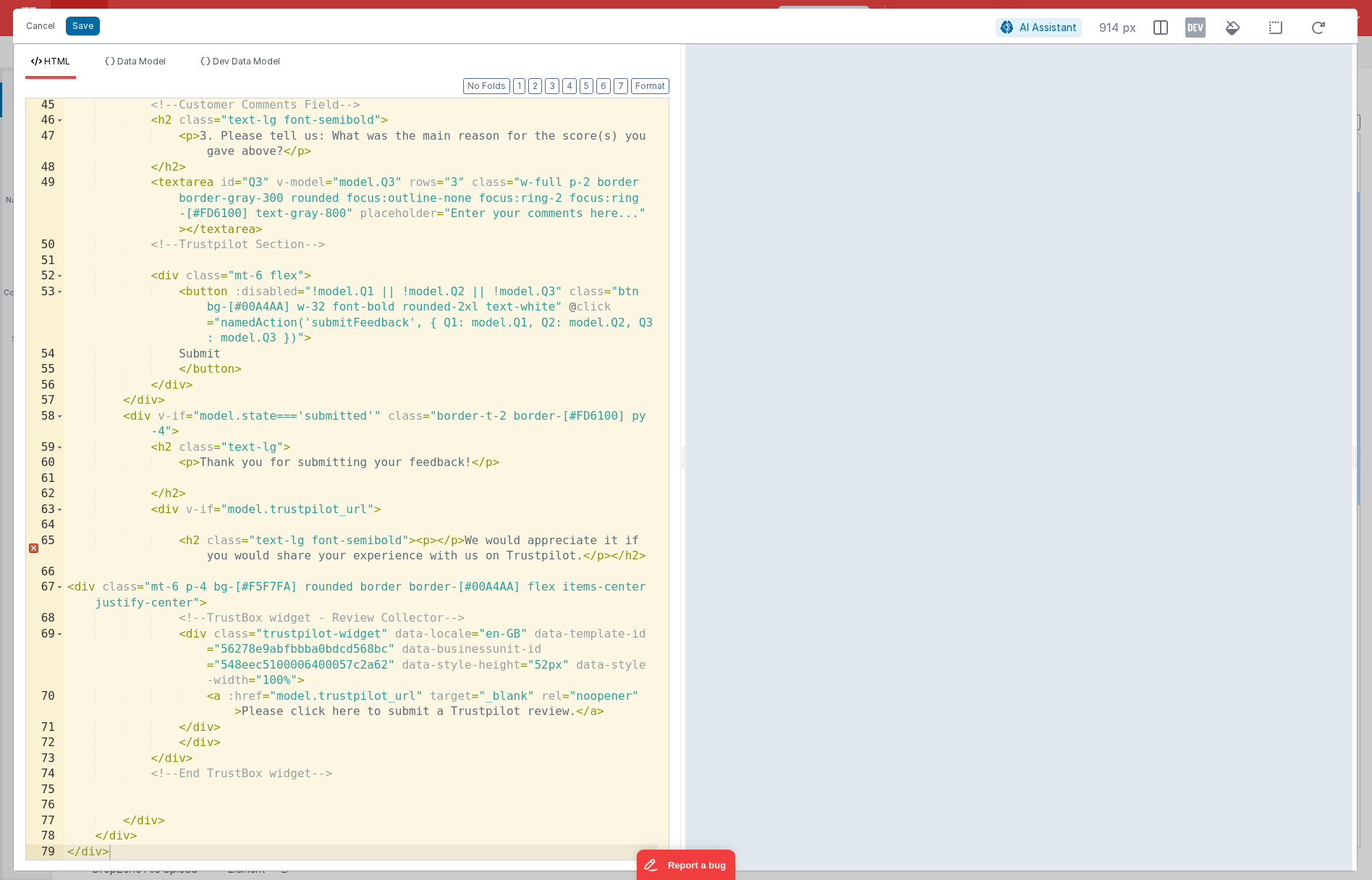
click at [462, 543] on div "<!-- Customer Comments Field --> < h2 class = "text-lg font-semibold" > < p > 3…" at bounding box center [361, 494] width 593 height 793
click at [75, 26] on button "Save" at bounding box center [83, 25] width 34 height 19
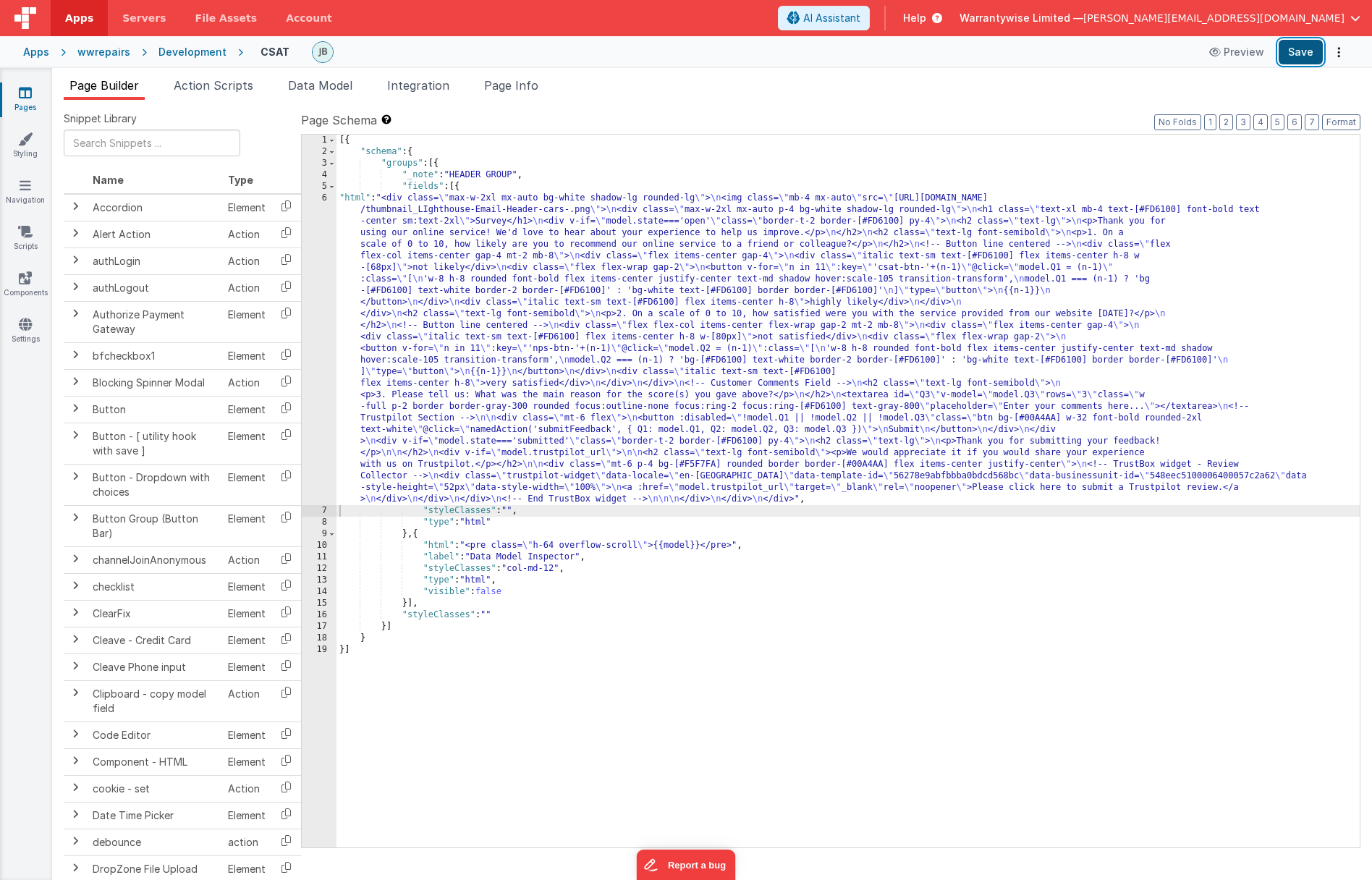
click at [1297, 51] on button "Save" at bounding box center [1300, 52] width 44 height 24
click at [1294, 54] on button "Save" at bounding box center [1300, 52] width 44 height 24
click at [112, 52] on div "wwrepairs" at bounding box center [103, 52] width 53 height 15
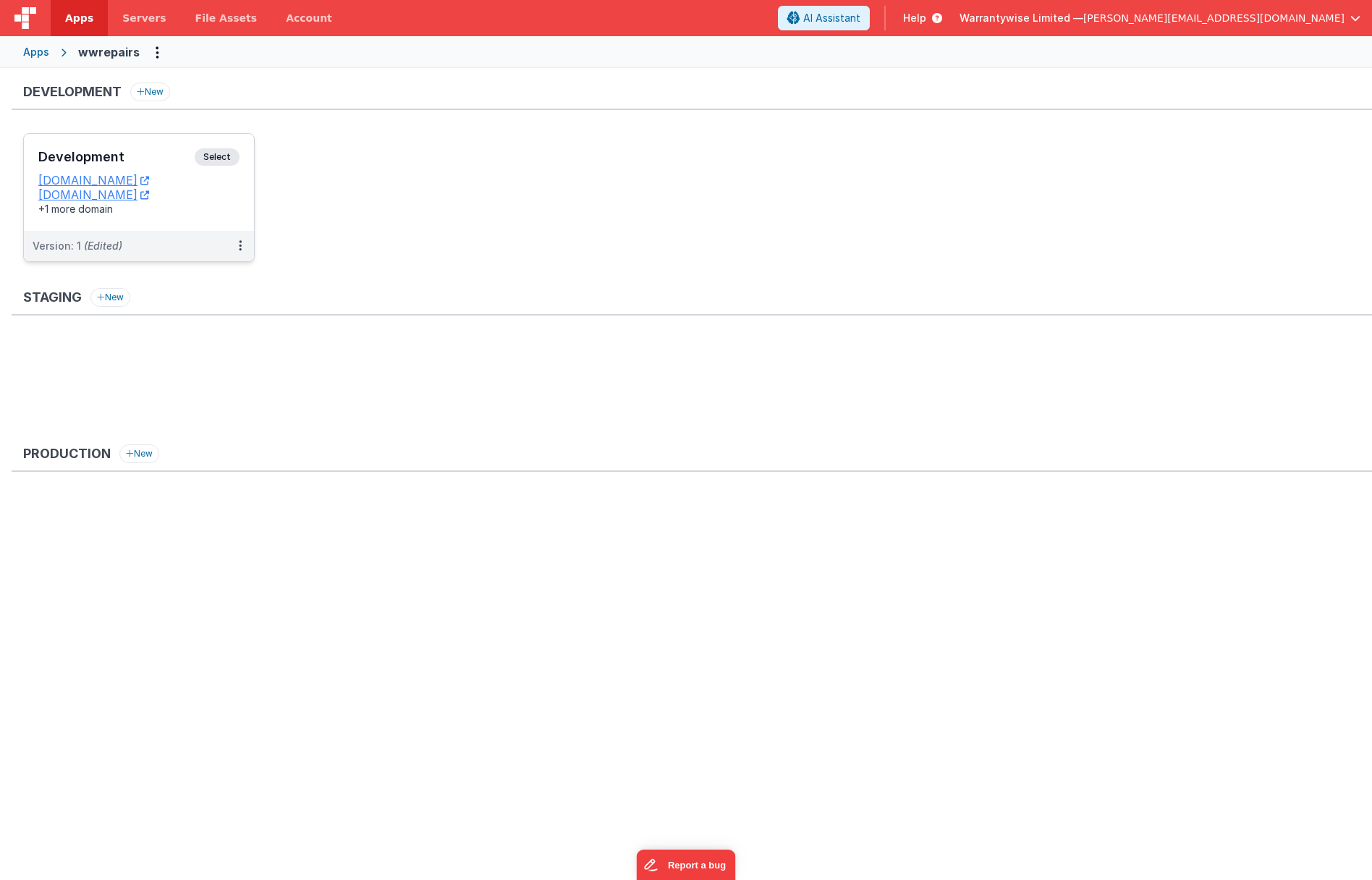
click at [150, 149] on div "Development Select" at bounding box center [139, 161] width 201 height 24
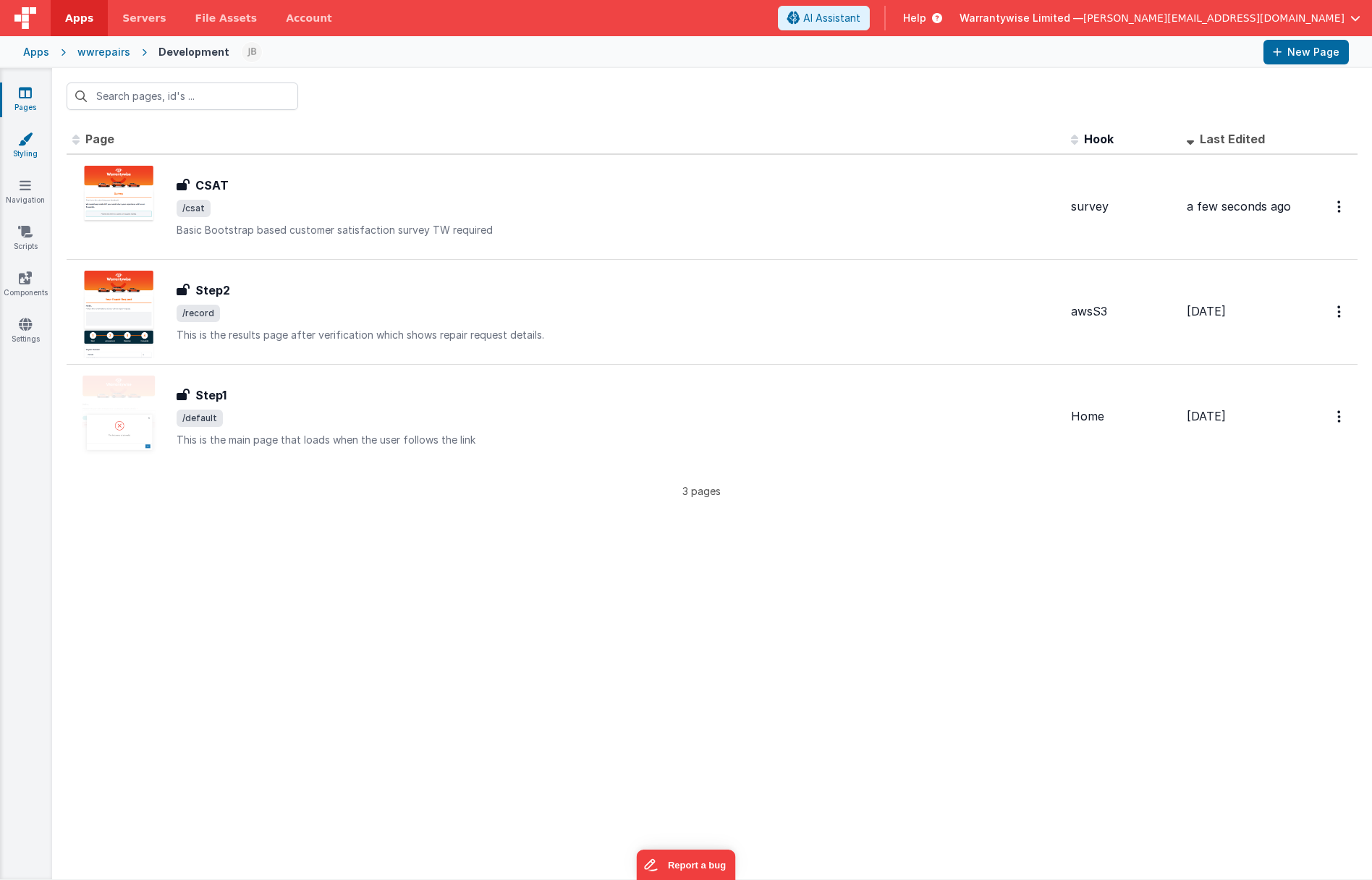
click at [24, 140] on icon at bounding box center [25, 139] width 15 height 15
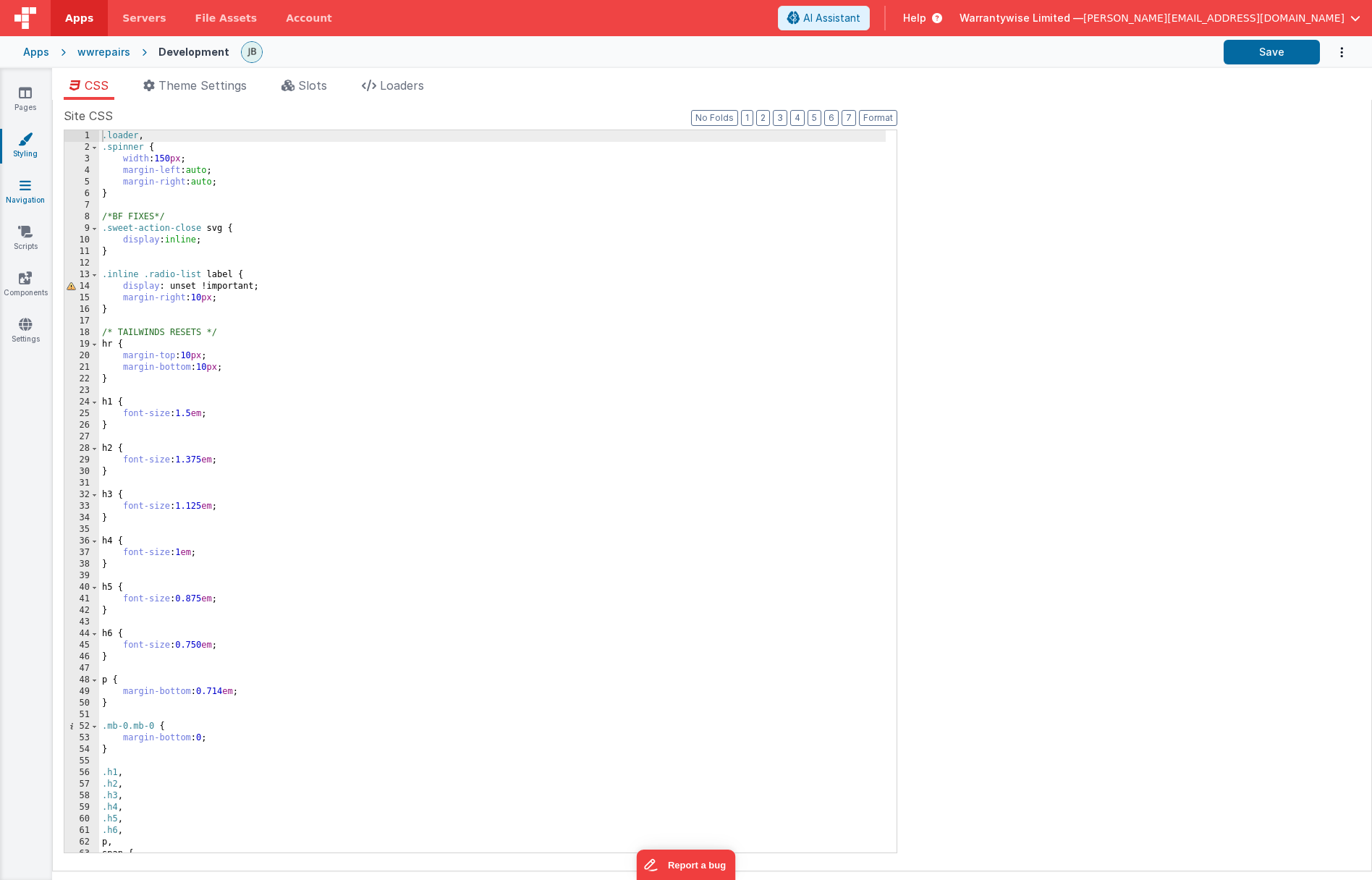
click at [28, 185] on icon at bounding box center [25, 185] width 12 height 15
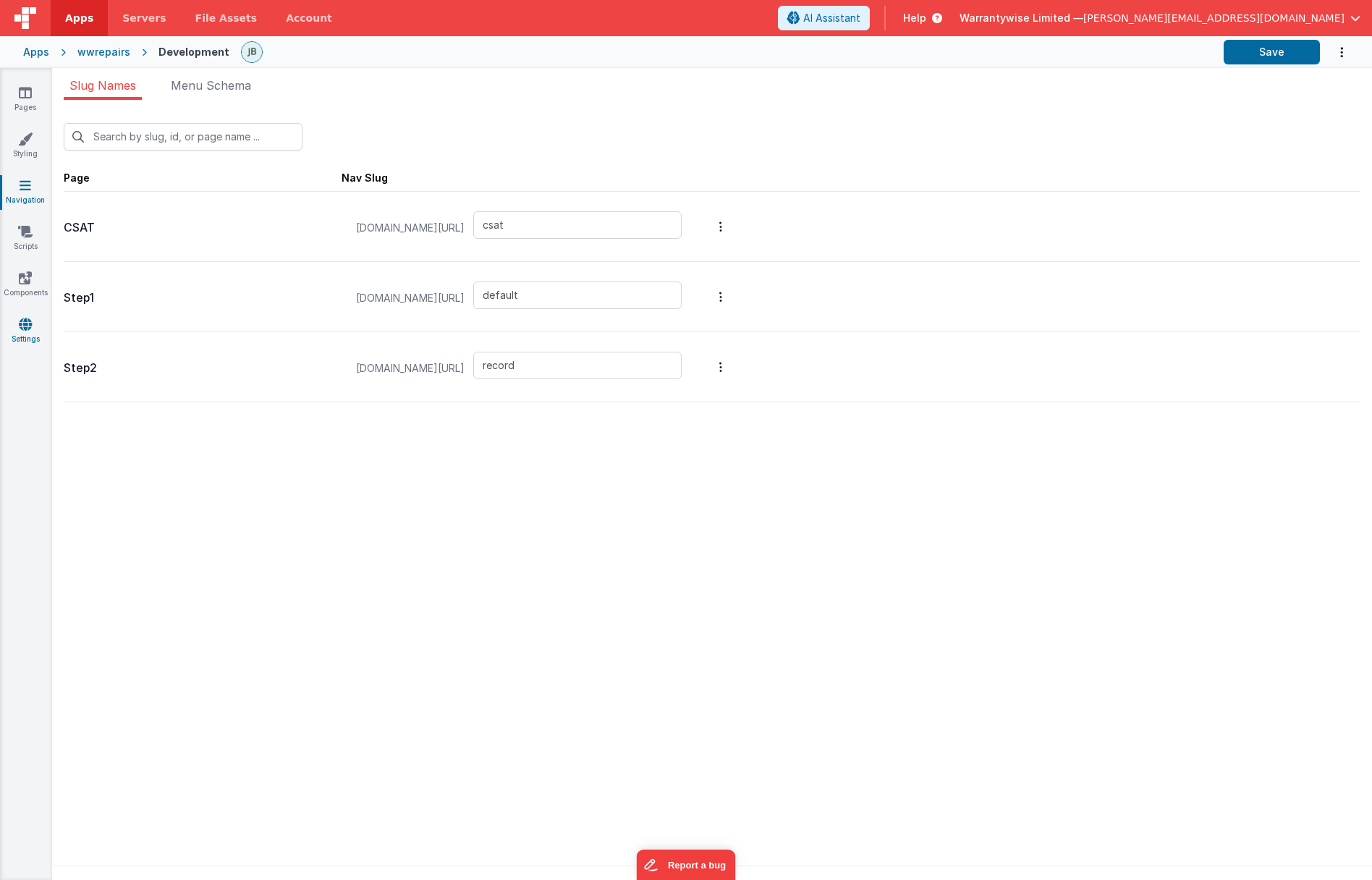
click at [25, 328] on icon at bounding box center [25, 324] width 13 height 15
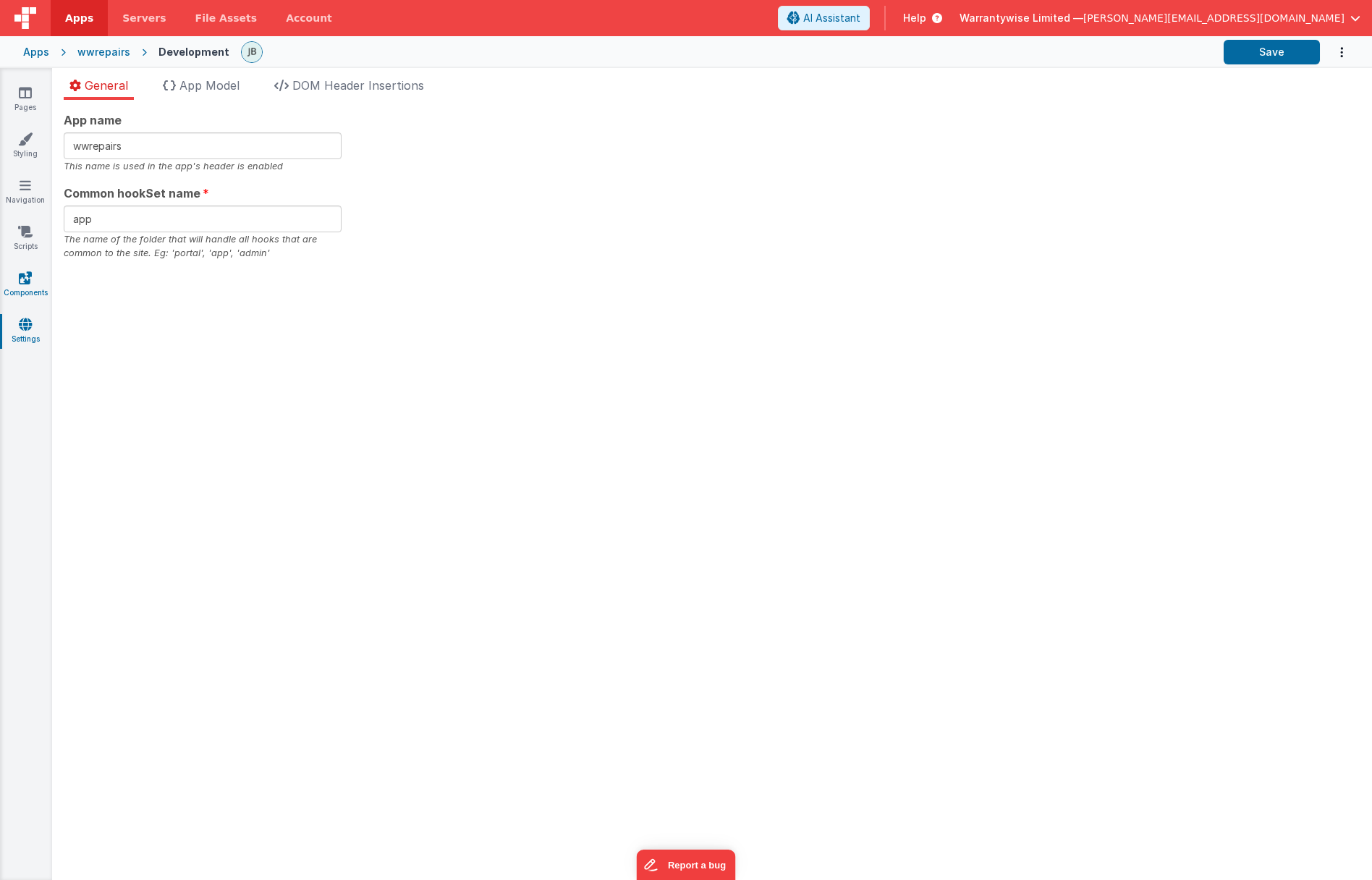
click at [26, 276] on icon at bounding box center [25, 278] width 13 height 15
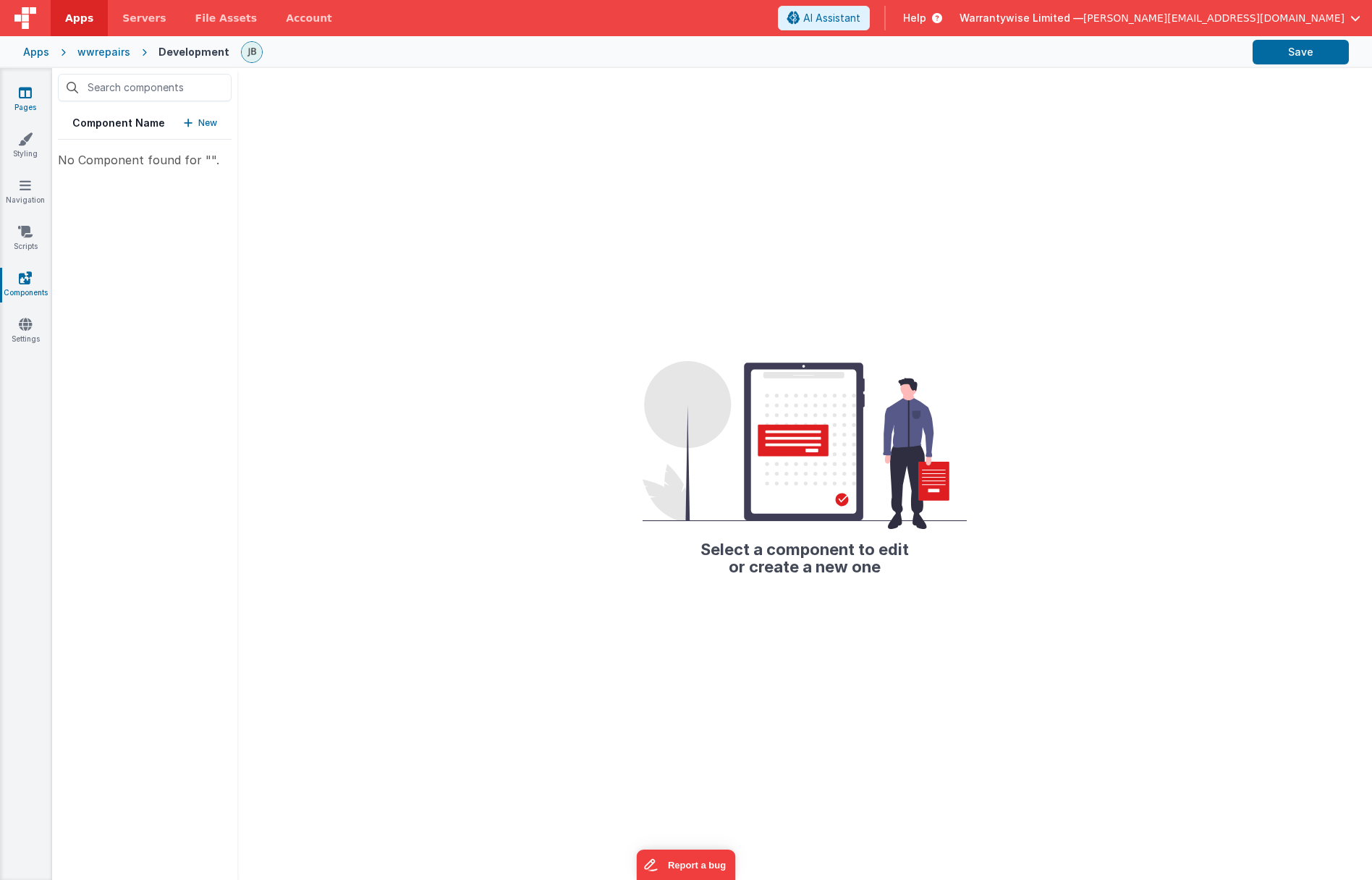
click at [24, 96] on icon at bounding box center [25, 93] width 13 height 15
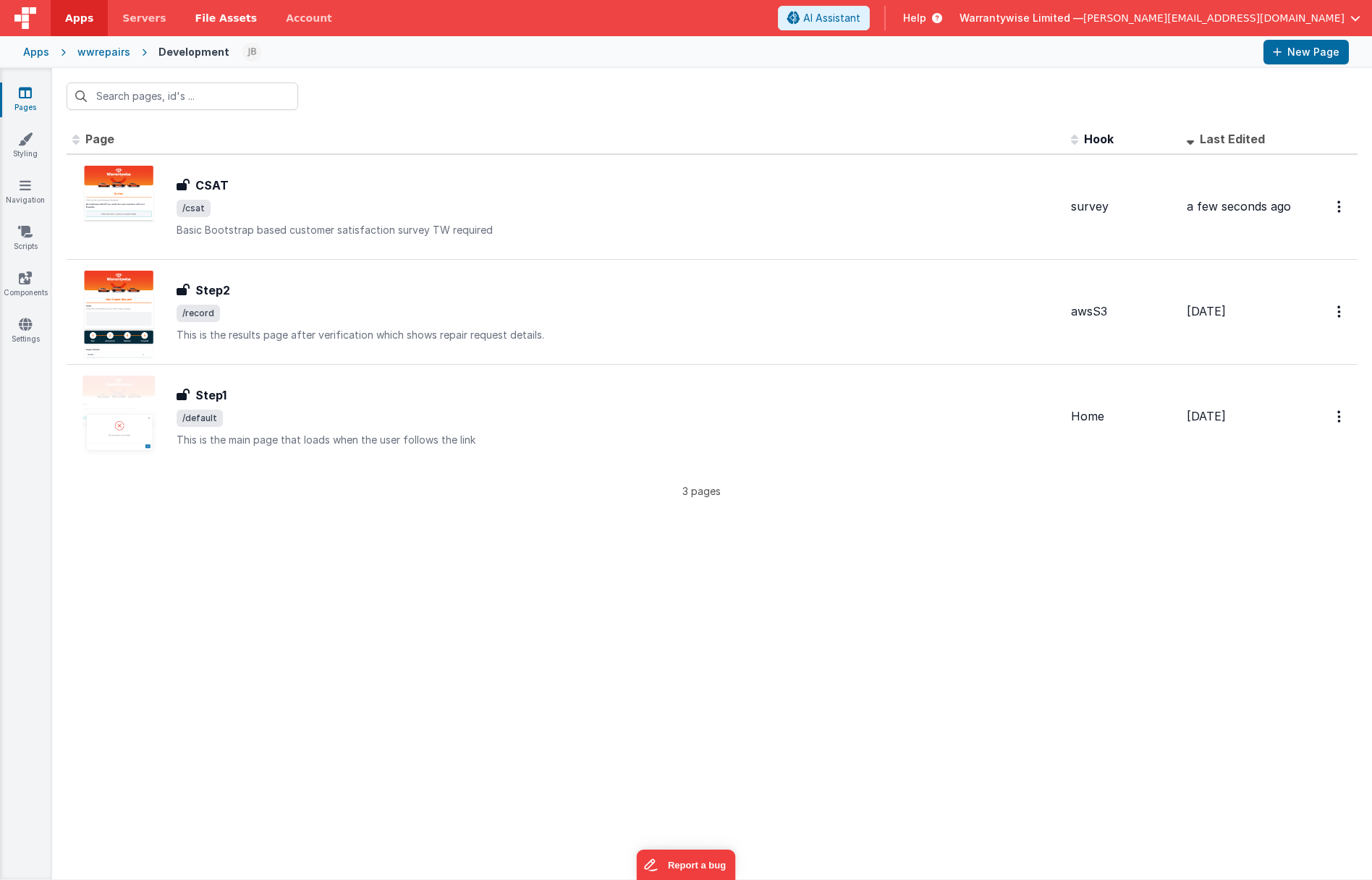
click at [200, 20] on span "File Assets" at bounding box center [226, 18] width 63 height 15
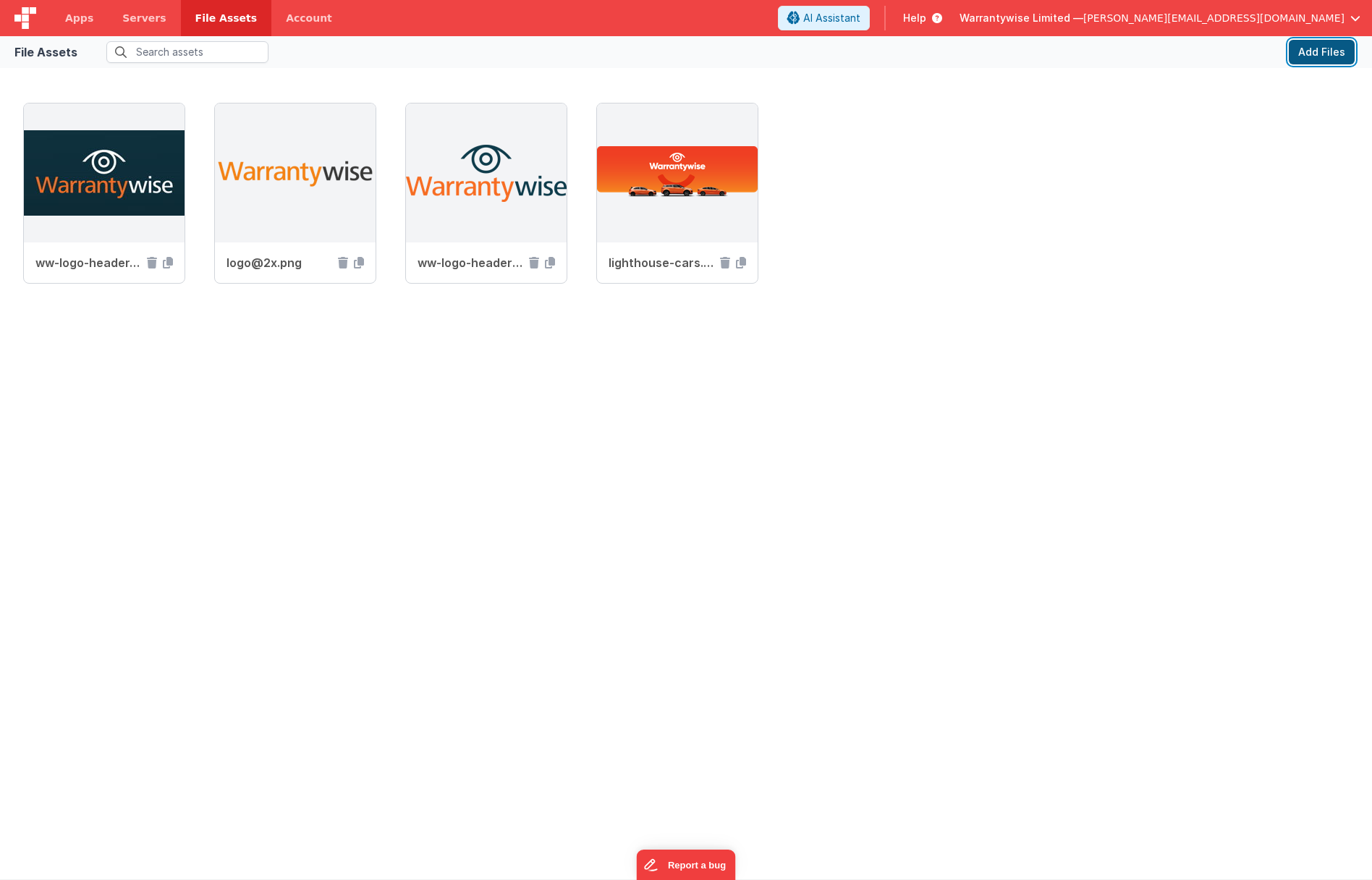
click at [1318, 53] on button "Add Files" at bounding box center [1321, 52] width 66 height 24
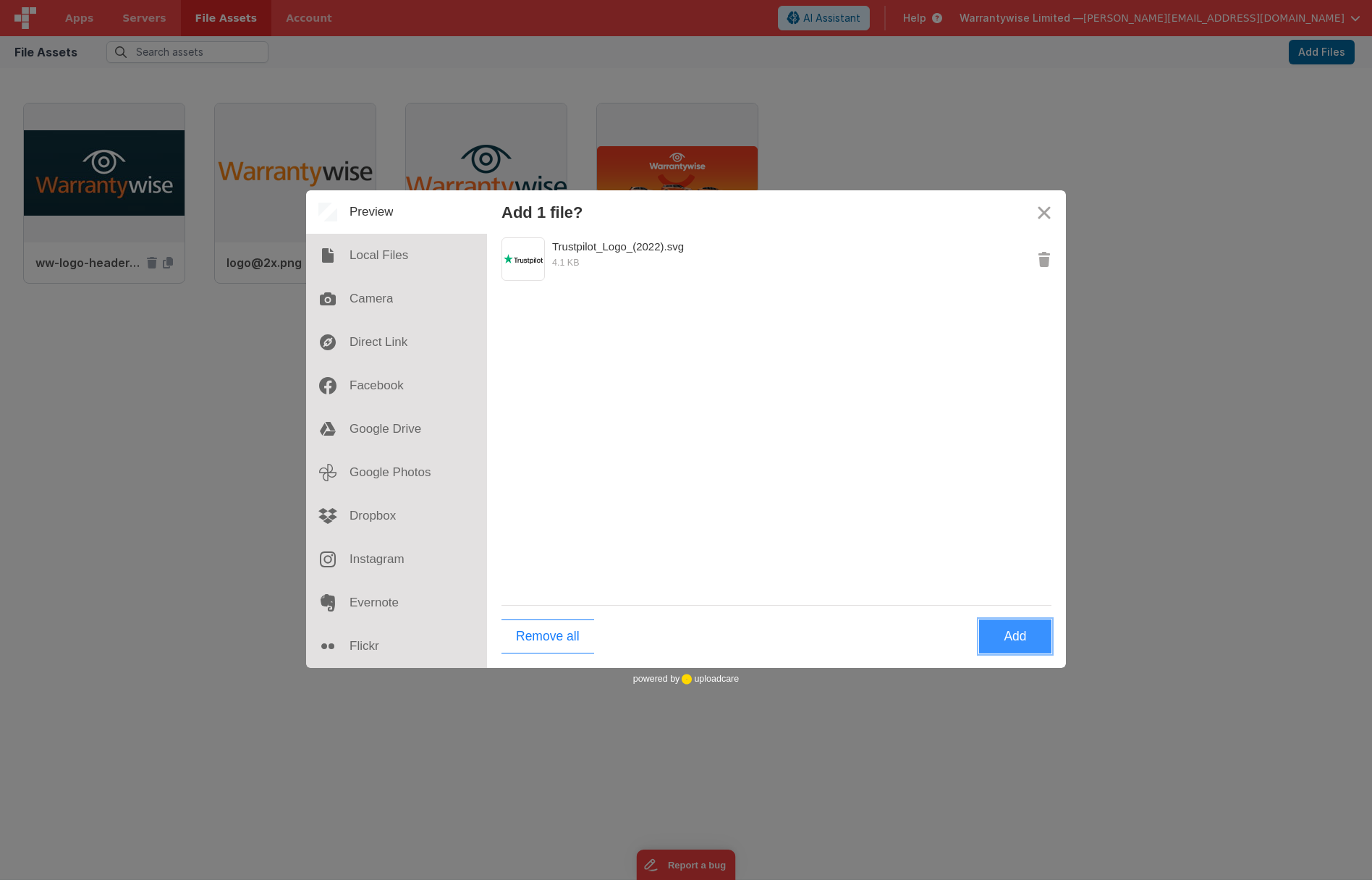
click at [1005, 628] on button "Add" at bounding box center [1015, 636] width 73 height 34
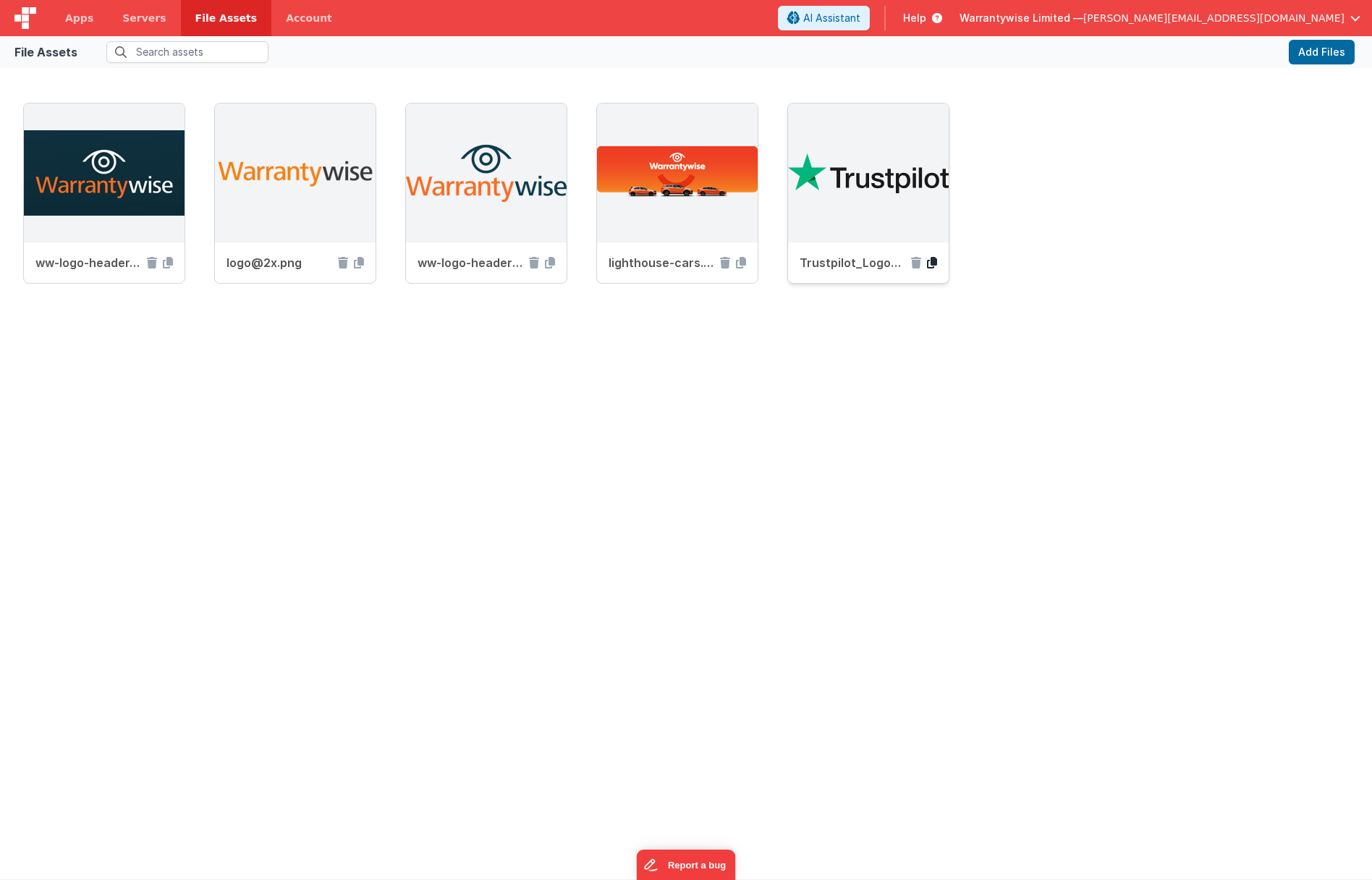
click at [931, 264] on icon at bounding box center [931, 262] width 10 height 12
click at [145, 16] on span "Servers" at bounding box center [144, 18] width 44 height 15
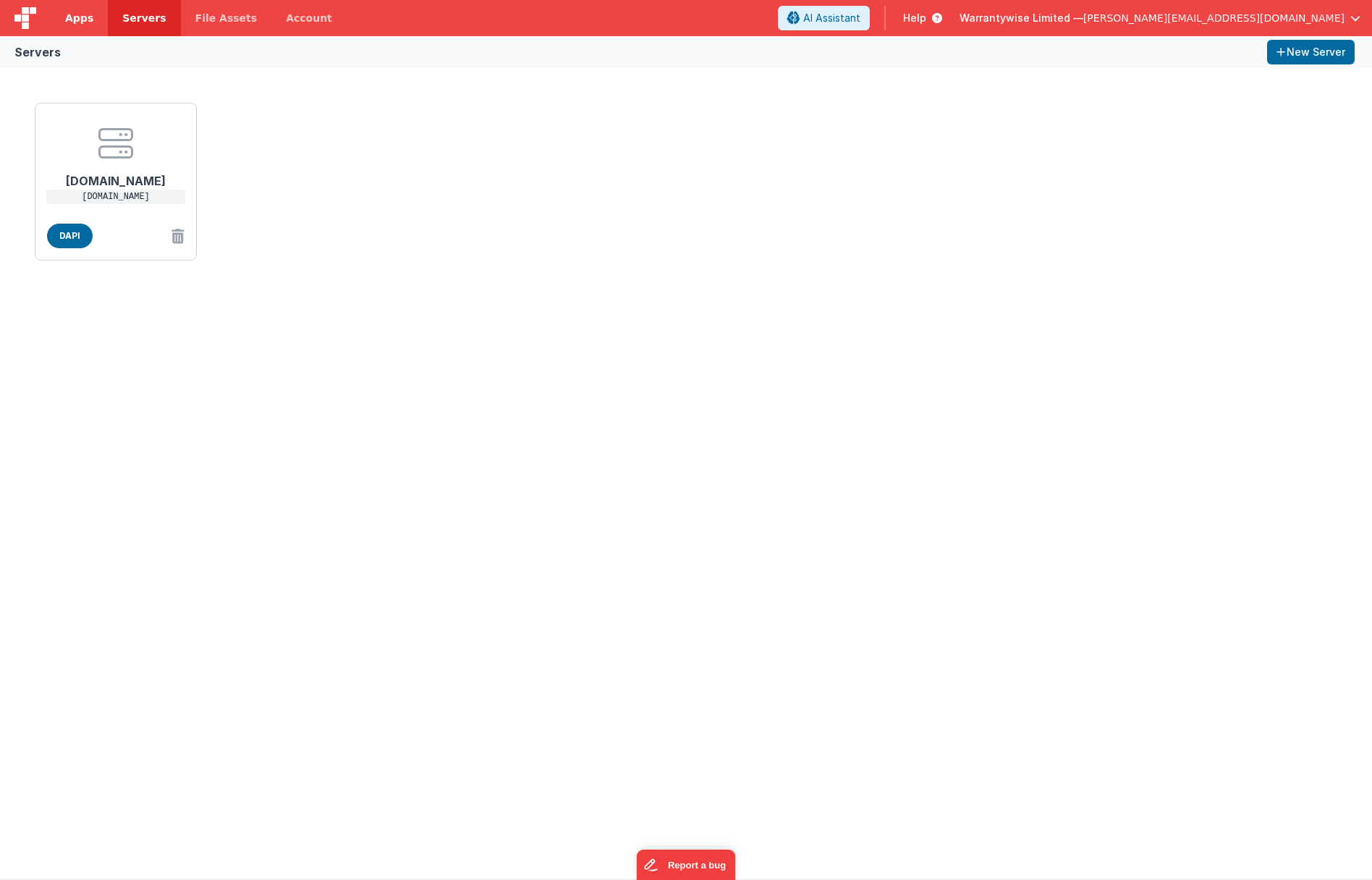
click at [86, 21] on span "Apps" at bounding box center [79, 18] width 28 height 15
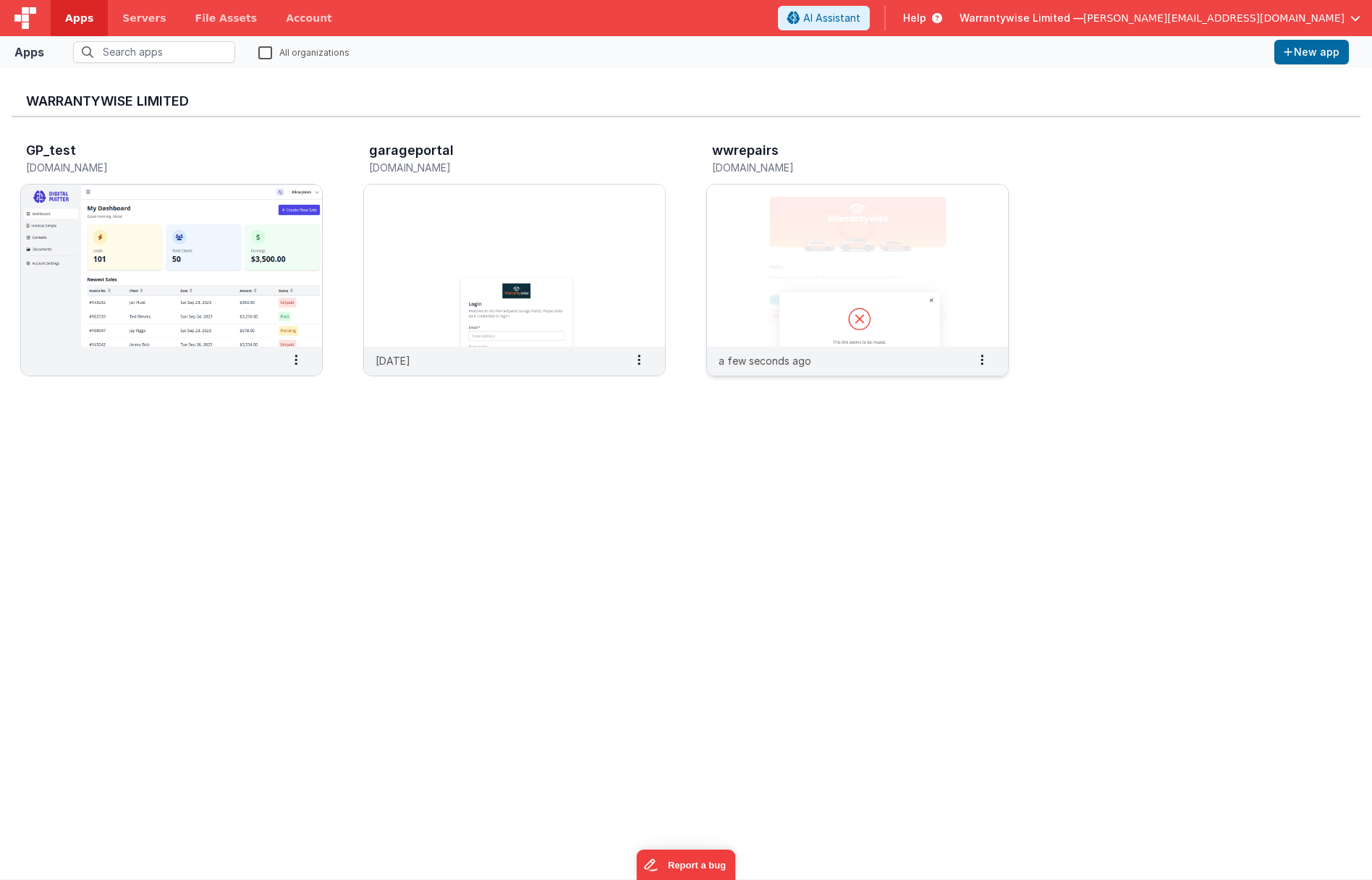
click at [753, 199] on img at bounding box center [857, 265] width 301 height 162
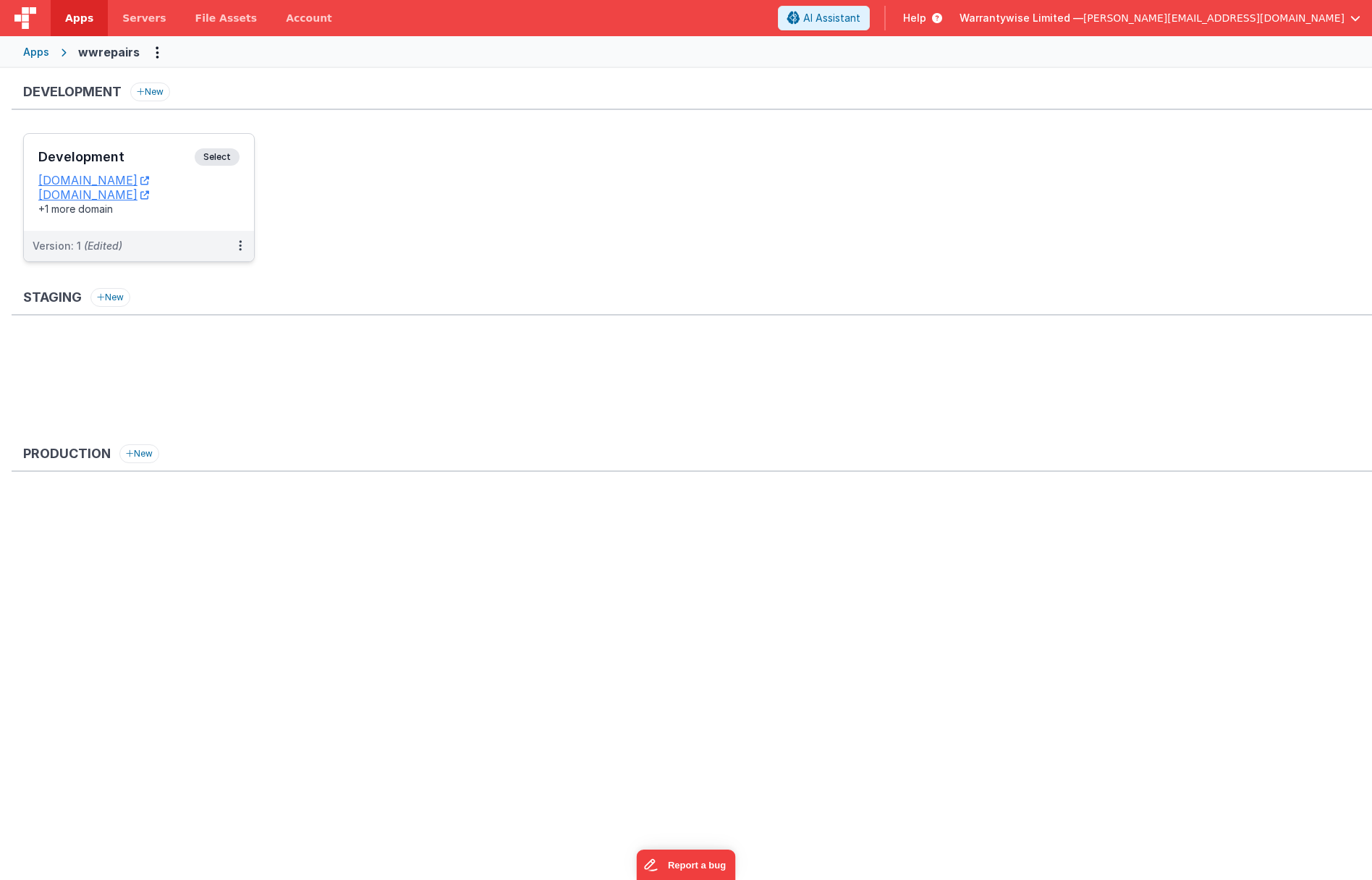
click at [123, 153] on h3 "Development" at bounding box center [116, 157] width 156 height 15
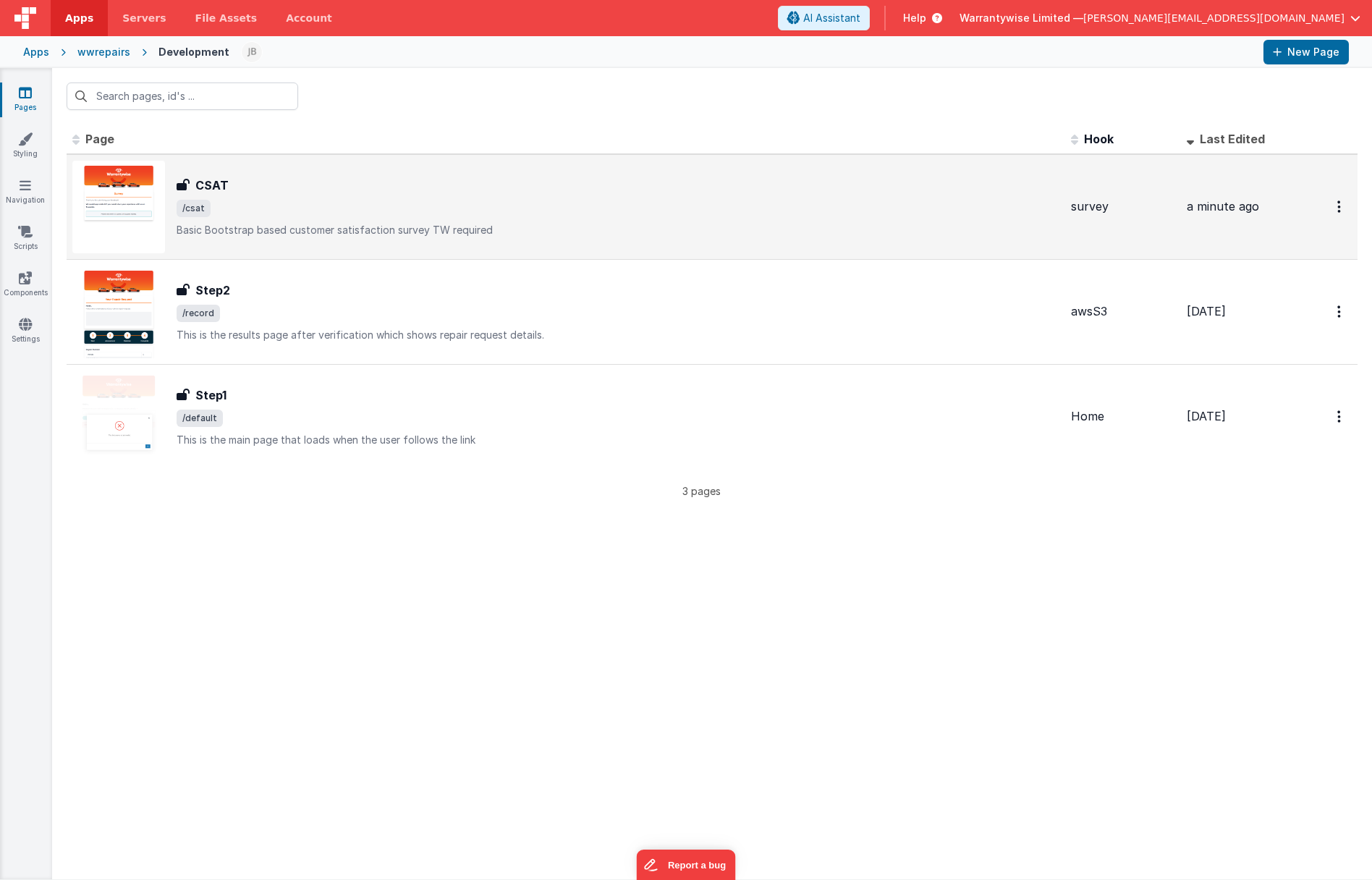
click at [291, 185] on div "CSAT" at bounding box center [618, 185] width 882 height 17
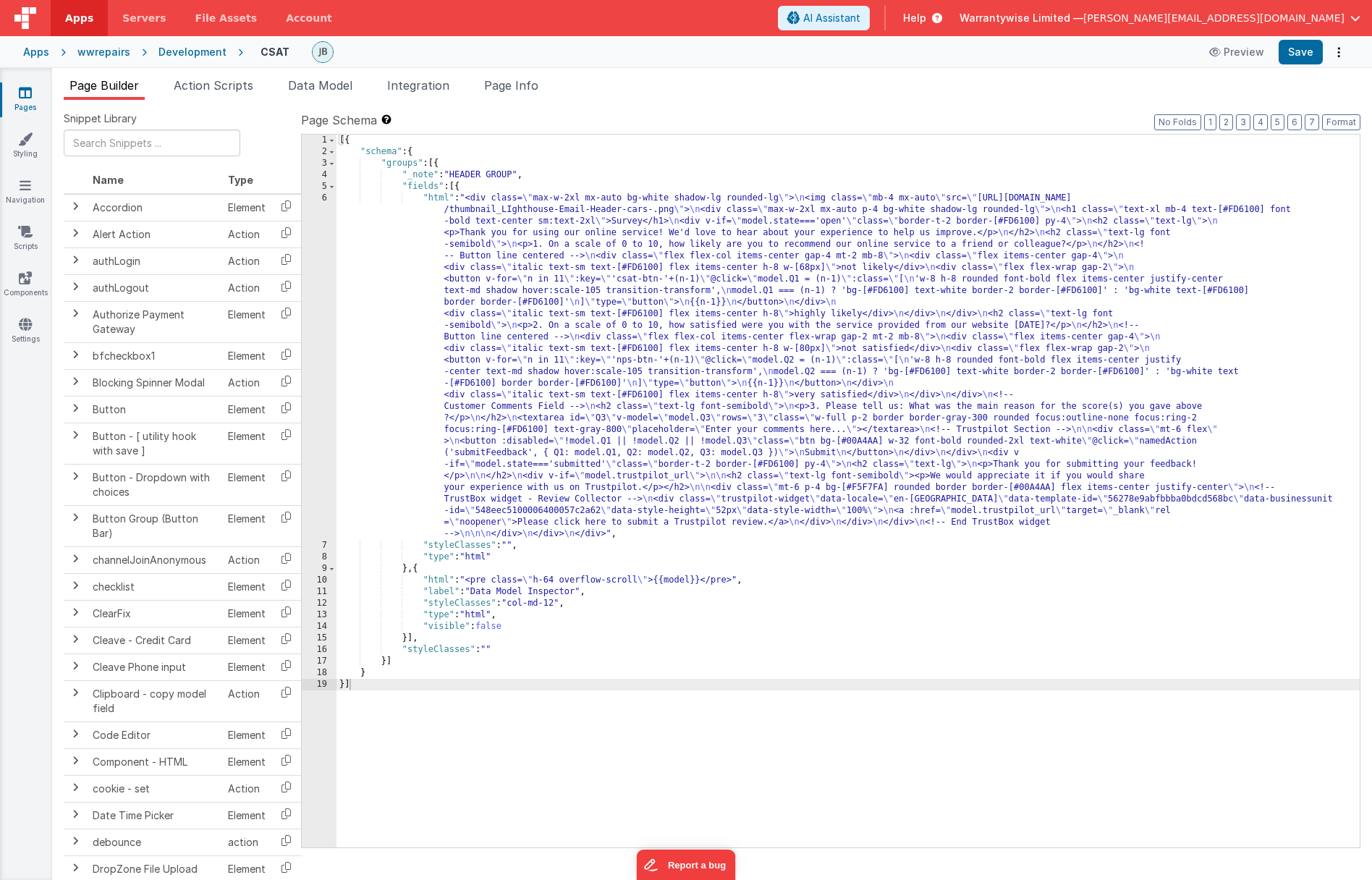
click at [471, 298] on div "[{ "schema" : { "groups" : [{ "_note" : "HEADER GROUP" , "fields" : [{ "html" :…" at bounding box center [848, 502] width 1023 height 736
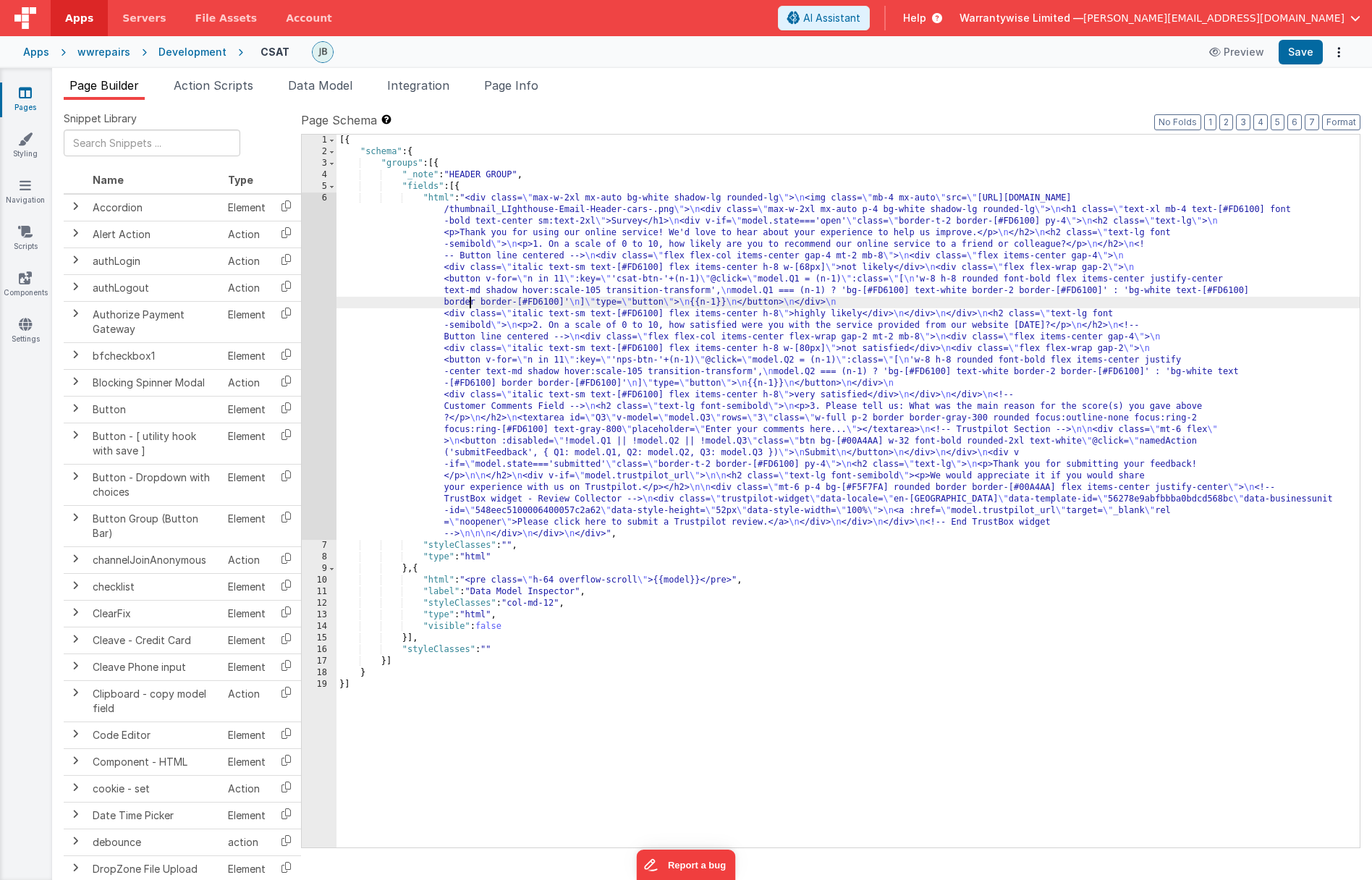
click at [307, 274] on div "6" at bounding box center [319, 366] width 34 height 347
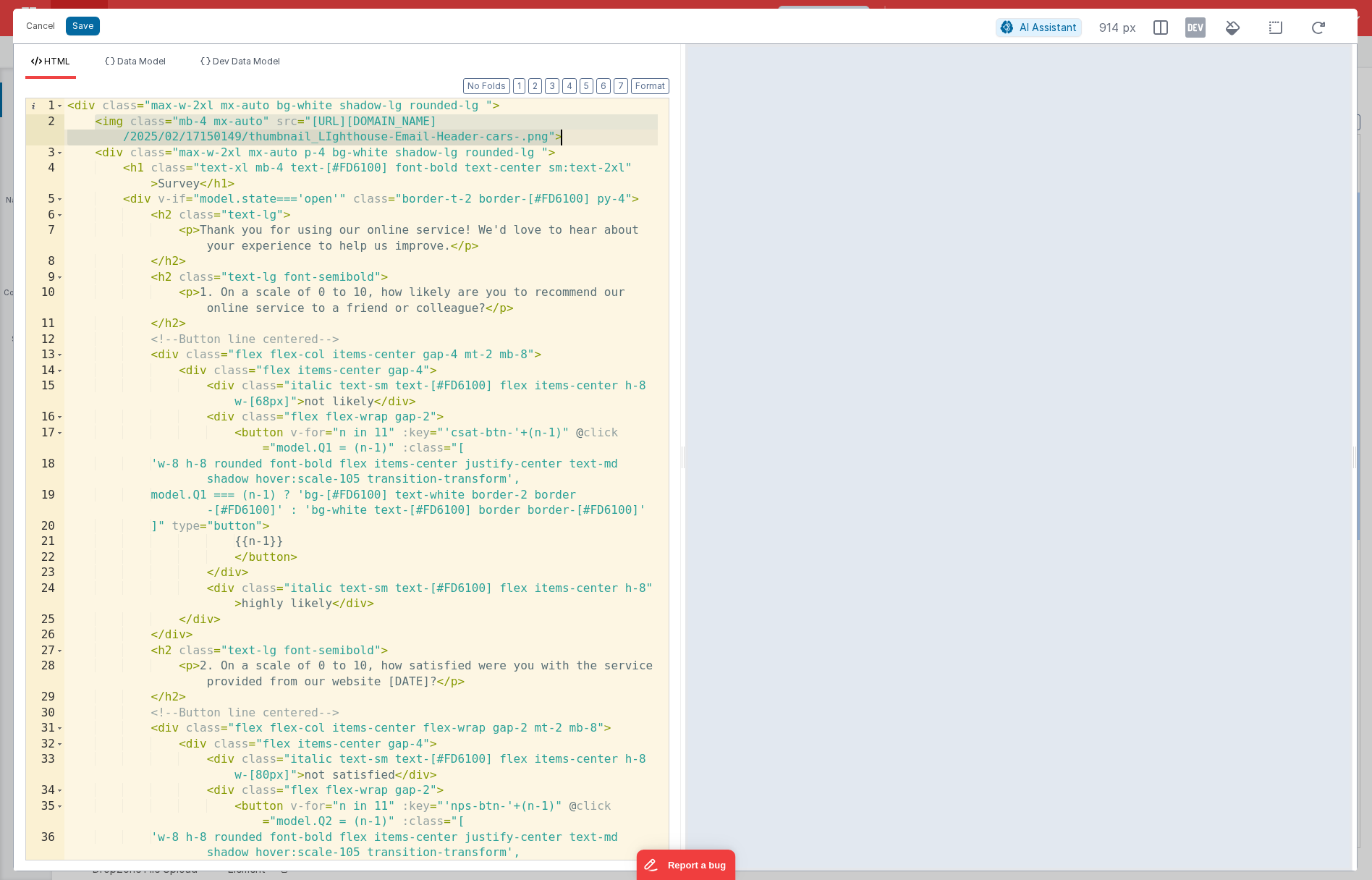
drag, startPoint x: 96, startPoint y: 123, endPoint x: 585, endPoint y: 139, distance: 489.3
click at [585, 139] on div "< div class = "max-w-2xl mx-auto bg-white shadow-lg rounded-lg " > < img class …" at bounding box center [361, 502] width 593 height 808
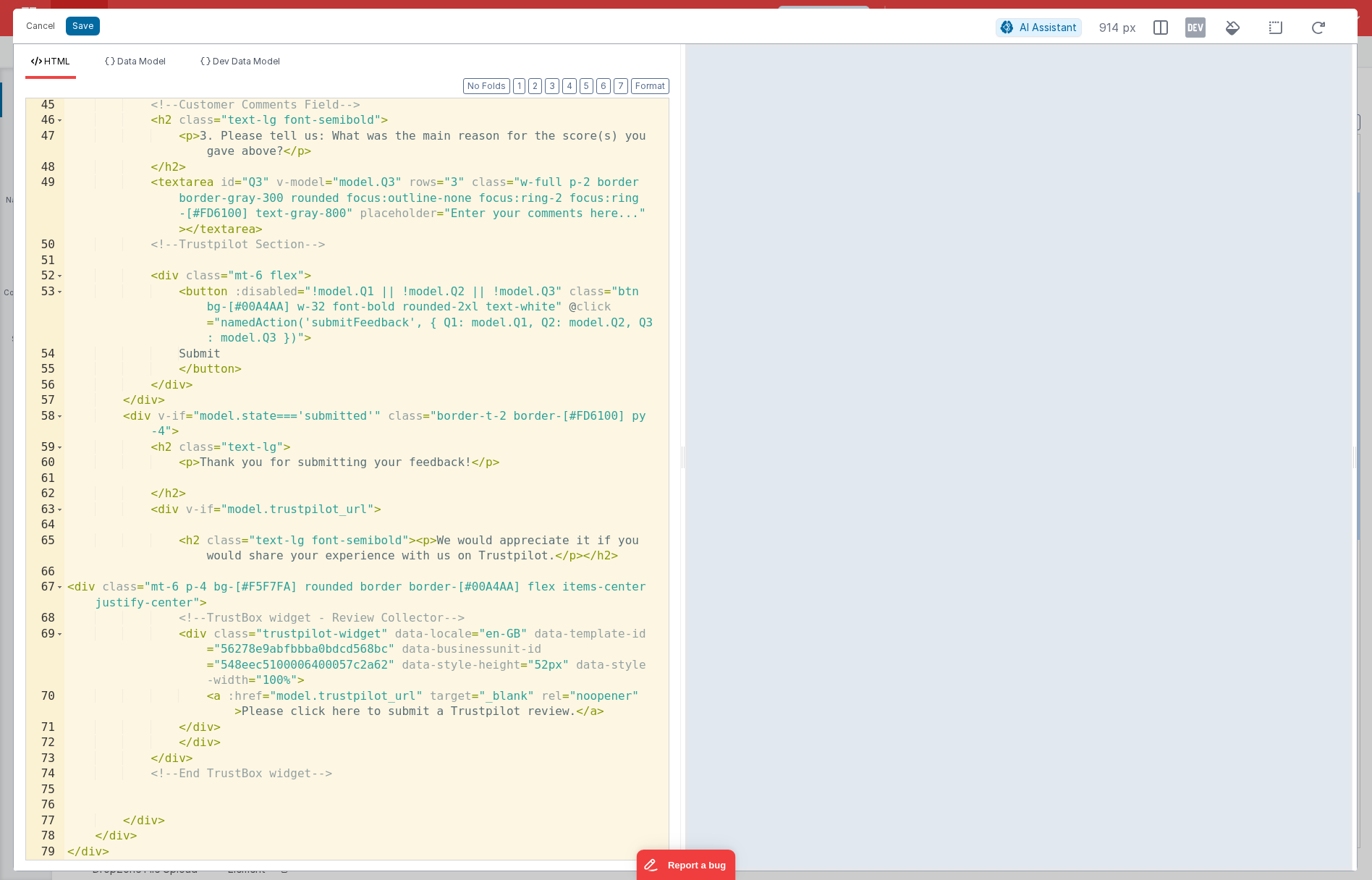
scroll to position [919, 0]
click at [573, 714] on div "<!-- Customer Comments Field --> < h2 class = "text-lg font-semibold" > < p > 3…" at bounding box center [361, 494] width 593 height 793
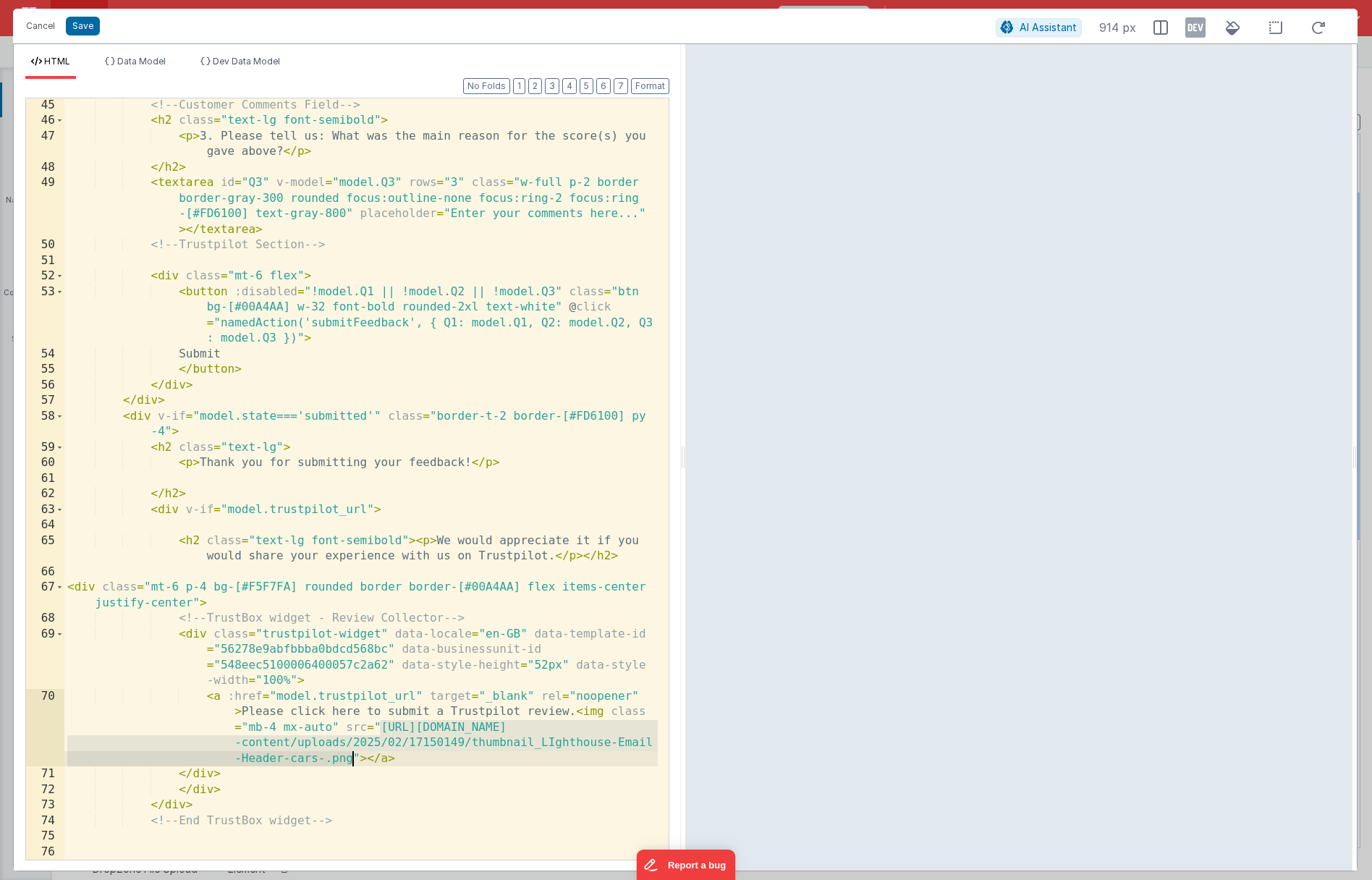
drag, startPoint x: 381, startPoint y: 728, endPoint x: 355, endPoint y: 758, distance: 39.7
click at [355, 758] on div "<!-- Customer Comments Field --> < h2 class = "text-lg font-semibold" > < p > 3…" at bounding box center [361, 494] width 593 height 793
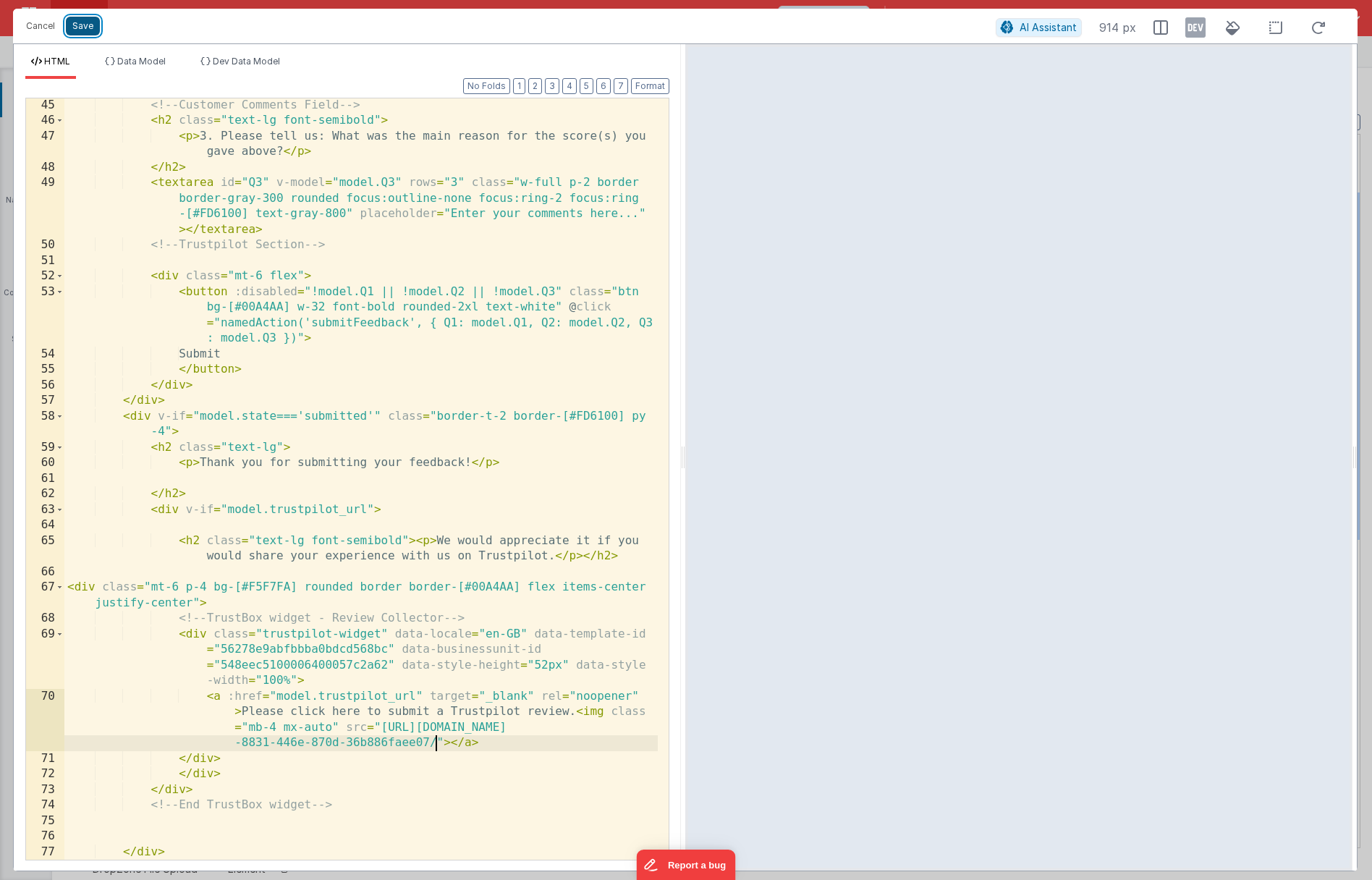
click at [79, 26] on button "Save" at bounding box center [83, 25] width 34 height 19
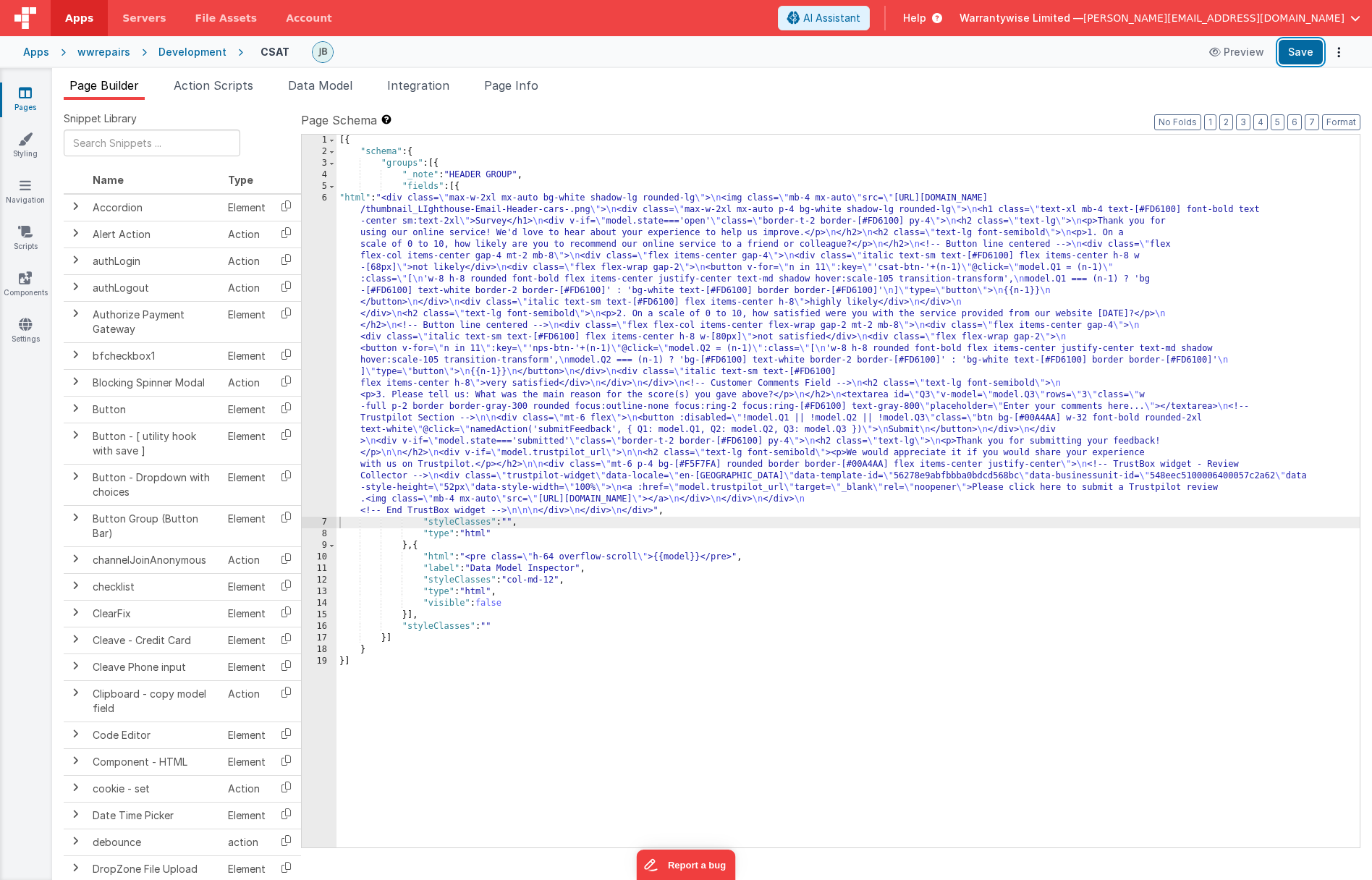
click at [1292, 51] on button "Save" at bounding box center [1300, 52] width 44 height 24
click at [1293, 58] on button "Save" at bounding box center [1300, 52] width 44 height 24
click at [181, 52] on div "Development" at bounding box center [192, 52] width 68 height 15
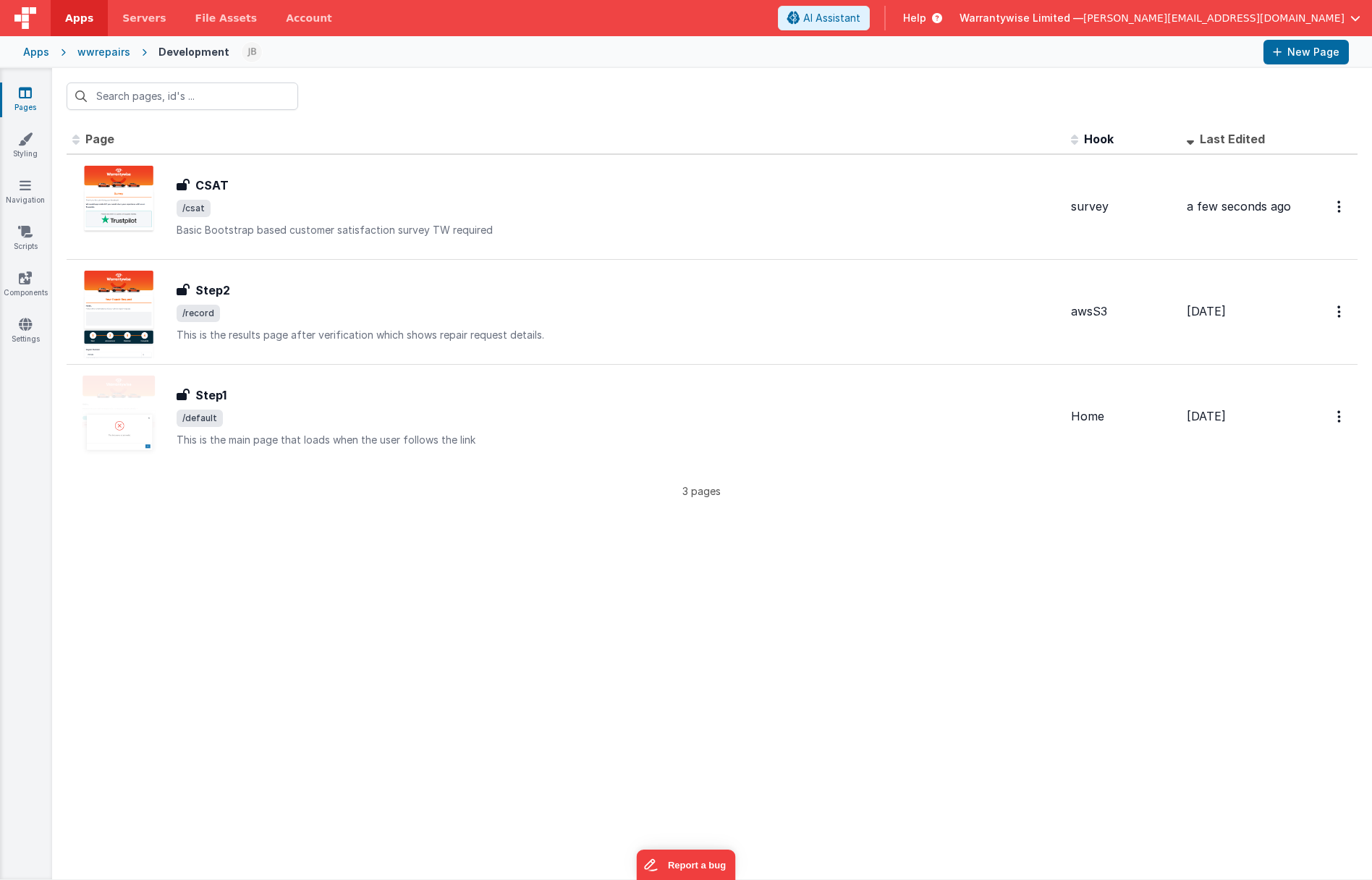
click at [93, 53] on div "wwrepairs" at bounding box center [103, 52] width 53 height 15
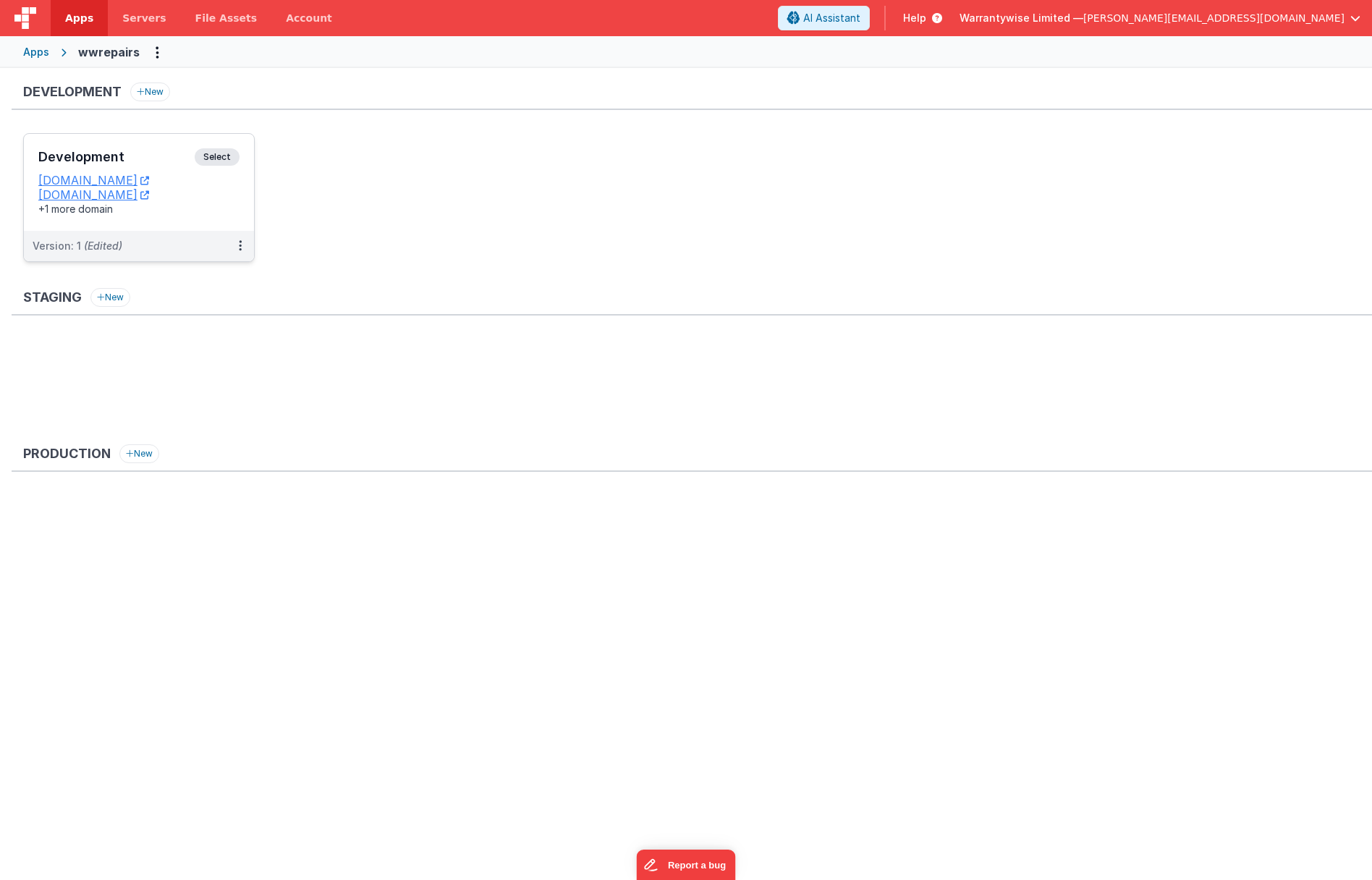
click at [123, 152] on h3 "Development" at bounding box center [116, 157] width 156 height 15
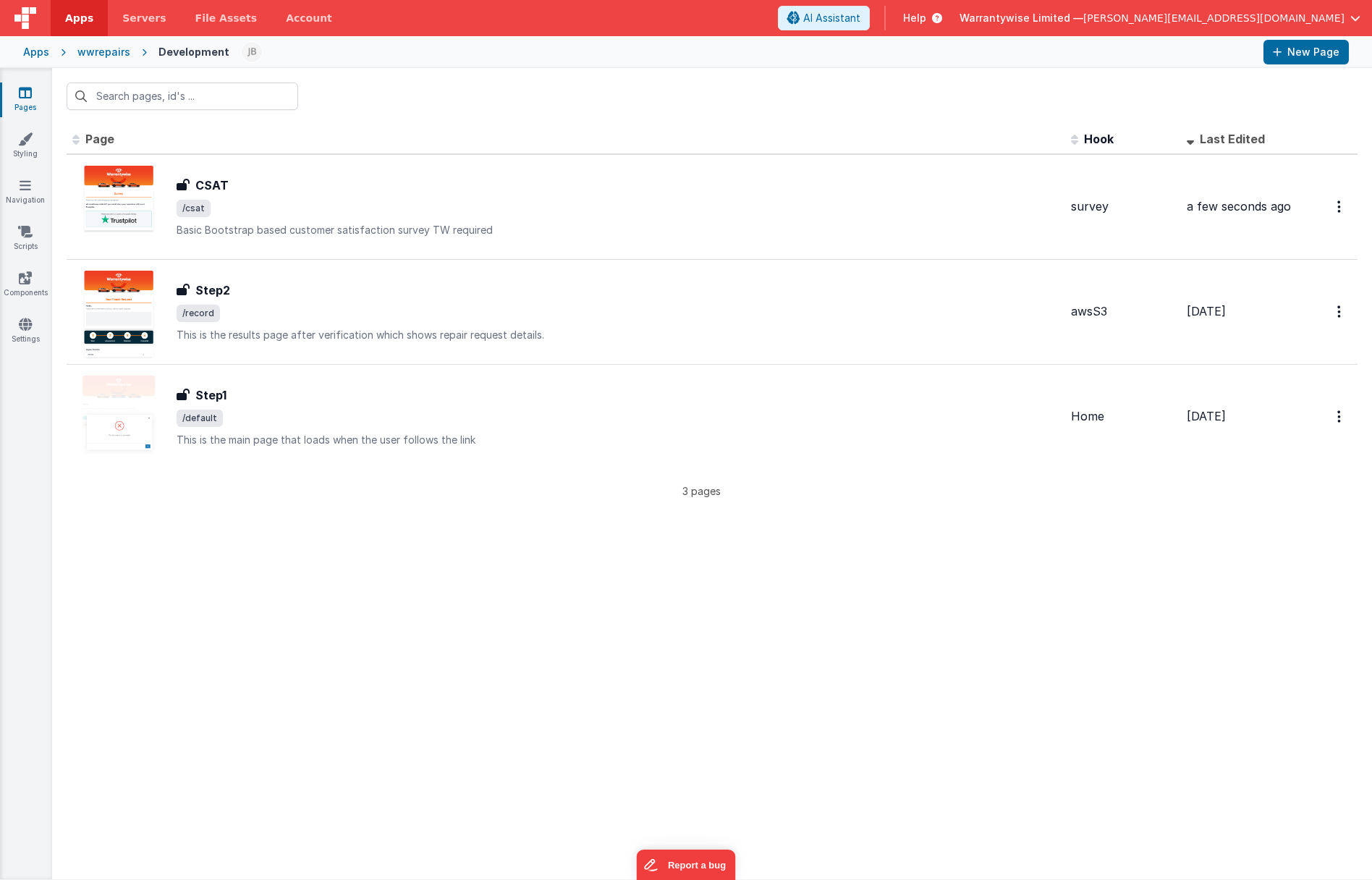
click at [108, 55] on div "wwrepairs" at bounding box center [103, 52] width 53 height 15
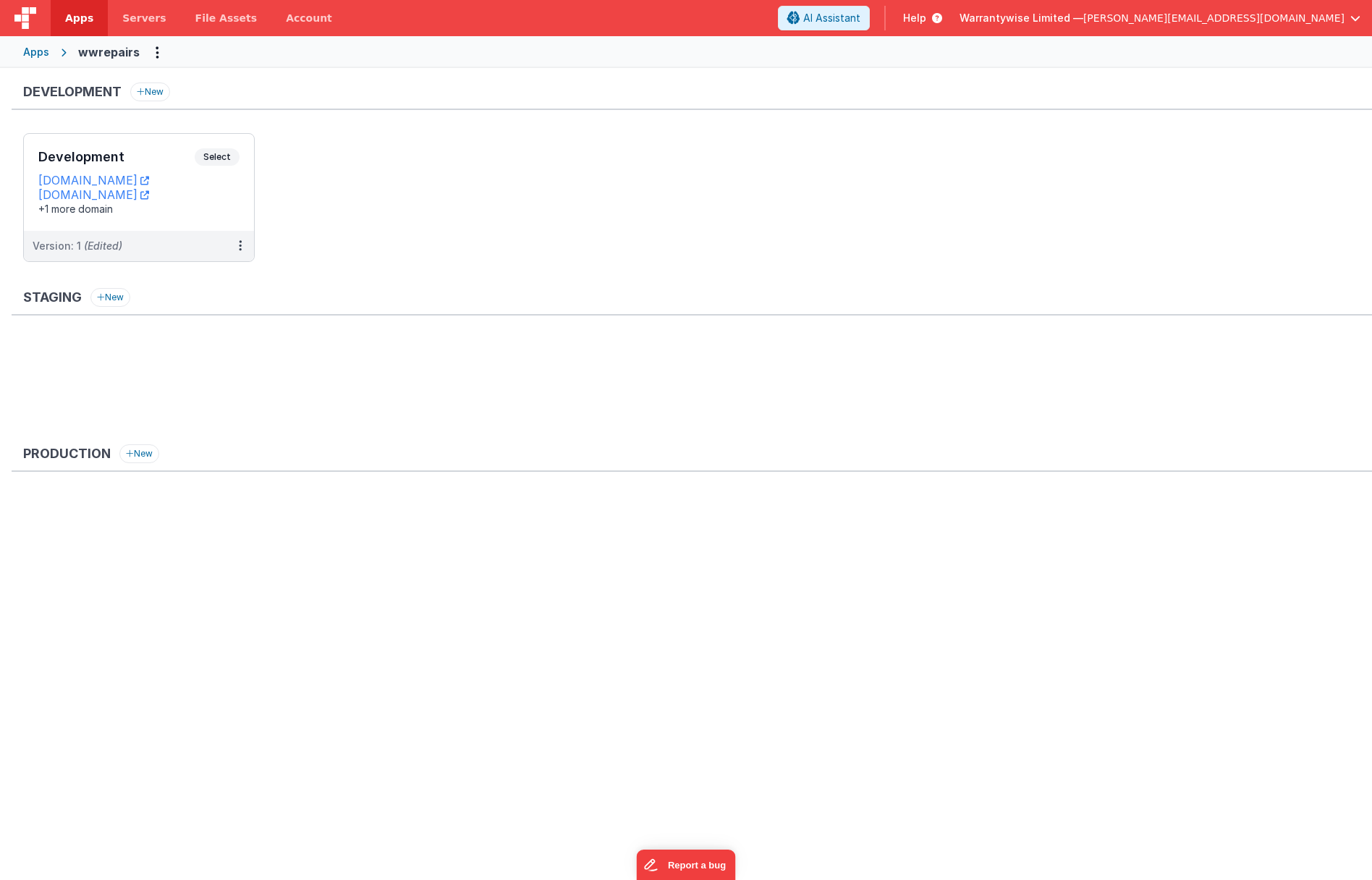
click at [46, 54] on div "Apps" at bounding box center [36, 52] width 26 height 15
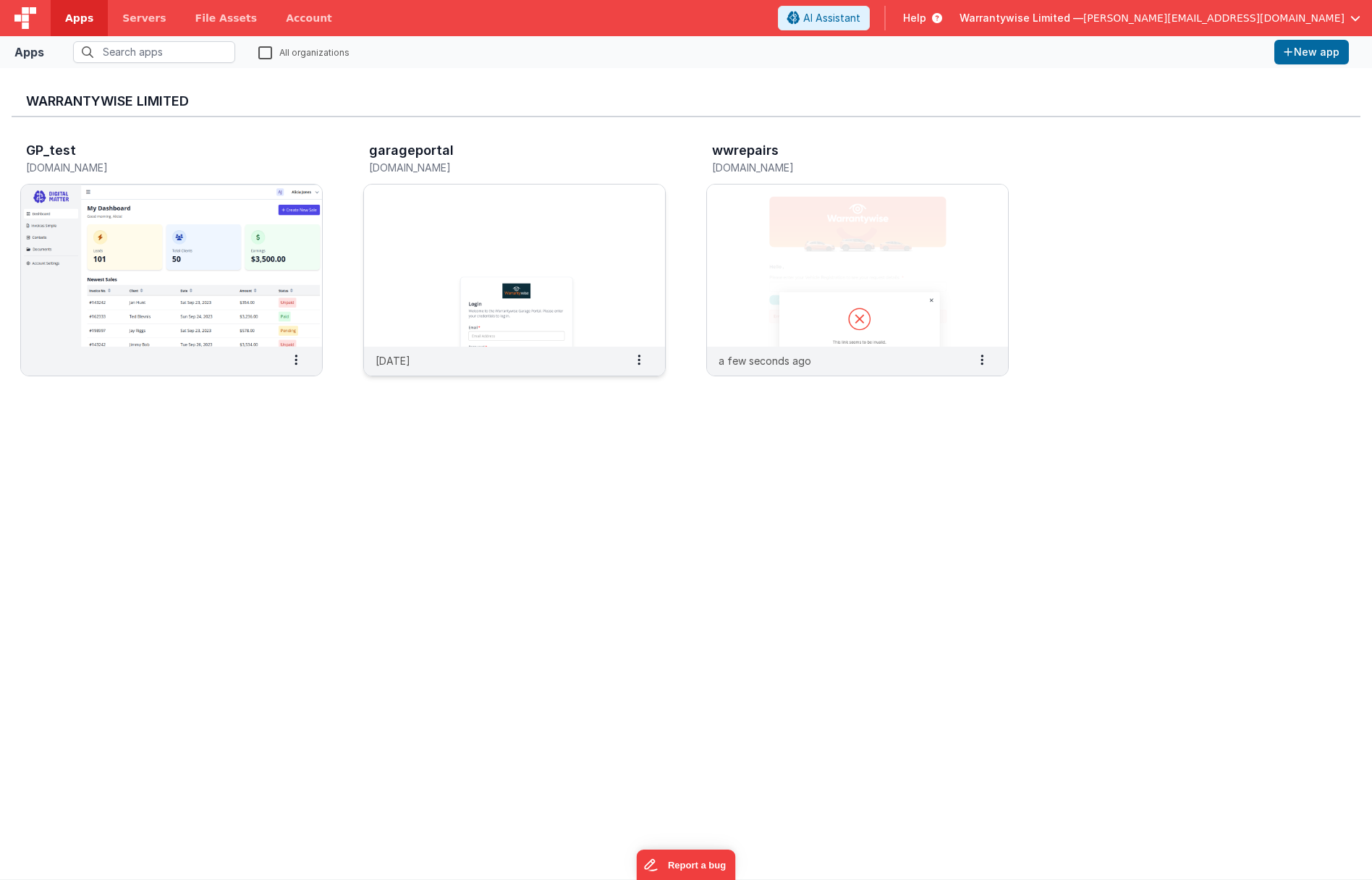
click at [578, 213] on img at bounding box center [514, 265] width 301 height 162
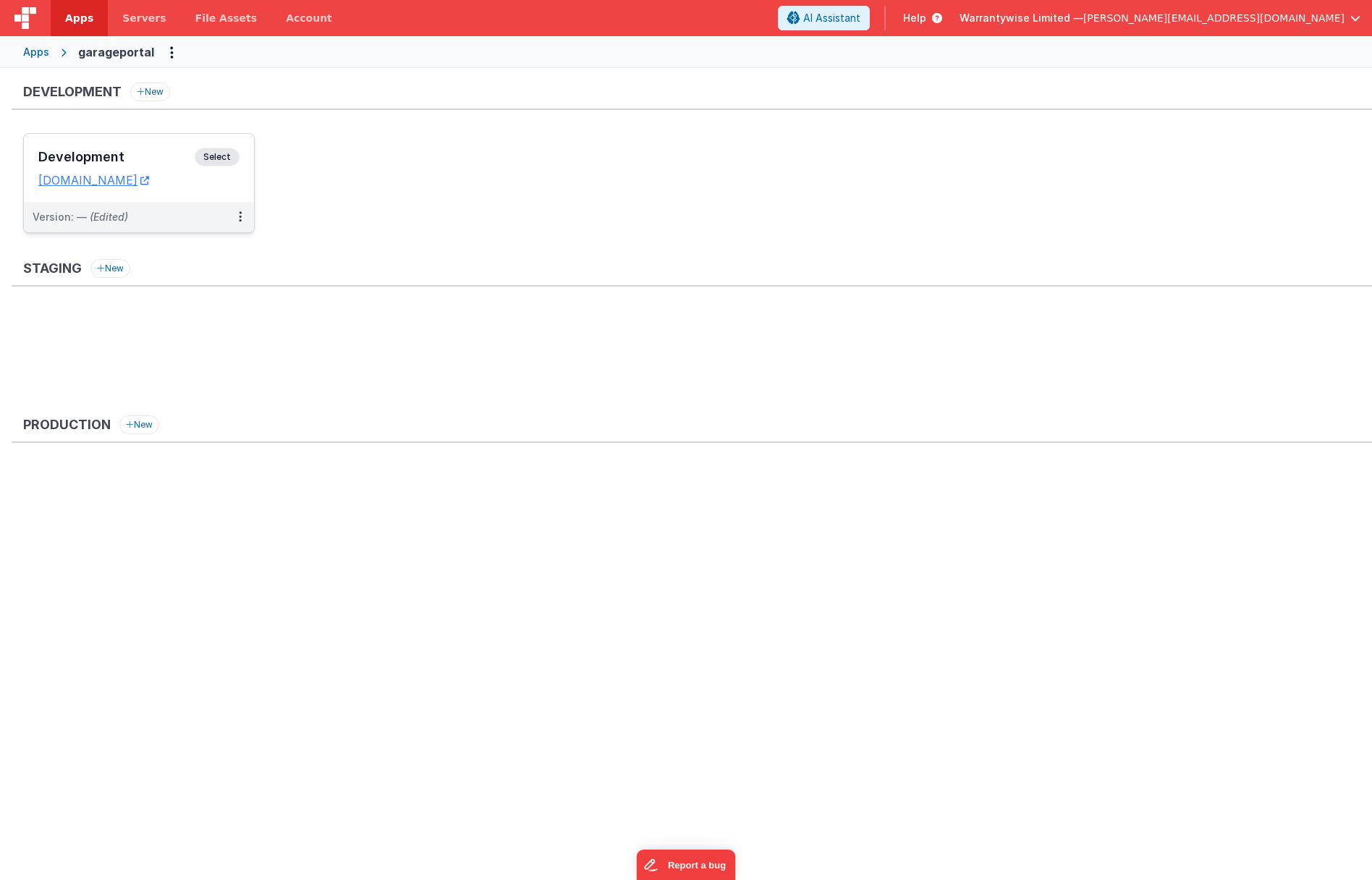
click at [131, 155] on h3 "Development" at bounding box center [116, 157] width 156 height 15
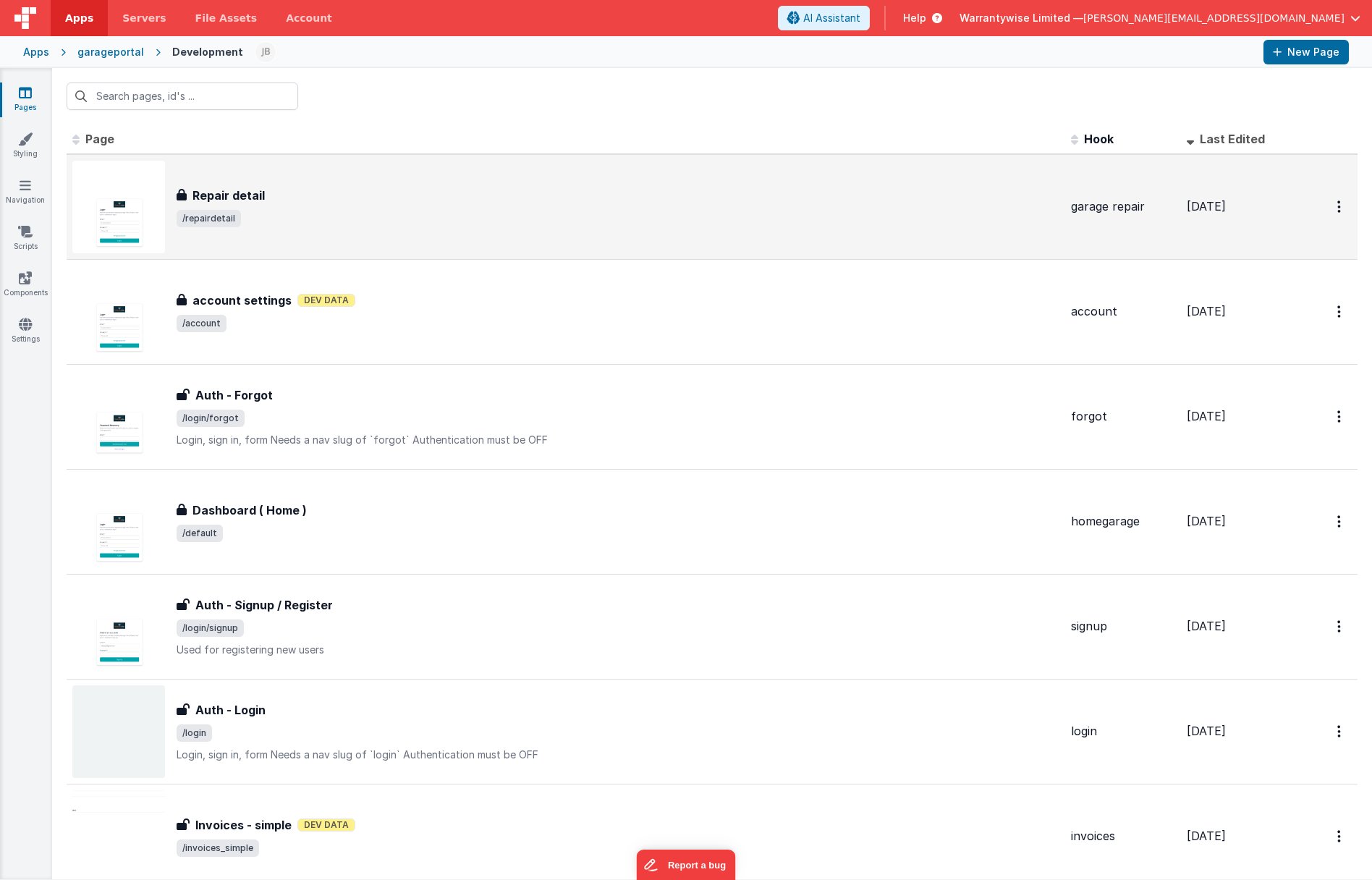
click at [285, 209] on div "Repair detail Repair detail /repairdetail" at bounding box center [618, 207] width 882 height 41
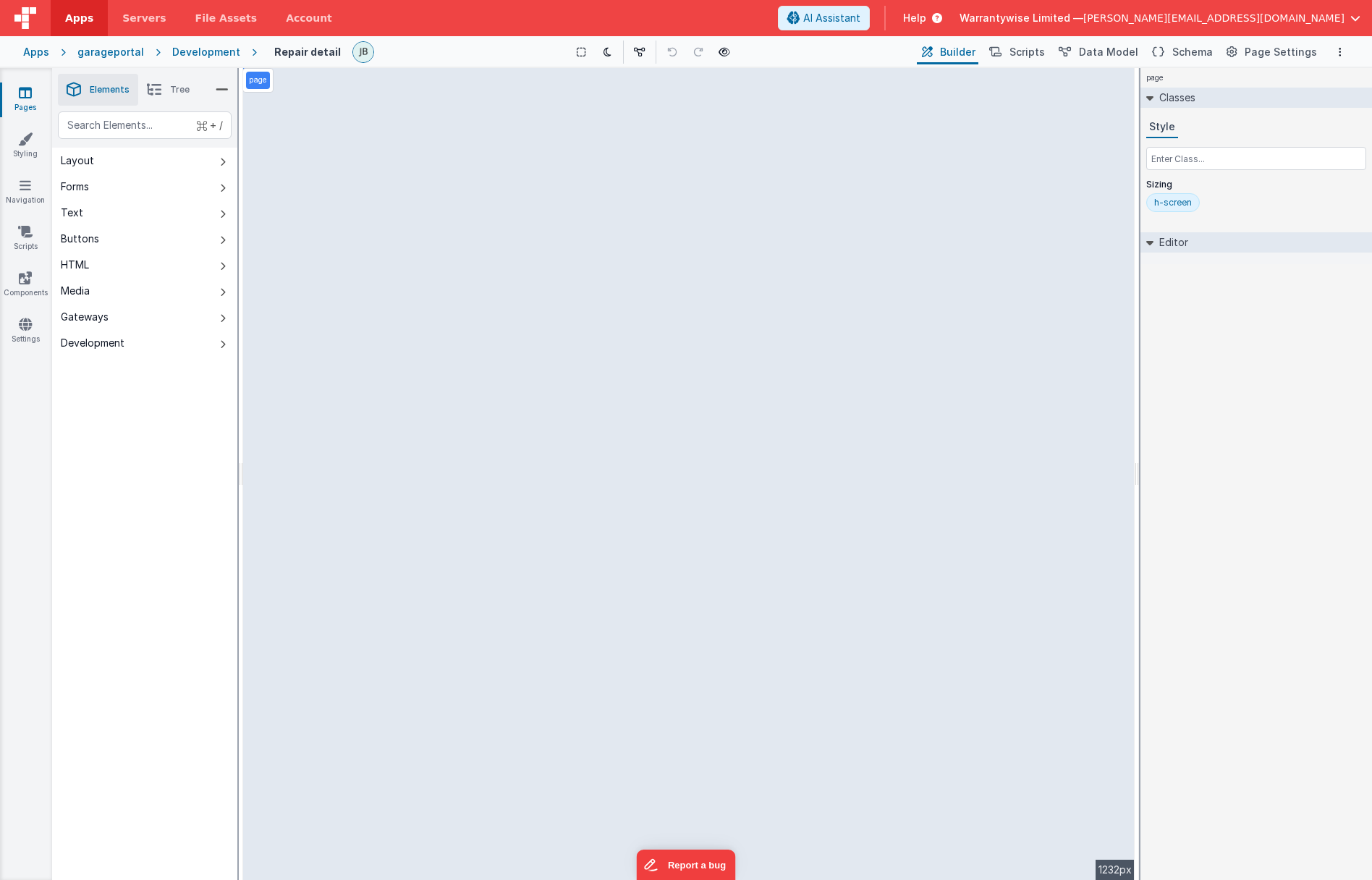
click at [199, 53] on div "Development" at bounding box center [206, 52] width 68 height 15
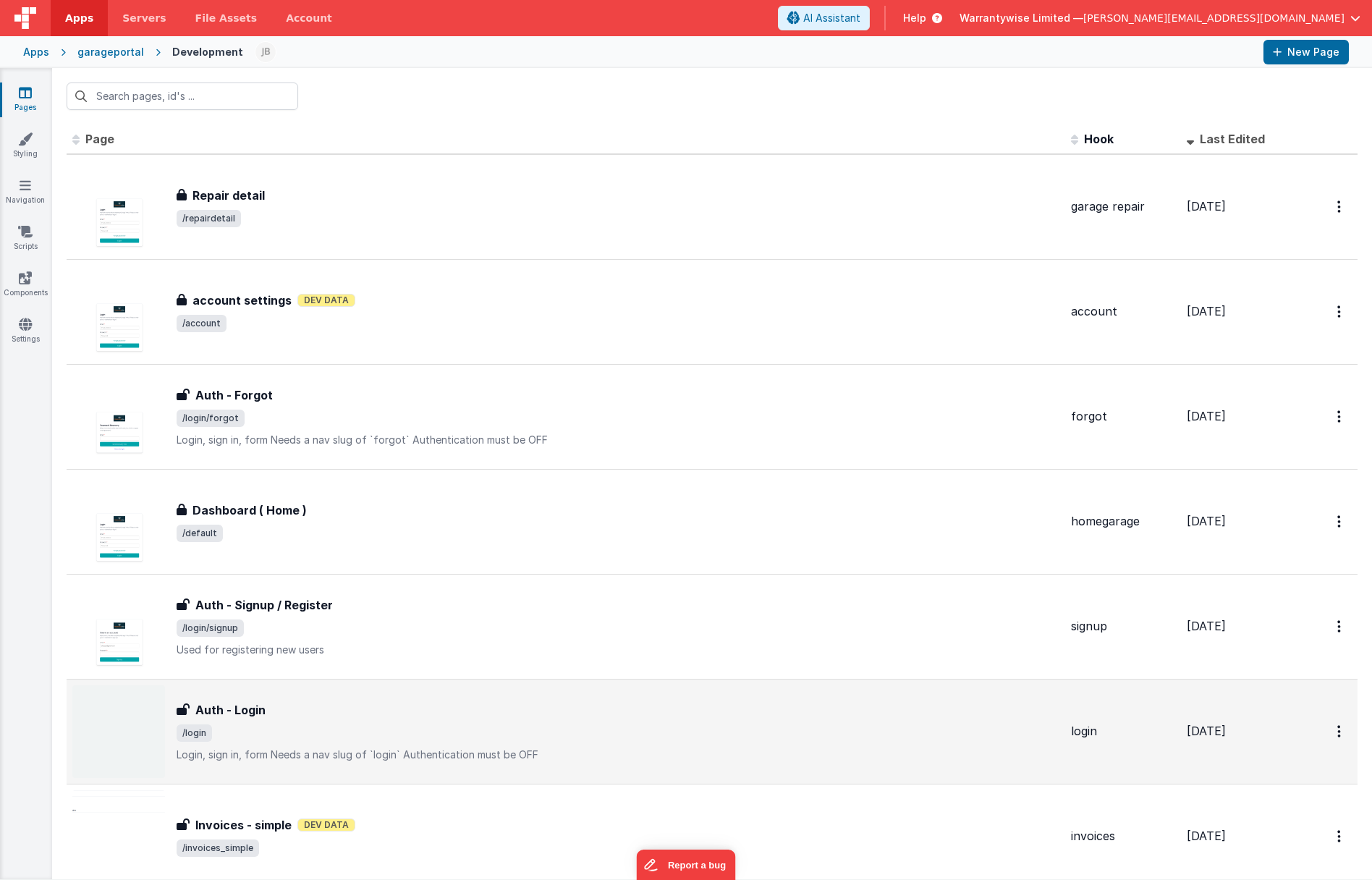
click at [419, 711] on div "Auth - Login" at bounding box center [618, 709] width 882 height 17
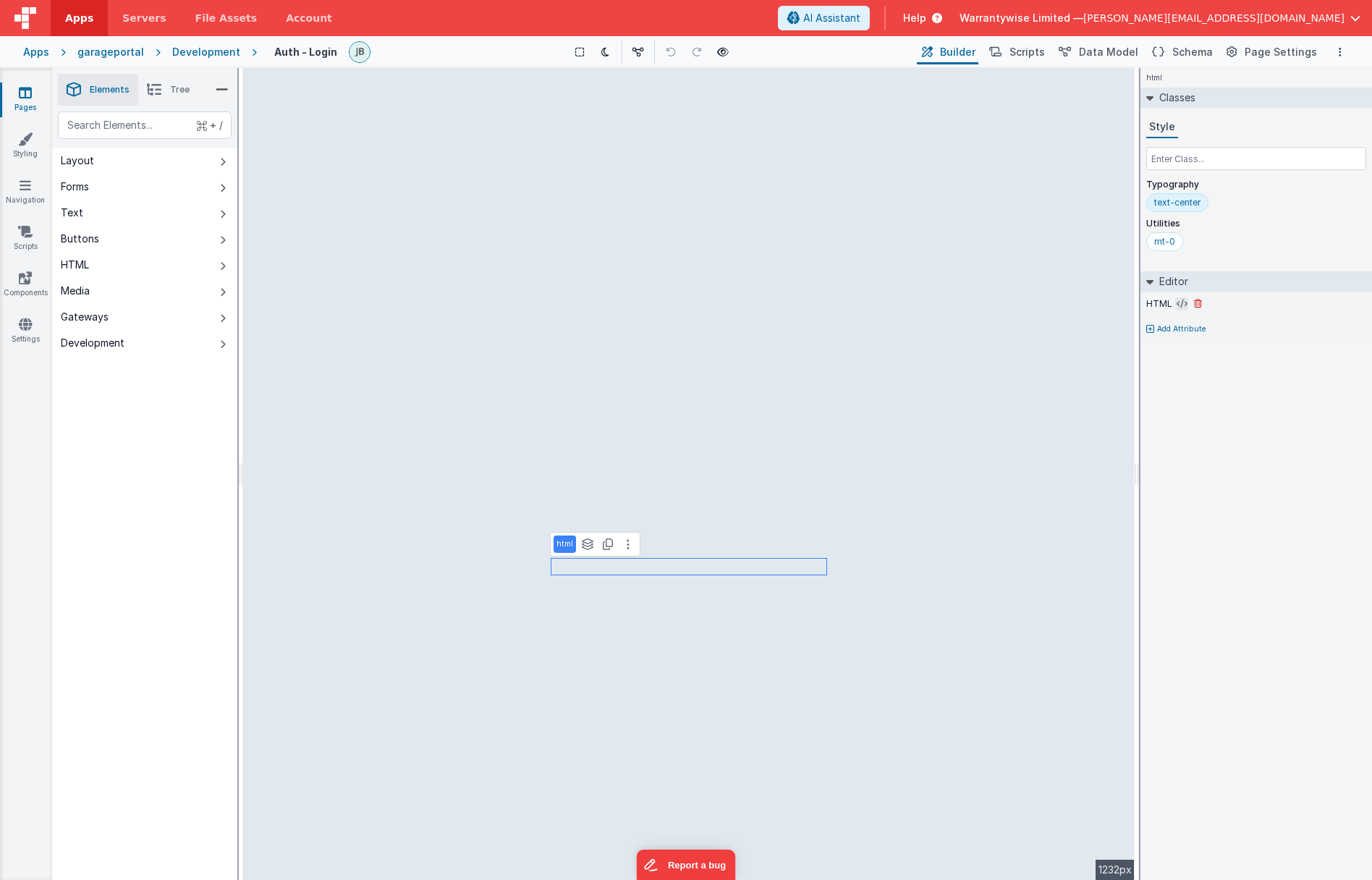
click at [1179, 302] on icon at bounding box center [1182, 304] width 11 height 12
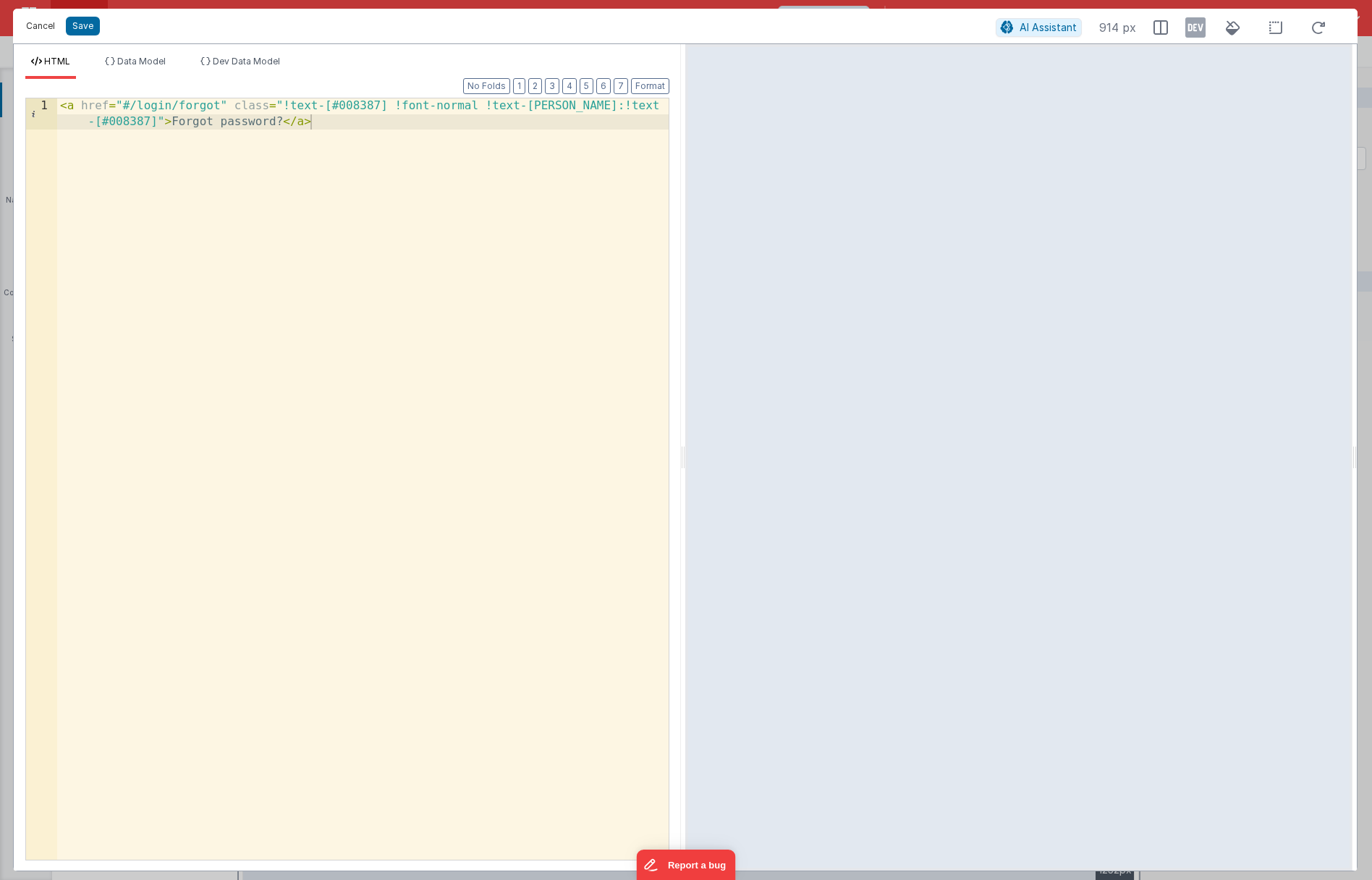
click at [47, 30] on button "Cancel" at bounding box center [41, 26] width 44 height 20
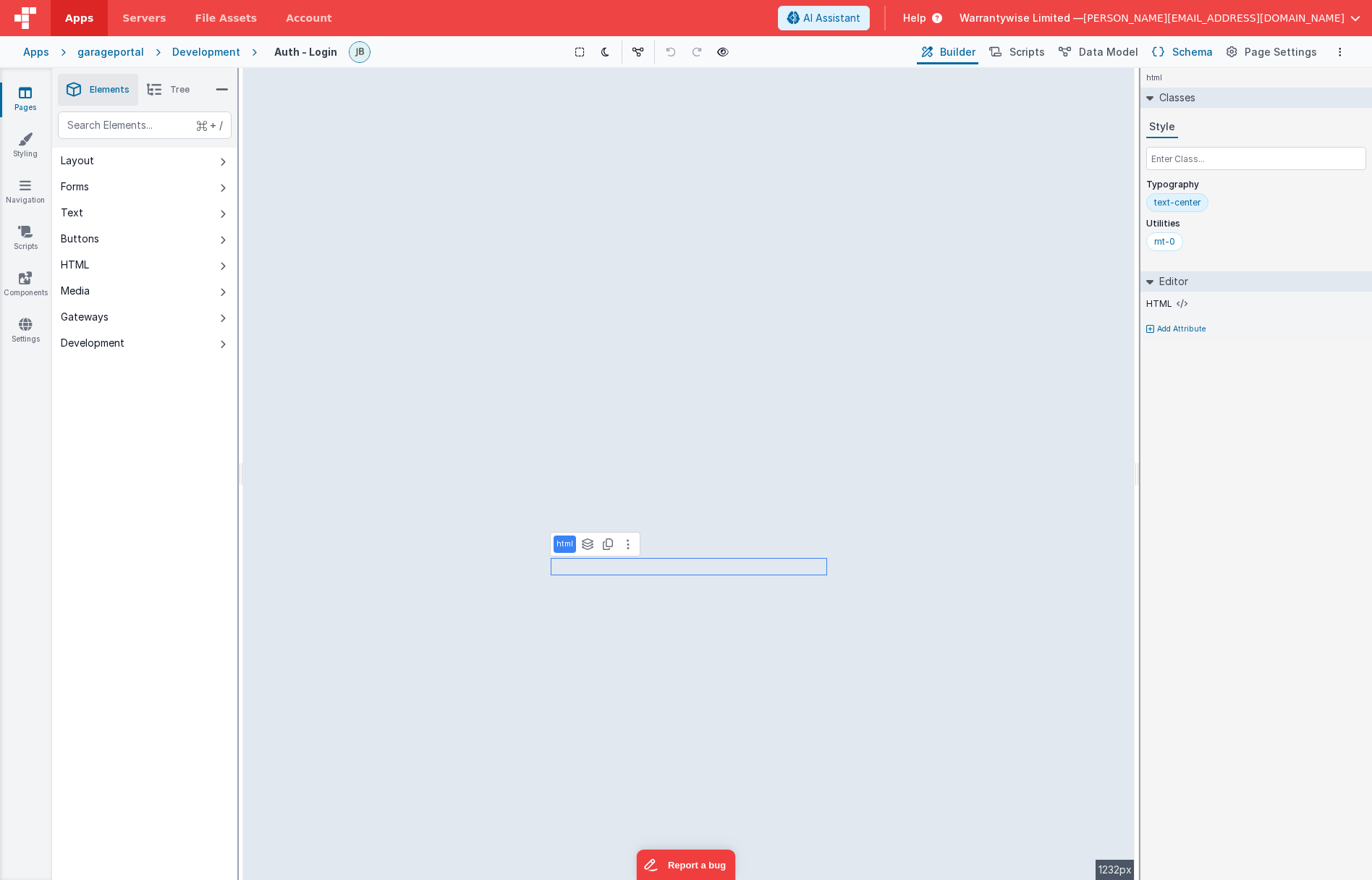
click at [1193, 55] on span "Schema" at bounding box center [1192, 52] width 41 height 15
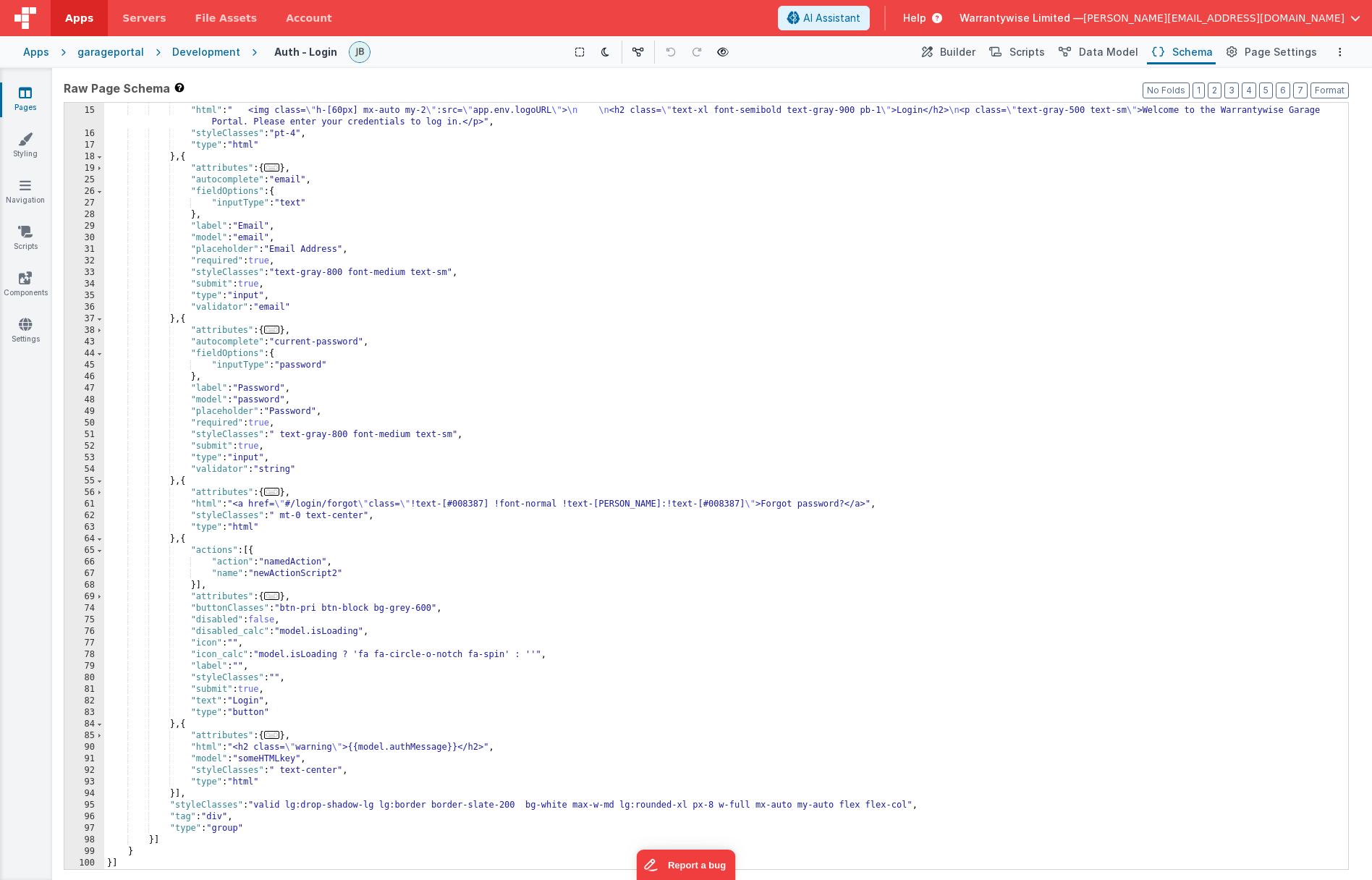
scroll to position [67, 0]
drag, startPoint x: 420, startPoint y: 504, endPoint x: 499, endPoint y: 504, distance: 79.0
click at [499, 504] on div ""attributes" : { ... } , "html" : " <img class= \" h-[60px] mx-auto my-2 \" :sr…" at bounding box center [720, 488] width 1232 height 789
click at [105, 52] on div "garageportal" at bounding box center [110, 52] width 66 height 15
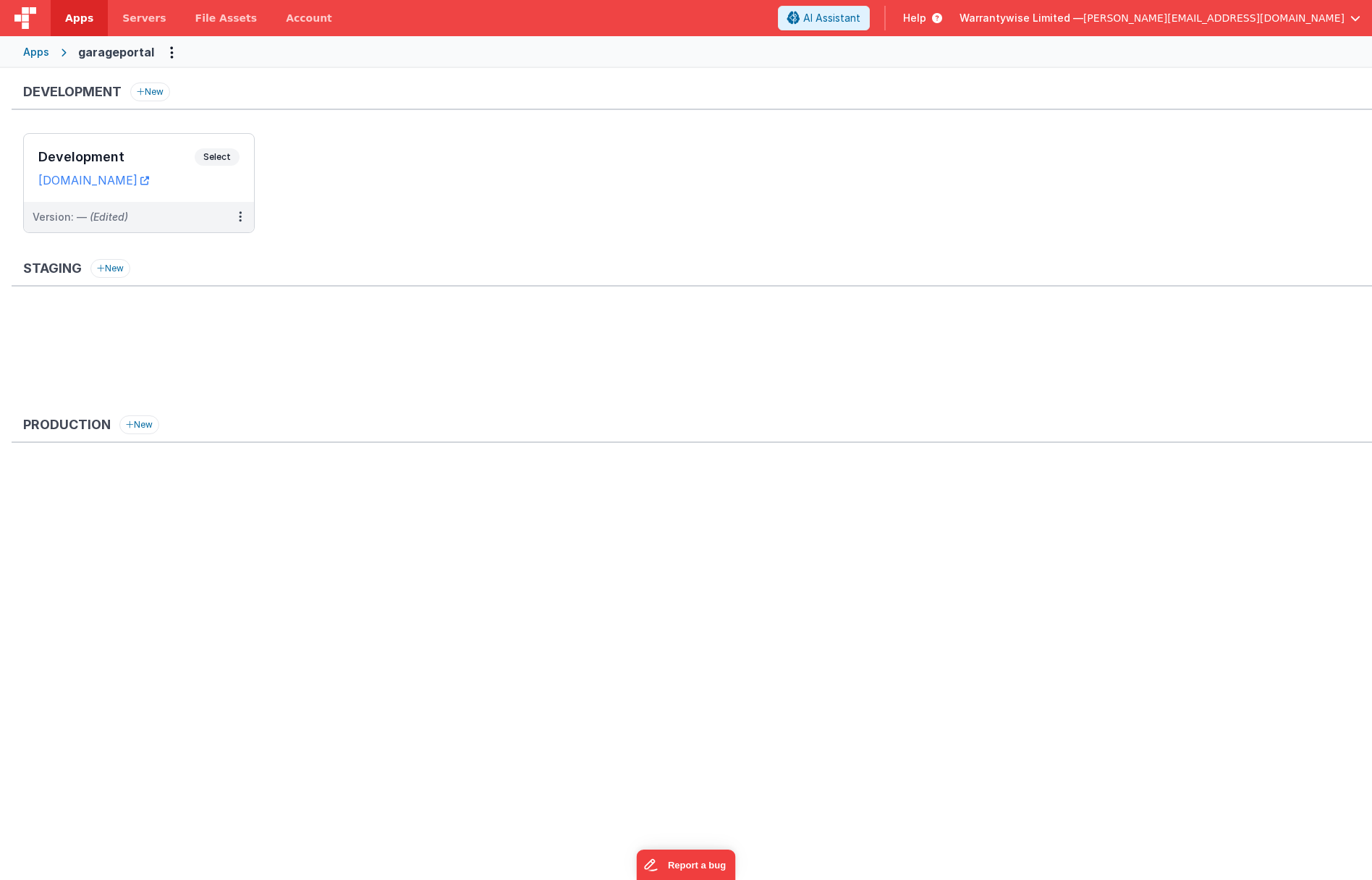
click at [44, 54] on div "Apps" at bounding box center [36, 52] width 26 height 15
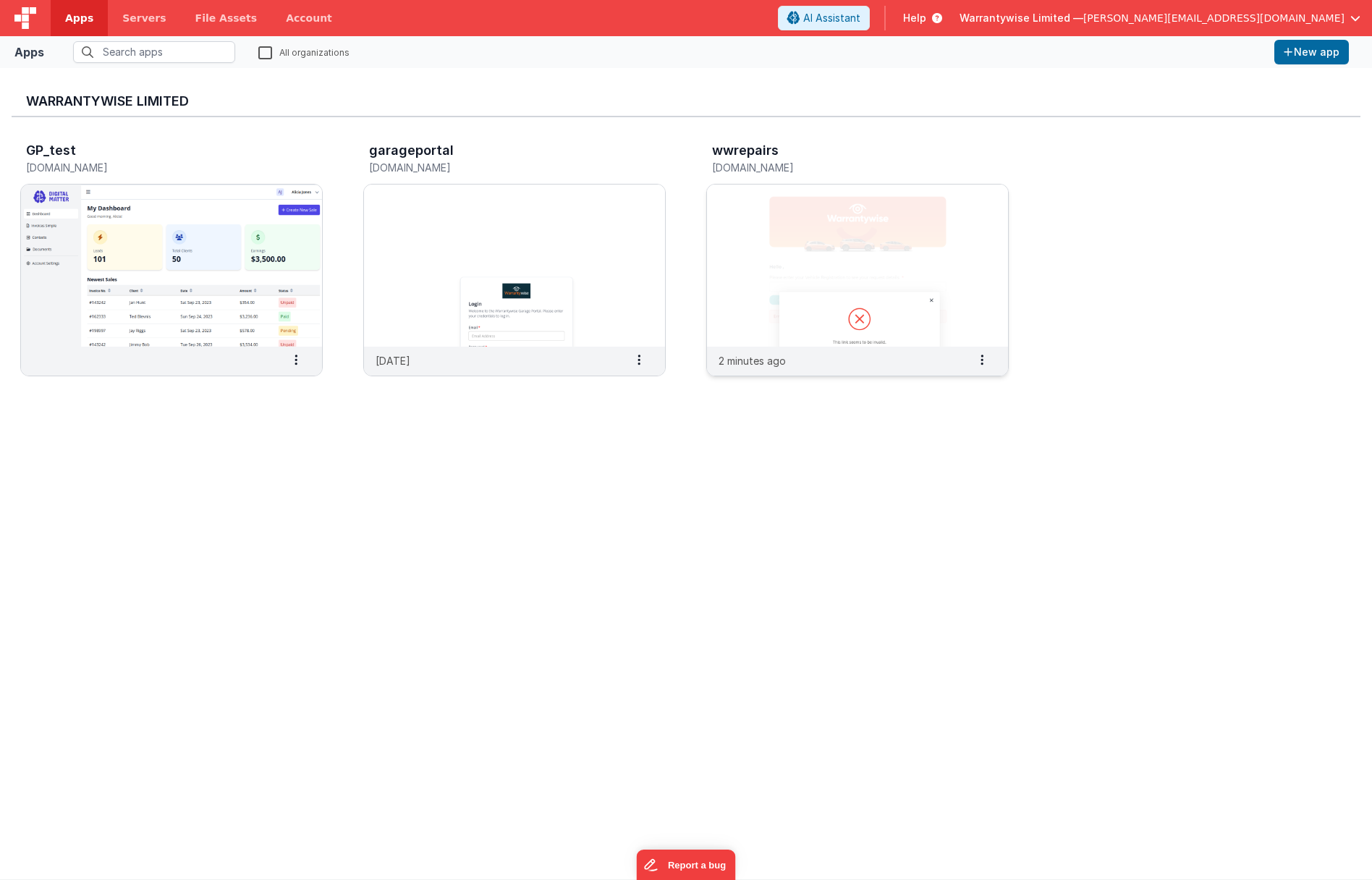
click at [736, 210] on img at bounding box center [857, 265] width 301 height 162
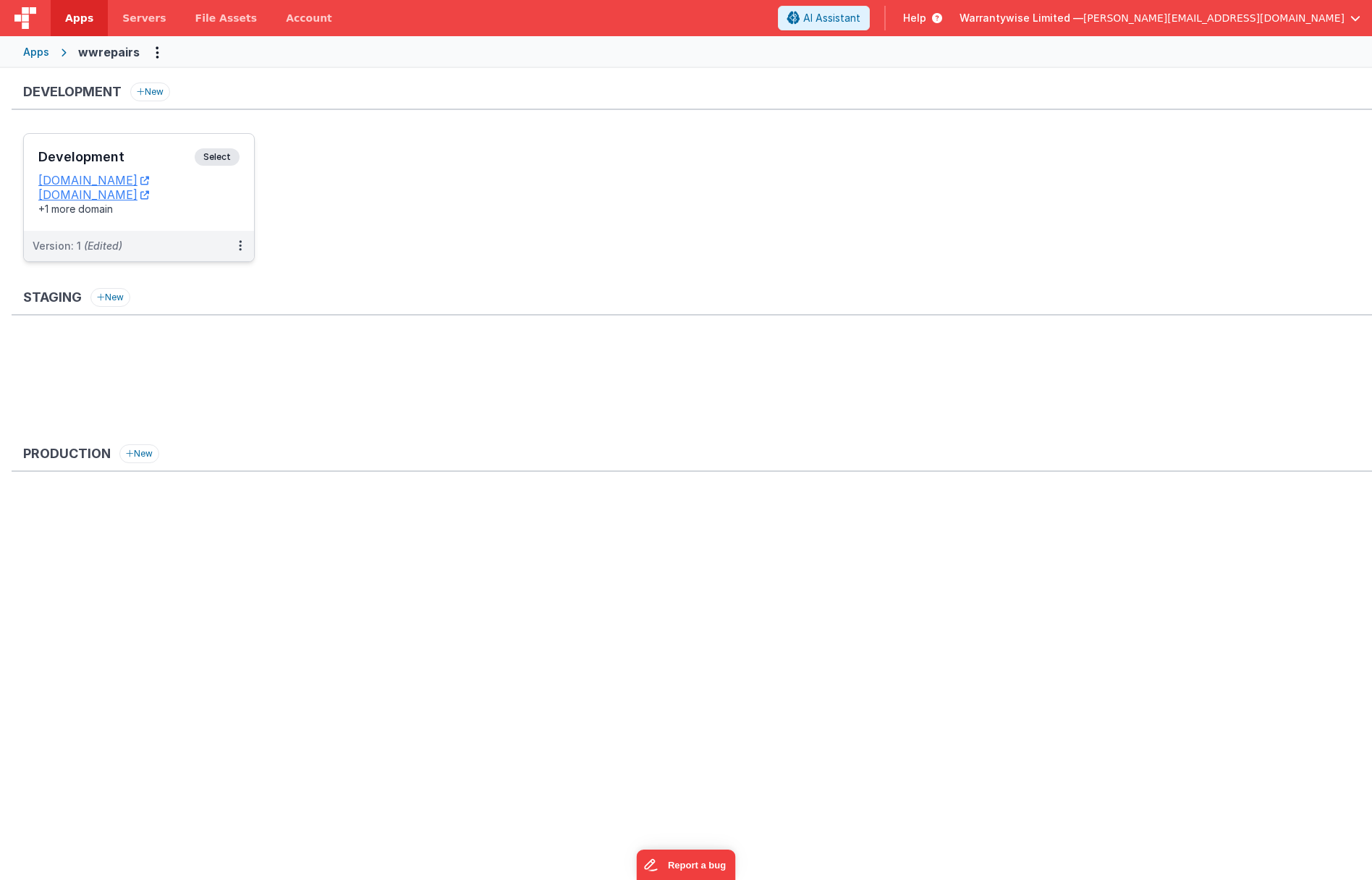
click at [156, 158] on h3 "Development" at bounding box center [116, 157] width 156 height 15
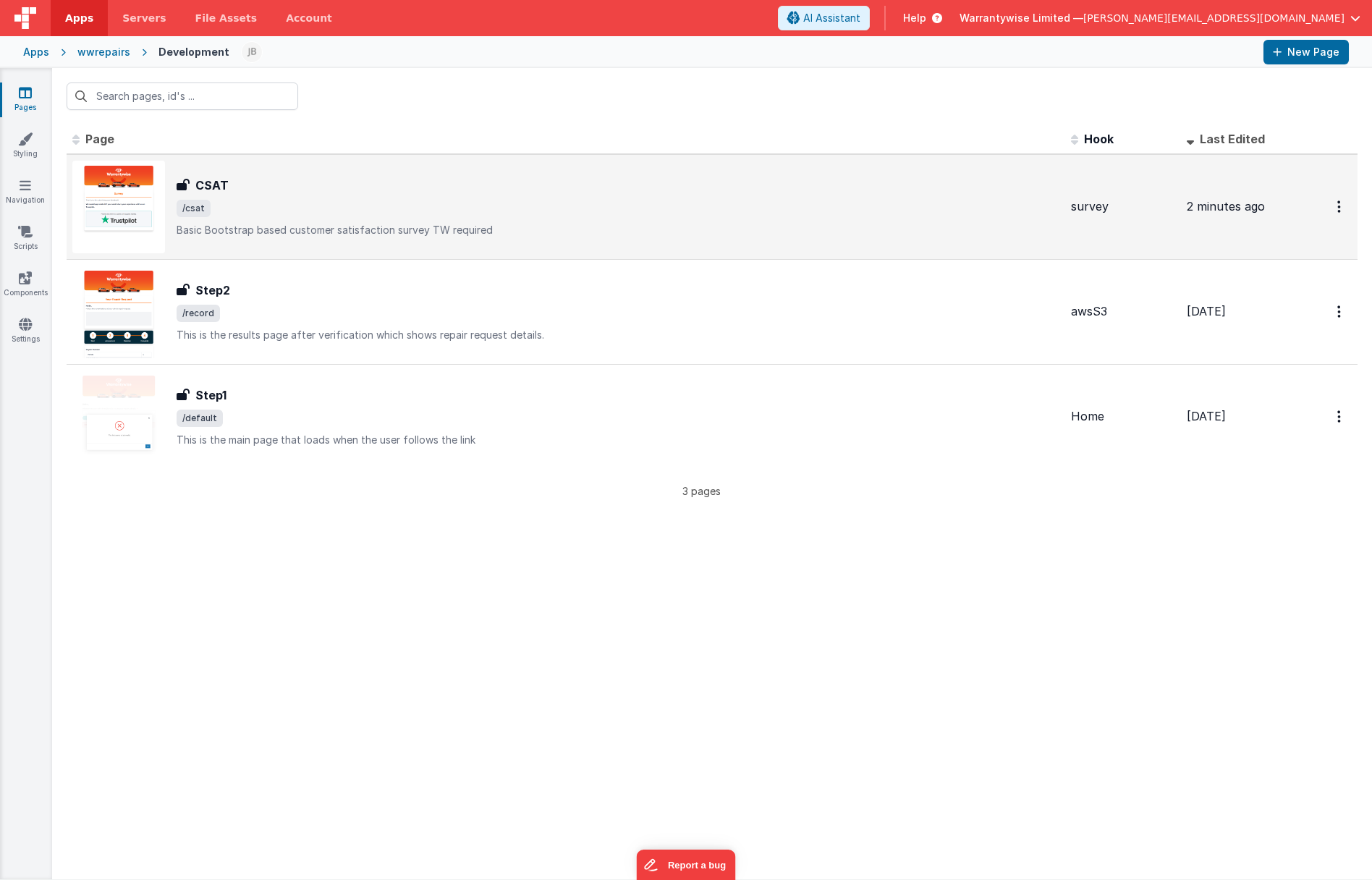
click at [334, 195] on div "CSAT CSAT /csat Basic Bootstrap based customer satisfaction survey TW required" at bounding box center [618, 207] width 882 height 61
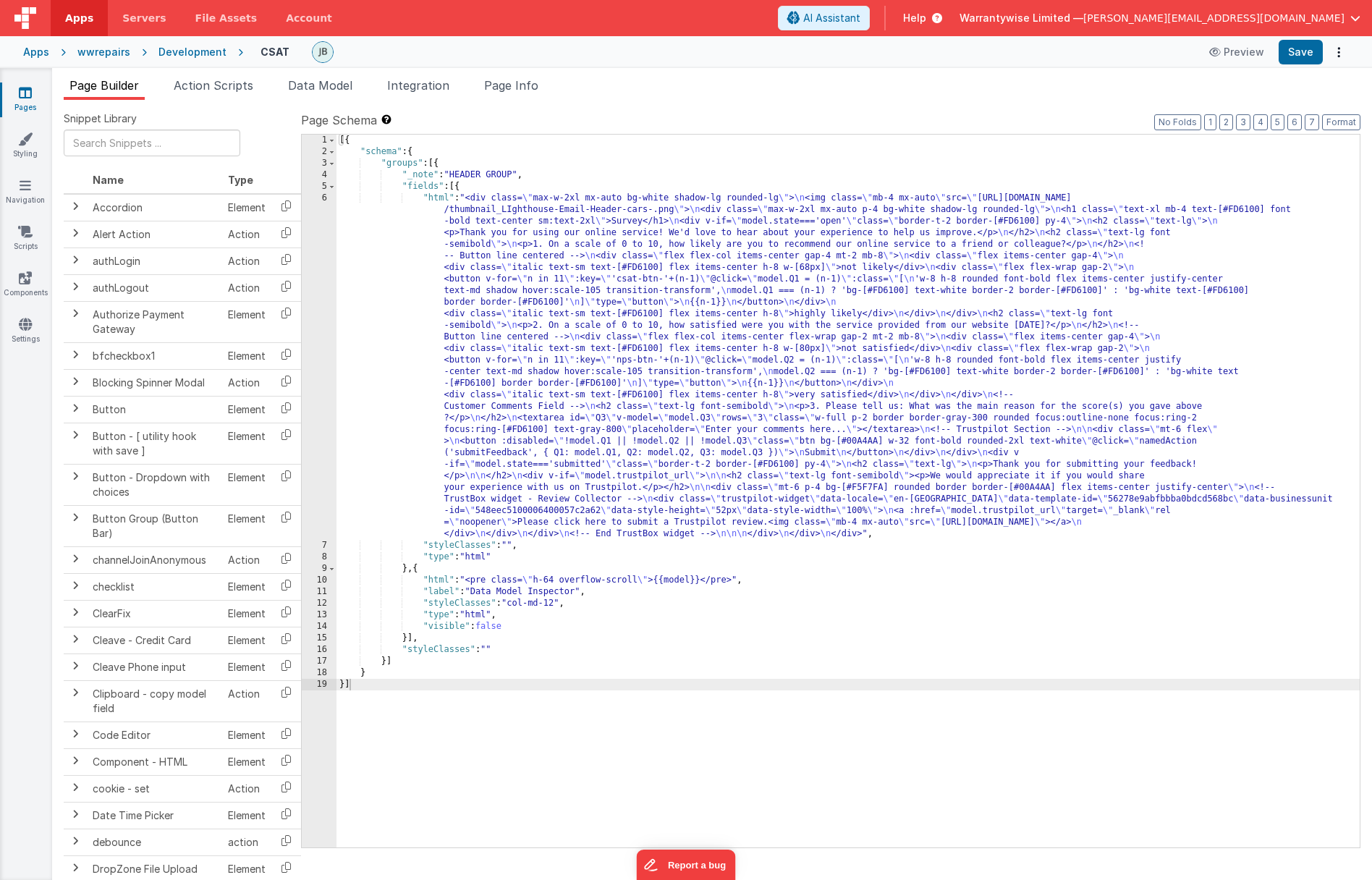
click at [495, 362] on div "[{ "schema" : { "groups" : [{ "_note" : "HEADER GROUP" , "fields" : [{ "html" :…" at bounding box center [848, 502] width 1023 height 736
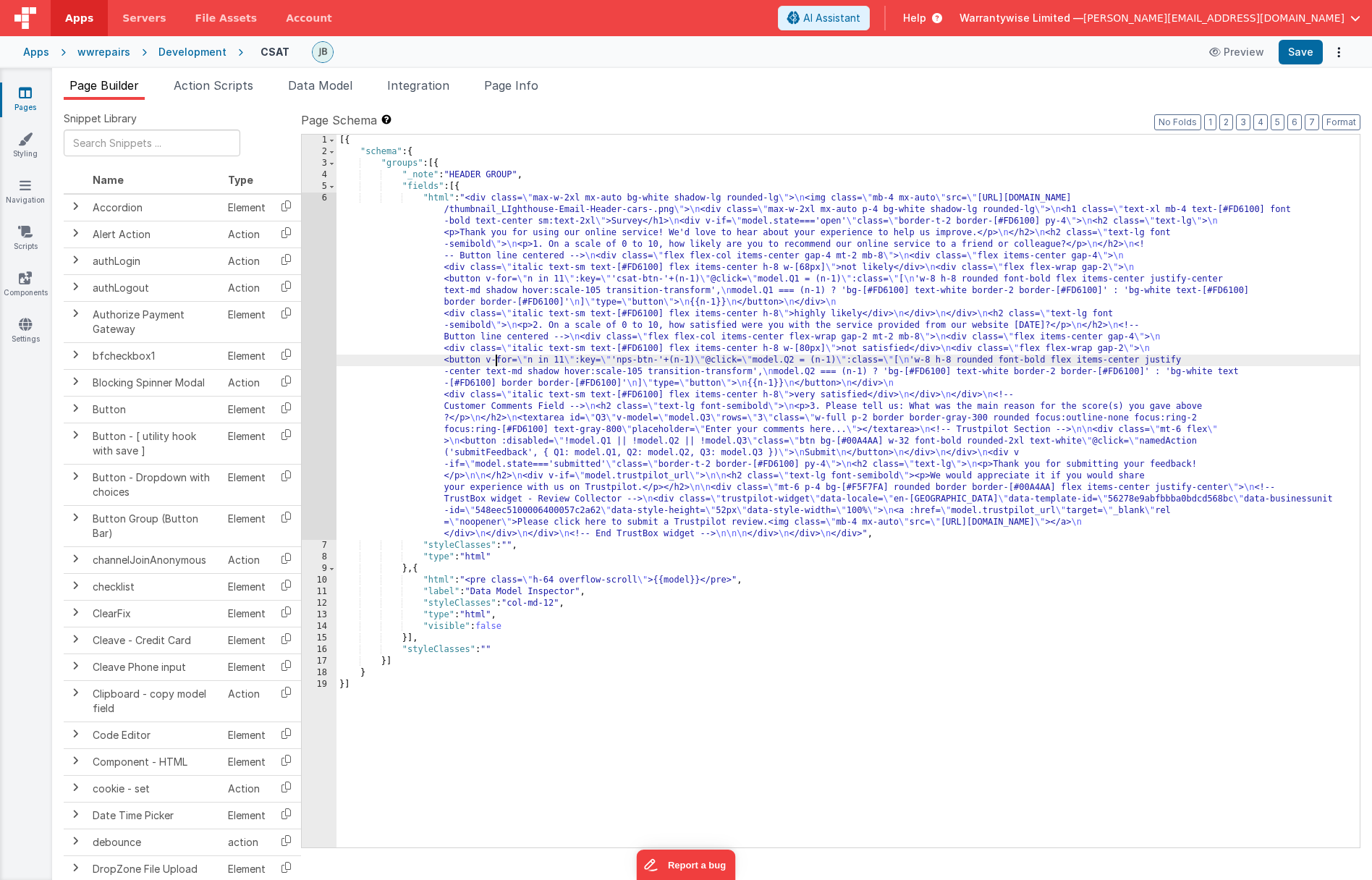
click at [308, 367] on div "6" at bounding box center [319, 366] width 34 height 347
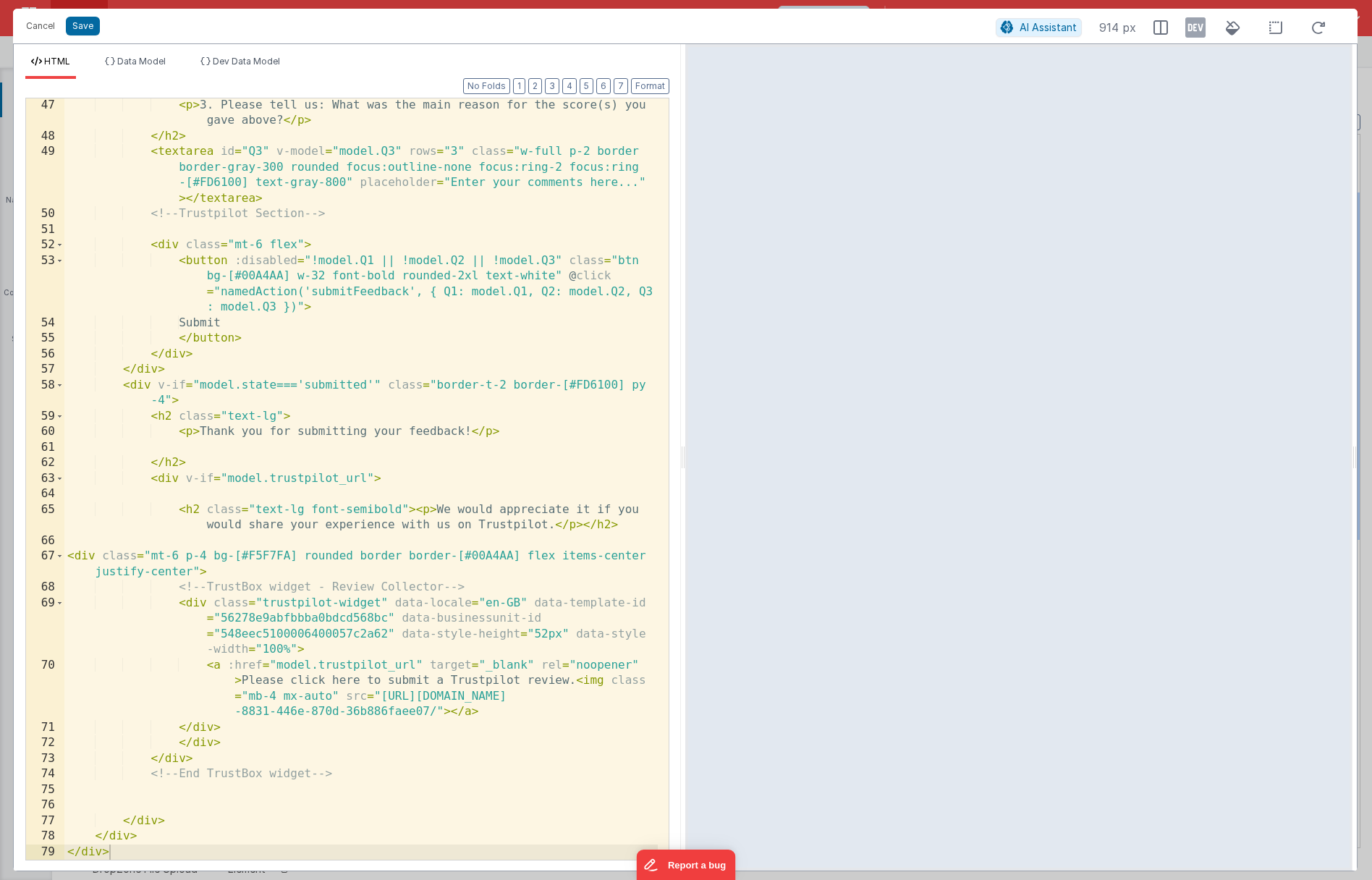
scroll to position [950, 0]
click at [243, 682] on div "< p > 3. Please tell us: What was the main reason for the score(s) you gave abo…" at bounding box center [361, 502] width 593 height 808
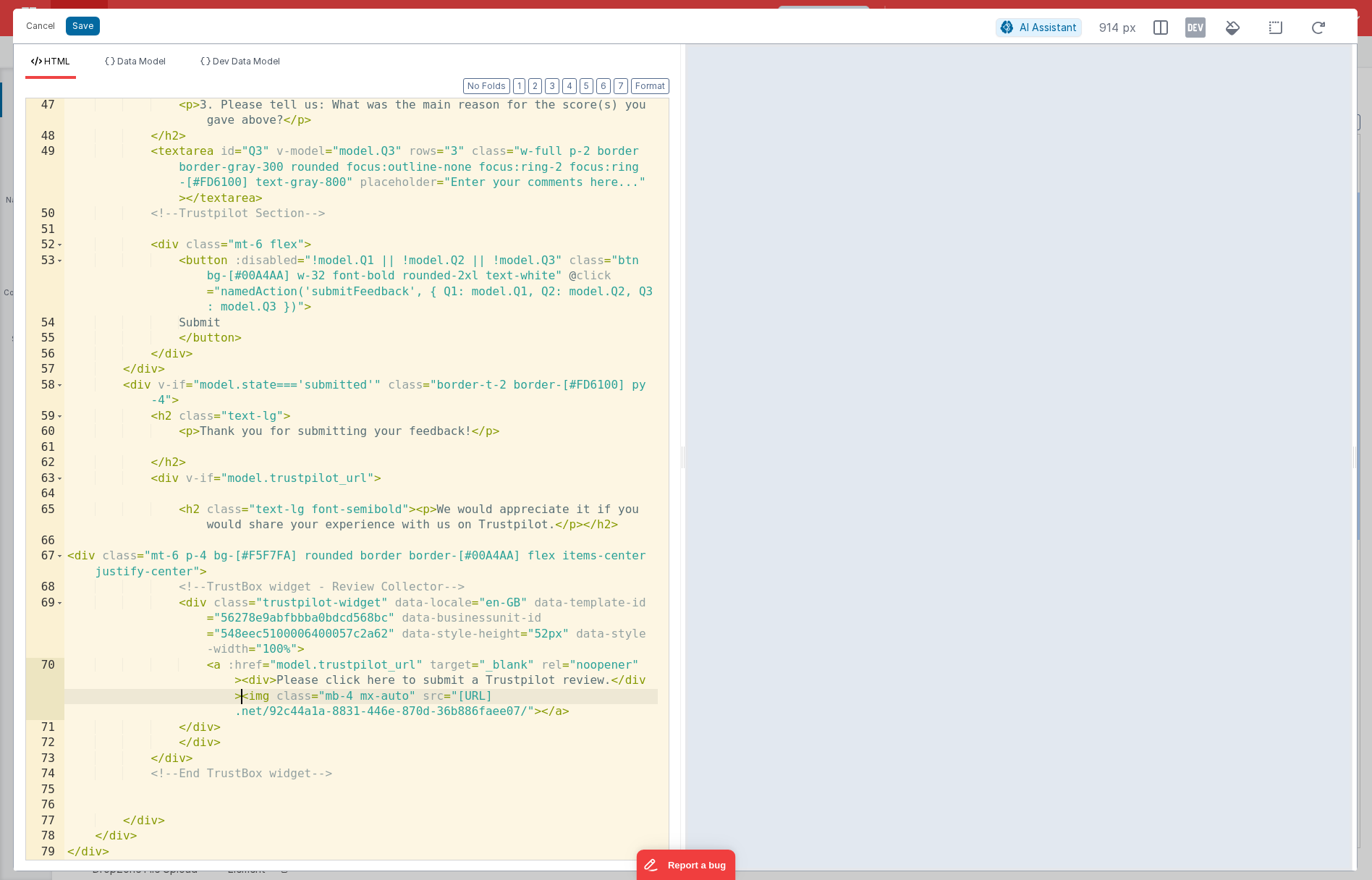
click at [270, 681] on div "< p > 3. Please tell us: What was the main reason for the score(s) you gave abo…" at bounding box center [361, 502] width 593 height 808
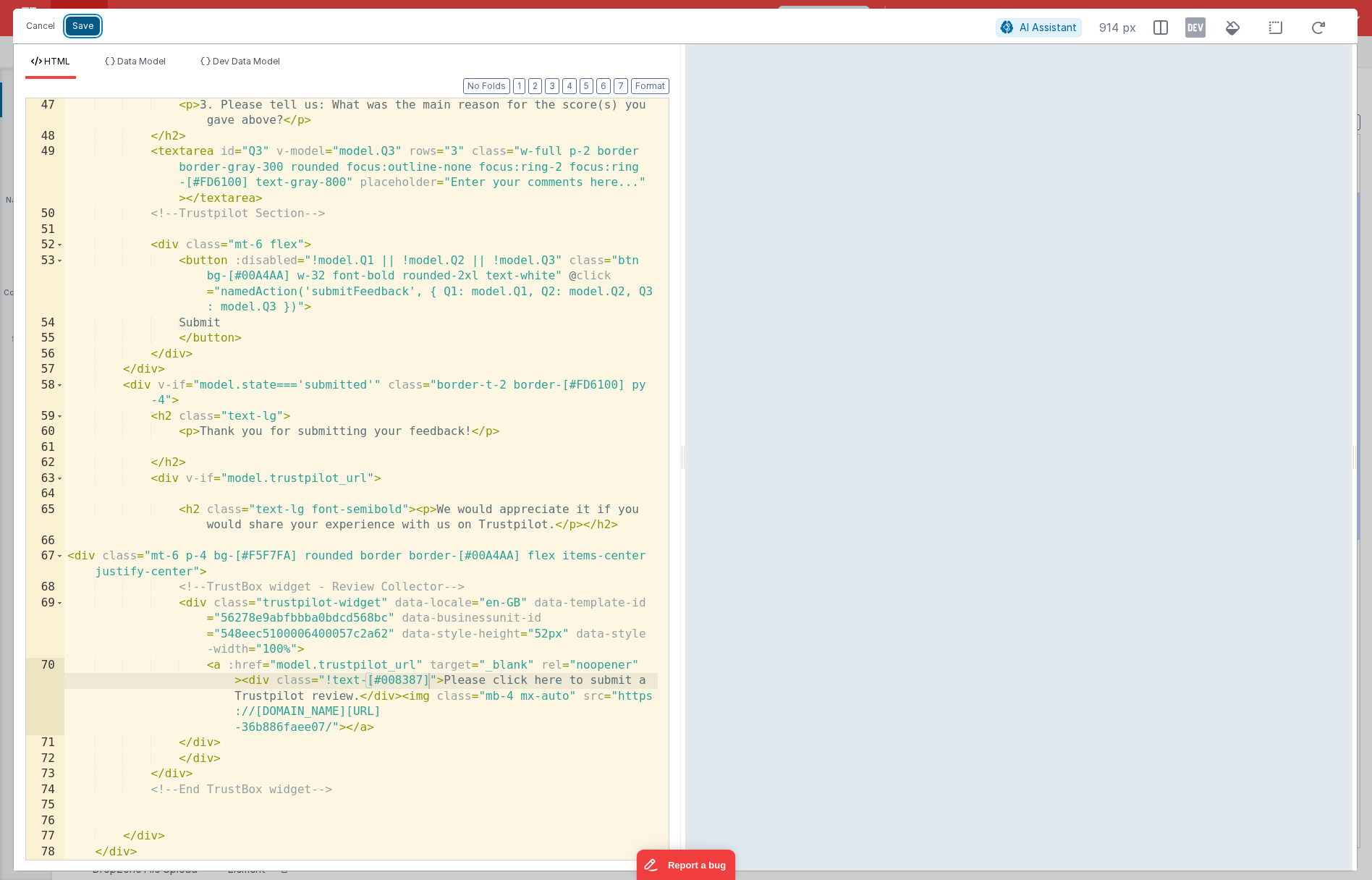
click at [81, 31] on button "Save" at bounding box center [83, 25] width 34 height 19
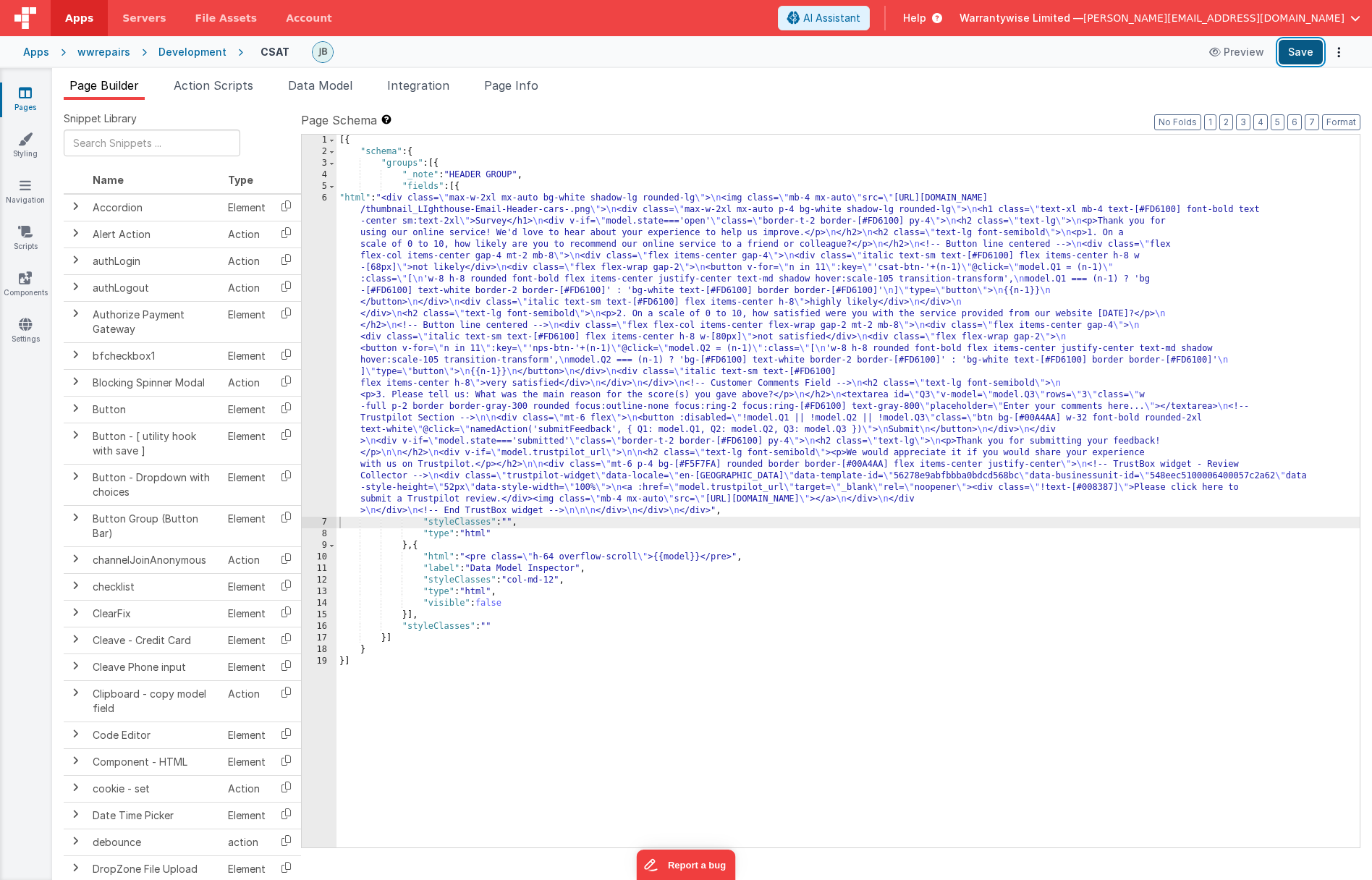
click at [1293, 52] on button "Save" at bounding box center [1300, 52] width 44 height 24
click at [381, 342] on div "[{ "schema" : { "groups" : [{ "_note" : "HEADER GROUP" , "fields" : [{ "html" :…" at bounding box center [848, 502] width 1023 height 736
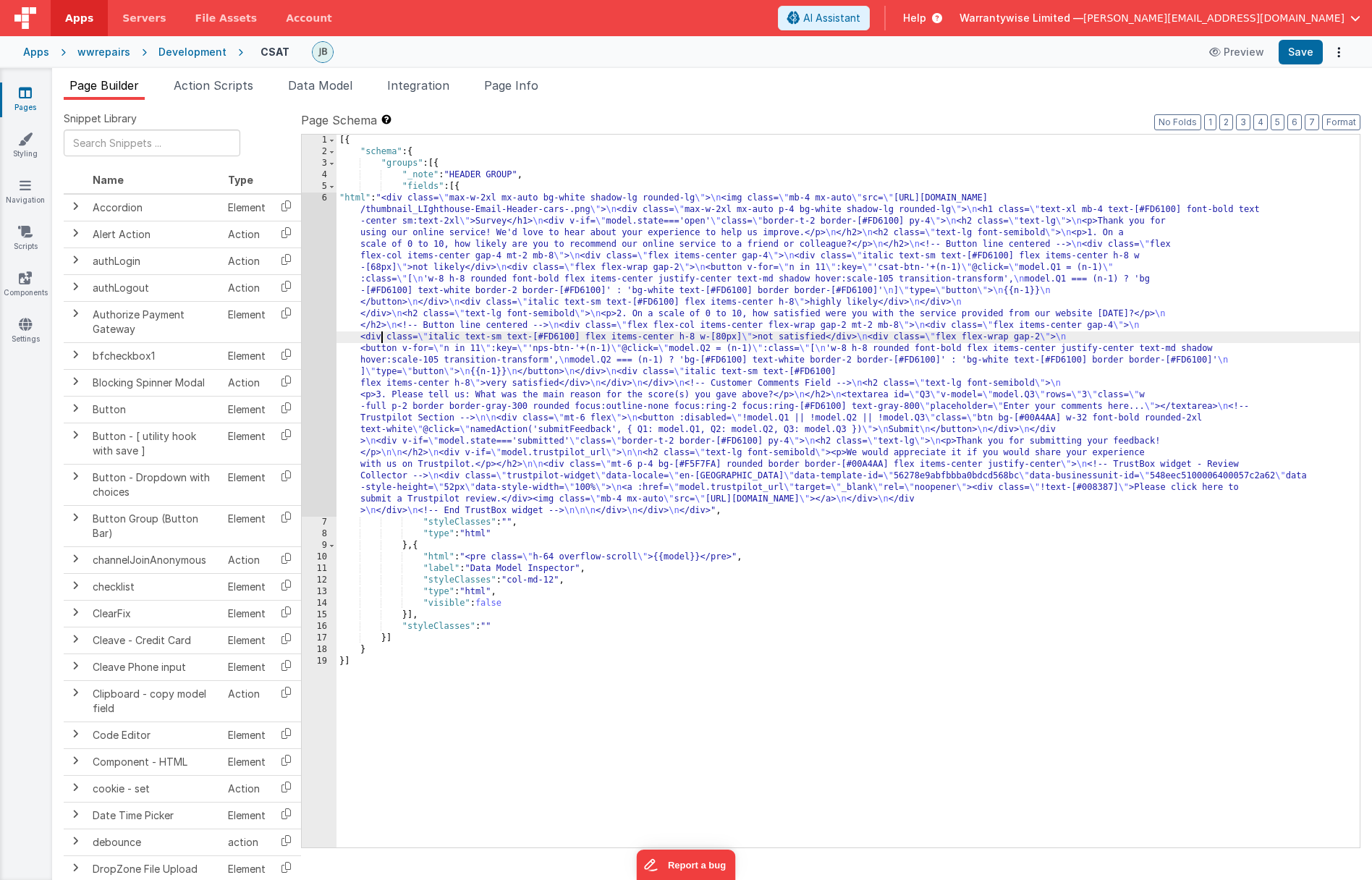
click at [307, 303] on div "6" at bounding box center [319, 354] width 34 height 324
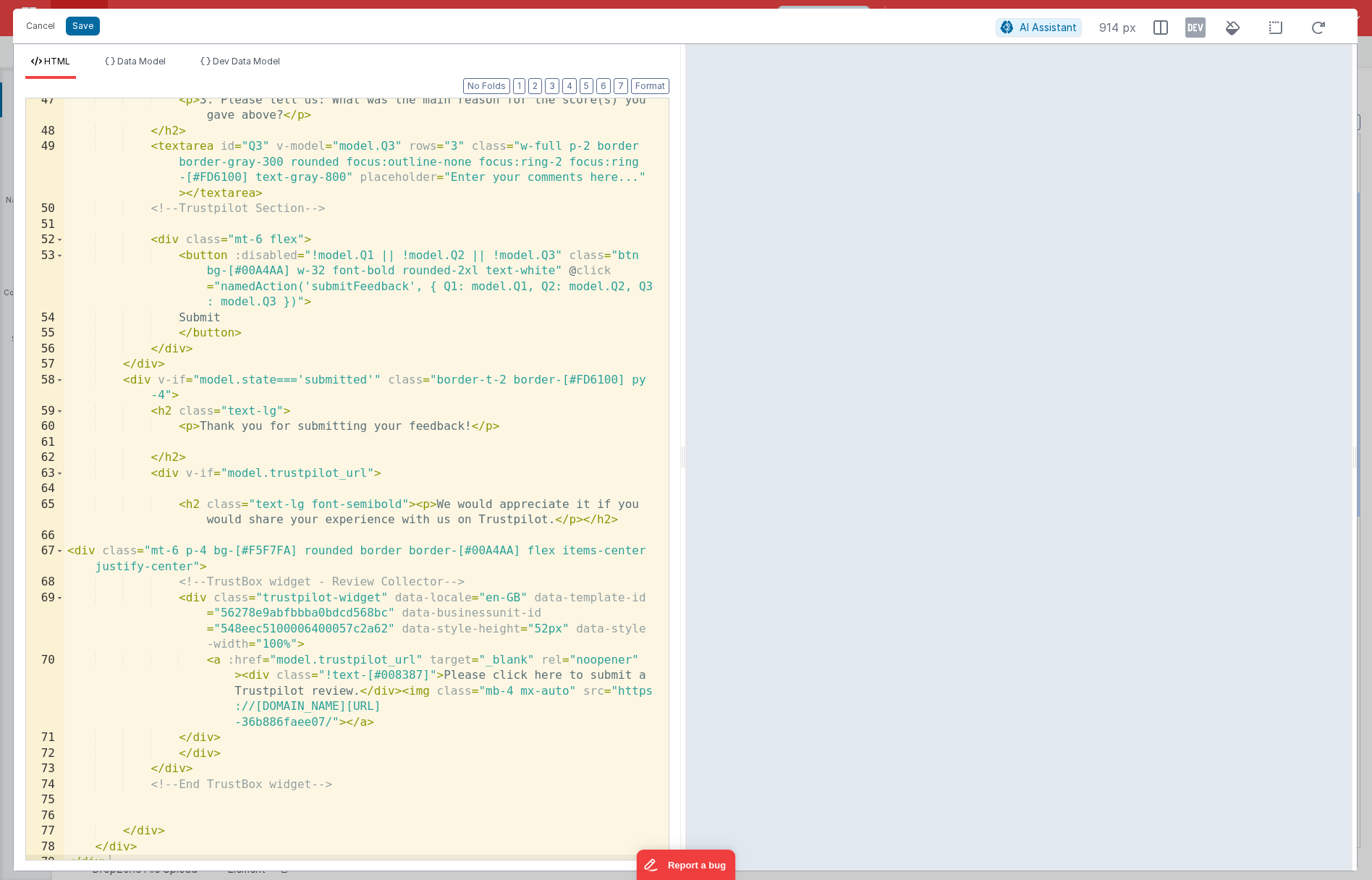
scroll to position [965, 0]
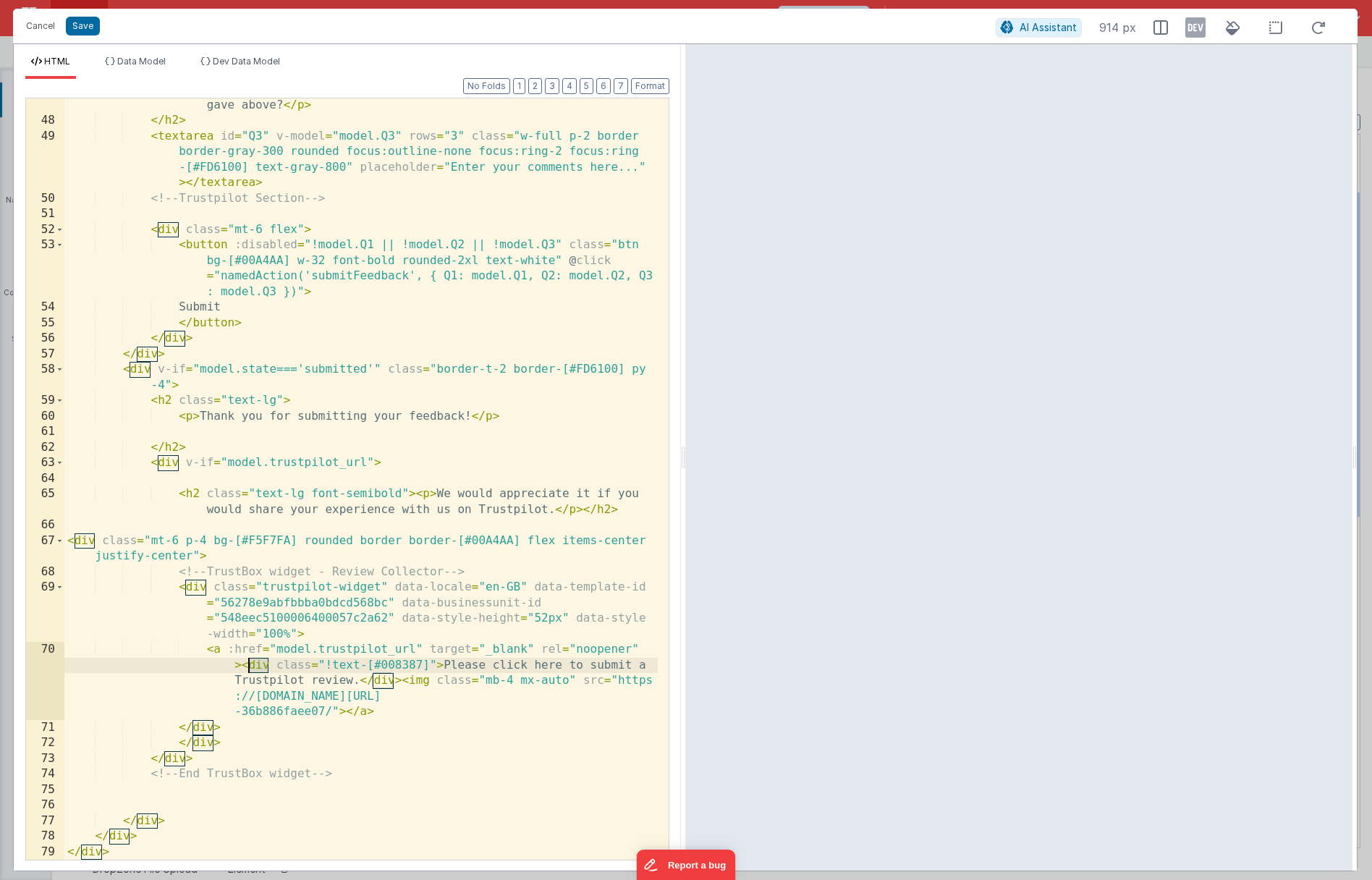
drag, startPoint x: 269, startPoint y: 667, endPoint x: 247, endPoint y: 668, distance: 22.0
click at [247, 668] on div "< p > 3. Please tell us: What was the main reason for the score(s) you gave abo…" at bounding box center [361, 485] width 593 height 808
drag, startPoint x: 373, startPoint y: 682, endPoint x: 393, endPoint y: 680, distance: 20.1
click at [393, 680] on div "< p > 3. Please tell us: What was the main reason for the score(s) you gave abo…" at bounding box center [361, 485] width 593 height 808
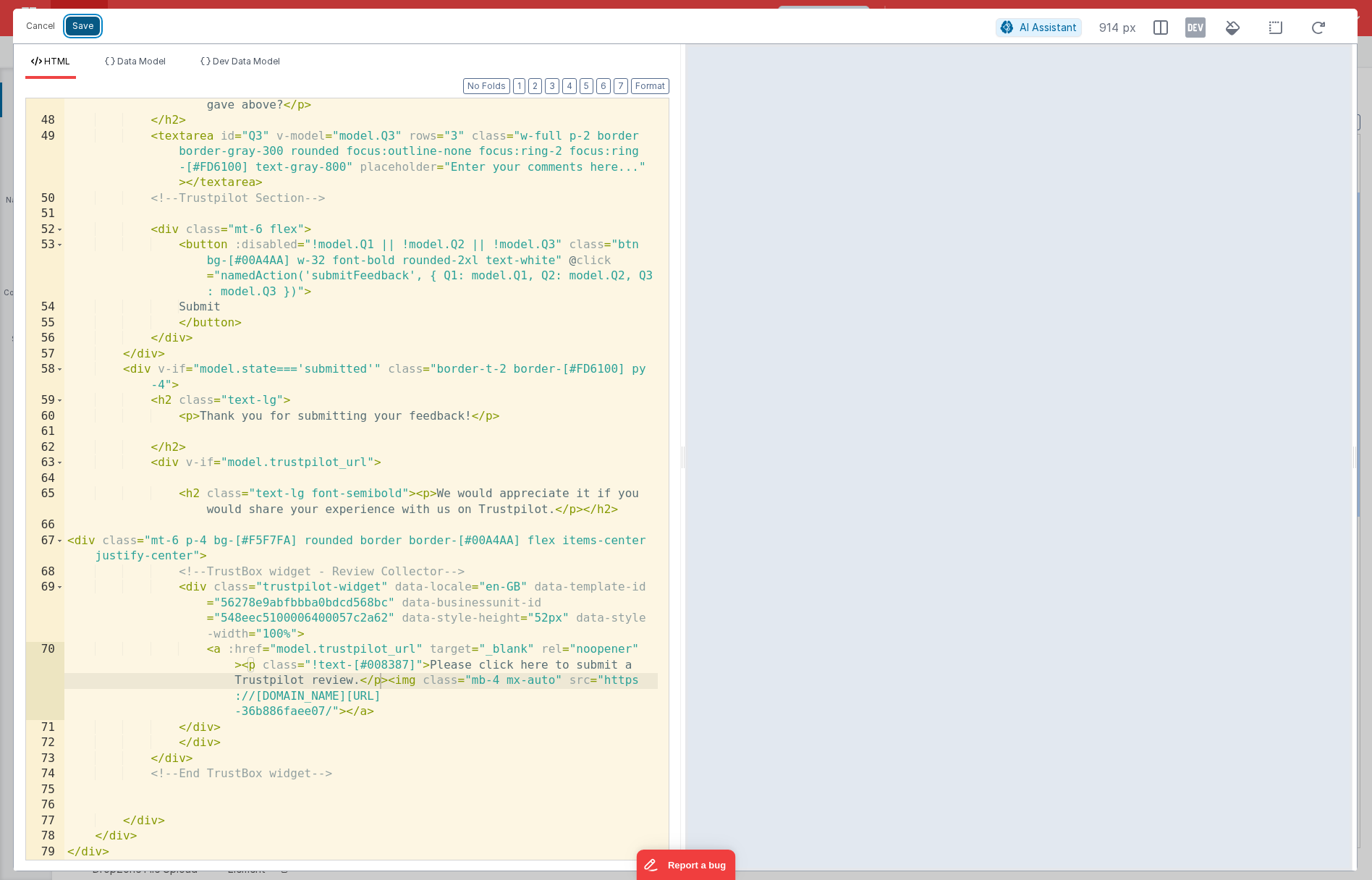
click at [88, 30] on button "Save" at bounding box center [83, 25] width 34 height 19
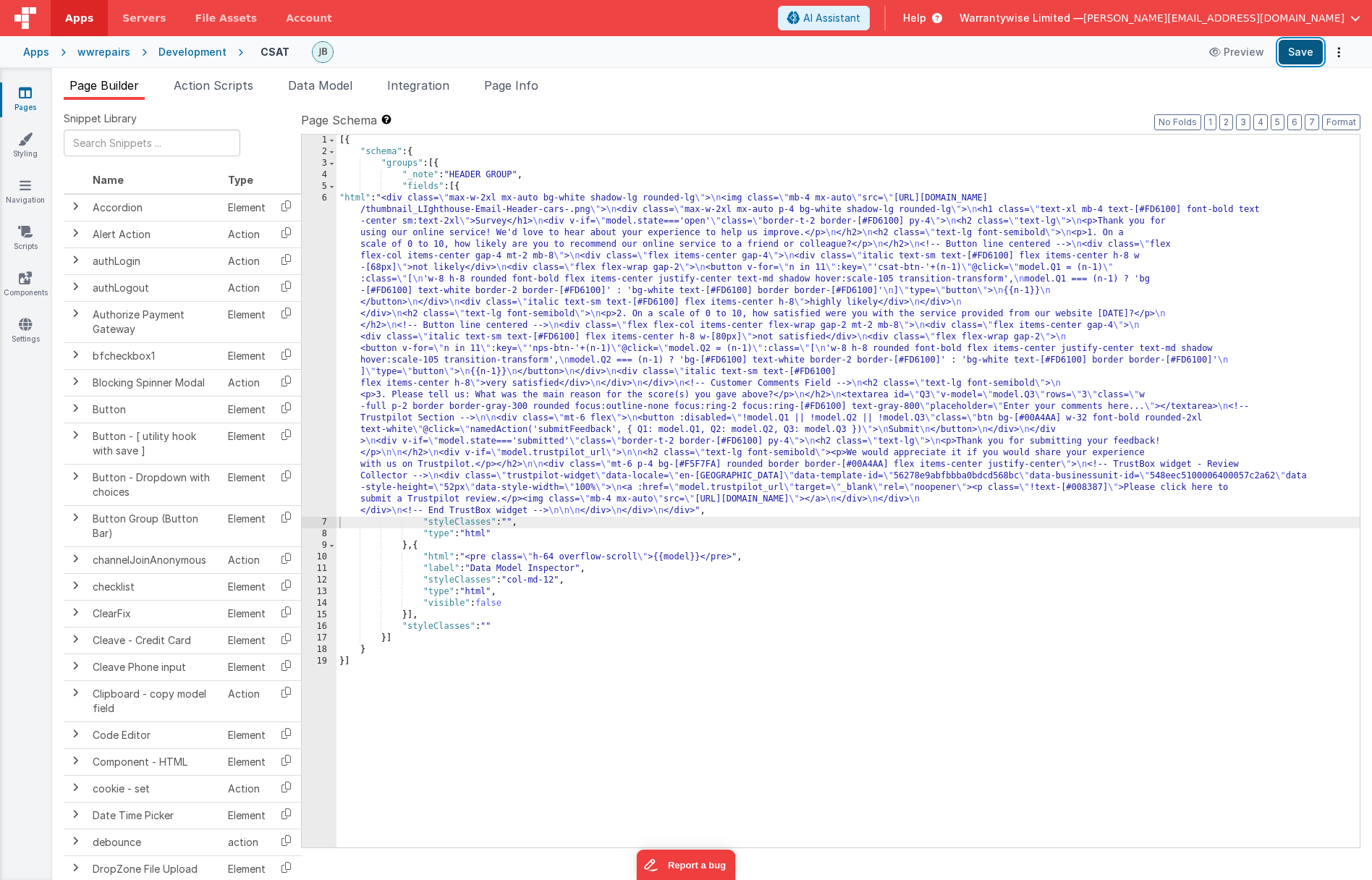
click at [1294, 52] on button "Save" at bounding box center [1300, 52] width 44 height 24
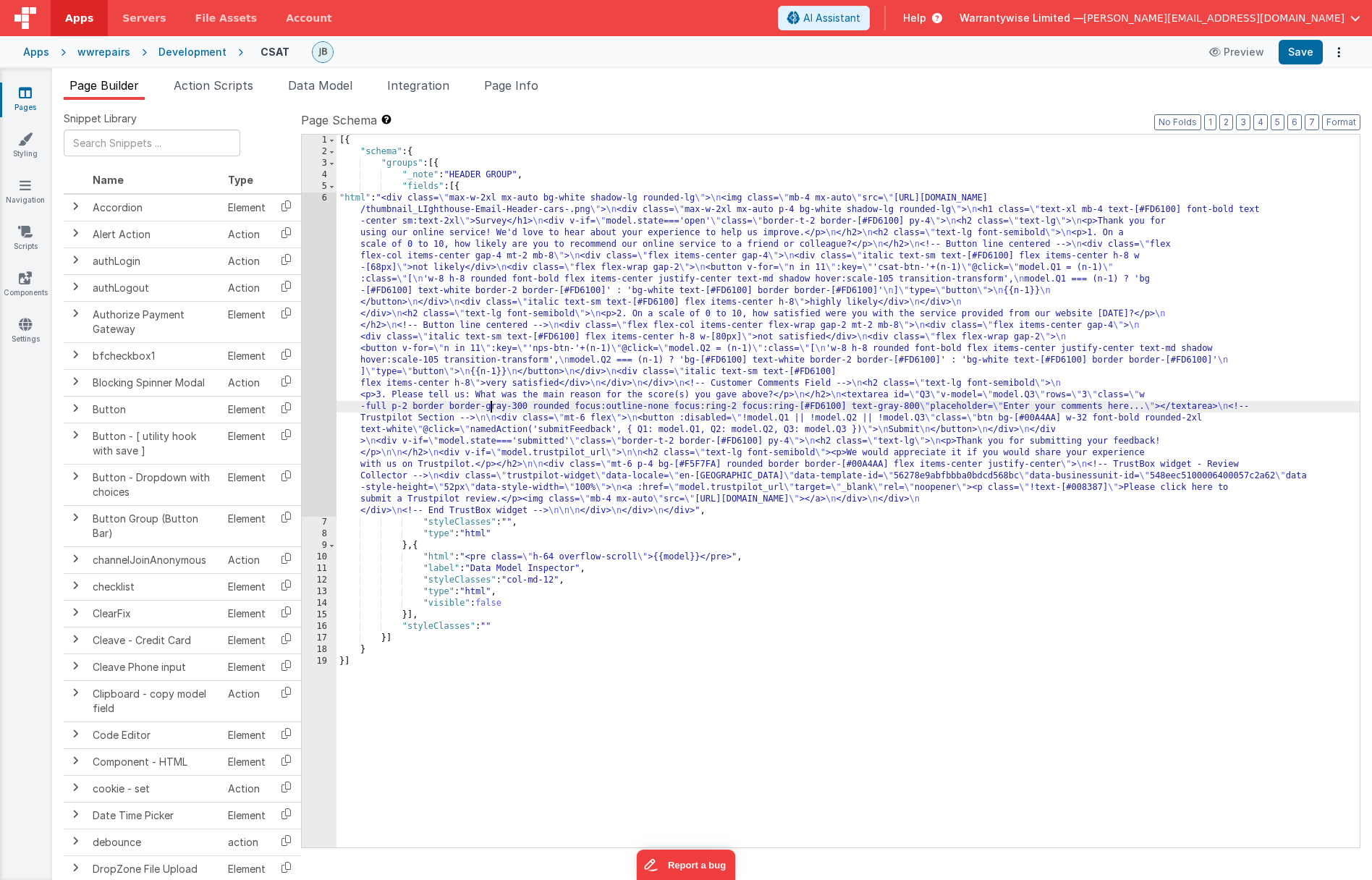
click at [489, 408] on div "[{ "schema" : { "groups" : [{ "_note" : "HEADER GROUP" , "fields" : [{ "html" :…" at bounding box center [848, 502] width 1023 height 736
click at [308, 382] on div "6" at bounding box center [319, 354] width 34 height 324
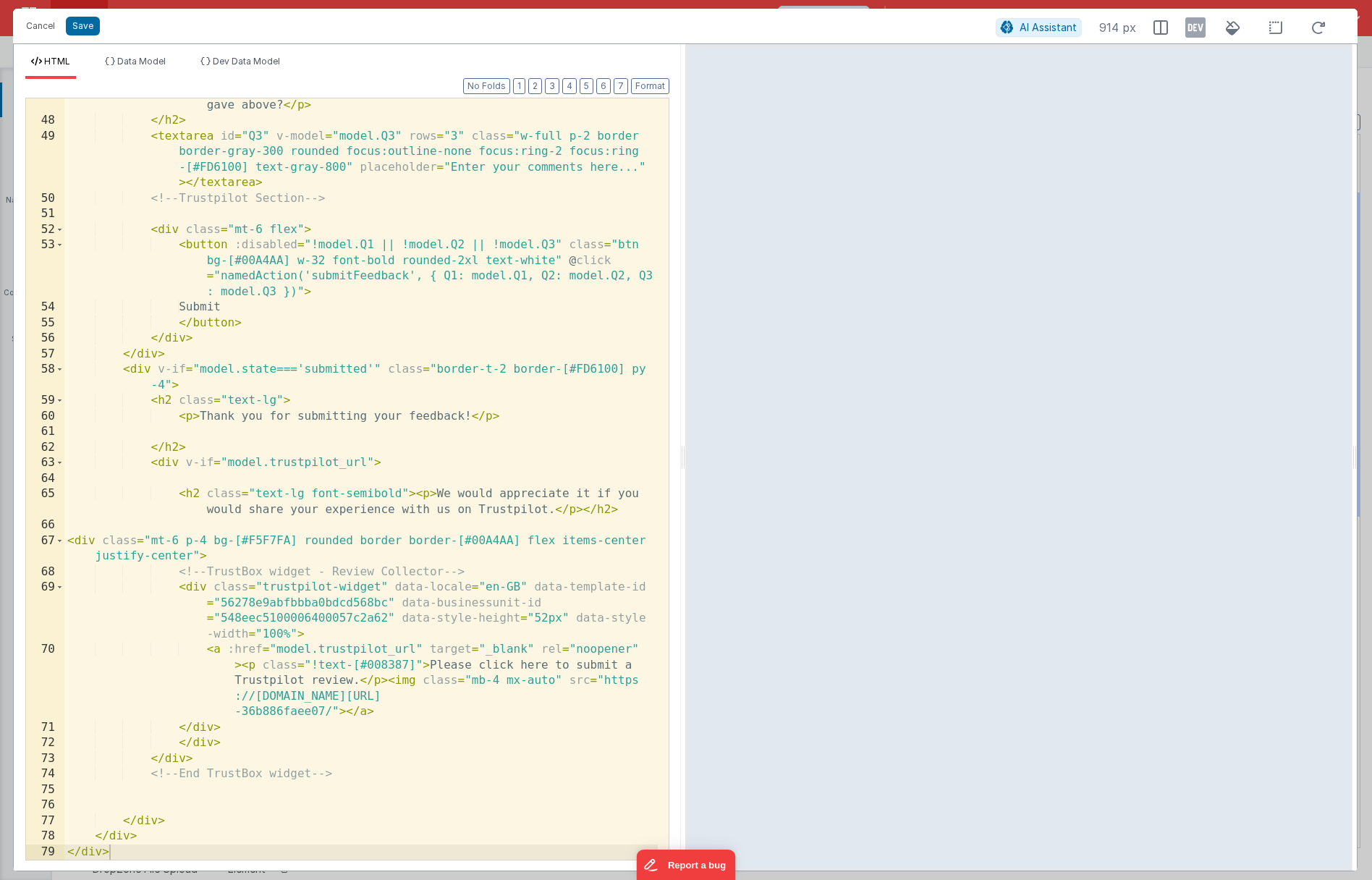
click at [503, 681] on div "< p > 3. Please tell us: What was the main reason for the score(s) you gave abo…" at bounding box center [361, 485] width 593 height 808
click at [466, 680] on div "< p > 3. Please tell us: What was the main reason for the score(s) you gave abo…" at bounding box center [361, 485] width 593 height 808
drag, startPoint x: 472, startPoint y: 681, endPoint x: 556, endPoint y: 678, distance: 84.1
click at [556, 678] on div "< p > 3. Please tell us: What was the main reason for the score(s) you gave abo…" at bounding box center [361, 485] width 593 height 808
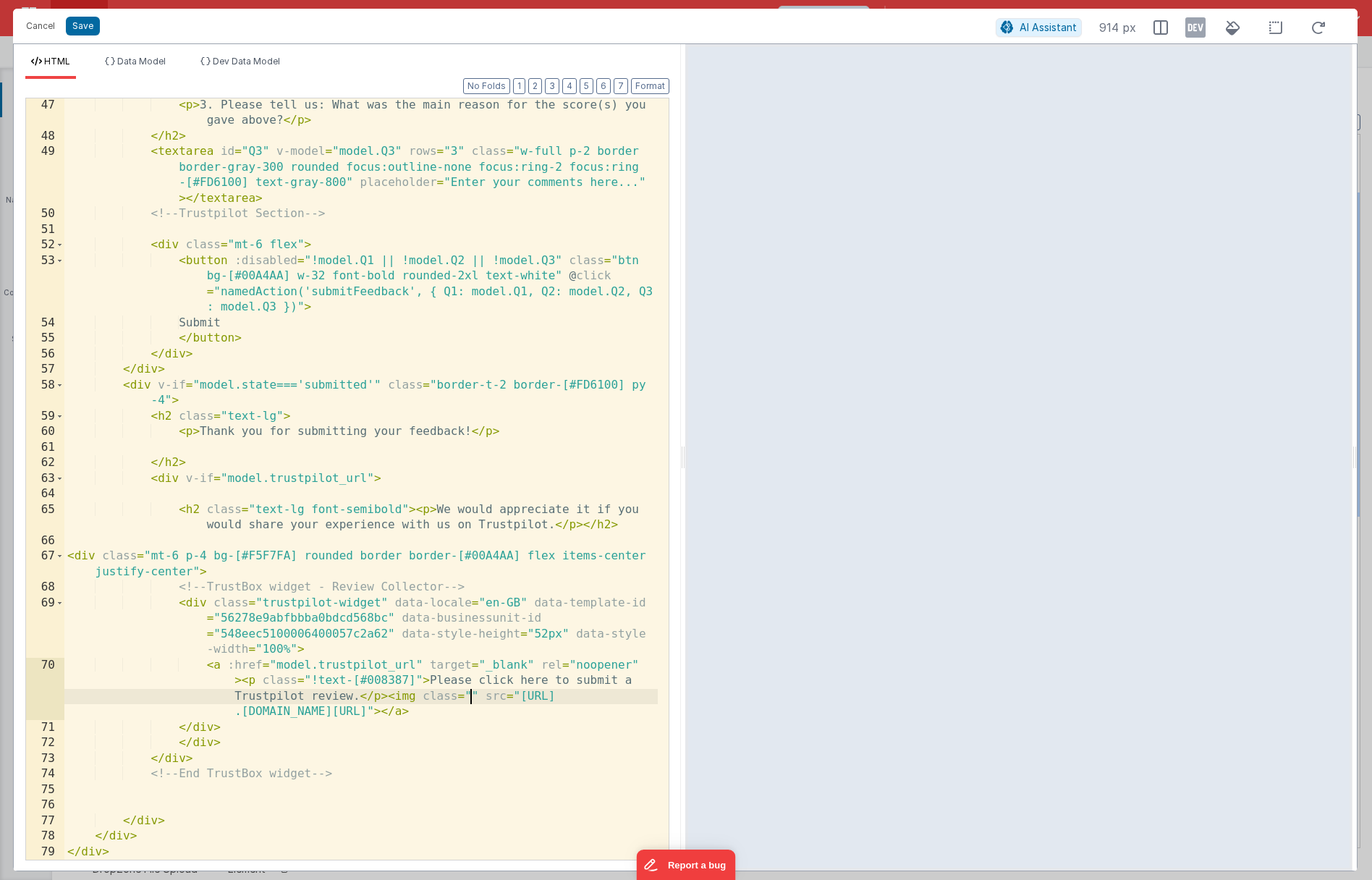
scroll to position [950, 0]
click at [77, 27] on button "Save" at bounding box center [83, 25] width 34 height 19
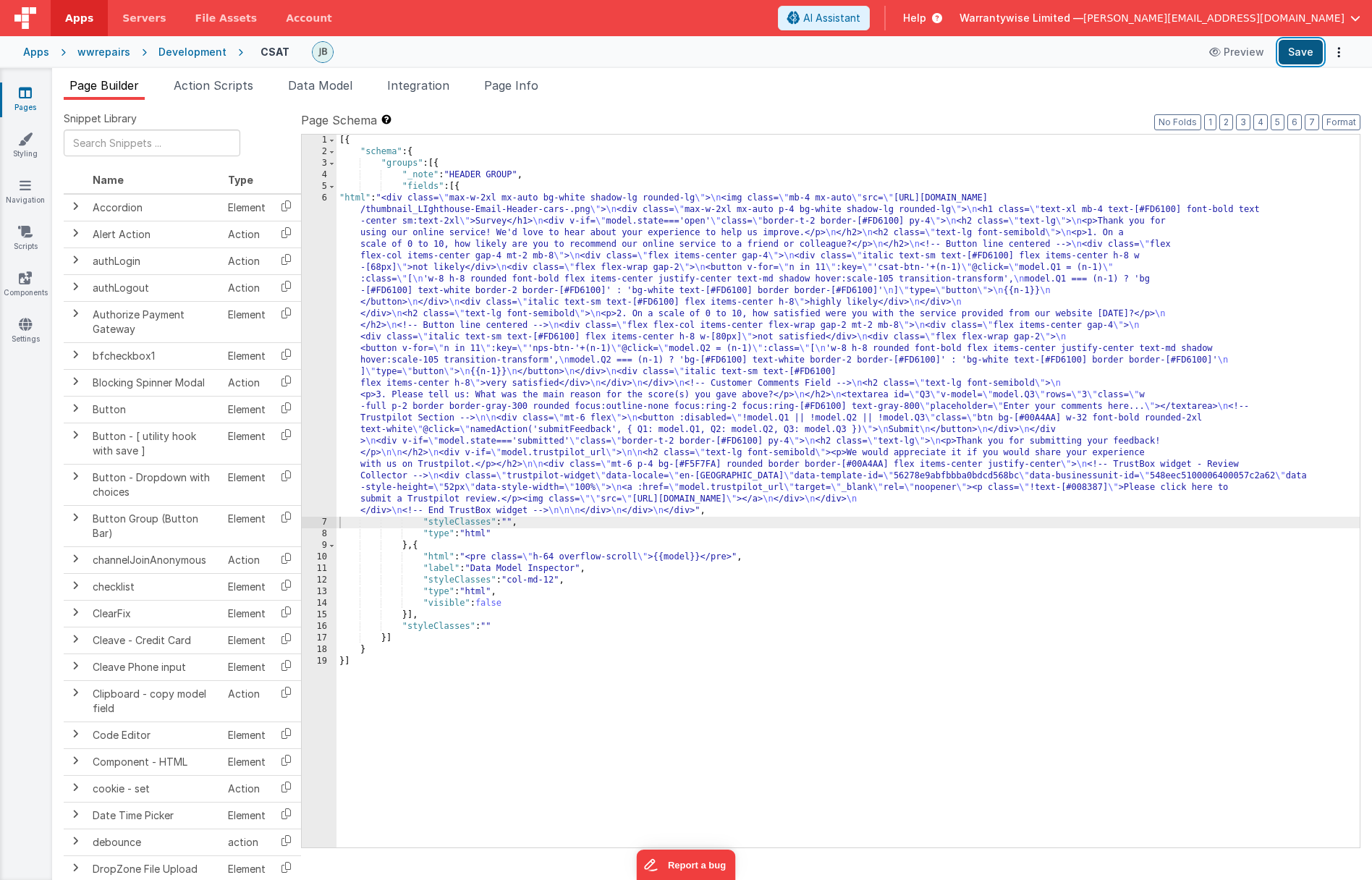
click at [1293, 55] on button "Save" at bounding box center [1300, 52] width 44 height 24
click at [530, 456] on div "[{ "schema" : { "groups" : [{ "_note" : "HEADER GROUP" , "fields" : [{ "html" :…" at bounding box center [848, 502] width 1023 height 736
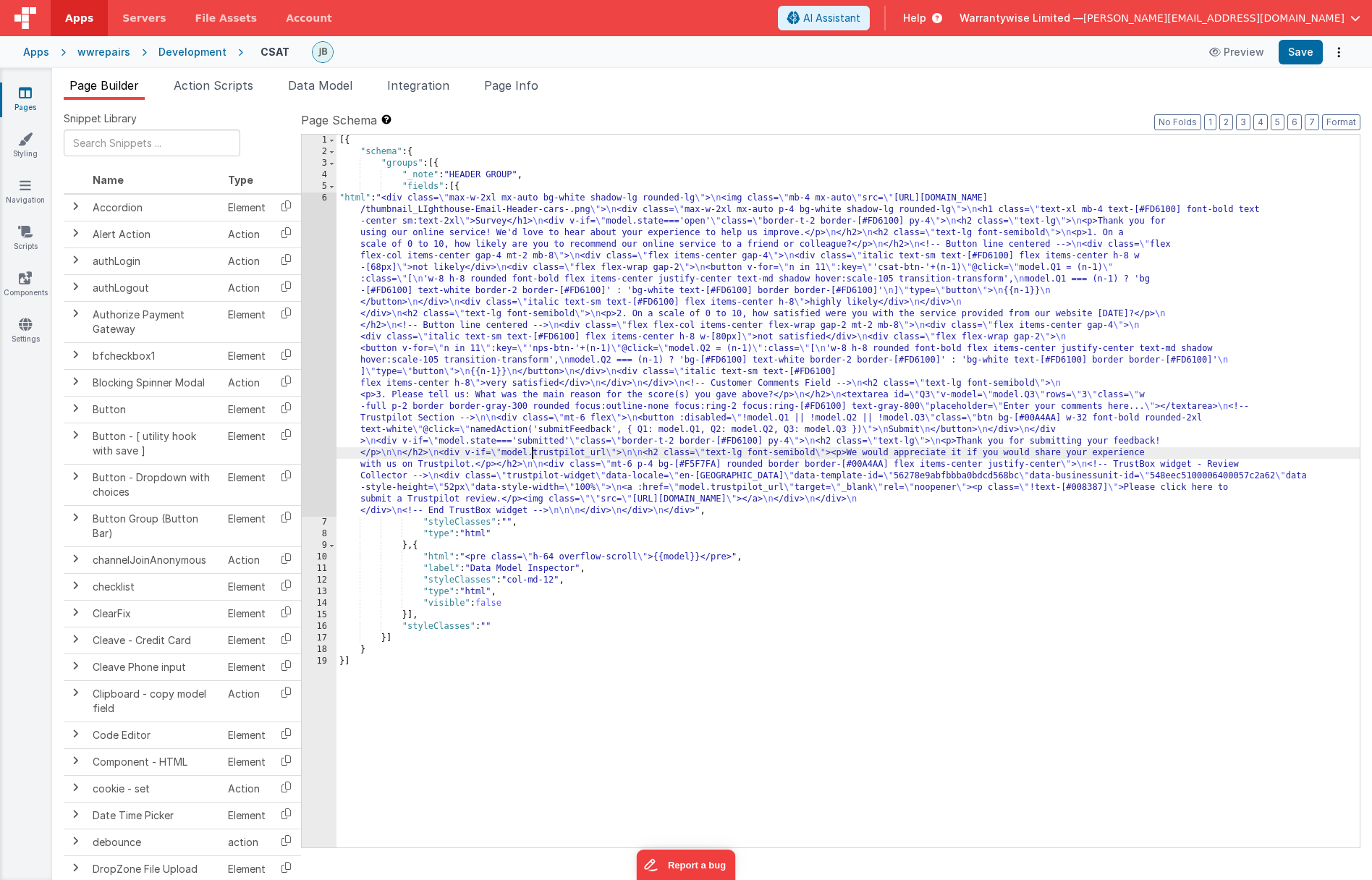
click at [308, 378] on div "6" at bounding box center [319, 354] width 34 height 324
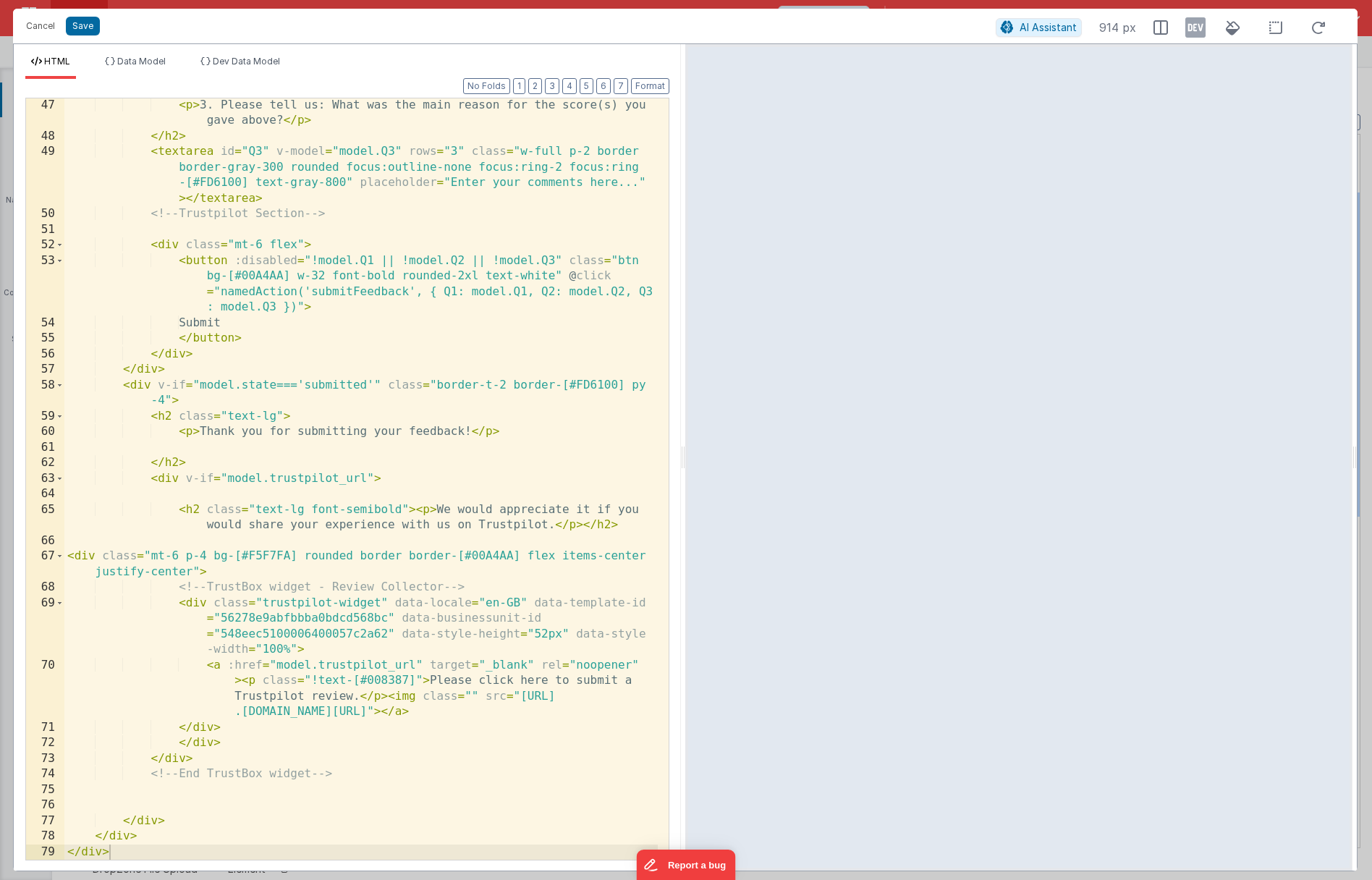
click at [471, 696] on div "< p > 3. Please tell us: What was the main reason for the score(s) you gave abo…" at bounding box center [361, 502] width 593 height 808
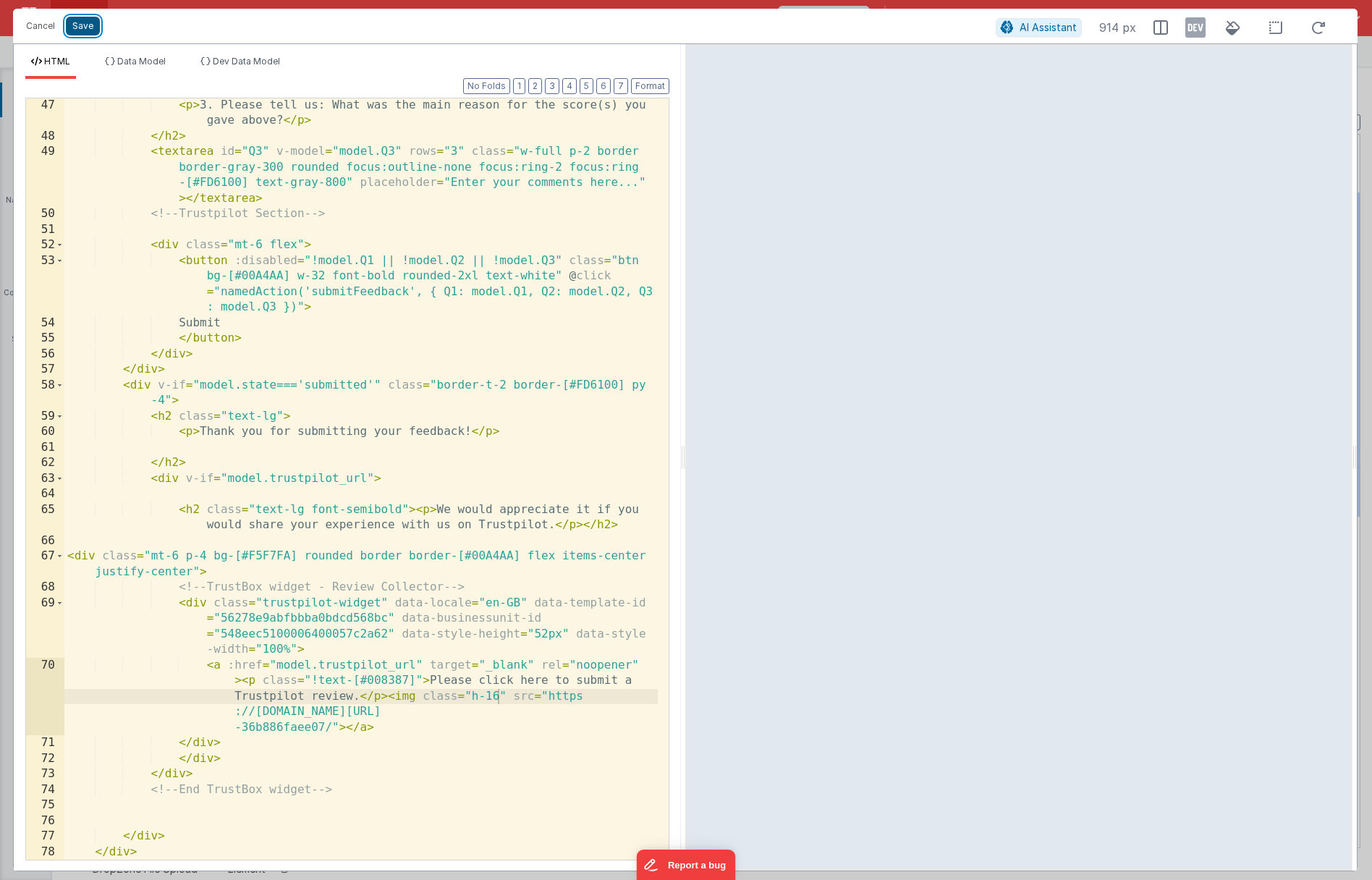
click at [81, 27] on button "Save" at bounding box center [83, 25] width 34 height 19
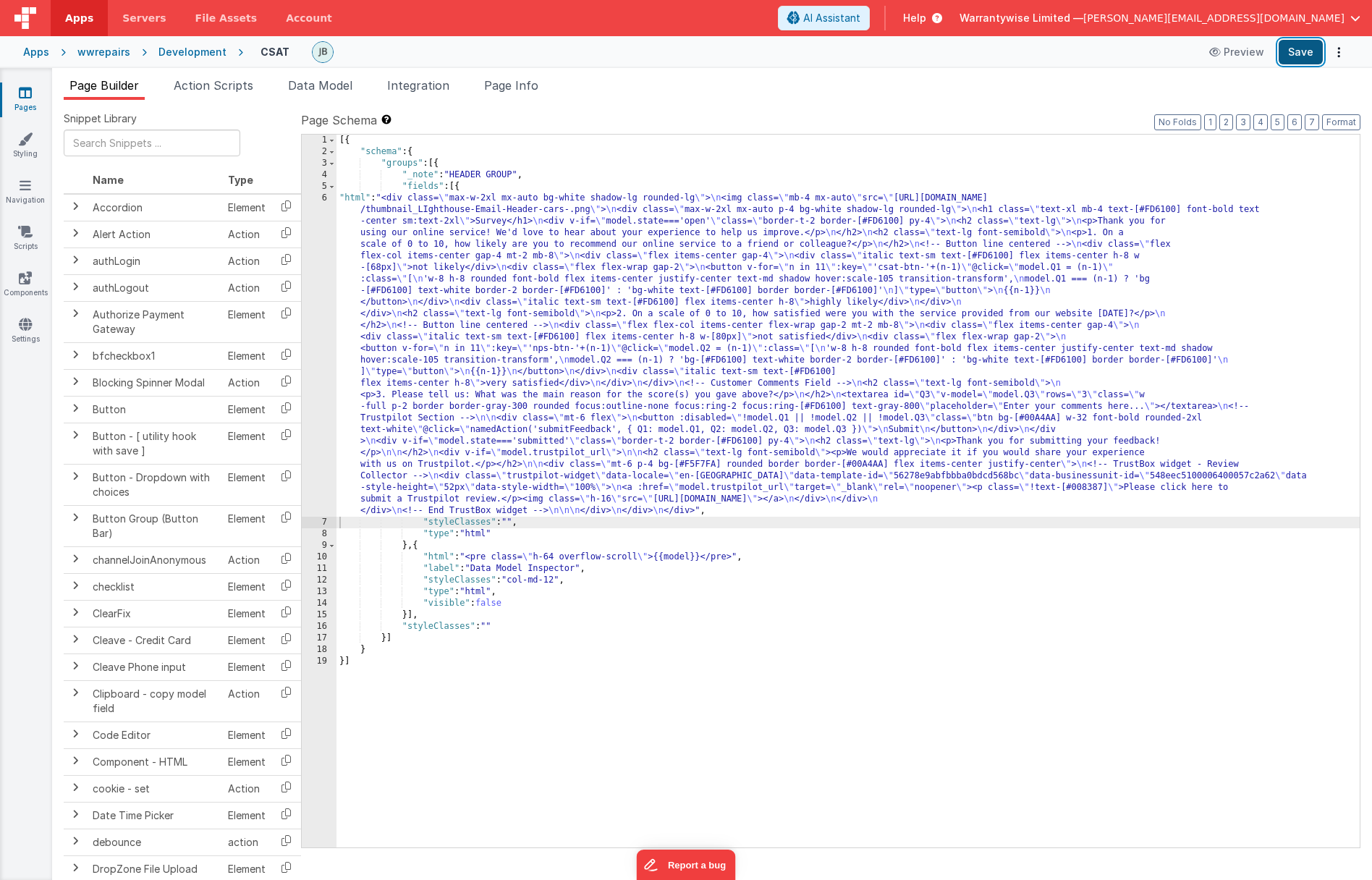
click at [1289, 54] on button "Save" at bounding box center [1300, 52] width 44 height 24
click at [1304, 59] on button "Save" at bounding box center [1300, 52] width 44 height 24
click at [459, 396] on div "[{ "schema" : { "groups" : [{ "_note" : "HEADER GROUP" , "fields" : [{ "html" :…" at bounding box center [848, 502] width 1023 height 736
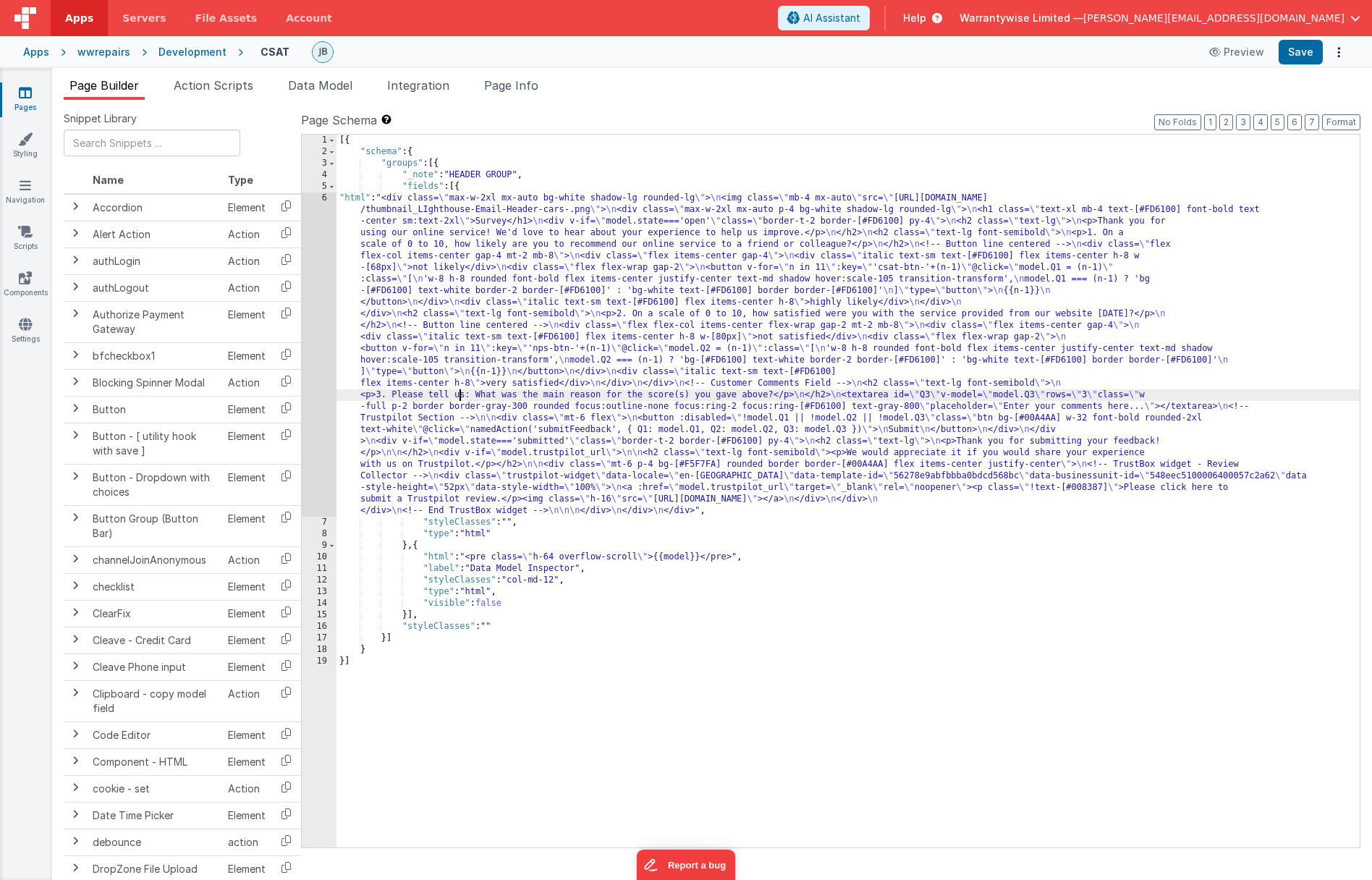
click at [307, 386] on div "6" at bounding box center [319, 354] width 34 height 324
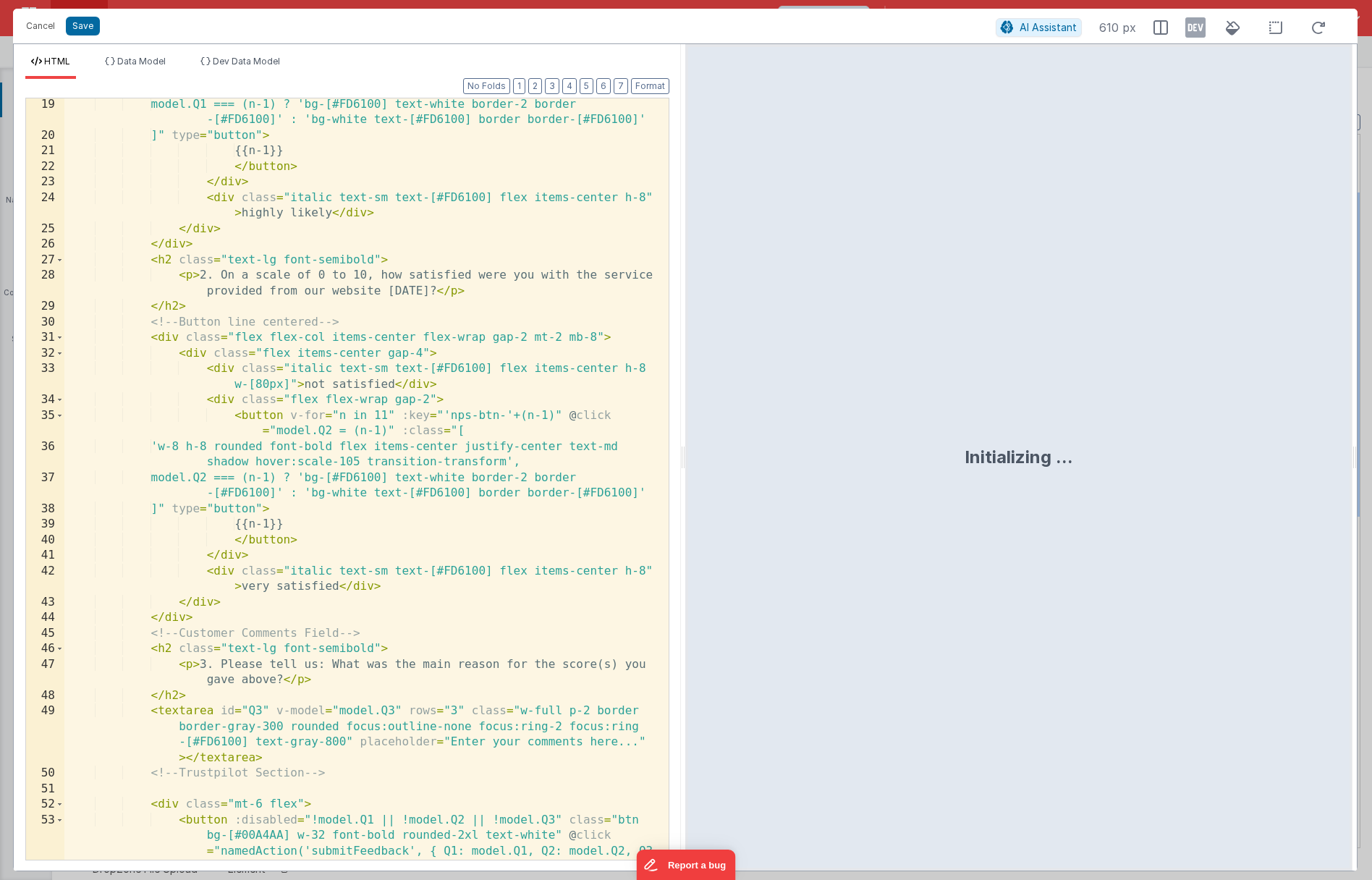
scroll to position [965, 0]
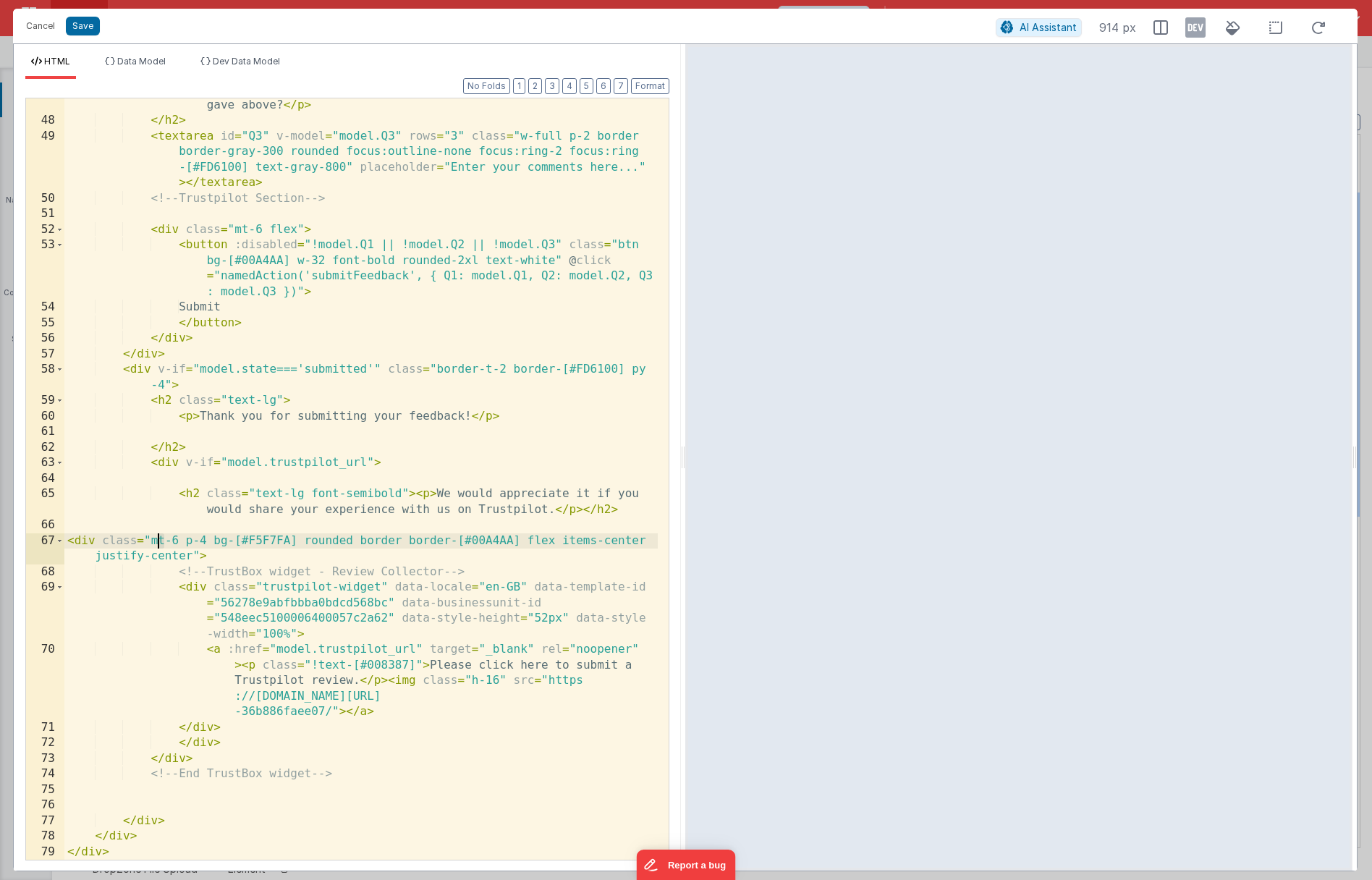
click at [158, 543] on div "< p > 3. Please tell us: What was the main reason for the score(s) you gave abo…" at bounding box center [361, 485] width 593 height 808
click at [179, 539] on div "< p > 3. Please tell us: What was the main reason for the score(s) you gave abo…" at bounding box center [361, 485] width 593 height 808
click at [77, 24] on button "Save" at bounding box center [83, 25] width 34 height 19
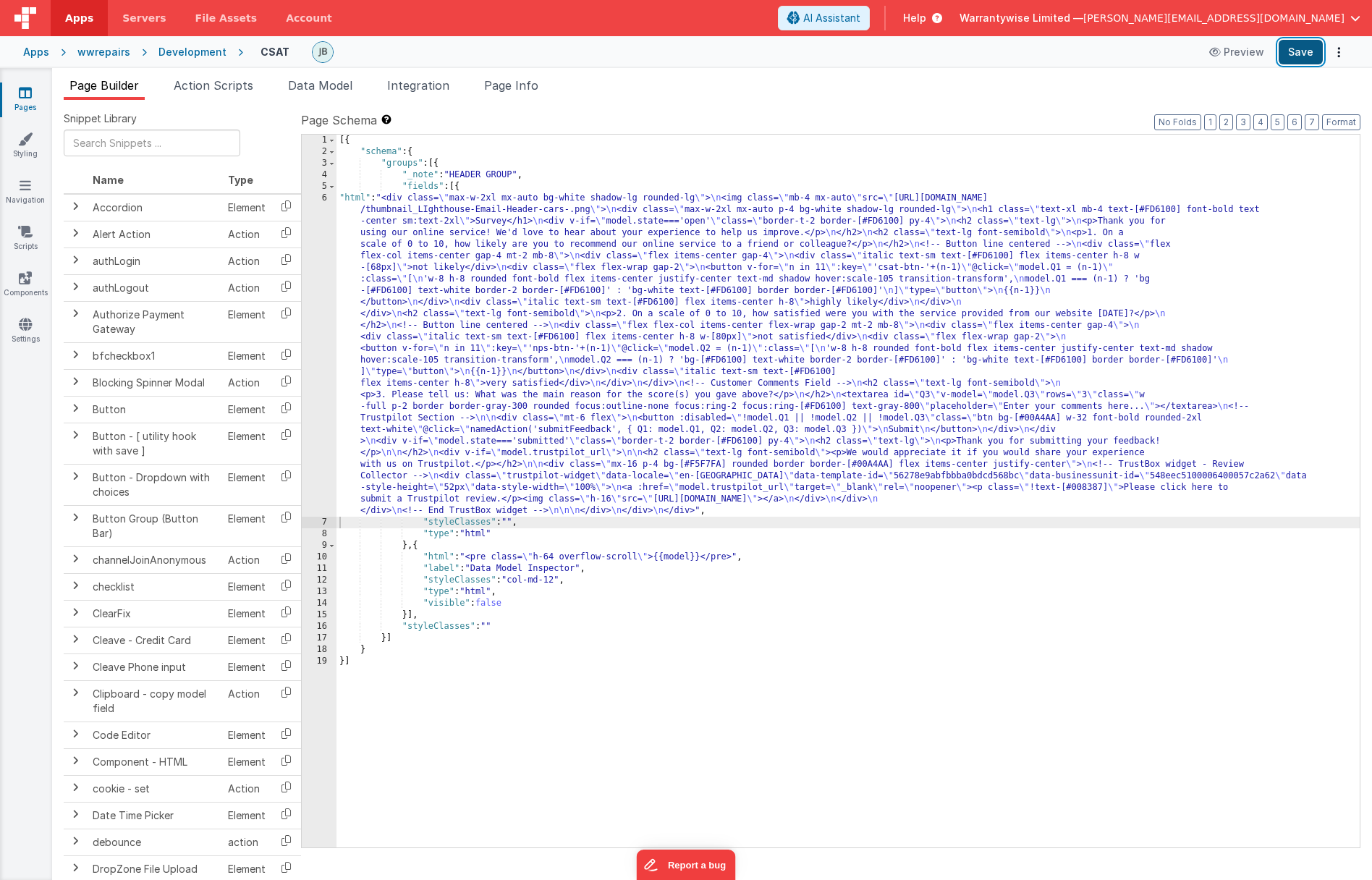
click at [1294, 52] on button "Save" at bounding box center [1300, 52] width 44 height 24
click at [433, 450] on div "[{ "schema" : { "groups" : [{ "_note" : "HEADER GROUP" , "fields" : [{ "html" :…" at bounding box center [848, 502] width 1023 height 736
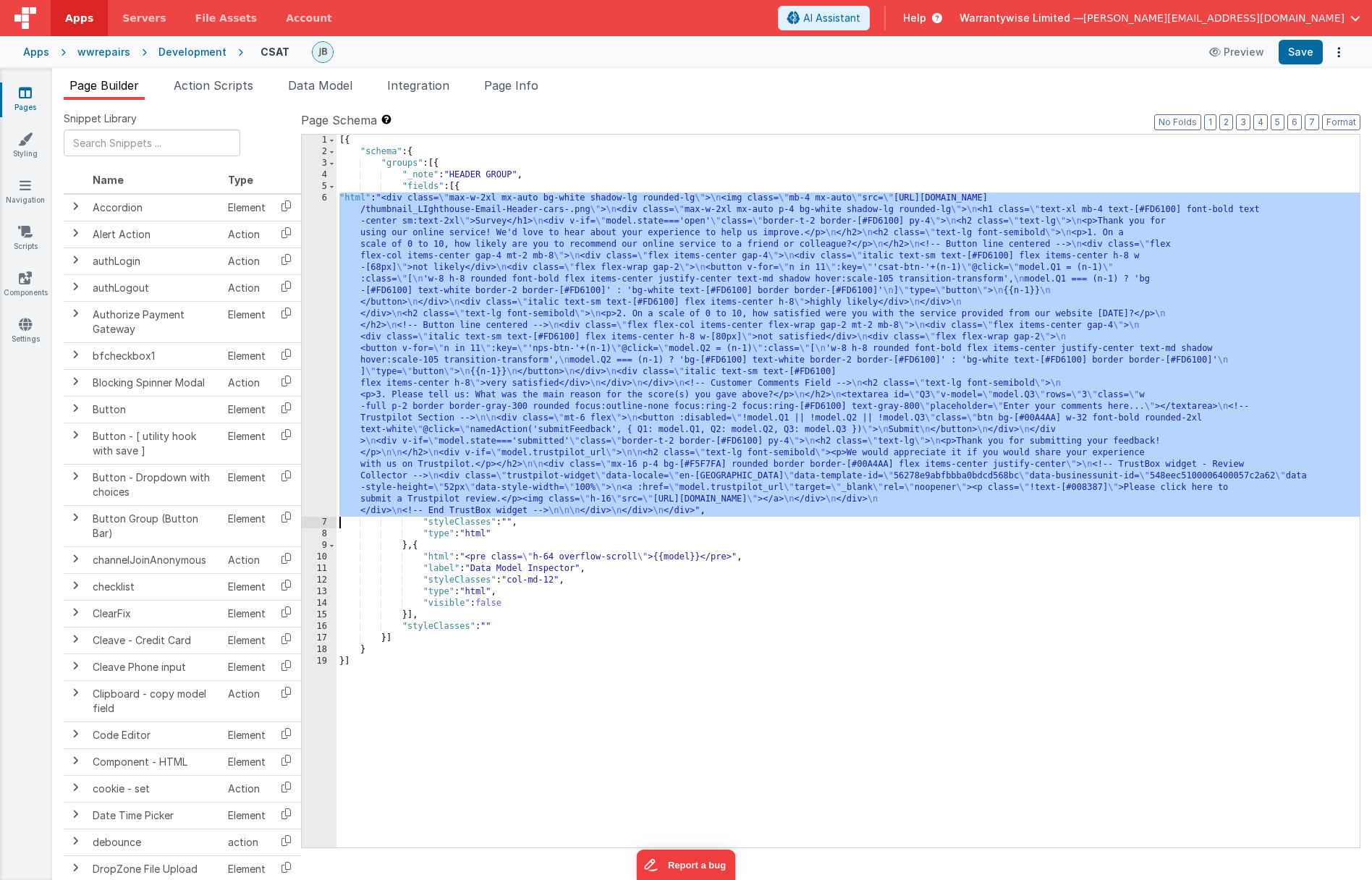
click at [306, 424] on div "6" at bounding box center [319, 354] width 34 height 324
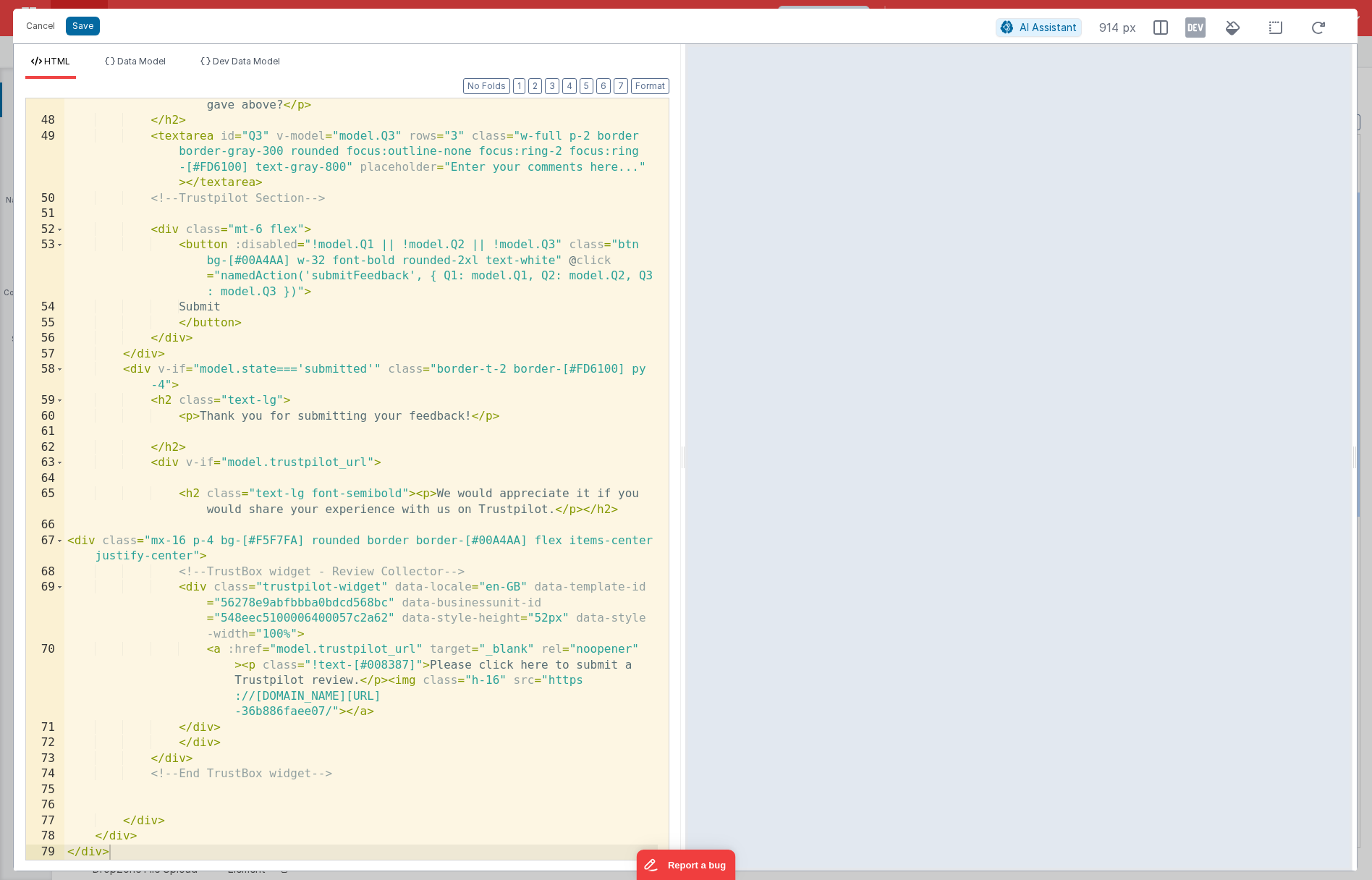
click at [406, 601] on div "< p > 3. Please tell us: What was the main reason for the score(s) you gave abo…" at bounding box center [361, 485] width 593 height 808
click at [189, 538] on div "< p > 3. Please tell us: What was the main reason for the score(s) you gave abo…" at bounding box center [361, 485] width 593 height 808
click at [83, 27] on button "Save" at bounding box center [83, 25] width 34 height 19
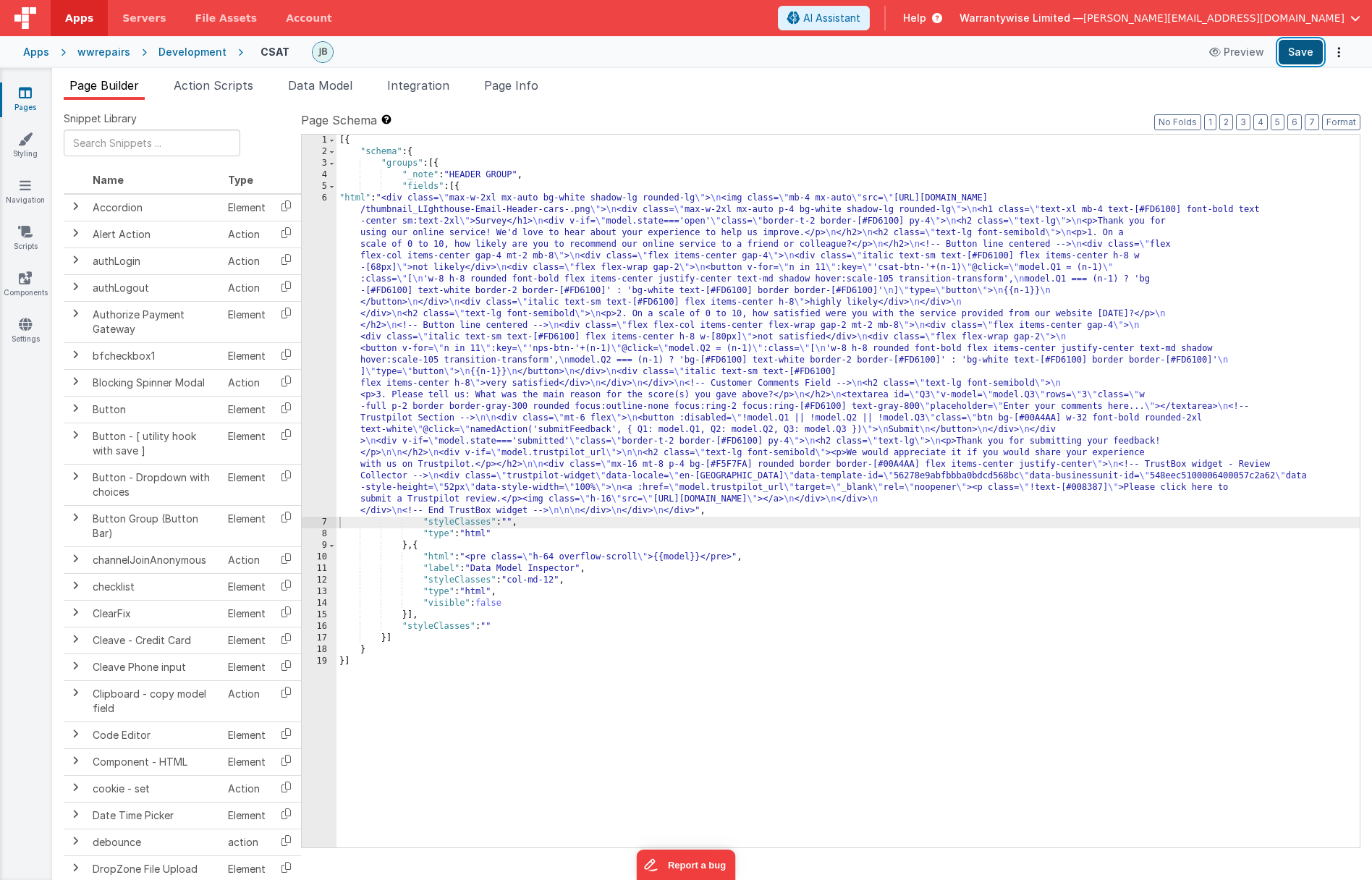
click at [1295, 51] on button "Save" at bounding box center [1300, 52] width 44 height 24
click at [459, 464] on div "[{ "schema" : { "groups" : [{ "_note" : "HEADER GROUP" , "fields" : [{ "html" :…" at bounding box center [848, 502] width 1023 height 736
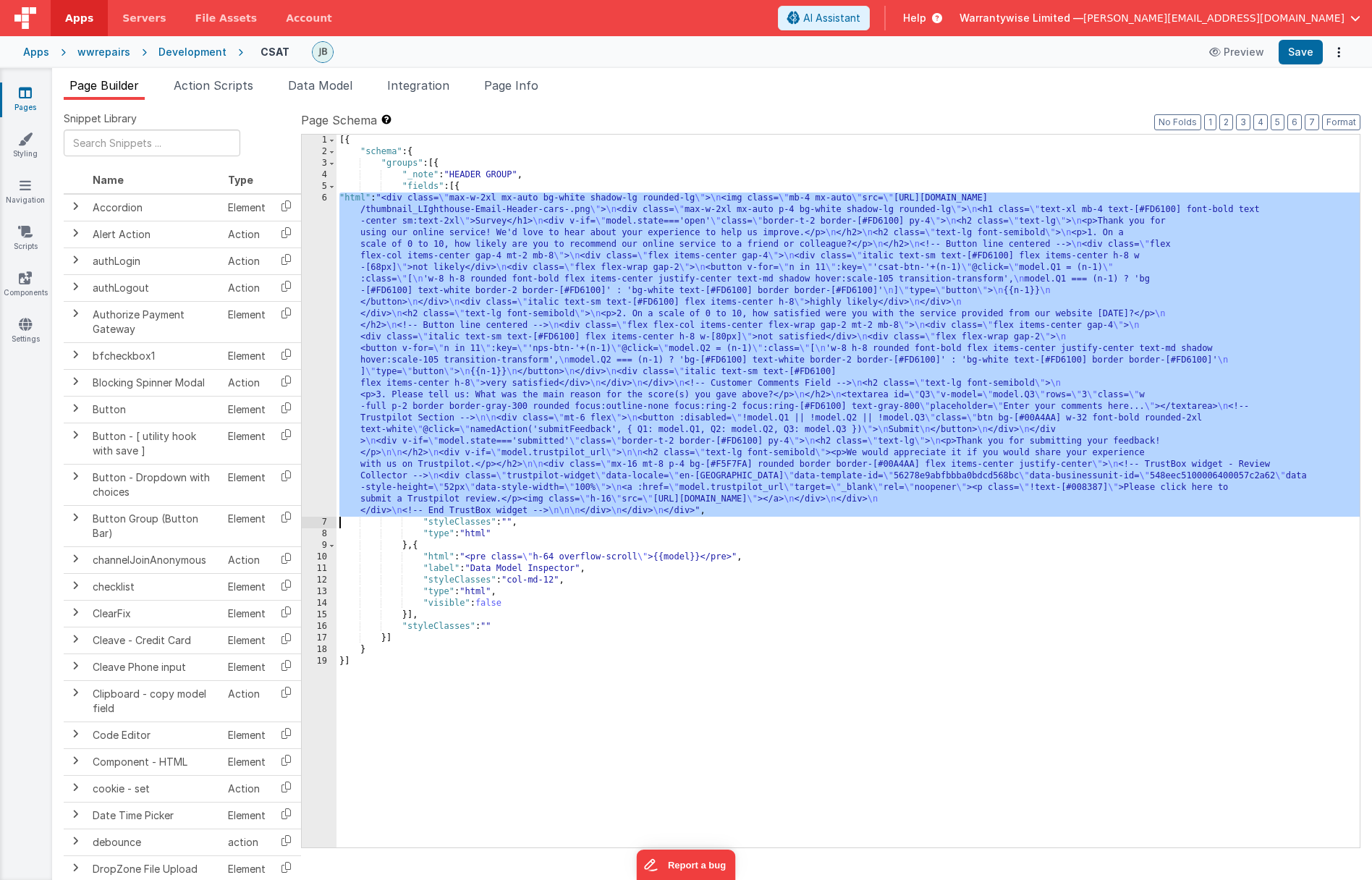
click at [306, 368] on div "6" at bounding box center [319, 354] width 34 height 324
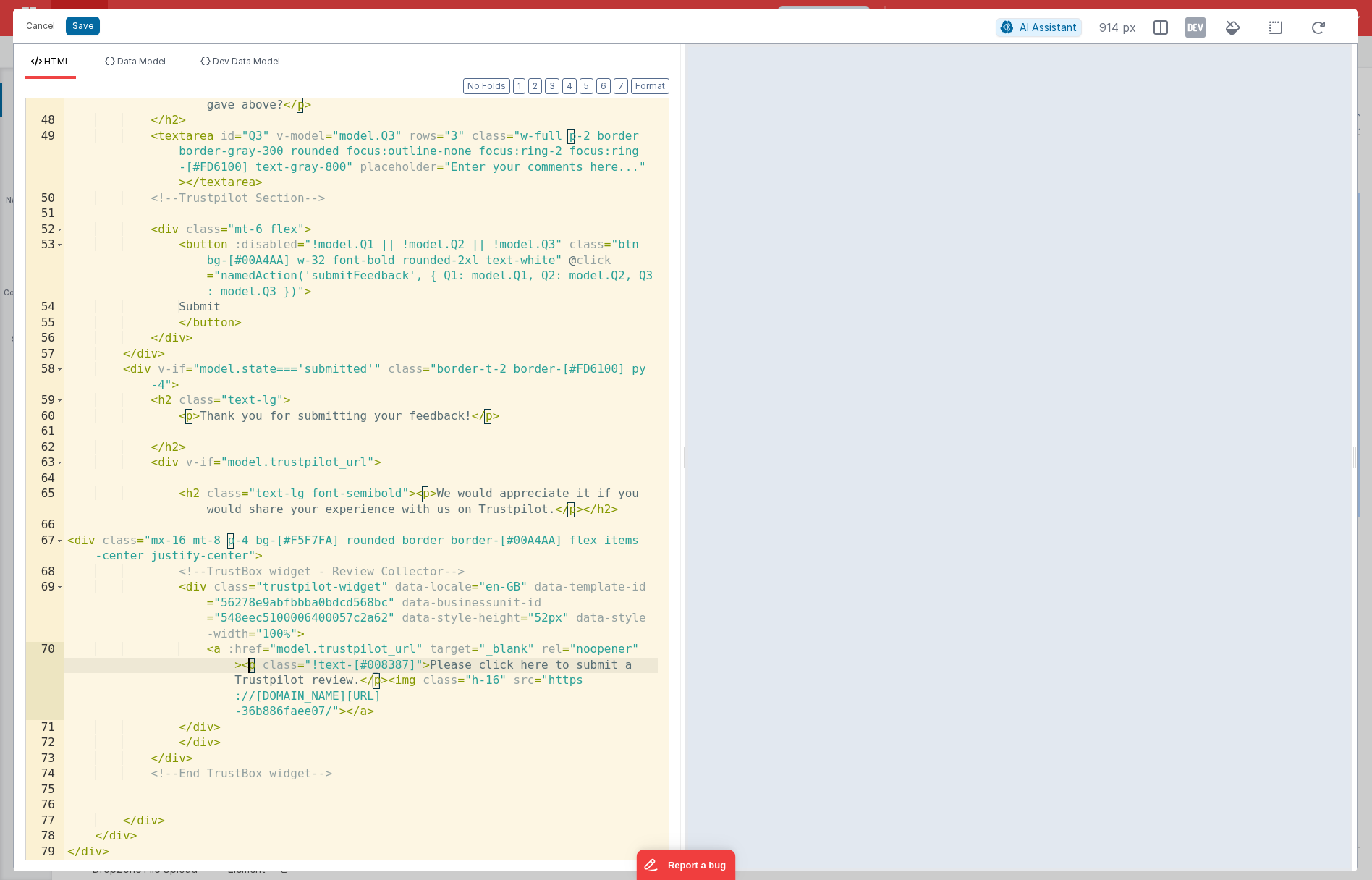
click at [248, 670] on div "< p > 3. Please tell us: What was the main reason for the score(s) you gave abo…" at bounding box center [361, 485] width 593 height 808
drag, startPoint x: 372, startPoint y: 681, endPoint x: 381, endPoint y: 680, distance: 9.1
click at [381, 680] on div "< p > 3. Please tell us: What was the main reason for the score(s) you gave abo…" at bounding box center [361, 485] width 593 height 808
click at [77, 20] on button "Save" at bounding box center [83, 25] width 34 height 19
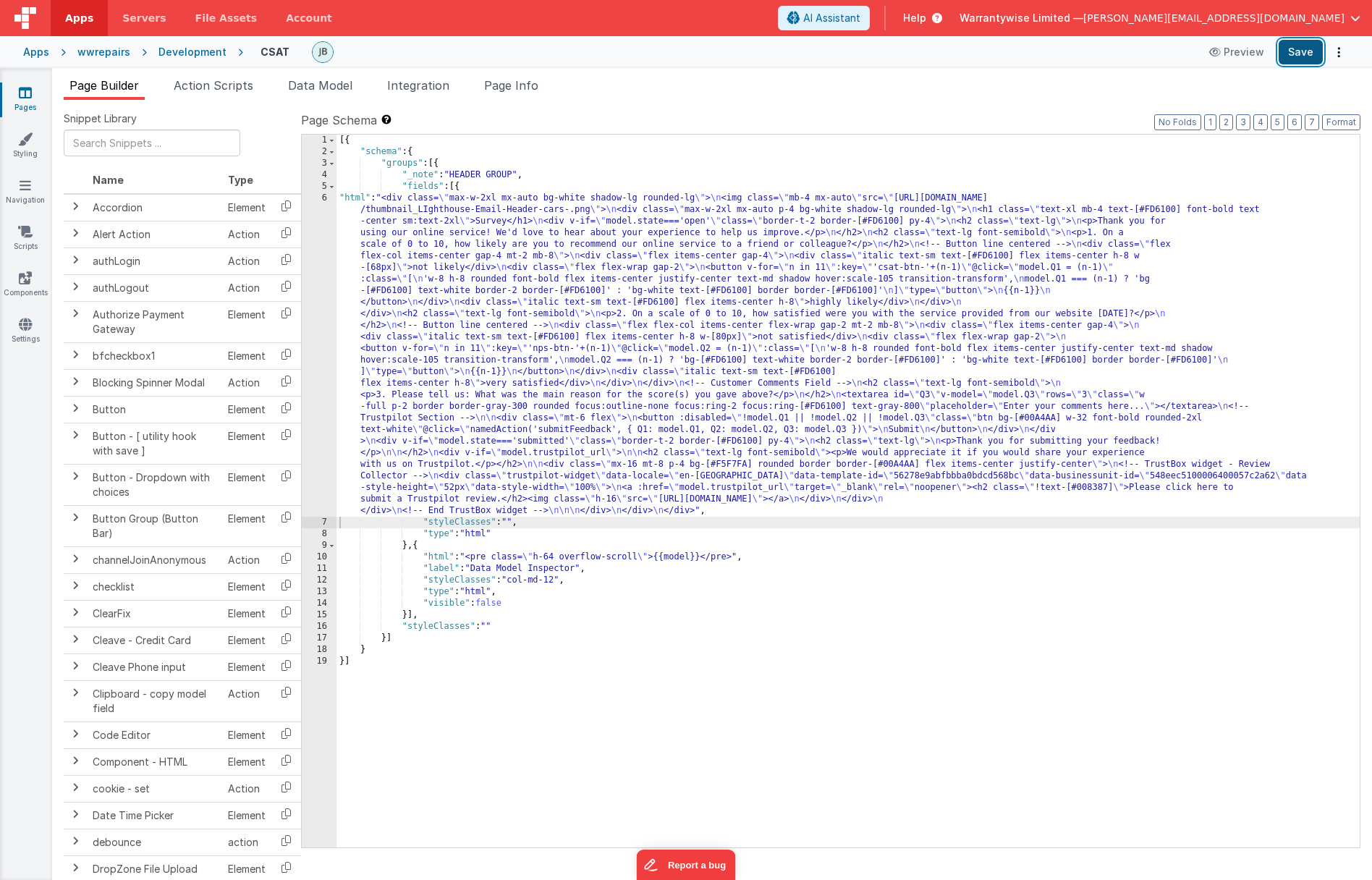
click at [1301, 52] on button "Save" at bounding box center [1300, 52] width 44 height 24
click at [401, 373] on div "[{ "schema" : { "groups" : [{ "_note" : "HEADER GROUP" , "fields" : [{ "html" :…" at bounding box center [848, 502] width 1023 height 736
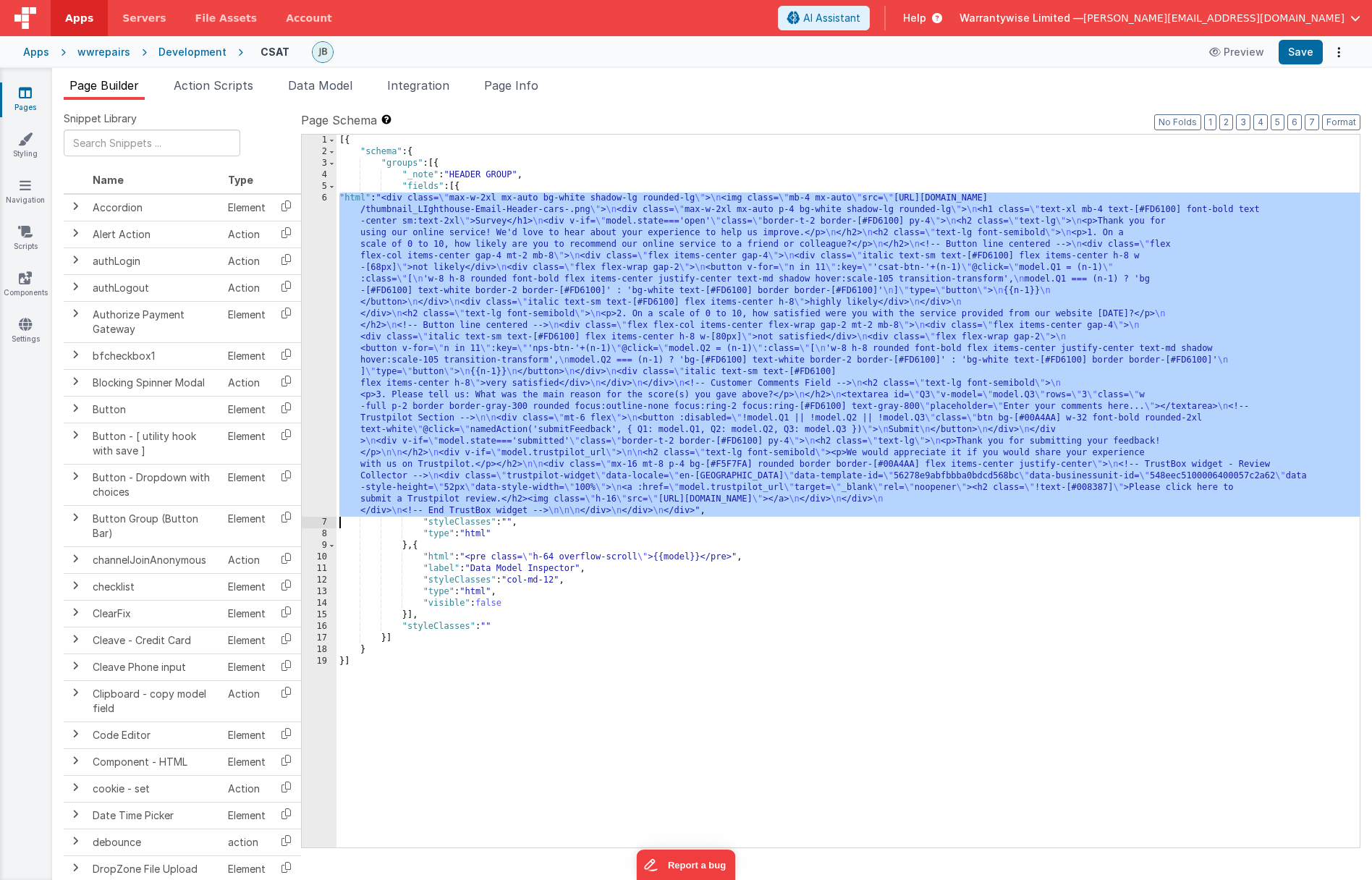
click at [305, 372] on div "6" at bounding box center [319, 354] width 34 height 324
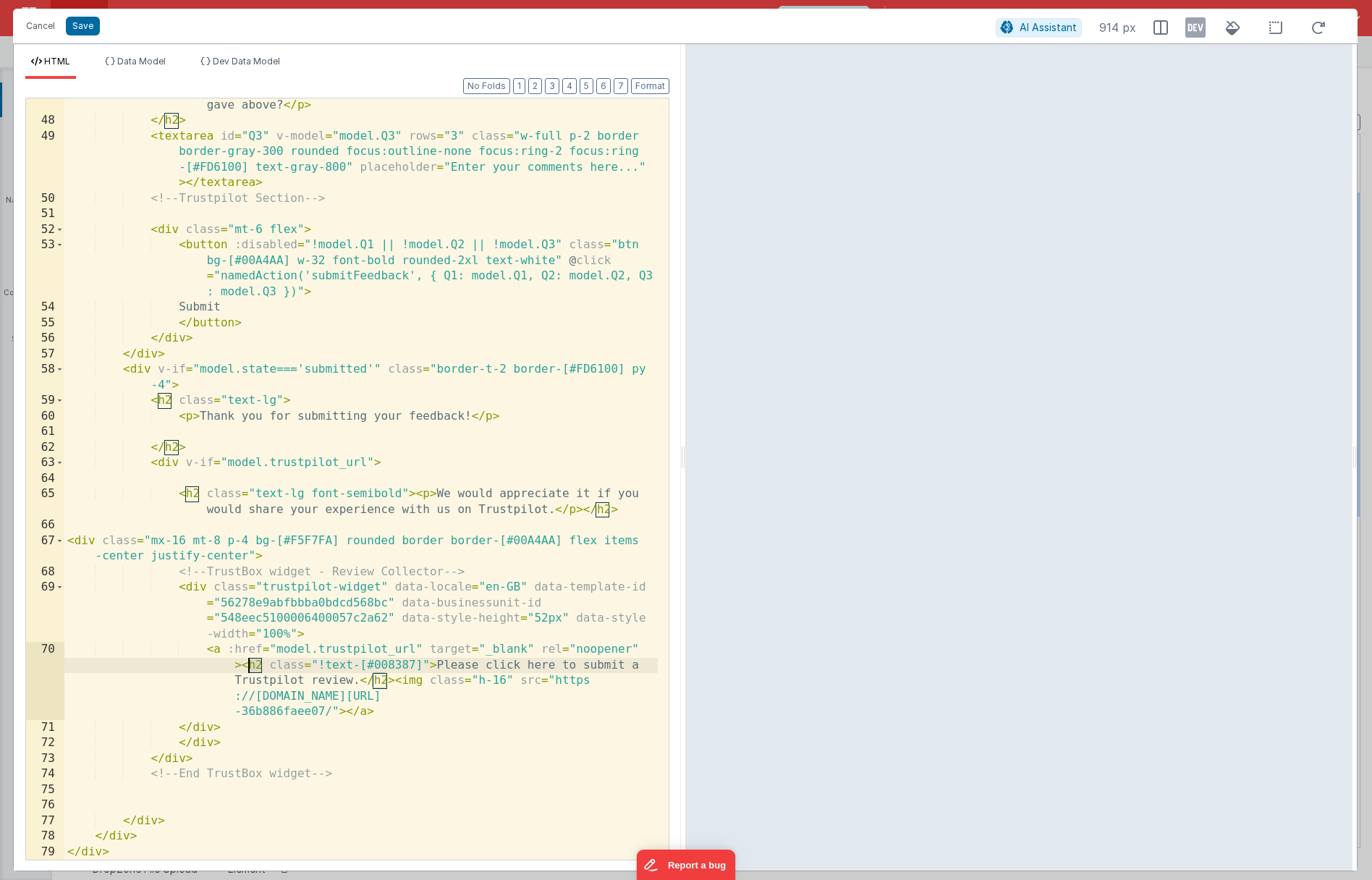
drag, startPoint x: 261, startPoint y: 666, endPoint x: 248, endPoint y: 670, distance: 13.6
click at [248, 670] on div "< p > 3. Please tell us: What was the main reason for the score(s) you gave abo…" at bounding box center [361, 485] width 593 height 808
drag, startPoint x: 373, startPoint y: 684, endPoint x: 385, endPoint y: 680, distance: 12.6
click at [385, 680] on div "< p > 3. Please tell us: What was the main reason for the score(s) you gave abo…" at bounding box center [361, 485] width 593 height 808
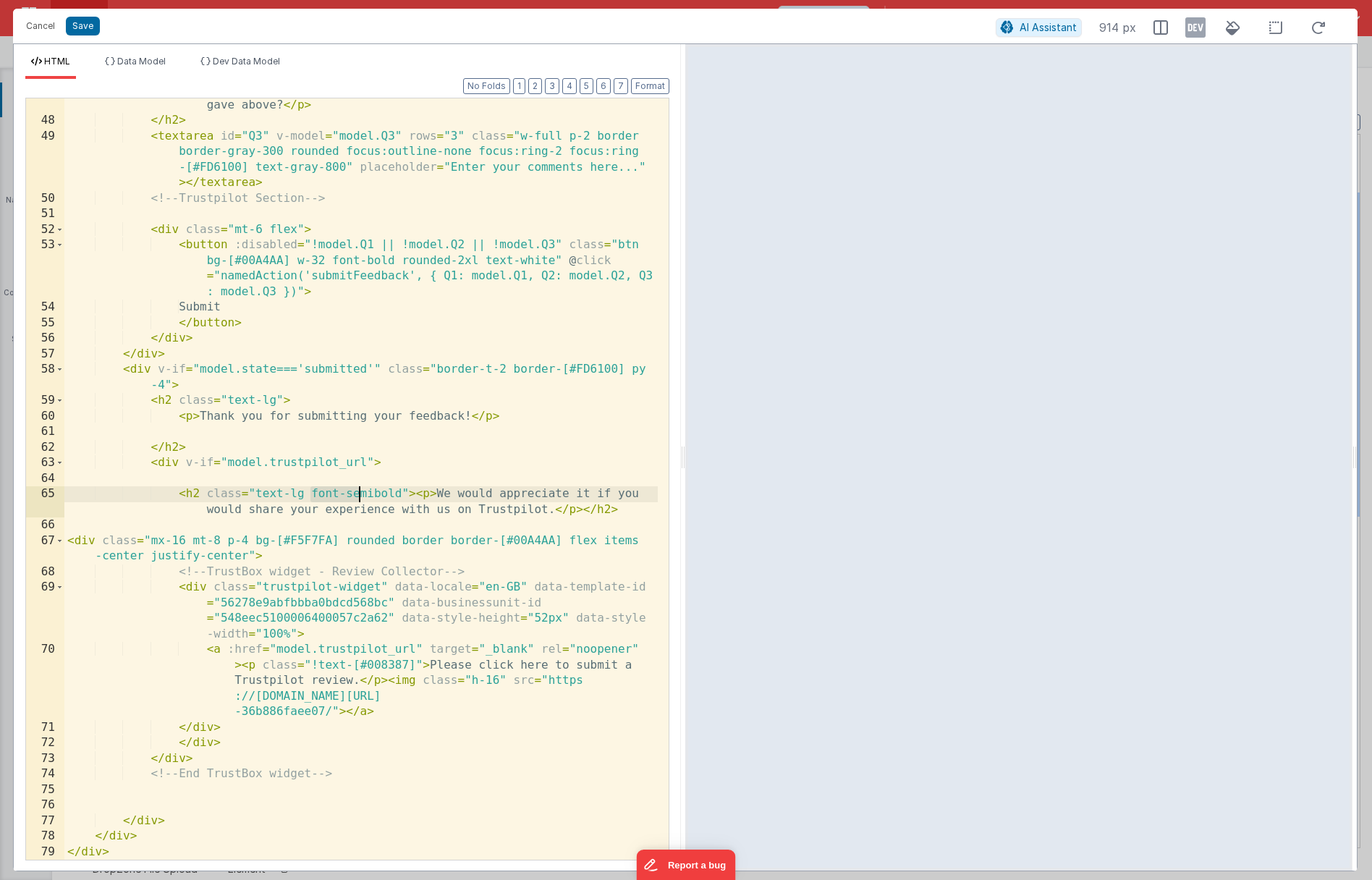
drag, startPoint x: 311, startPoint y: 493, endPoint x: 366, endPoint y: 493, distance: 55.0
click at [366, 493] on div "< p > 3. Please tell us: What was the main reason for the score(s) you gave abo…" at bounding box center [361, 485] width 593 height 808
click at [298, 492] on div "< p > 3. Please tell us: What was the main reason for the score(s) you gave abo…" at bounding box center [361, 485] width 593 height 808
drag, startPoint x: 256, startPoint y: 494, endPoint x: 400, endPoint y: 494, distance: 144.0
click at [400, 494] on div "< p > 3. Please tell us: What was the main reason for the score(s) you gave abo…" at bounding box center [361, 485] width 593 height 808
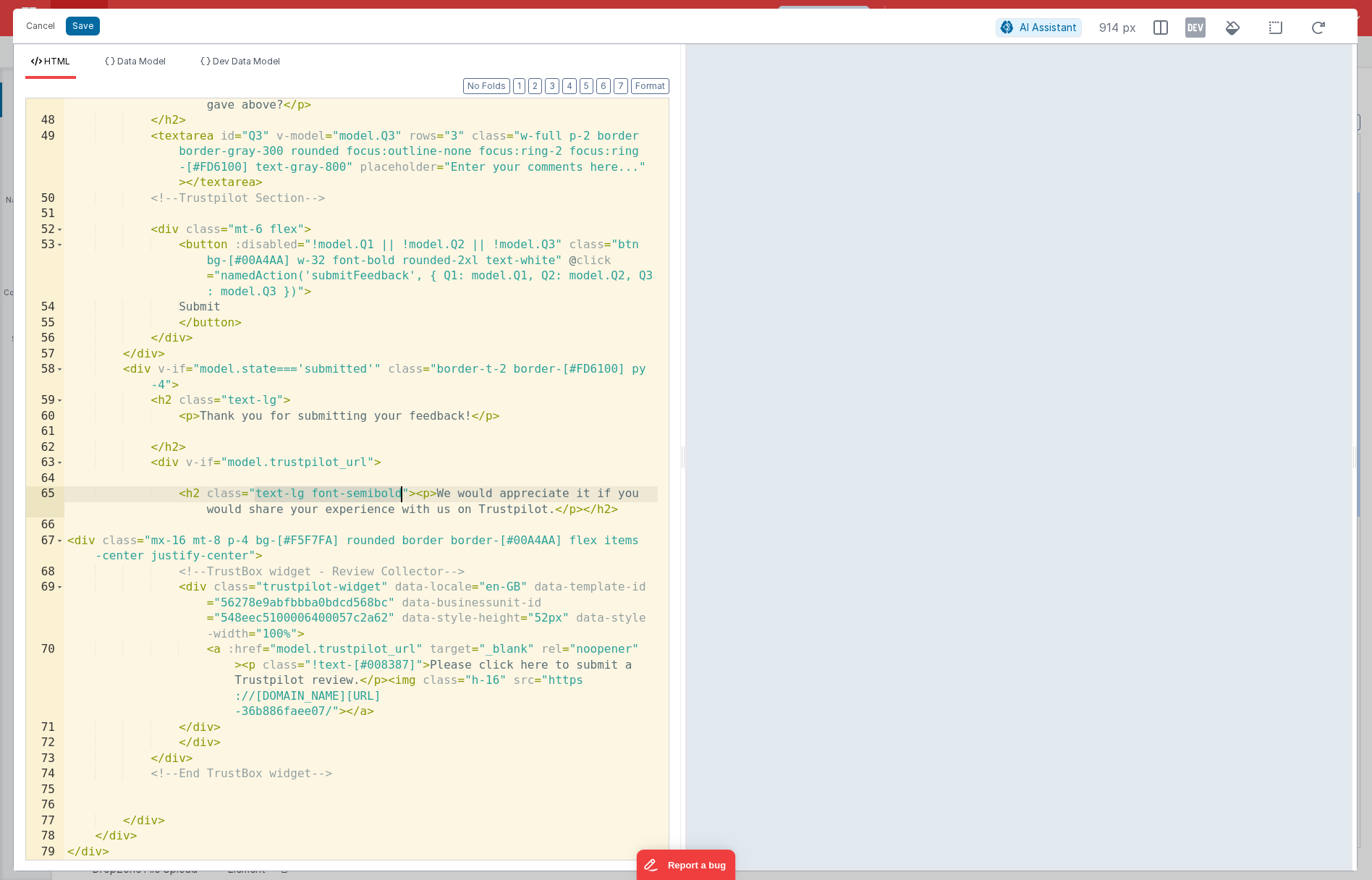
click at [416, 667] on div "< p > 3. Please tell us: What was the main reason for the score(s) you gave abo…" at bounding box center [361, 485] width 593 height 808
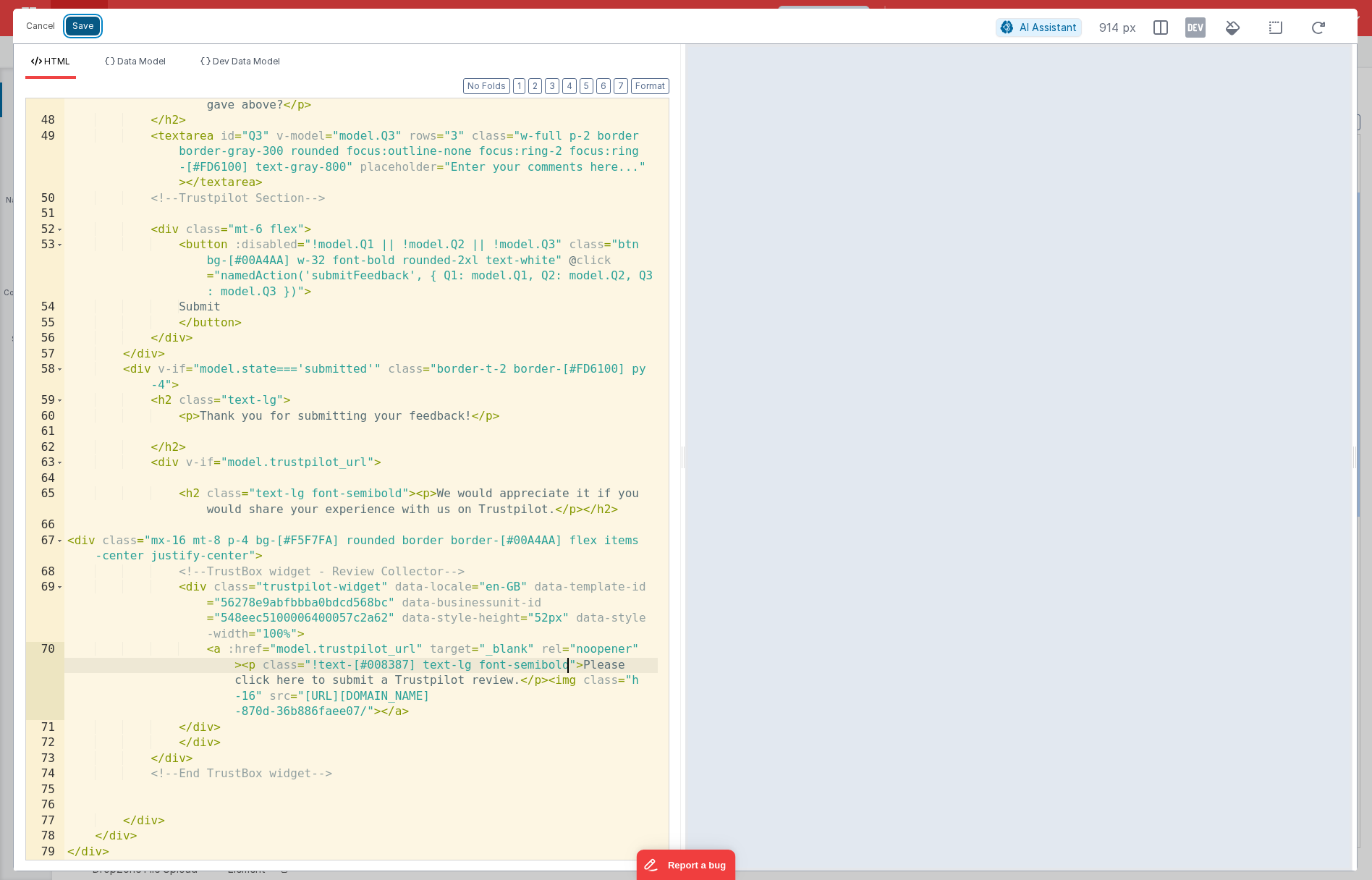
click at [77, 27] on button "Save" at bounding box center [83, 25] width 34 height 19
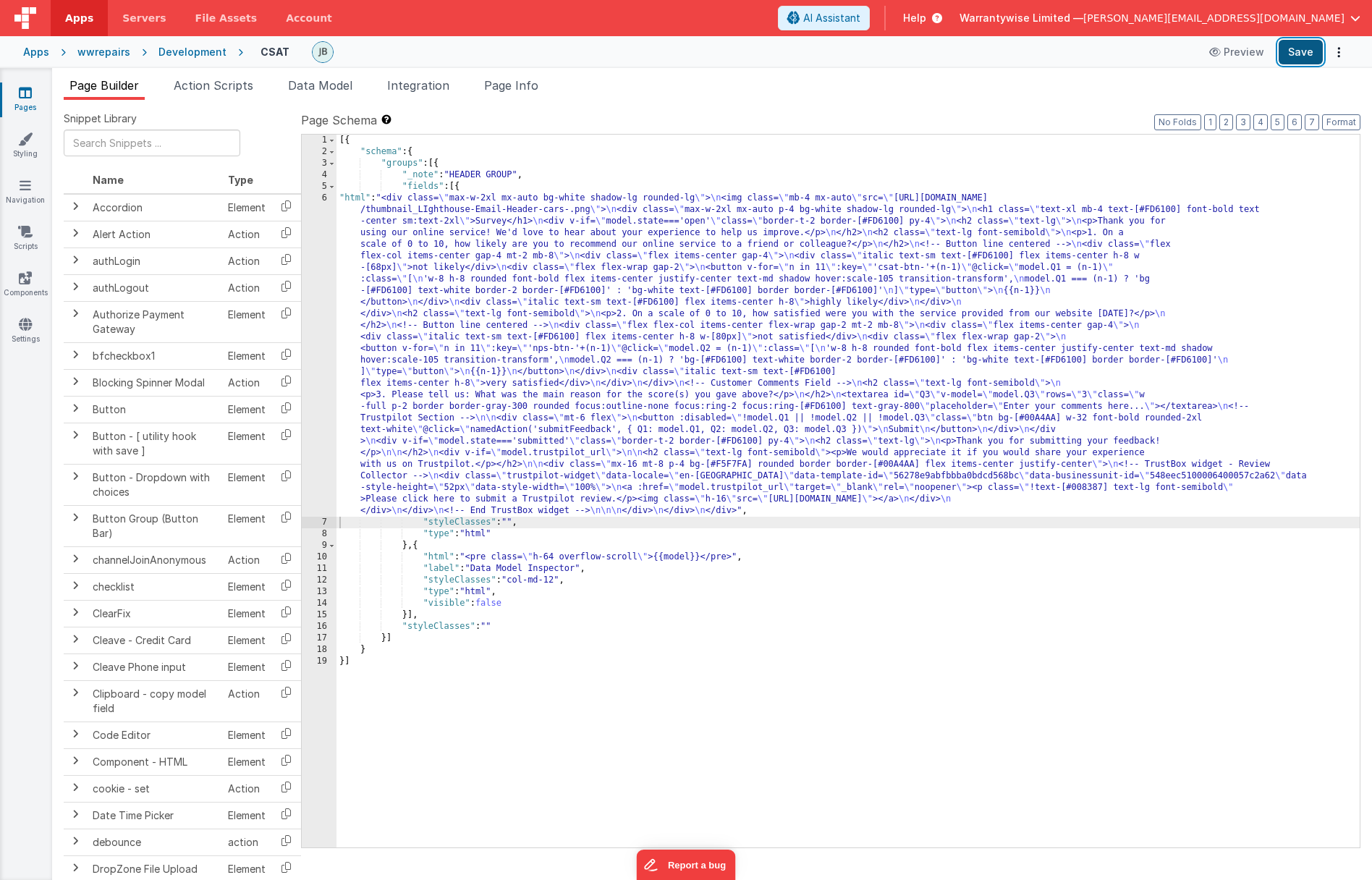
click at [1295, 58] on button "Save" at bounding box center [1300, 52] width 44 height 24
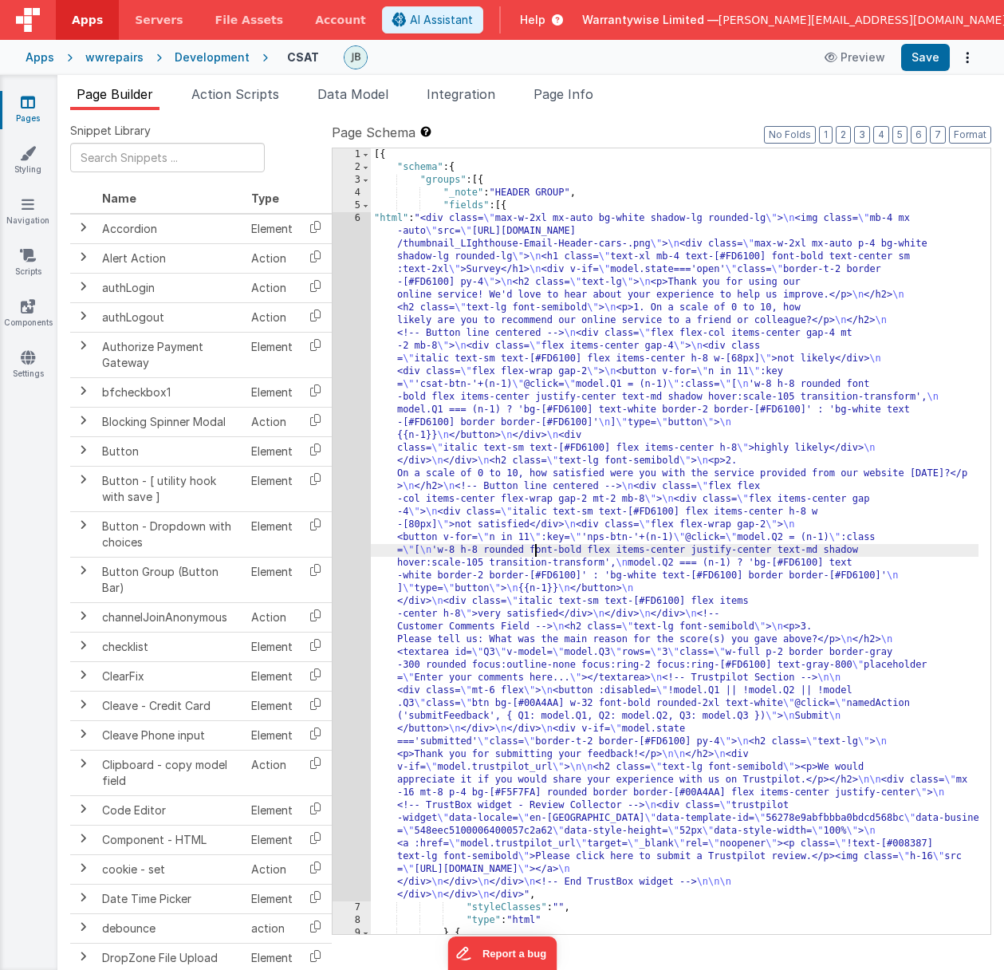
click at [533, 556] on div "[{ "schema" : { "groups" : [{ "_note" : "HEADER GROUP" , "fields" : [{ "html" :…" at bounding box center [675, 553] width 608 height 811
click at [337, 487] on div "6" at bounding box center [352, 556] width 38 height 689
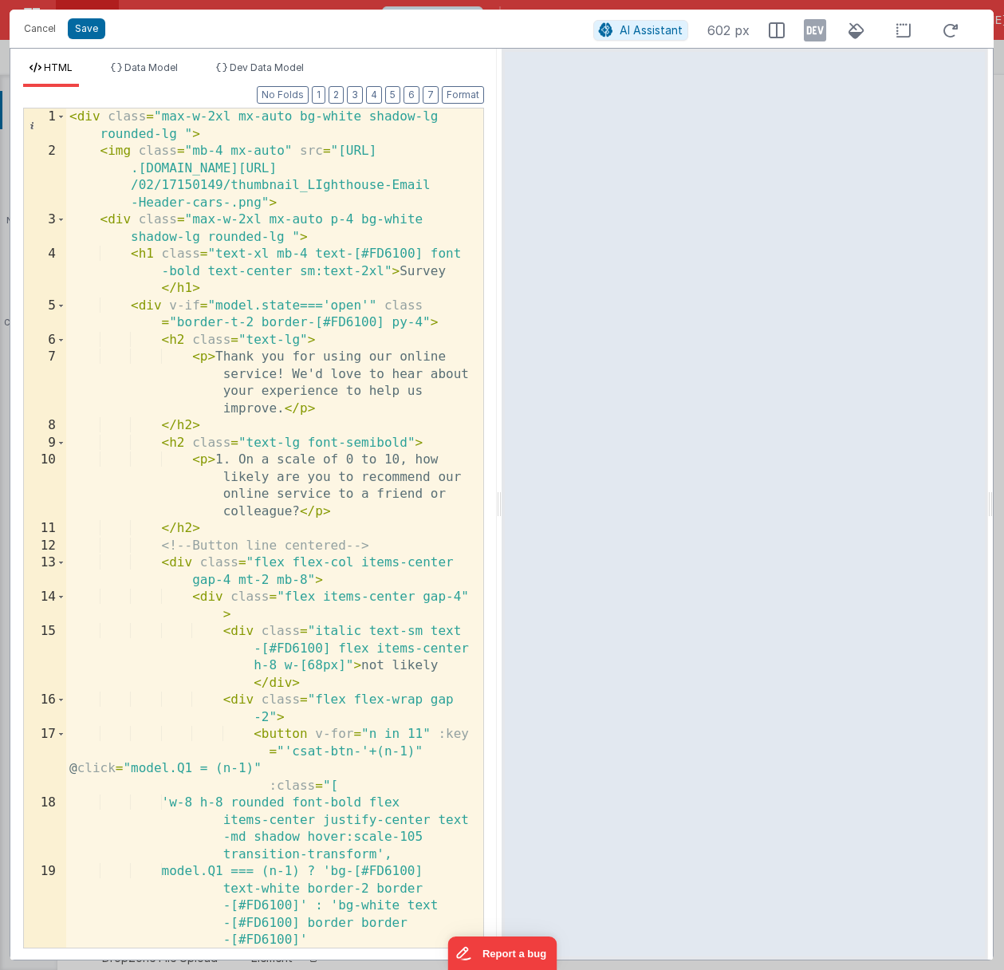
drag, startPoint x: 992, startPoint y: 515, endPoint x: 1211, endPoint y: 511, distance: 219.4
click at [1004, 511] on html "Cancel Save AI Assistant 602 px HTML Data Model Dev Data Model Format 7 6 5 4 3…" at bounding box center [502, 485] width 1004 height 970
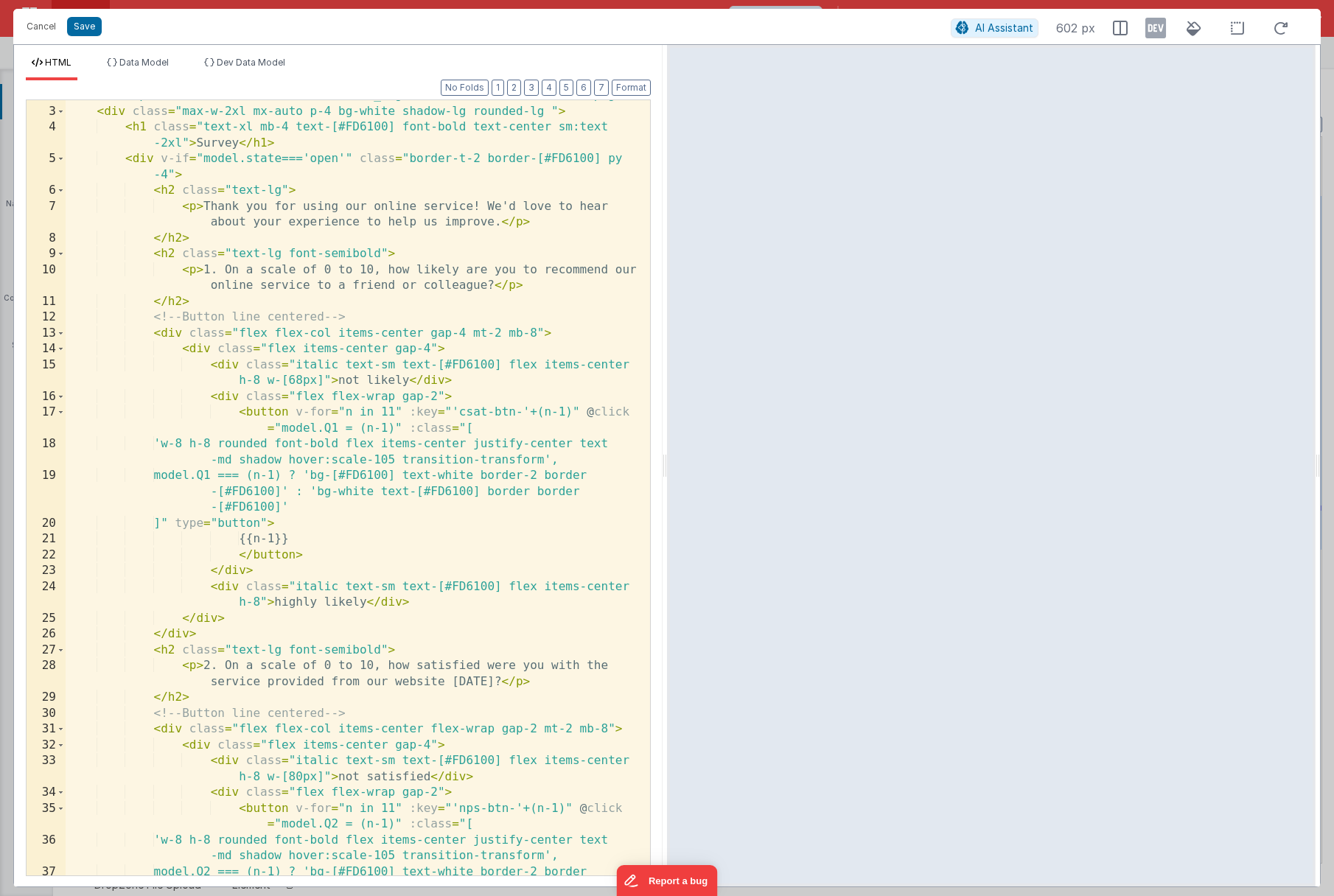
scroll to position [1047, 0]
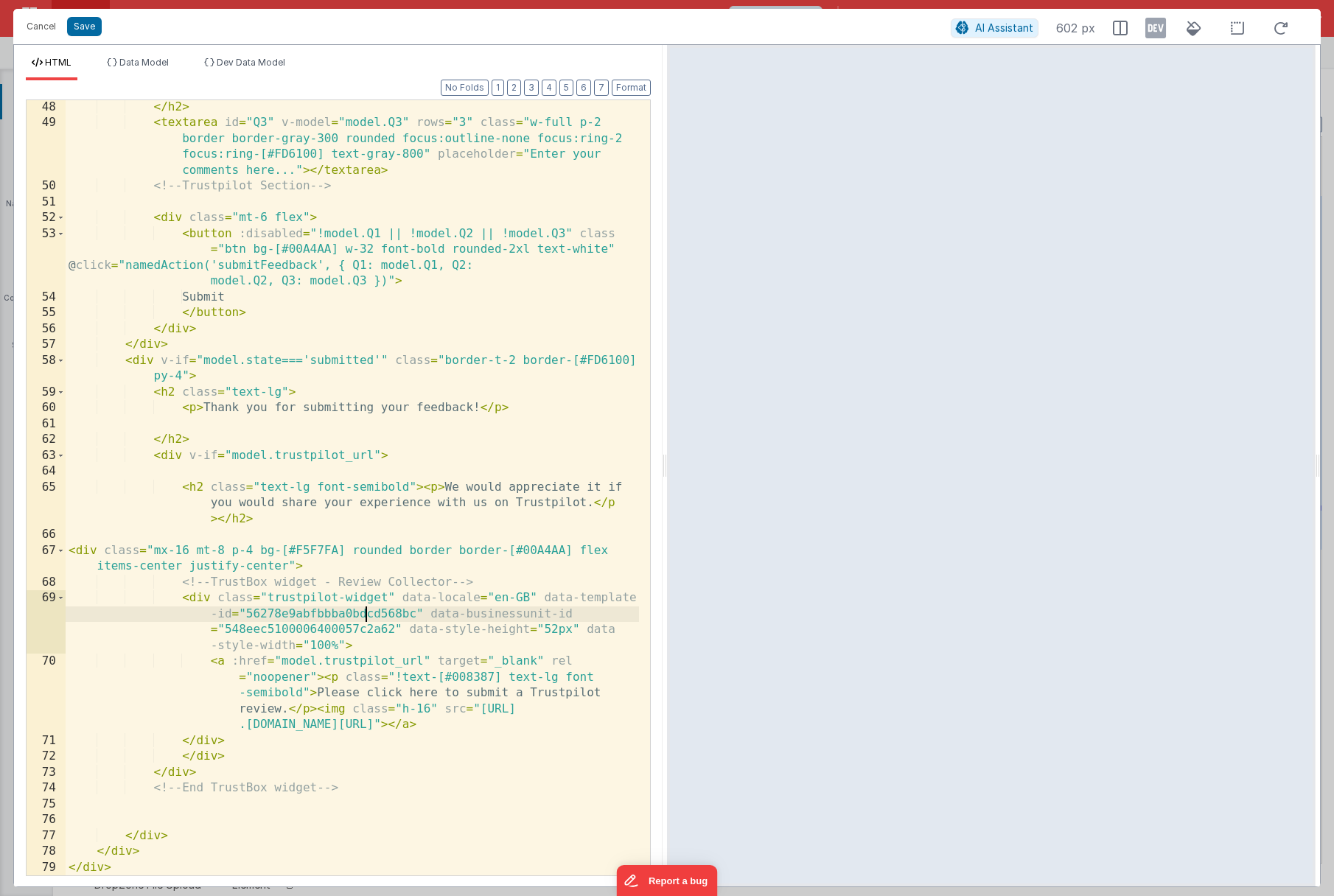
click at [363, 614] on div "</ h2 > < textarea id = "Q3" v-model = "model.Q3" rows = "3" class = "w-full p-…" at bounding box center [352, 503] width 574 height 807
click at [566, 680] on div "</ h2 > < textarea id = "Q3" v-model = "model.Q3" rows = "3" class = "w-full p-…" at bounding box center [352, 503] width 574 height 807
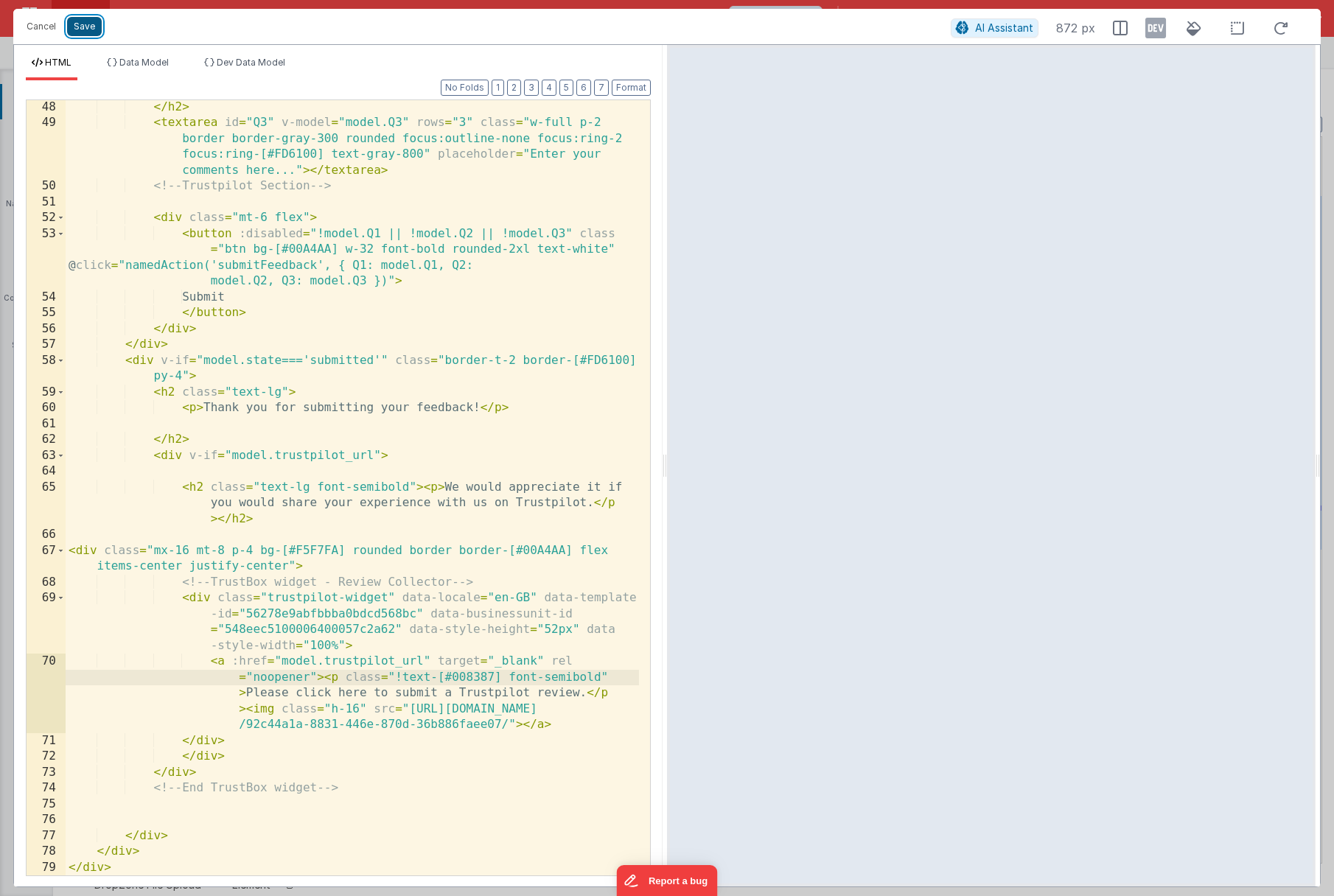
click at [90, 27] on button "Save" at bounding box center [84, 26] width 34 height 19
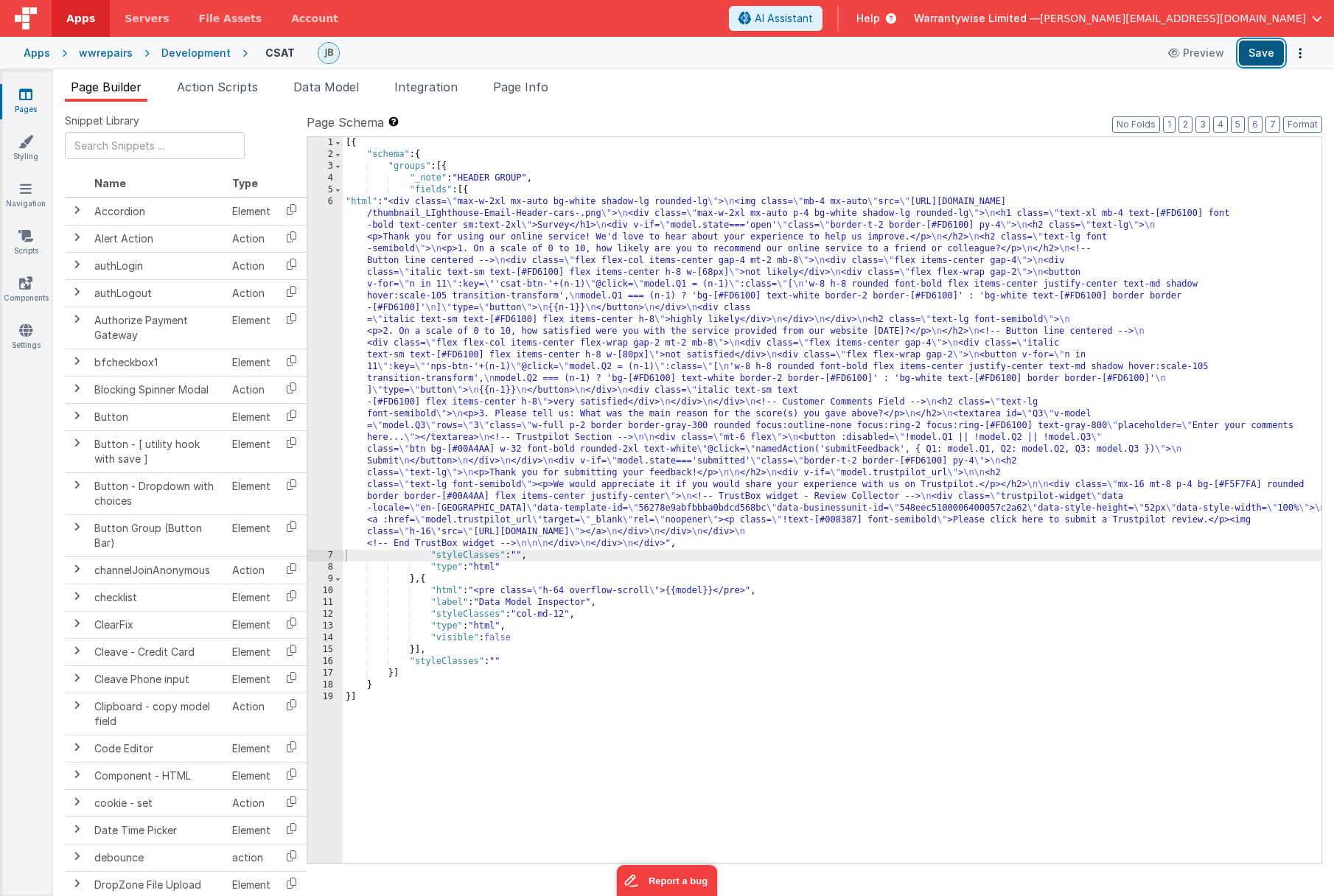
click at [1254, 50] on button "Save" at bounding box center [1261, 53] width 45 height 25
click at [401, 373] on div "[{ "schema" : { "groups" : [{ "_note" : "HEADER GROUP" , "fields" : [{ "html" :…" at bounding box center [831, 511] width 978 height 749
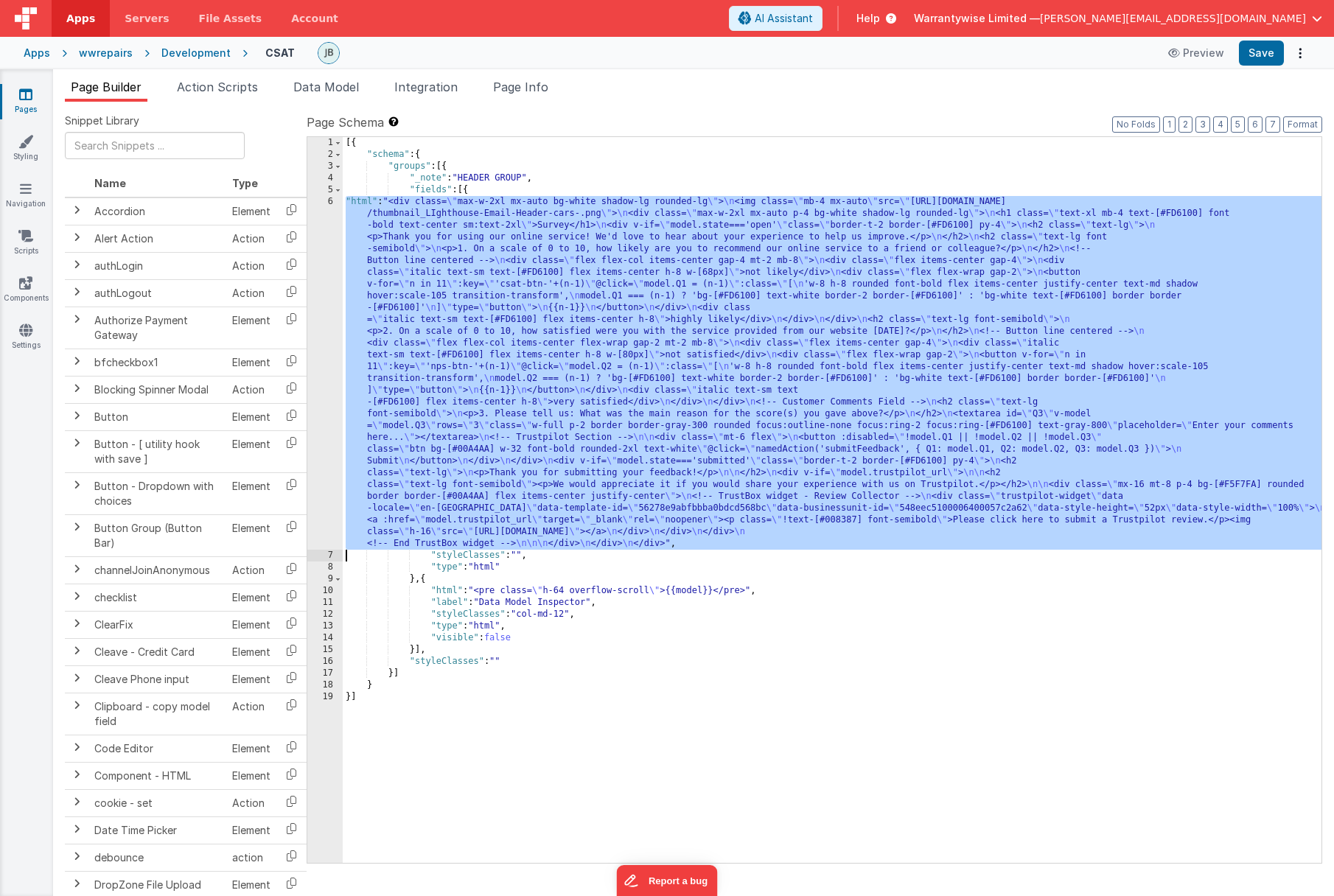
click at [310, 351] on div "6" at bounding box center [325, 372] width 35 height 354
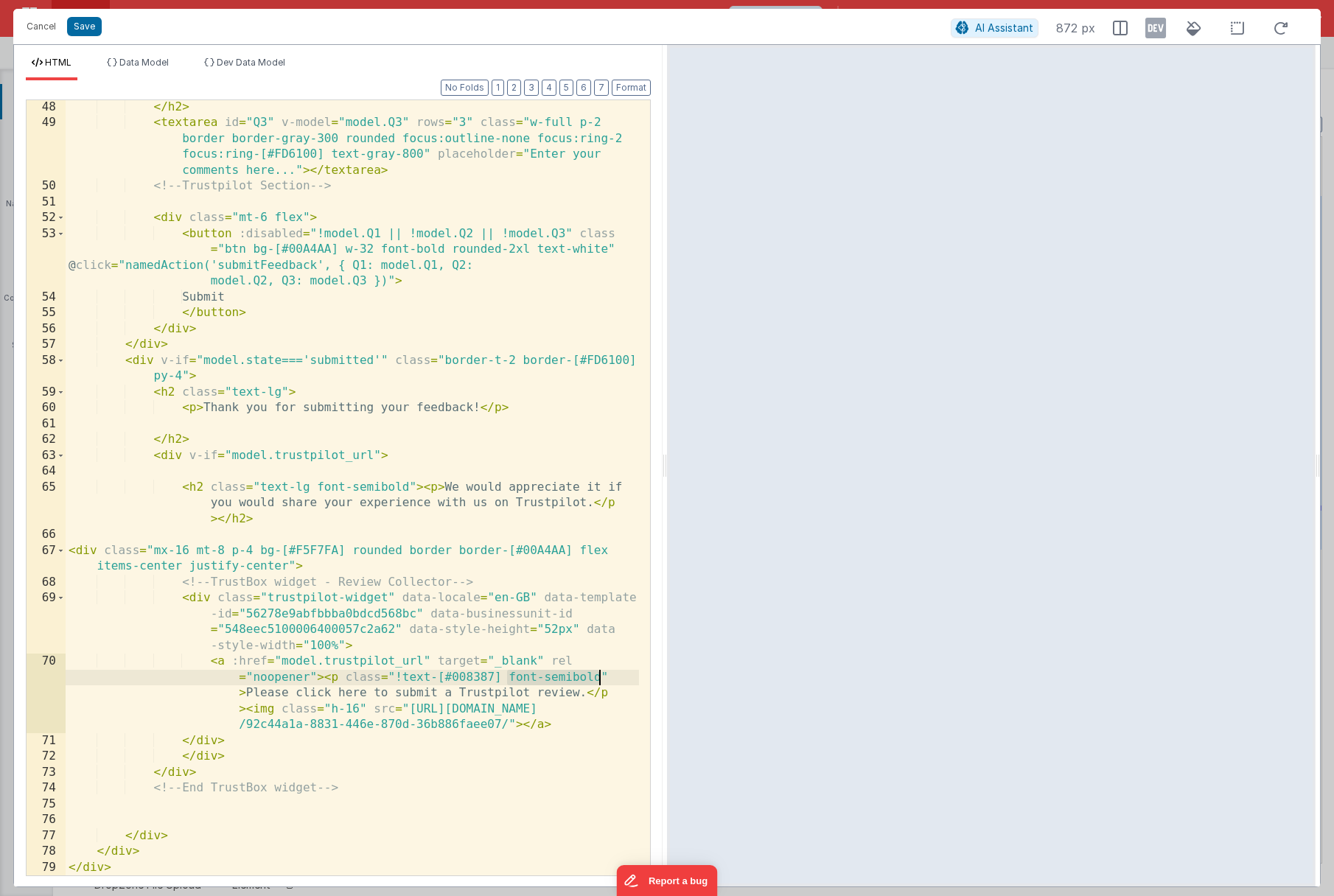
drag, startPoint x: 509, startPoint y: 679, endPoint x: 600, endPoint y: 675, distance: 91.1
click at [600, 675] on div "</ h2 > < textarea id = "Q3" v-model = "model.Q3" rows = "3" class = "w-full p-…" at bounding box center [352, 503] width 574 height 807
click at [66, 16] on div "Cancel Save AI Assistant 872 px" at bounding box center [666, 27] width 1307 height 35
click at [72, 22] on button "Save" at bounding box center [84, 26] width 34 height 19
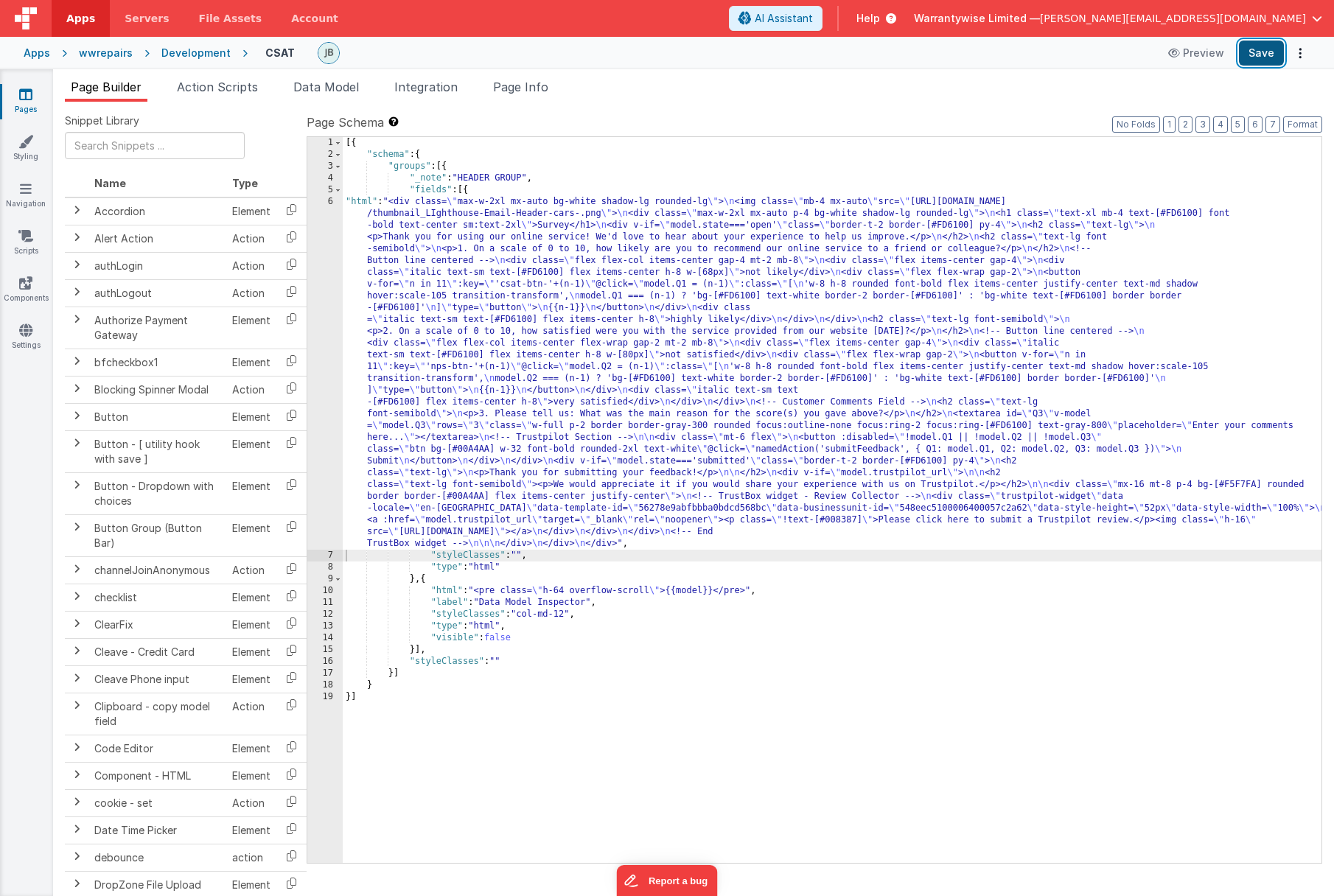
click at [1263, 54] on button "Save" at bounding box center [1261, 53] width 45 height 25
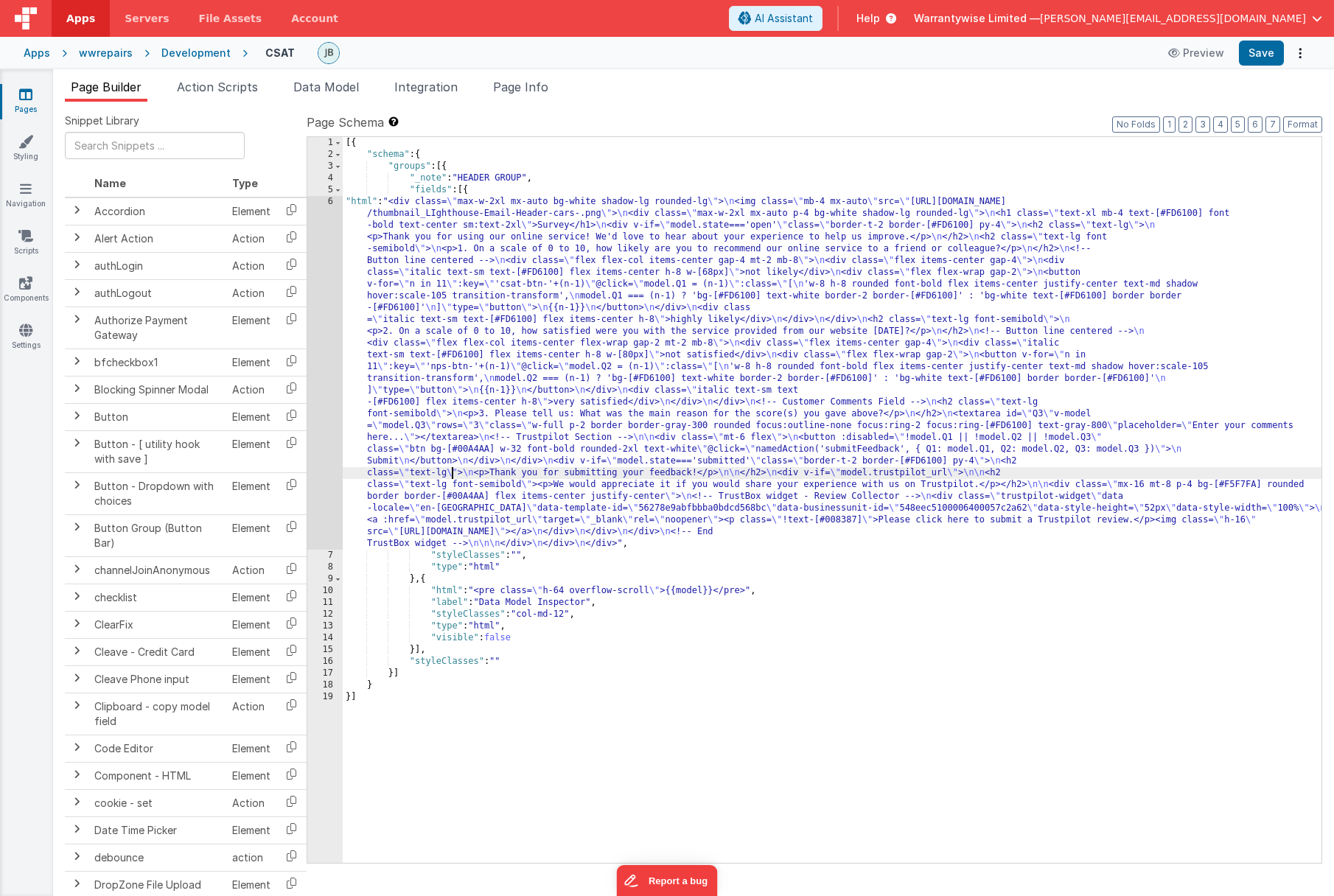
click at [454, 467] on div "[{ "schema" : { "groups" : [{ "_note" : "HEADER GROUP" , "fields" : [{ "html" :…" at bounding box center [831, 511] width 978 height 749
click at [313, 435] on div "6" at bounding box center [325, 372] width 35 height 354
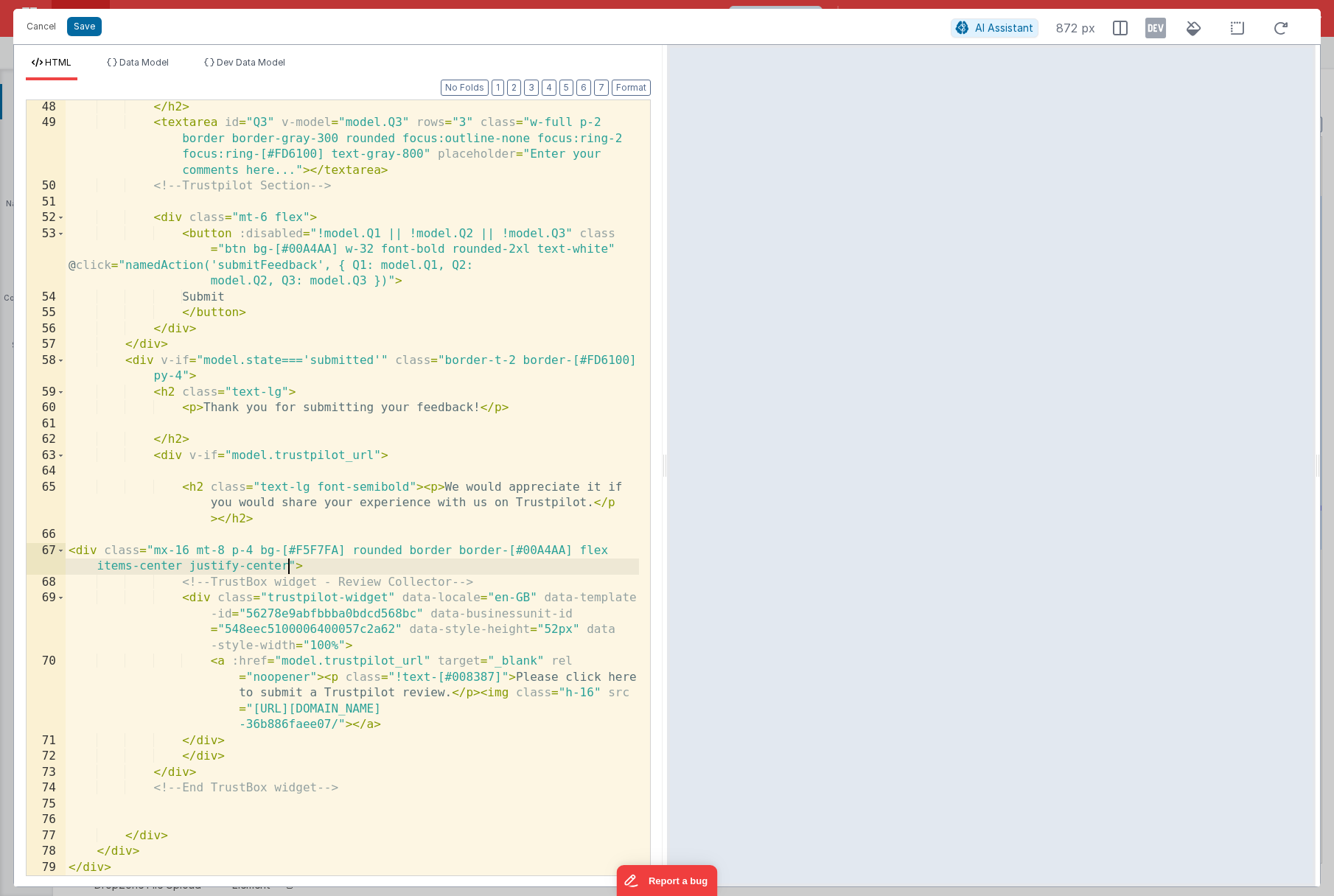
click at [290, 566] on div "</ h2 > < textarea id = "Q3" v-model = "model.Q3" rows = "3" class = "w-full p-…" at bounding box center [352, 503] width 574 height 807
click at [83, 28] on button "Save" at bounding box center [84, 26] width 34 height 19
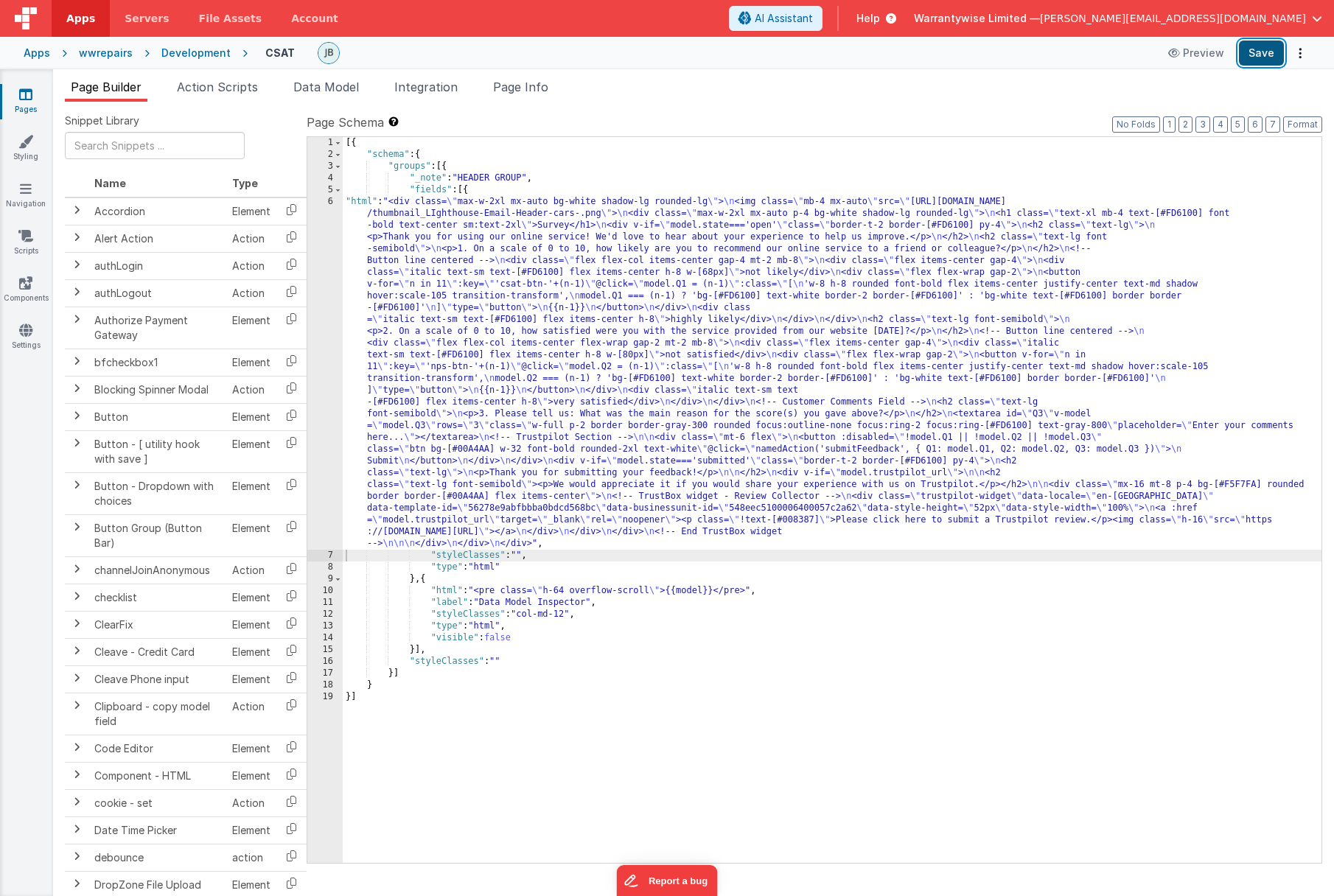
click at [1266, 56] on button "Save" at bounding box center [1261, 53] width 45 height 25
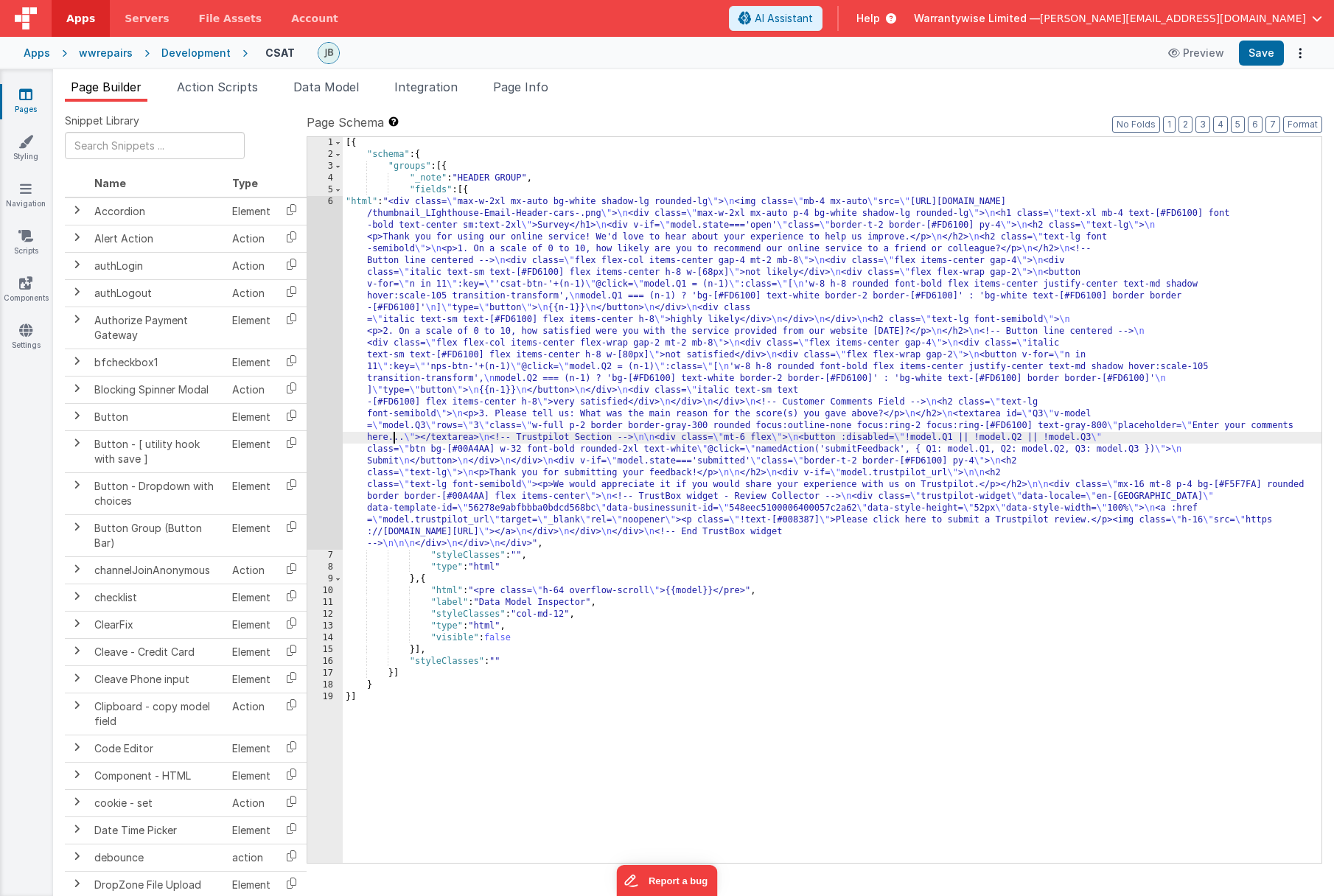
click at [395, 435] on div "[{ "schema" : { "groups" : [{ "_note" : "HEADER GROUP" , "fields" : [{ "html" :…" at bounding box center [831, 511] width 978 height 749
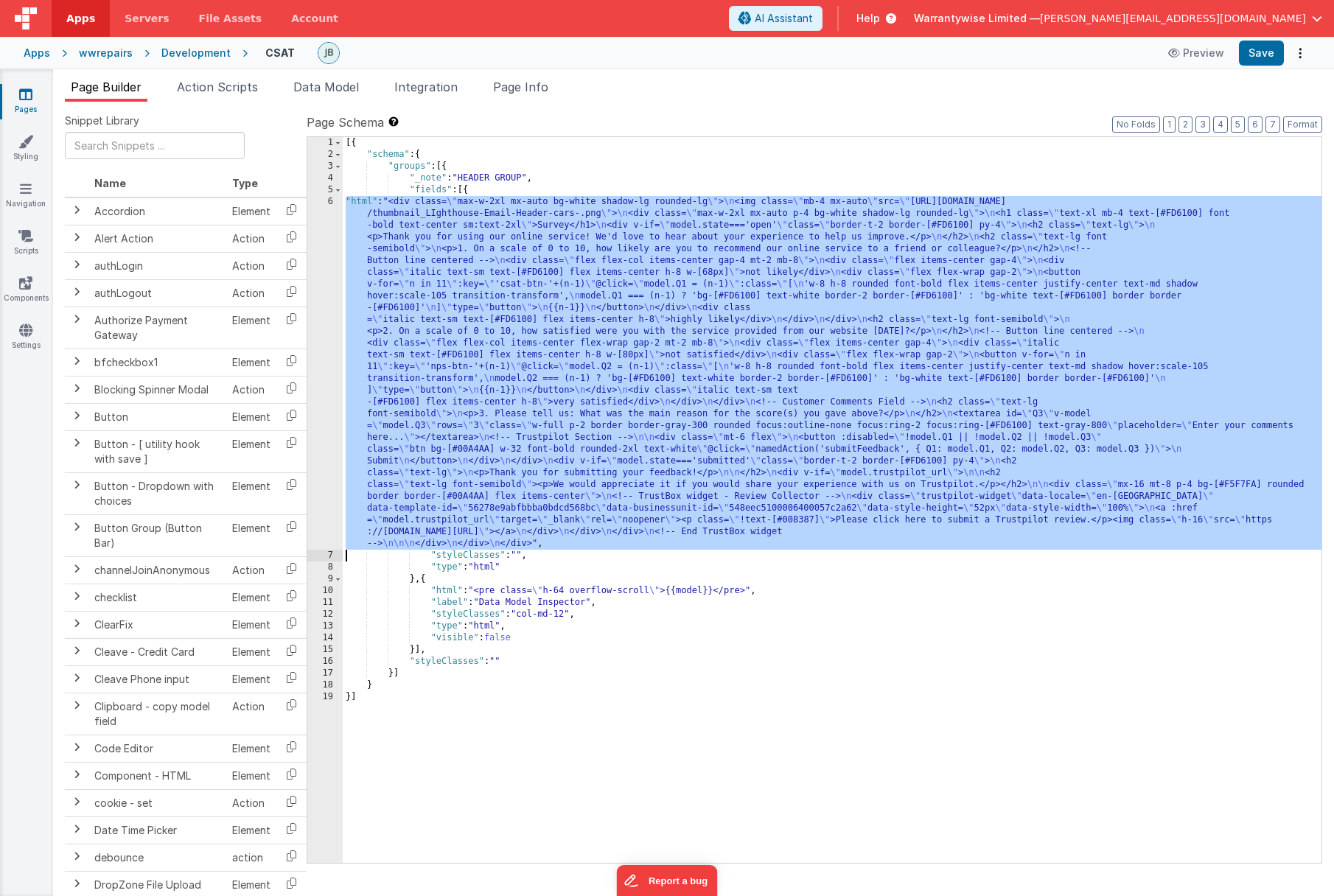
click at [313, 399] on div "6" at bounding box center [325, 372] width 35 height 354
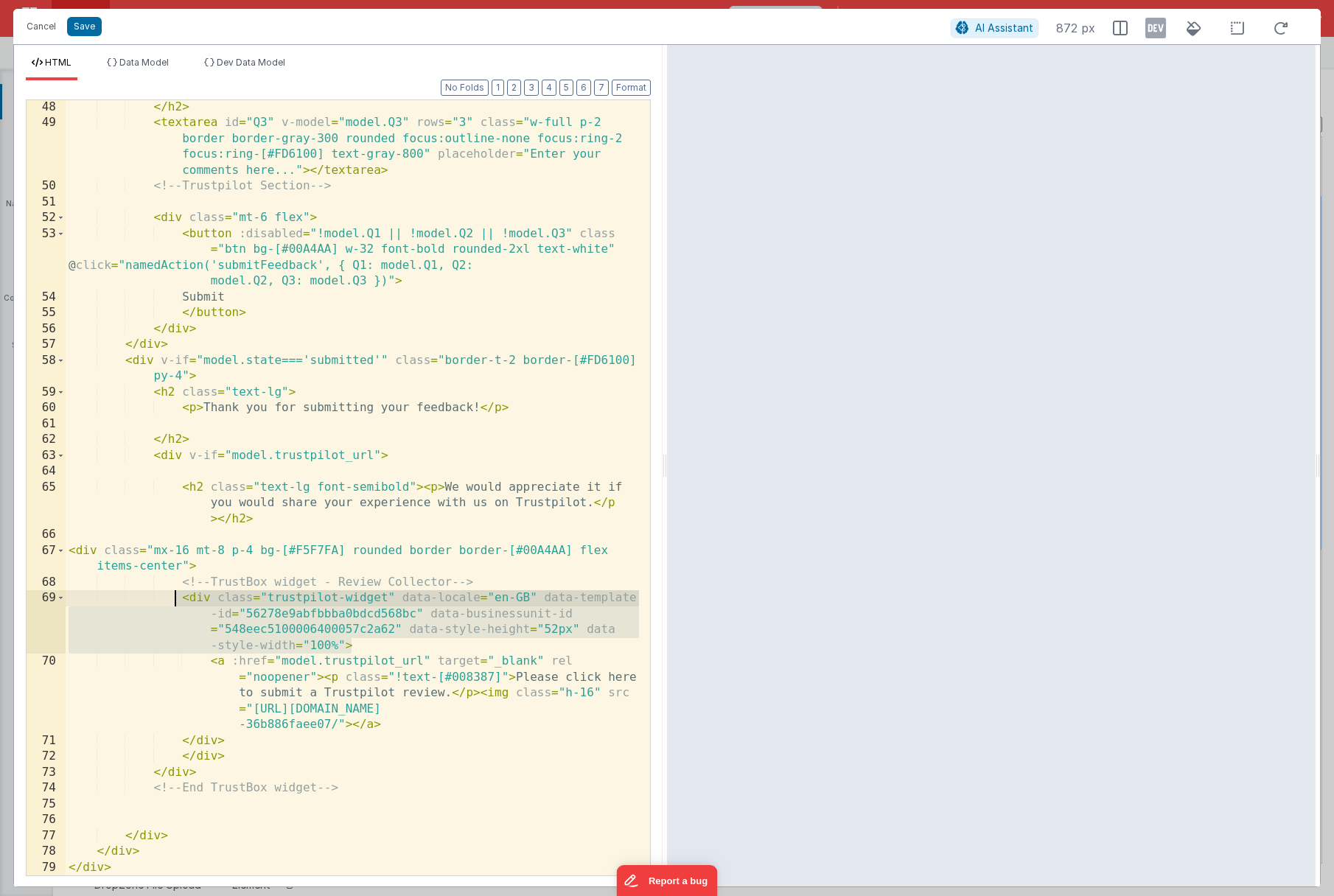
drag, startPoint x: 356, startPoint y: 648, endPoint x: 174, endPoint y: 599, distance: 188.5
click at [174, 599] on div "</ h2 > < textarea id = "Q3" v-model = "model.Q3" rows = "3" class = "w-full p-…" at bounding box center [352, 503] width 574 height 807
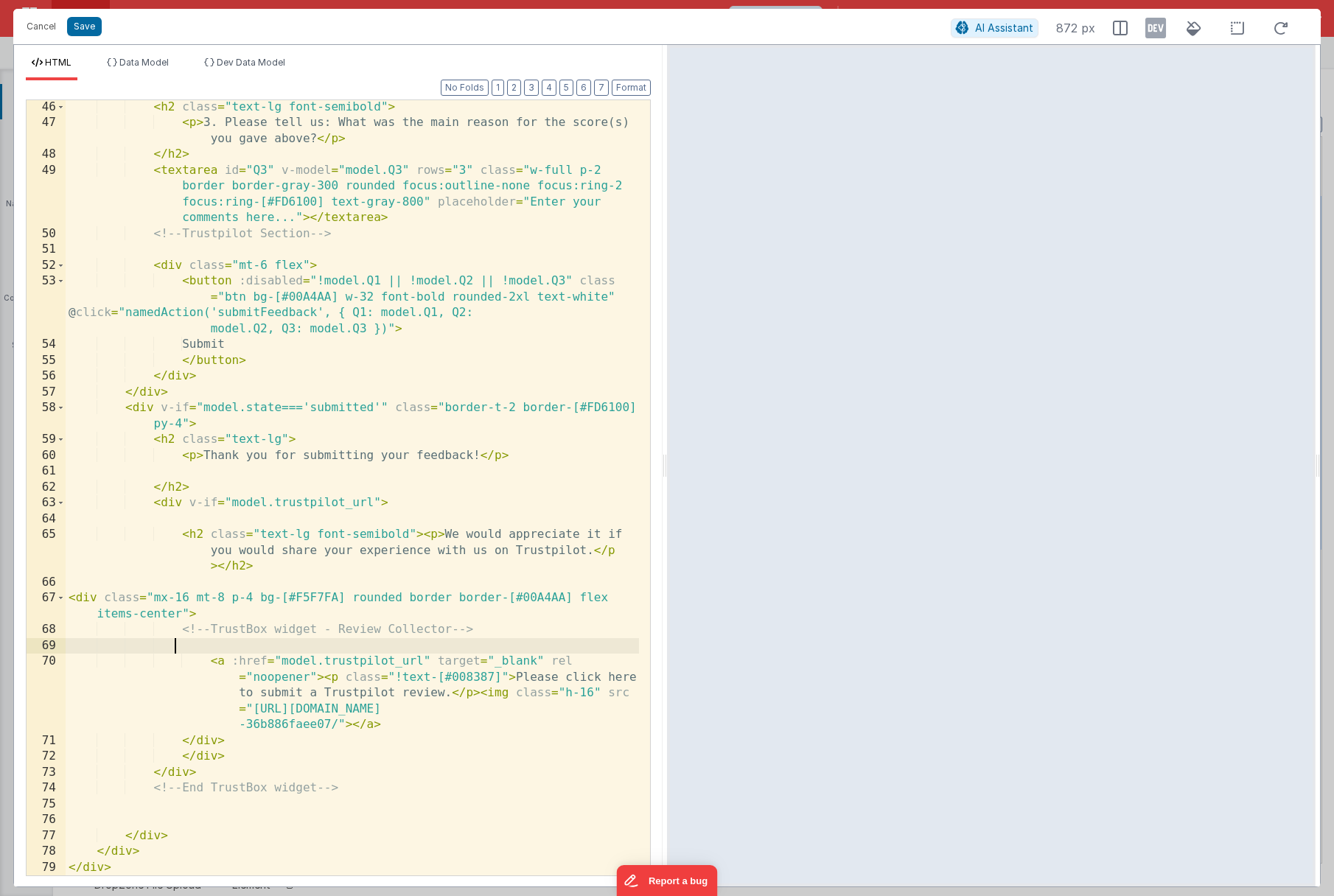
scroll to position [999, 0]
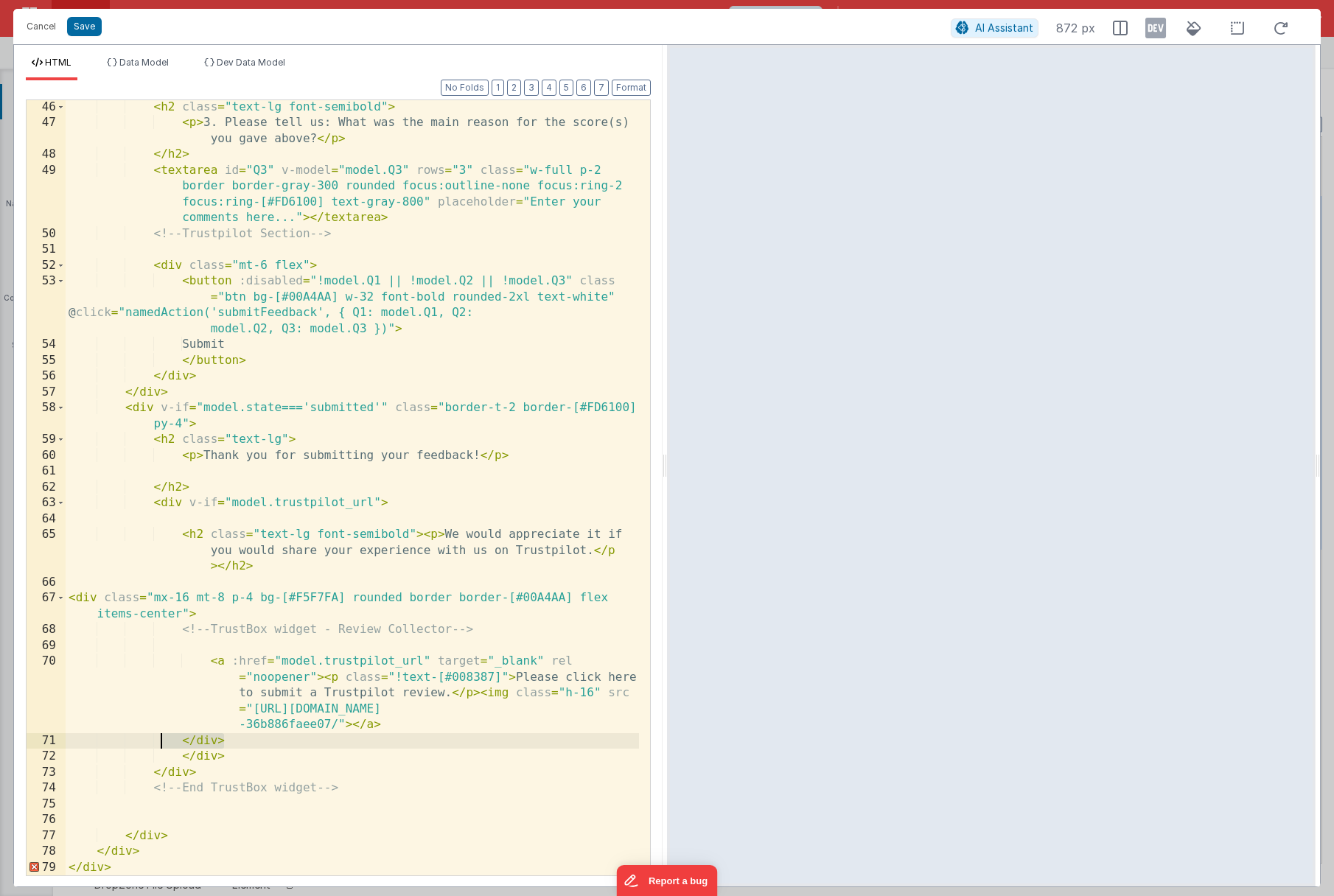
drag, startPoint x: 241, startPoint y: 743, endPoint x: 158, endPoint y: 738, distance: 83.2
click at [158, 738] on div "< h2 class = "text-lg font-semibold" > < p > 3. Please tell us: What was the ma…" at bounding box center [352, 503] width 574 height 807
click at [78, 24] on button "Save" at bounding box center [84, 26] width 34 height 19
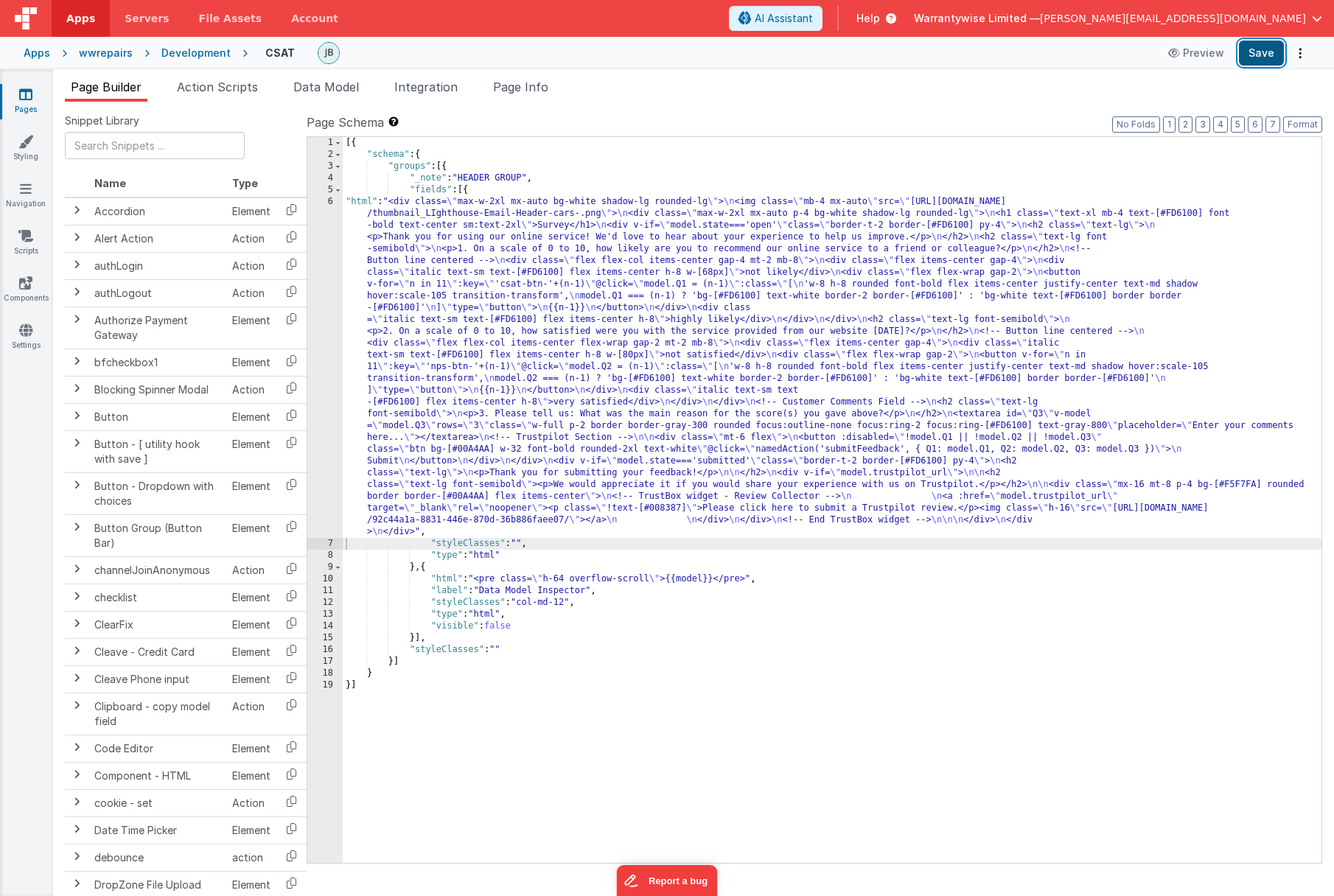
click at [1269, 56] on button "Save" at bounding box center [1261, 53] width 45 height 25
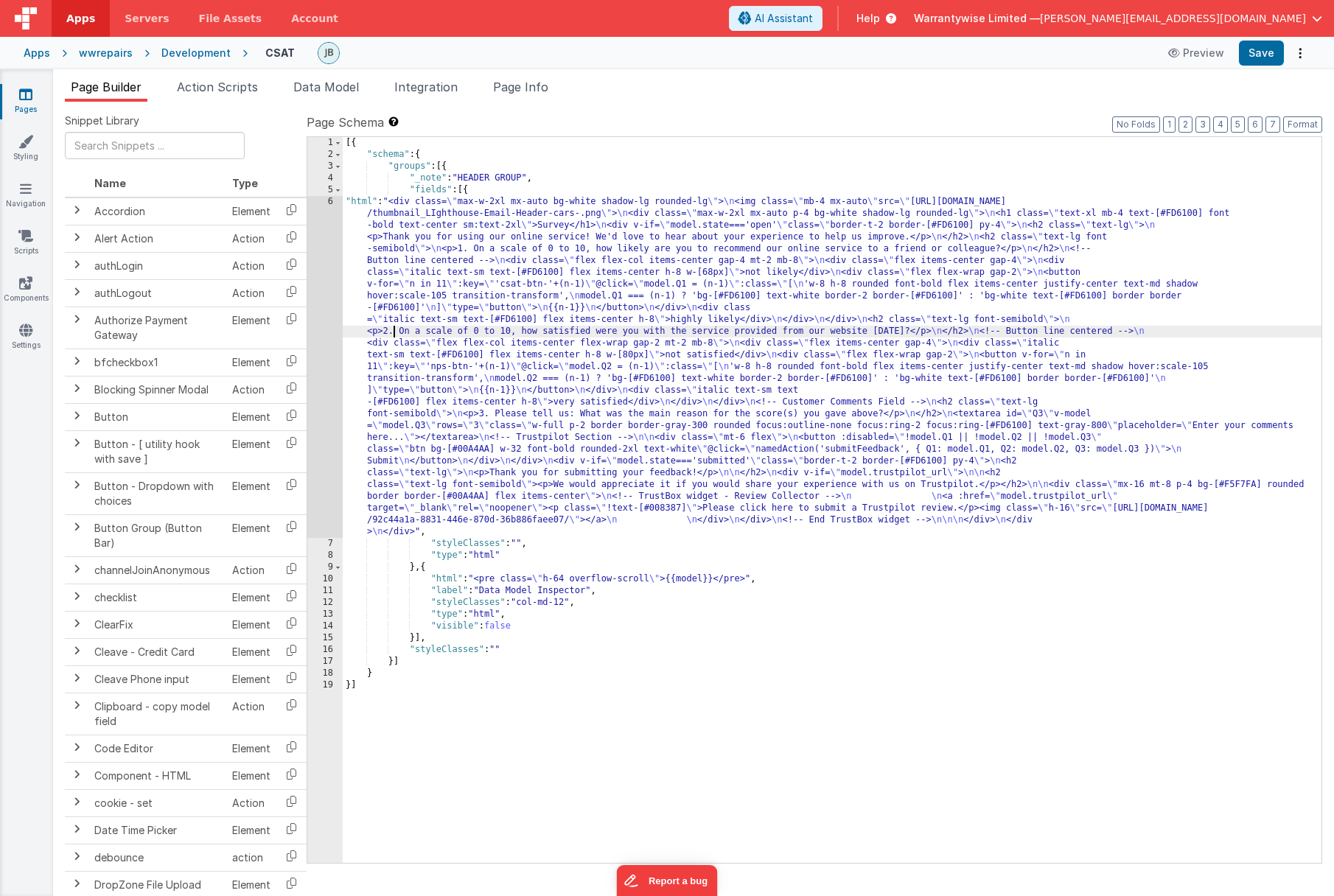
click at [395, 330] on div "[{ "schema" : { "groups" : [{ "_note" : "HEADER GROUP" , "fields" : [{ "html" :…" at bounding box center [831, 511] width 978 height 749
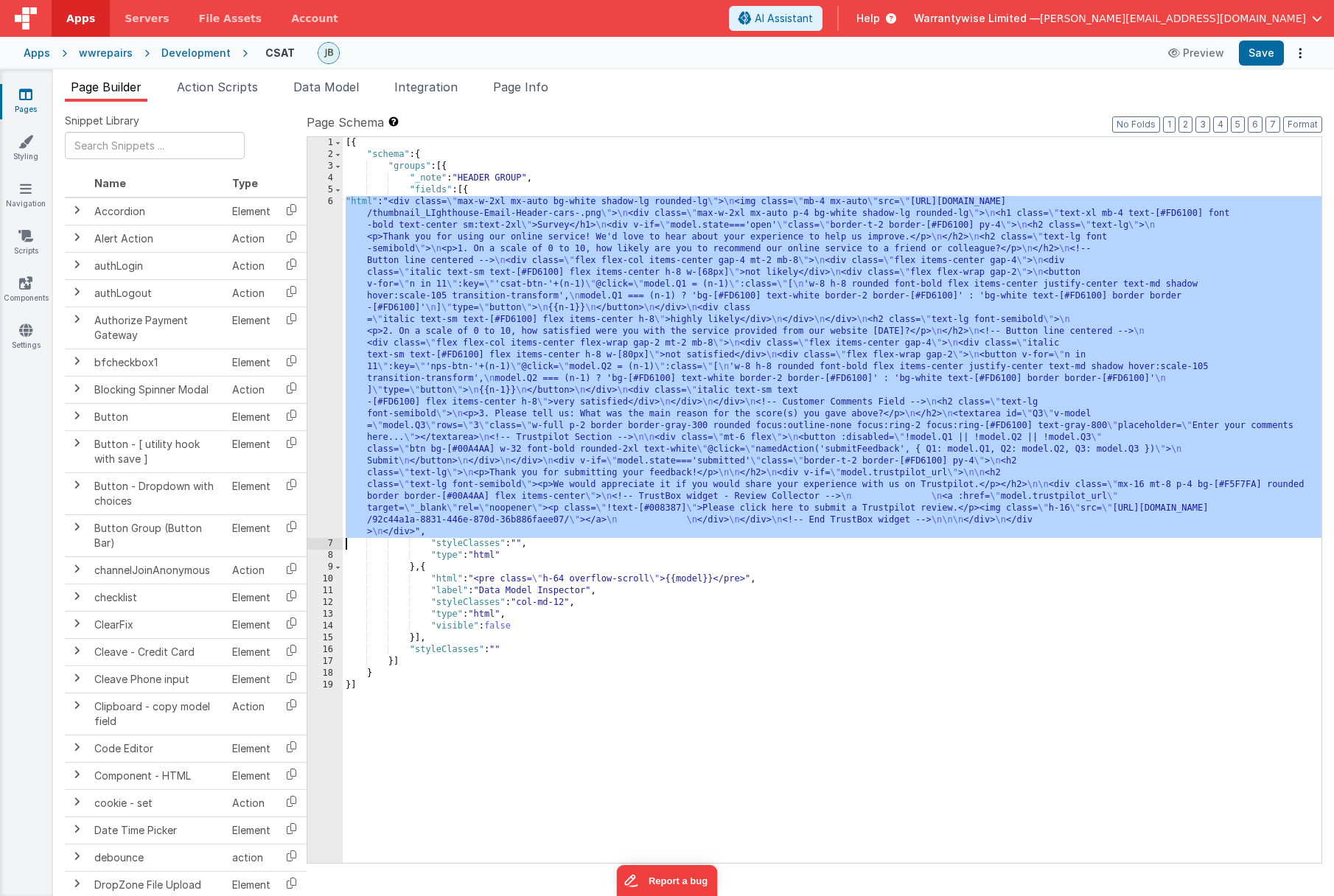
click at [315, 334] on div "6" at bounding box center [325, 367] width 35 height 342
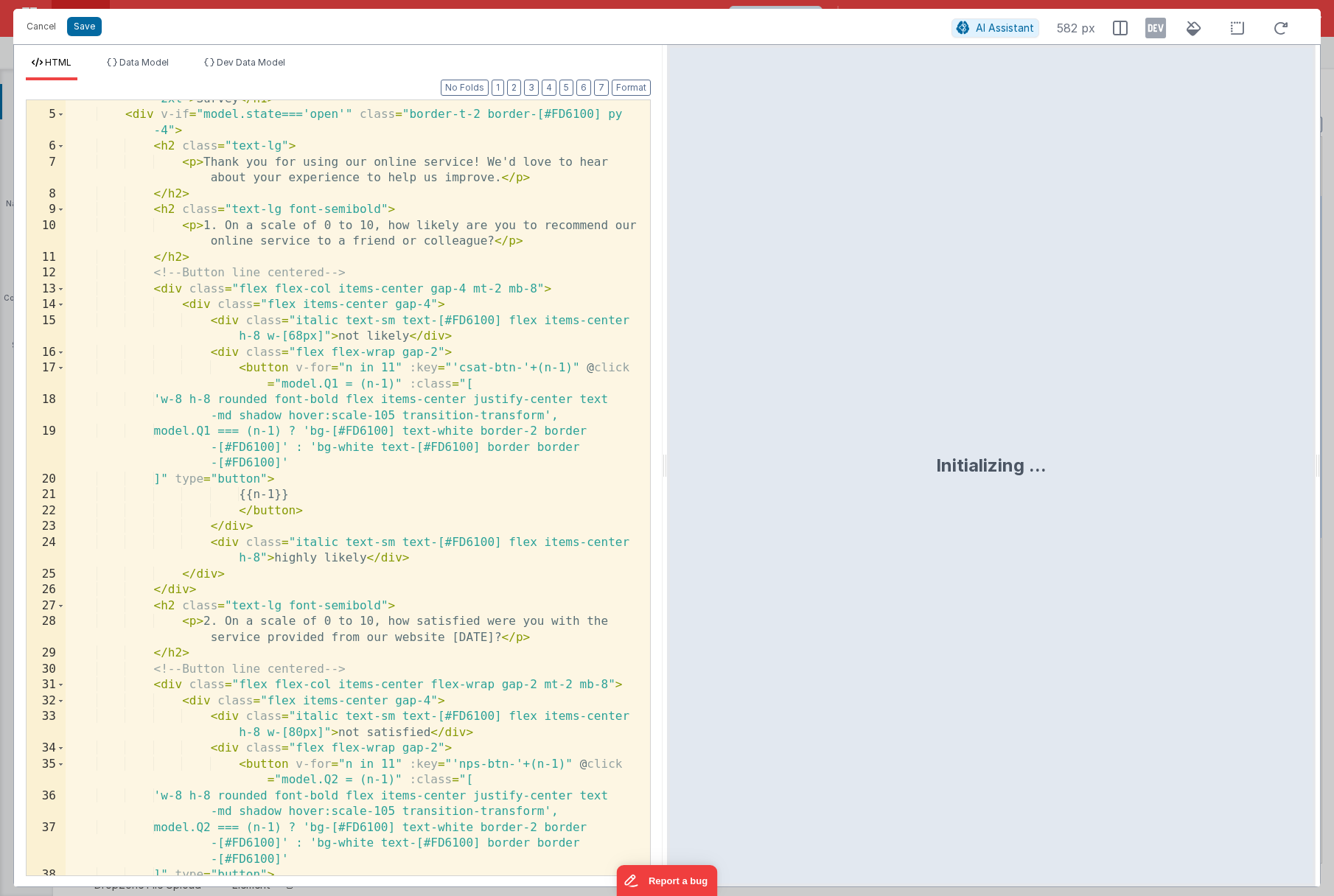
scroll to position [309, 0]
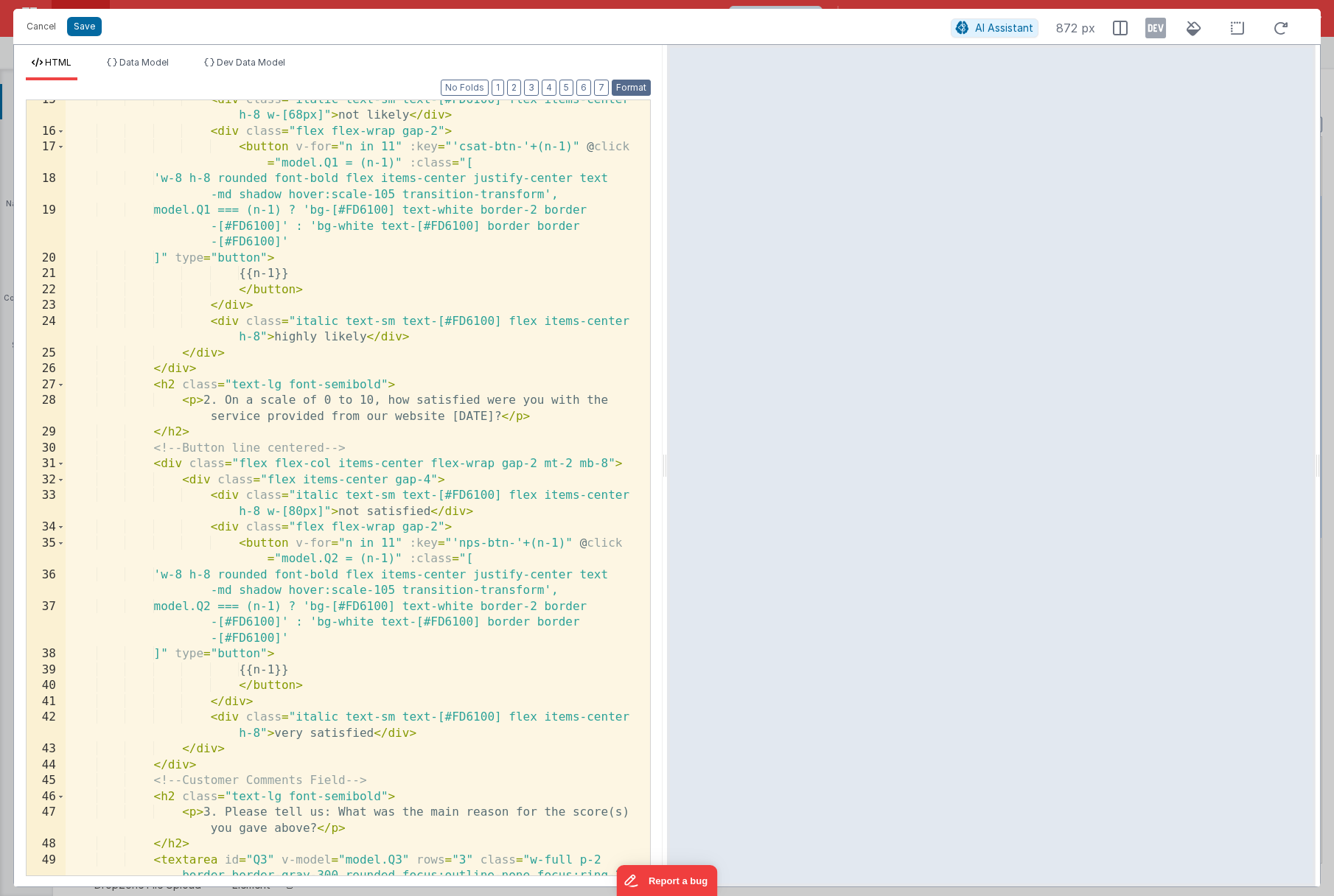
click at [628, 87] on button "Format" at bounding box center [631, 88] width 39 height 17
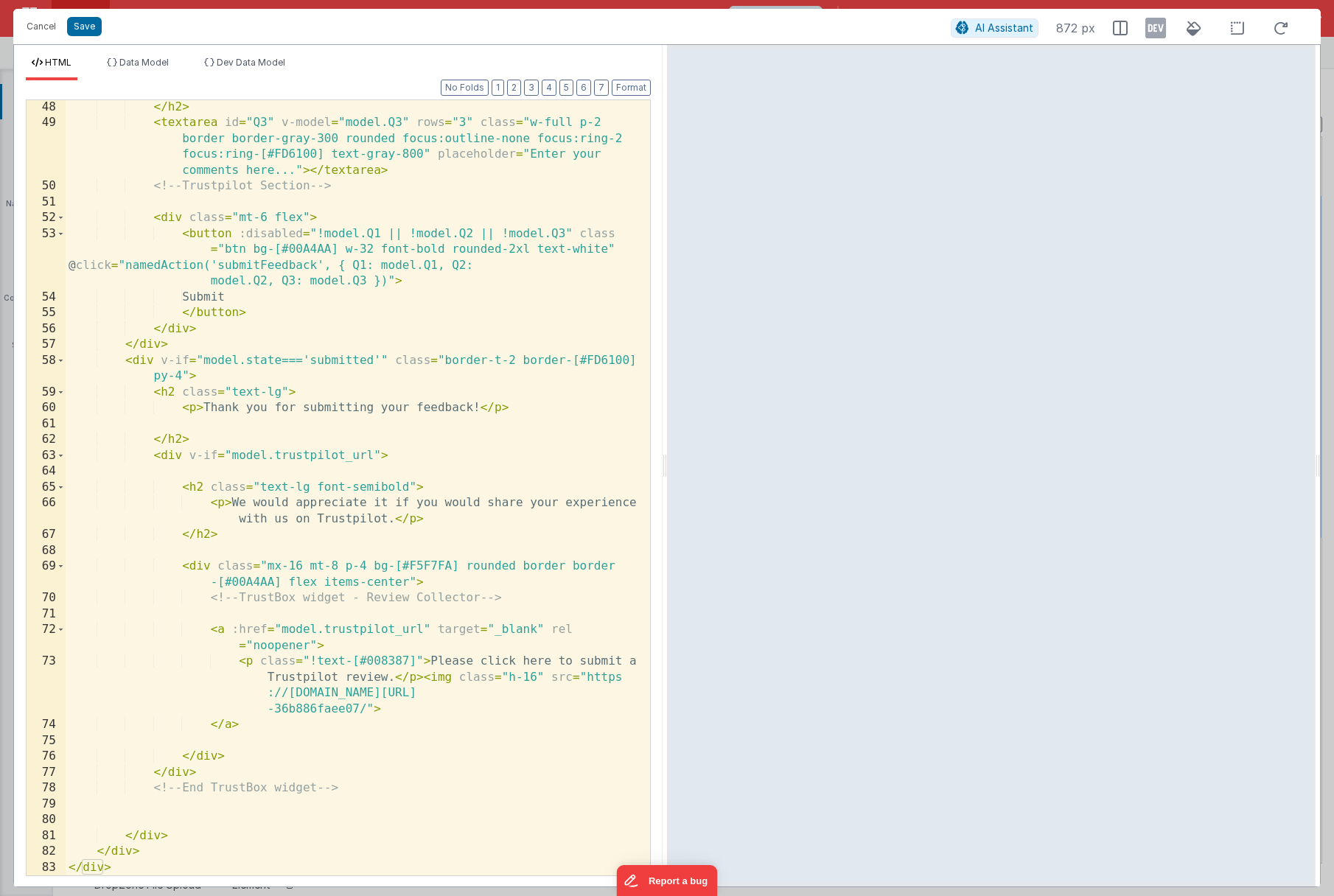
scroll to position [0, 0]
drag, startPoint x: 210, startPoint y: 566, endPoint x: 179, endPoint y: 571, distance: 31.4
click at [179, 571] on div "</ h2 > < textarea id = "Q3" v-model = "model.Q3" rows = "3" class = "w-full p-…" at bounding box center [352, 503] width 574 height 807
click at [189, 570] on div "</ h2 > < textarea id = "Q3" v-model = "model.Q3" rows = "3" class = "w-full p-…" at bounding box center [352, 503] width 574 height 807
drag, startPoint x: 184, startPoint y: 570, endPoint x: 194, endPoint y: 570, distance: 10.0
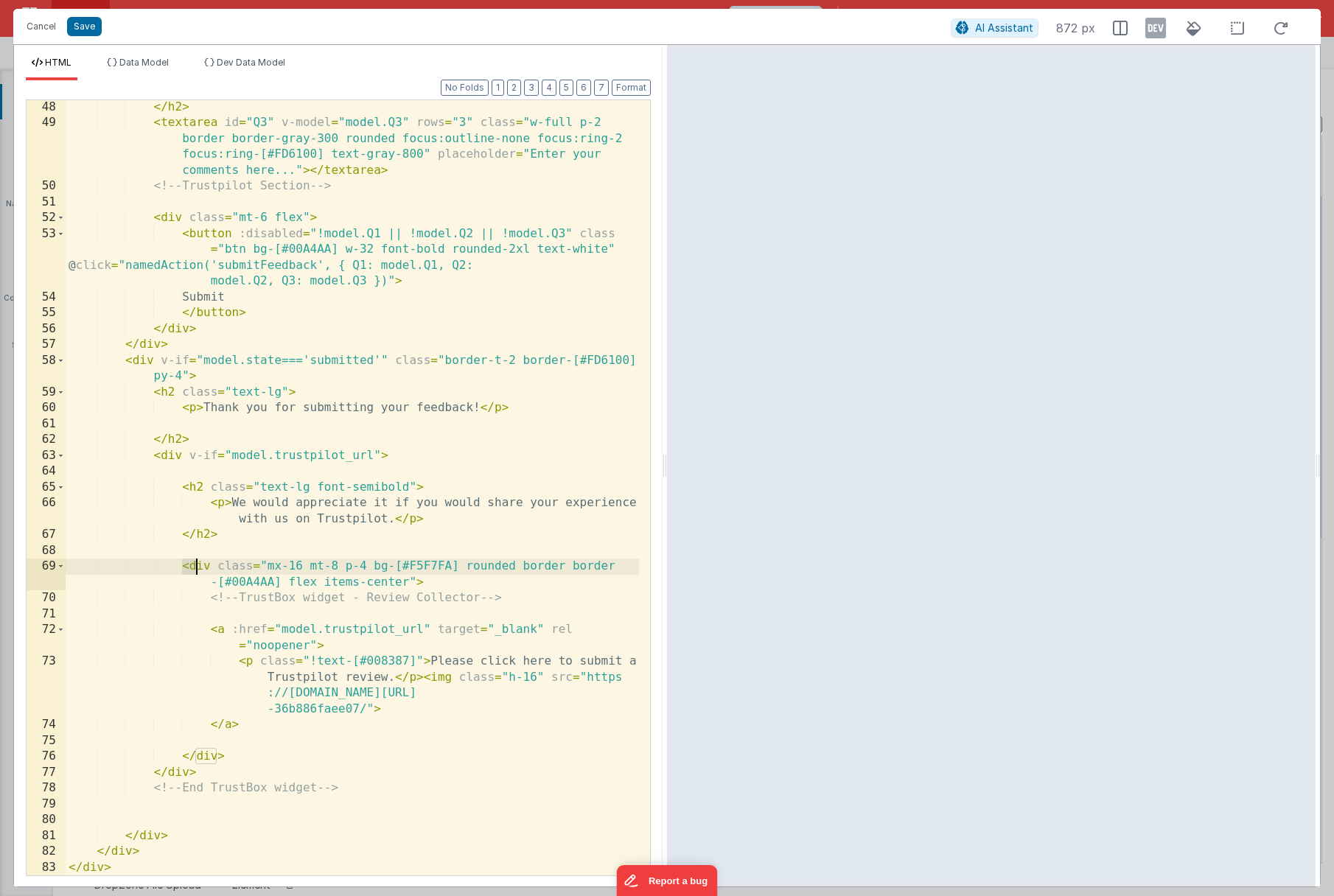
click at [194, 570] on div "</ h2 > < textarea id = "Q3" v-model = "model.Q3" rows = "3" class = "w-full p-…" at bounding box center [352, 503] width 574 height 807
click at [301, 572] on div "</ h2 > < textarea id = "Q3" v-model = "model.Q3" rows = "3" class = "w-full p-…" at bounding box center [352, 503] width 574 height 807
click at [33, 572] on div "69" at bounding box center [46, 575] width 39 height 31
click at [239, 581] on div "</ h2 > < textarea id = "Q3" v-model = "model.Q3" rows = "3" class = "w-full p-…" at bounding box center [352, 503] width 574 height 807
drag, startPoint x: 409, startPoint y: 585, endPoint x: 285, endPoint y: 584, distance: 124.0
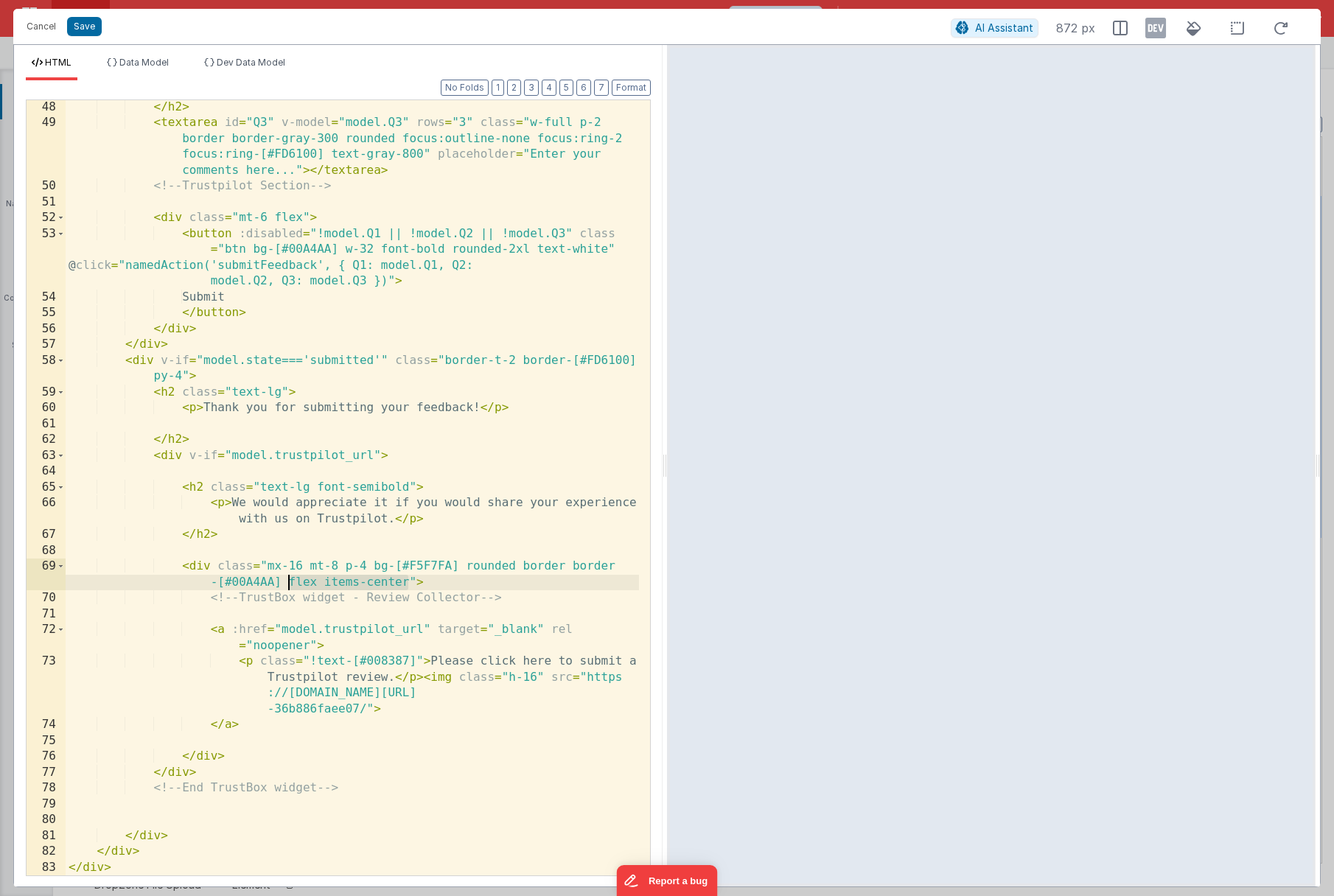
click at [285, 584] on div "</ h2 > < textarea id = "Q3" v-model = "model.Q3" rows = "3" class = "w-full p-…" at bounding box center [352, 503] width 574 height 807
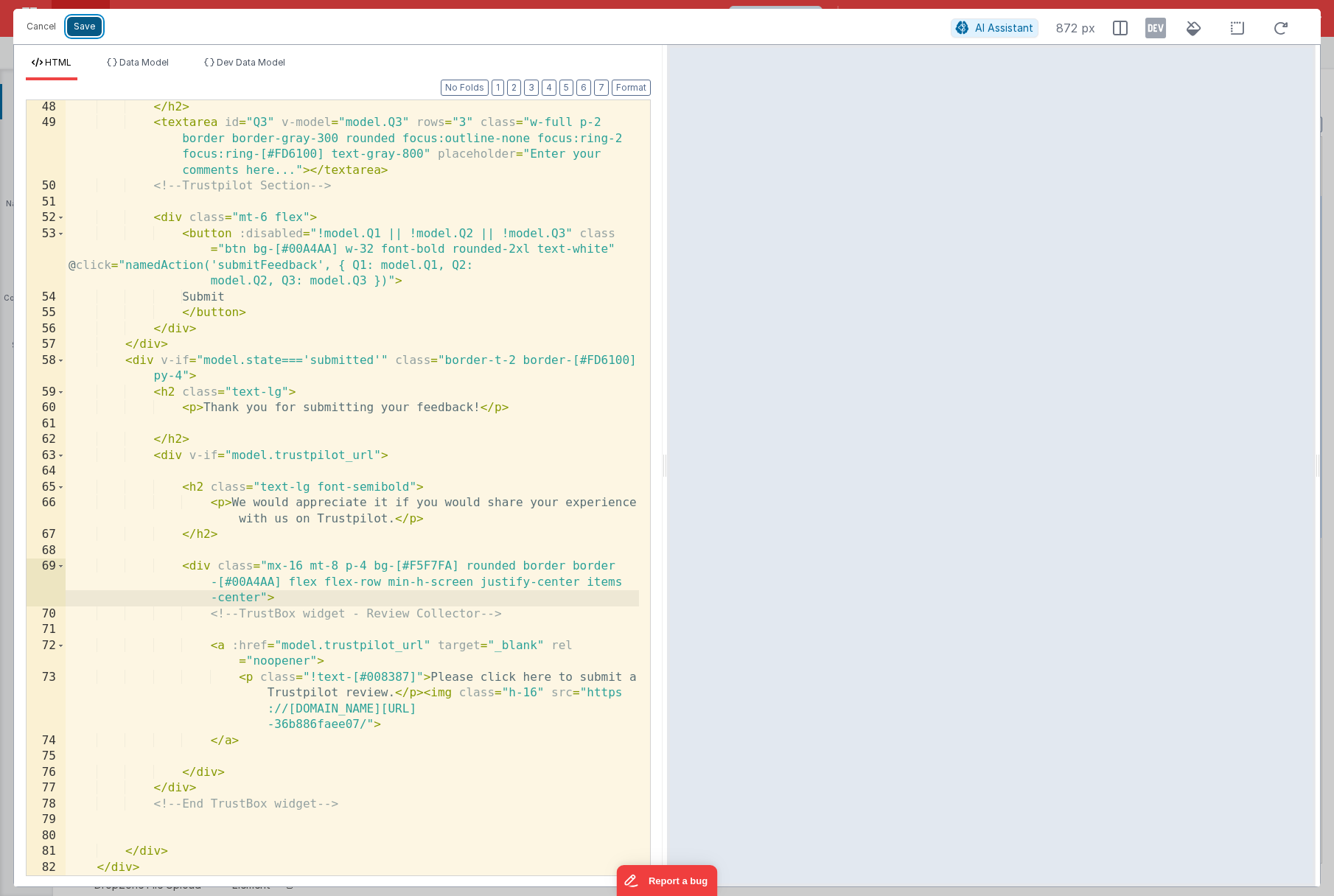
click at [86, 28] on button "Save" at bounding box center [84, 26] width 34 height 19
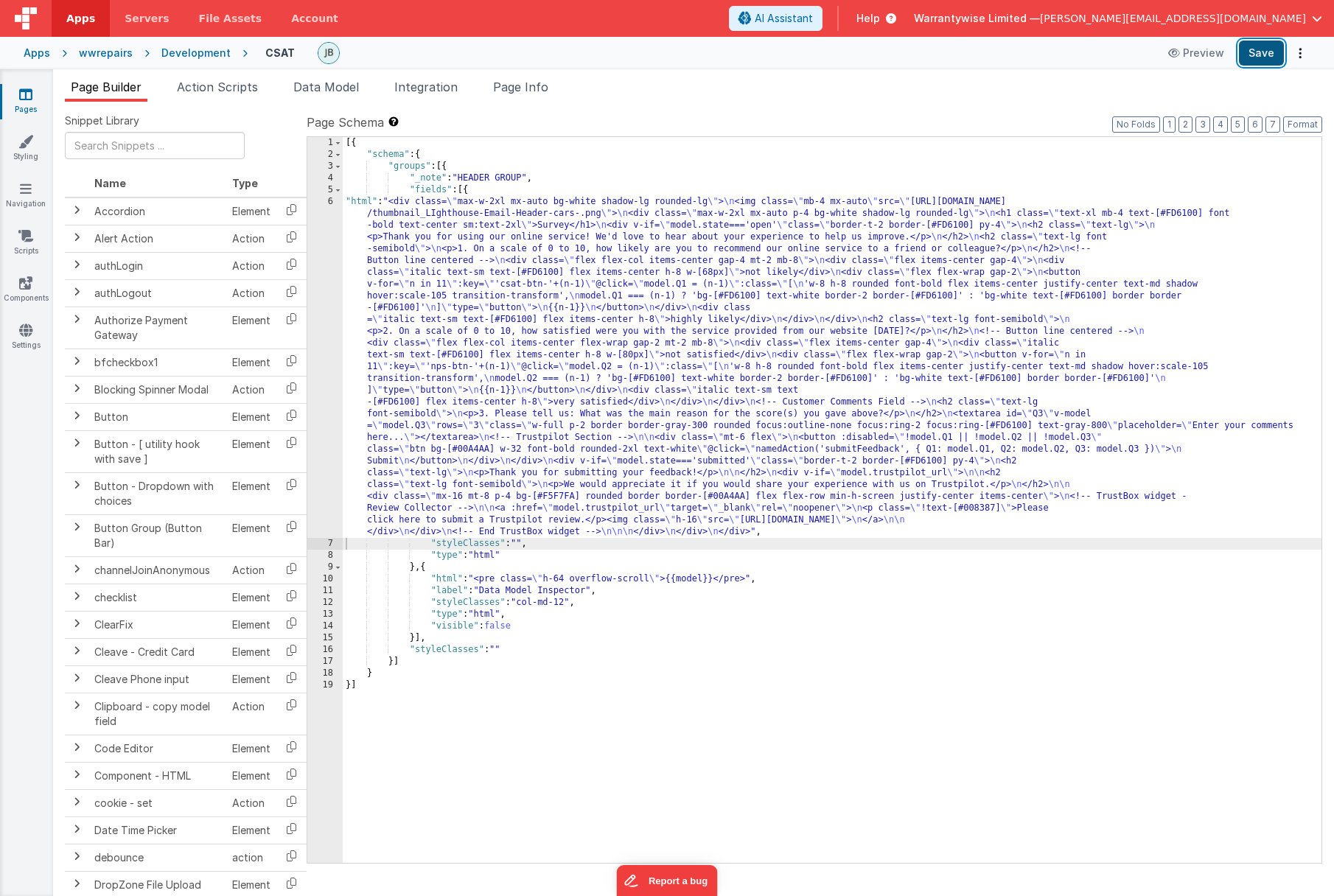
click at [1255, 53] on button "Save" at bounding box center [1261, 53] width 45 height 25
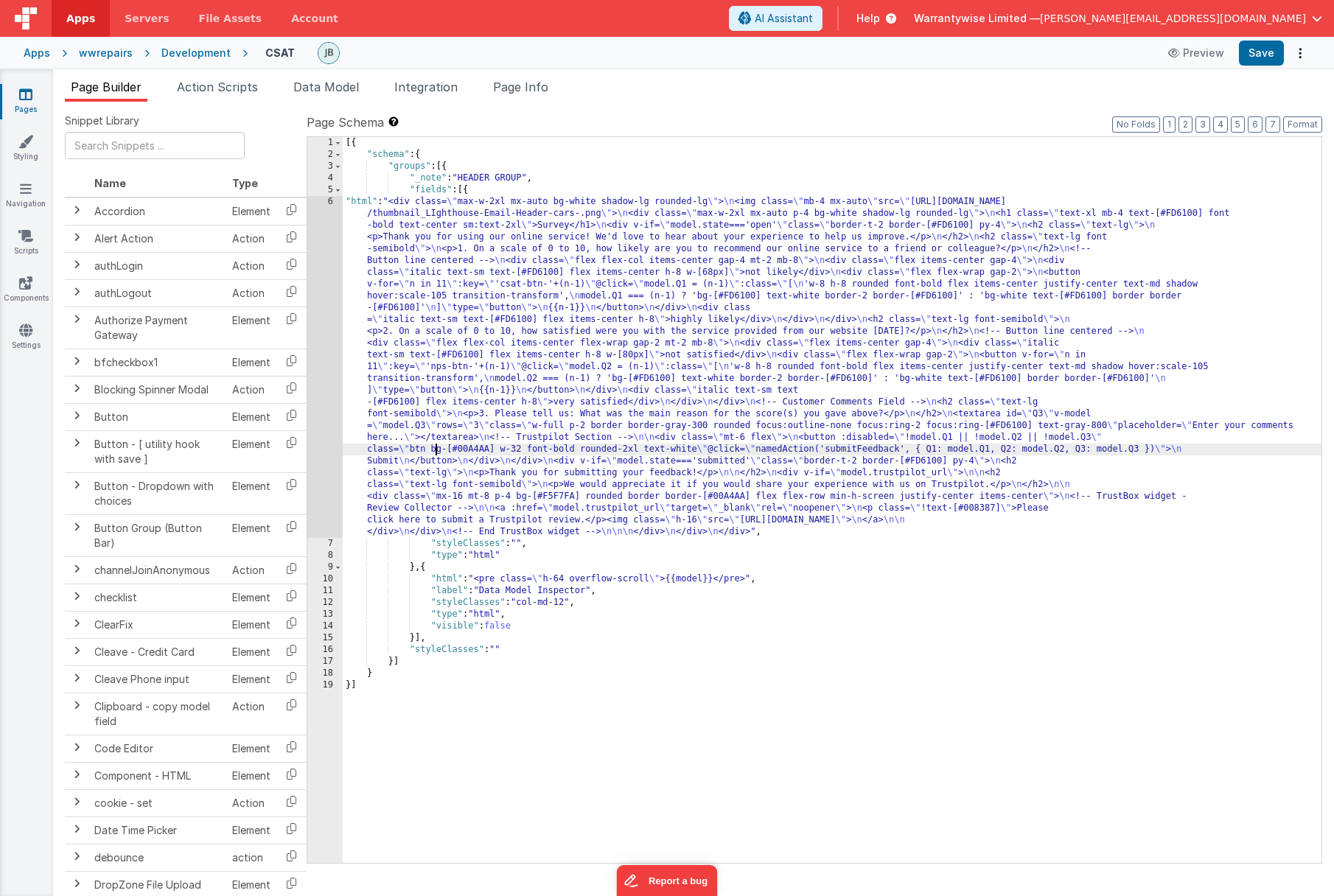
click at [436, 450] on div "[{ "schema" : { "groups" : [{ "_note" : "HEADER GROUP" , "fields" : [{ "html" :…" at bounding box center [831, 511] width 978 height 749
click at [311, 418] on div "6" at bounding box center [325, 367] width 35 height 342
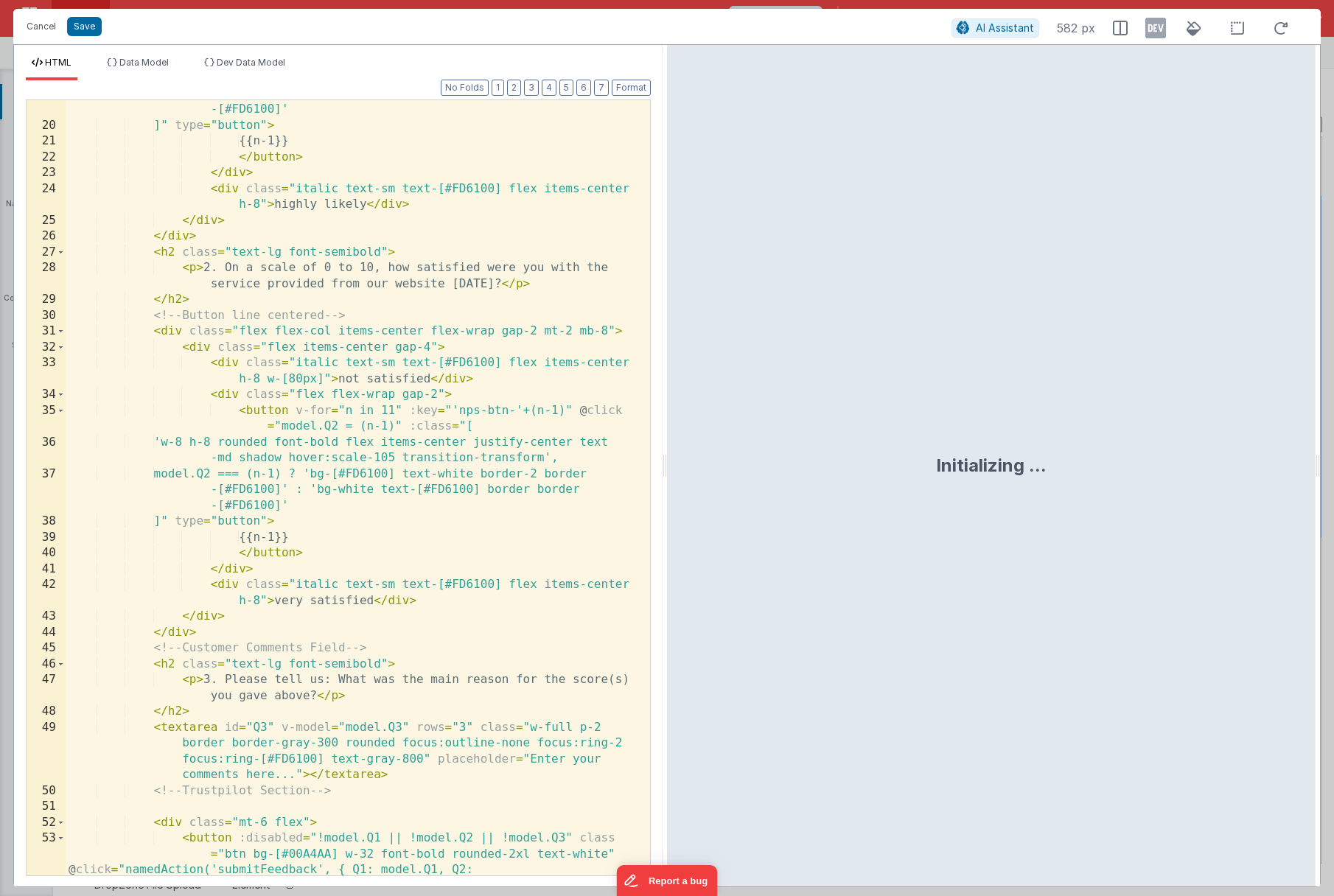
scroll to position [1062, 0]
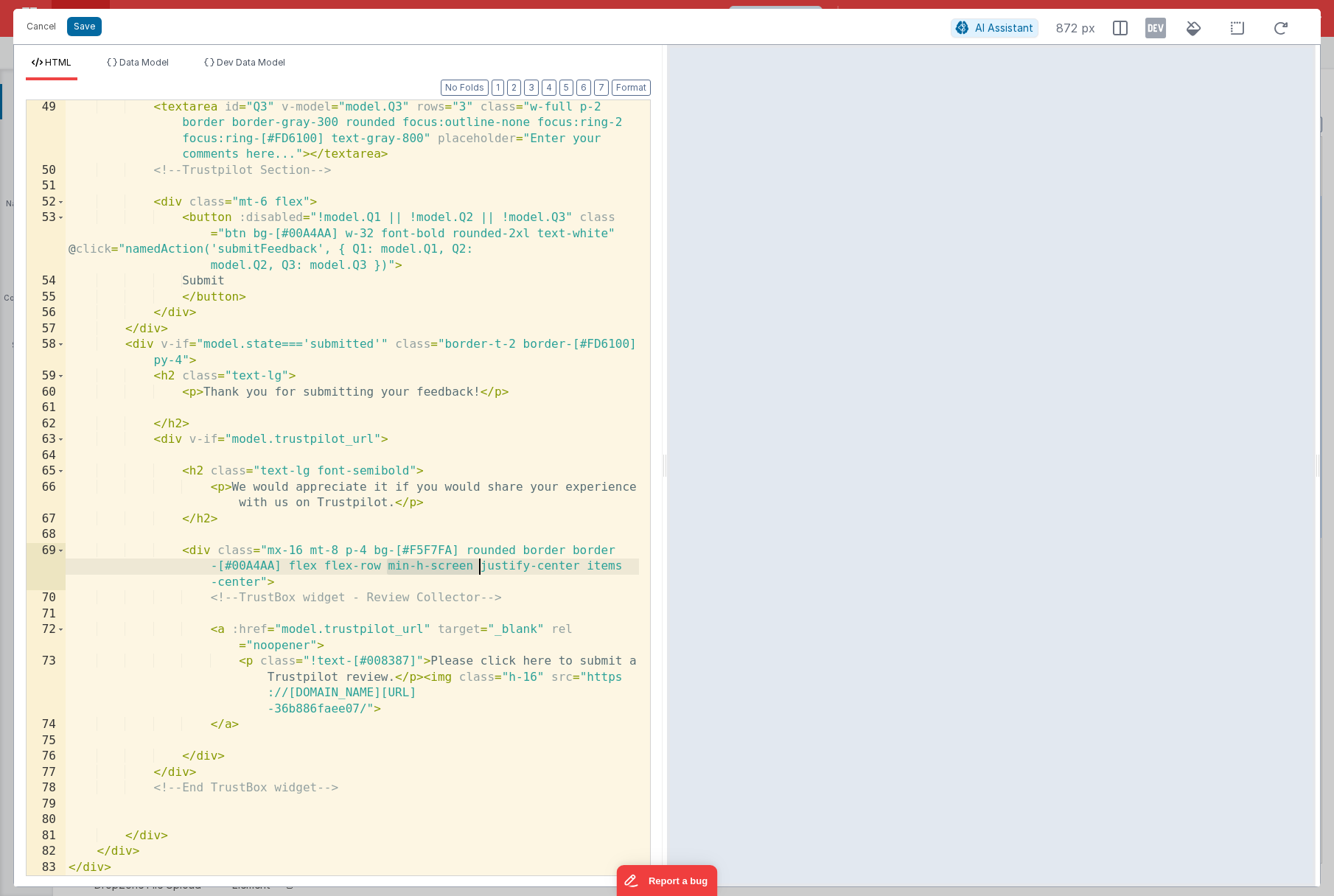
drag, startPoint x: 388, startPoint y: 566, endPoint x: 479, endPoint y: 568, distance: 91.0
click at [479, 568] on div "< textarea id = "Q3" v-model = "model.Q3" rows = "3" class = "w-full p-2 border…" at bounding box center [352, 527] width 574 height 854
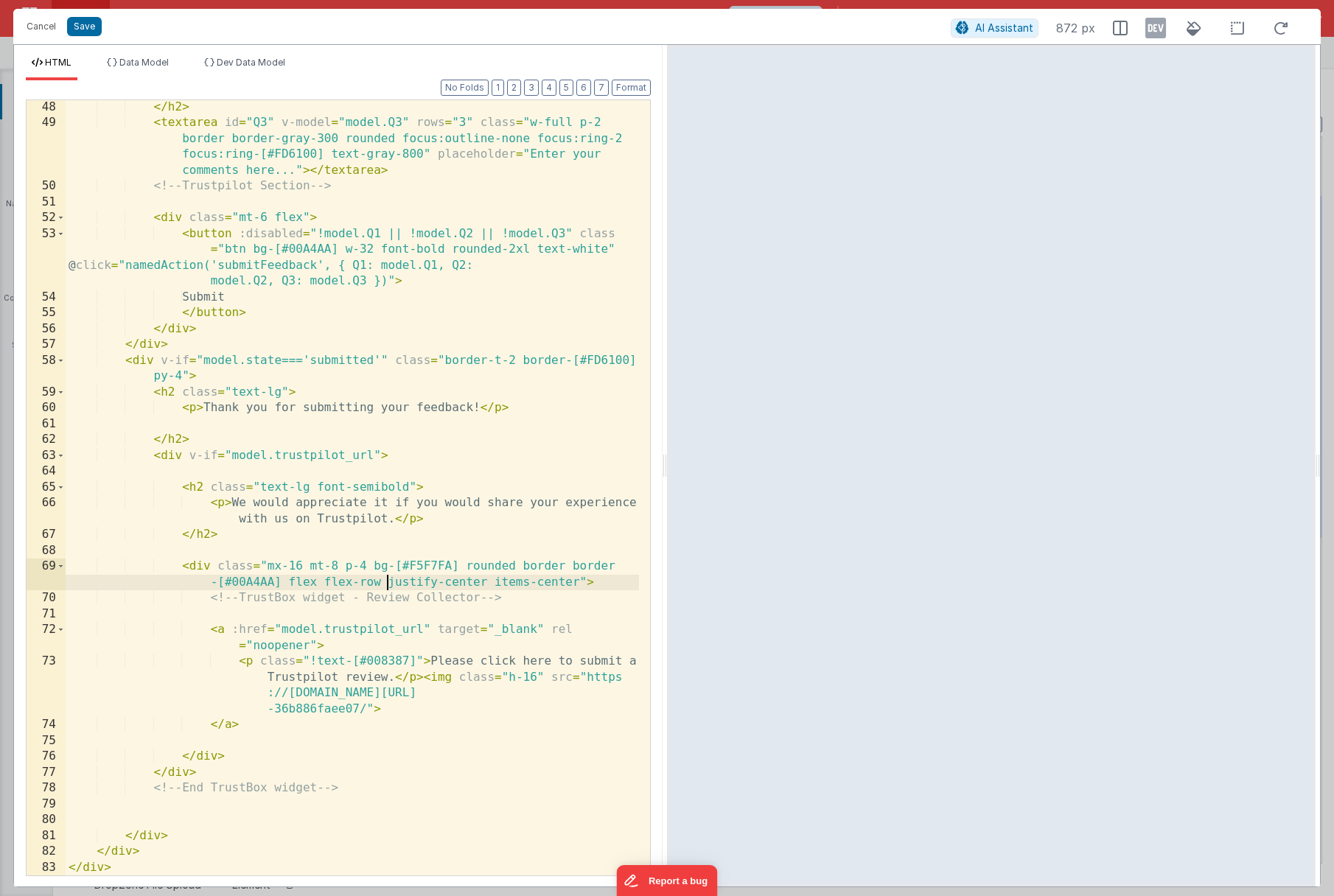
scroll to position [1047, 0]
click at [88, 28] on button "Save" at bounding box center [84, 26] width 34 height 19
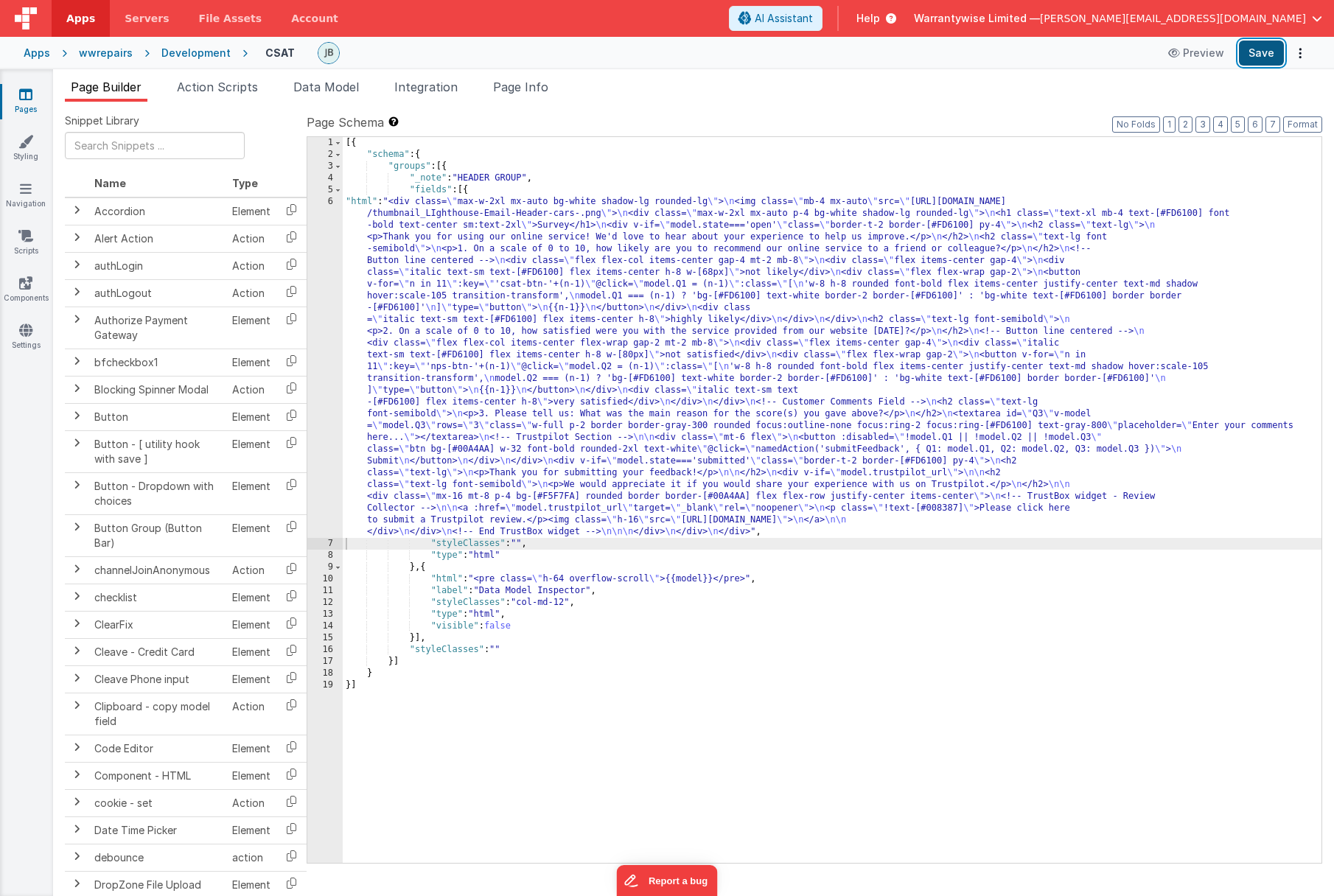
click at [1262, 53] on button "Save" at bounding box center [1261, 53] width 45 height 25
click at [459, 439] on div "[{ "schema" : { "groups" : [{ "_note" : "HEADER GROUP" , "fields" : [{ "html" :…" at bounding box center [831, 511] width 978 height 749
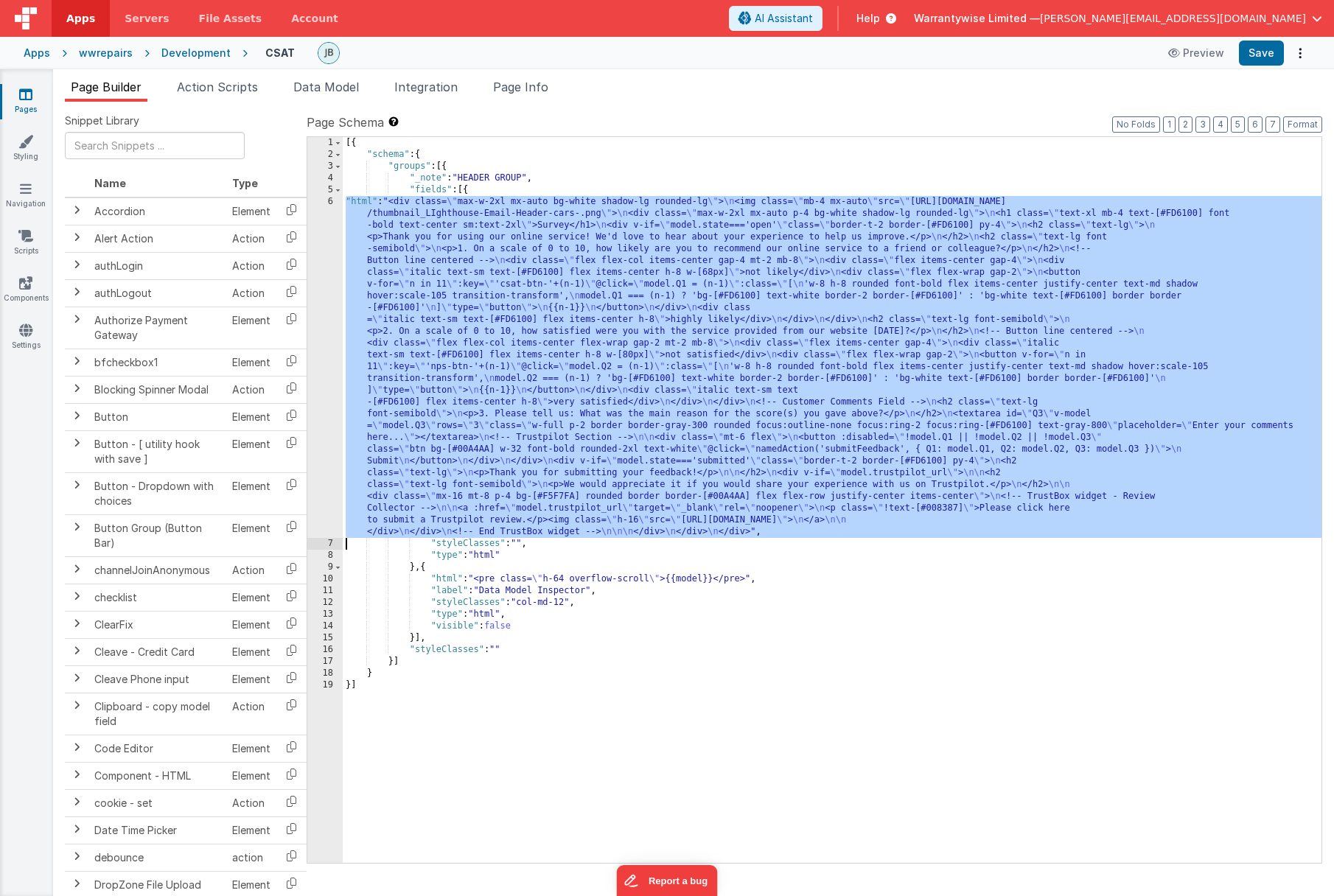
click at [310, 418] on div "6" at bounding box center [325, 367] width 35 height 342
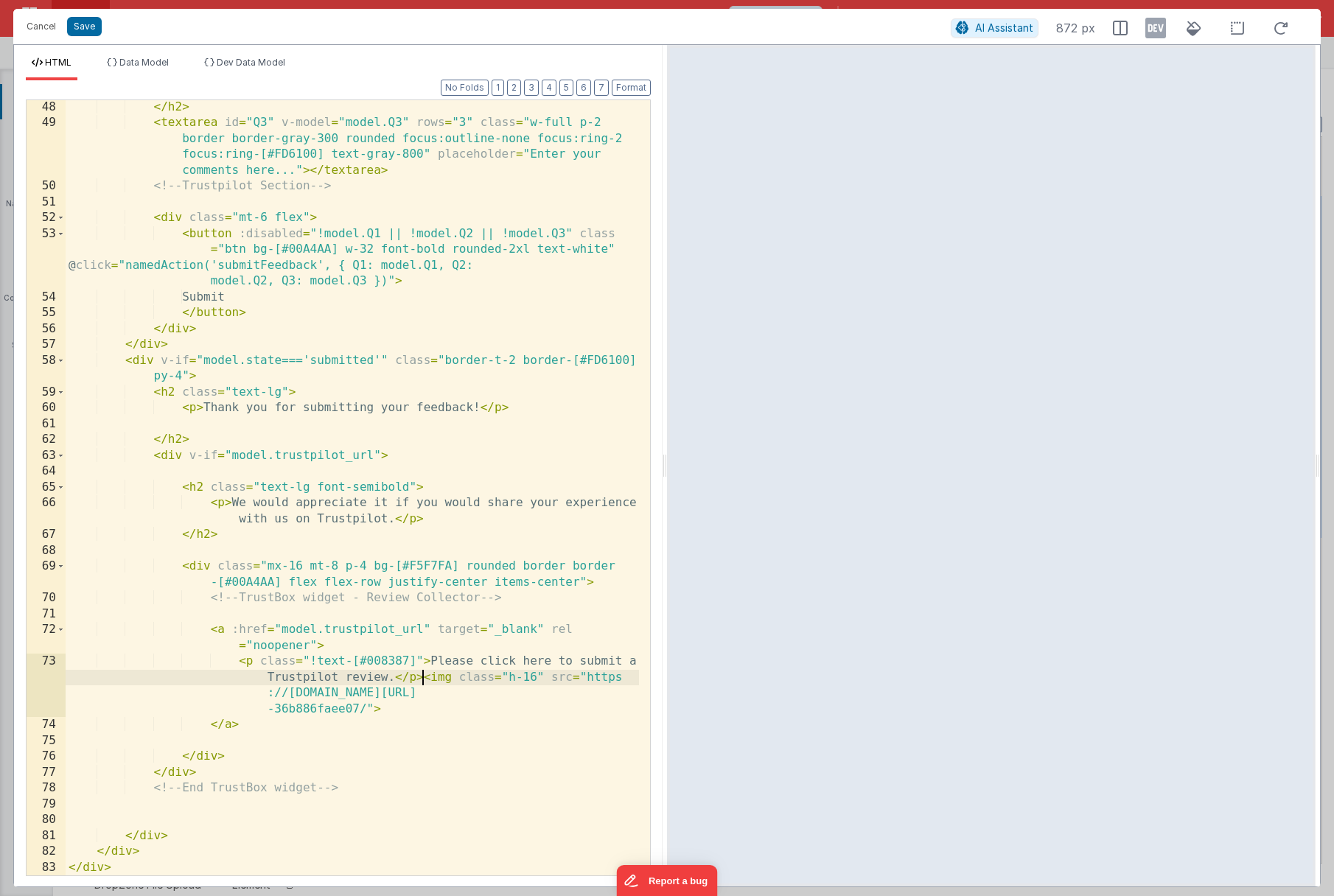
click at [423, 680] on div "</ h2 > < textarea id = "Q3" v-model = "model.Q3" rows = "3" class = "w-full p-…" at bounding box center [352, 503] width 574 height 807
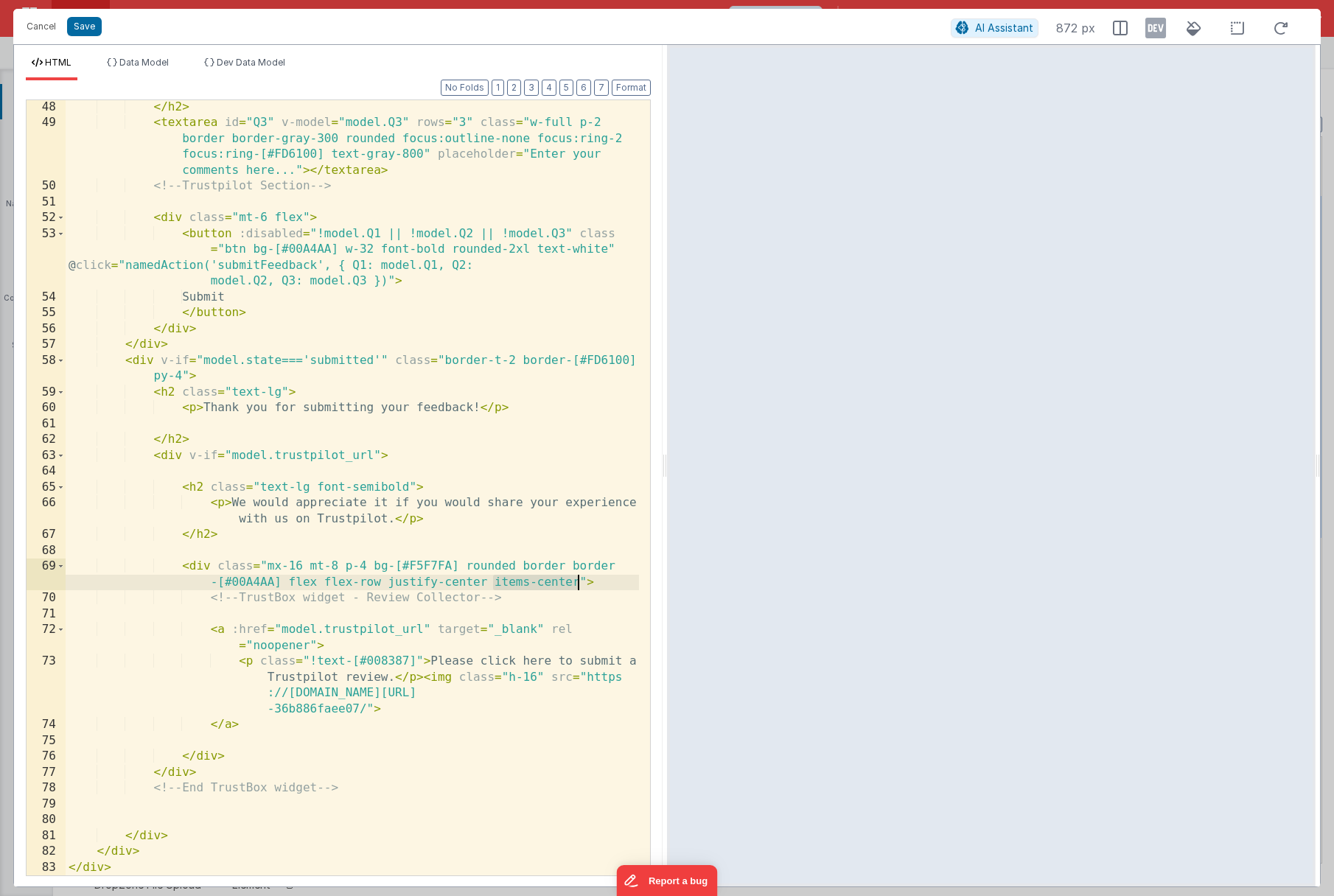
drag, startPoint x: 494, startPoint y: 585, endPoint x: 577, endPoint y: 585, distance: 83.0
click at [577, 585] on div "</ h2 > < textarea id = "Q3" v-model = "model.Q3" rows = "3" class = "w-full p-…" at bounding box center [352, 503] width 574 height 807
click at [538, 675] on div "</ h2 > < textarea id = "Q3" v-model = "model.Q3" rows = "3" class = "w-full p-…" at bounding box center [352, 503] width 574 height 807
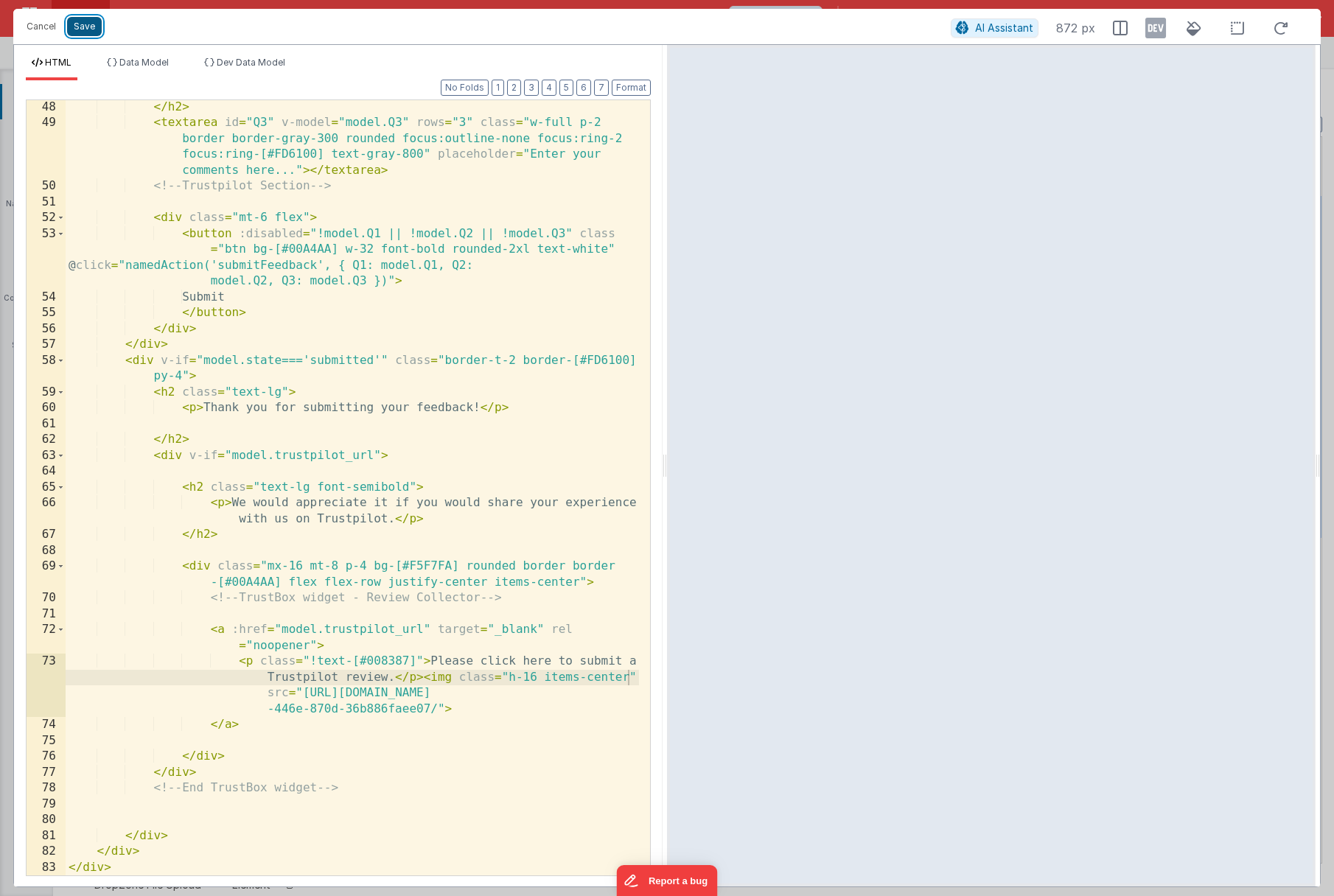
click at [82, 29] on button "Save" at bounding box center [84, 26] width 34 height 19
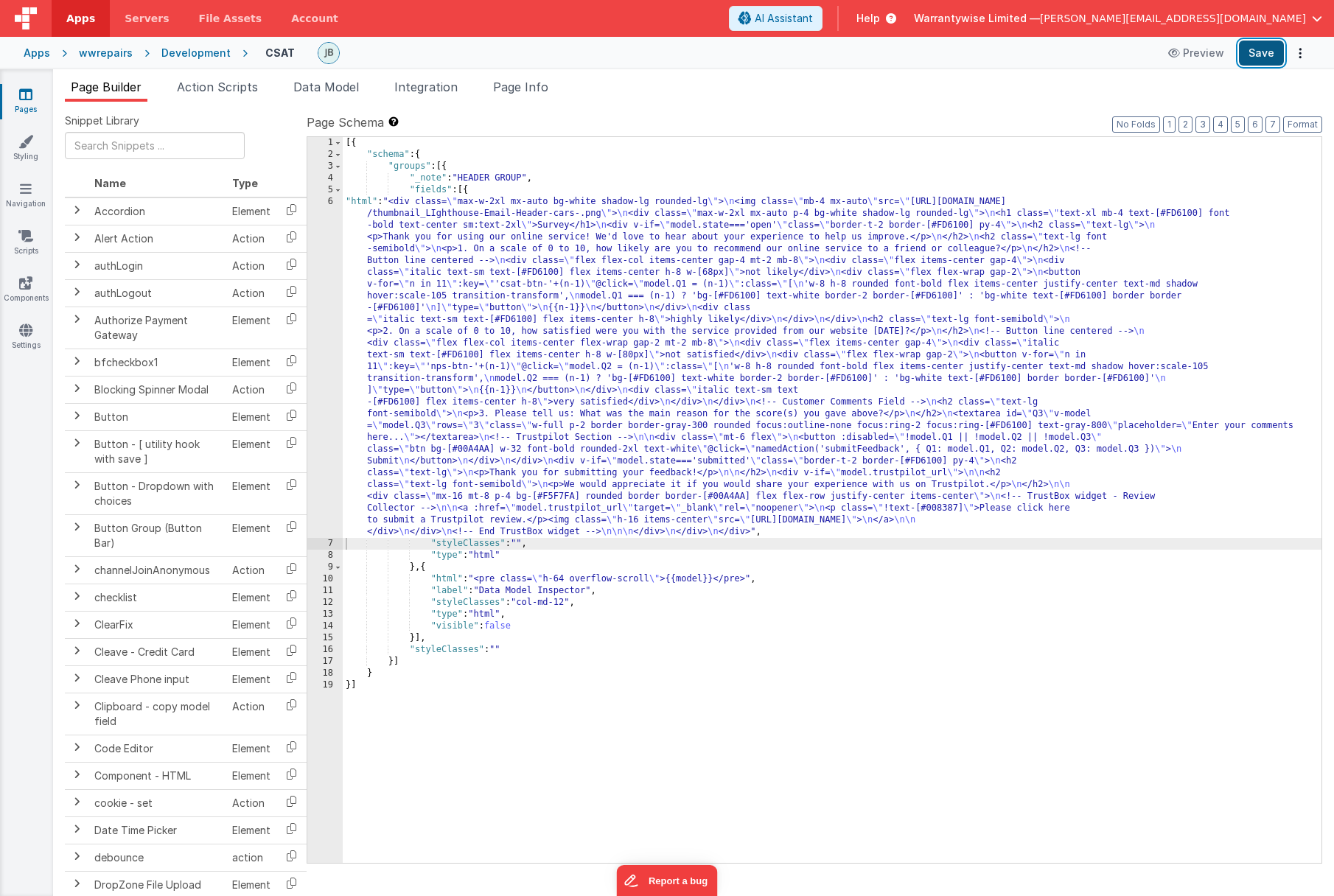
click at [1248, 53] on button "Save" at bounding box center [1261, 53] width 45 height 25
click at [441, 406] on div "[{ "schema" : { "groups" : [{ "_note" : "HEADER GROUP" , "fields" : [{ "html" :…" at bounding box center [831, 511] width 978 height 749
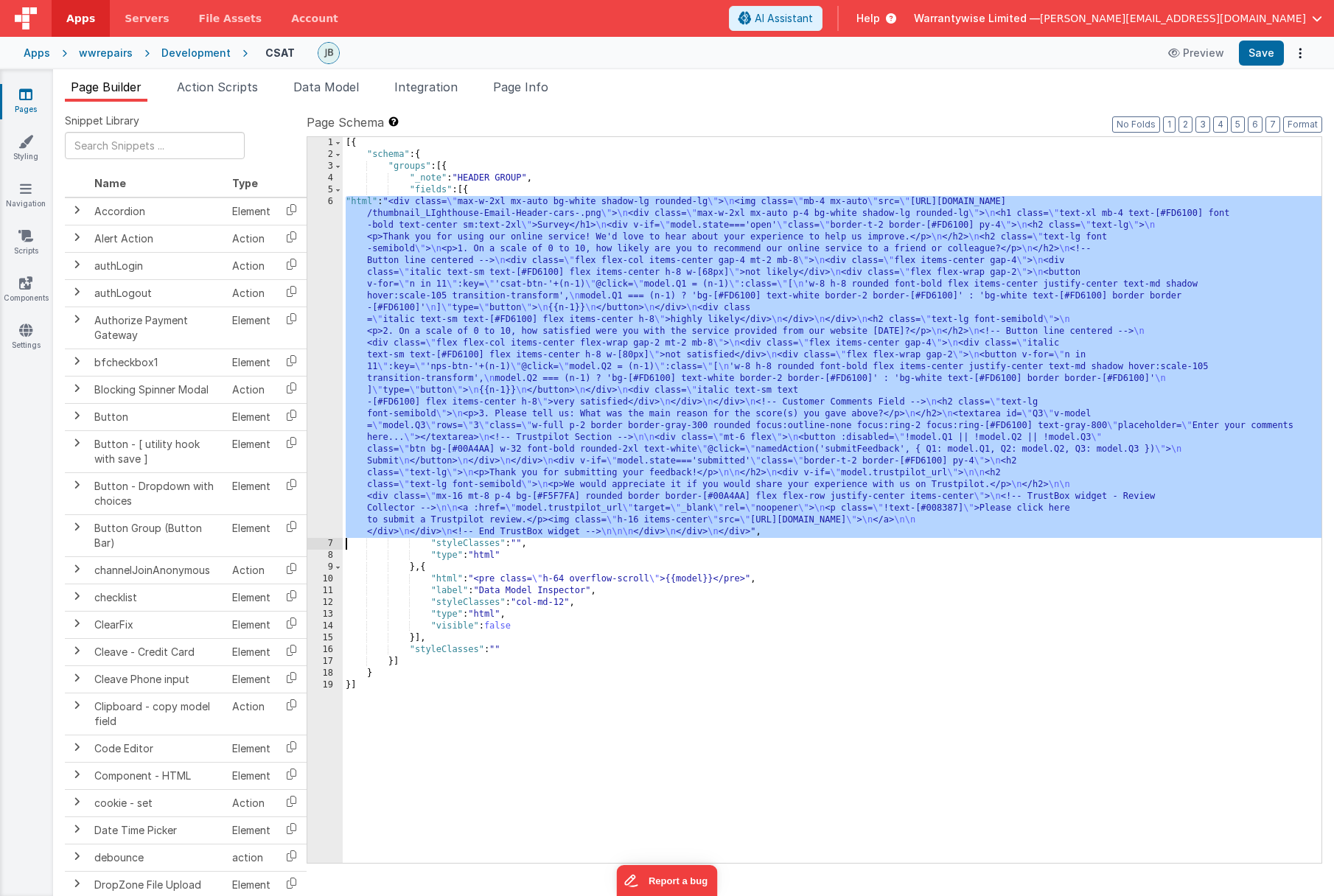
click at [309, 391] on div "6" at bounding box center [325, 367] width 35 height 342
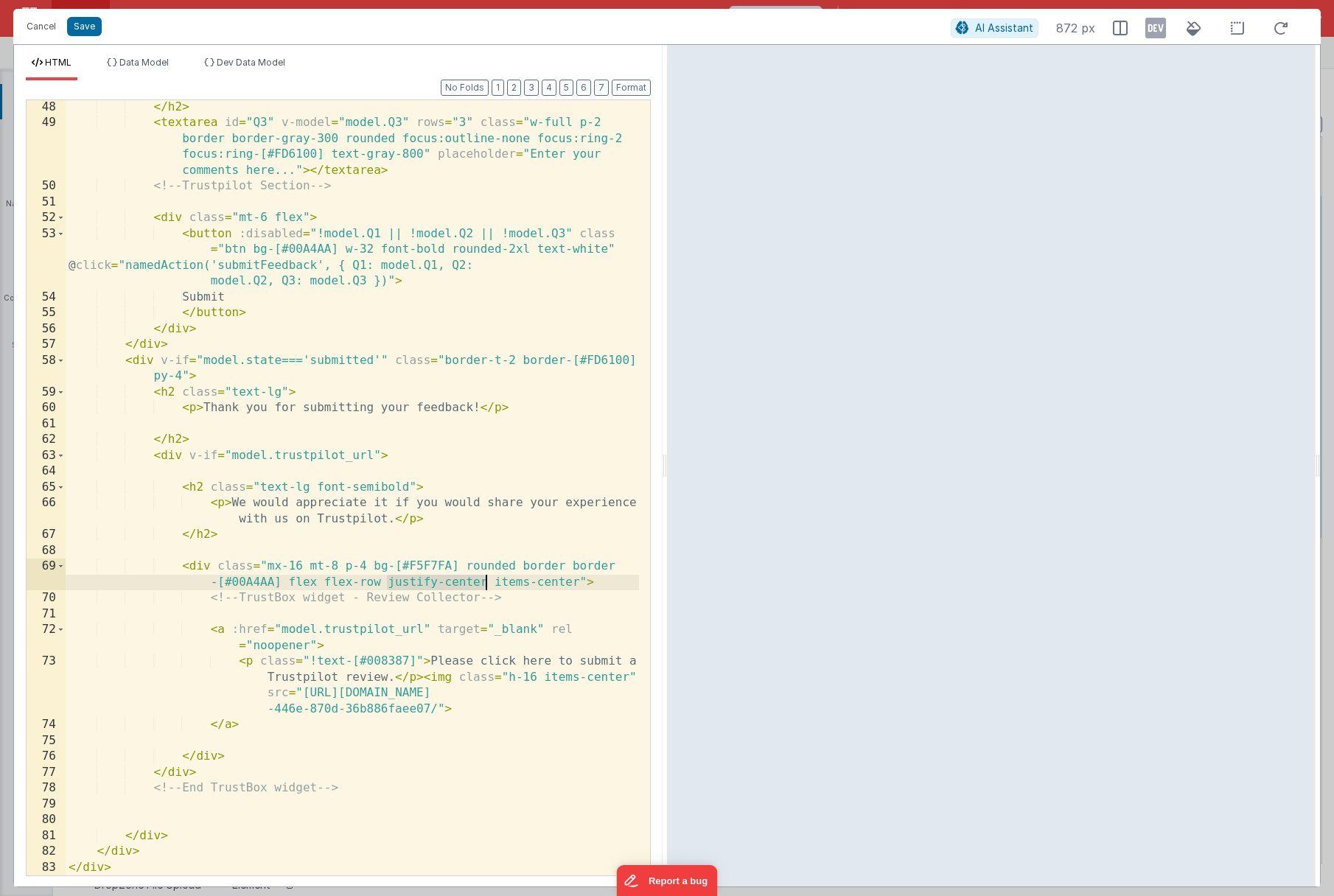
drag, startPoint x: 389, startPoint y: 584, endPoint x: 484, endPoint y: 584, distance: 95.0
click at [484, 584] on div "</ h2 > < textarea id = "Q3" v-model = "model.Q3" rows = "3" class = "w-full p-…" at bounding box center [352, 503] width 574 height 807
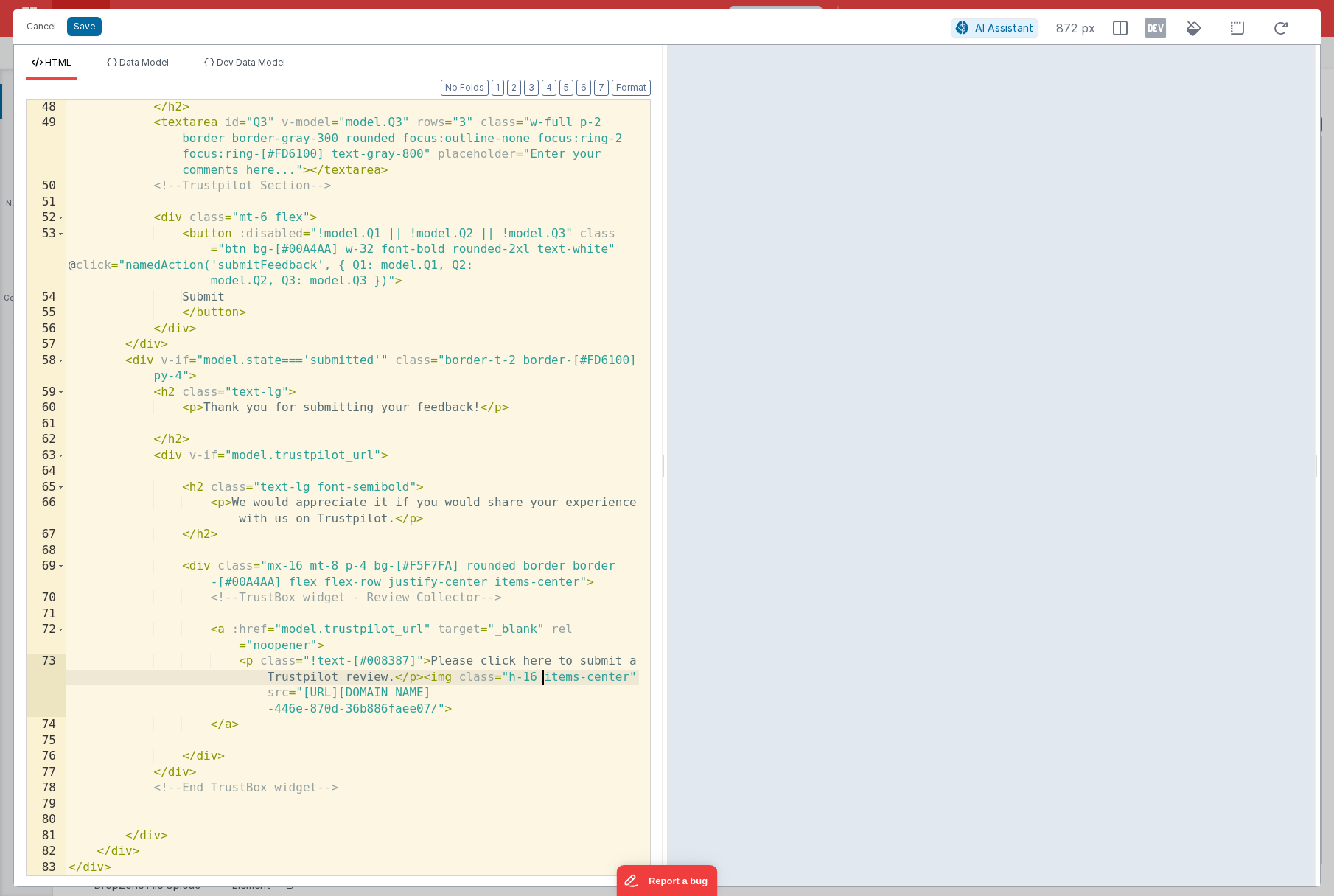
click at [543, 676] on div "</ h2 > < textarea id = "Q3" v-model = "model.Q3" rows = "3" class = "w-full p-…" at bounding box center [352, 503] width 574 height 807
paste textarea
click at [82, 28] on button "Save" at bounding box center [84, 26] width 34 height 19
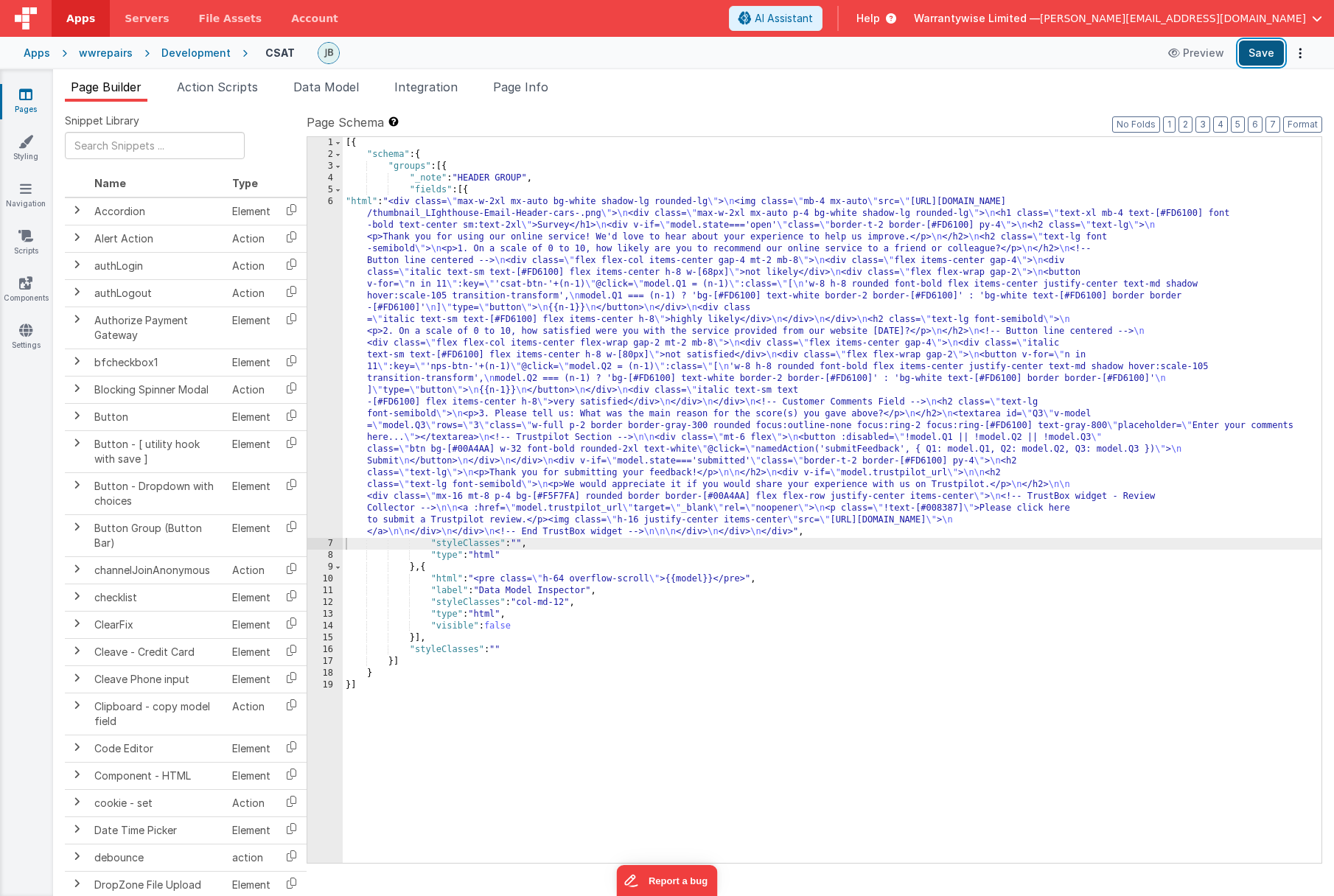
click at [1259, 52] on button "Save" at bounding box center [1261, 53] width 45 height 25
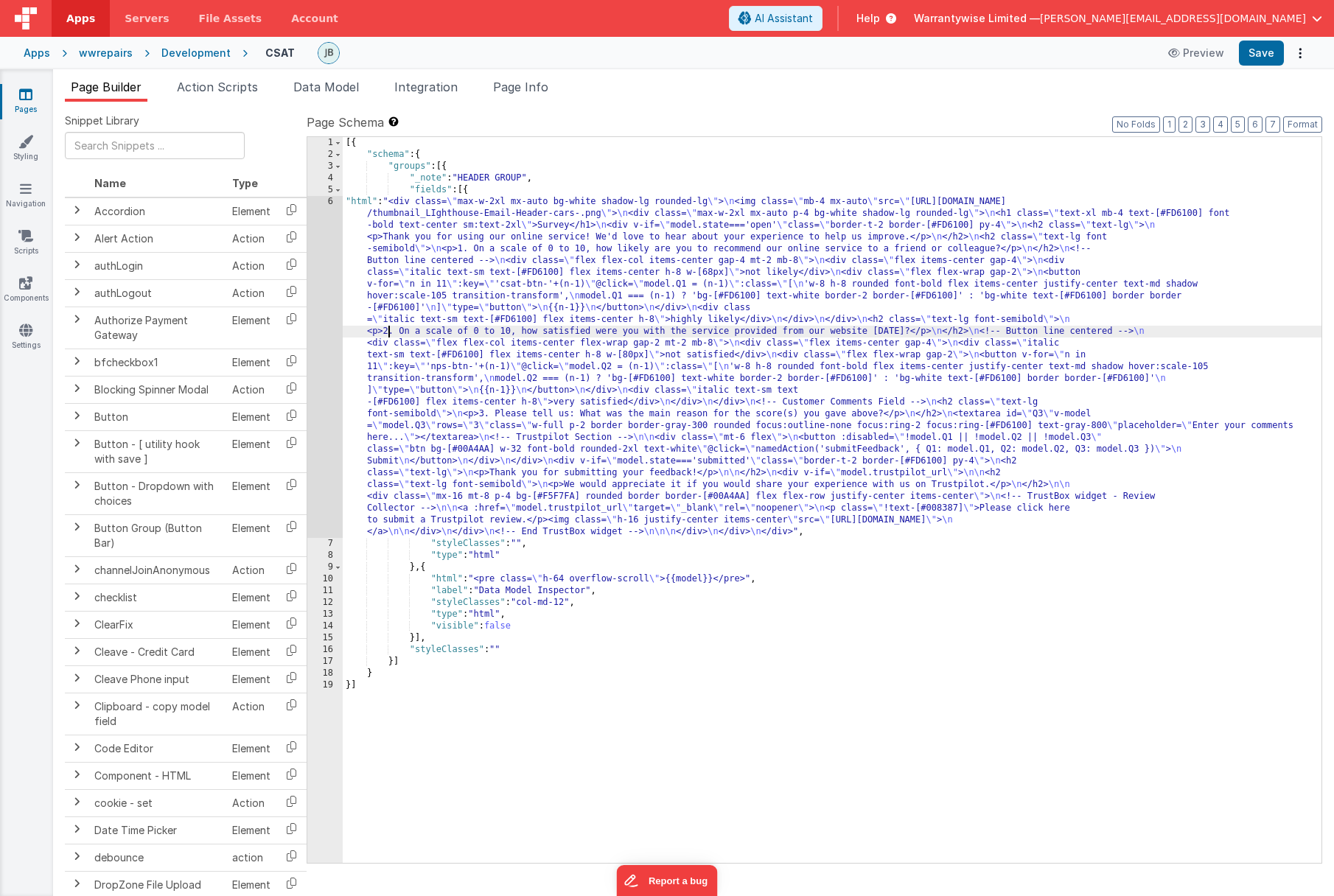
click at [386, 333] on div "[{ "schema" : { "groups" : [{ "_note" : "HEADER GROUP" , "fields" : [{ "html" :…" at bounding box center [831, 511] width 978 height 749
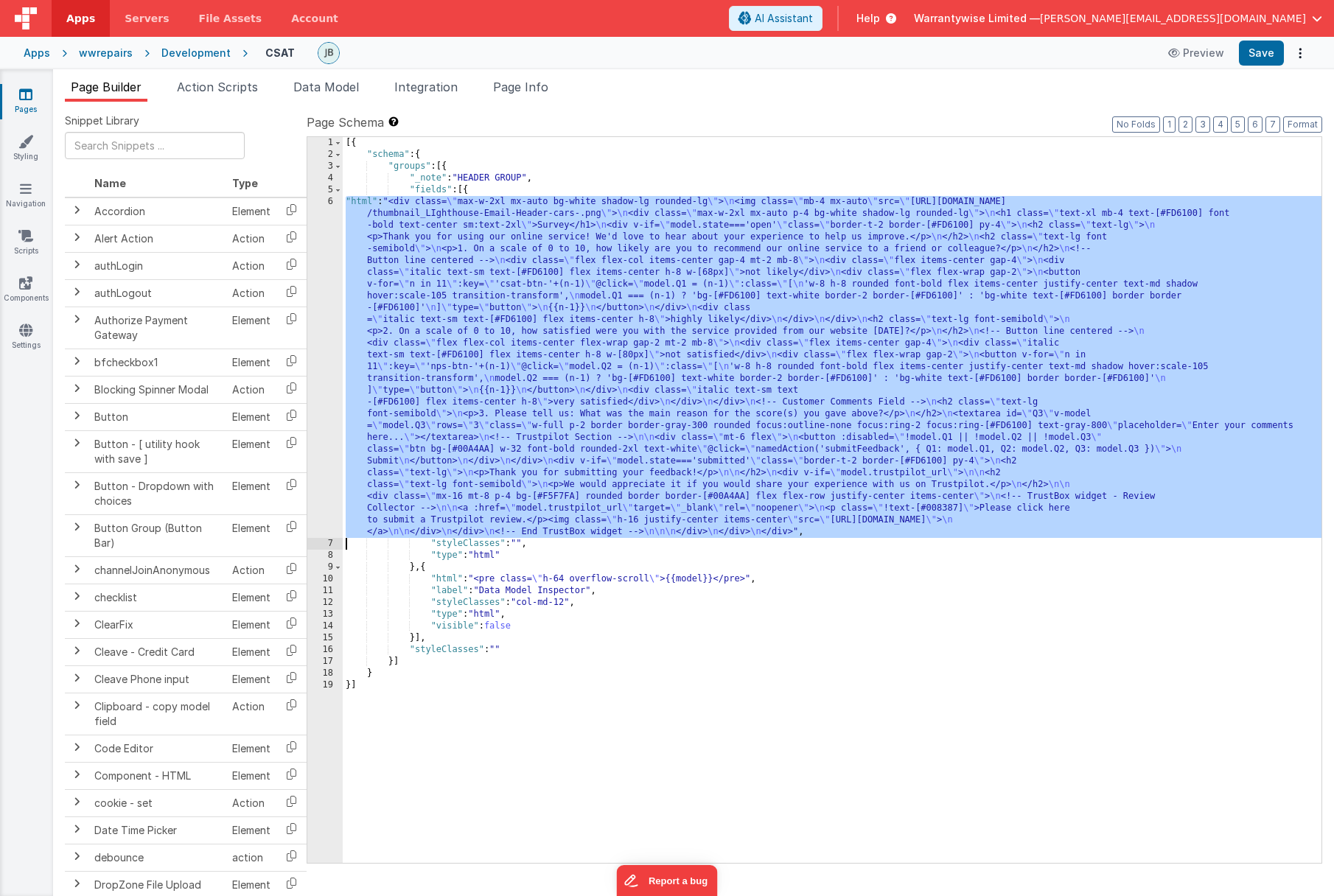
click at [311, 321] on div "6" at bounding box center [325, 367] width 35 height 342
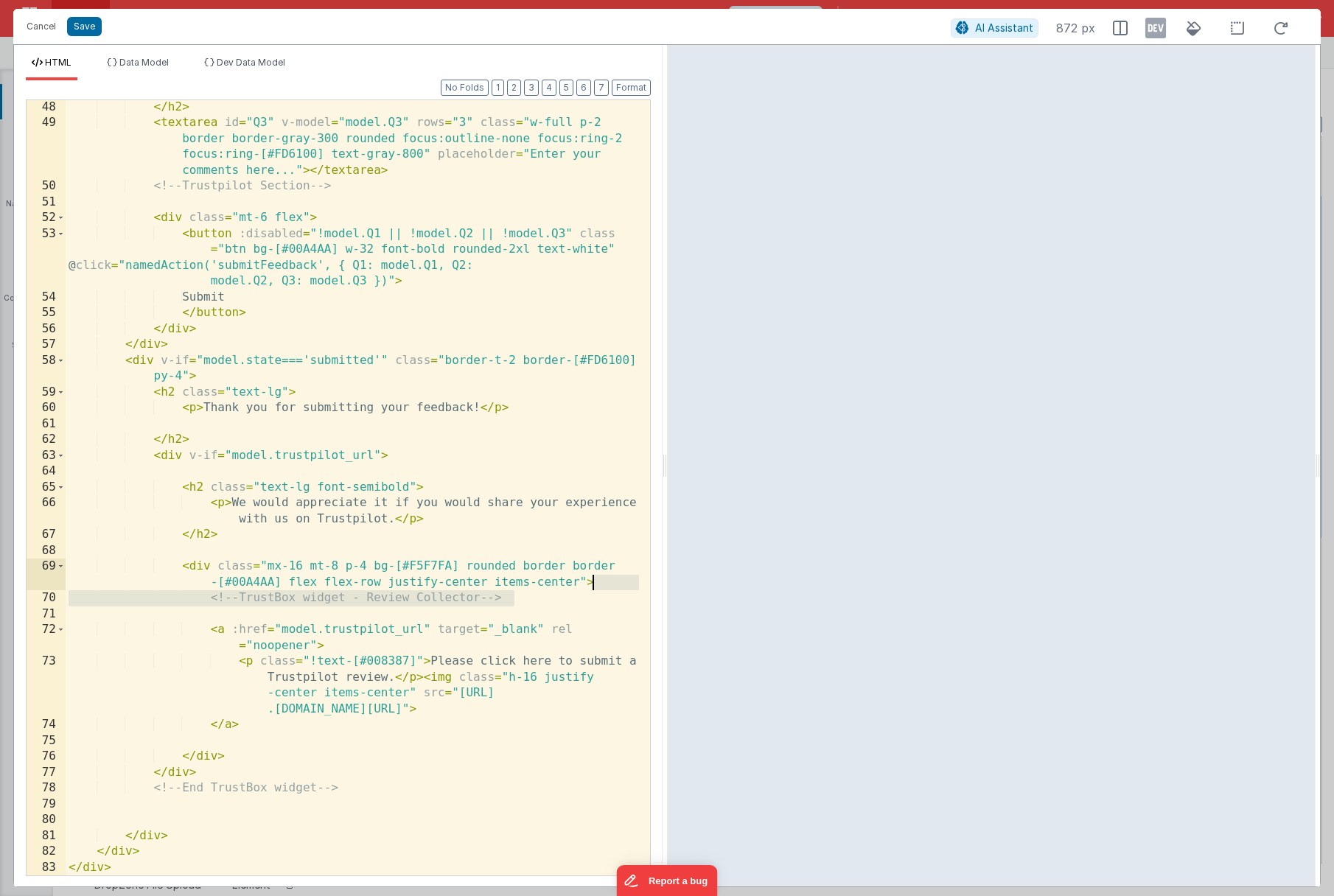
drag, startPoint x: 576, startPoint y: 599, endPoint x: 611, endPoint y: 577, distance: 41.3
click at [611, 577] on div "</ h2 > < textarea id = "Q3" v-model = "model.Q3" rows = "3" class = "w-full p-…" at bounding box center [352, 503] width 574 height 807
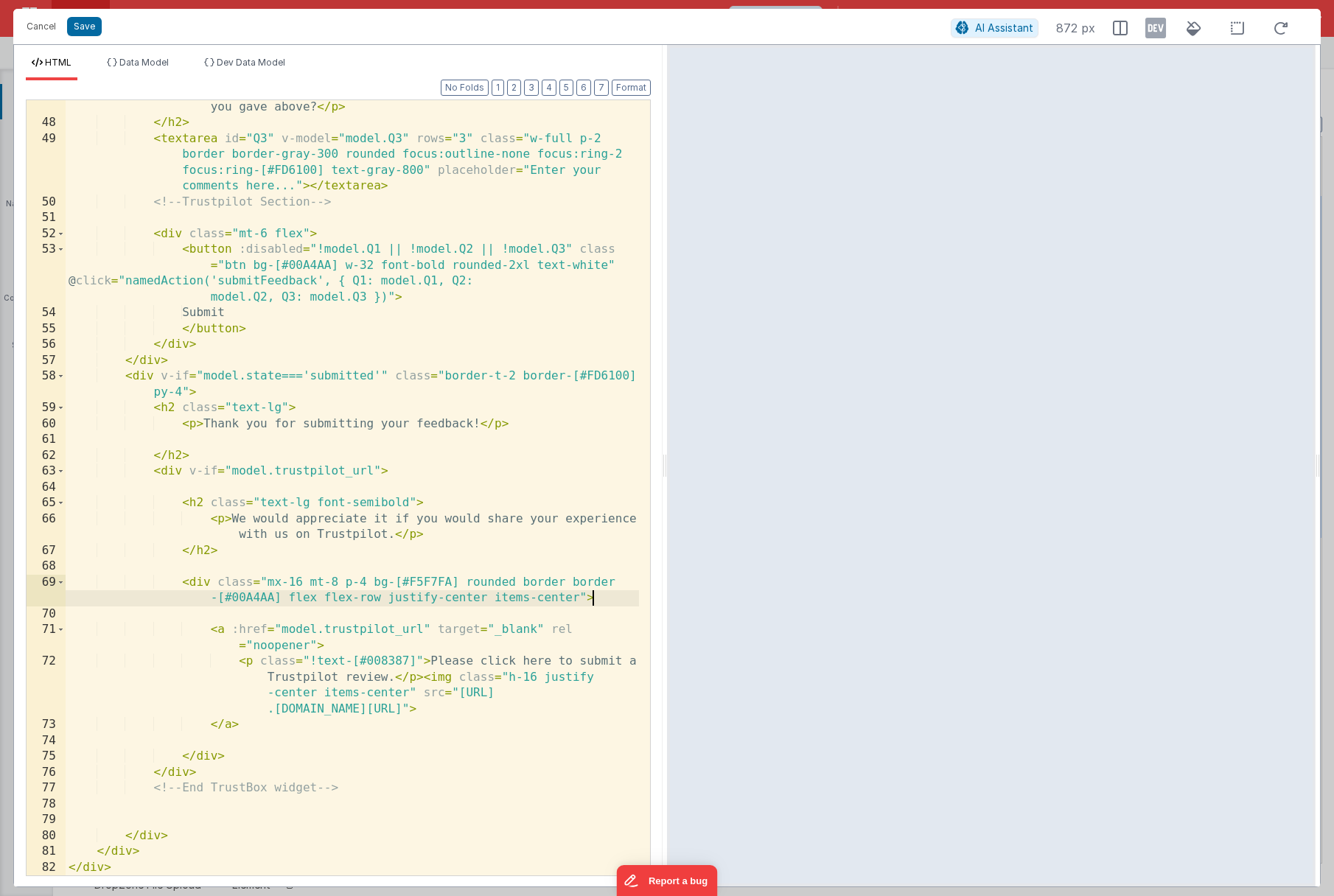
scroll to position [1031, 0]
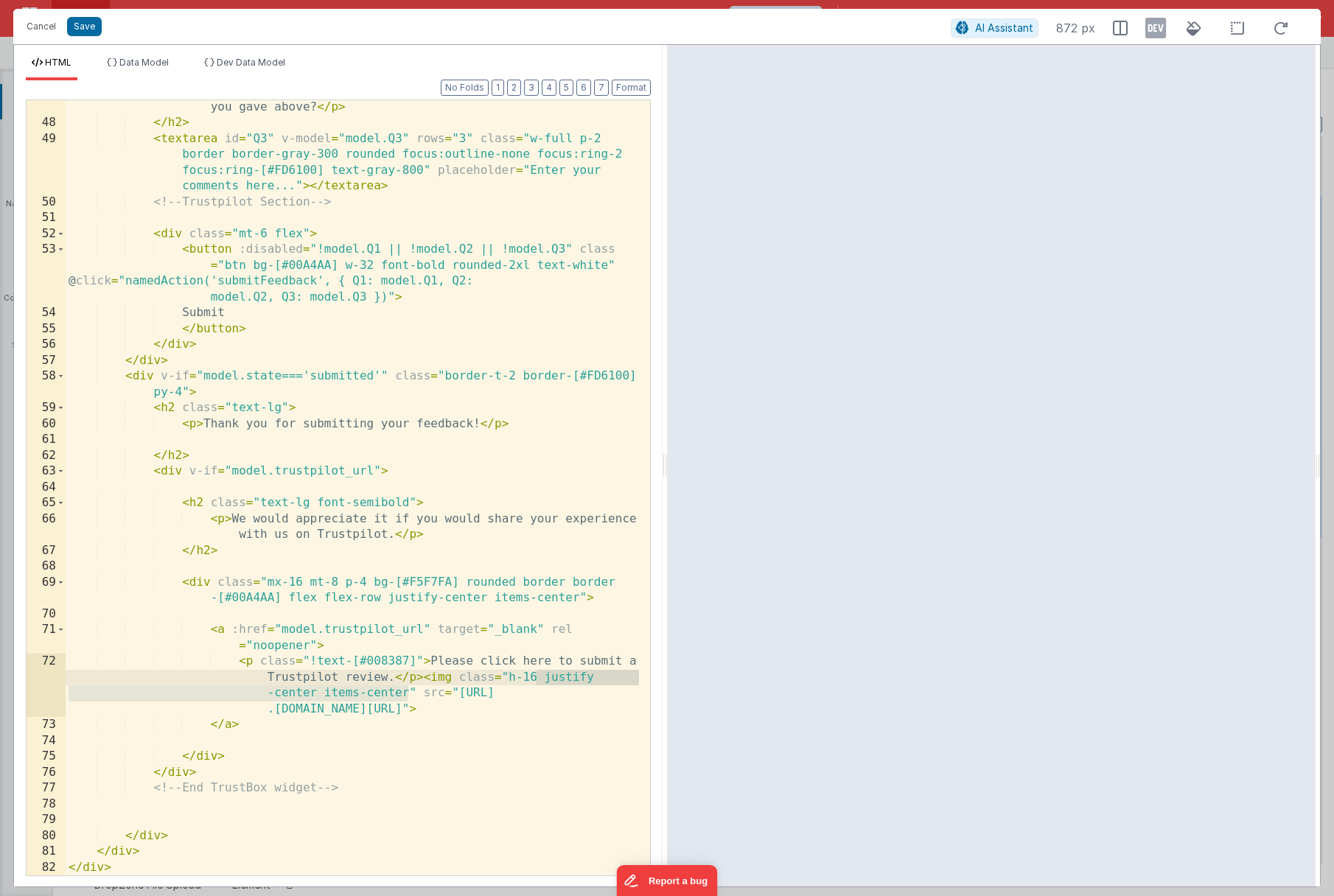
drag, startPoint x: 409, startPoint y: 696, endPoint x: 539, endPoint y: 682, distance: 130.8
click at [539, 682] on div "< p > 3. Please tell us: What was the main reason for the score(s) you gave abo…" at bounding box center [352, 494] width 574 height 823
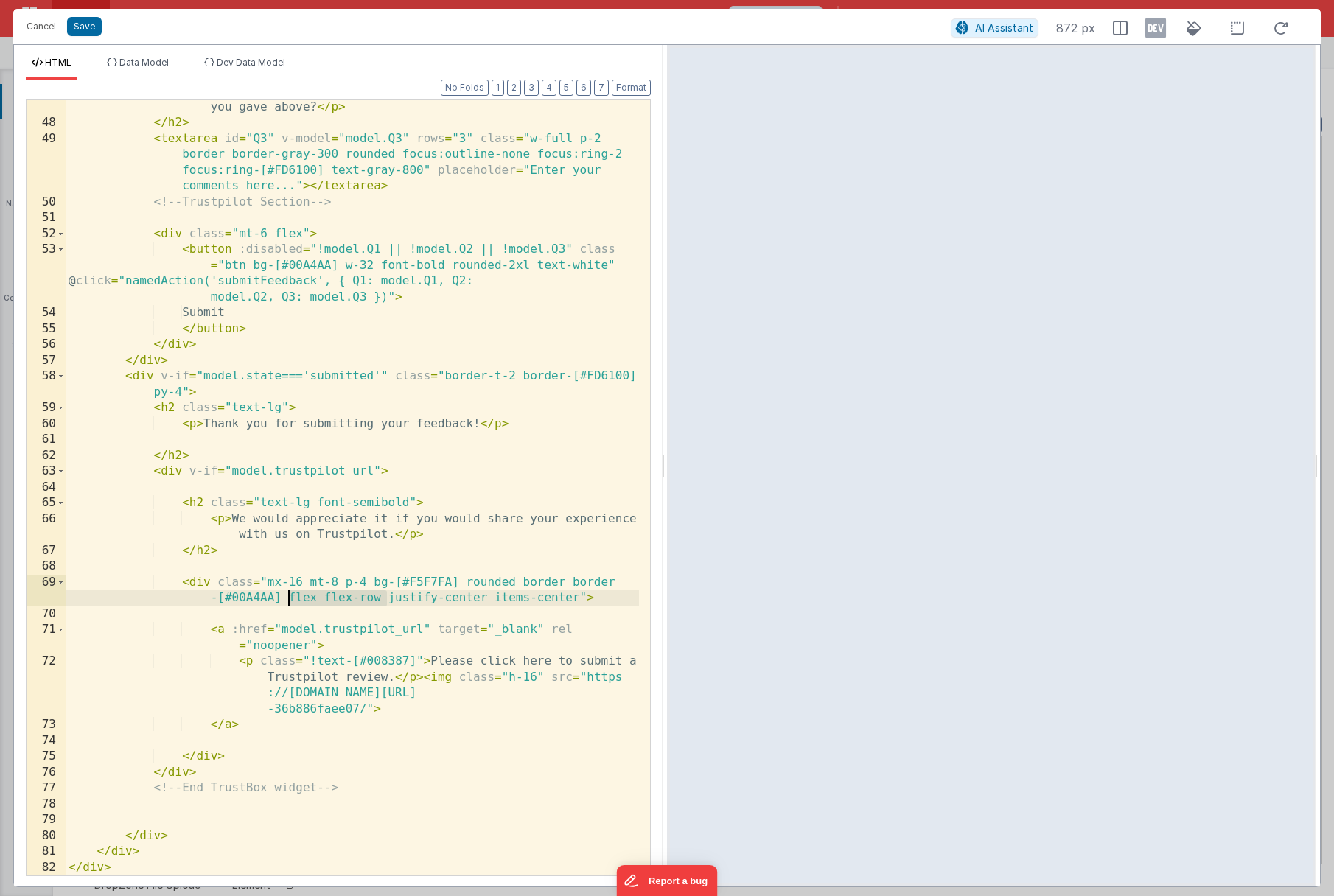
drag, startPoint x: 388, startPoint y: 596, endPoint x: 288, endPoint y: 595, distance: 100.0
click at [288, 595] on div "< p > 3. Please tell us: What was the main reason for the score(s) you gave abo…" at bounding box center [352, 494] width 574 height 823
click at [67, 20] on button "Save" at bounding box center [84, 26] width 34 height 19
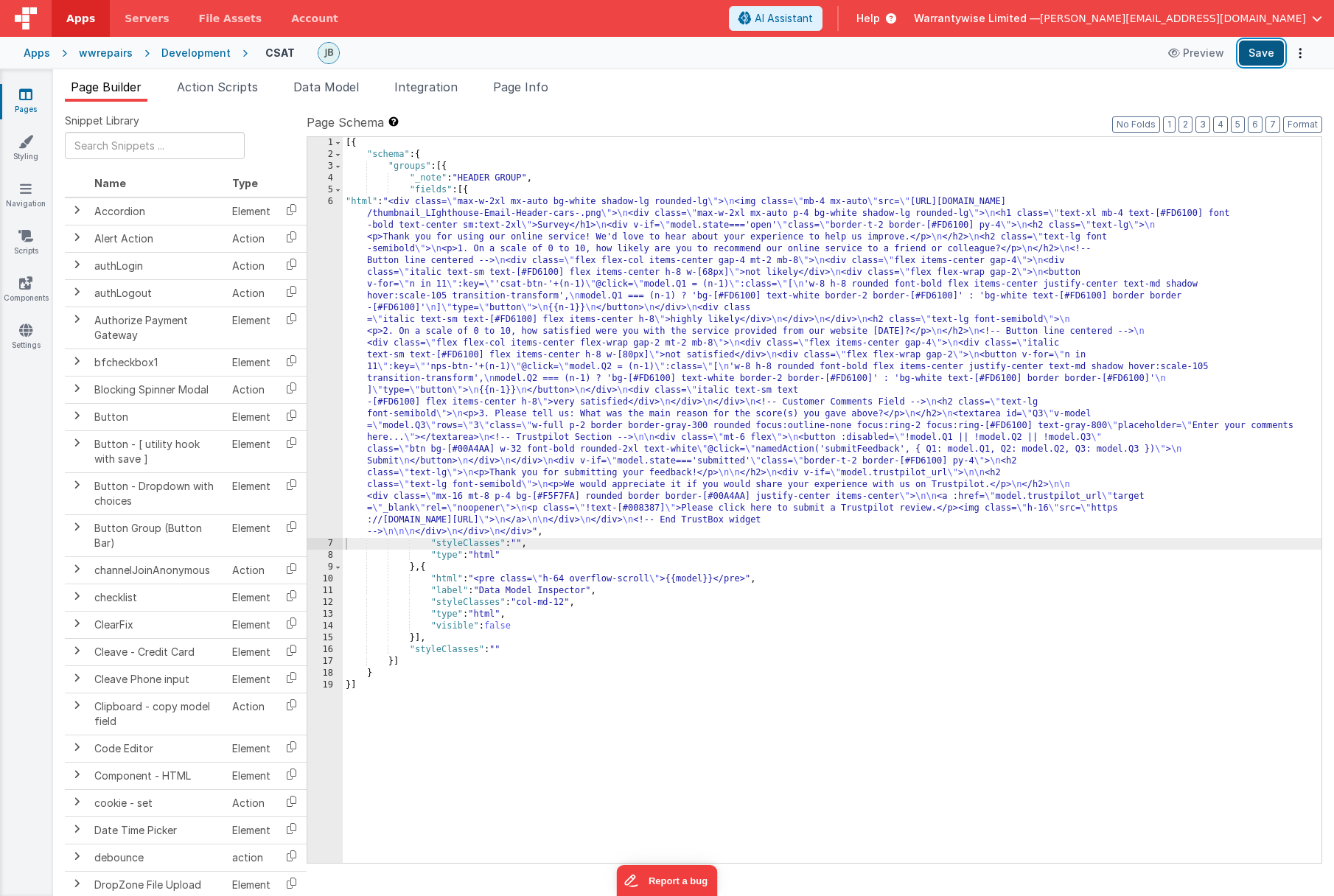
click at [1255, 56] on button "Save" at bounding box center [1261, 53] width 45 height 25
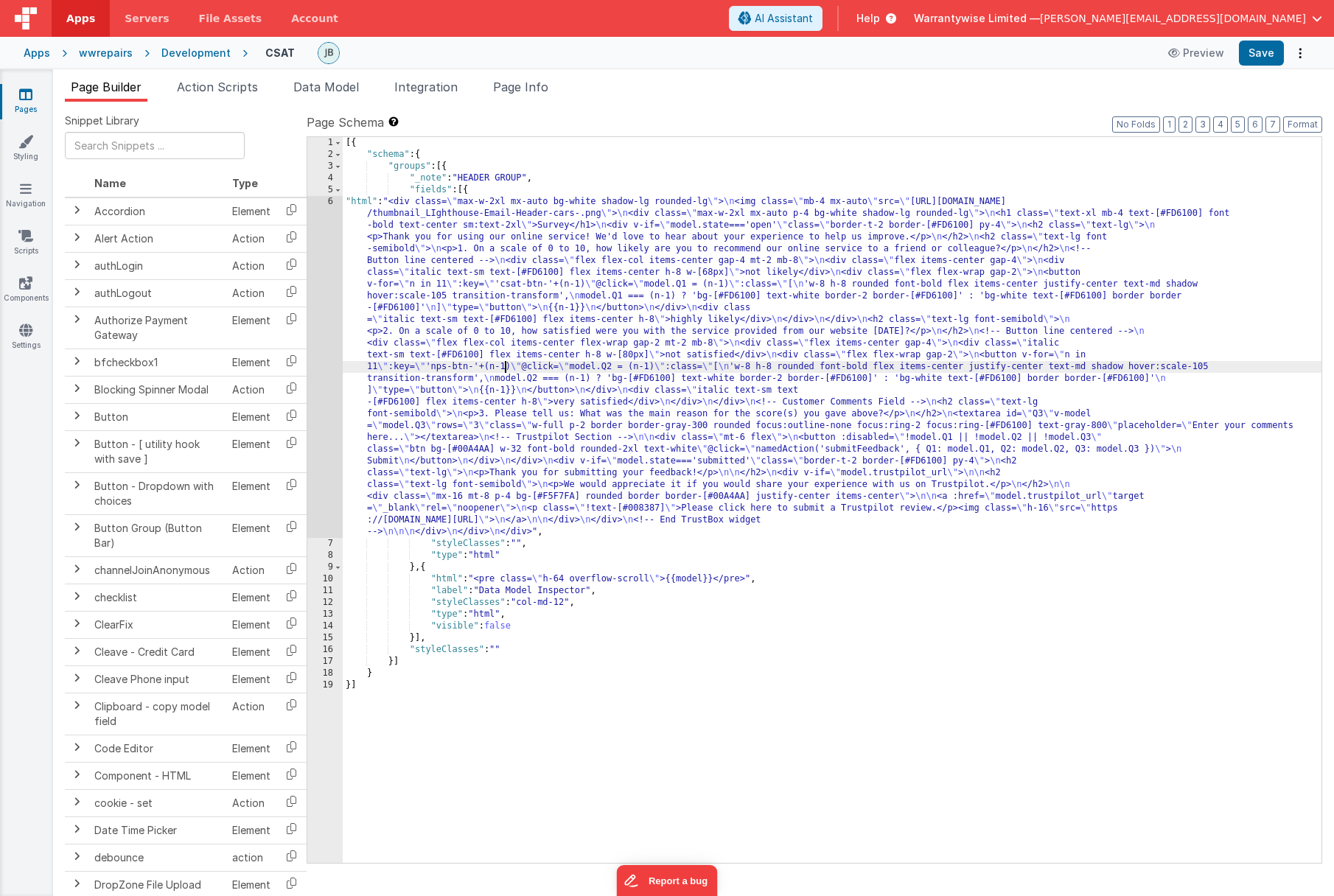
click at [503, 368] on div "[{ "schema" : { "groups" : [{ "_note" : "HEADER GROUP" , "fields" : [{ "html" :…" at bounding box center [831, 511] width 978 height 749
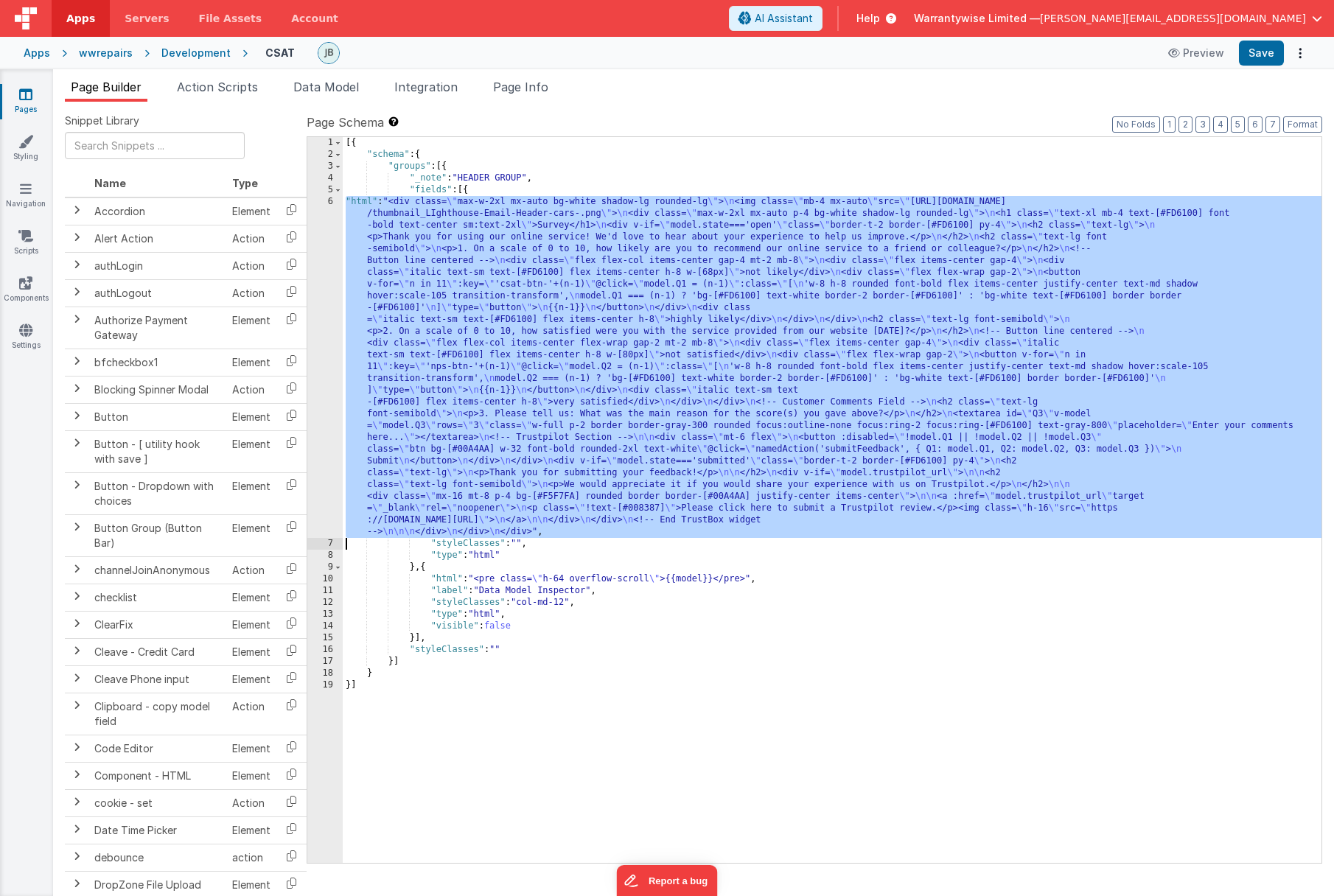
click at [312, 335] on div "6" at bounding box center [325, 367] width 35 height 342
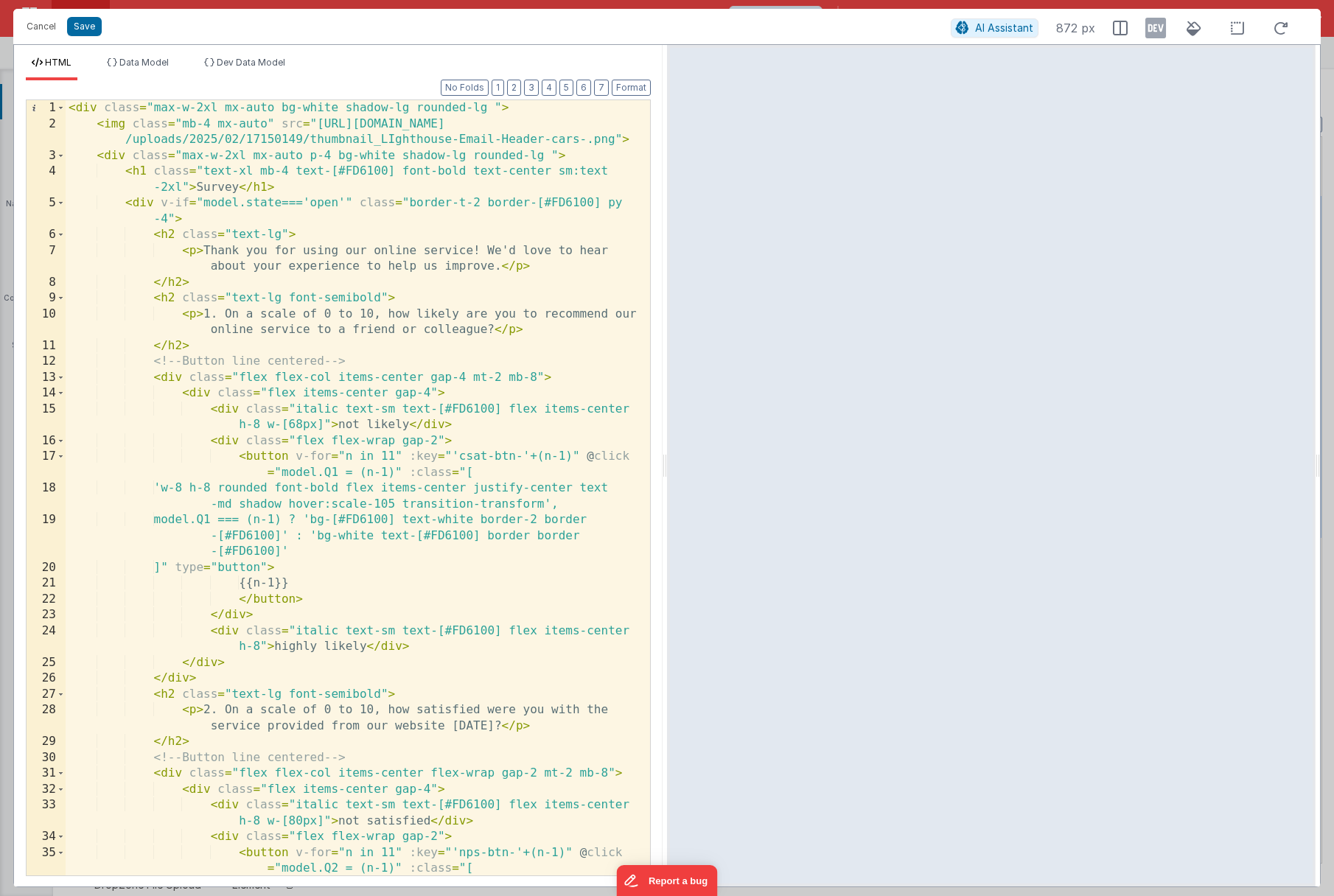
scroll to position [0, 0]
drag, startPoint x: 472, startPoint y: 174, endPoint x: 552, endPoint y: 173, distance: 80.0
click at [552, 173] on div "< div class = "max-w-2xl mx-auto bg-white shadow-lg rounded-lg " > < img class …" at bounding box center [352, 511] width 574 height 823
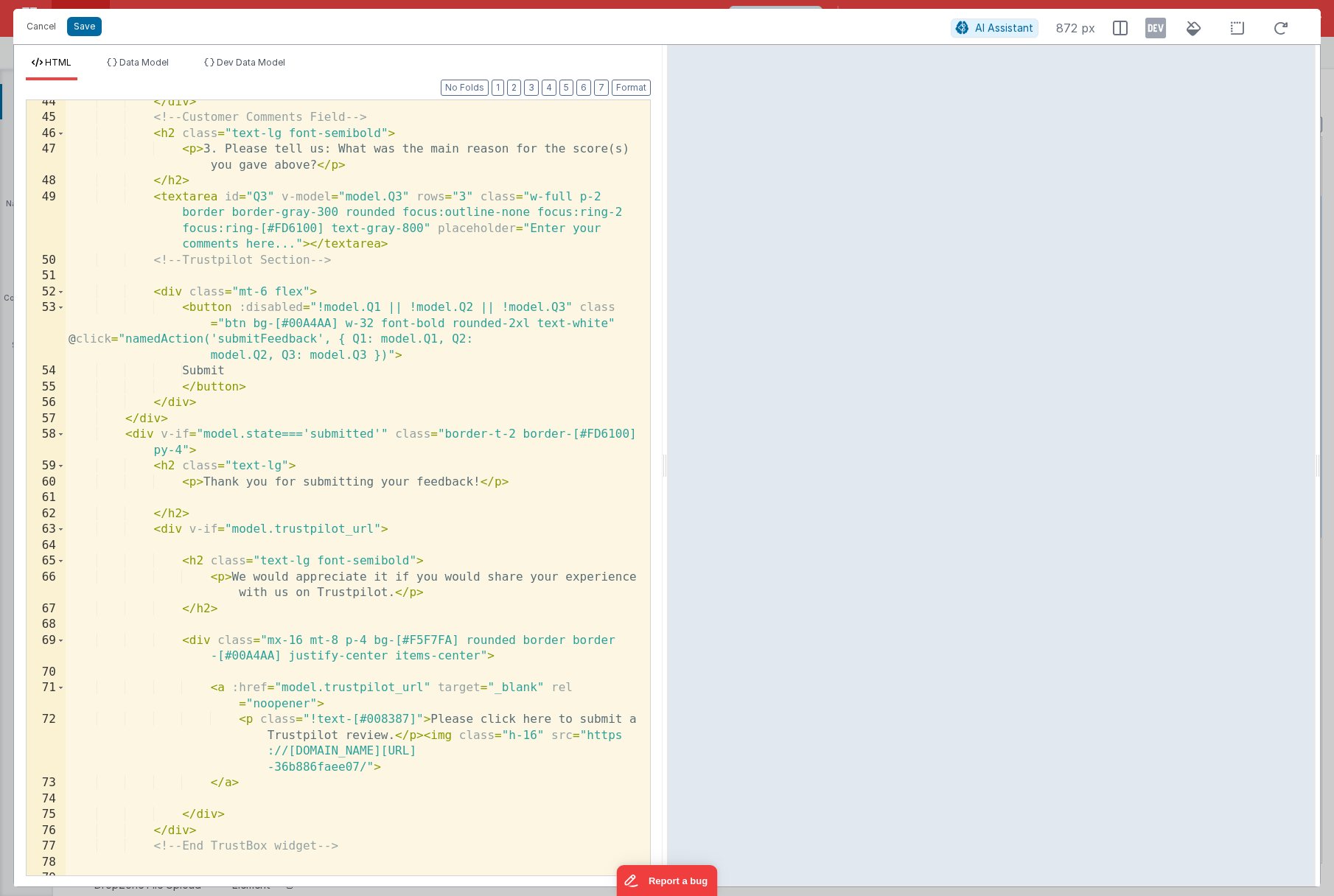
scroll to position [1031, 0]
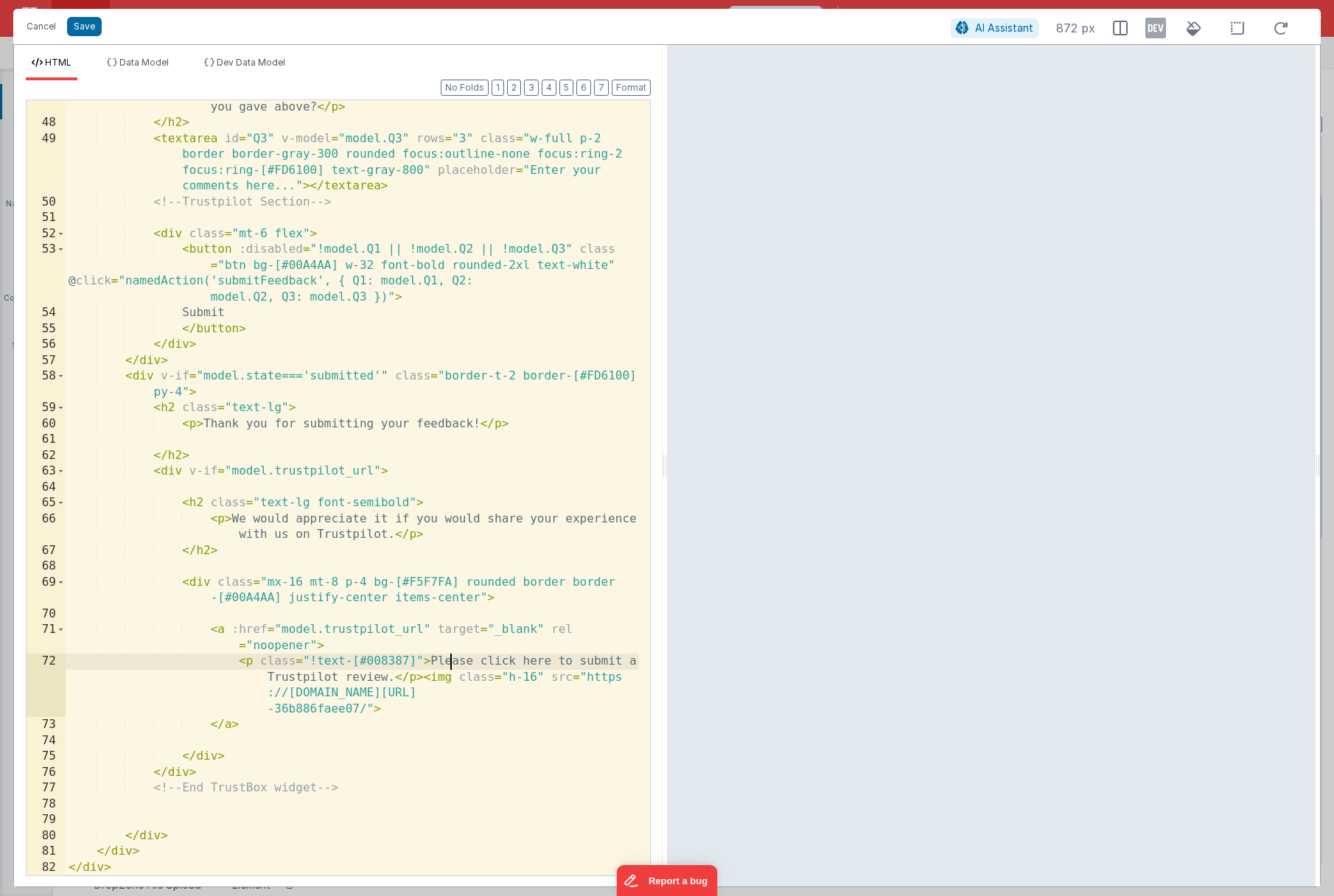
click at [448, 657] on div "< p > 3. Please tell us: What was the main reason for the score(s) you gave abo…" at bounding box center [352, 494] width 574 height 823
click at [417, 665] on div "< p > 3. Please tell us: What was the main reason for the score(s) you gave abo…" at bounding box center [352, 494] width 574 height 823
click at [90, 30] on button "Save" at bounding box center [84, 26] width 34 height 19
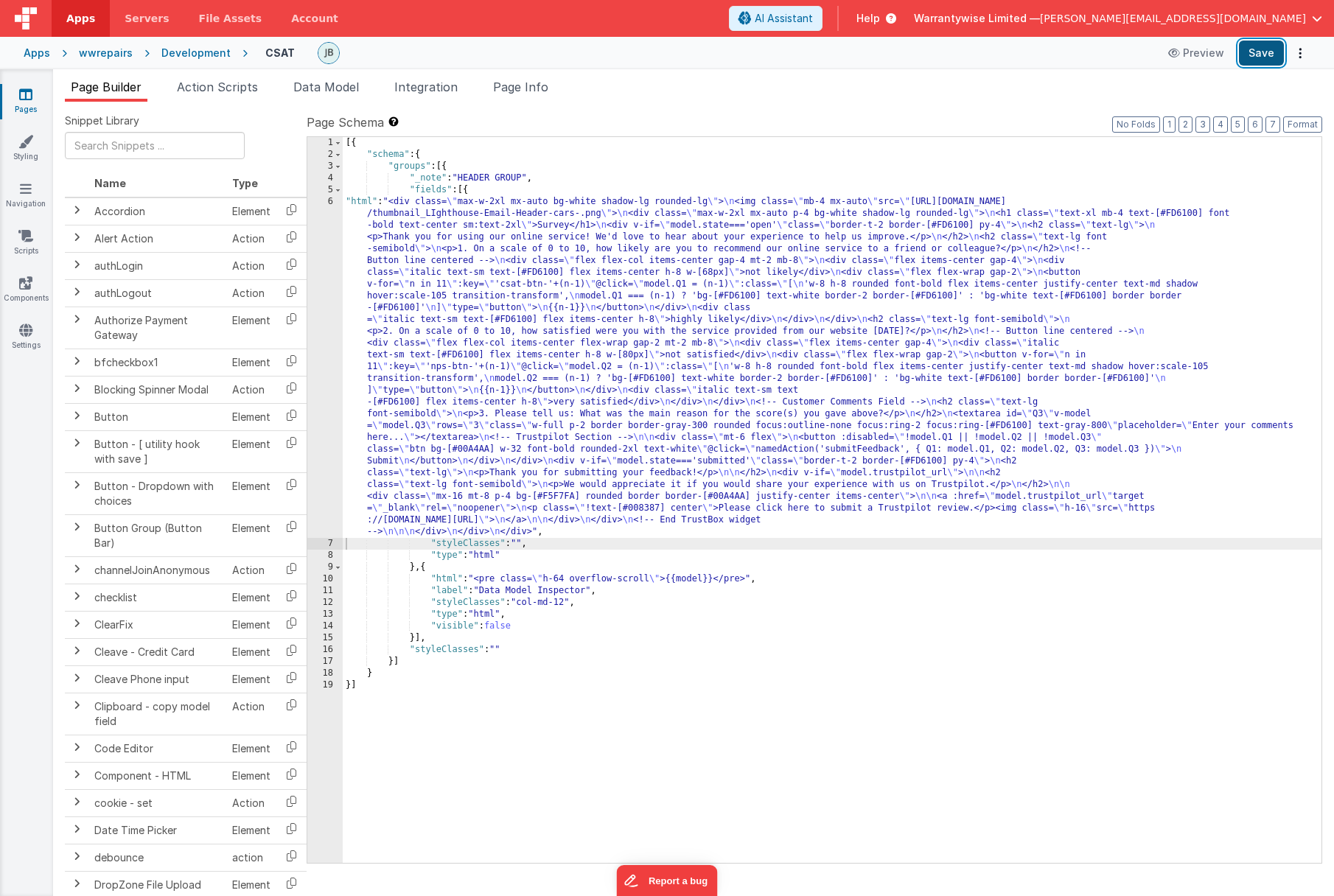
click at [1252, 53] on button "Save" at bounding box center [1261, 53] width 45 height 25
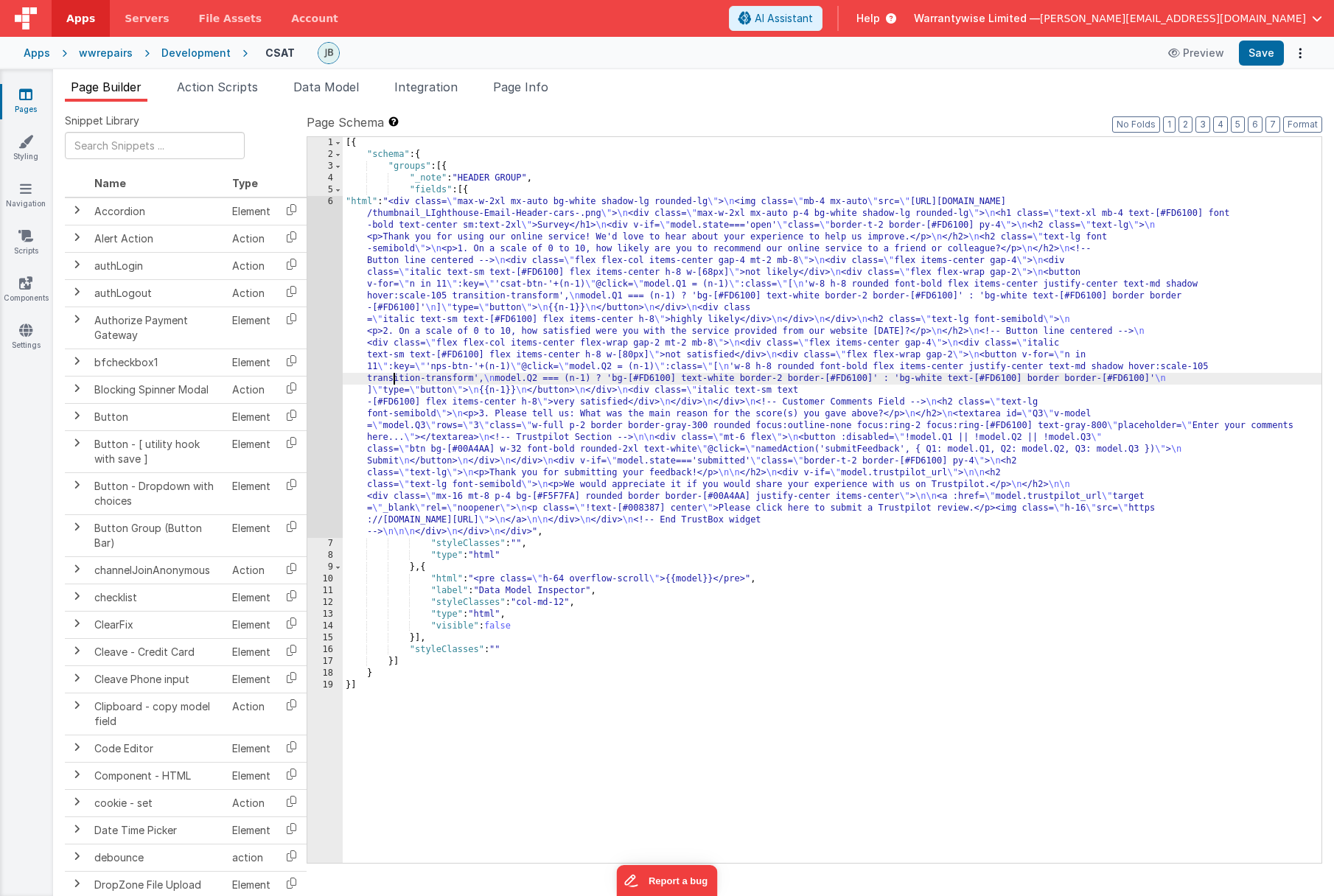
click at [395, 381] on div "[{ "schema" : { "groups" : [{ "_note" : "HEADER GROUP" , "fields" : [{ "html" :…" at bounding box center [831, 511] width 978 height 749
click at [315, 406] on div "6" at bounding box center [325, 367] width 35 height 342
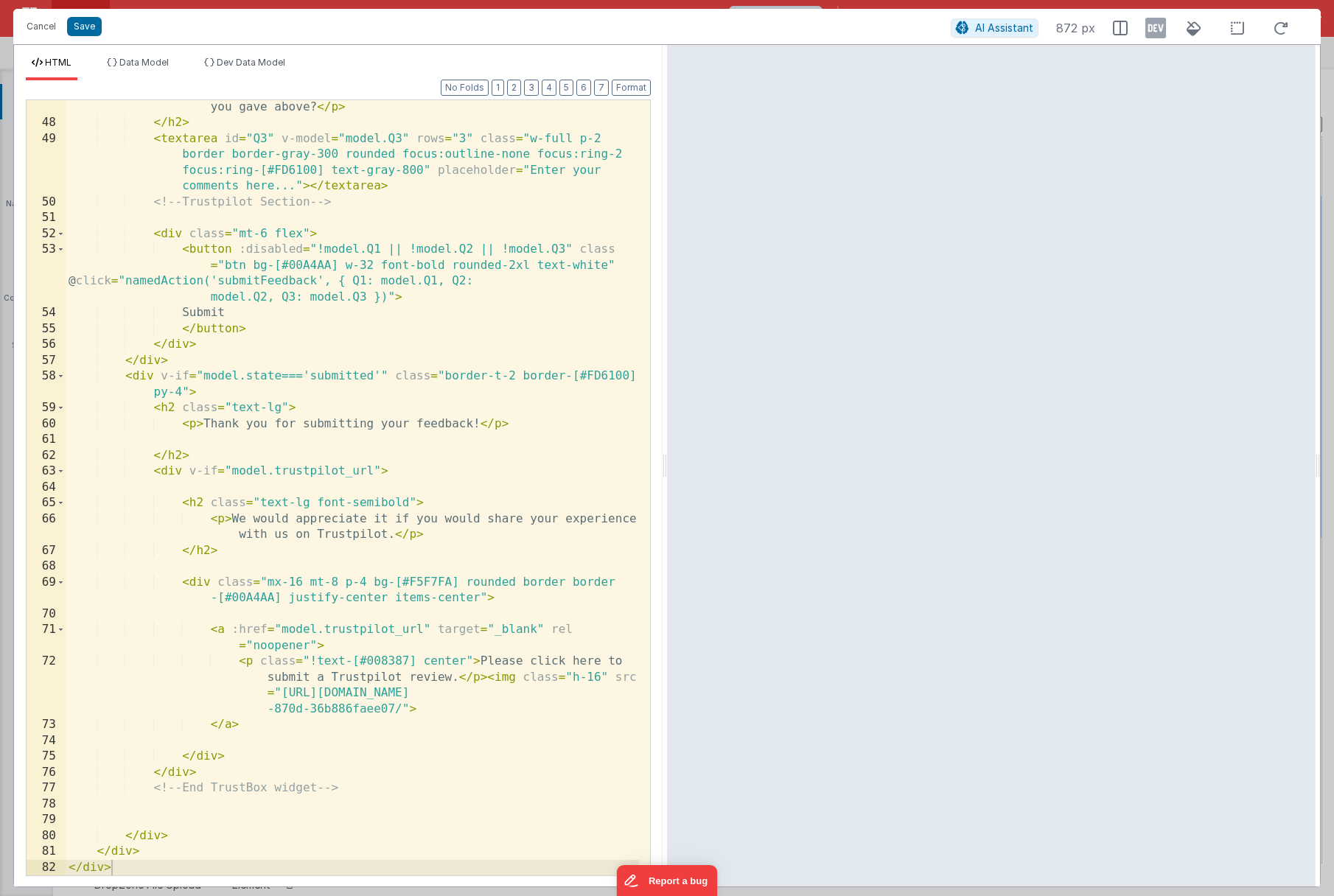
scroll to position [0, 0]
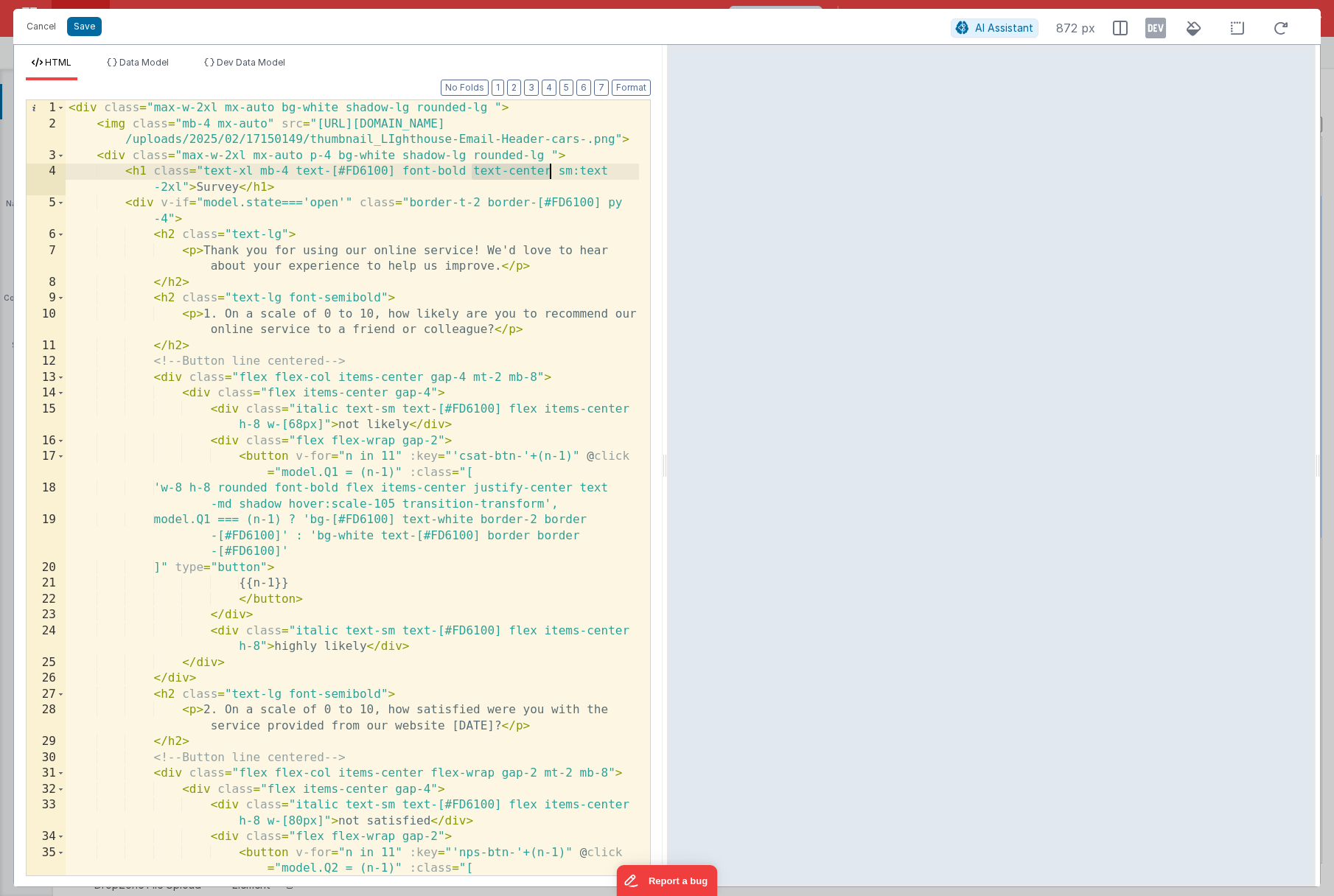
drag, startPoint x: 474, startPoint y: 173, endPoint x: 551, endPoint y: 176, distance: 77.1
click at [551, 176] on div "< div class = "max-w-2xl mx-auto bg-white shadow-lg rounded-lg " > < img class …" at bounding box center [352, 511] width 574 height 823
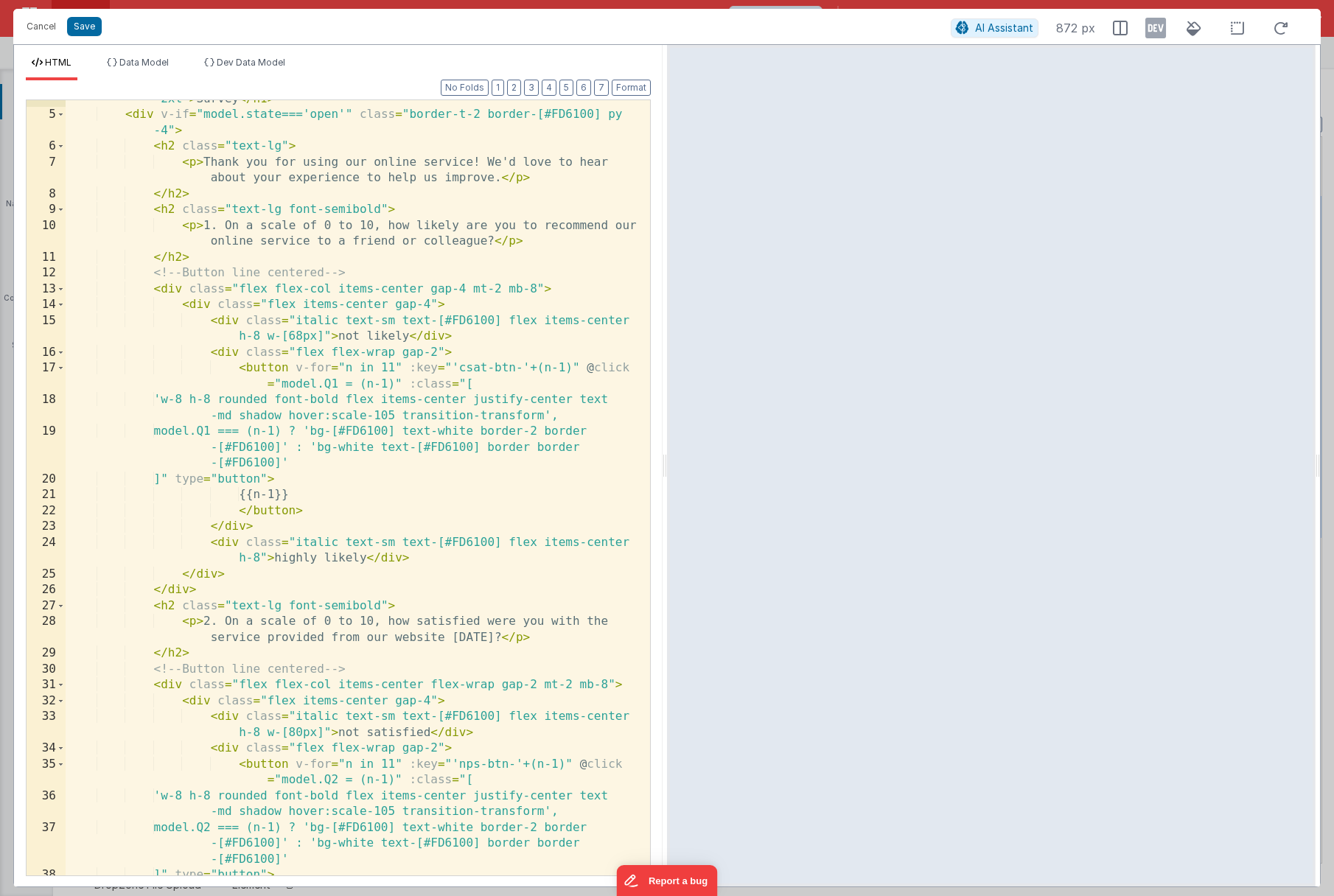
scroll to position [1031, 0]
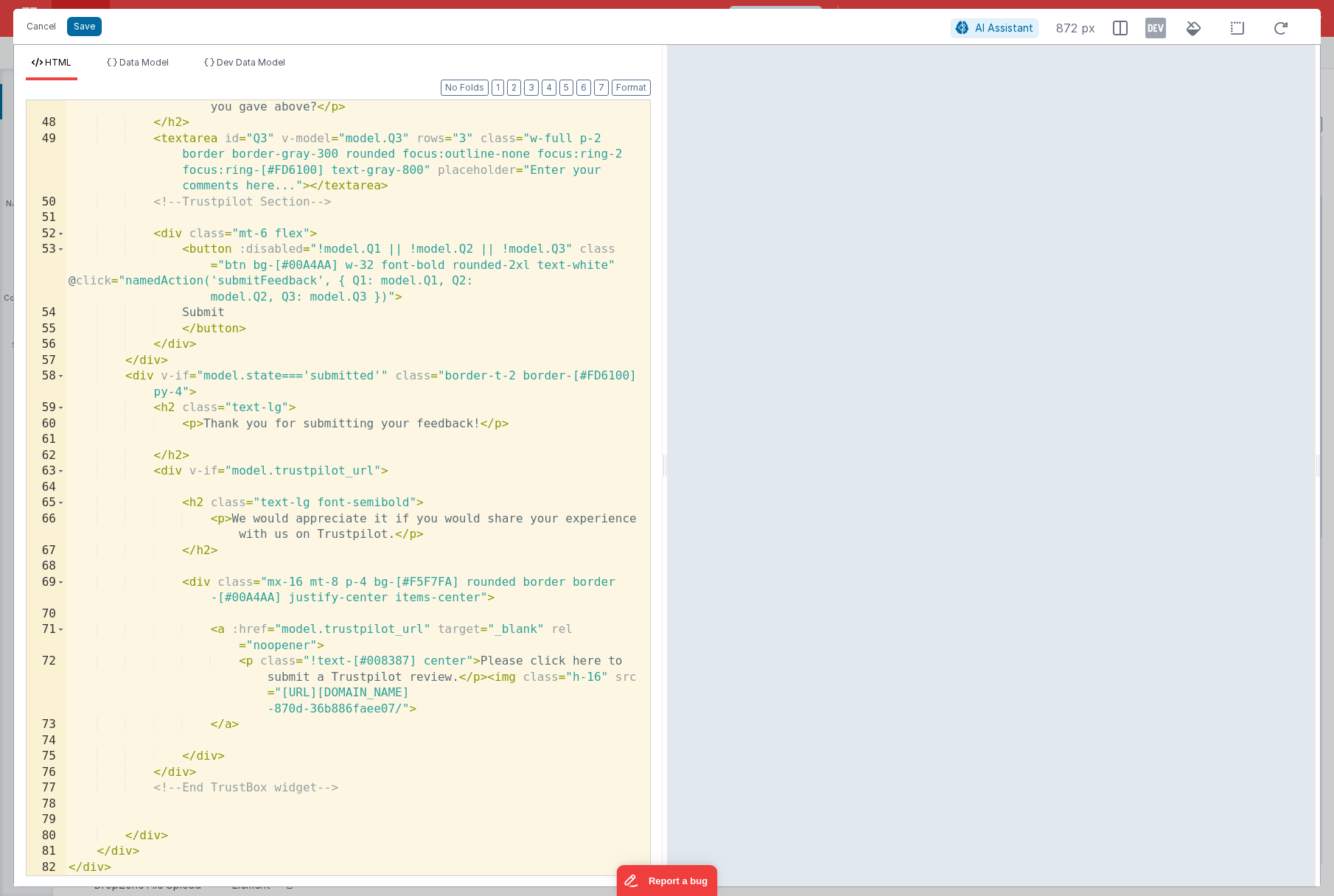
click at [432, 665] on div "< p > 3. Please tell us: What was the main reason for the score(s) you gave abo…" at bounding box center [352, 494] width 574 height 823
drag, startPoint x: 311, startPoint y: 503, endPoint x: 261, endPoint y: 504, distance: 50.0
click at [261, 504] on div "< p > 3. Please tell us: What was the main reason for the score(s) you gave abo…" at bounding box center [352, 494] width 574 height 823
click at [502, 661] on div "< p > 3. Please tell us: What was the main reason for the score(s) you gave abo…" at bounding box center [352, 494] width 574 height 823
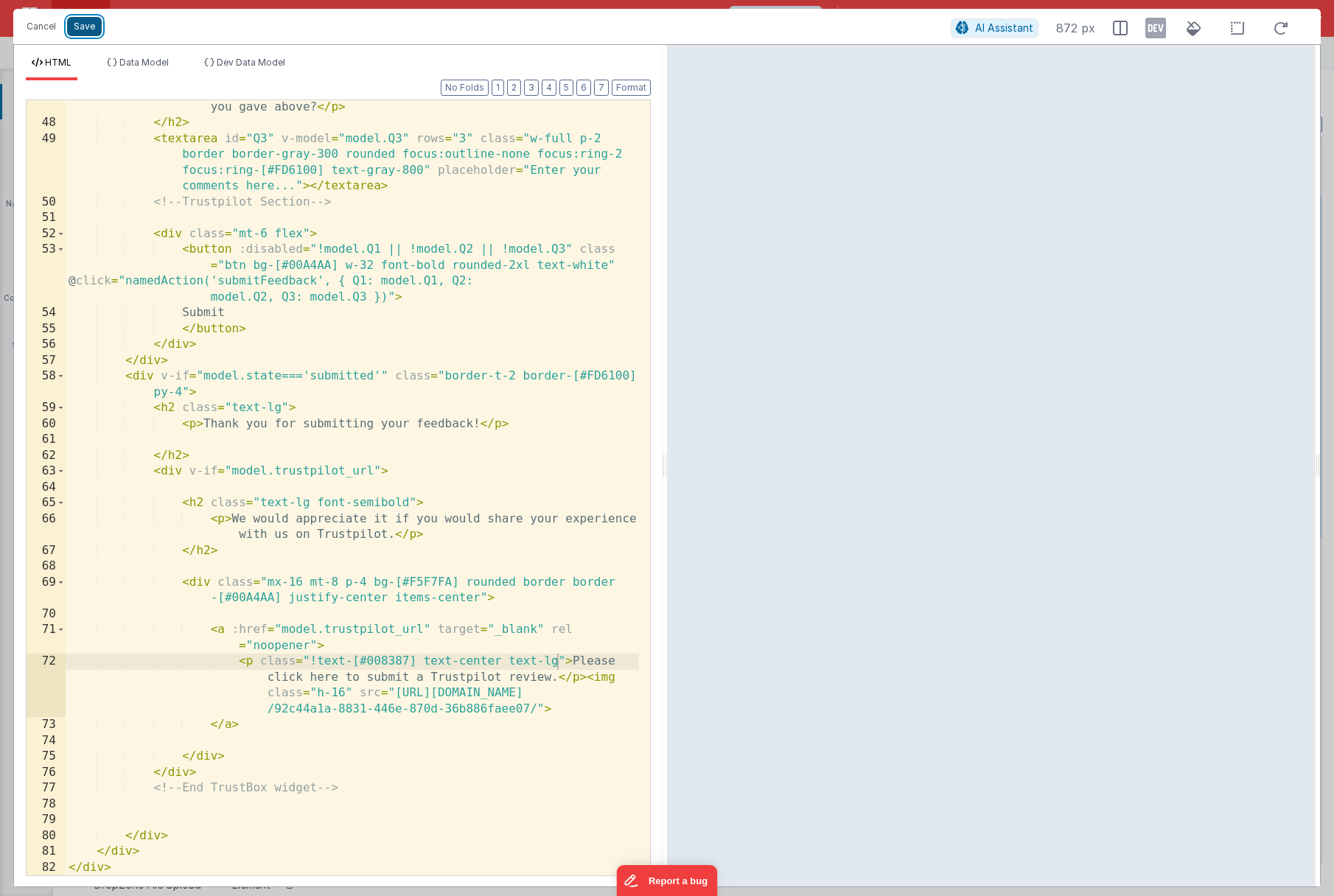
click at [86, 25] on button "Save" at bounding box center [84, 26] width 34 height 19
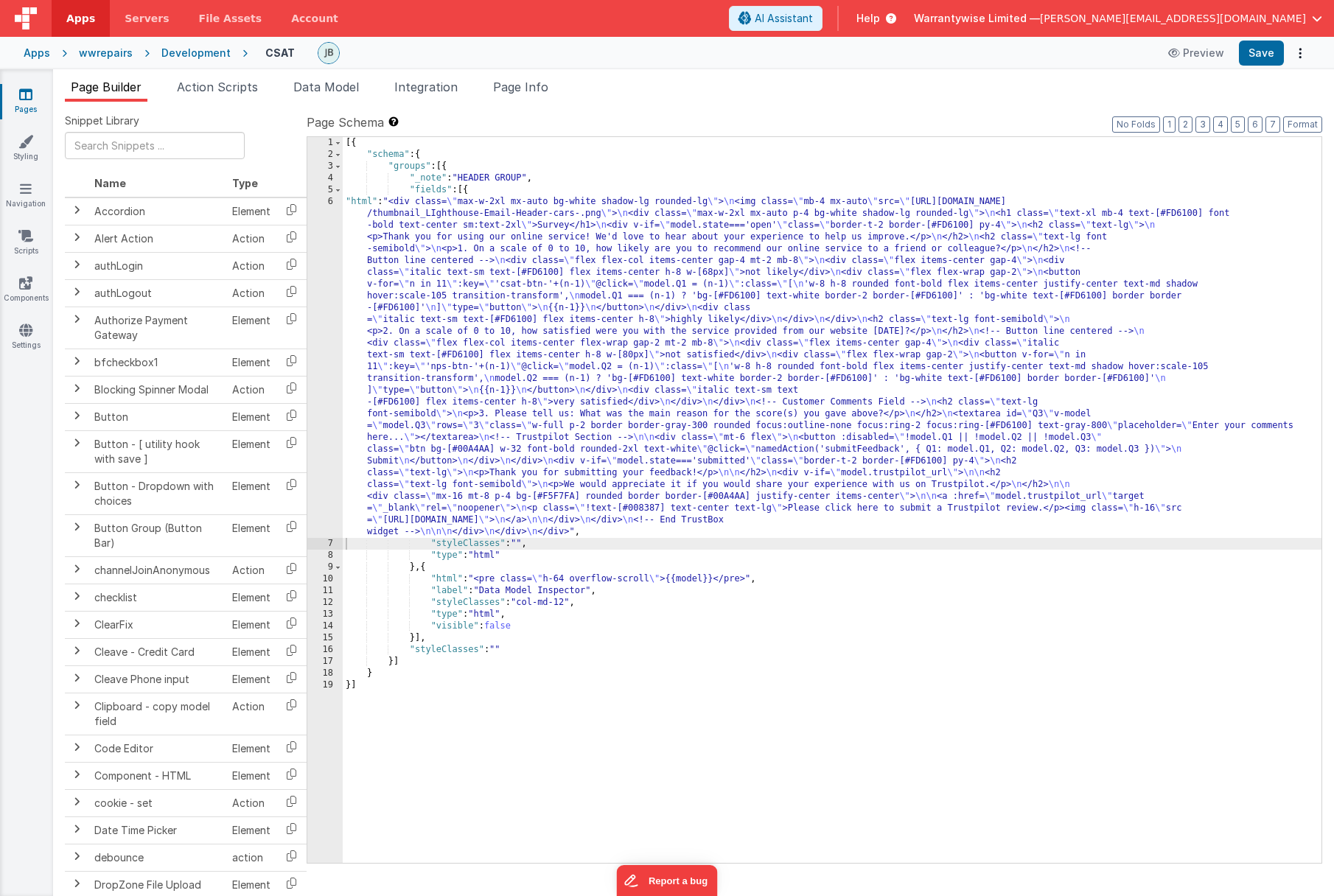
click at [406, 477] on div "[{ "schema" : { "groups" : [{ "_note" : "HEADER GROUP" , "fields" : [{ "html" :…" at bounding box center [831, 511] width 978 height 749
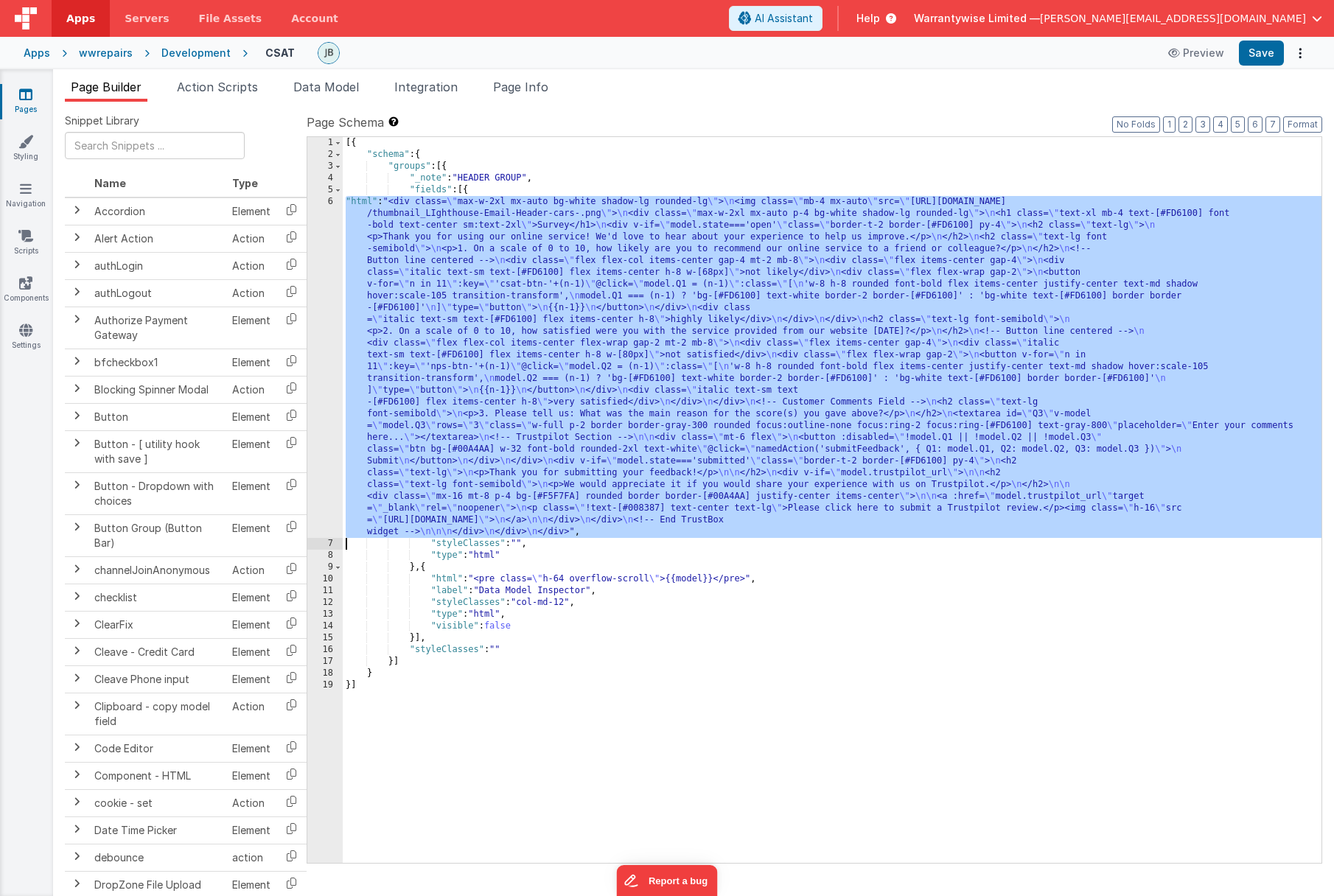
click at [318, 442] on div "6" at bounding box center [325, 367] width 35 height 342
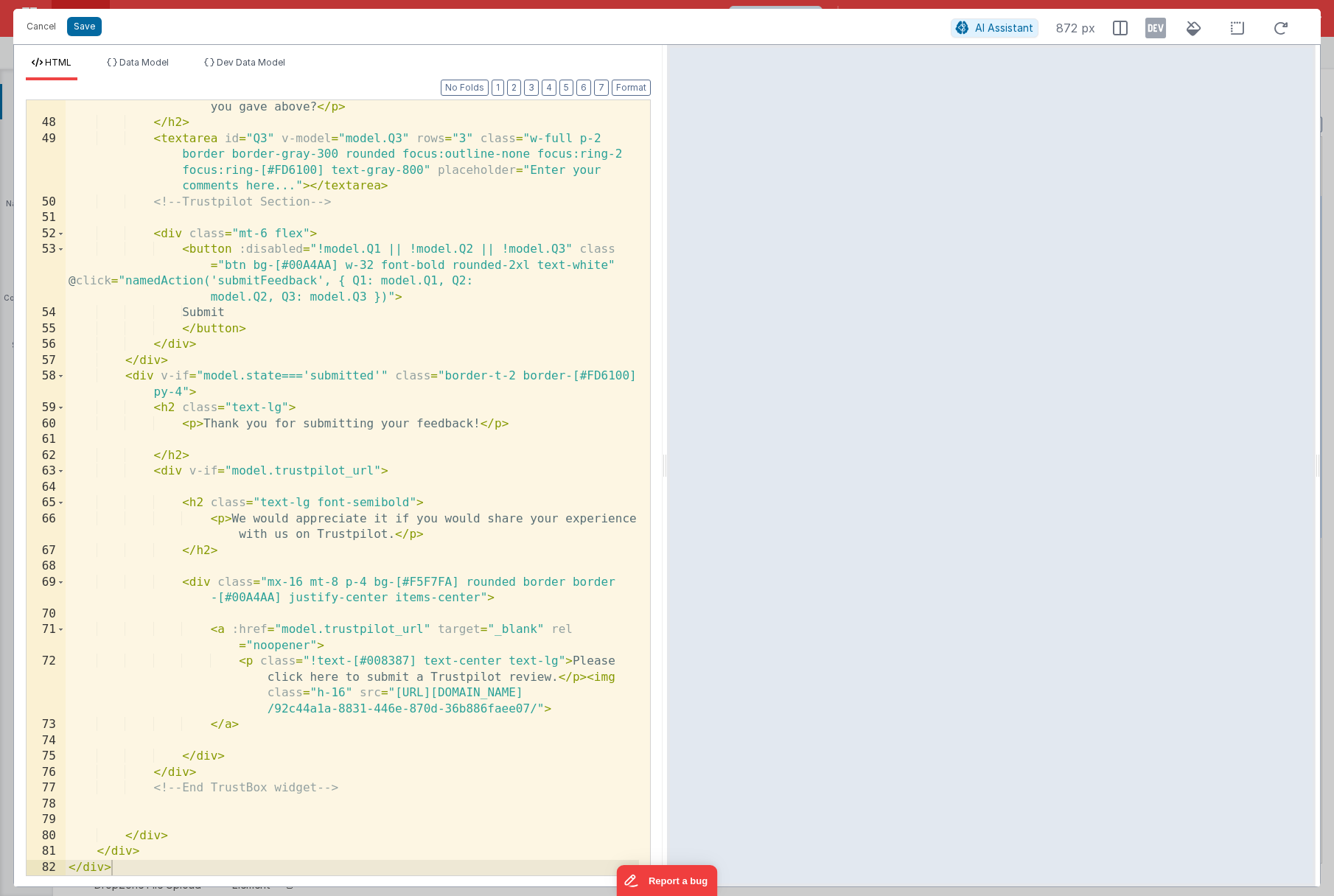
click at [557, 664] on div "< p > 3. Please tell us: What was the main reason for the score(s) you gave abo…" at bounding box center [352, 494] width 574 height 823
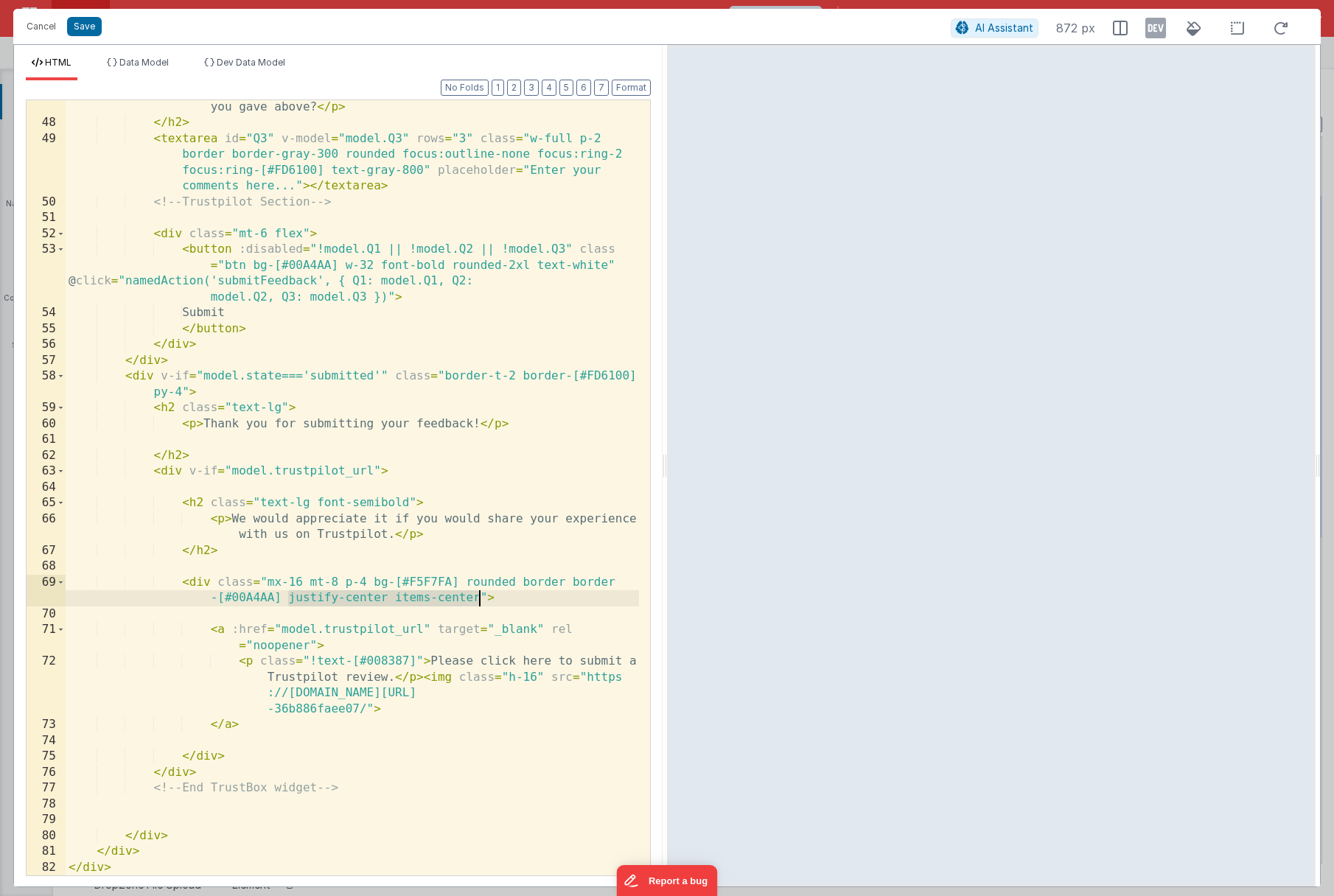
drag, startPoint x: 288, startPoint y: 602, endPoint x: 476, endPoint y: 595, distance: 188.1
click at [476, 595] on div "< p > 3. Please tell us: What was the main reason for the score(s) you gave abo…" at bounding box center [352, 494] width 574 height 823
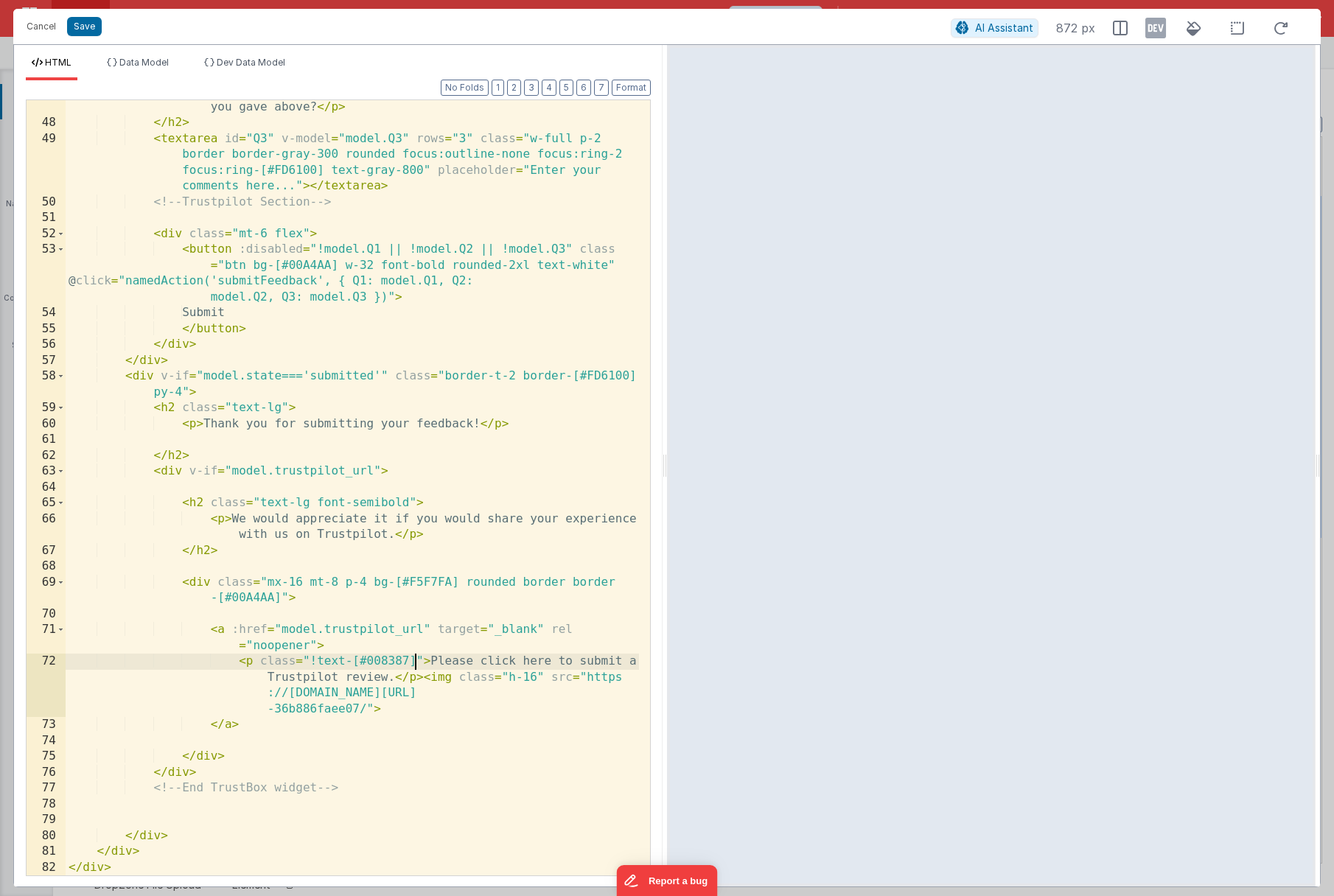
click at [417, 661] on div "< p > 3. Please tell us: What was the main reason for the score(s) you gave abo…" at bounding box center [352, 494] width 574 height 823
click at [77, 25] on button "Save" at bounding box center [84, 26] width 34 height 19
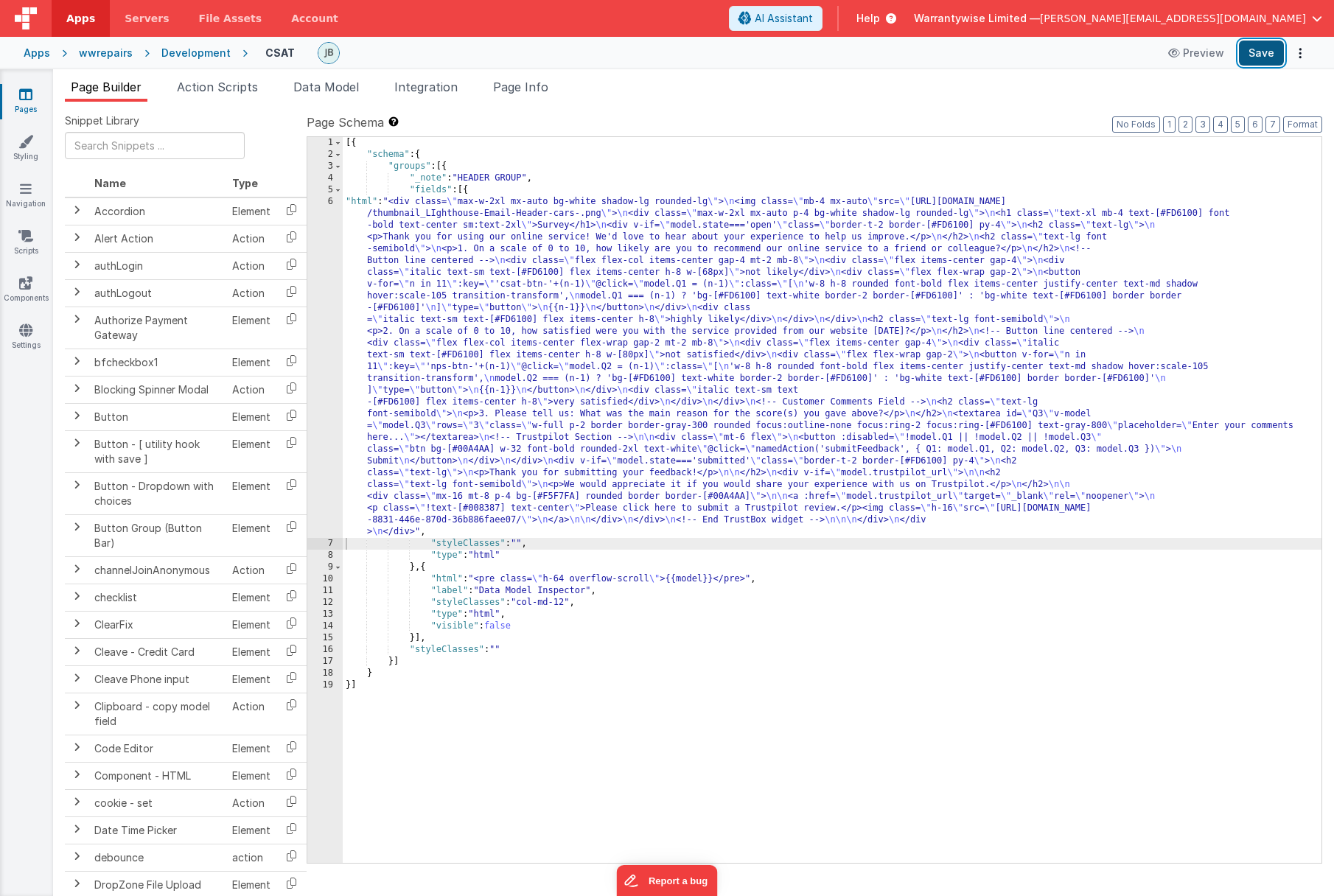
click at [1252, 57] on button "Save" at bounding box center [1261, 53] width 45 height 25
click at [384, 254] on div "[{ "schema" : { "groups" : [{ "_note" : "HEADER GROUP" , "fields" : [{ "html" :…" at bounding box center [831, 511] width 978 height 749
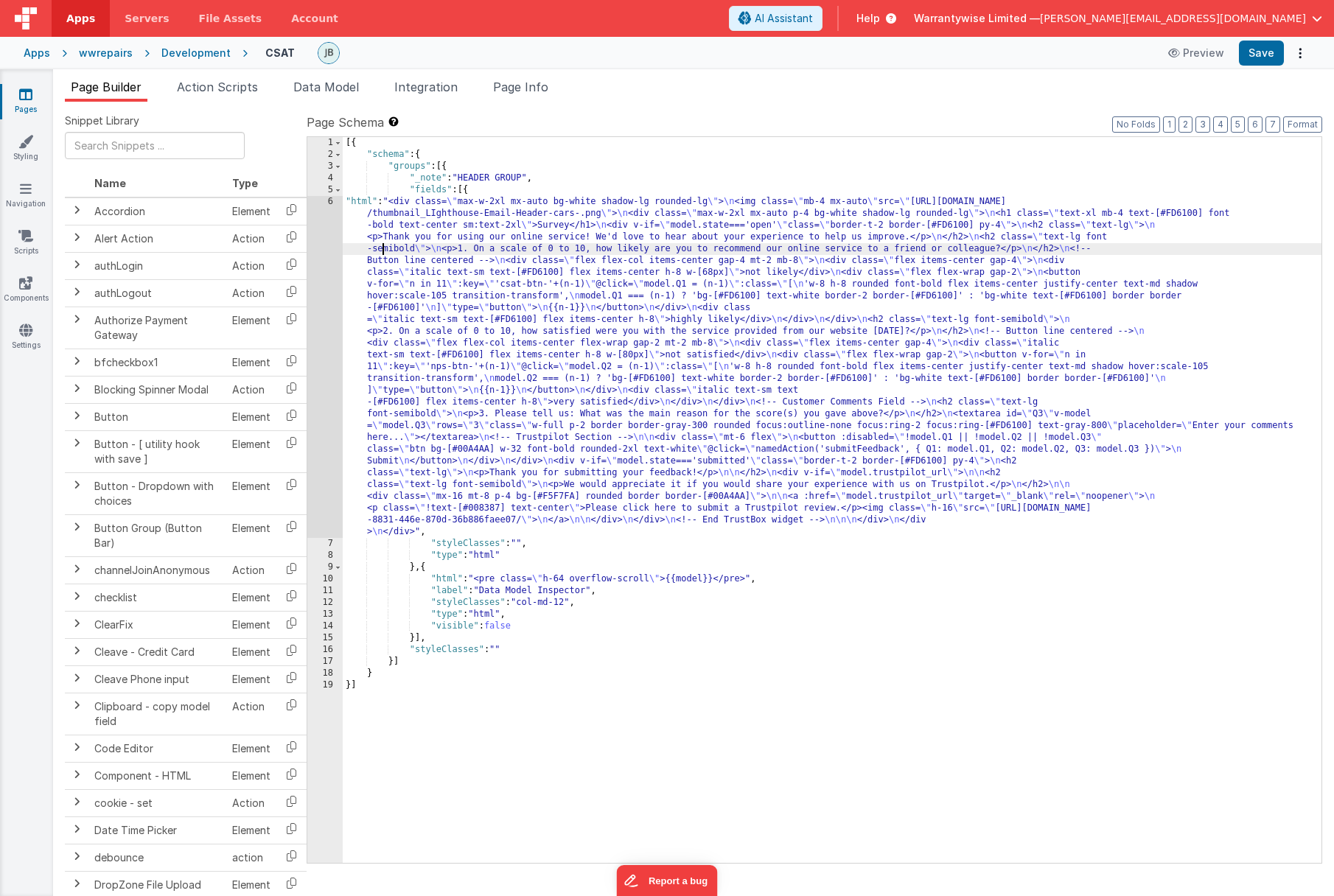
click at [516, 439] on div "[{ "schema" : { "groups" : [{ "_note" : "HEADER GROUP" , "fields" : [{ "html" :…" at bounding box center [831, 511] width 978 height 749
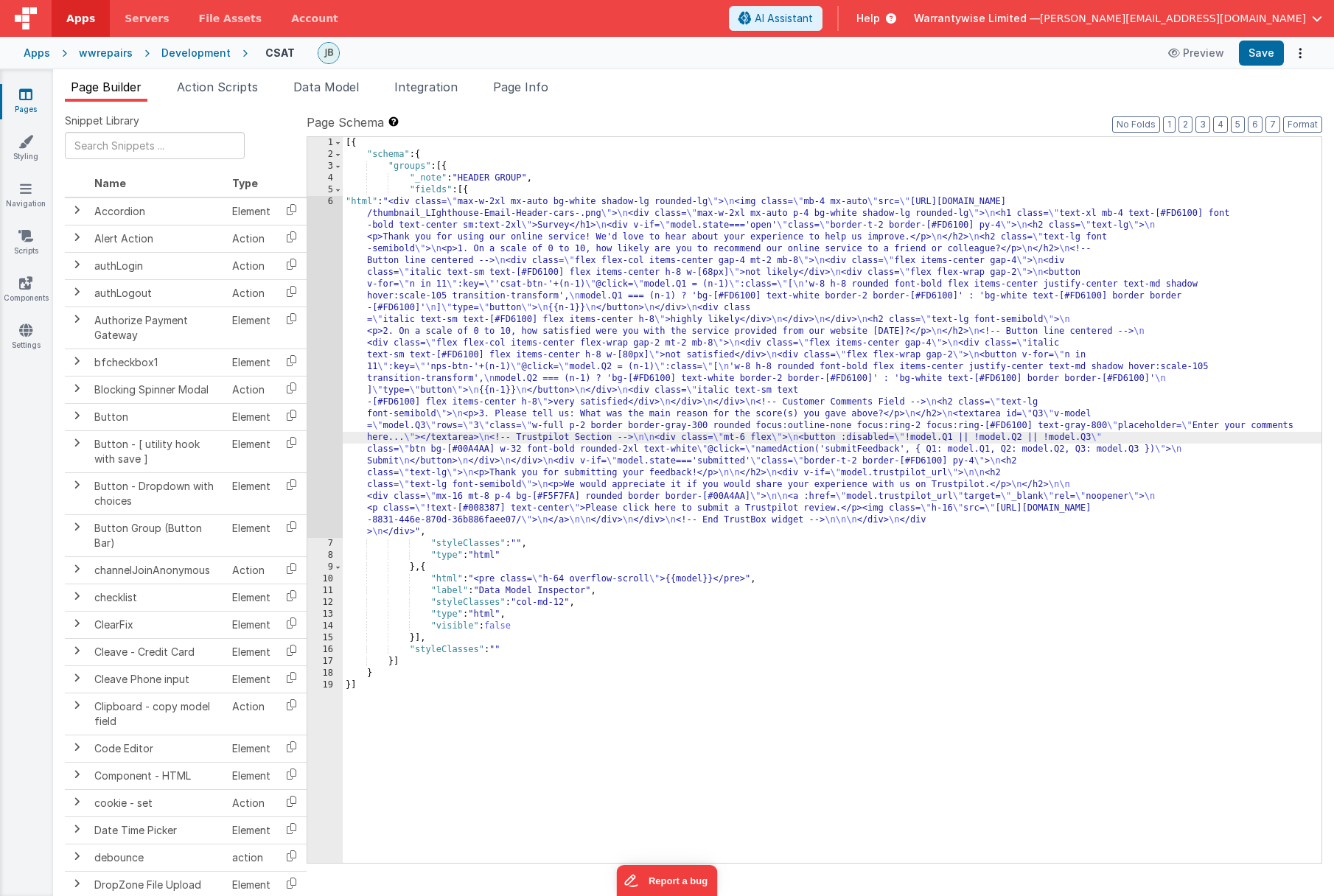
click at [311, 354] on div "6" at bounding box center [325, 367] width 35 height 342
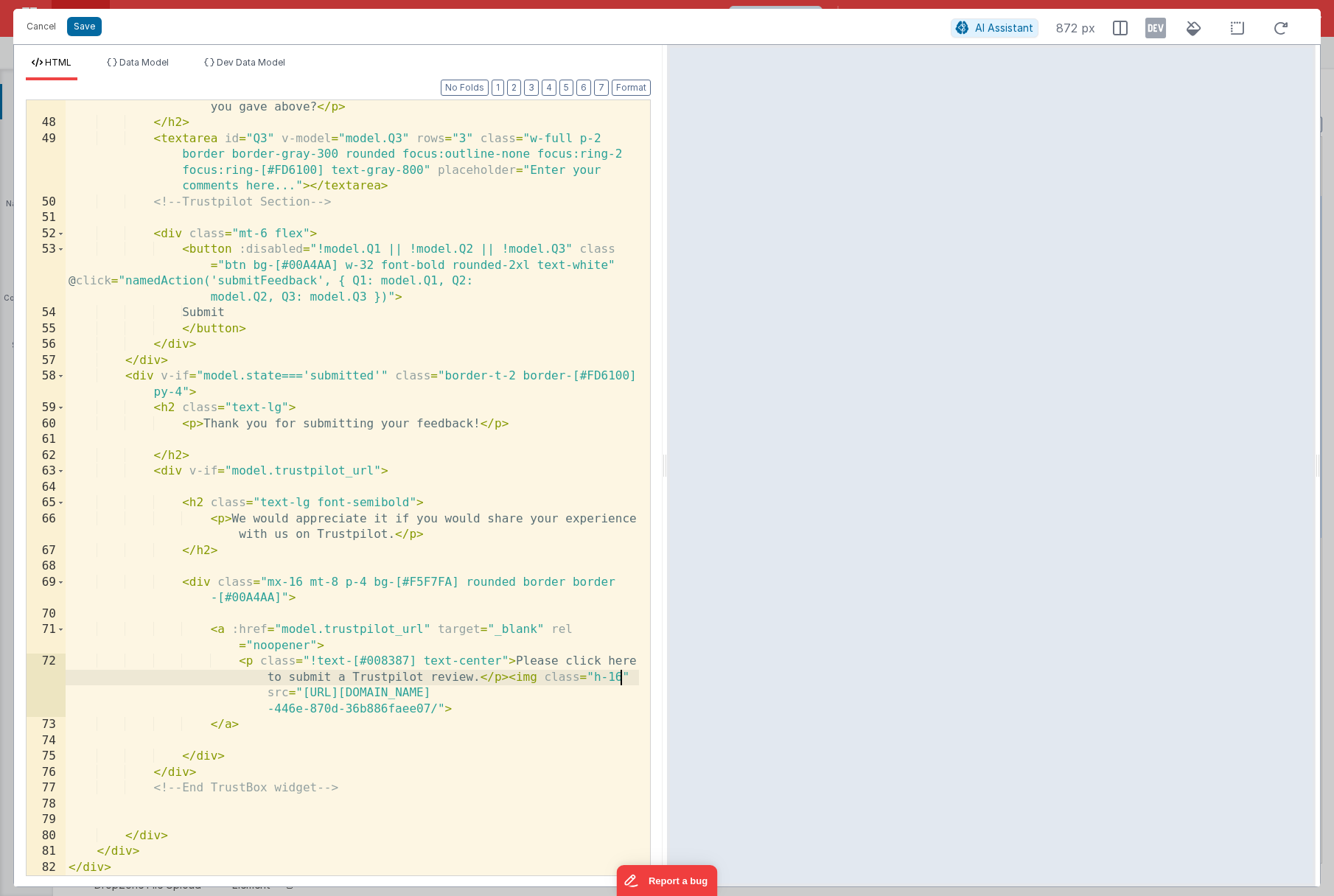
click at [621, 680] on div "< p > 3. Please tell us: What was the main reason for the score(s) you gave abo…" at bounding box center [352, 494] width 574 height 823
click at [76, 26] on button "Save" at bounding box center [84, 26] width 34 height 19
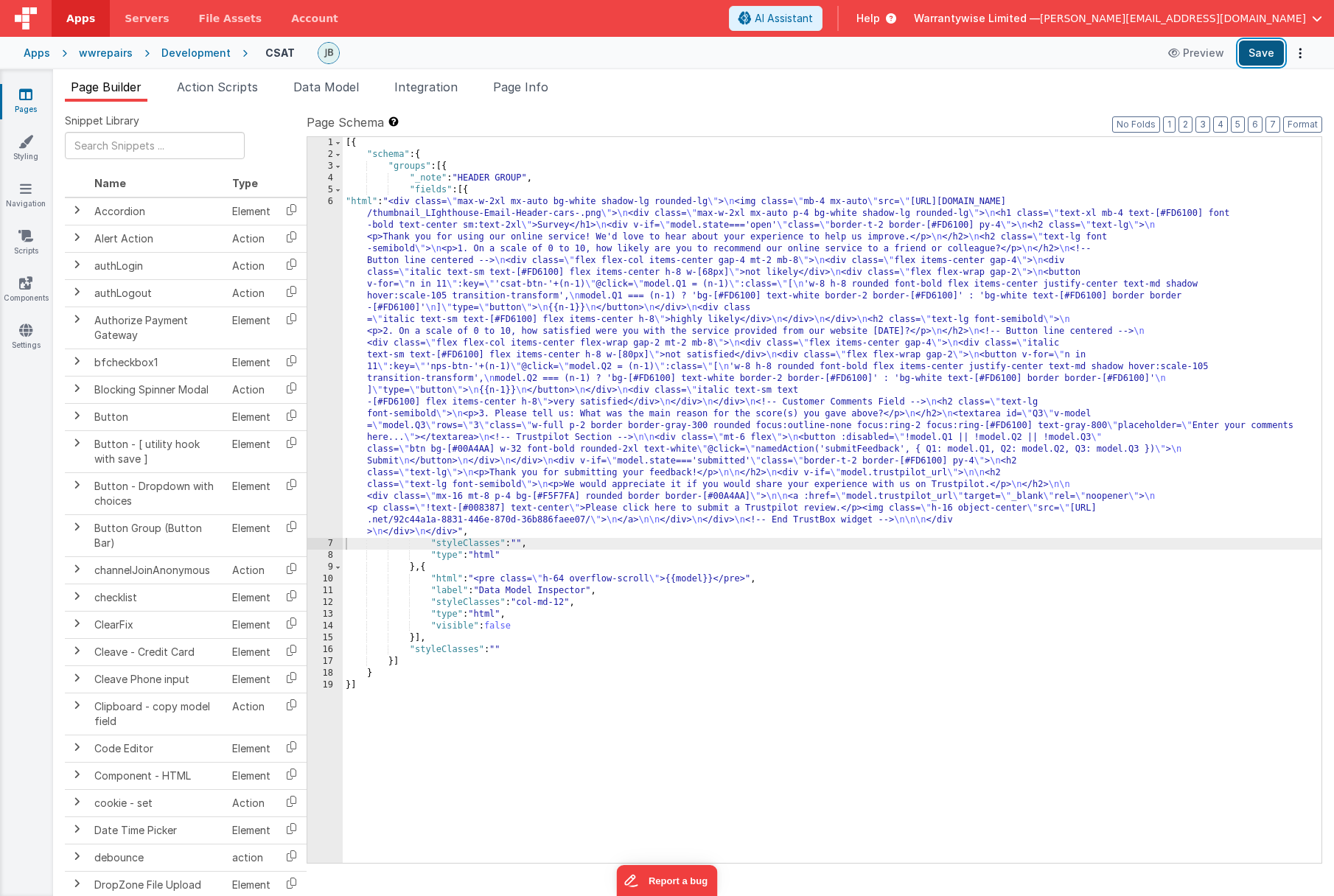
click at [1260, 52] on button "Save" at bounding box center [1261, 53] width 45 height 25
click at [479, 461] on div "[{ "schema" : { "groups" : [{ "_note" : "HEADER GROUP" , "fields" : [{ "html" :…" at bounding box center [831, 511] width 978 height 749
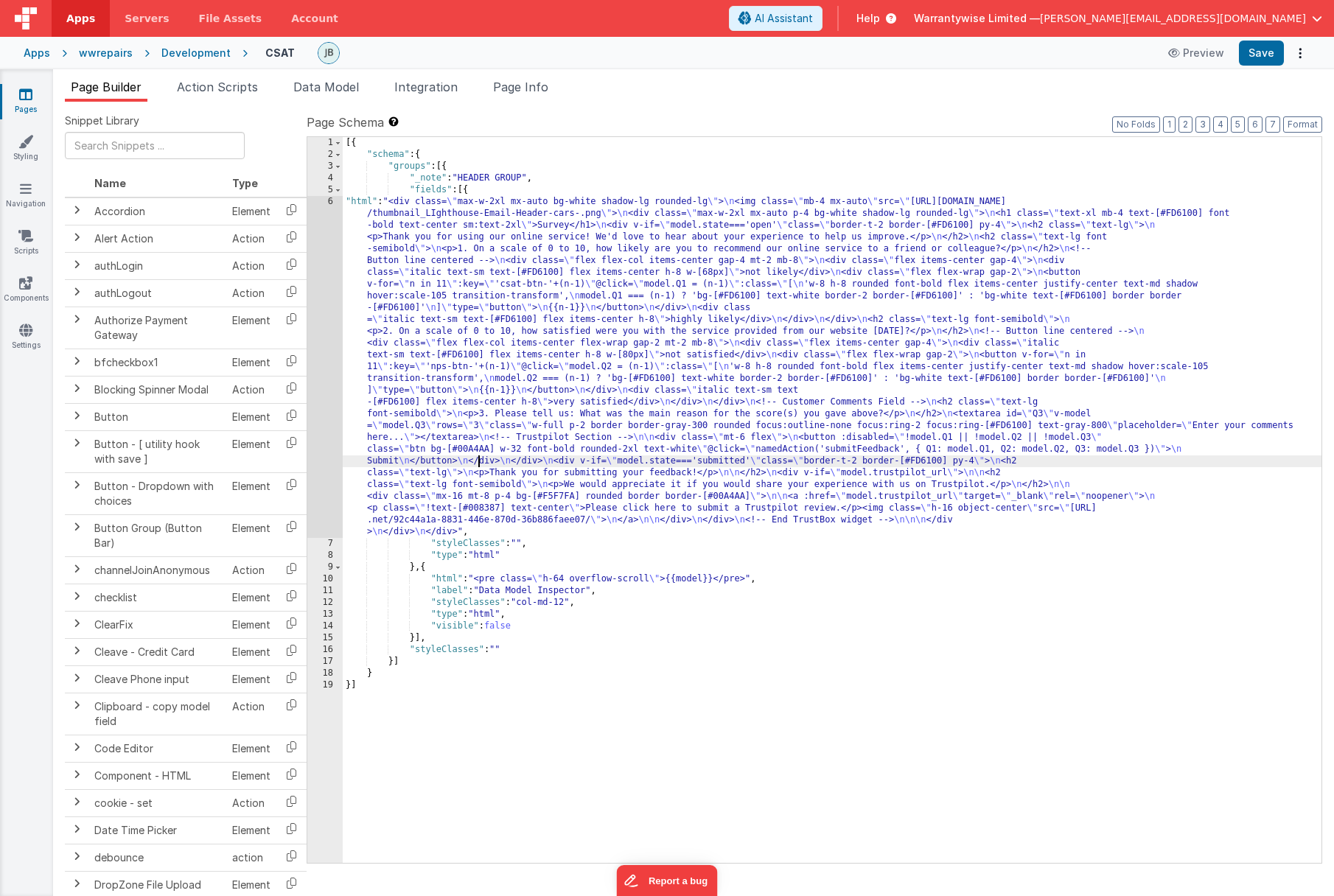
click at [311, 423] on div "6" at bounding box center [325, 367] width 35 height 342
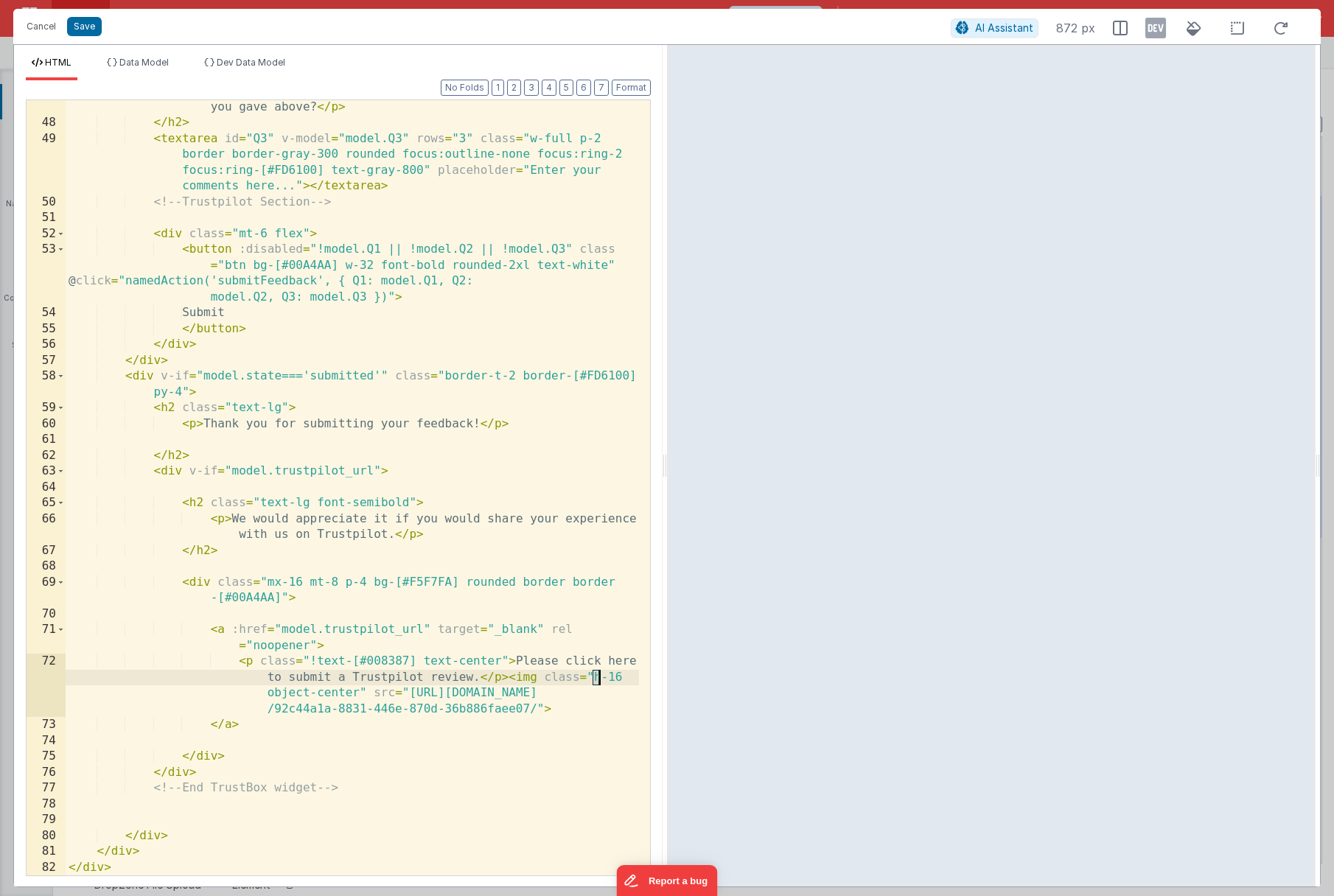
click at [600, 673] on div "< p > 3. Please tell us: What was the main reason for the score(s) you gave abo…" at bounding box center [352, 494] width 574 height 823
click at [88, 34] on button "Save" at bounding box center [84, 26] width 34 height 19
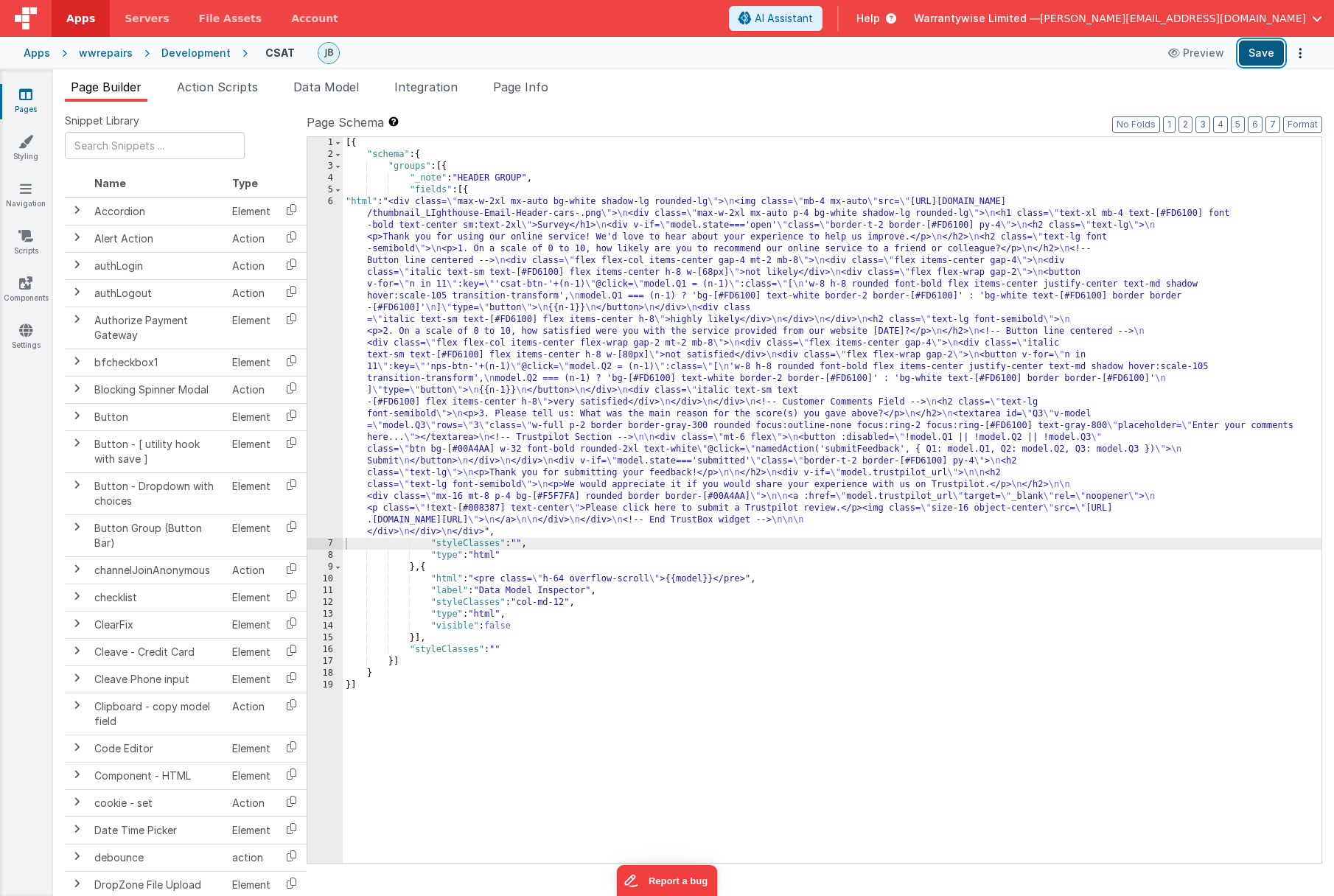
click at [1262, 50] on button "Save" at bounding box center [1261, 53] width 45 height 25
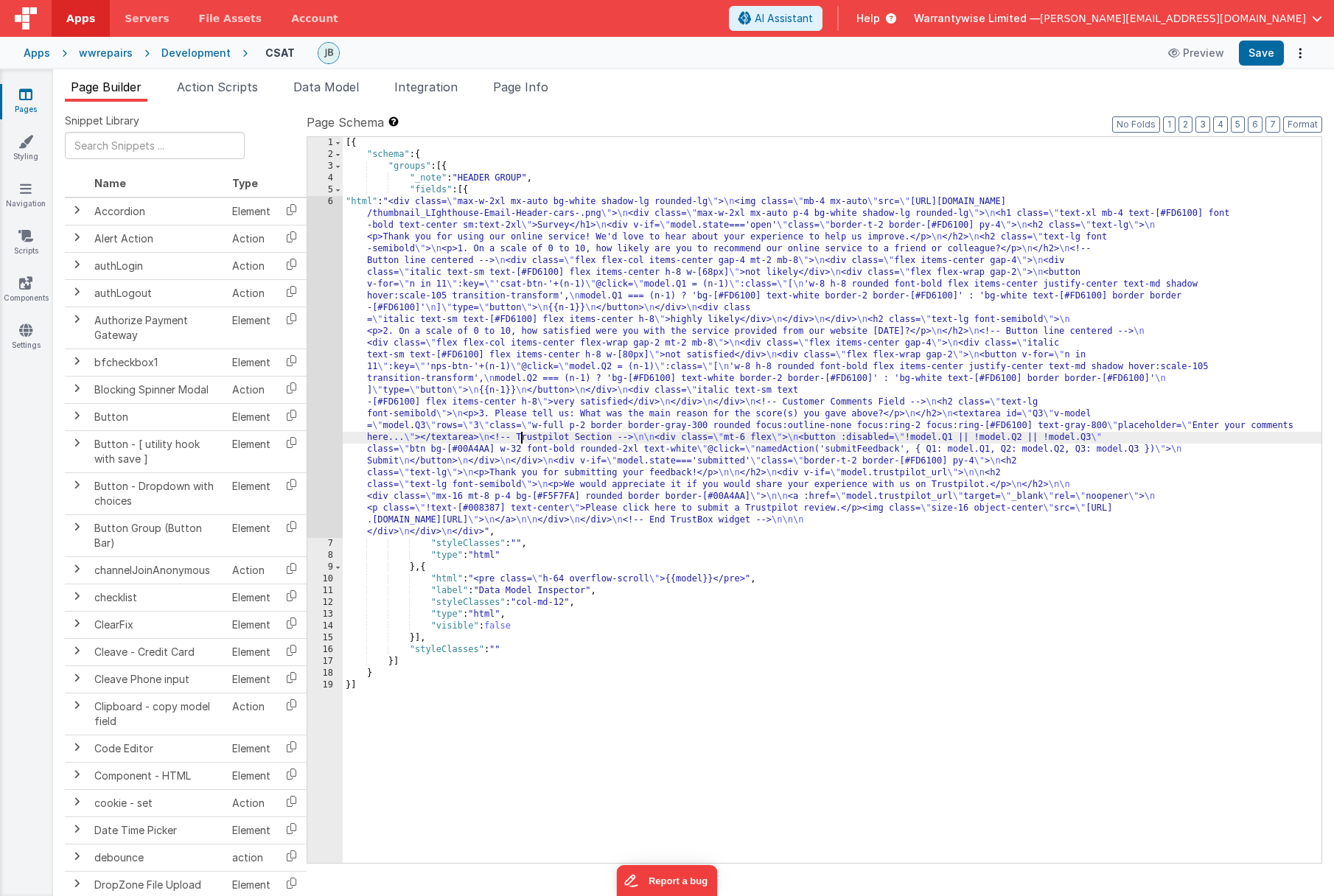
click at [522, 435] on div "[{ "schema" : { "groups" : [{ "_note" : "HEADER GROUP" , "fields" : [{ "html" :…" at bounding box center [831, 511] width 978 height 749
click at [312, 322] on div "6" at bounding box center [325, 367] width 35 height 342
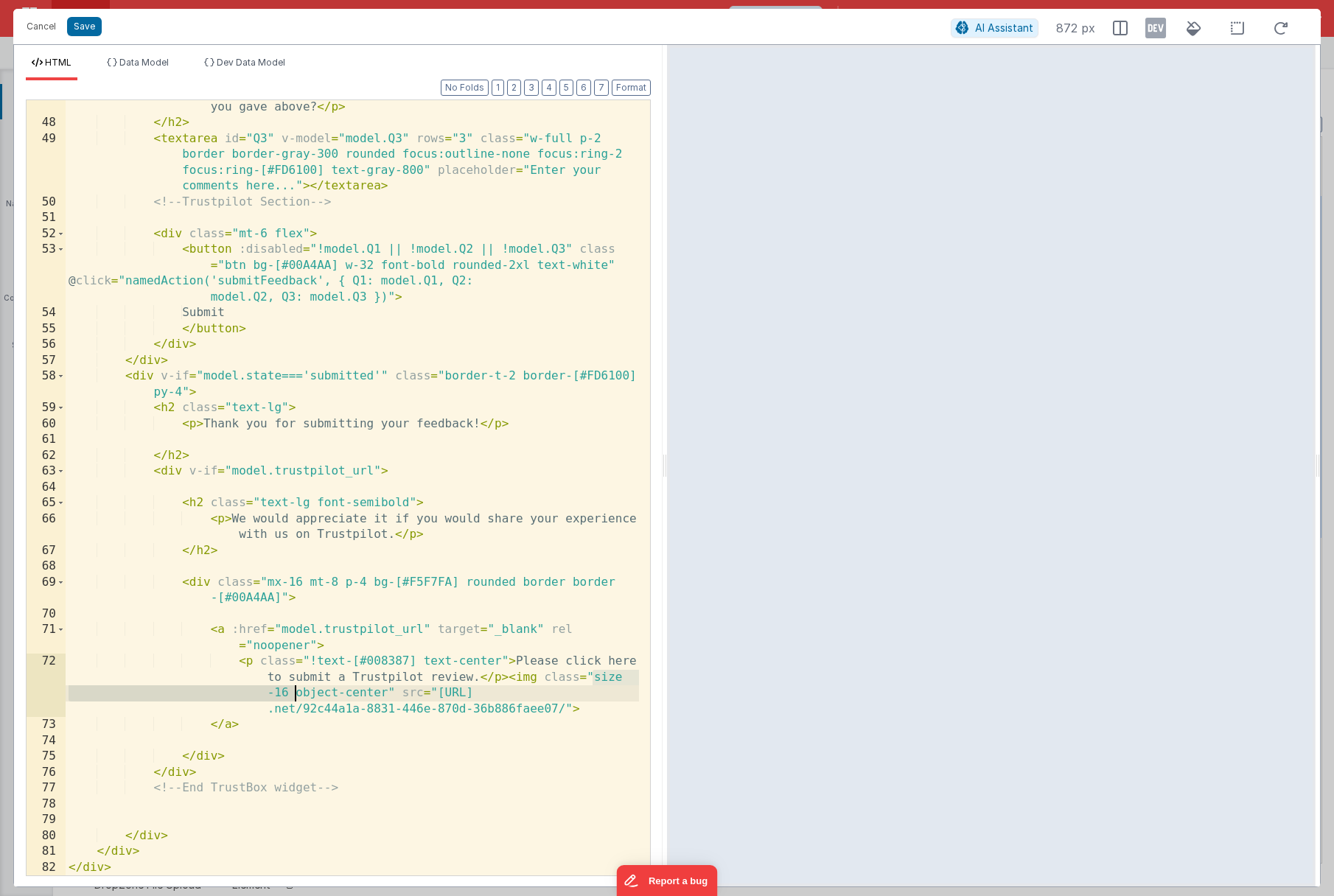
drag, startPoint x: 593, startPoint y: 673, endPoint x: 297, endPoint y: 691, distance: 296.5
click at [297, 691] on div "< p > 3. Please tell us: What was the main reason for the score(s) you gave abo…" at bounding box center [352, 494] width 574 height 823
click at [80, 30] on button "Save" at bounding box center [84, 26] width 34 height 19
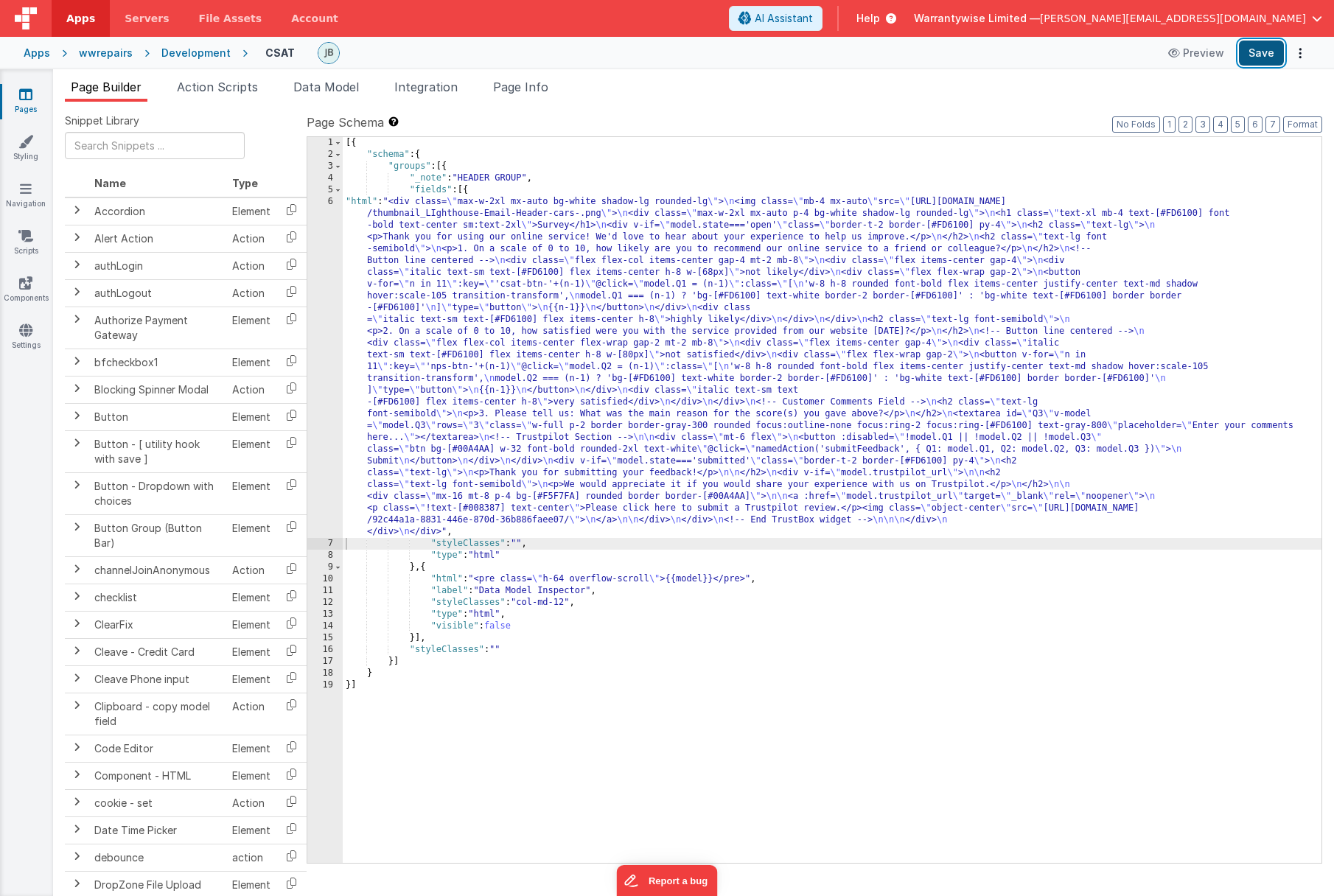
click at [1263, 53] on button "Save" at bounding box center [1261, 53] width 45 height 25
click at [469, 401] on div "[{ "schema" : { "groups" : [{ "_note" : "HEADER GROUP" , "fields" : [{ "html" :…" at bounding box center [831, 511] width 978 height 749
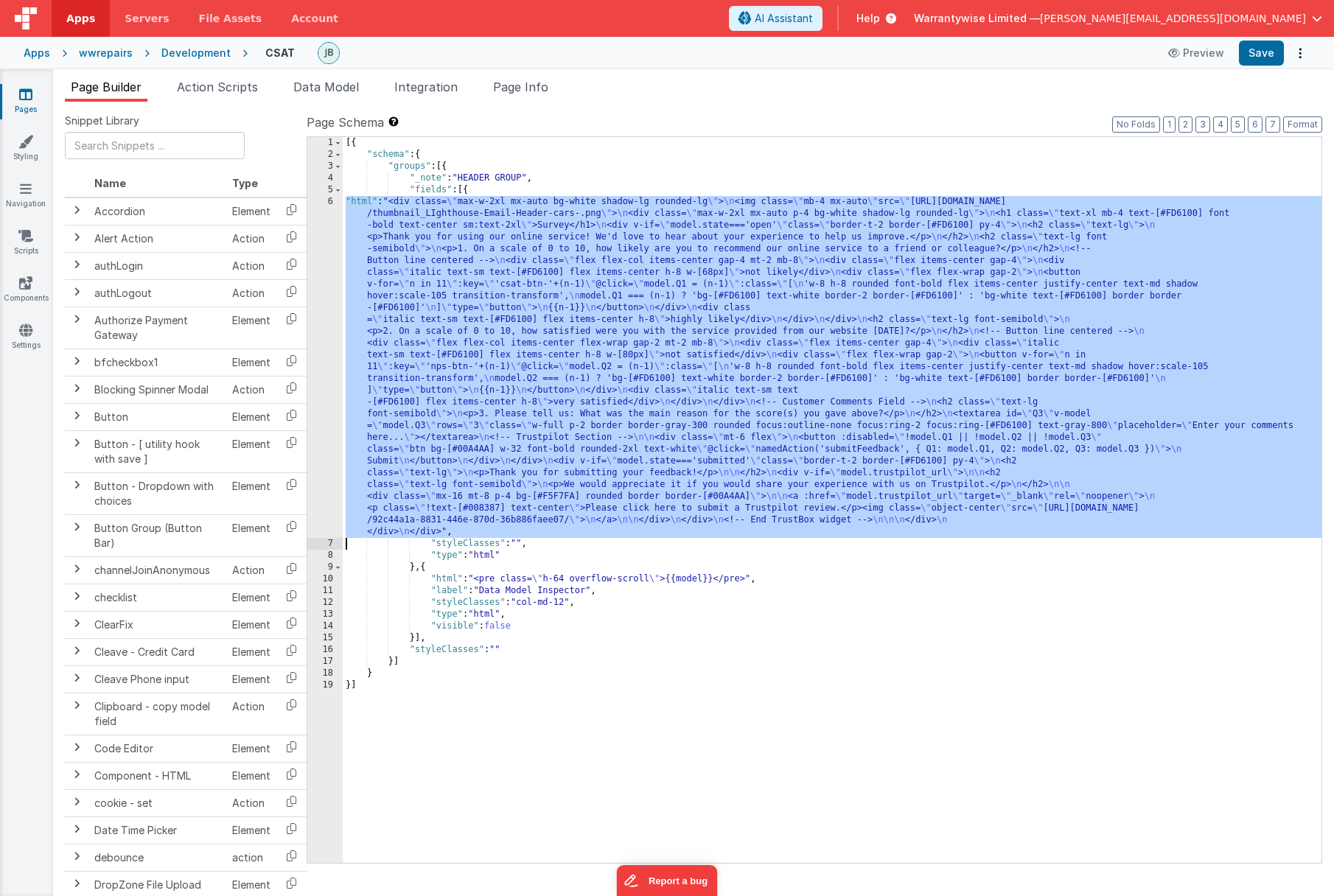
click at [313, 412] on div "6" at bounding box center [325, 367] width 35 height 342
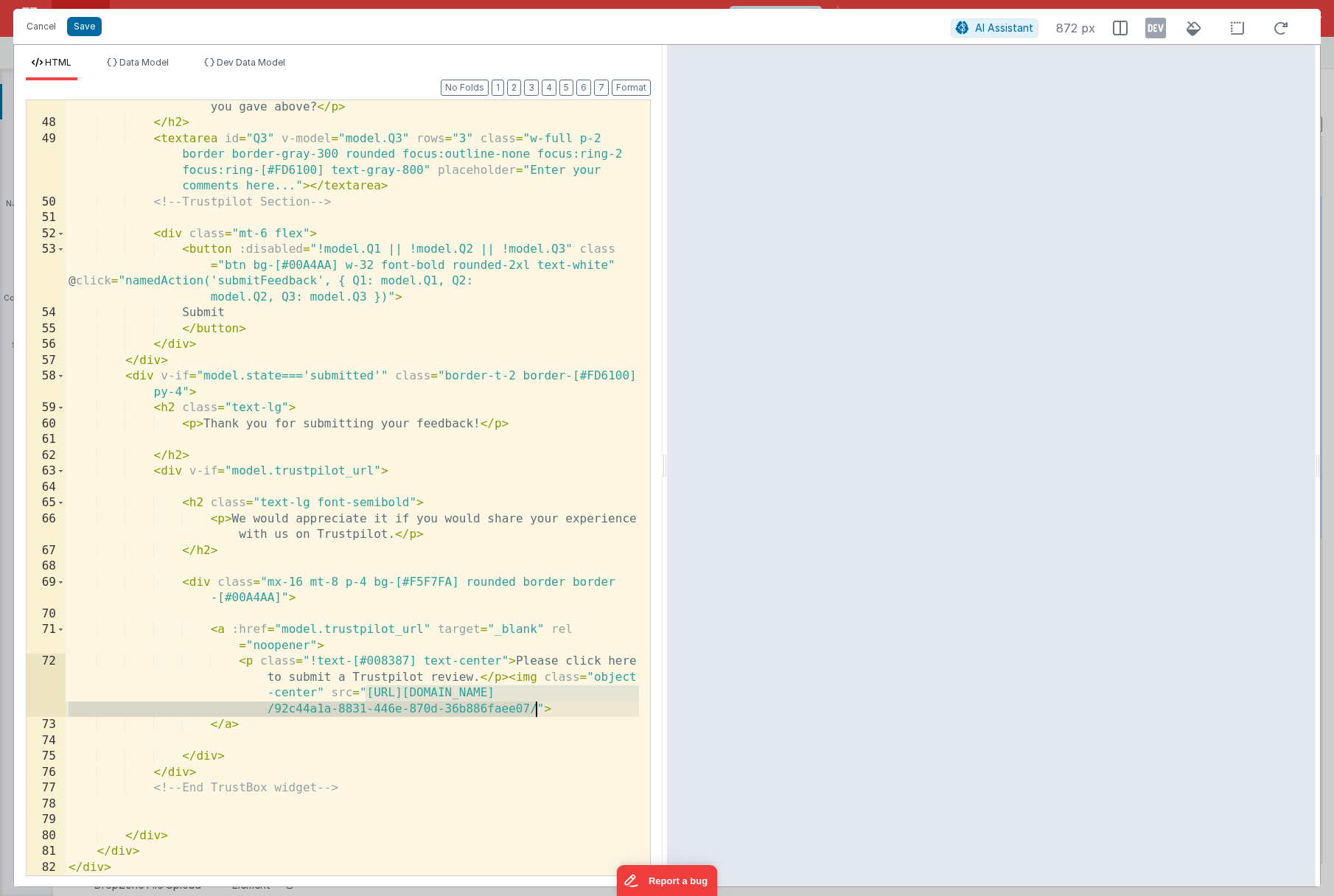
drag, startPoint x: 368, startPoint y: 693, endPoint x: 536, endPoint y: 710, distance: 168.9
click at [536, 710] on div "< p > 3. Please tell us: What was the main reason for the score(s) you gave abo…" at bounding box center [352, 494] width 574 height 823
click at [85, 33] on button "Save" at bounding box center [84, 26] width 34 height 19
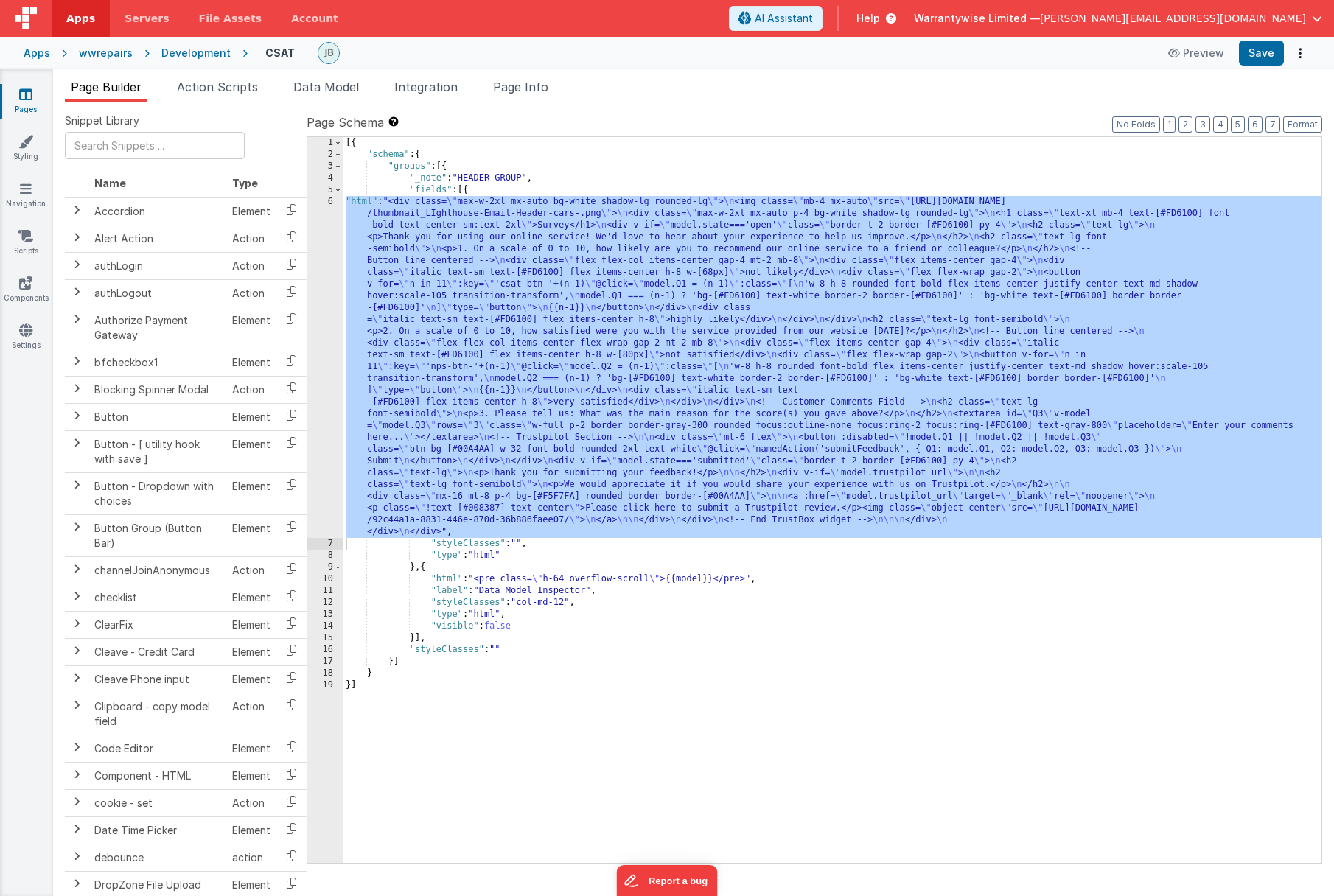
click at [455, 353] on div "[{ "schema" : { "groups" : [{ "_note" : "HEADER GROUP" , "fields" : [{ "html" :…" at bounding box center [831, 511] width 978 height 749
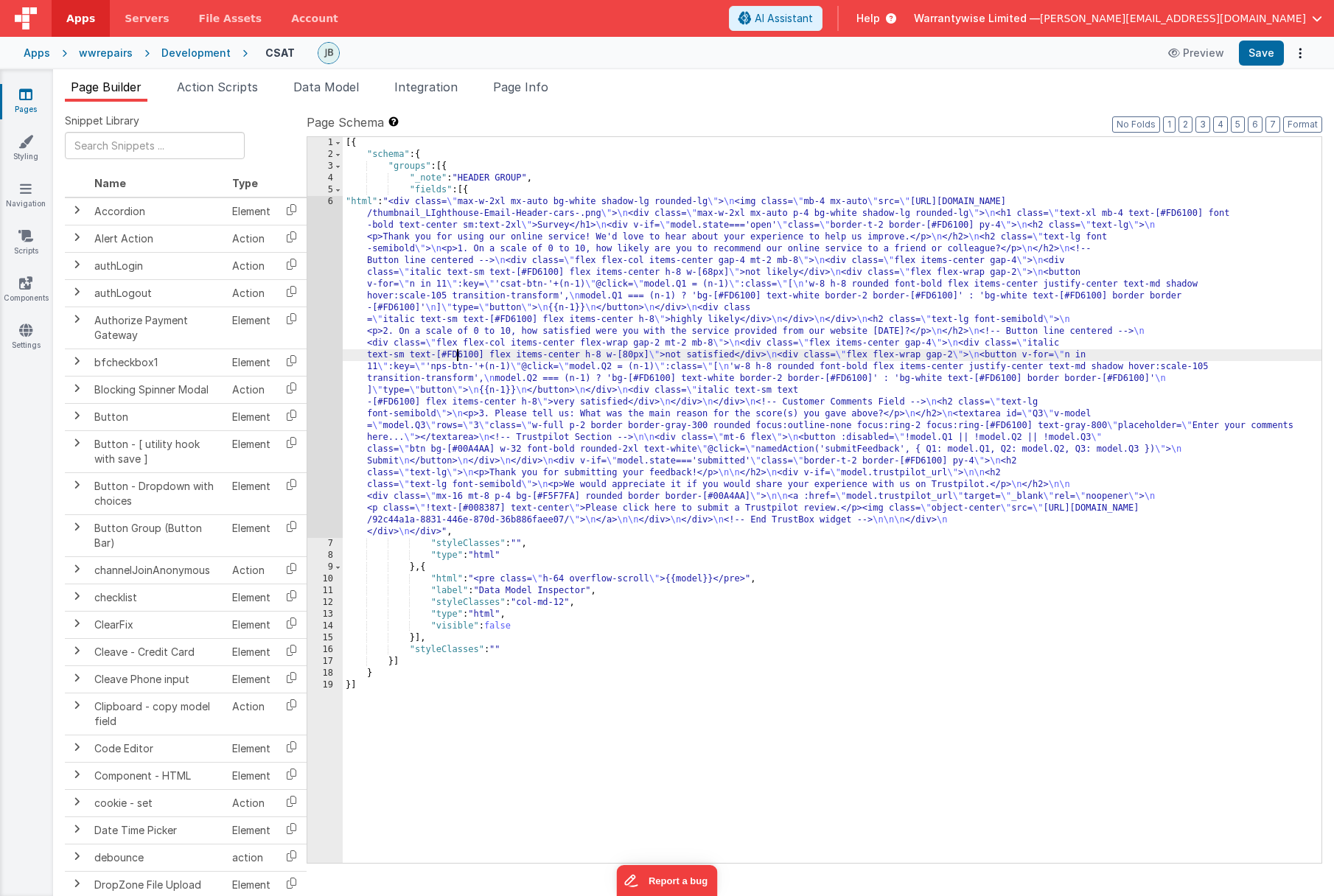
click at [313, 326] on div "6" at bounding box center [325, 367] width 35 height 342
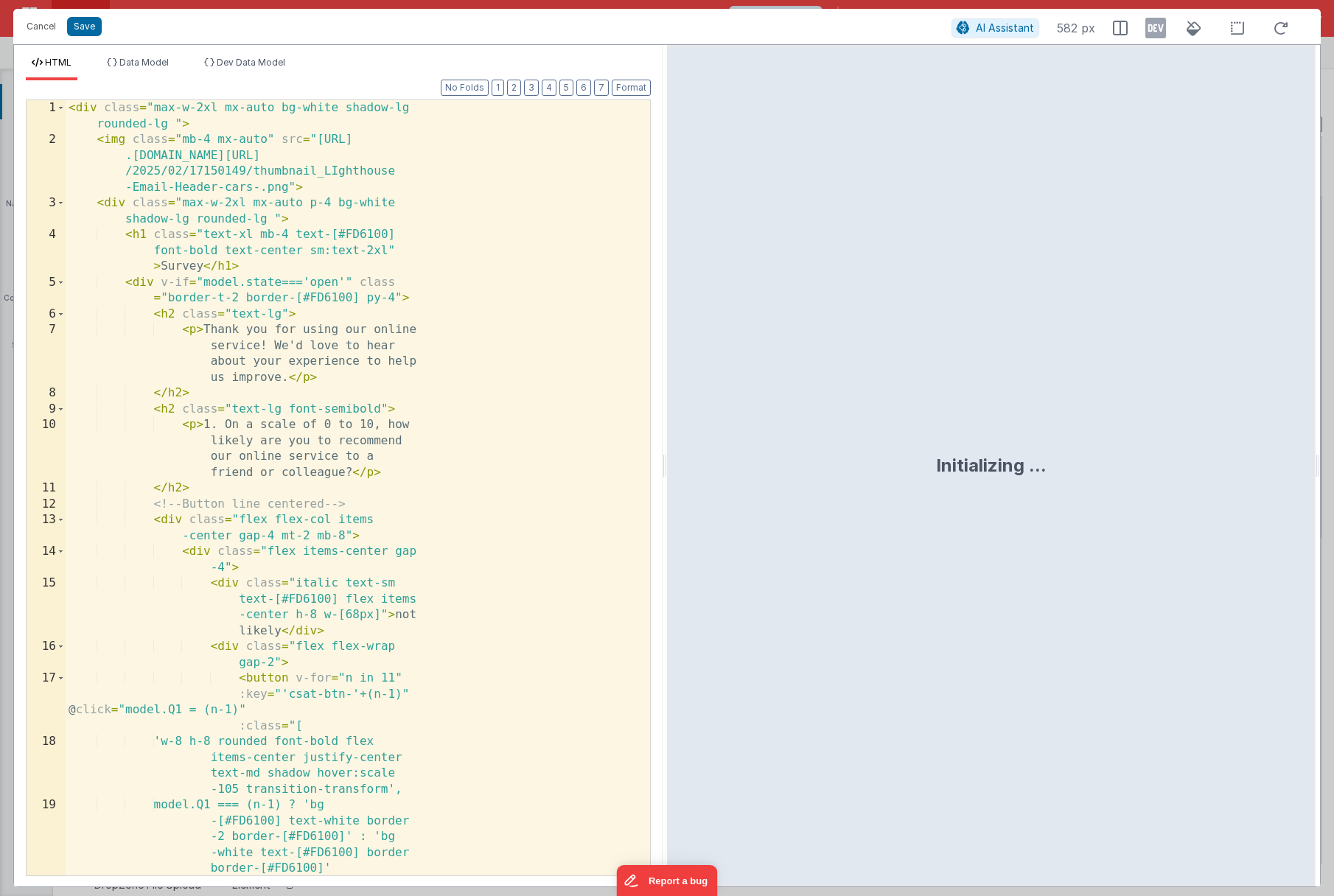
click at [328, 411] on div "< div class = "max-w-2xl mx-auto bg-white shadow-lg rounded-lg " > < img class …" at bounding box center [352, 511] width 574 height 823
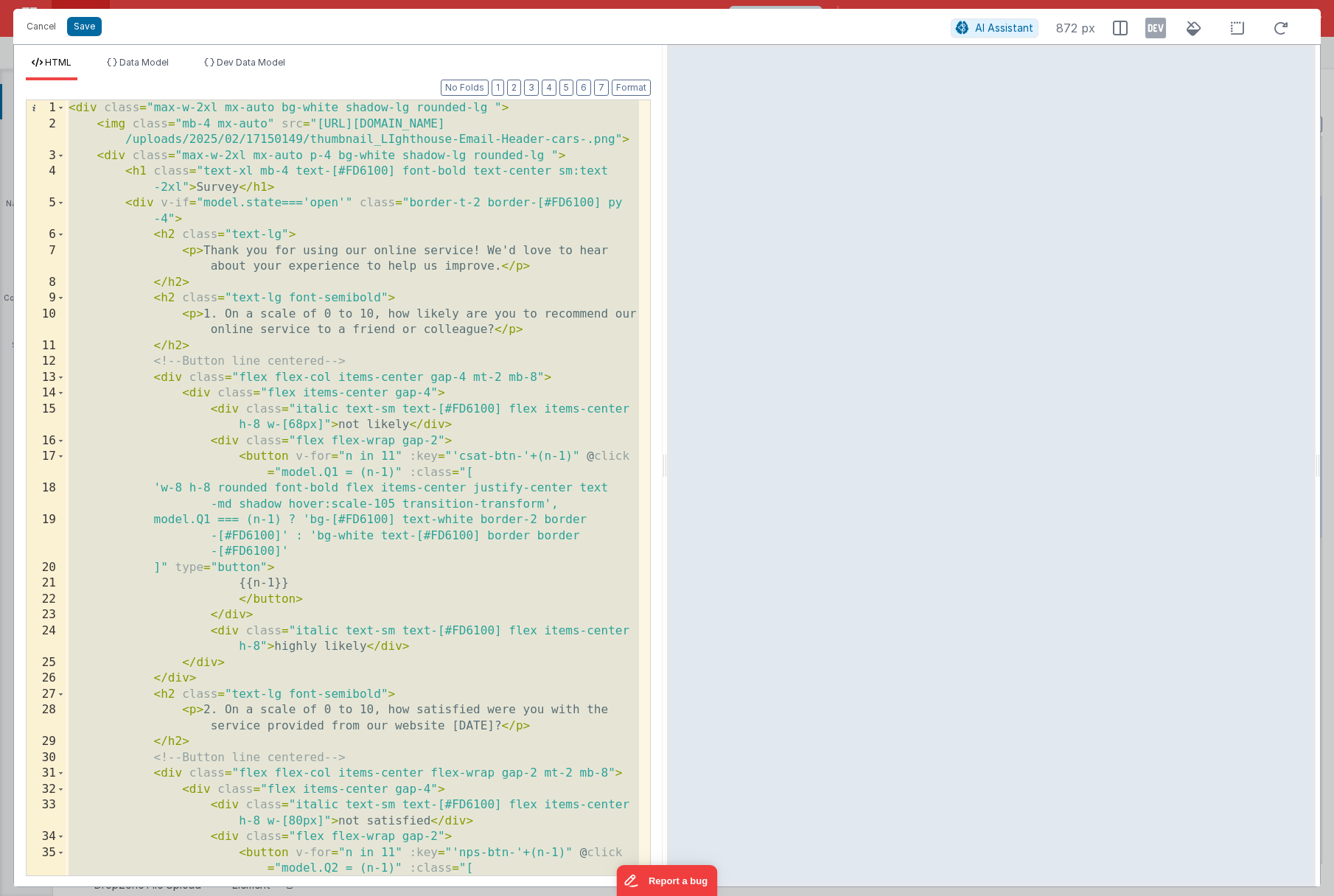
click at [437, 519] on div "< div class = "max-w-2xl mx-auto bg-white shadow-lg rounded-lg " > < img class …" at bounding box center [352, 511] width 574 height 823
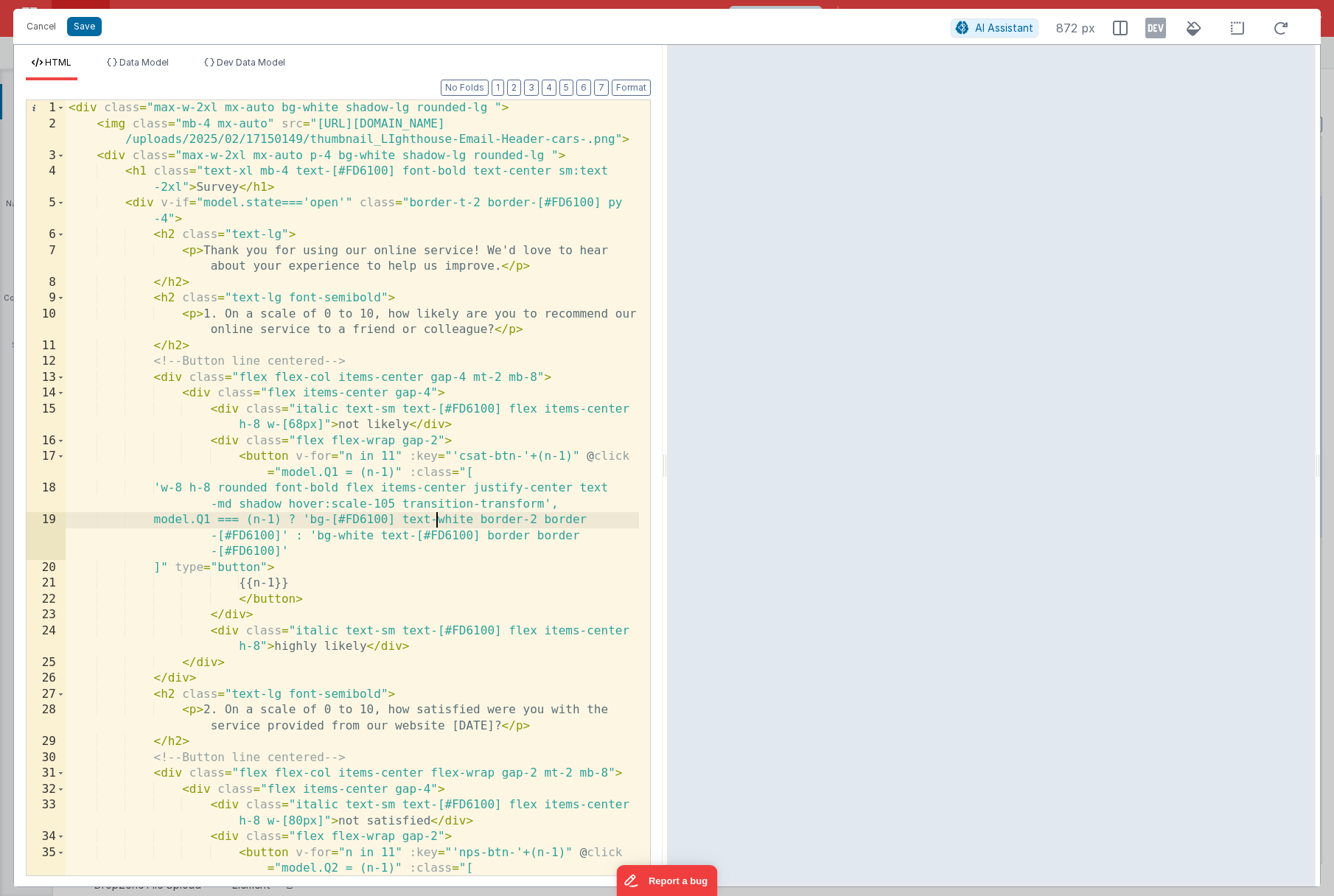
scroll to position [1031, 0]
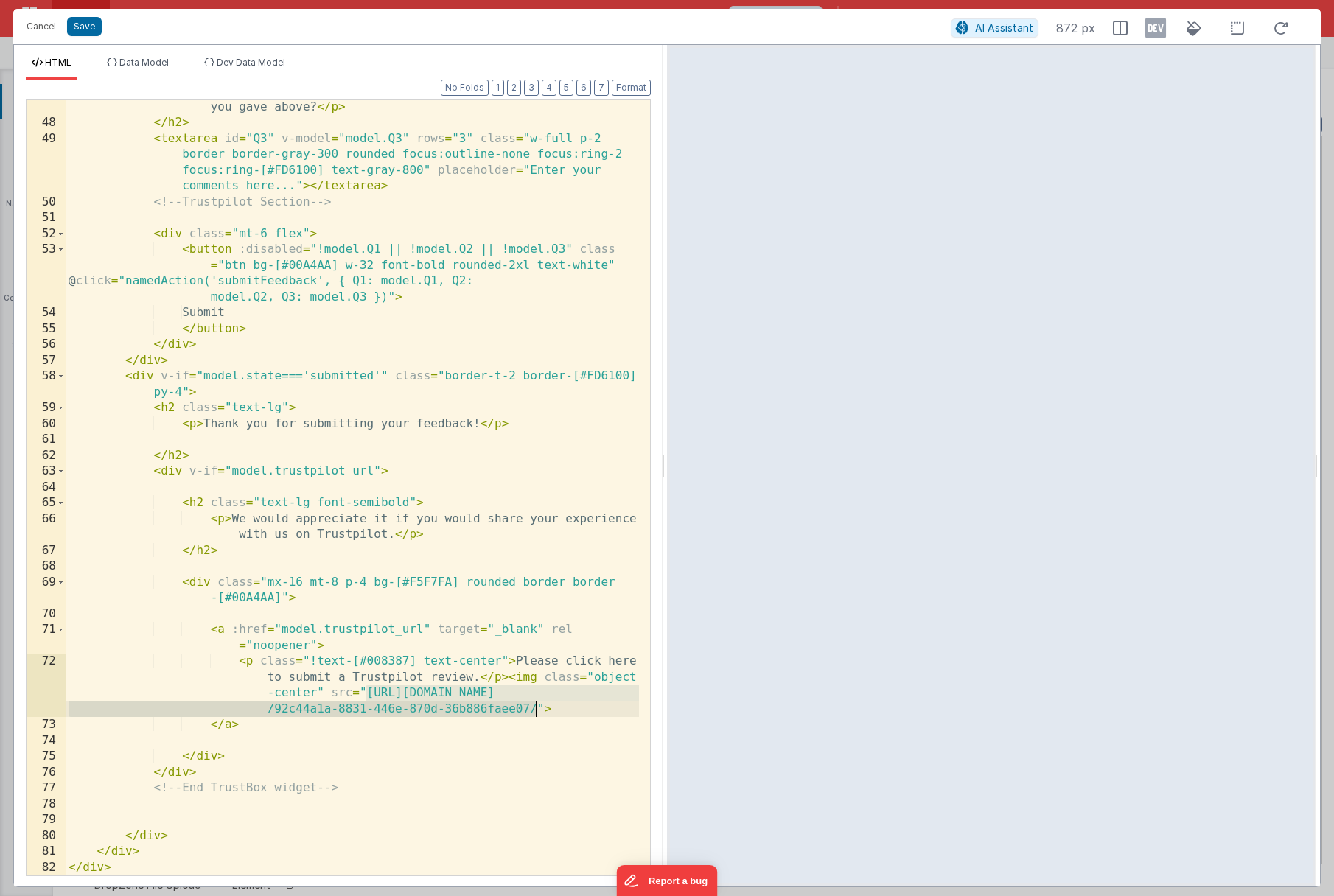
drag, startPoint x: 366, startPoint y: 692, endPoint x: 535, endPoint y: 711, distance: 170.1
click at [535, 711] on div "< p > 3. Please tell us: What was the main reason for the score(s) you gave abo…" at bounding box center [352, 494] width 574 height 823
click at [964, 29] on icon at bounding box center [963, 28] width 13 height 1
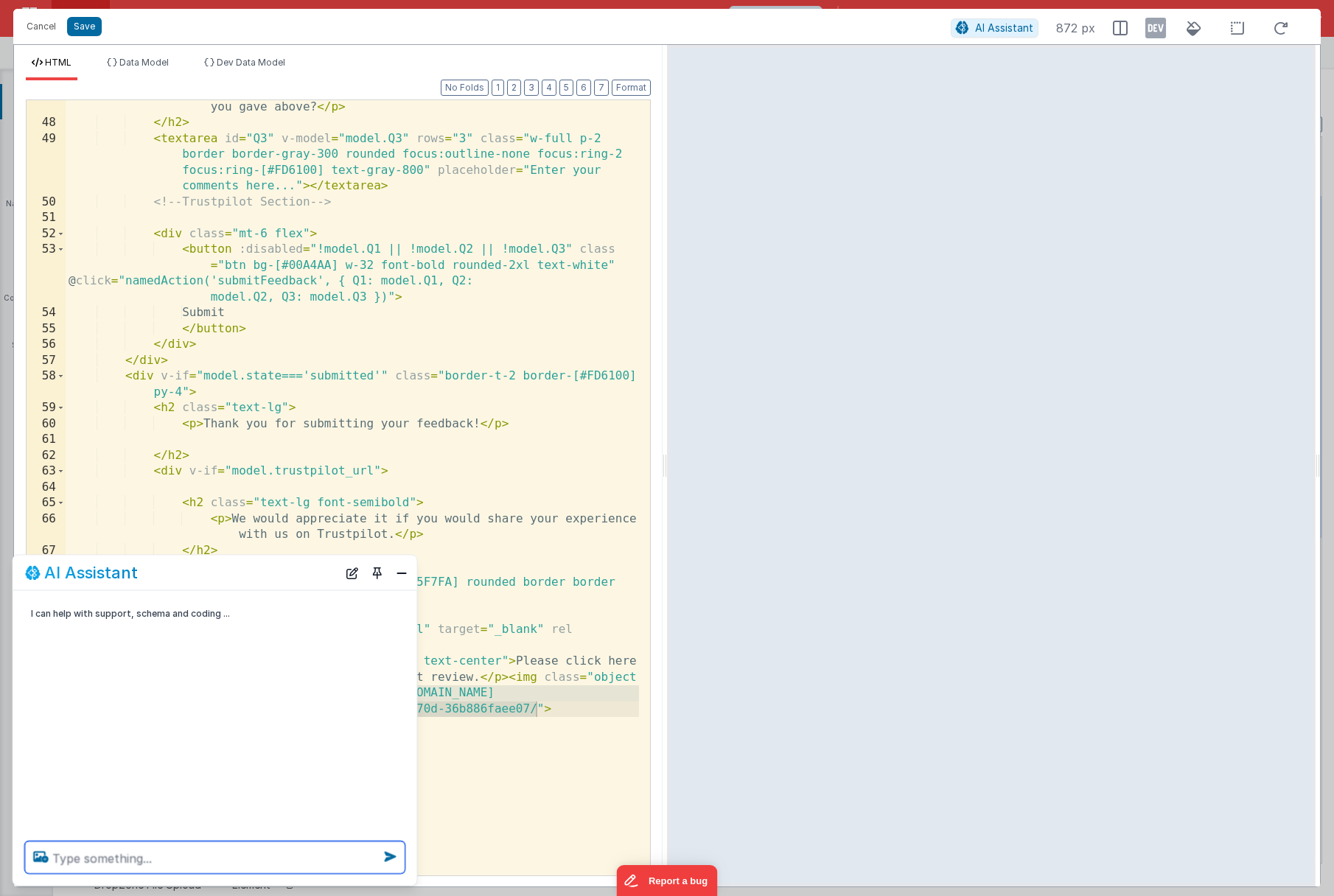
click at [99, 860] on textarea at bounding box center [215, 857] width 381 height 32
paste textarea "https://5t61ut5p19.ucarecd.net/92c44a1a-8831-446e-870d-36b886faee07/"
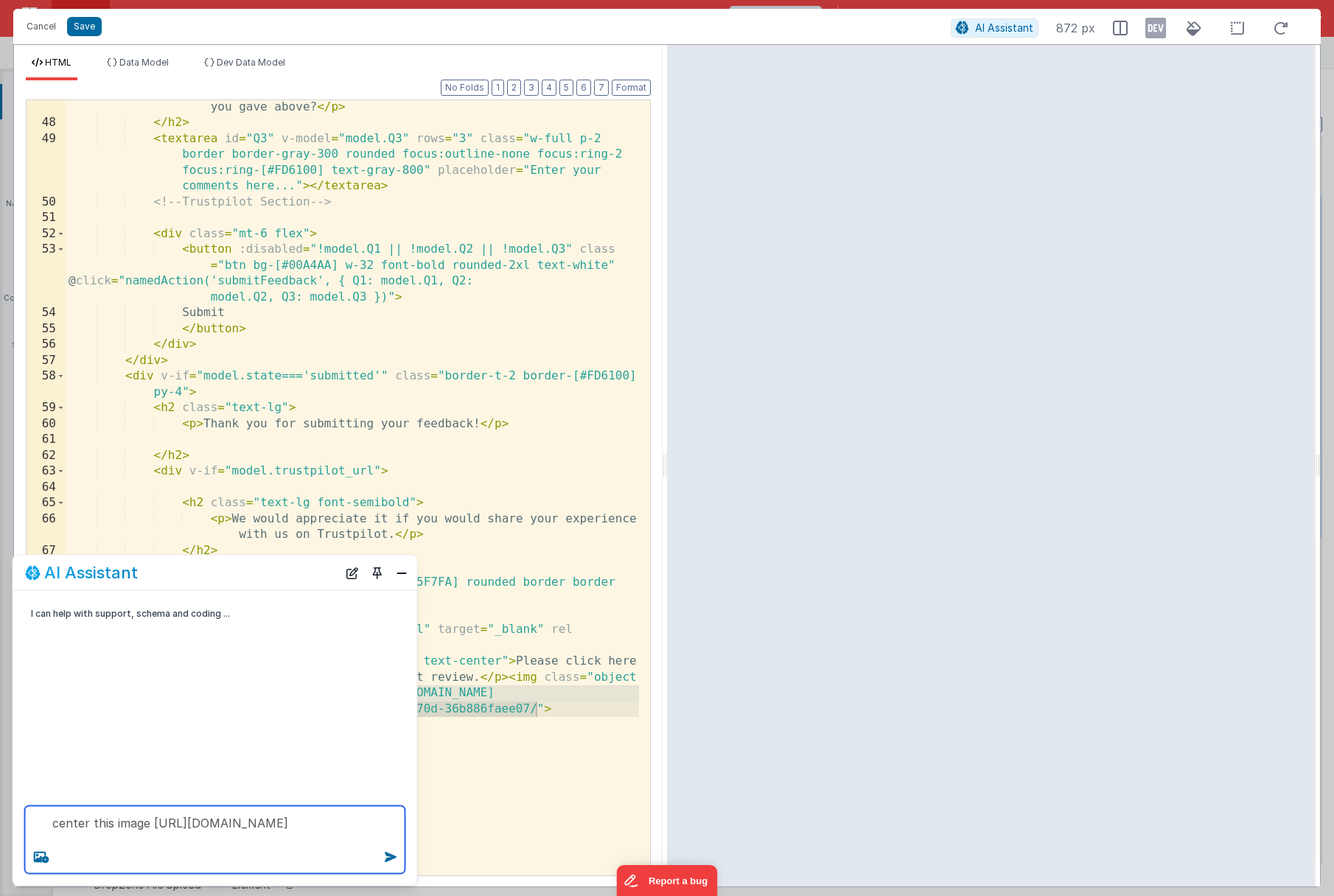
type textarea "center this image https://5t61ut5p19.ucarecd.net/92c44a1a-8831-446e-870d-36b886…"
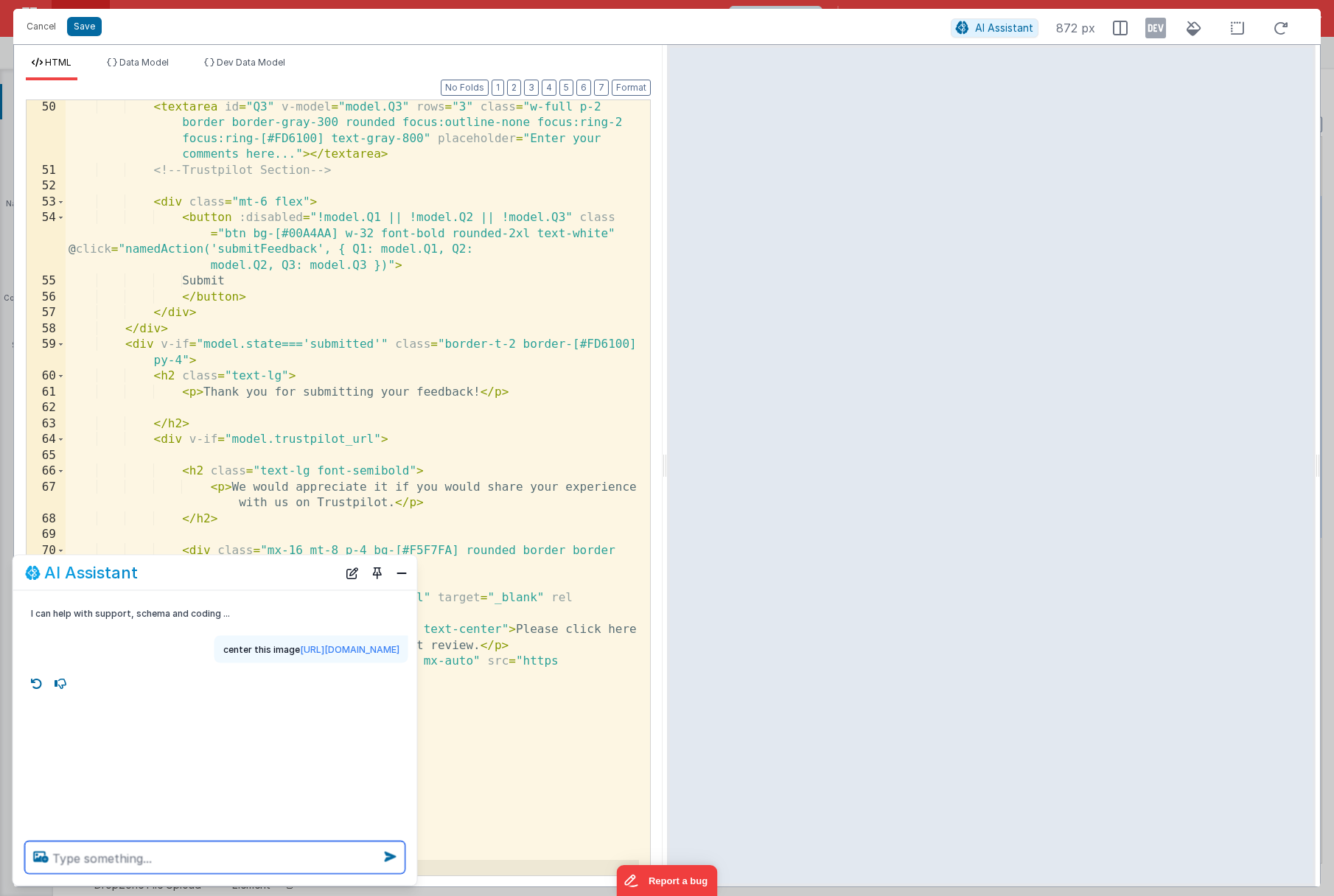
scroll to position [1078, 0]
click at [404, 577] on button "Close" at bounding box center [401, 573] width 19 height 20
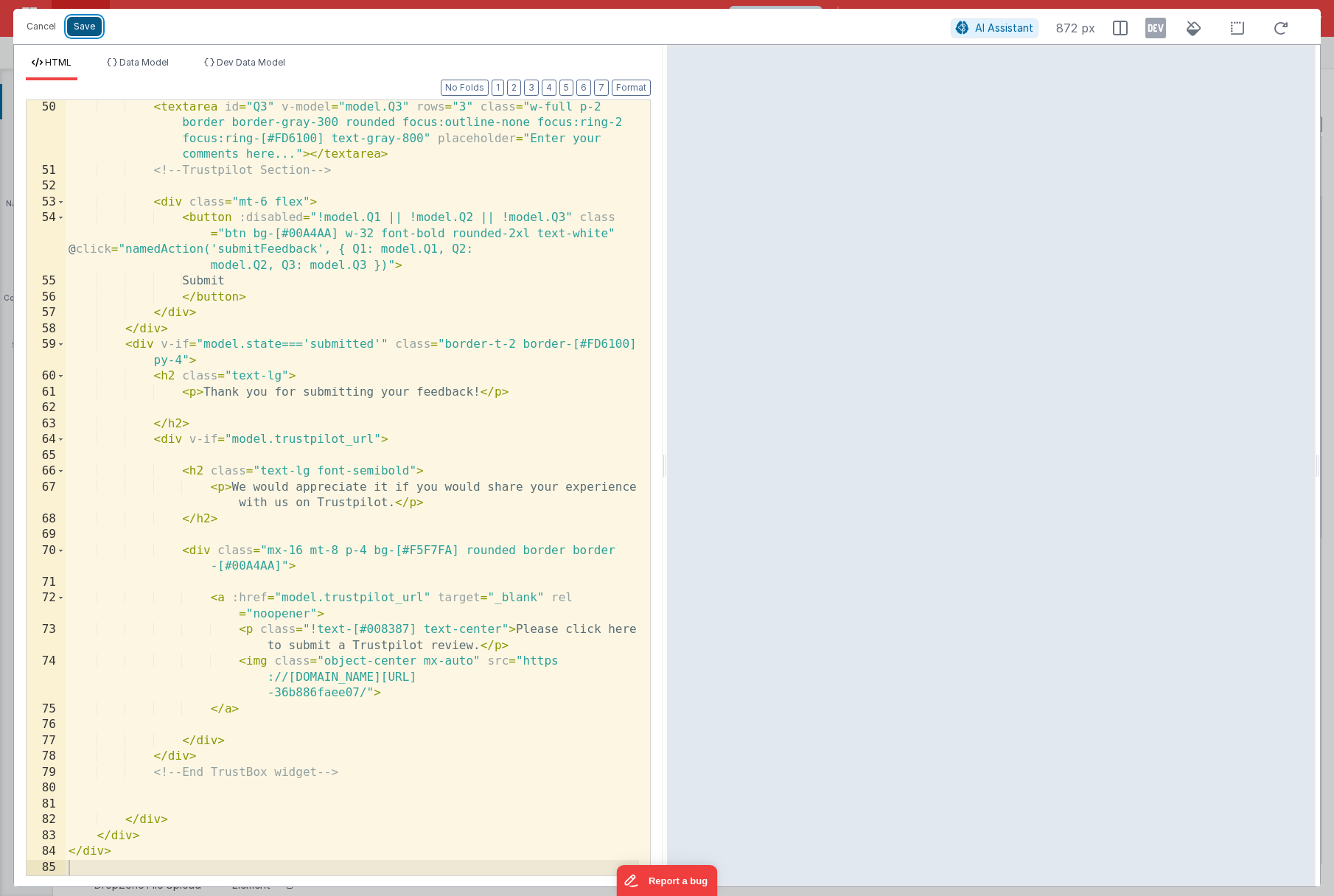
click at [70, 26] on button "Save" at bounding box center [84, 26] width 34 height 19
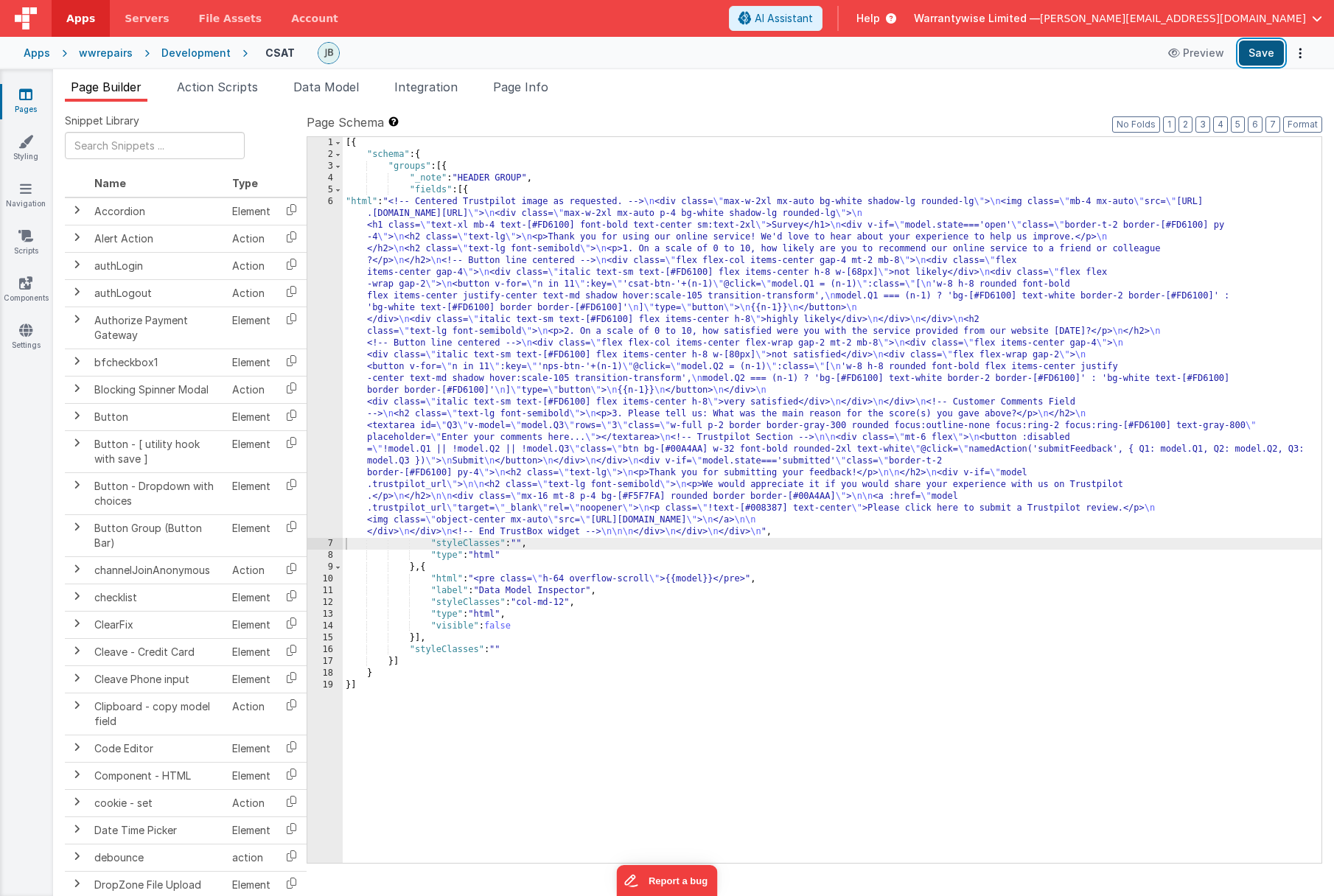
click at [1248, 49] on button "Save" at bounding box center [1261, 53] width 45 height 25
click at [438, 357] on div "[{ "schema" : { "groups" : [{ "_note" : "HEADER GROUP" , "fields" : [{ "html" :…" at bounding box center [831, 511] width 978 height 749
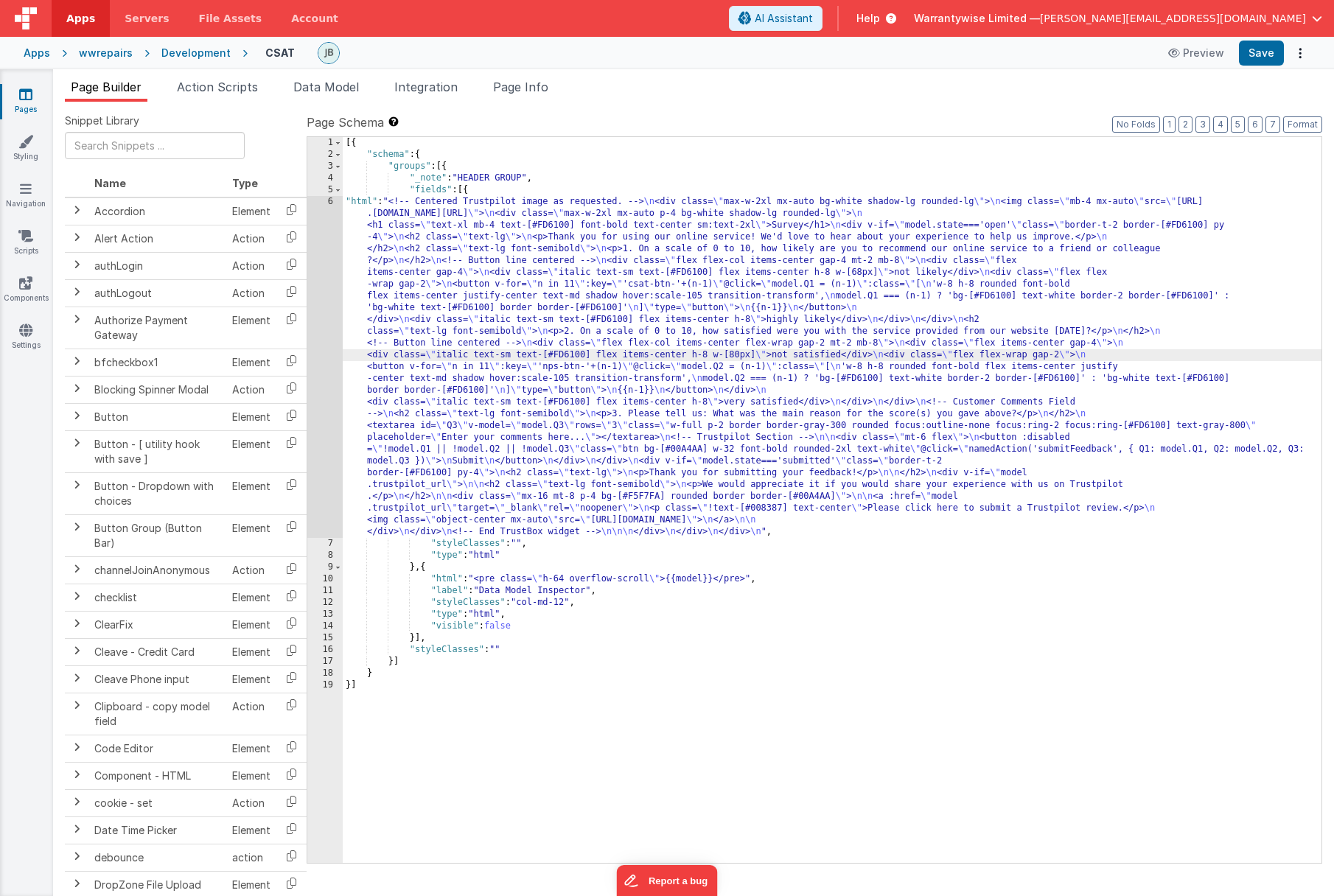
click at [312, 367] on div "6" at bounding box center [325, 367] width 35 height 342
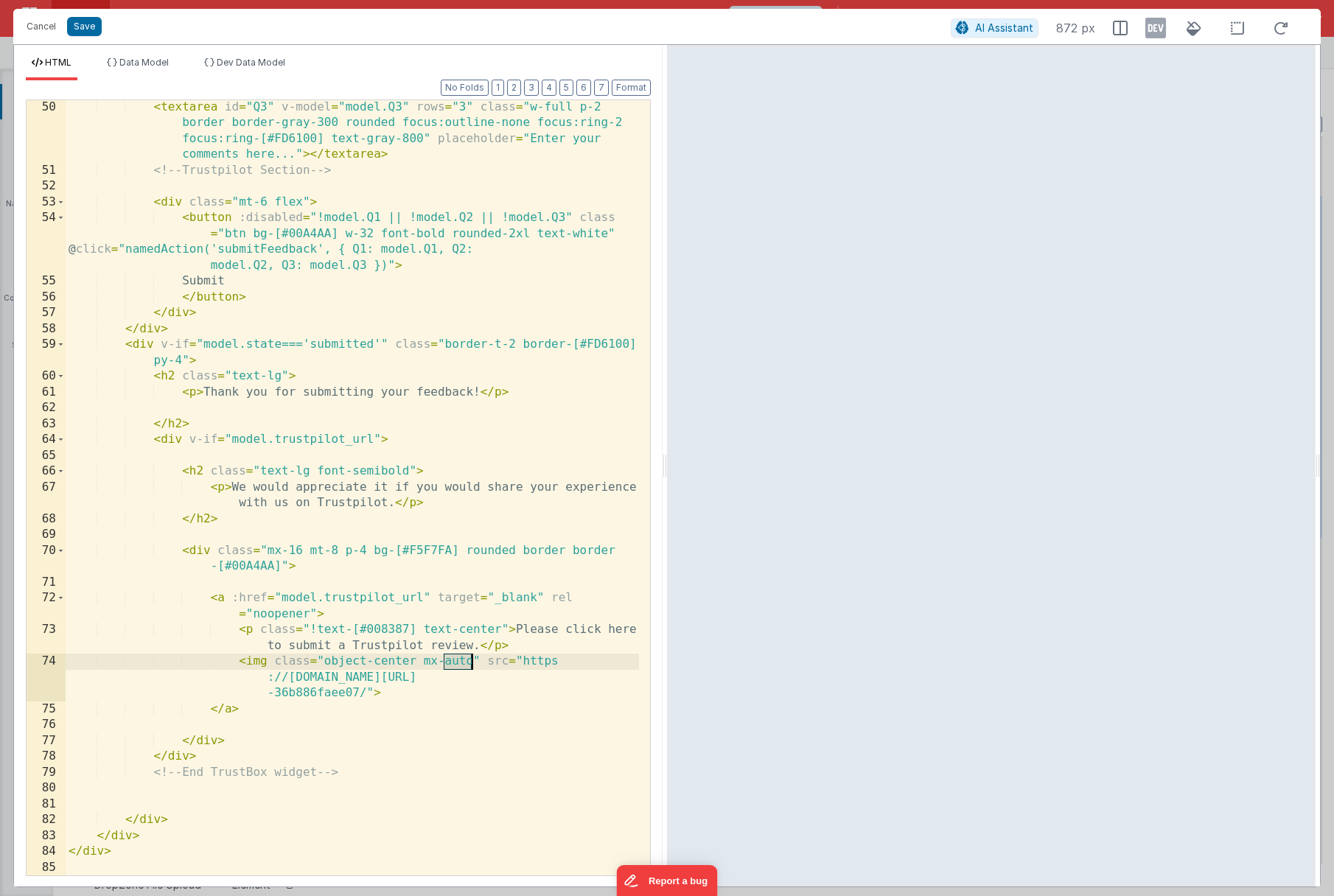
drag, startPoint x: 443, startPoint y: 663, endPoint x: 471, endPoint y: 663, distance: 28.0
click at [471, 663] on div "< textarea id = "Q3" v-model = "model.Q3" rows = "3" class = "w-full p-2 border…" at bounding box center [352, 527] width 574 height 854
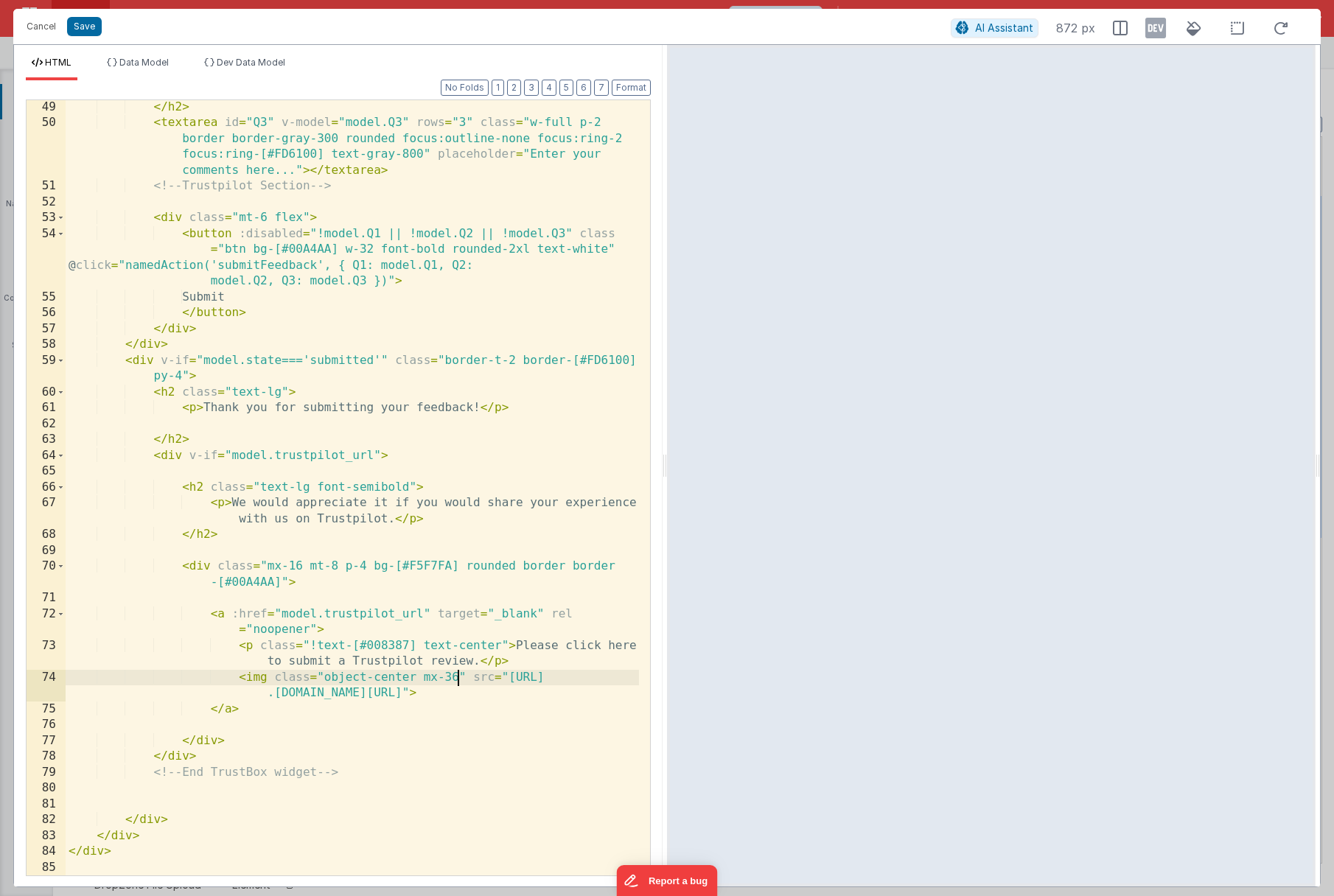
scroll to position [1062, 0]
click at [82, 31] on button "Save" at bounding box center [84, 26] width 34 height 19
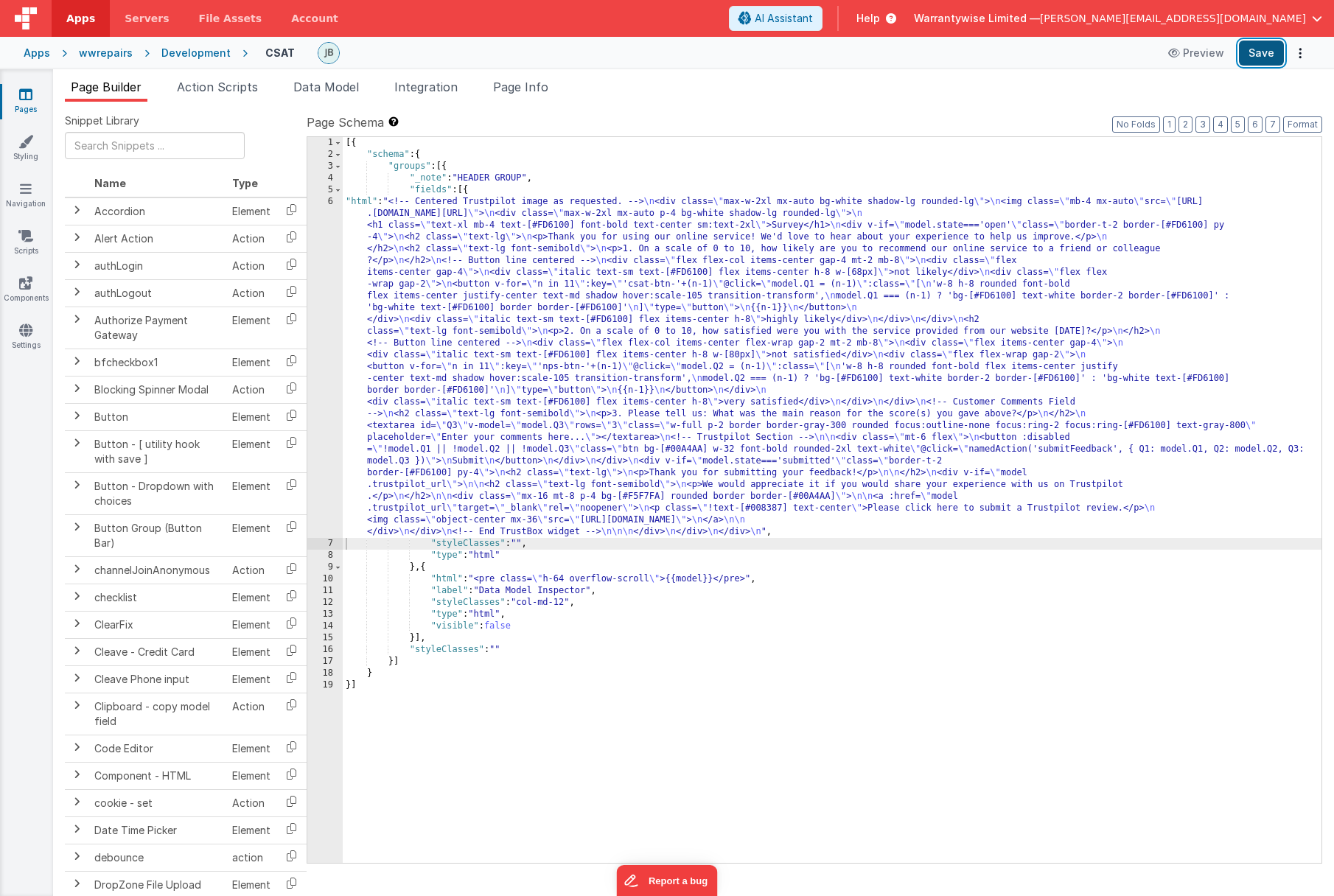
click at [1267, 56] on button "Save" at bounding box center [1261, 53] width 45 height 25
click at [477, 384] on div "[{ "schema" : { "groups" : [{ "_note" : "HEADER GROUP" , "fields" : [{ "html" :…" at bounding box center [831, 511] width 978 height 749
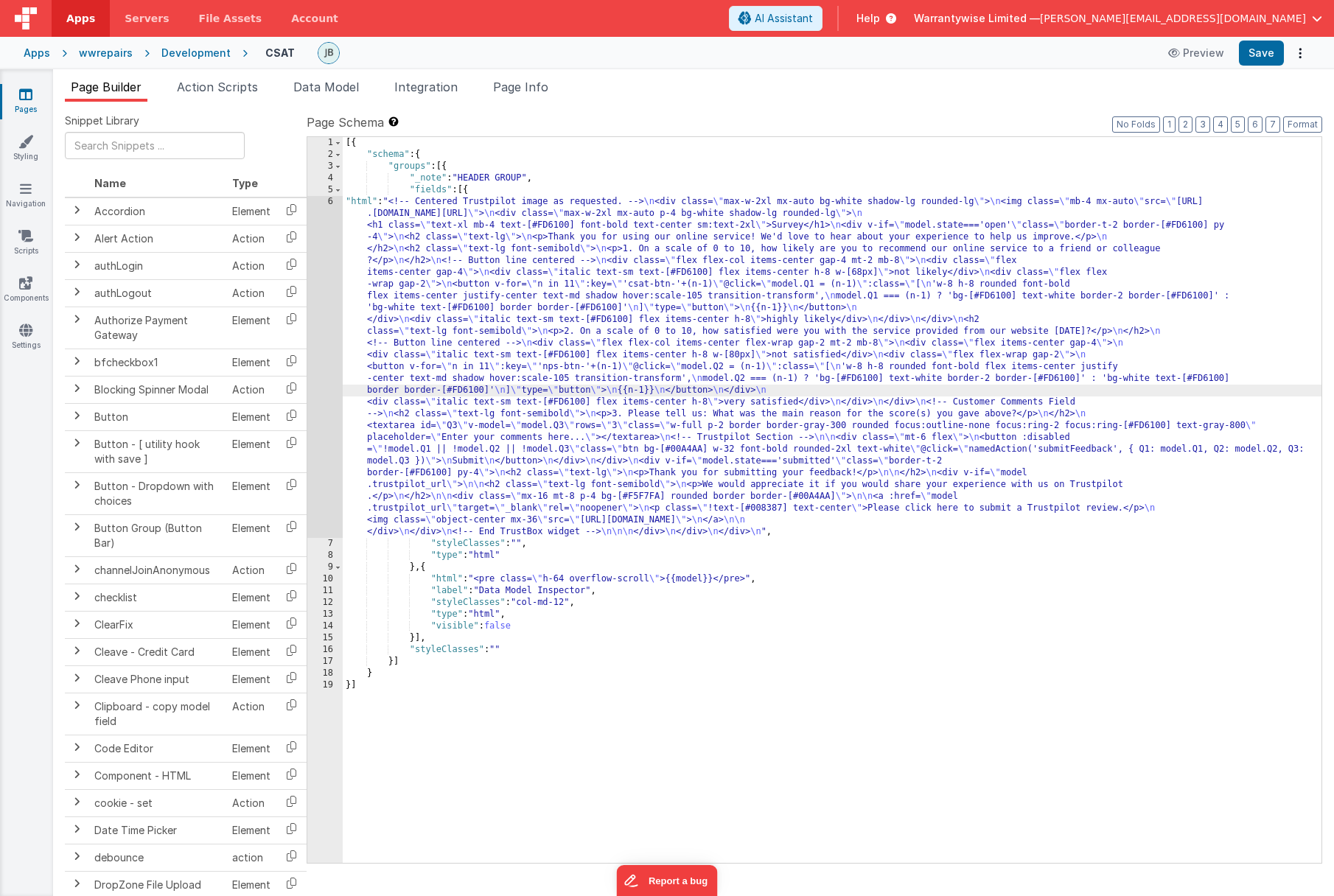
click at [315, 385] on div "6" at bounding box center [325, 367] width 35 height 342
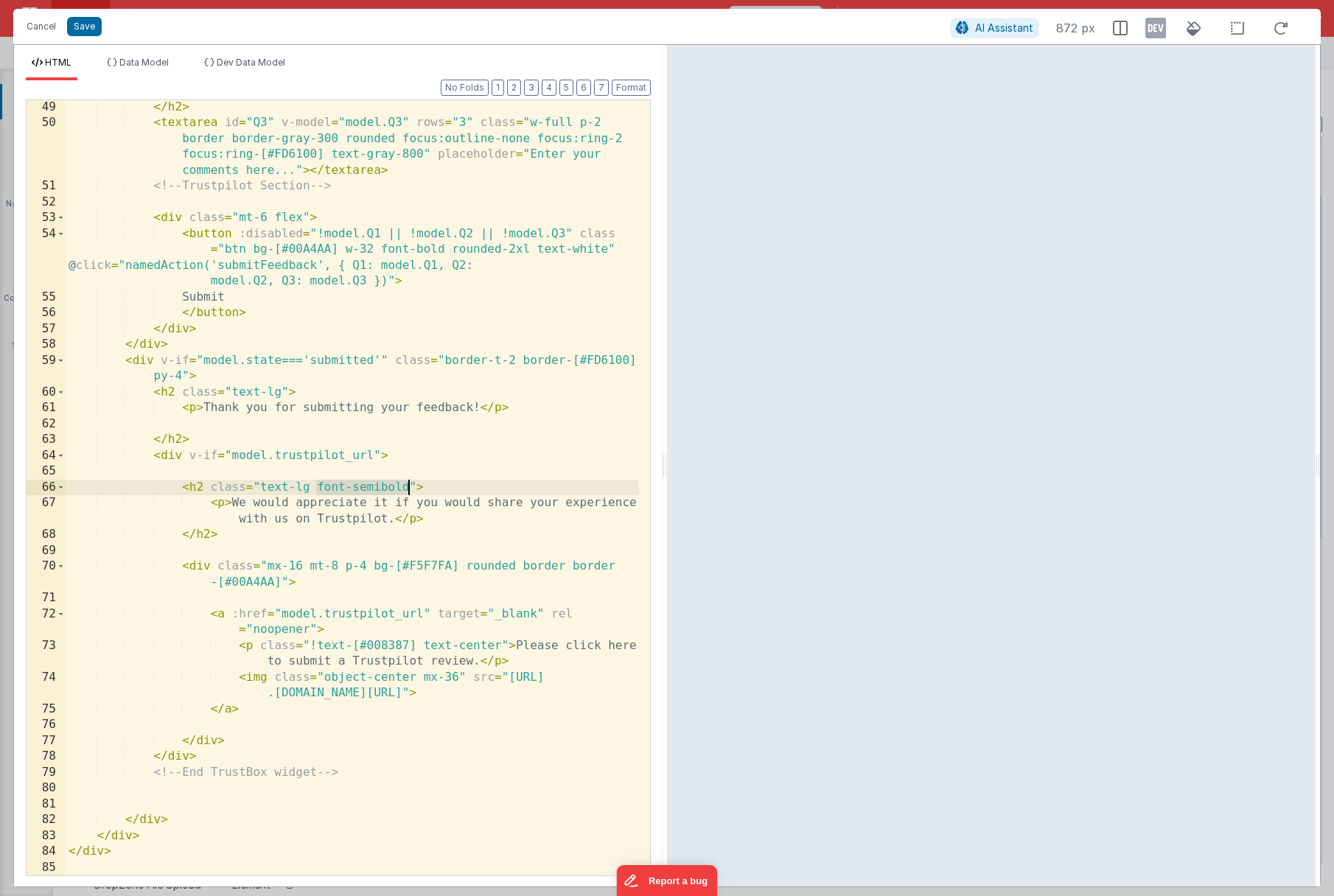
drag, startPoint x: 318, startPoint y: 490, endPoint x: 410, endPoint y: 486, distance: 92.1
click at [410, 486] on div "</ h2 > < textarea id = "Q3" v-model = "model.Q3" rows = "3" class = "w-full p-…" at bounding box center [352, 503] width 574 height 807
click at [503, 647] on div "</ h2 > < textarea id = "Q3" v-model = "model.Q3" rows = "3" class = "w-full p-…" at bounding box center [352, 503] width 574 height 807
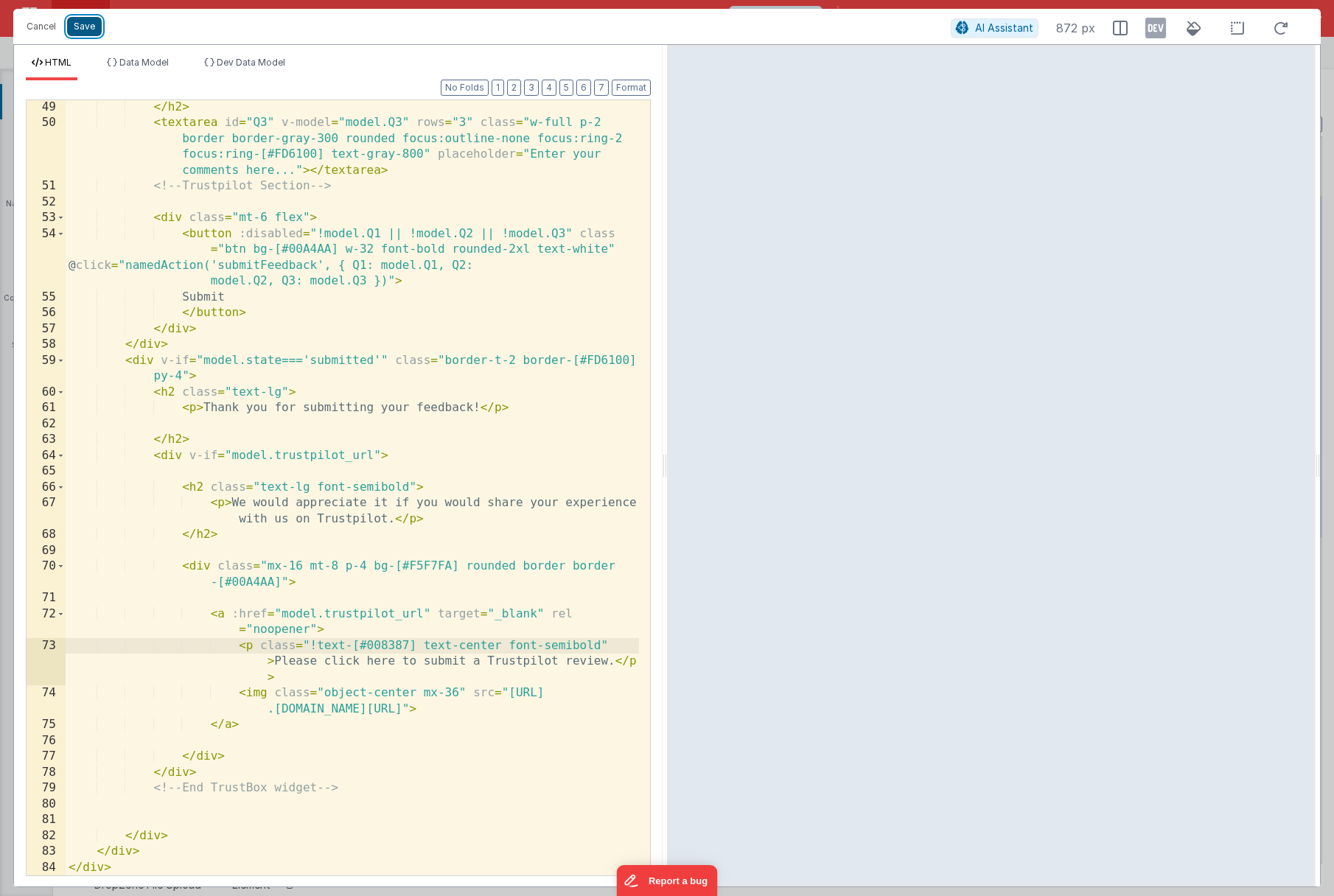
click at [86, 28] on button "Save" at bounding box center [84, 26] width 34 height 19
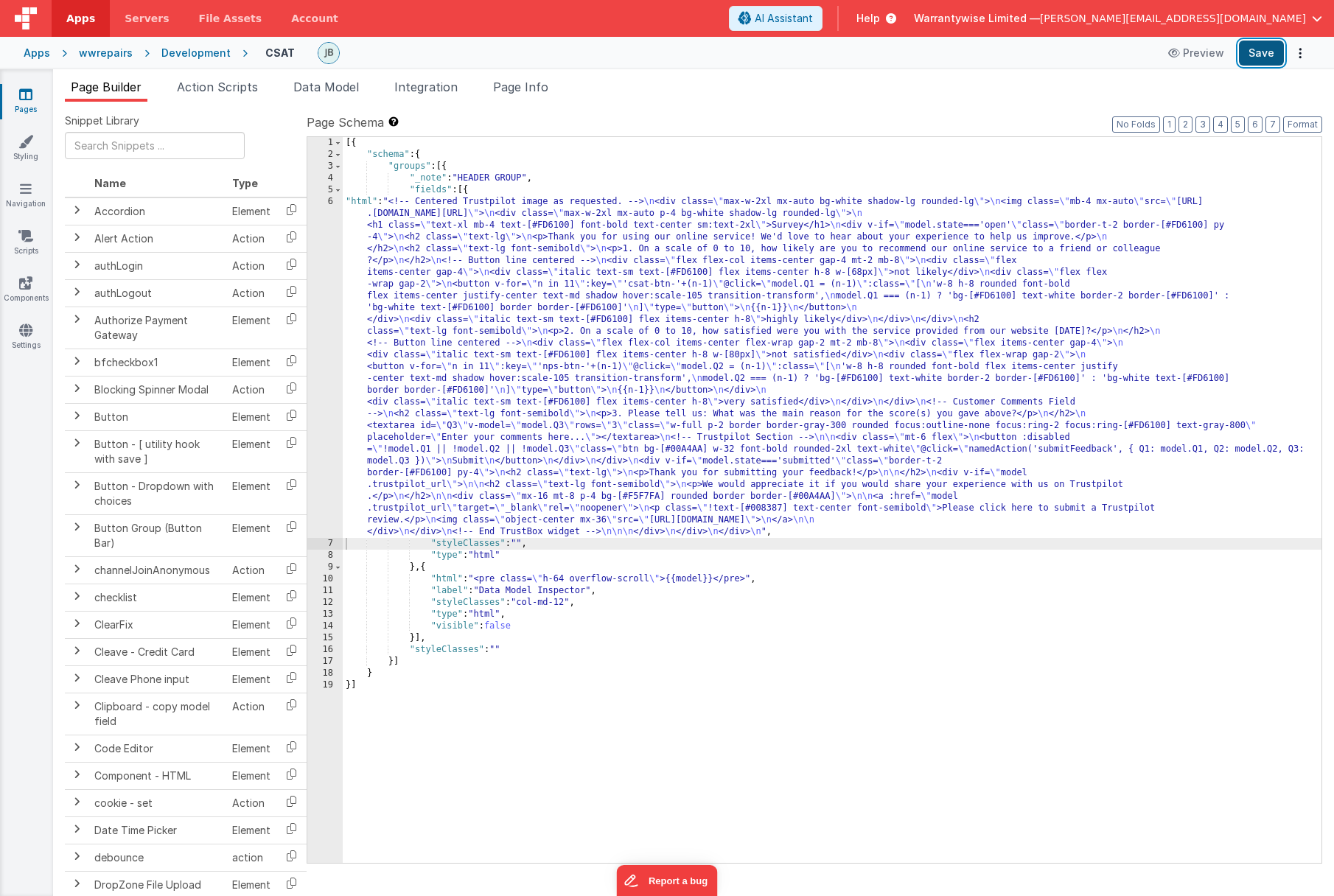
click at [1257, 53] on button "Save" at bounding box center [1261, 53] width 45 height 25
click at [522, 464] on div "[{ "schema" : { "groups" : [{ "_note" : "HEADER GROUP" , "fields" : [{ "html" :…" at bounding box center [831, 511] width 978 height 749
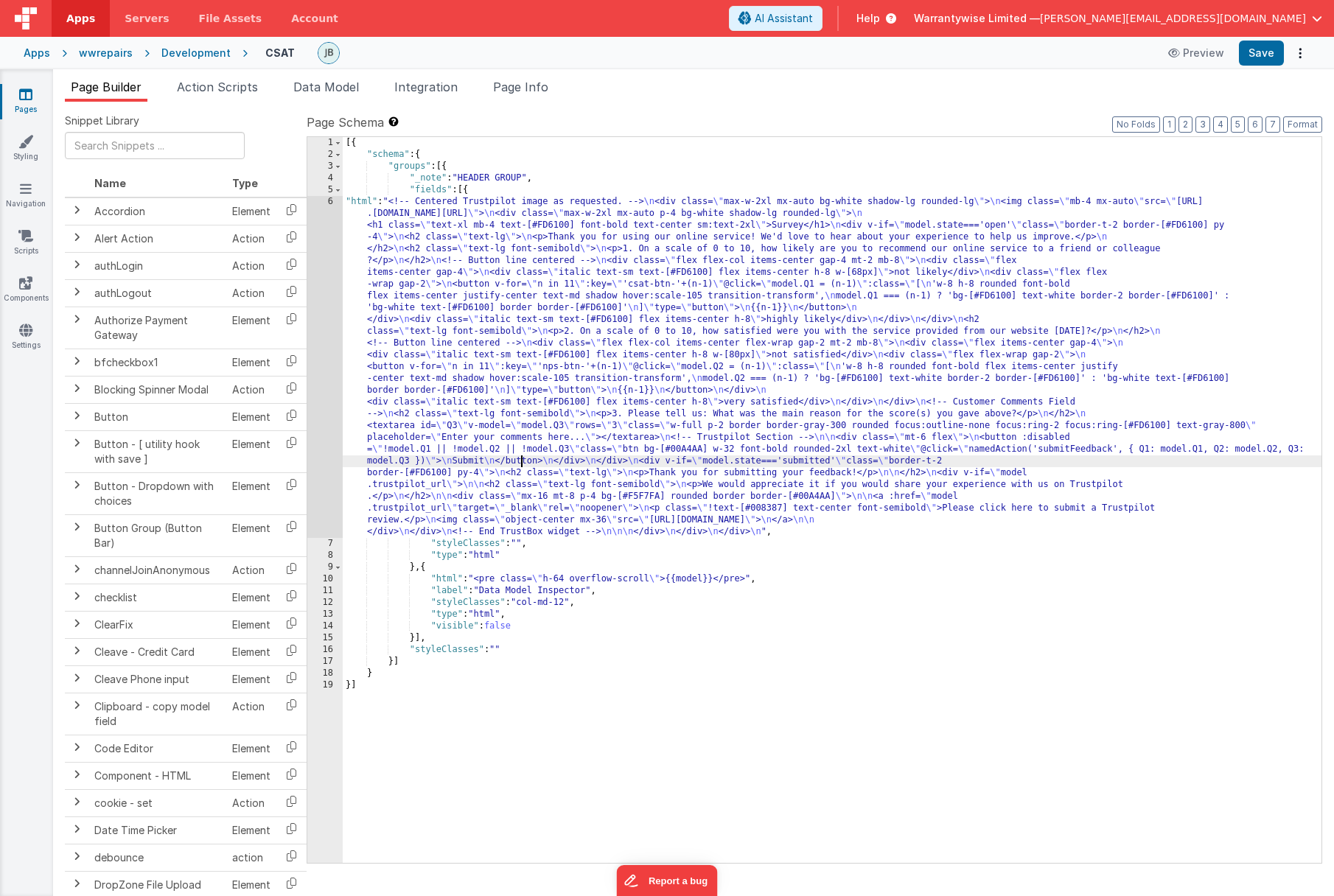
click at [313, 425] on div "6" at bounding box center [325, 367] width 35 height 342
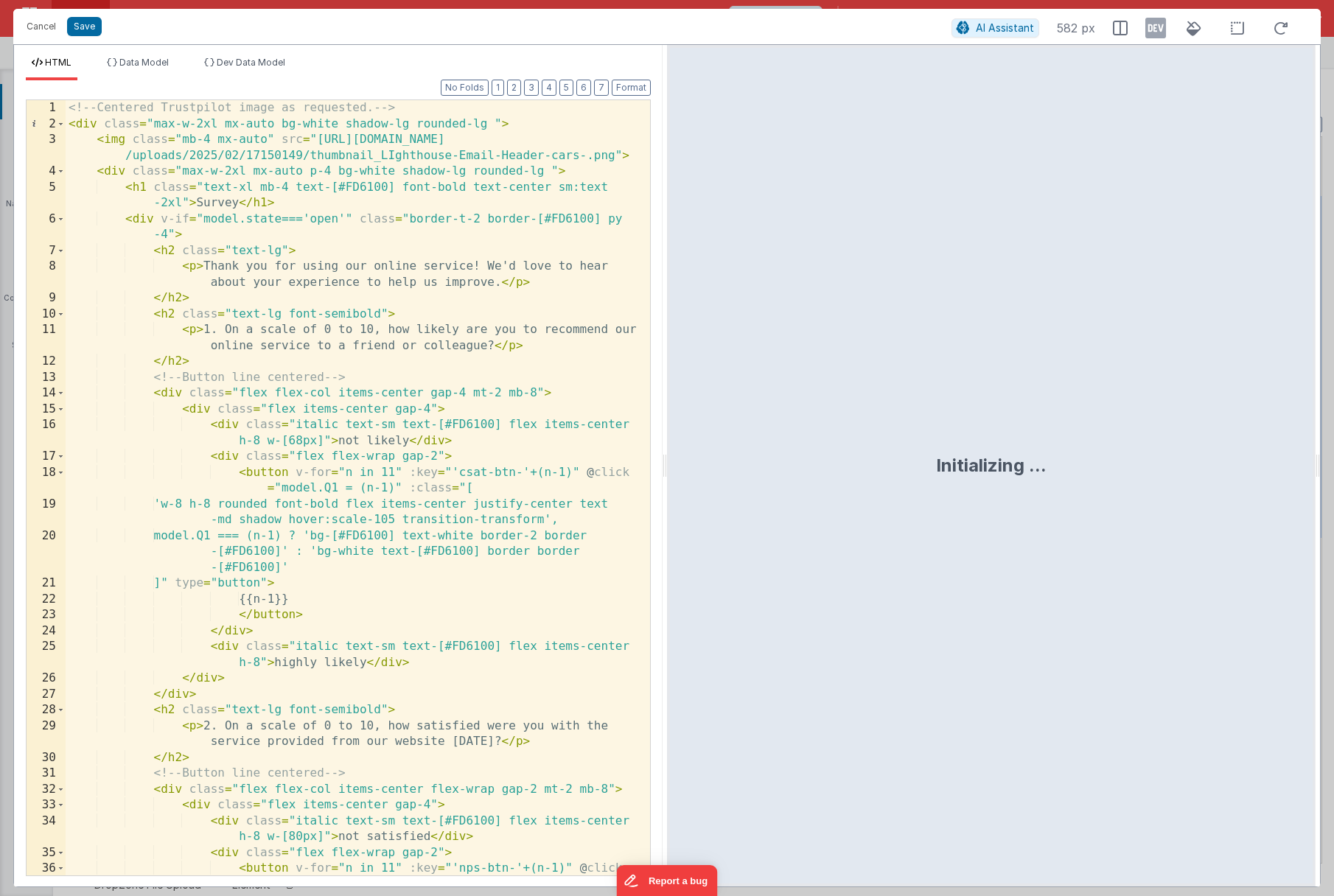
scroll to position [1078, 0]
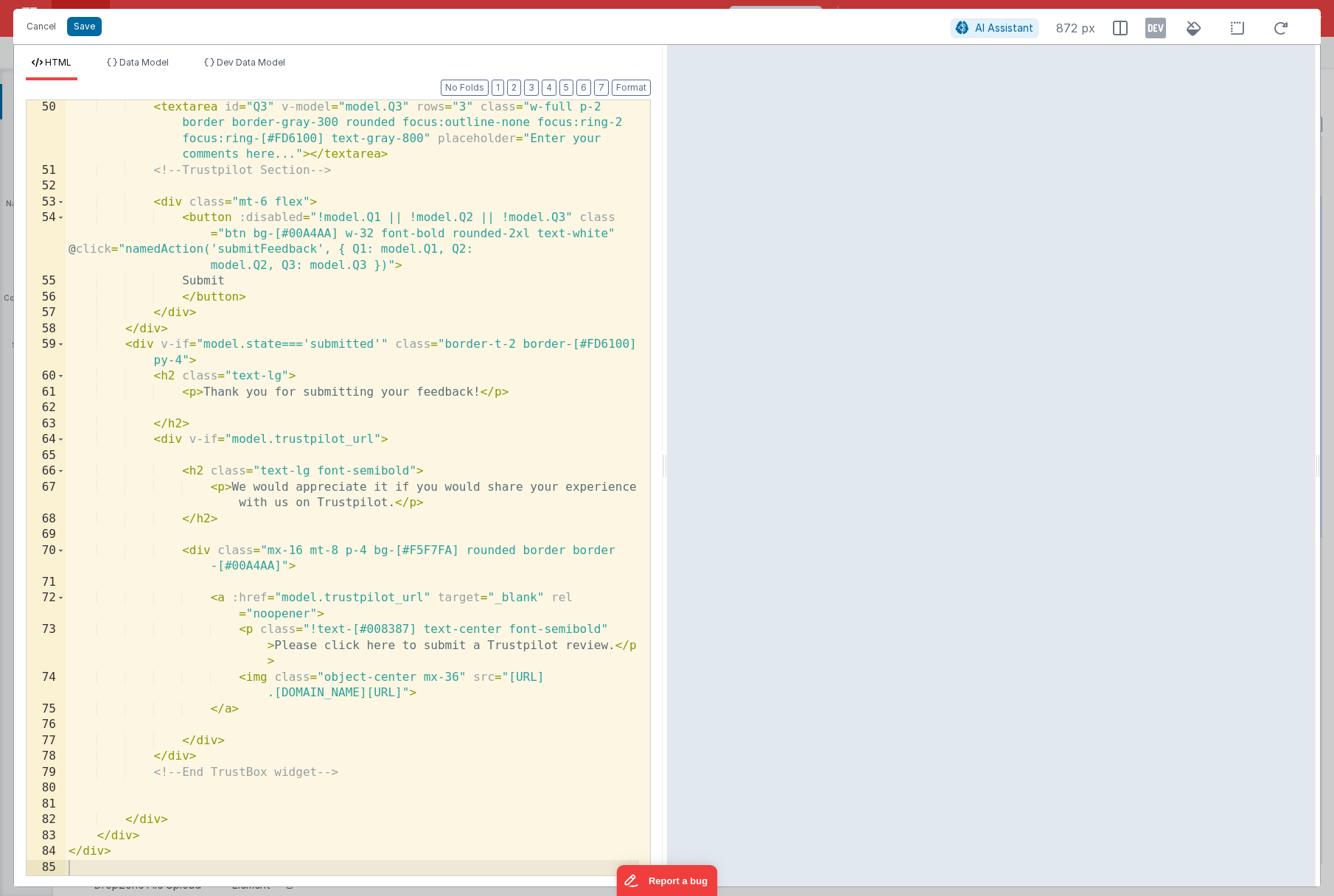
click at [600, 627] on div "< textarea id = "Q3" v-model = "model.Q3" rows = "3" class = "w-full p-2 border…" at bounding box center [352, 527] width 574 height 854
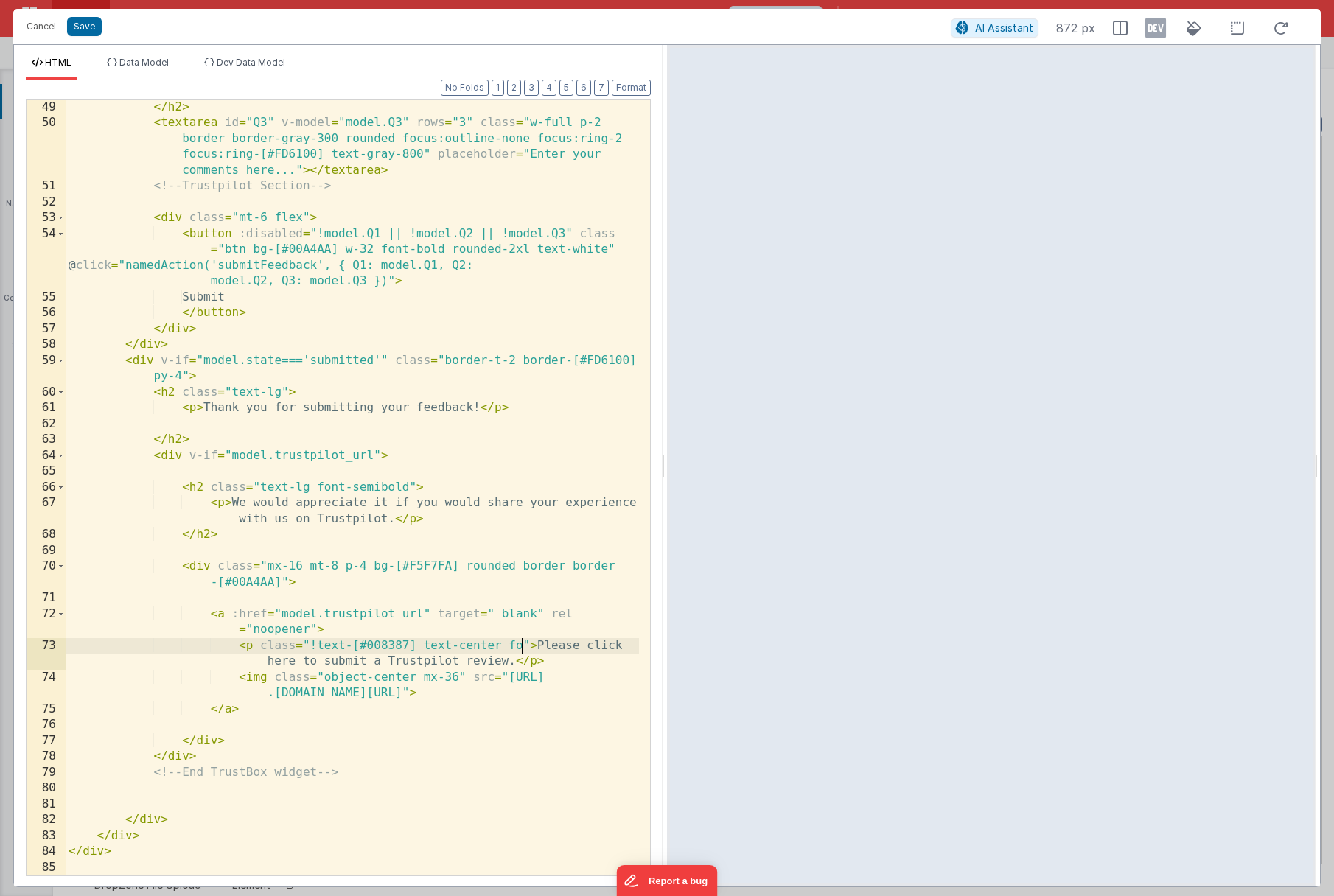
scroll to position [1062, 0]
click at [79, 21] on button "Save" at bounding box center [84, 26] width 34 height 19
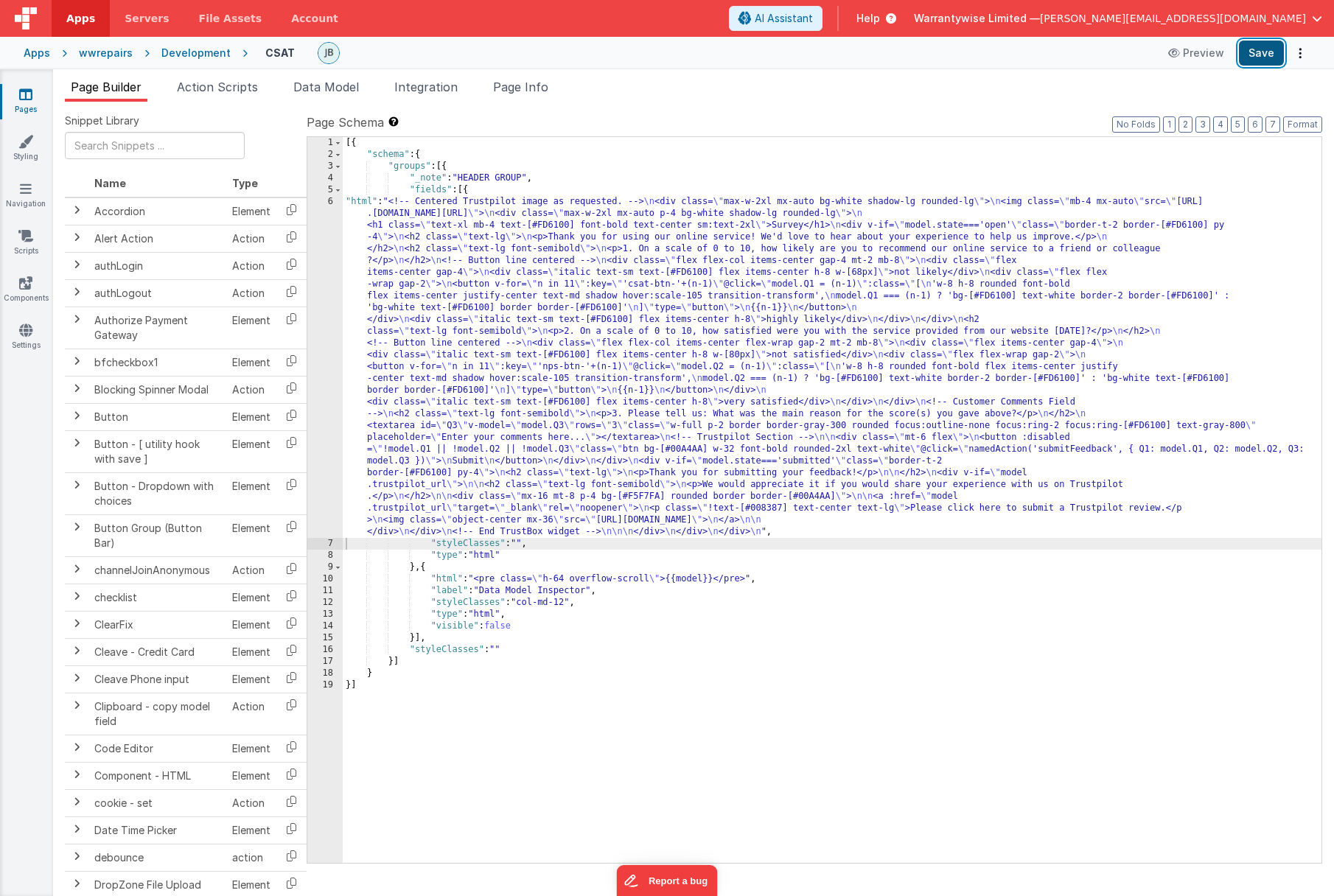
click at [1253, 54] on button "Save" at bounding box center [1261, 53] width 45 height 25
